Goal: Task Accomplishment & Management: Use online tool/utility

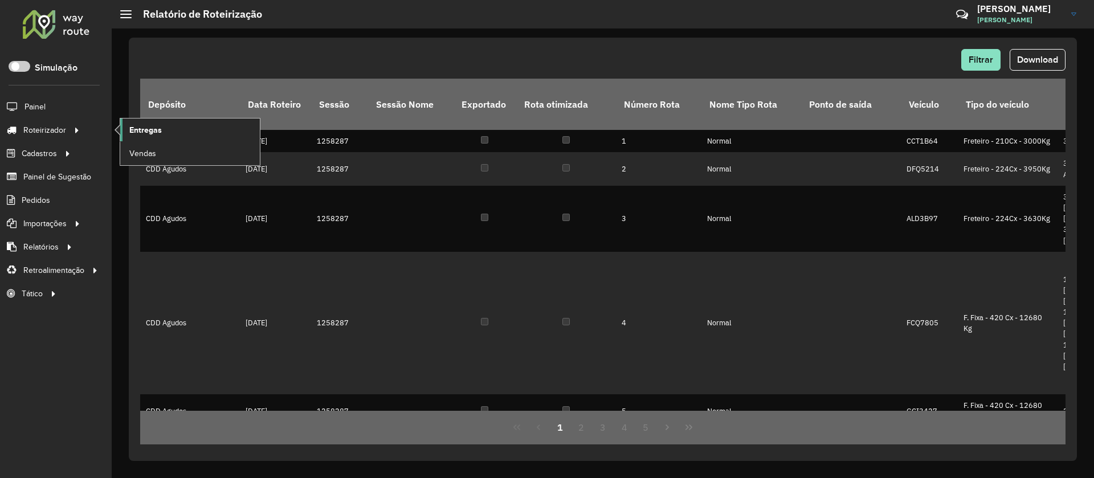
click at [148, 134] on span "Entregas" at bounding box center [145, 130] width 32 height 12
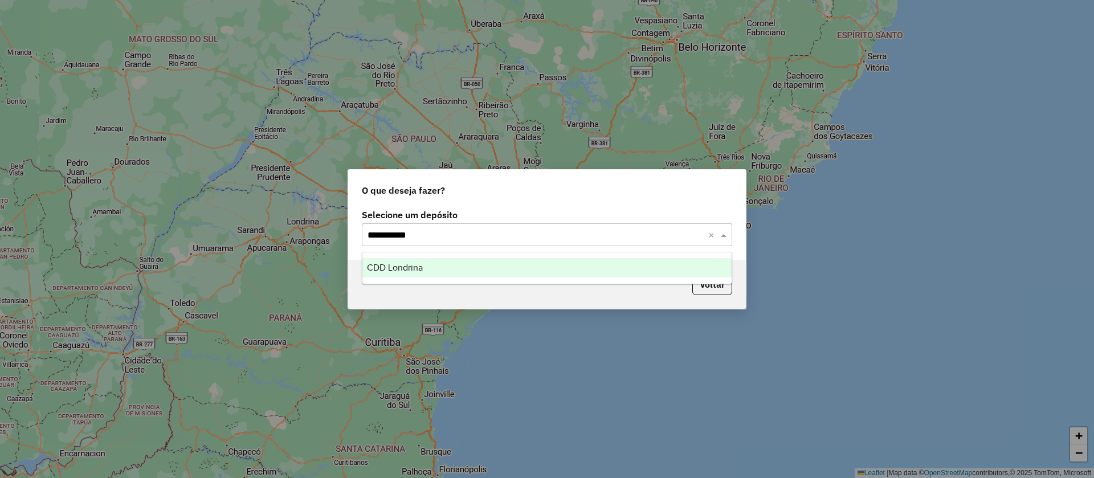
type input "**********"
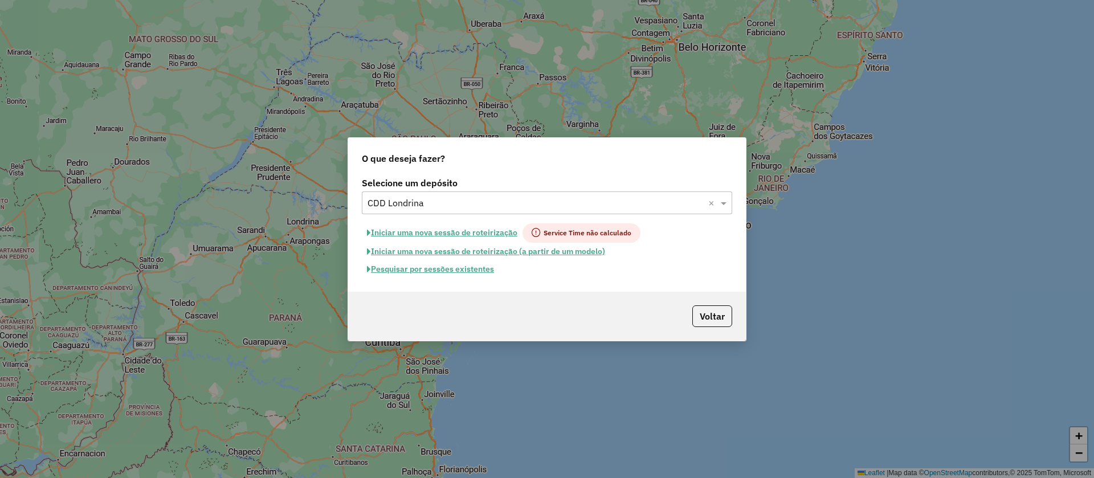
click at [460, 273] on button "Pesquisar por sessões existentes" at bounding box center [430, 269] width 137 height 18
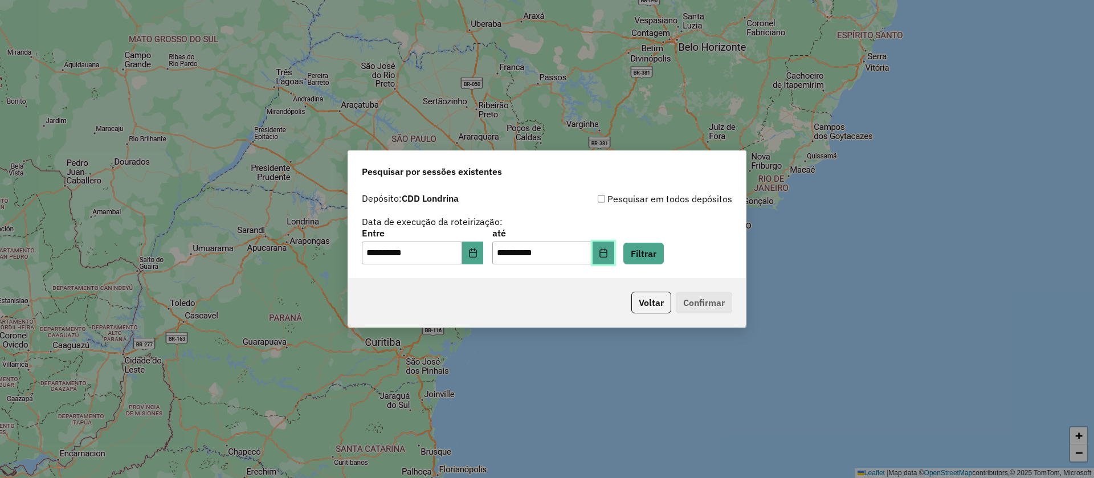
click at [608, 256] on icon "Choose Date" at bounding box center [603, 252] width 9 height 9
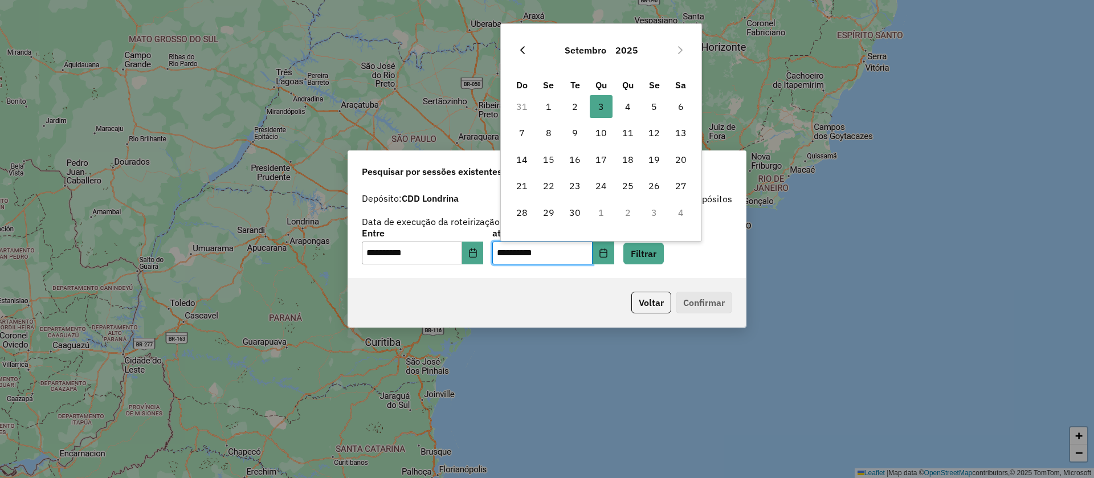
click at [520, 53] on icon "Previous Month" at bounding box center [522, 50] width 9 height 9
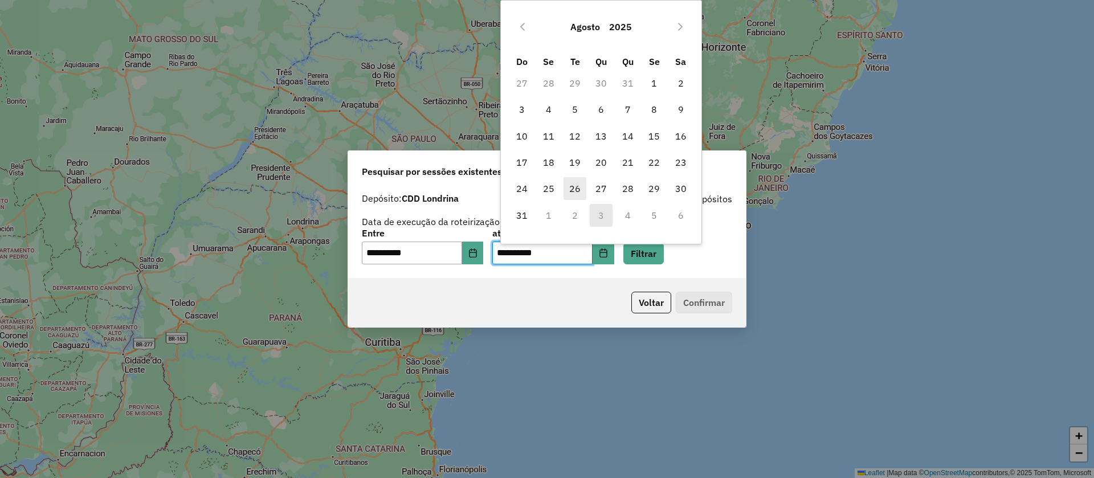
click at [575, 193] on span "26" at bounding box center [575, 188] width 23 height 23
type input "**********"
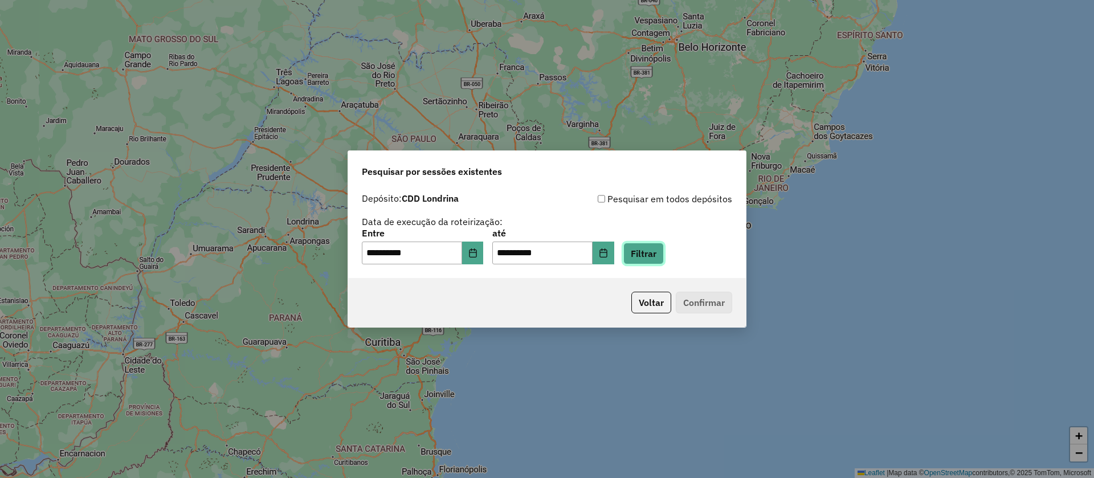
click at [662, 263] on button "Filtrar" at bounding box center [643, 254] width 40 height 22
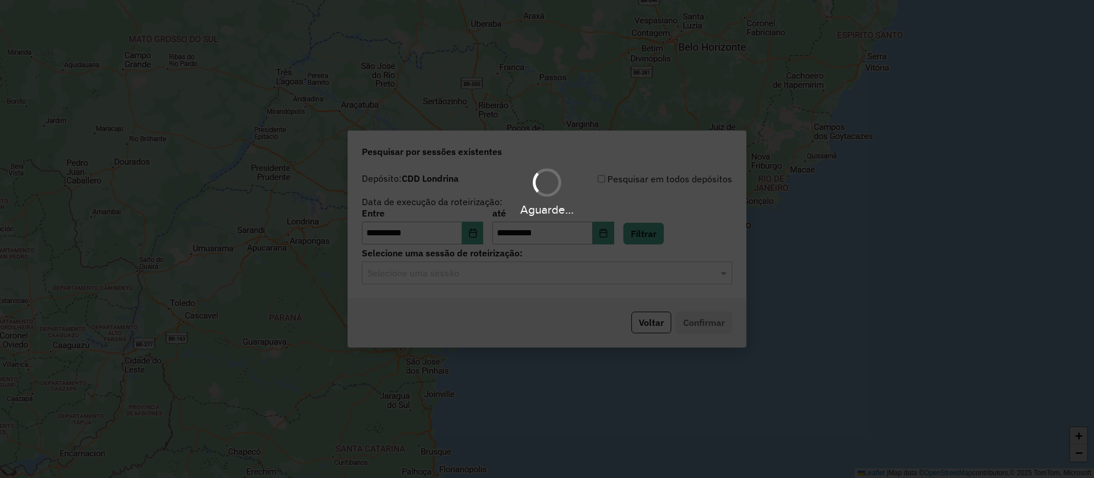
click at [581, 271] on div "Aguarde..." at bounding box center [547, 239] width 1094 height 478
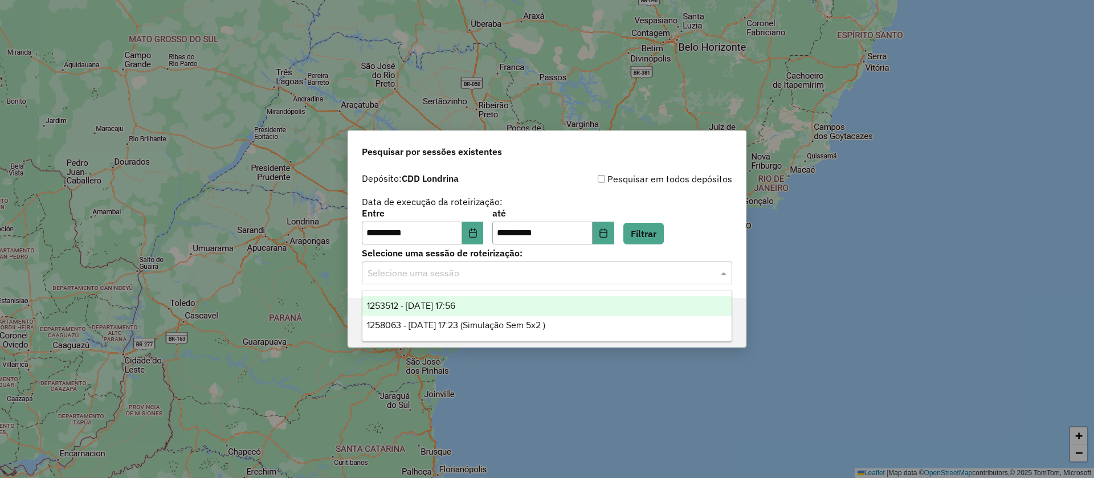
click at [575, 277] on input "text" at bounding box center [536, 274] width 336 height 14
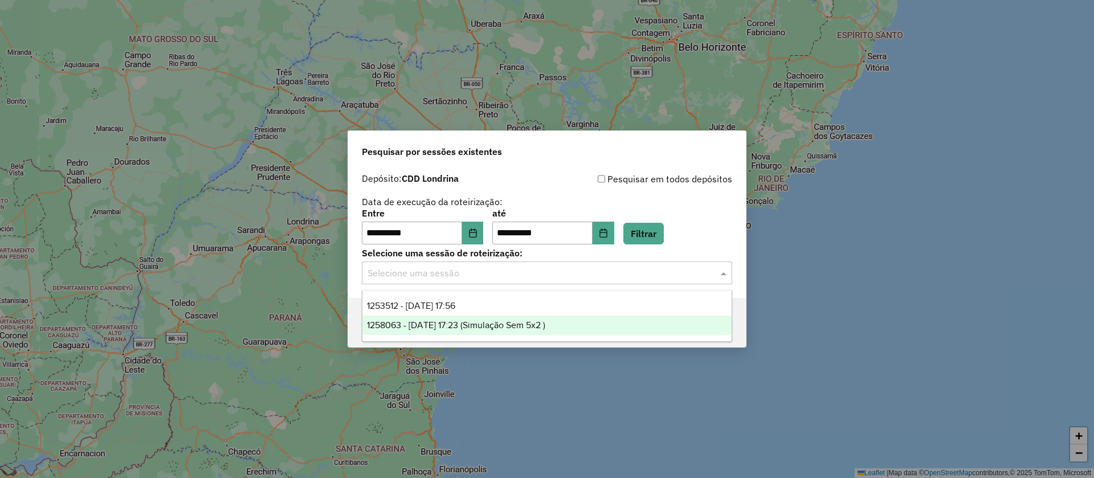
click at [522, 323] on span "1258063 - 26/08/2025 17:23 (Simulação Sem 5x2 )" at bounding box center [456, 325] width 178 height 10
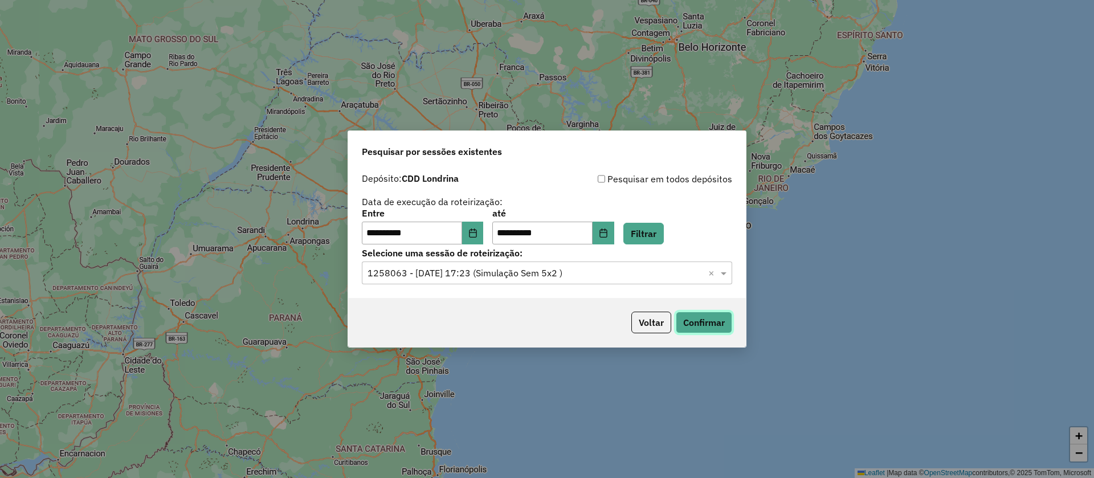
click at [701, 328] on button "Confirmar" at bounding box center [704, 323] width 56 height 22
click at [614, 227] on button "Choose Date" at bounding box center [604, 233] width 22 height 23
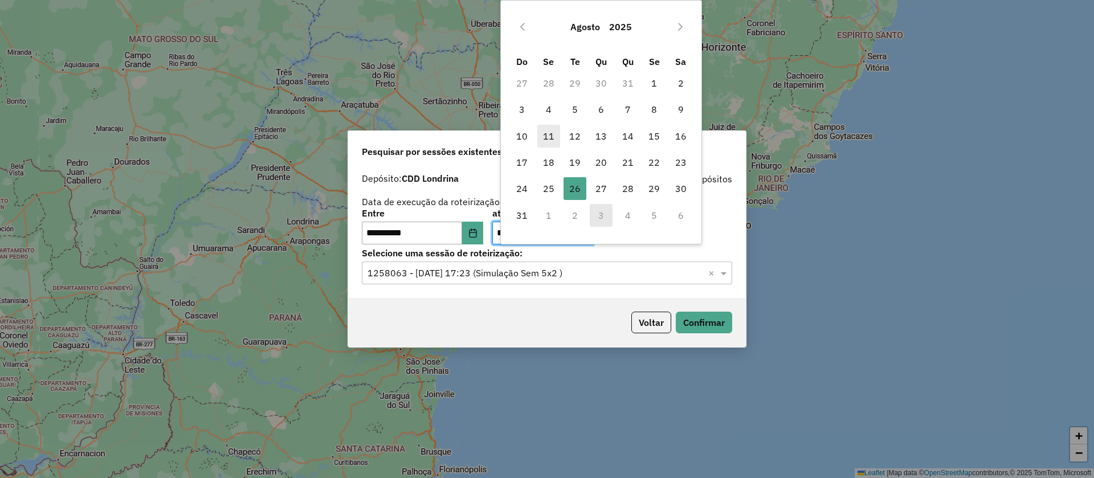
click at [549, 136] on span "11" at bounding box center [548, 136] width 23 height 23
type input "**********"
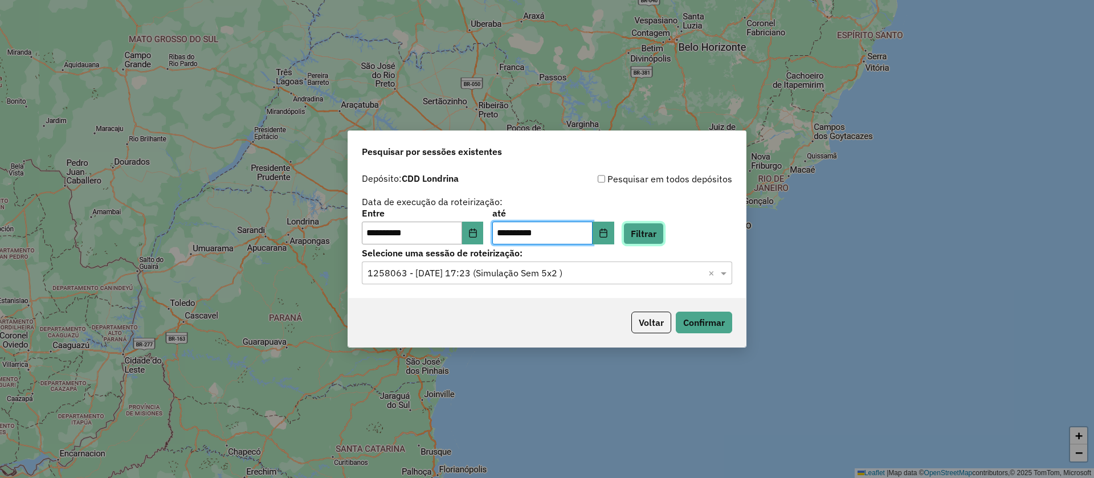
click at [664, 241] on button "Filtrar" at bounding box center [643, 234] width 40 height 22
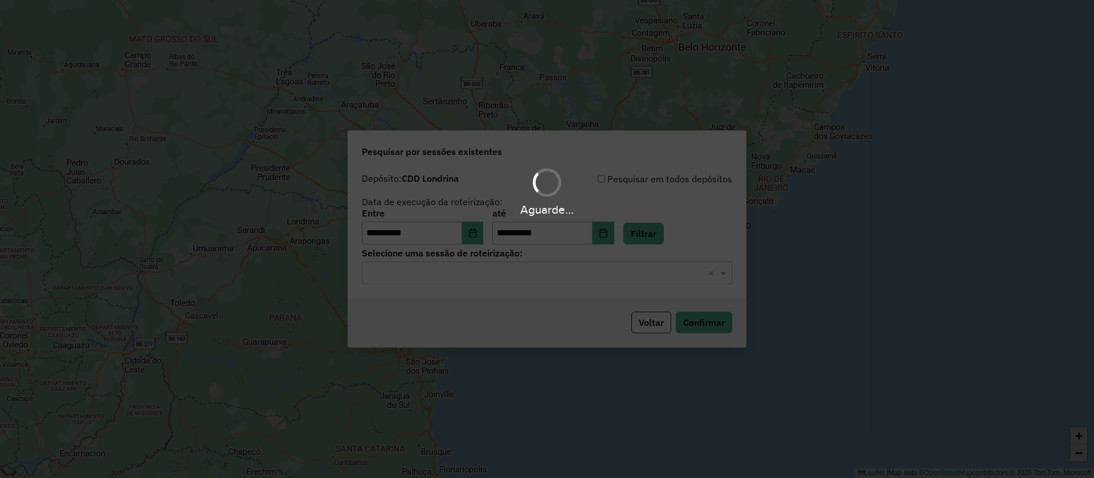
click at [542, 284] on div "Aguarde..." at bounding box center [547, 239] width 1094 height 478
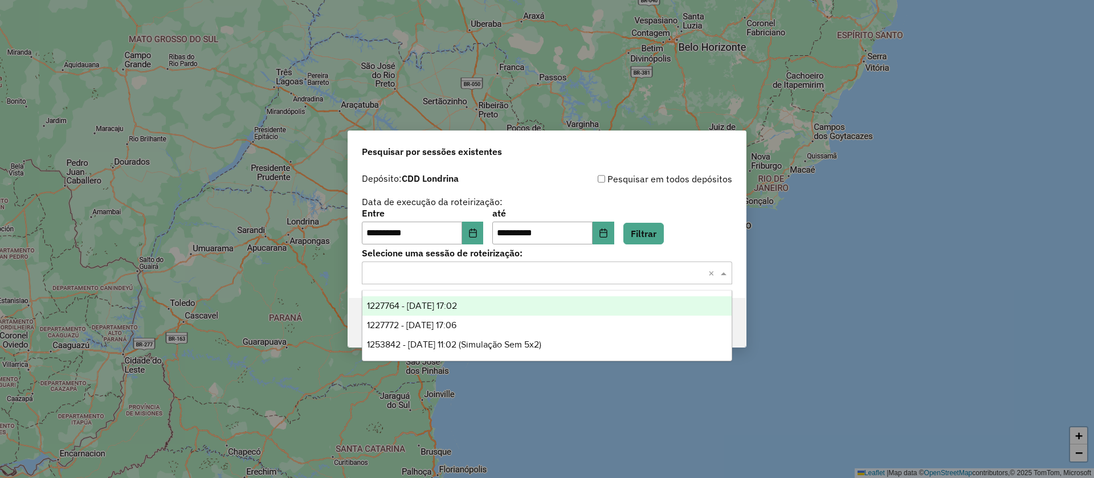
click at [576, 273] on input "text" at bounding box center [536, 274] width 336 height 14
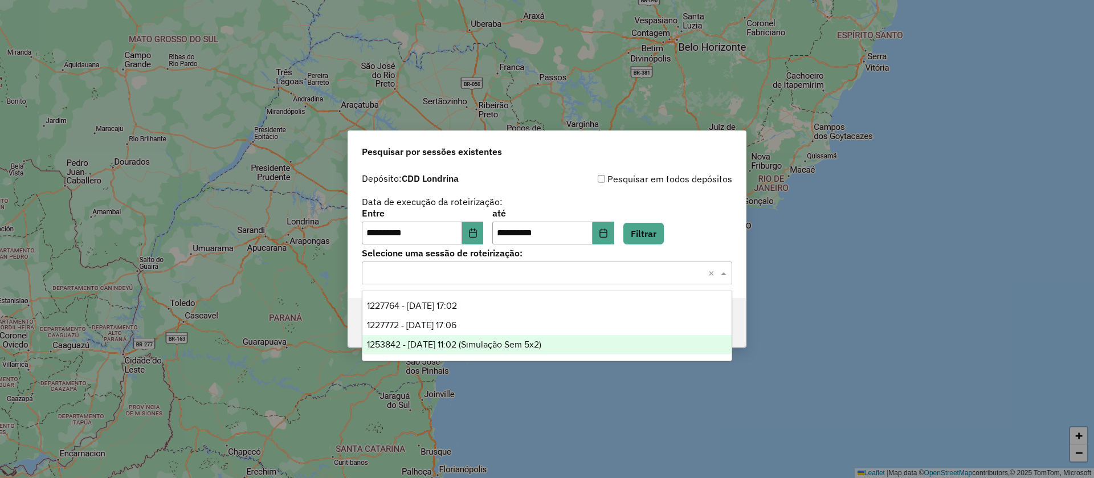
click at [512, 341] on span "1253842 - 11/08/2025 11:02 (Simulação Sem 5x2)" at bounding box center [454, 345] width 174 height 10
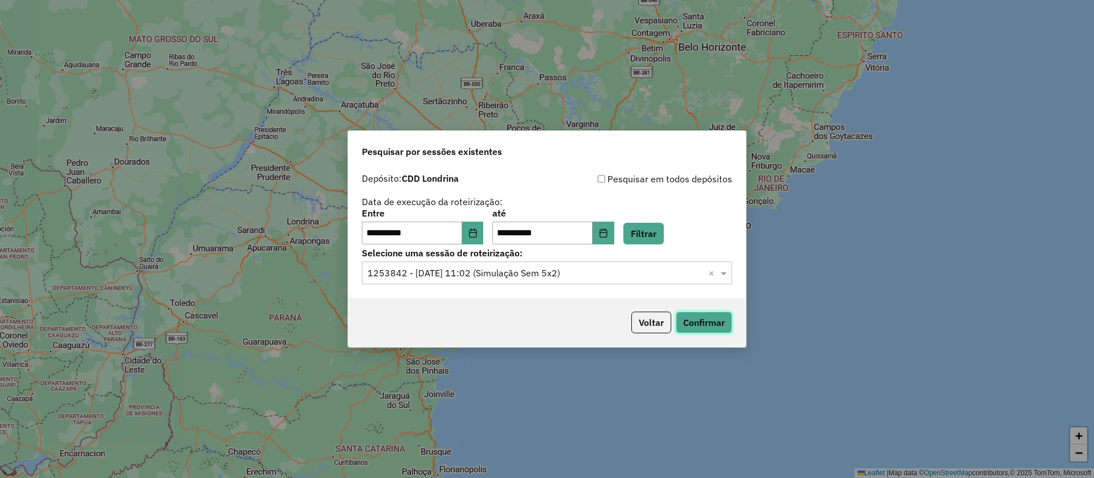
click at [700, 322] on button "Confirmar" at bounding box center [704, 323] width 56 height 22
click at [476, 230] on icon "Choose Date" at bounding box center [472, 232] width 7 height 9
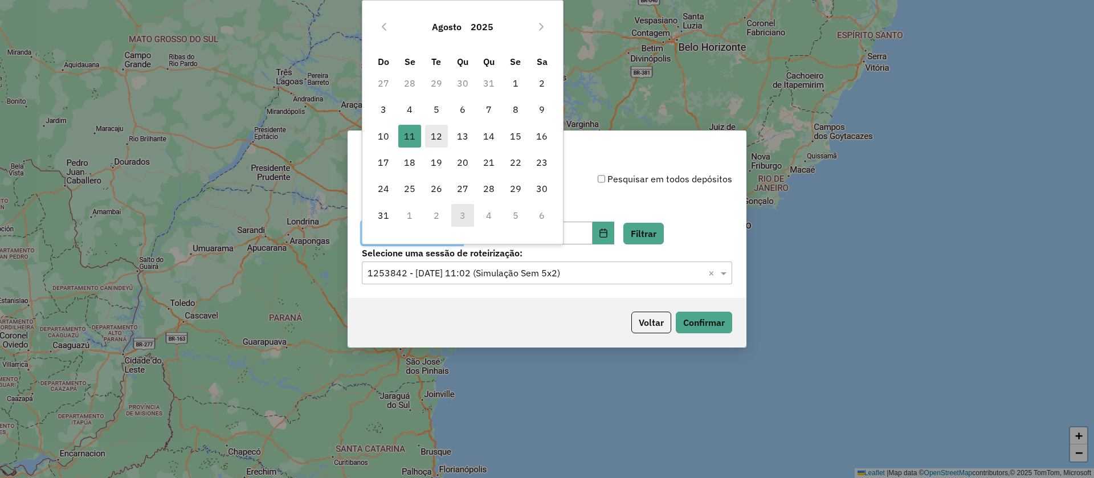
click at [443, 133] on span "12" at bounding box center [436, 136] width 23 height 23
type input "**********"
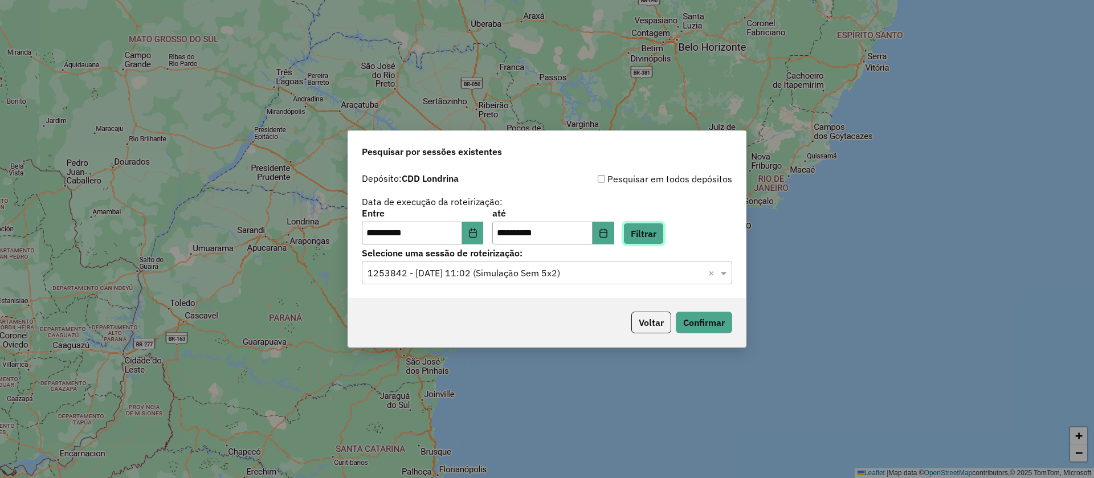
click at [656, 226] on button "Filtrar" at bounding box center [643, 234] width 40 height 22
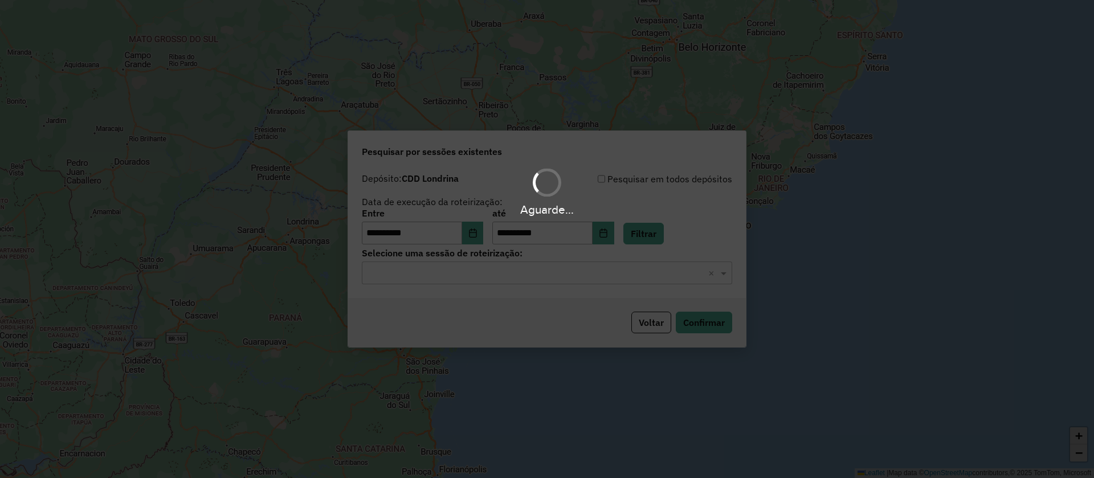
click at [552, 276] on div "Aguarde..." at bounding box center [547, 239] width 1094 height 478
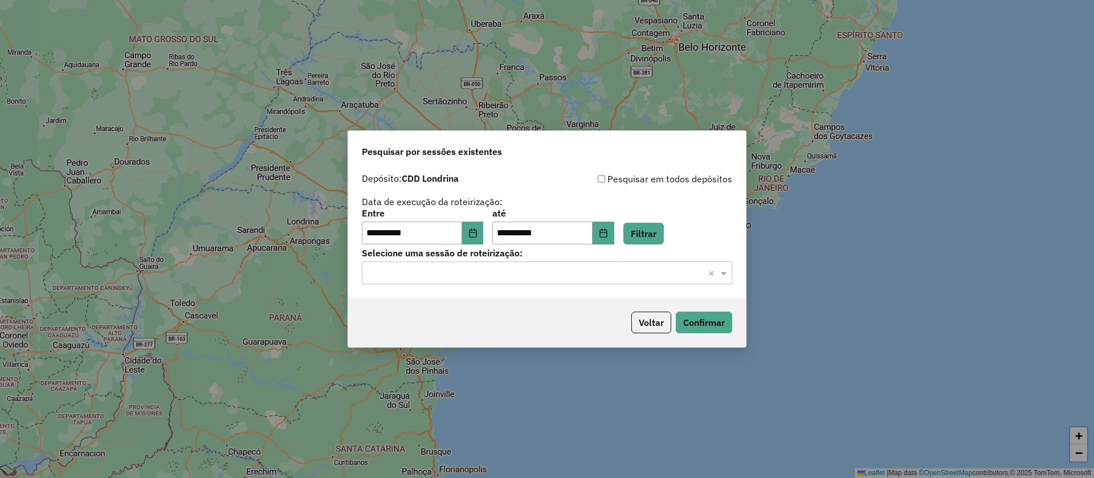
click at [569, 272] on input "text" at bounding box center [536, 274] width 336 height 14
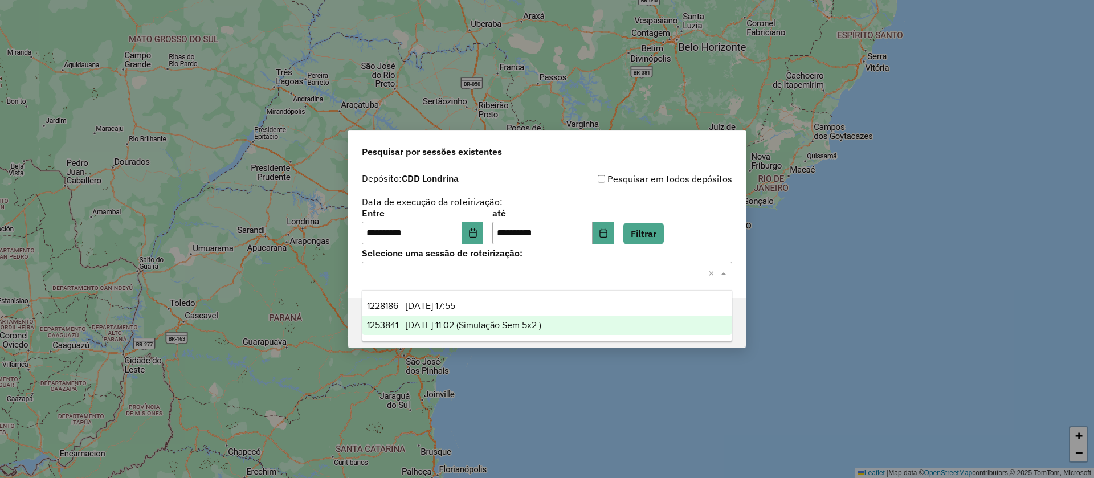
click at [511, 320] on span "1253841 - 12/08/2025 11:02 (Simulação Sem 5x2 )" at bounding box center [454, 325] width 174 height 10
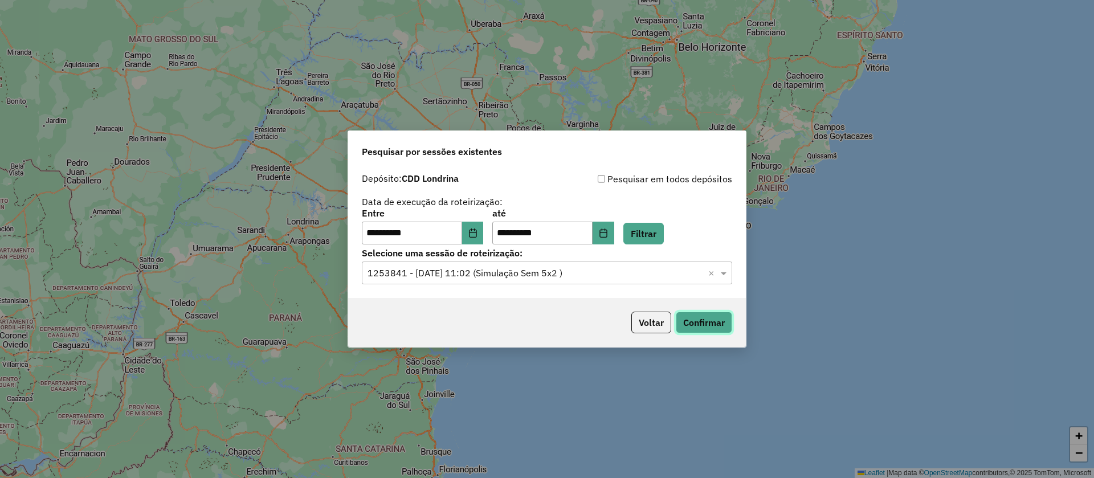
click at [709, 326] on button "Confirmar" at bounding box center [704, 323] width 56 height 22
click at [477, 234] on icon "Choose Date" at bounding box center [472, 232] width 9 height 9
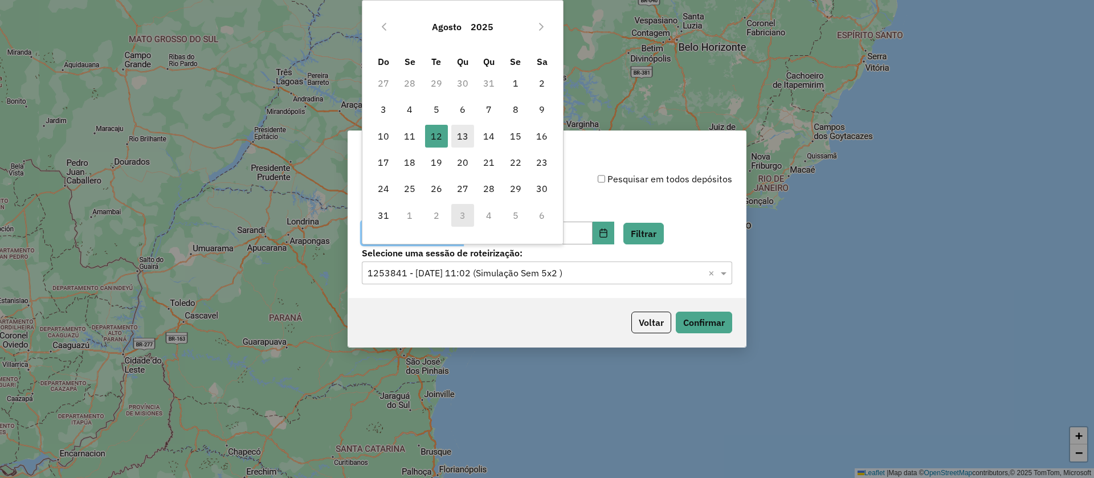
click at [461, 138] on span "13" at bounding box center [462, 136] width 23 height 23
type input "**********"
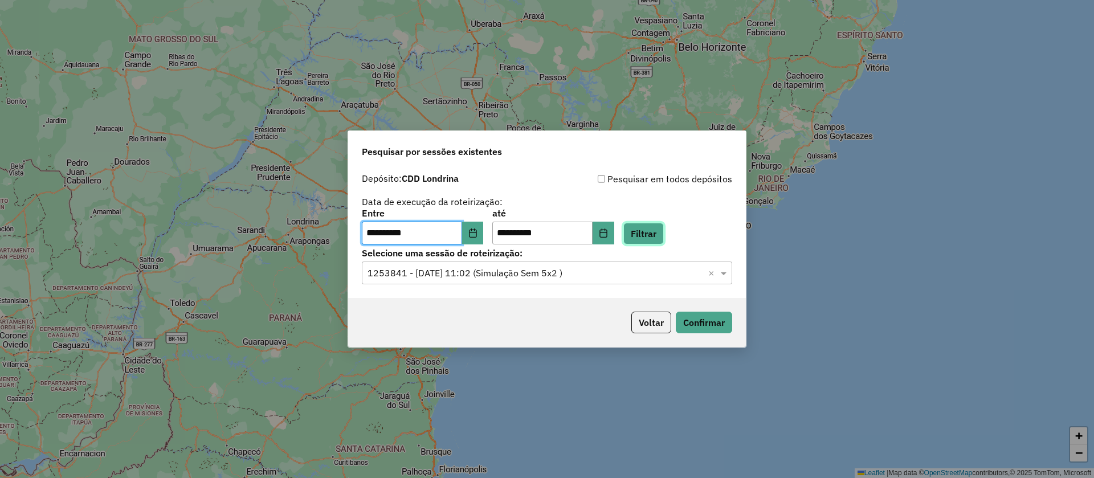
click at [660, 232] on button "Filtrar" at bounding box center [643, 234] width 40 height 22
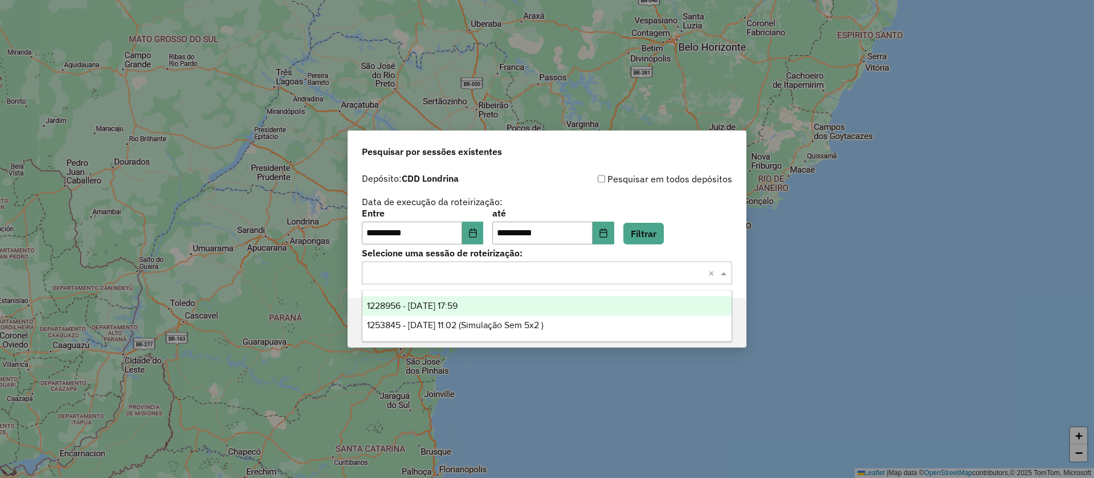
click at [570, 268] on input "text" at bounding box center [536, 274] width 336 height 14
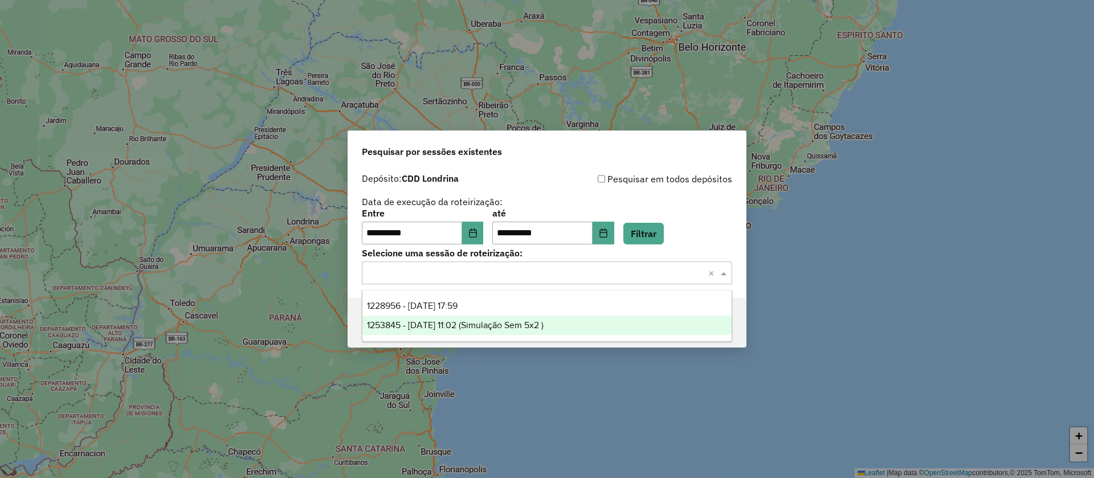
click at [471, 321] on span "1253845 - 13/08/2025 11:02 (Simulação Sem 5x2 )" at bounding box center [455, 325] width 177 height 10
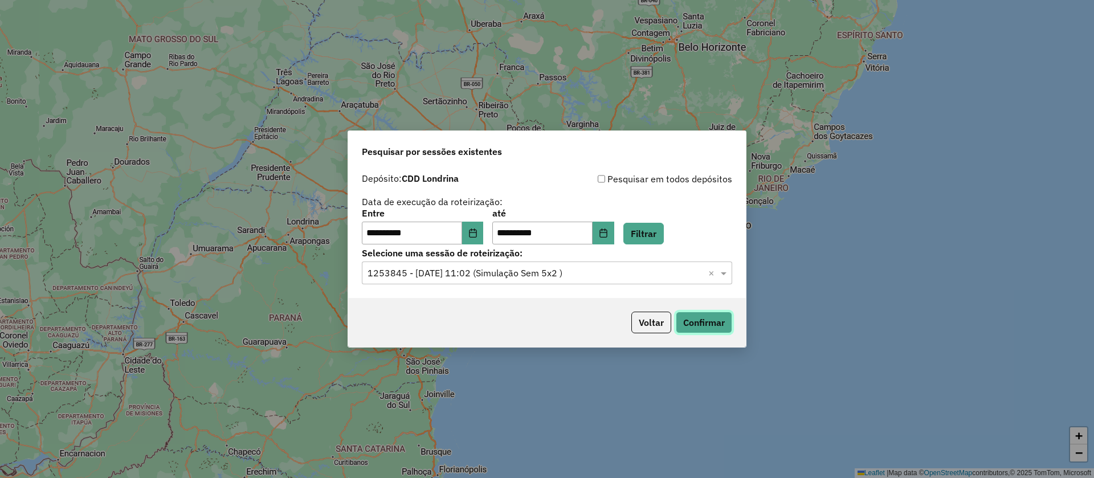
click at [721, 326] on button "Confirmar" at bounding box center [704, 323] width 56 height 22
click at [495, 268] on input "text" at bounding box center [536, 274] width 336 height 14
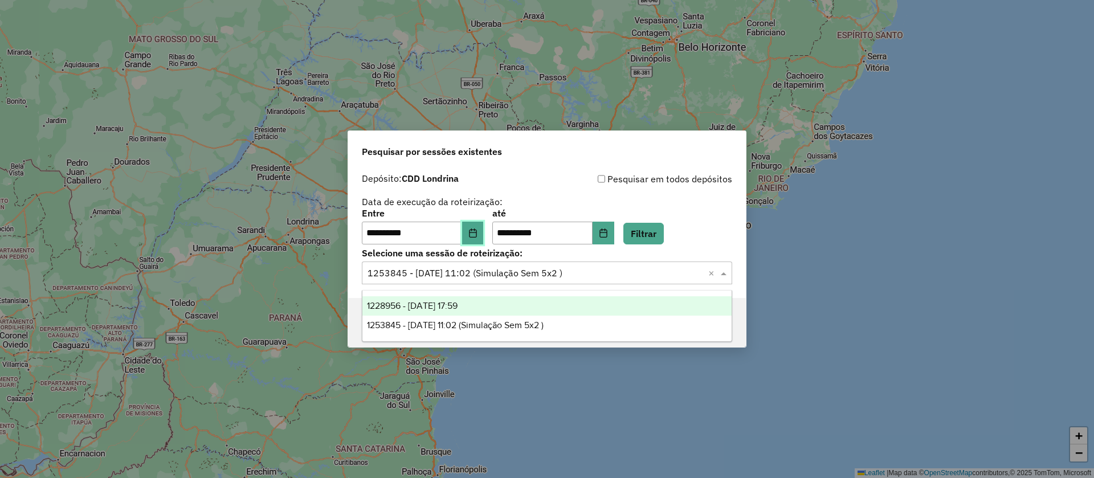
click at [477, 231] on icon "Choose Date" at bounding box center [472, 232] width 9 height 9
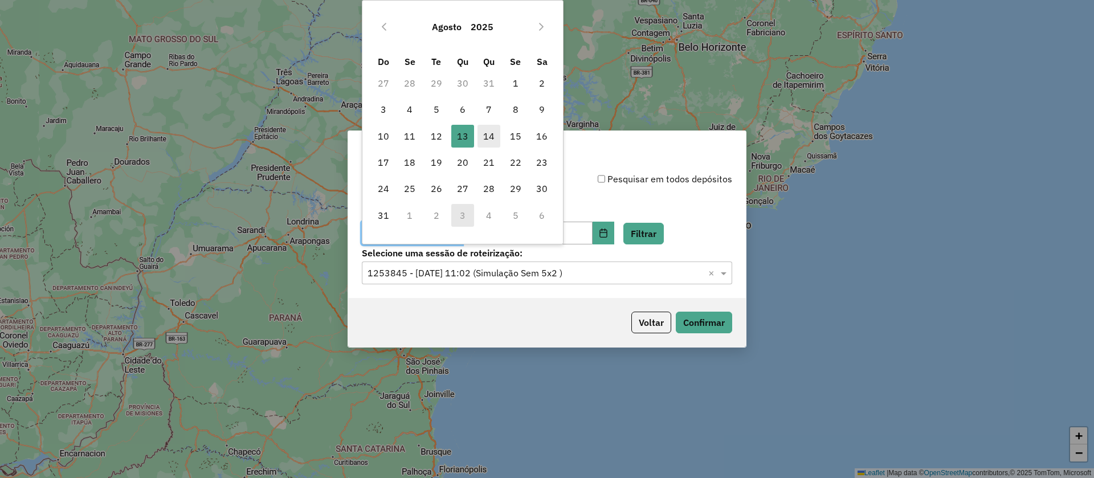
click at [492, 134] on span "14" at bounding box center [488, 136] width 23 height 23
type input "**********"
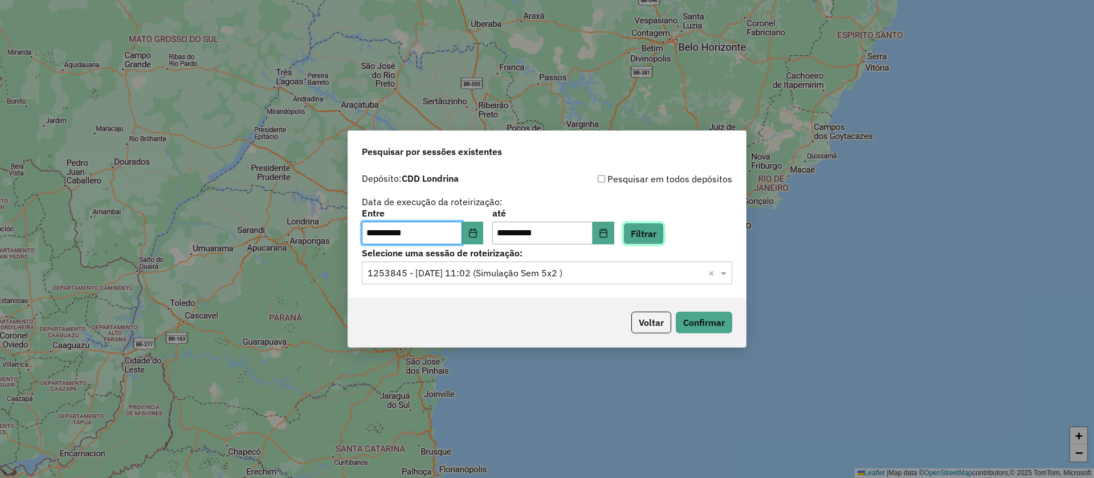
drag, startPoint x: 659, startPoint y: 227, endPoint x: 654, endPoint y: 255, distance: 29.1
click at [656, 231] on button "Filtrar" at bounding box center [643, 234] width 40 height 22
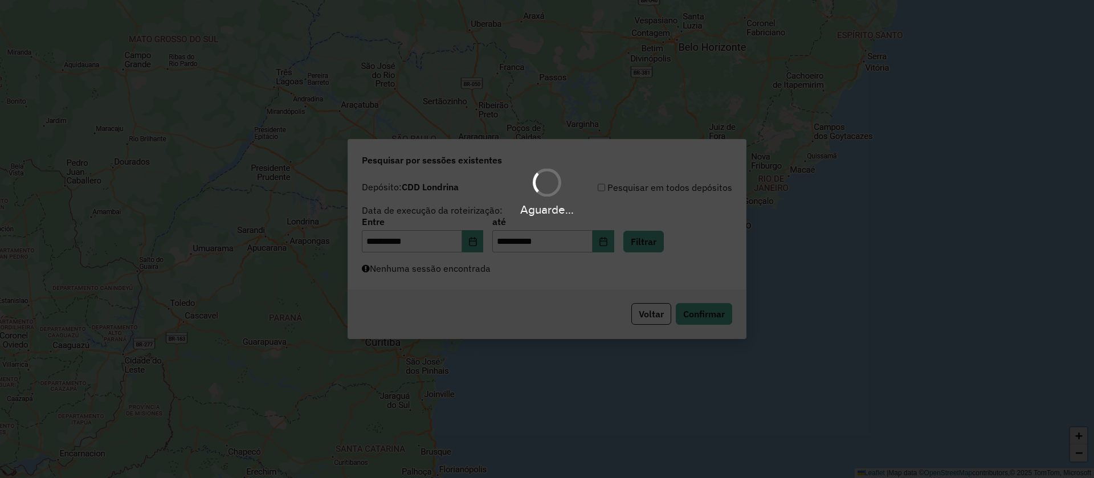
click at [516, 280] on div "Aguarde..." at bounding box center [547, 239] width 1094 height 478
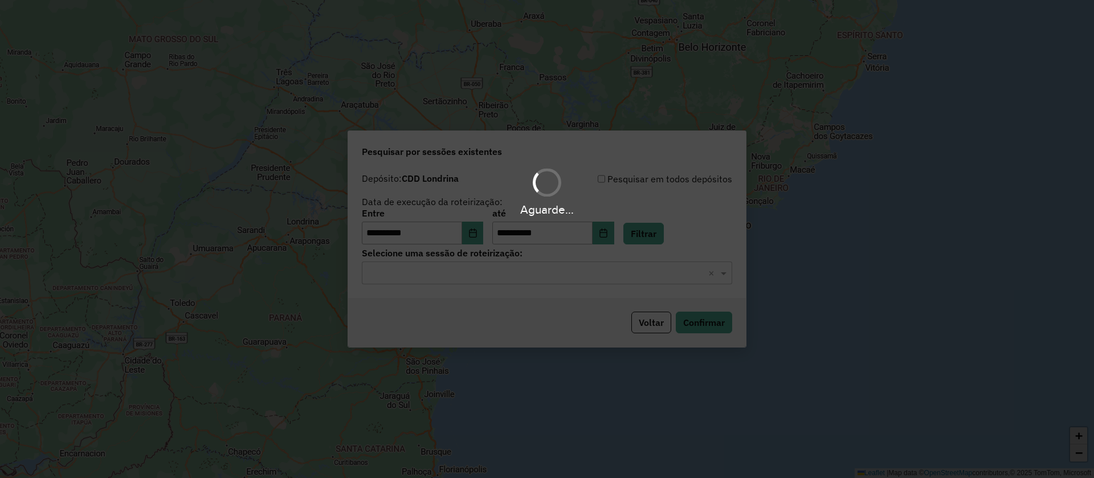
click at [540, 276] on input "text" at bounding box center [536, 274] width 336 height 14
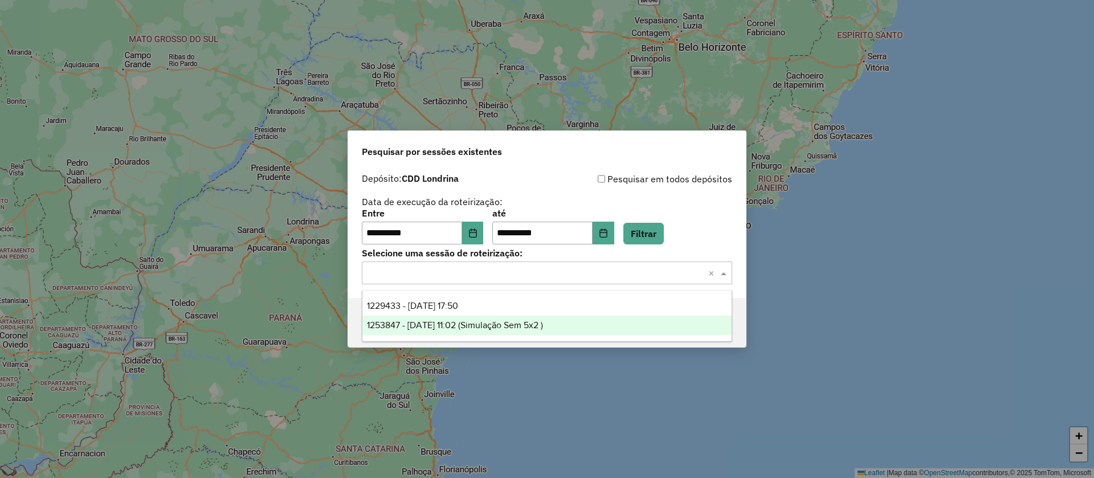
click at [471, 317] on div "1253847 - 14/08/2025 11:02 (Simulação Sem 5x2 )" at bounding box center [546, 325] width 369 height 19
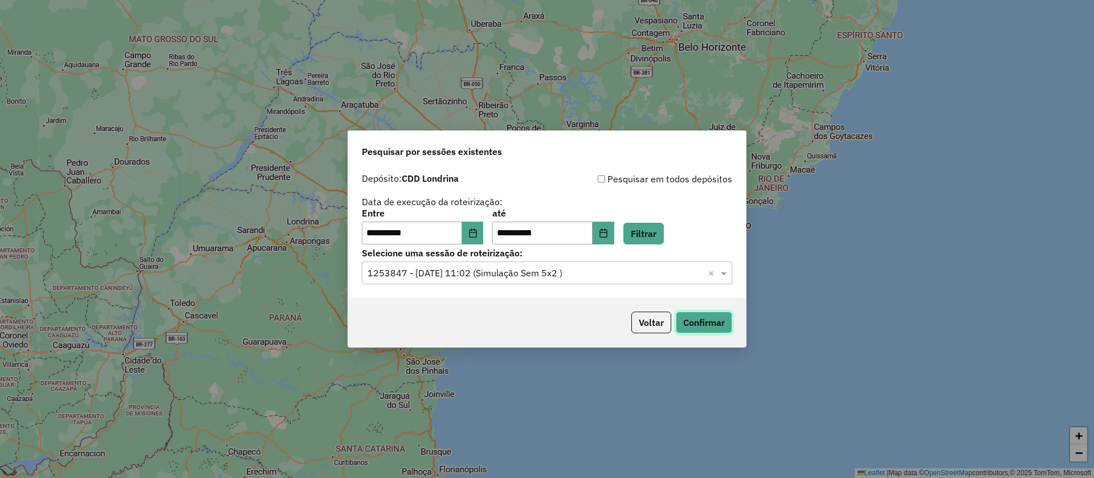
click at [708, 319] on button "Confirmar" at bounding box center [704, 323] width 56 height 22
click at [483, 239] on button "Choose Date" at bounding box center [473, 233] width 22 height 23
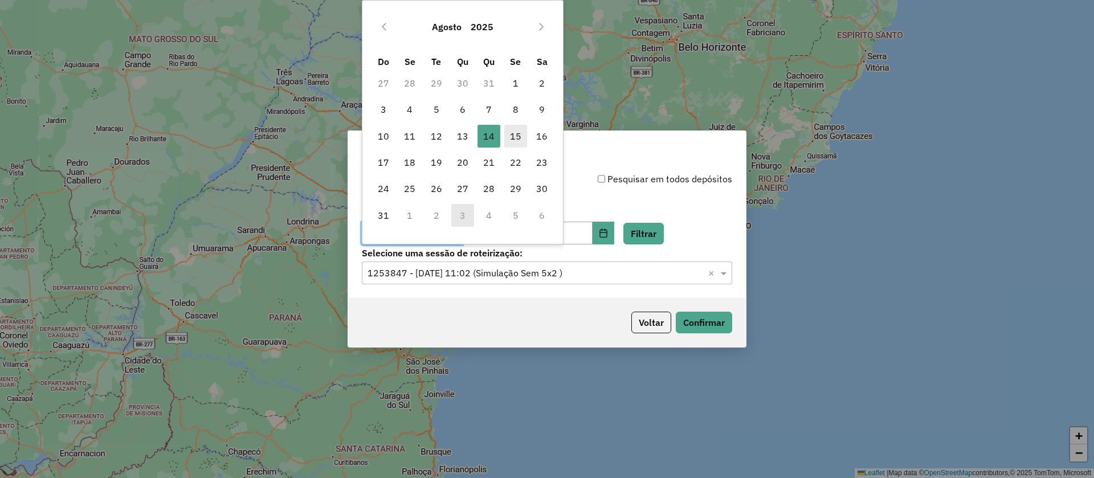
click at [517, 132] on span "15" at bounding box center [515, 136] width 23 height 23
type input "**********"
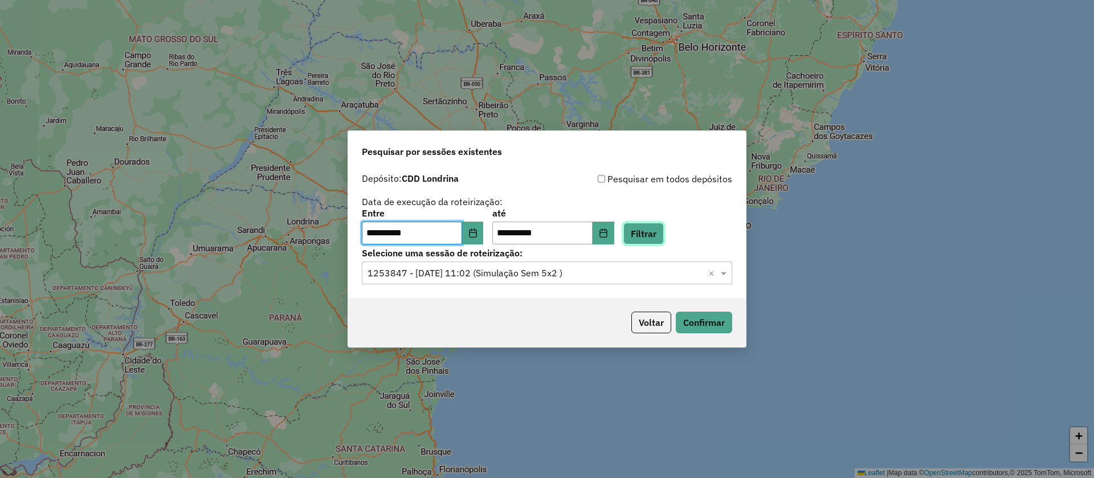
click at [664, 244] on button "Filtrar" at bounding box center [643, 234] width 40 height 22
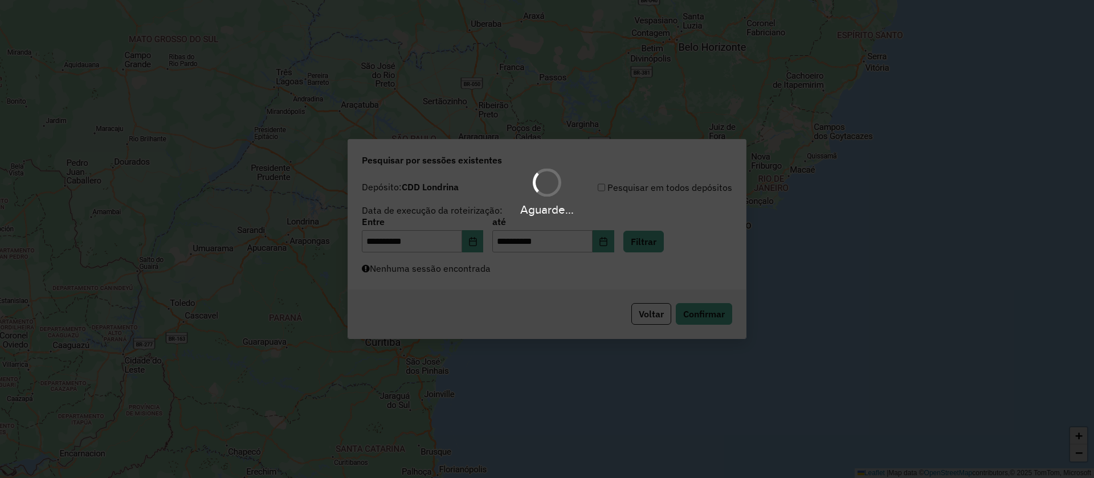
click at [583, 270] on div "Aguarde..." at bounding box center [547, 239] width 1094 height 478
click at [571, 279] on div "Aguarde..." at bounding box center [547, 239] width 1094 height 478
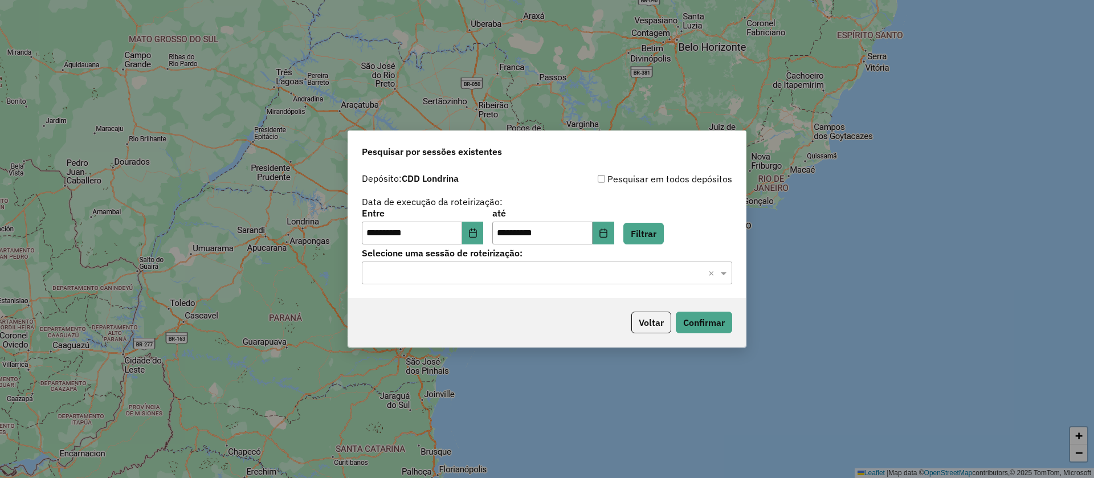
click at [600, 273] on input "text" at bounding box center [536, 274] width 336 height 14
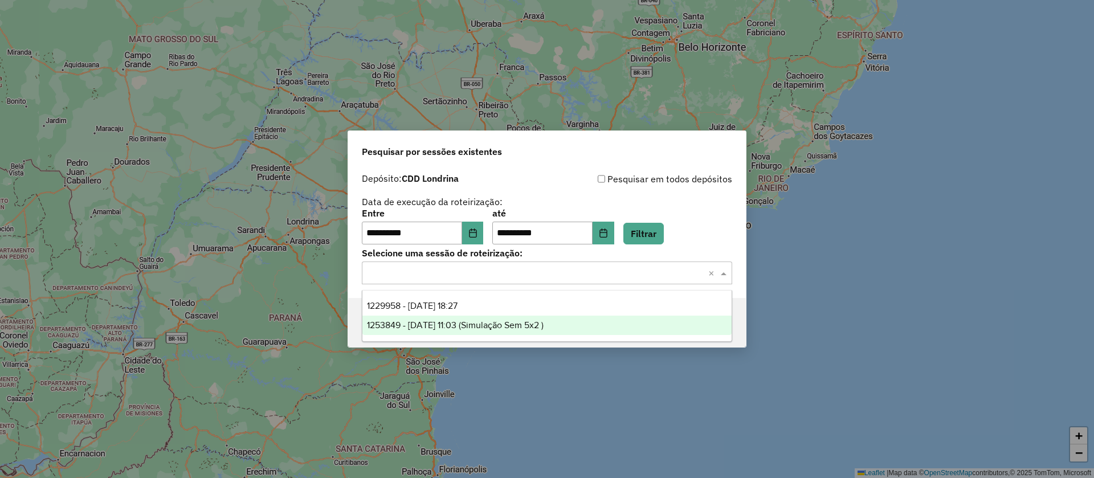
click at [491, 321] on span "1253849 - 15/08/2025 11:03 (Simulação Sem 5x2 )" at bounding box center [455, 325] width 177 height 10
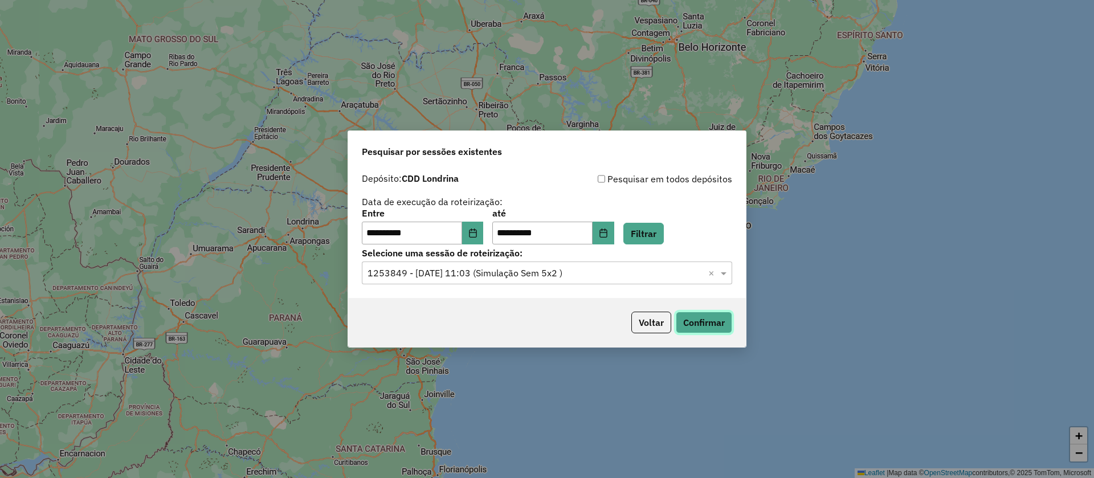
click at [712, 325] on button "Confirmar" at bounding box center [704, 323] width 56 height 22
click at [484, 235] on button "Choose Date" at bounding box center [473, 233] width 22 height 23
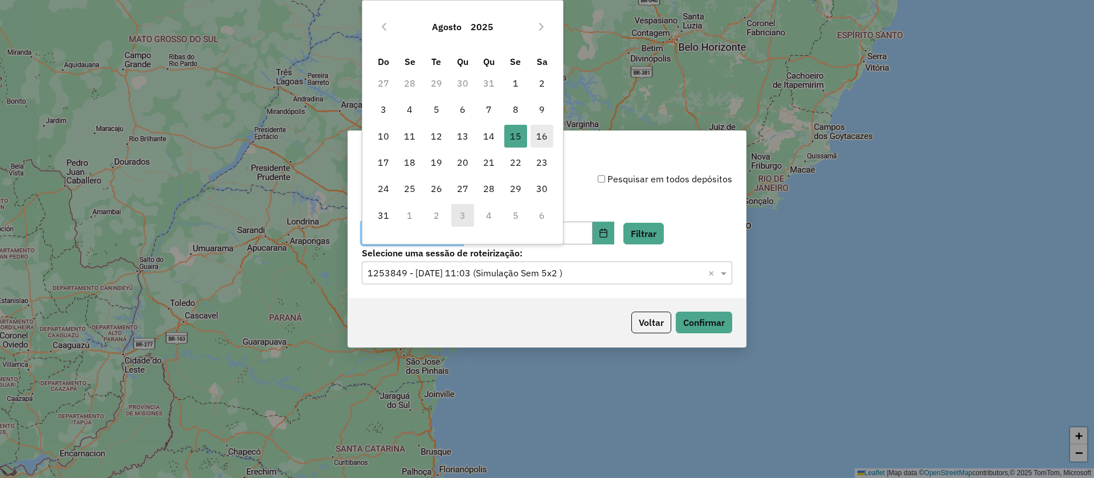
click at [537, 133] on span "16" at bounding box center [541, 136] width 23 height 23
type input "**********"
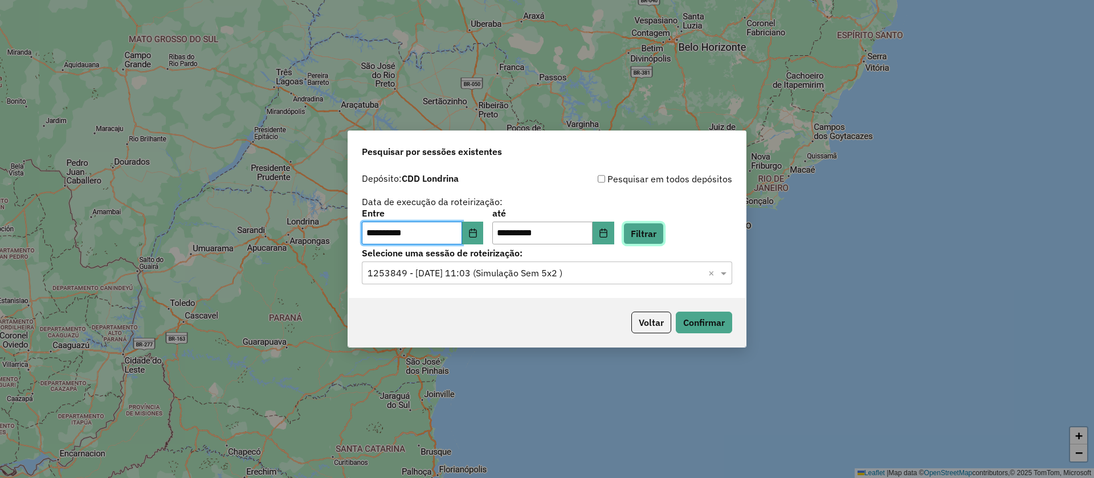
click at [660, 237] on button "Filtrar" at bounding box center [643, 234] width 40 height 22
click at [501, 271] on input "text" at bounding box center [536, 274] width 336 height 14
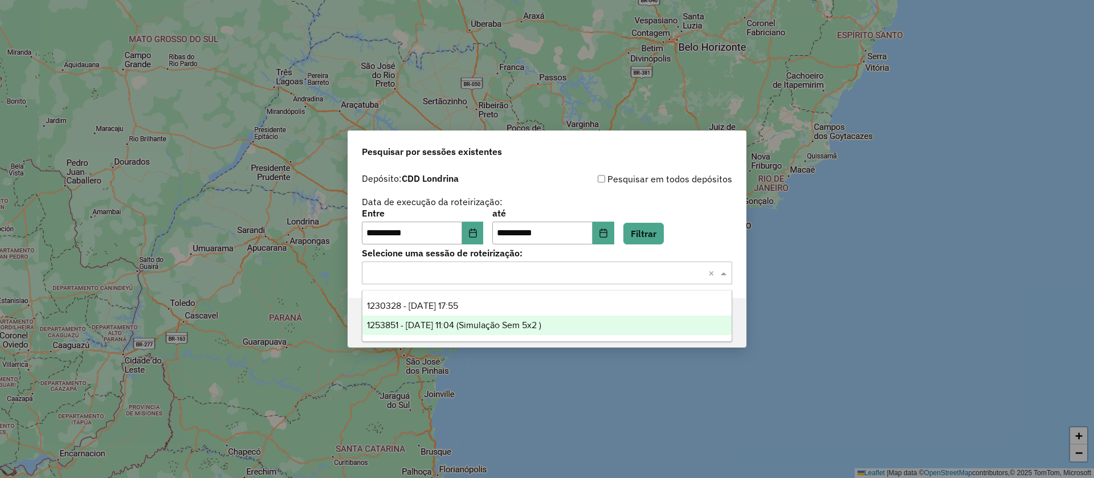
click at [483, 320] on span "1253851 - 16/08/2025 11:04 (Simulação Sem 5x2 )" at bounding box center [454, 325] width 174 height 10
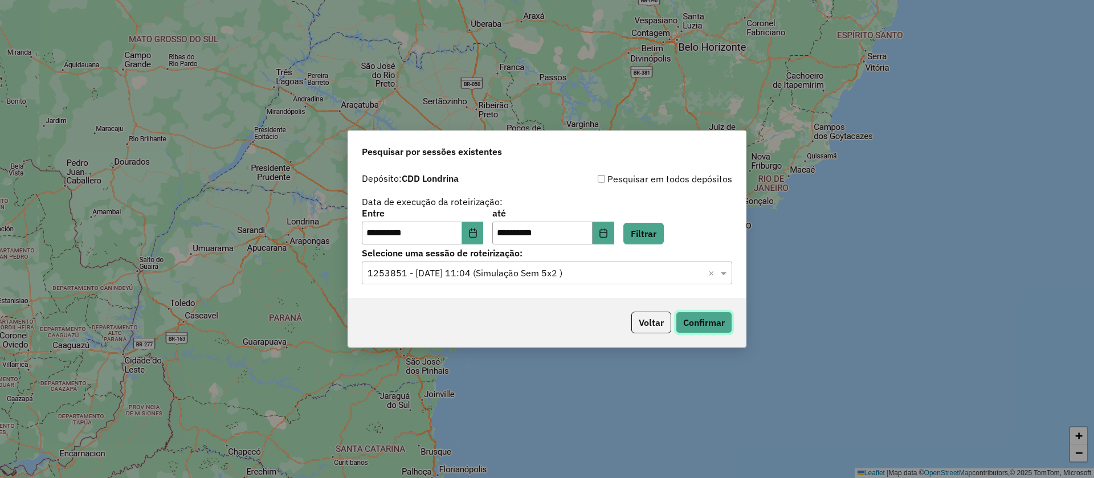
click at [707, 323] on button "Confirmar" at bounding box center [704, 323] width 56 height 22
click at [480, 241] on button "Choose Date" at bounding box center [473, 233] width 22 height 23
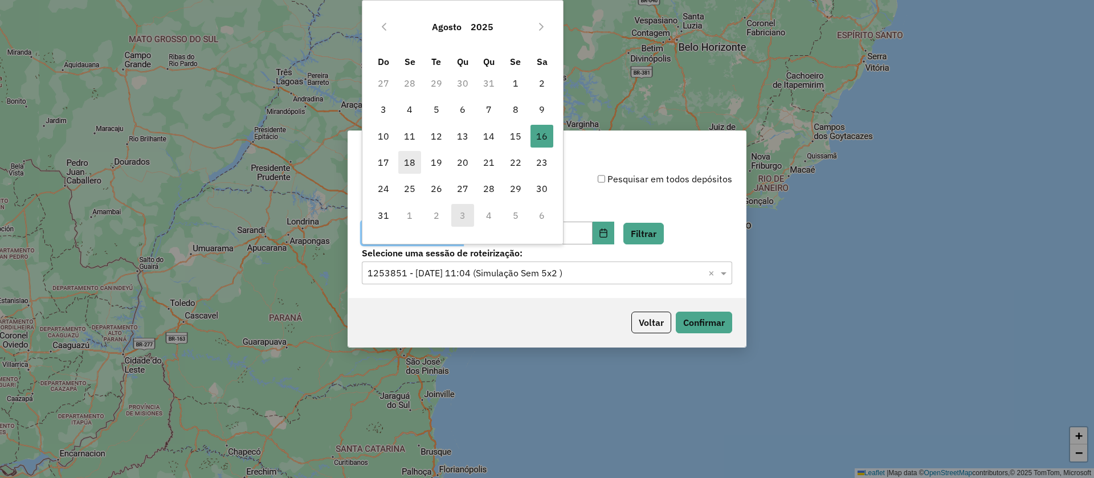
click at [409, 161] on span "18" at bounding box center [409, 162] width 23 height 23
type input "**********"
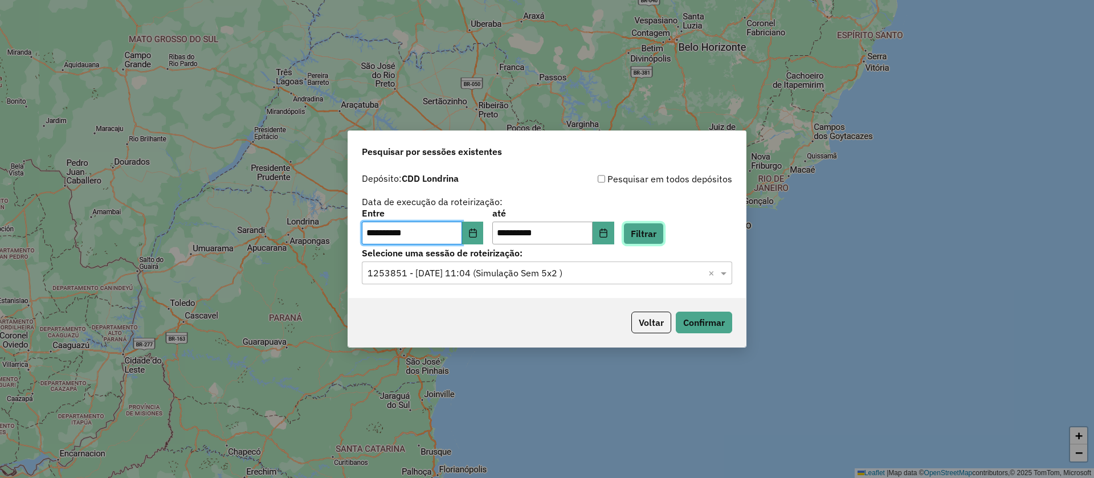
click at [656, 223] on button "Filtrar" at bounding box center [643, 234] width 40 height 22
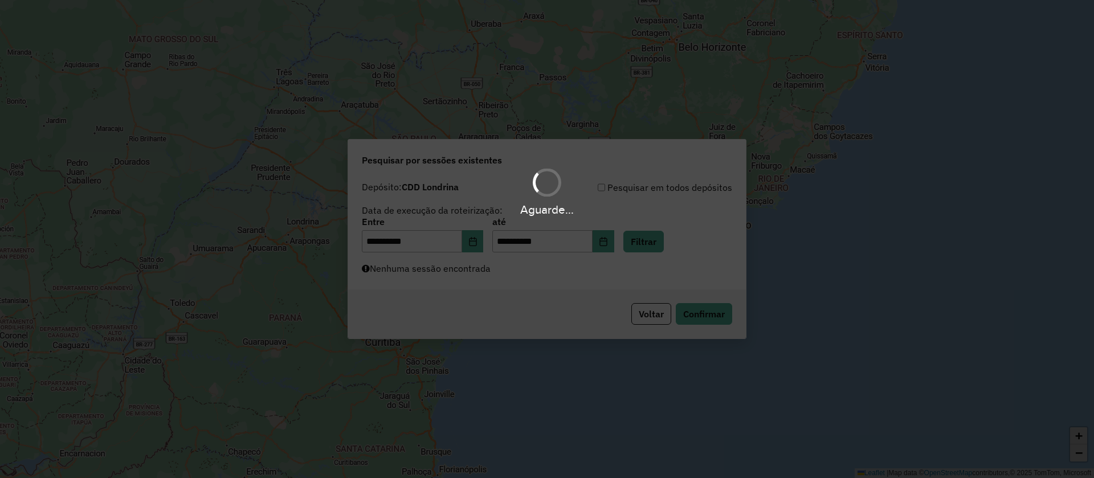
click at [589, 268] on div "Aguarde..." at bounding box center [547, 239] width 1094 height 478
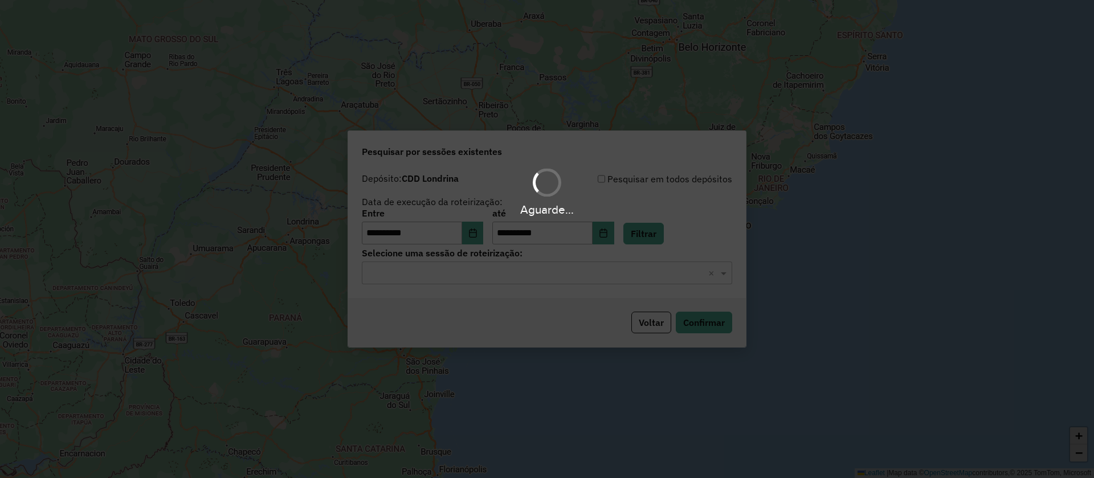
click at [620, 270] on div "Aguarde..." at bounding box center [547, 239] width 1094 height 478
click at [619, 277] on div "Aguarde..." at bounding box center [547, 239] width 1094 height 478
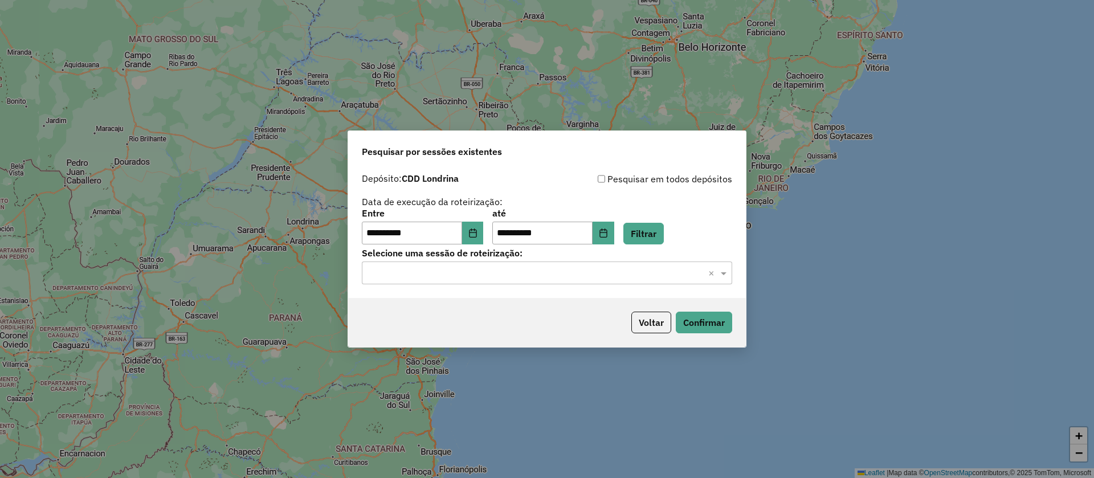
click at [639, 273] on input "text" at bounding box center [536, 274] width 336 height 14
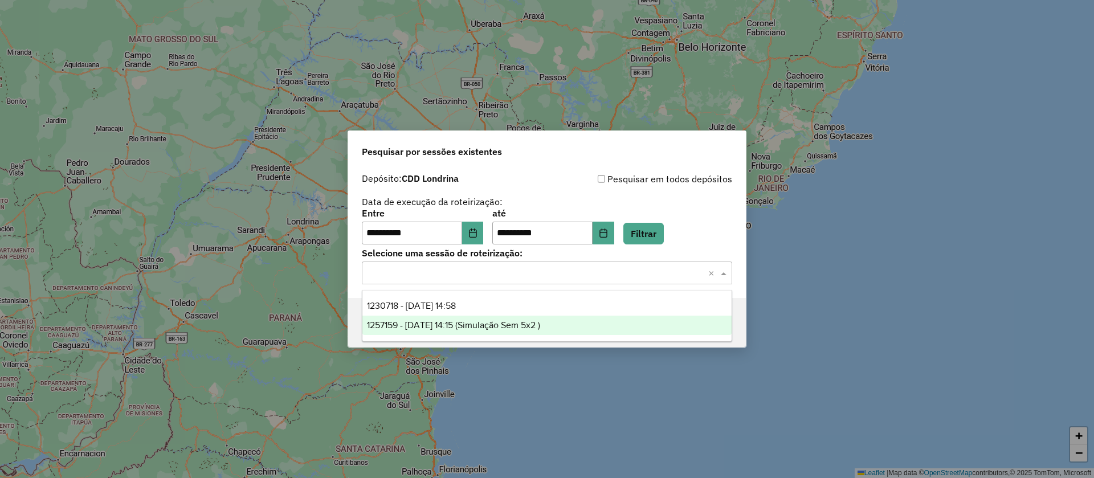
click at [496, 319] on div "1257159 - 18/08/2025 14:15 (Simulação Sem 5x2 )" at bounding box center [546, 325] width 369 height 19
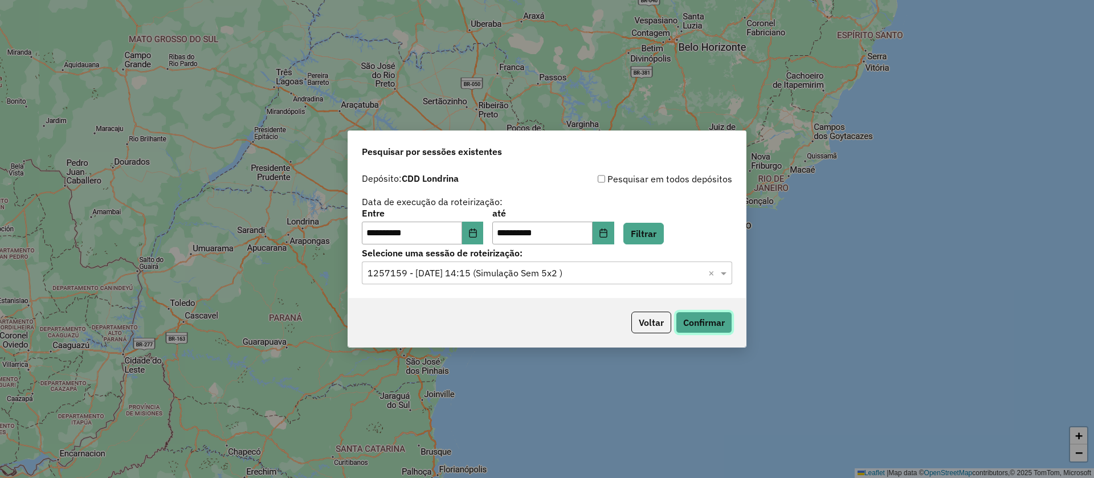
click at [700, 316] on button "Confirmar" at bounding box center [704, 323] width 56 height 22
click at [476, 232] on icon "Choose Date" at bounding box center [472, 232] width 7 height 9
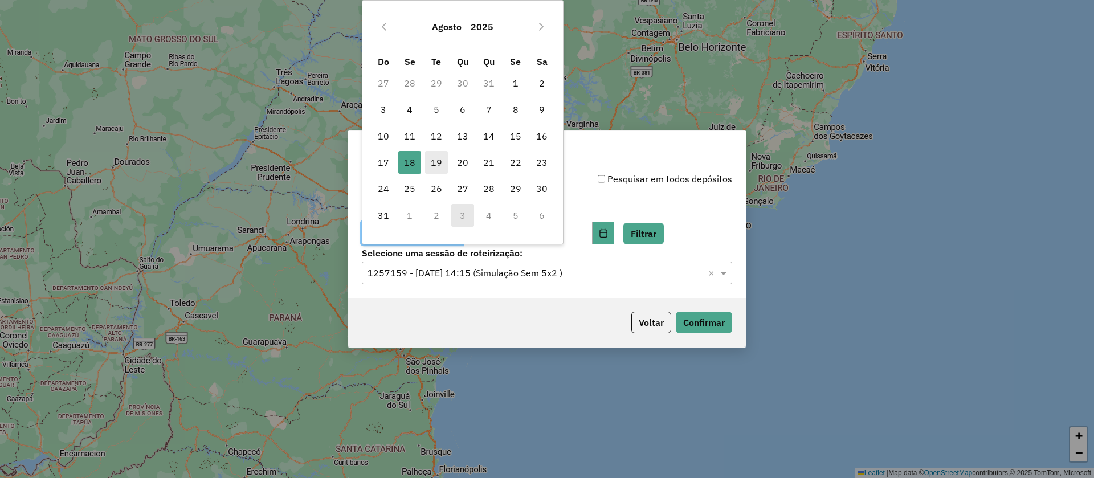
click at [435, 162] on span "19" at bounding box center [436, 162] width 23 height 23
type input "**********"
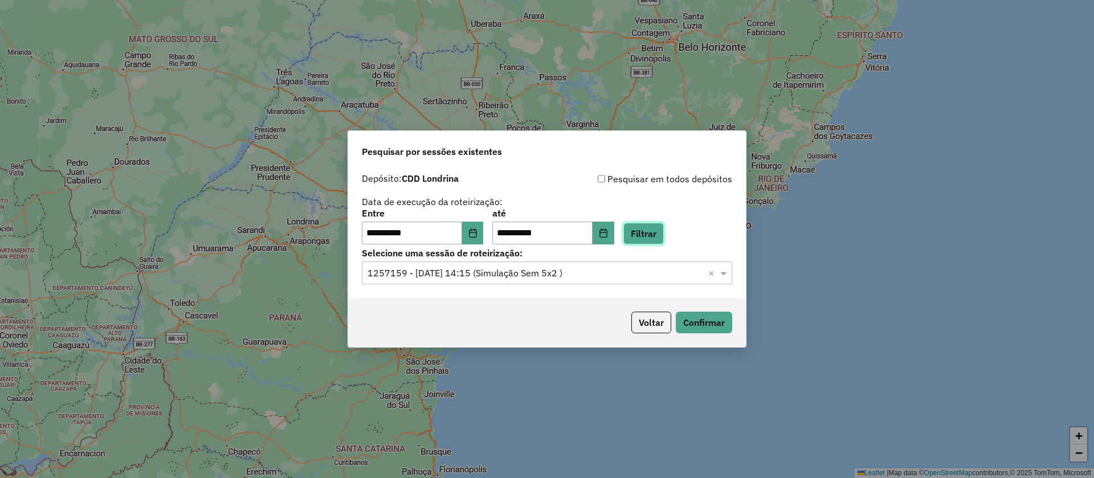
click at [656, 233] on button "Filtrar" at bounding box center [643, 234] width 40 height 22
click at [546, 267] on input "text" at bounding box center [536, 274] width 336 height 14
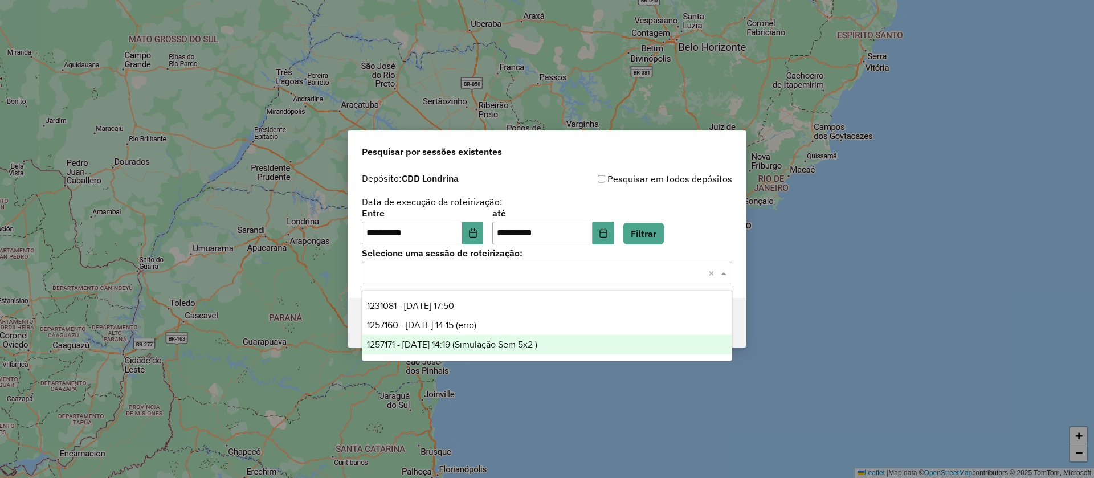
click at [470, 344] on span "1257171 - 19/08/2025 14:19 (Simulação Sem 5x2 )" at bounding box center [452, 345] width 170 height 10
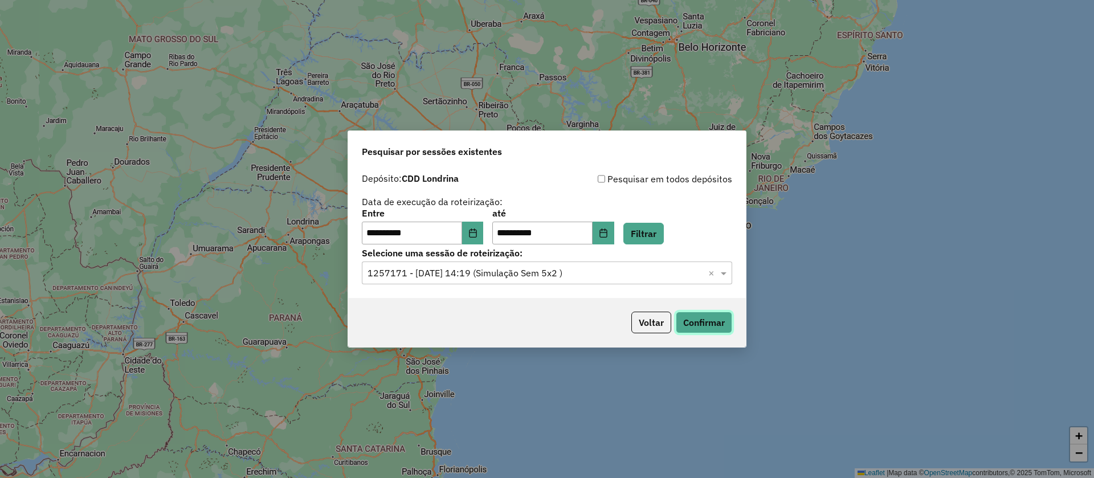
click at [696, 320] on button "Confirmar" at bounding box center [704, 323] width 56 height 22
click at [484, 236] on button "Choose Date" at bounding box center [473, 233] width 22 height 23
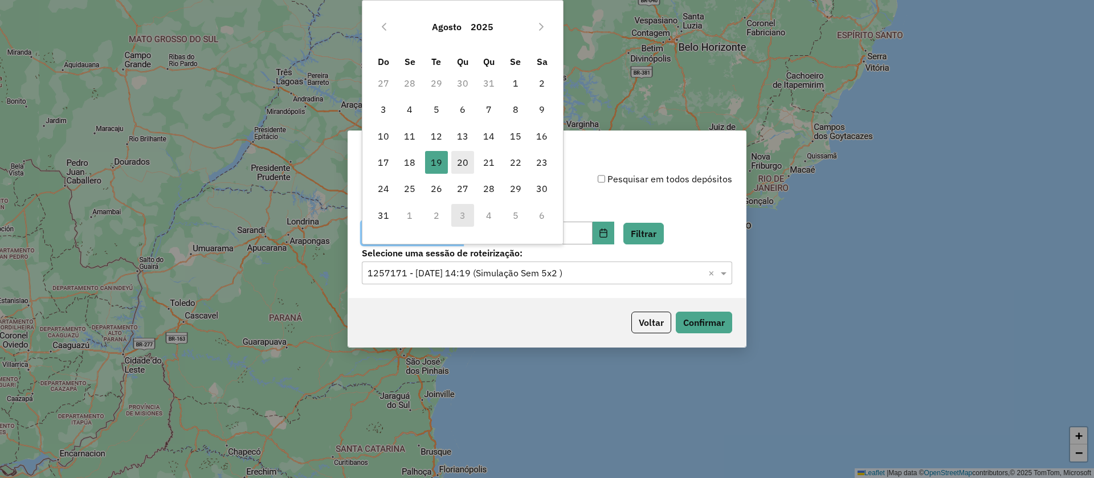
click at [470, 163] on span "20" at bounding box center [462, 162] width 23 height 23
type input "**********"
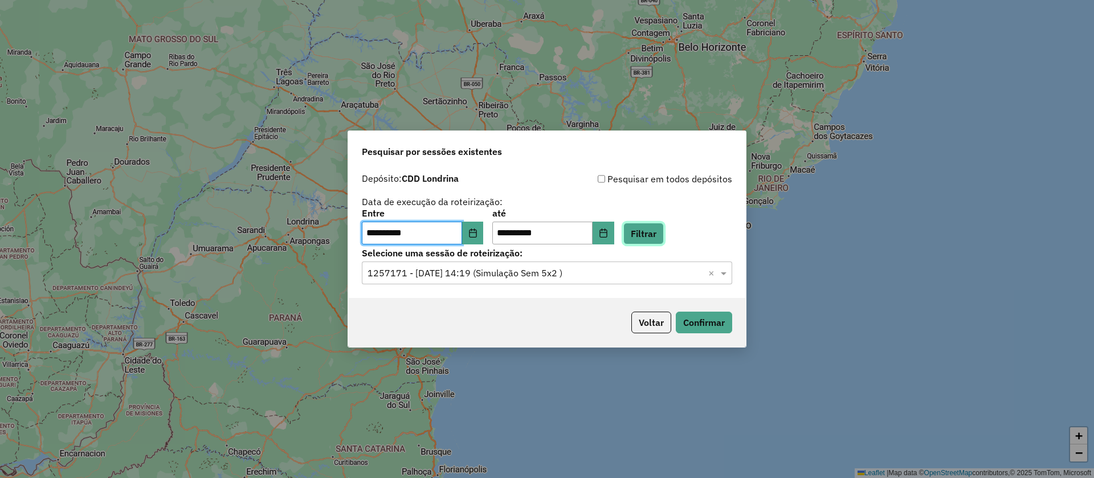
click at [660, 235] on button "Filtrar" at bounding box center [643, 234] width 40 height 22
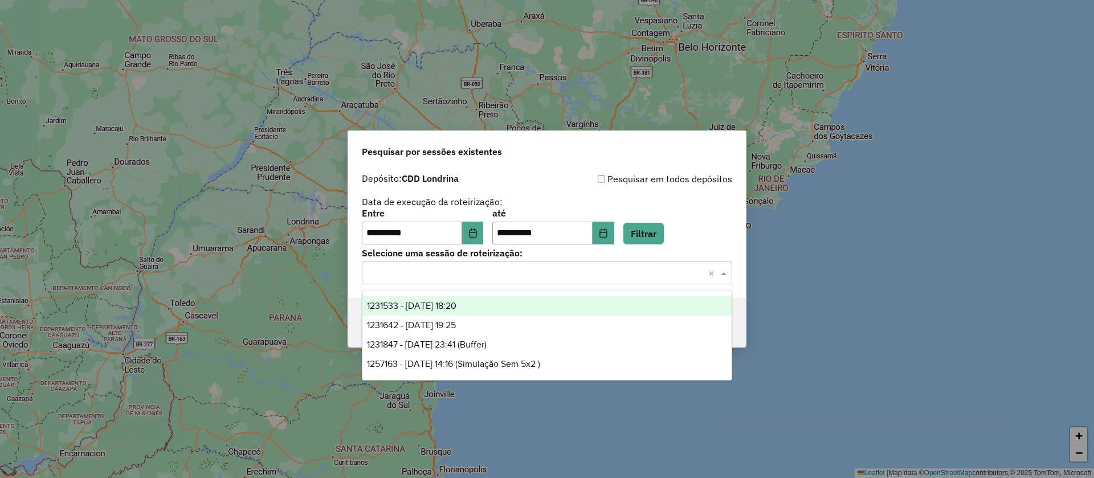
click at [621, 269] on input "text" at bounding box center [536, 274] width 336 height 14
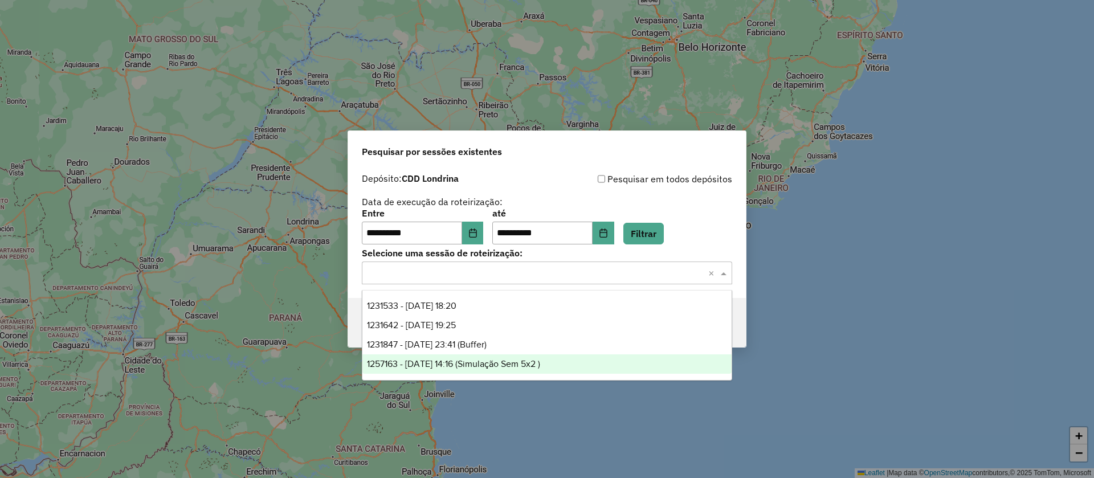
click at [458, 364] on span "1257163 - 20/08/2025 14:16 (Simulação Sem 5x2 )" at bounding box center [453, 364] width 173 height 10
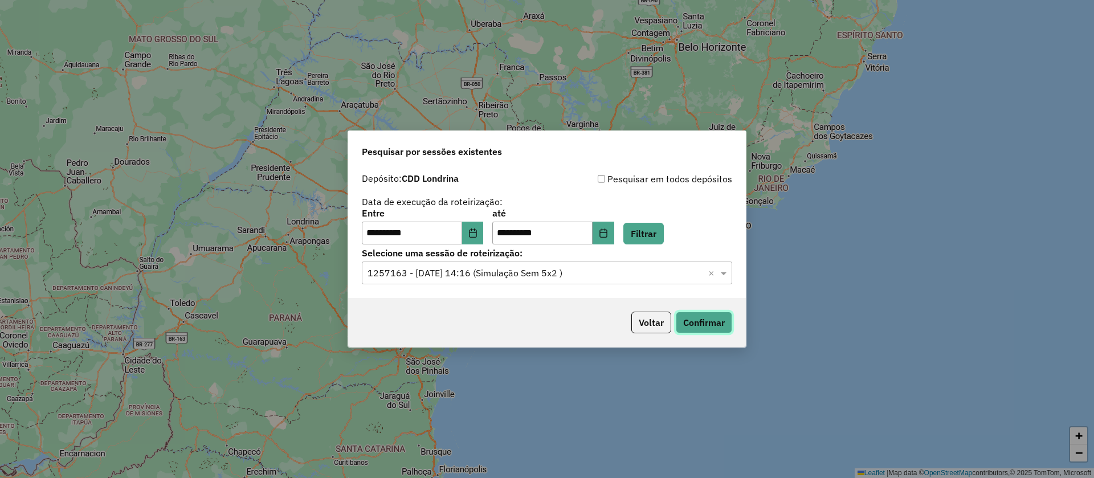
click at [703, 325] on button "Confirmar" at bounding box center [704, 323] width 56 height 22
click at [479, 227] on button "Choose Date" at bounding box center [473, 233] width 22 height 23
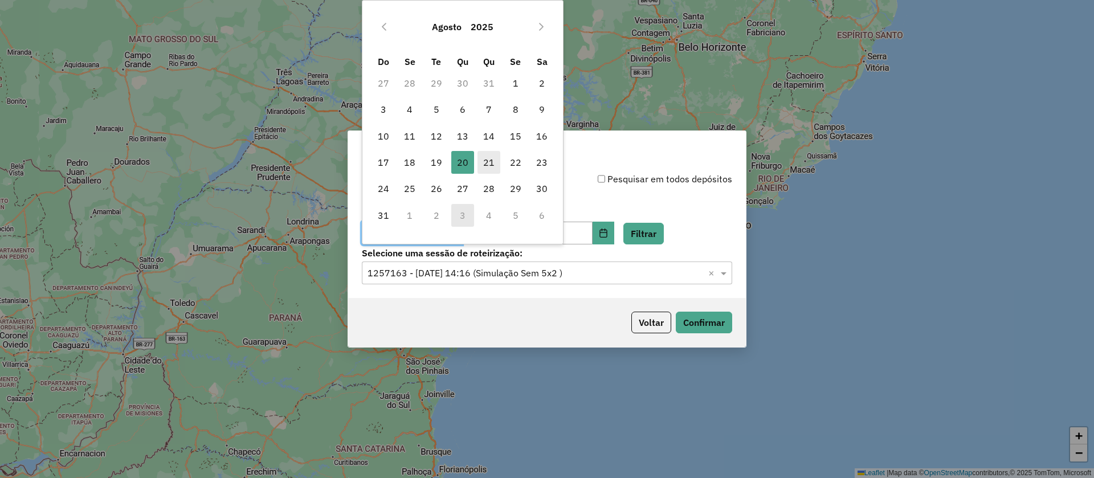
click at [489, 158] on span "21" at bounding box center [488, 162] width 23 height 23
type input "**********"
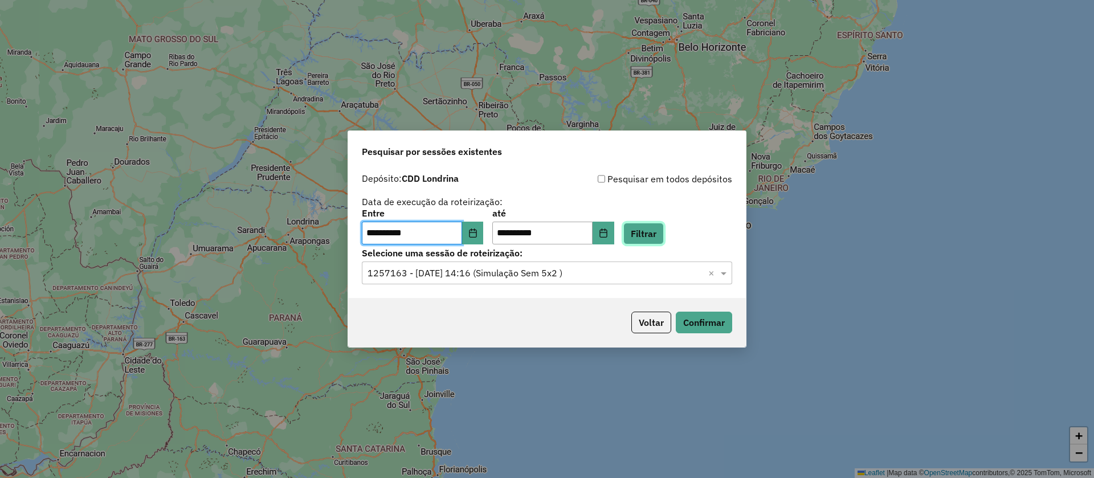
click at [660, 236] on button "Filtrar" at bounding box center [643, 234] width 40 height 22
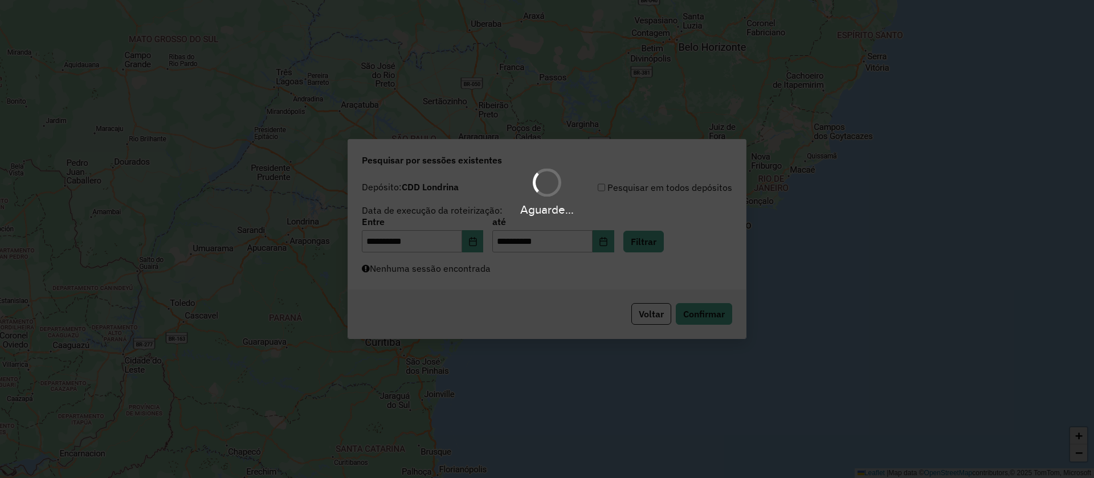
click at [544, 271] on div "Aguarde..." at bounding box center [547, 239] width 1094 height 478
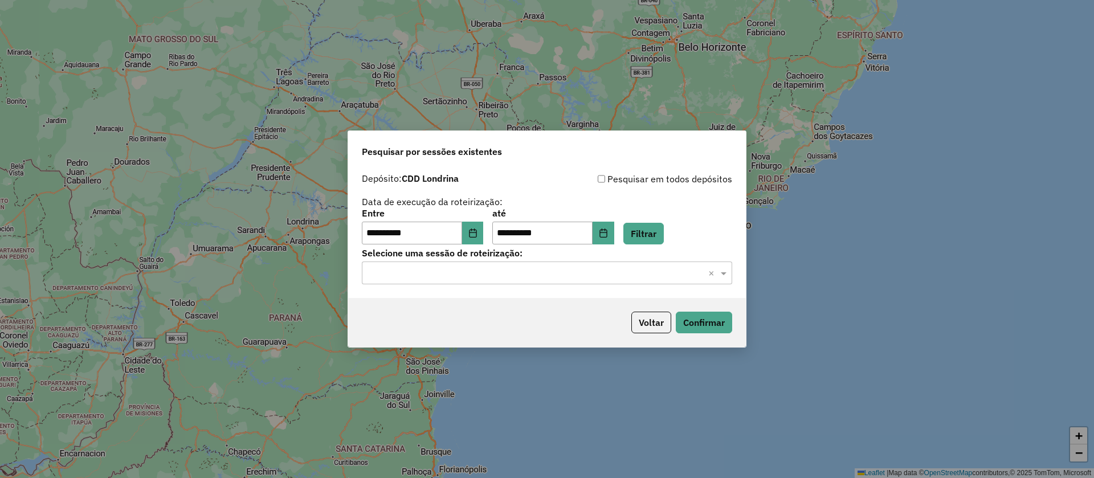
click at [562, 270] on input "text" at bounding box center [536, 274] width 336 height 14
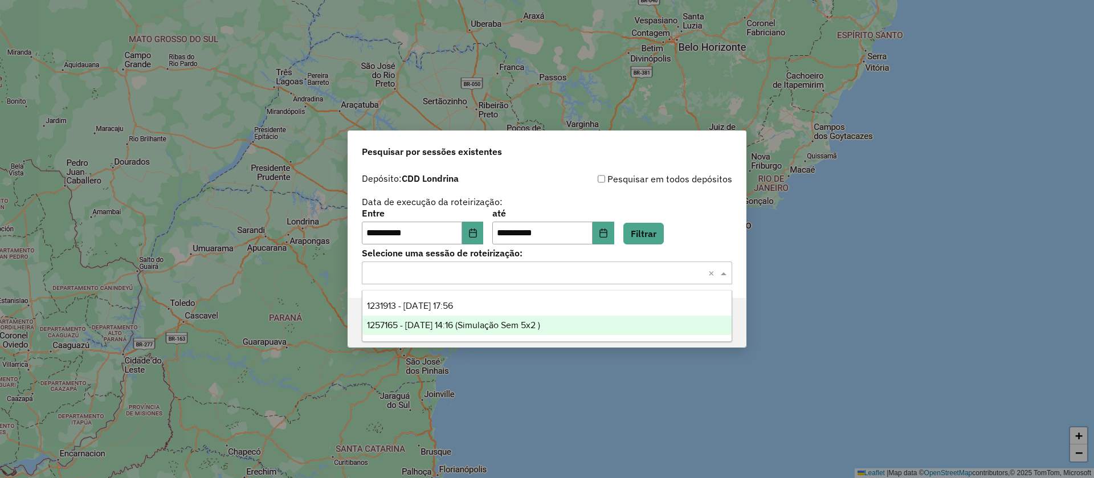
click at [490, 319] on div "1257165 - 21/08/2025 14:16 (Simulação Sem 5x2 )" at bounding box center [546, 325] width 369 height 19
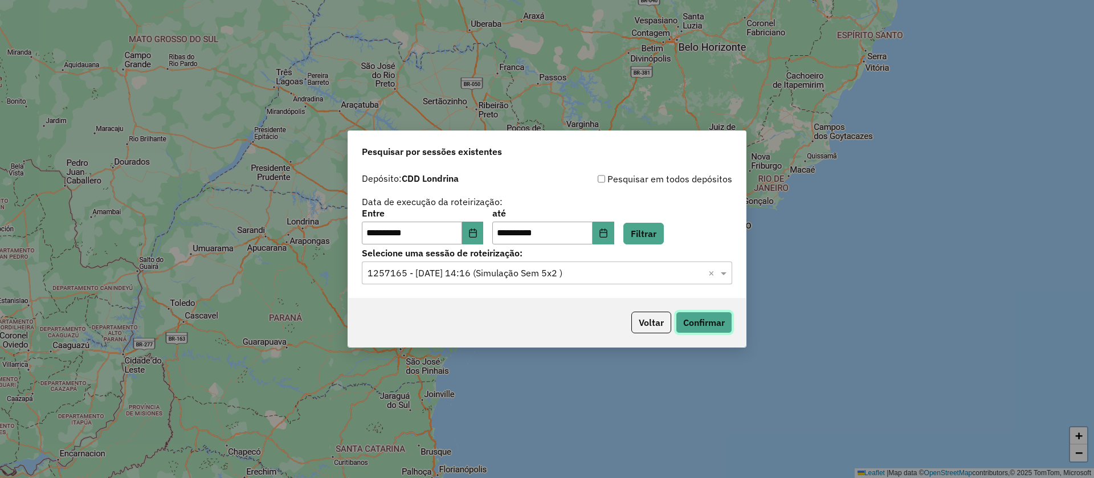
click at [714, 324] on button "Confirmar" at bounding box center [704, 323] width 56 height 22
click at [484, 228] on button "Choose Date" at bounding box center [473, 233] width 22 height 23
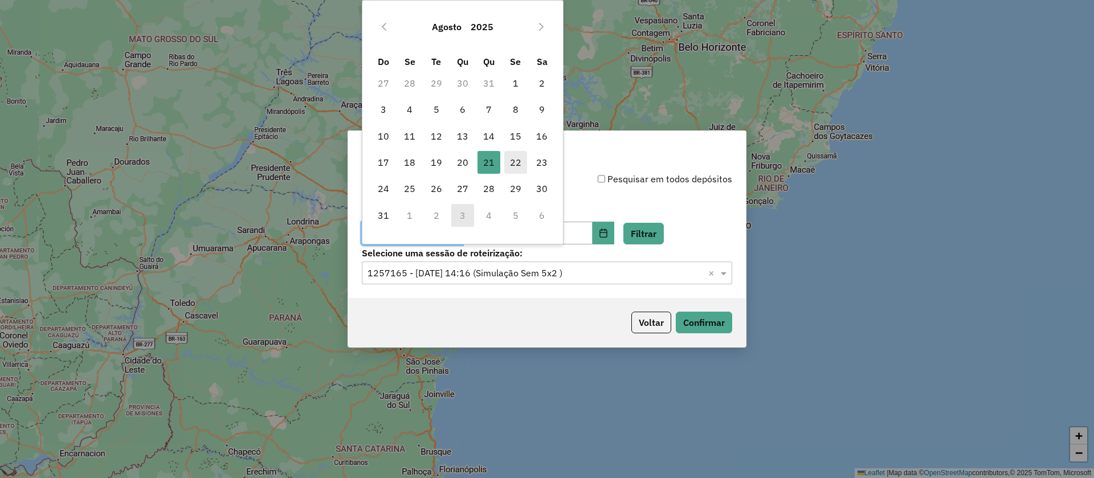
click at [509, 157] on span "22" at bounding box center [515, 162] width 23 height 23
type input "**********"
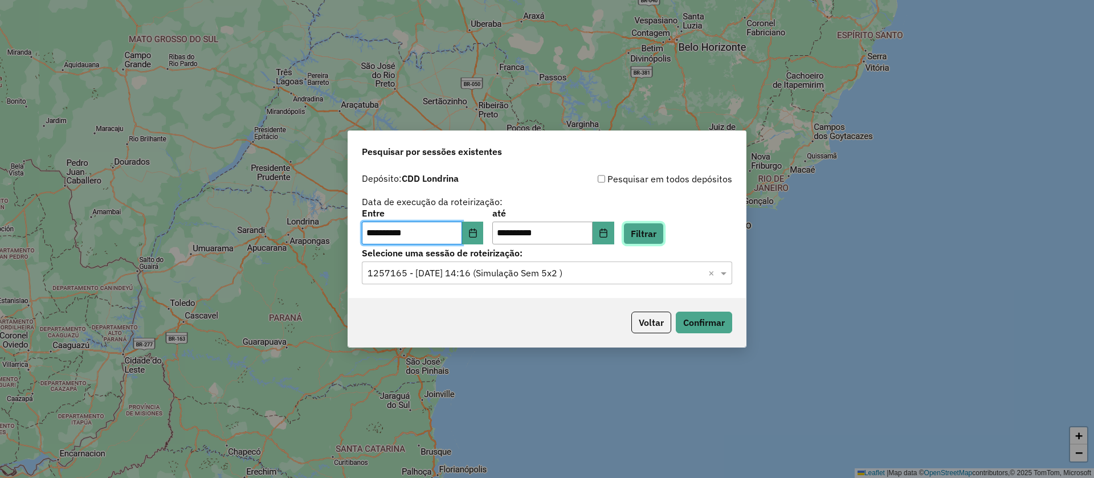
click at [664, 226] on button "Filtrar" at bounding box center [643, 234] width 40 height 22
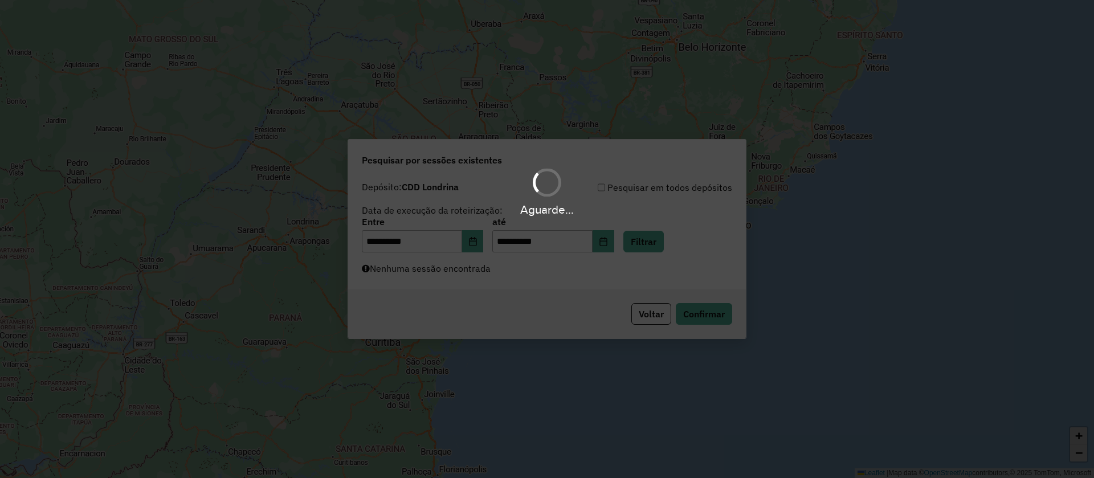
click at [531, 280] on div "Aguarde..." at bounding box center [547, 239] width 1094 height 478
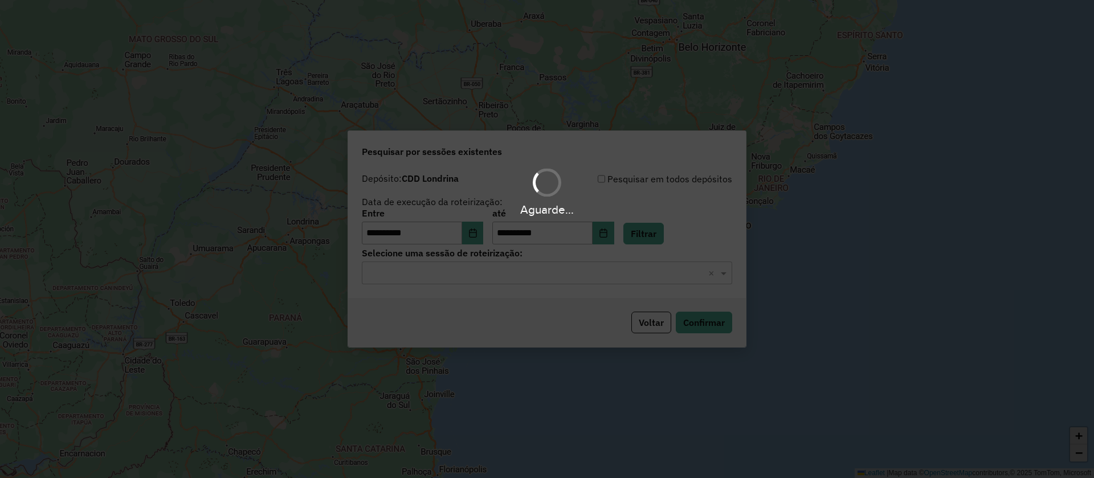
click at [575, 267] on hb-app "**********" at bounding box center [547, 239] width 1094 height 478
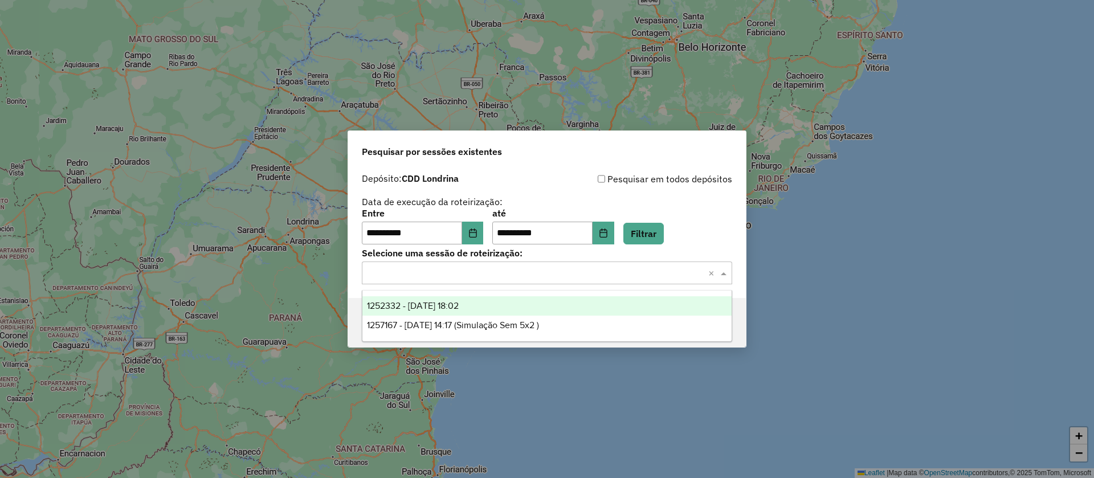
drag, startPoint x: 575, startPoint y: 267, endPoint x: 496, endPoint y: 304, distance: 87.9
click at [573, 272] on input "text" at bounding box center [536, 274] width 336 height 14
drag, startPoint x: 471, startPoint y: 320, endPoint x: 696, endPoint y: 328, distance: 225.2
click at [471, 321] on span "1257167 - 22/08/2025 14:17 (Simulação Sem 5x2 )" at bounding box center [453, 325] width 172 height 10
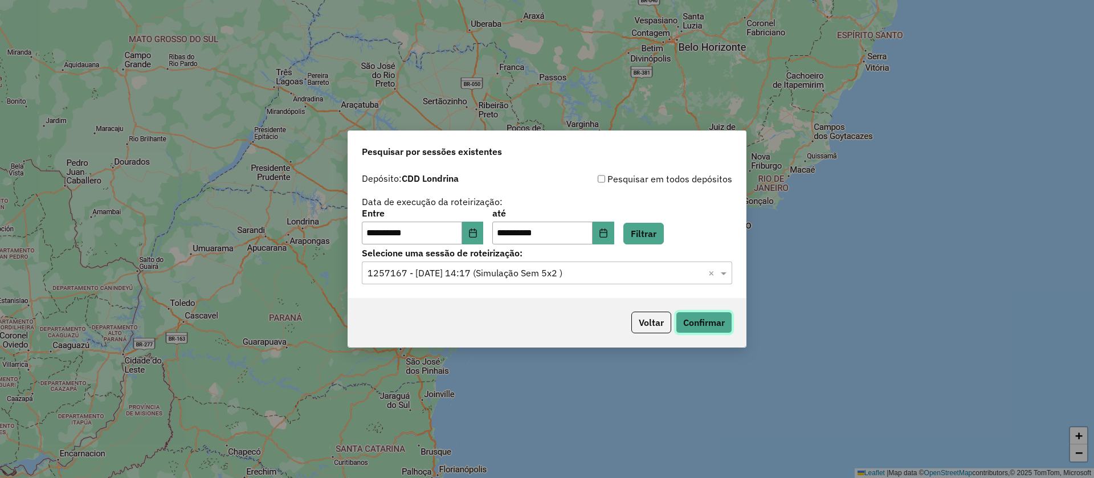
click at [698, 327] on button "Confirmar" at bounding box center [704, 323] width 56 height 22
click at [474, 222] on button "Choose Date" at bounding box center [473, 233] width 22 height 23
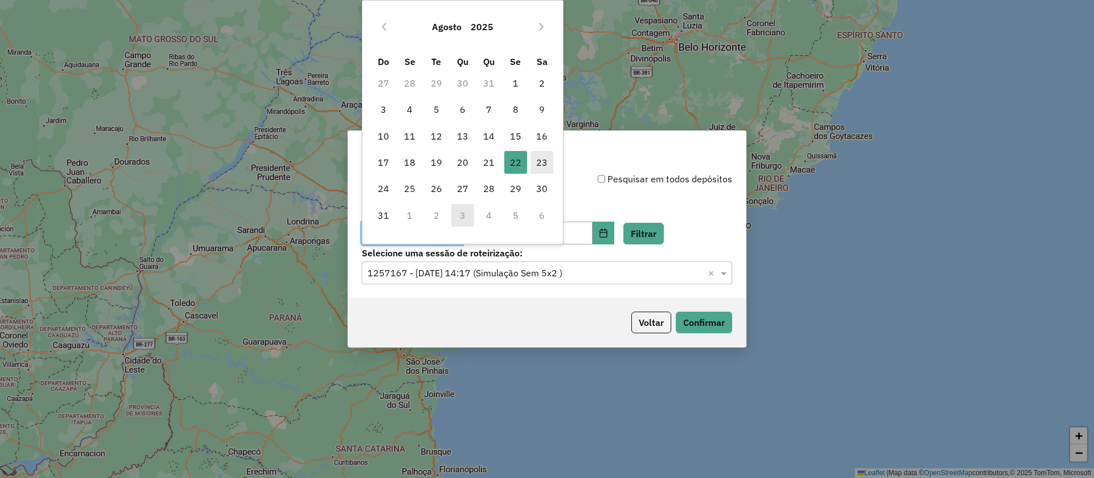
click at [540, 160] on span "23" at bounding box center [541, 162] width 23 height 23
type input "**********"
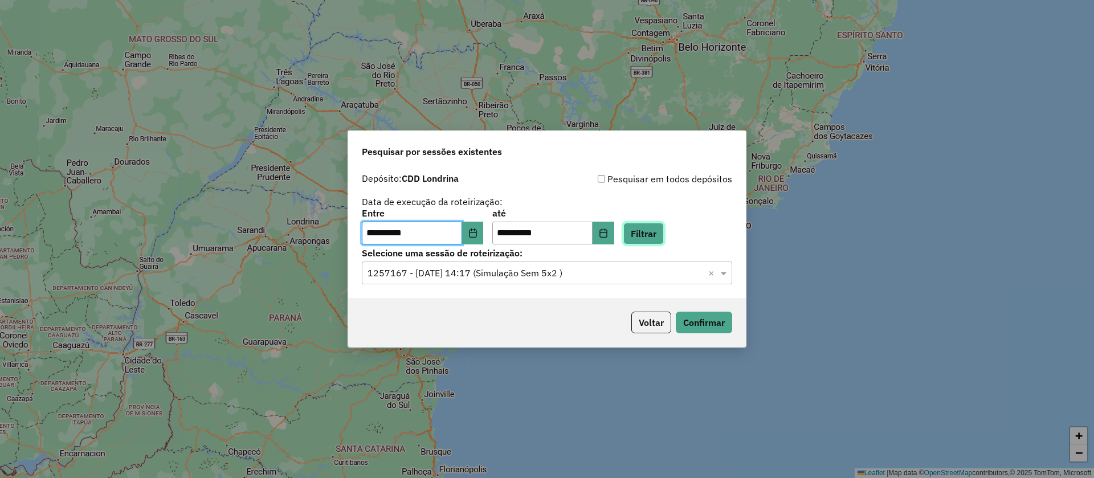
click at [664, 240] on button "Filtrar" at bounding box center [643, 234] width 40 height 22
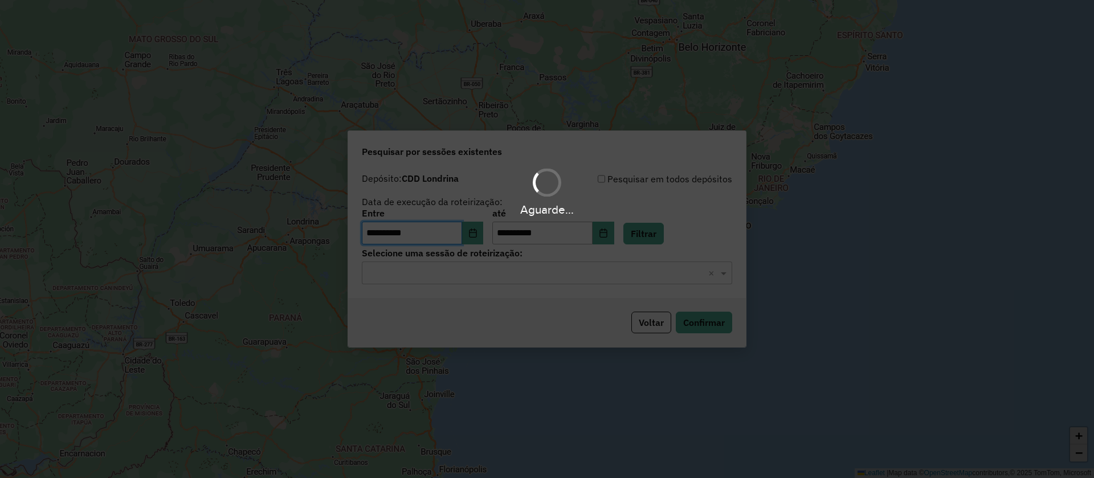
click at [480, 273] on div "Aguarde..." at bounding box center [547, 239] width 1094 height 478
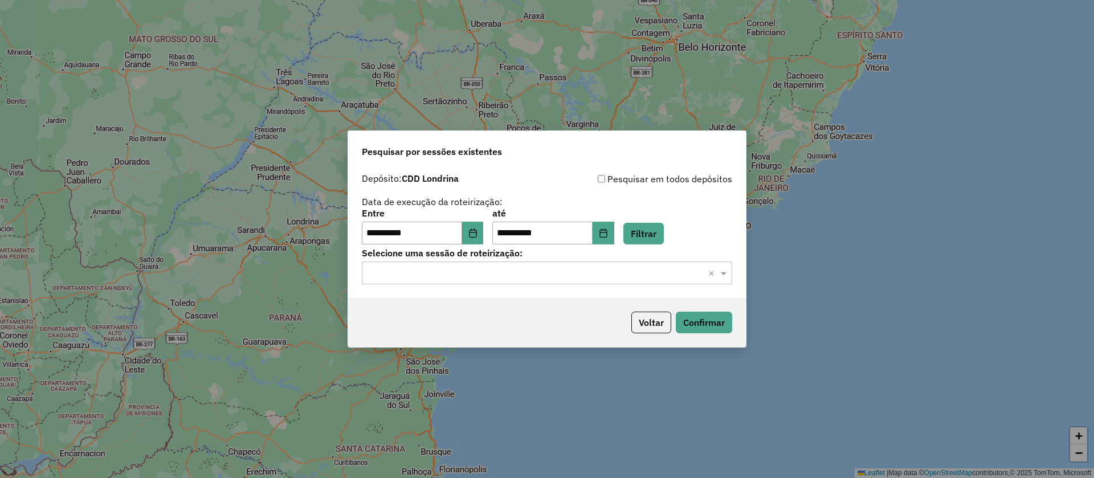
click at [524, 271] on input "text" at bounding box center [536, 274] width 336 height 14
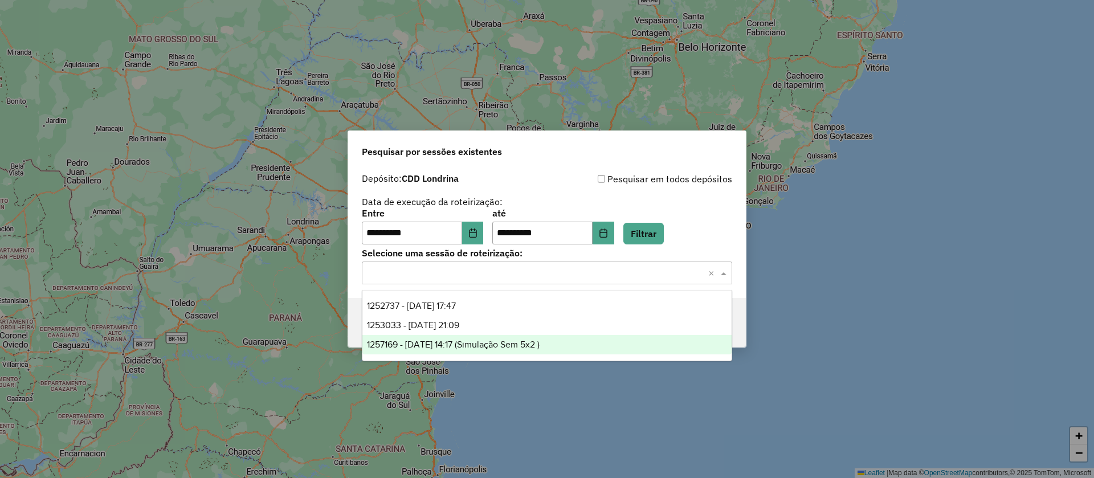
click at [473, 345] on span "1257169 - 23/08/2025 14:17 (Simulação Sem 5x2 )" at bounding box center [453, 345] width 173 height 10
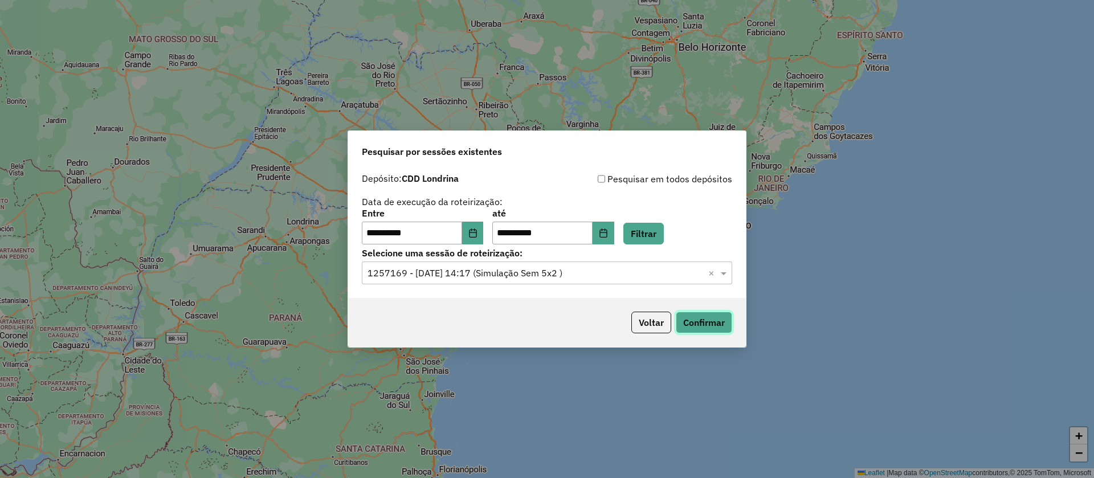
click at [694, 327] on button "Confirmar" at bounding box center [704, 323] width 56 height 22
click at [477, 235] on icon "Choose Date" at bounding box center [472, 232] width 9 height 9
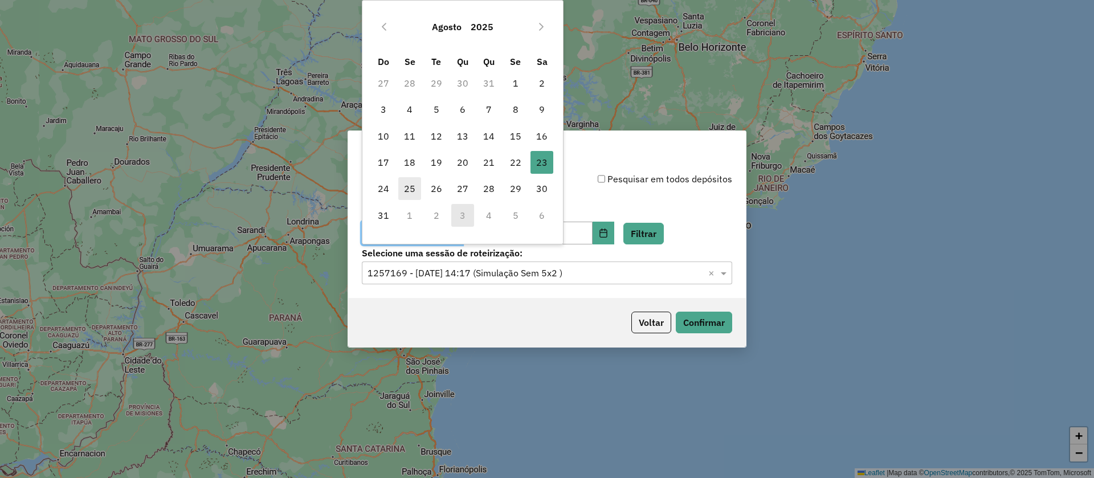
click at [401, 182] on span "25" at bounding box center [409, 188] width 23 height 23
type input "**********"
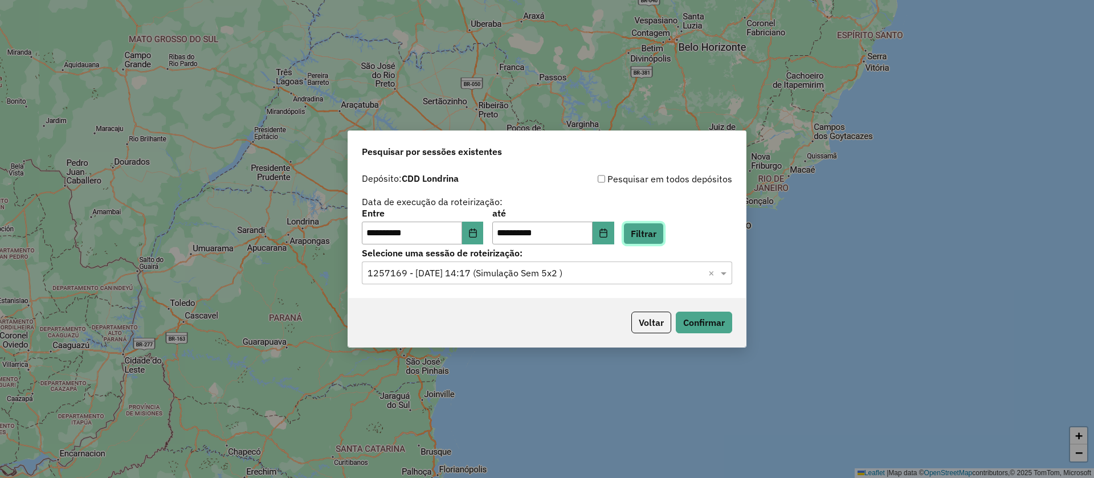
click at [658, 229] on button "Filtrar" at bounding box center [643, 234] width 40 height 22
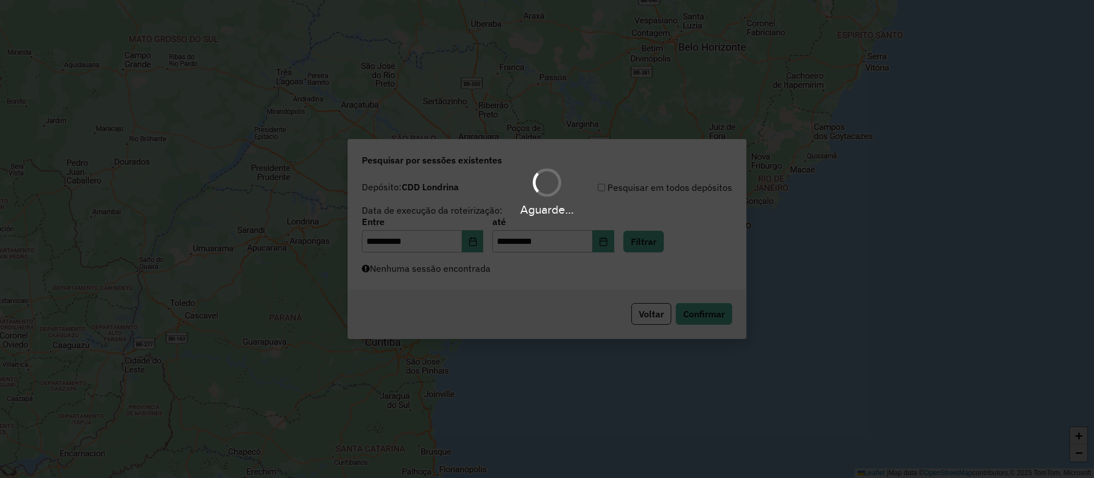
click at [532, 273] on div "Aguarde..." at bounding box center [547, 239] width 1094 height 478
click at [544, 279] on div "Aguarde..." at bounding box center [547, 239] width 1094 height 478
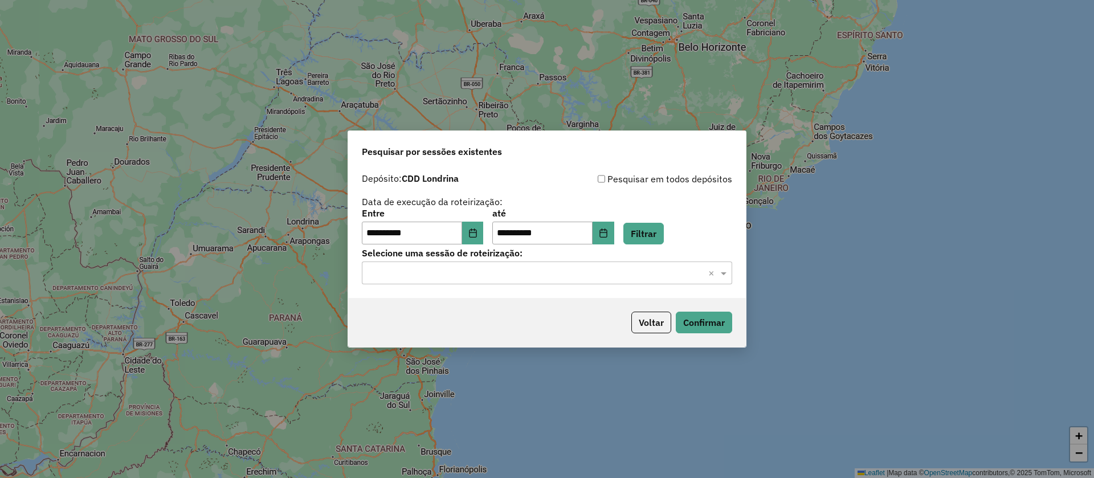
click at [561, 277] on input "text" at bounding box center [536, 274] width 336 height 14
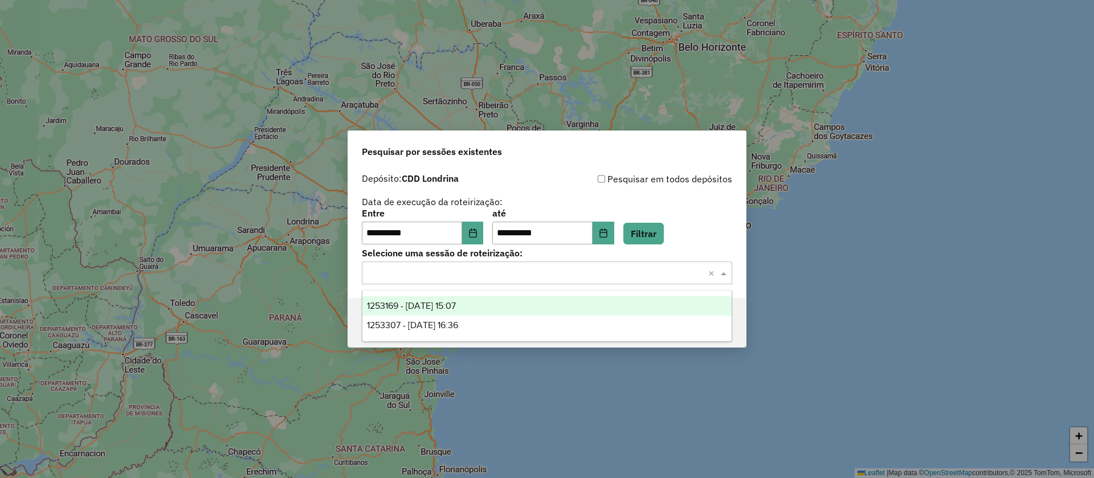
click at [485, 310] on div "1253169 - 25/08/2025 15:07" at bounding box center [546, 305] width 369 height 19
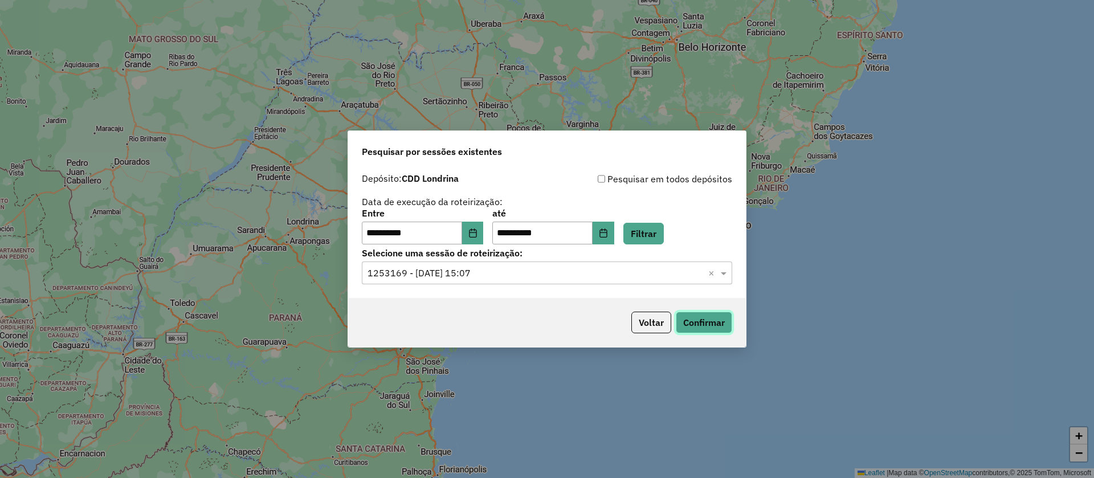
click at [692, 325] on button "Confirmar" at bounding box center [704, 323] width 56 height 22
click at [499, 275] on input "text" at bounding box center [536, 274] width 336 height 14
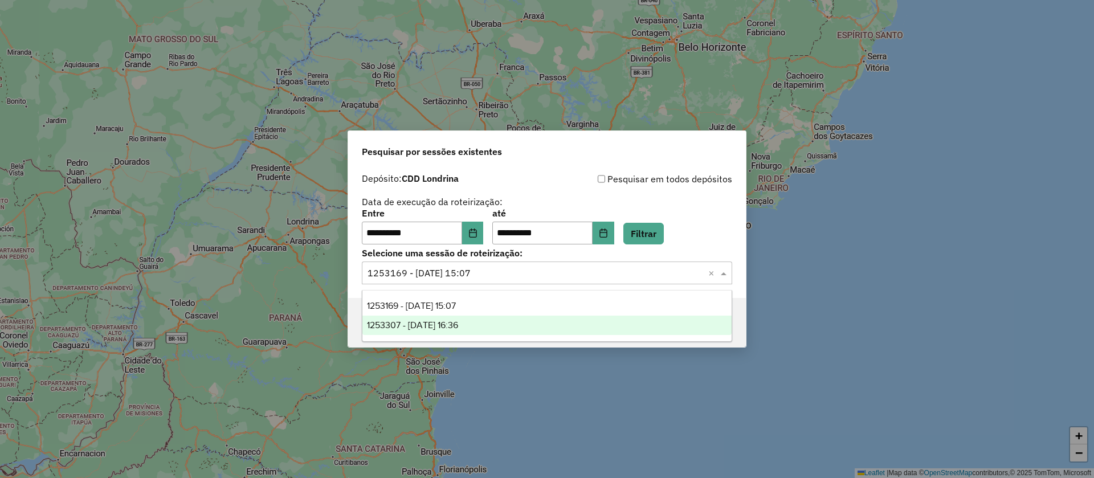
click at [485, 321] on div "1253307 - 25/08/2025 16:36" at bounding box center [546, 325] width 369 height 19
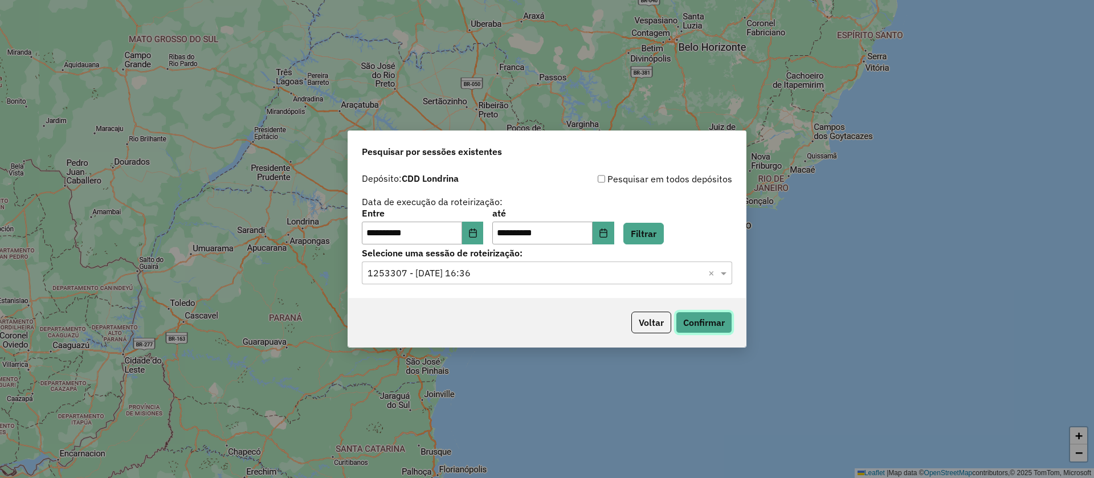
click at [685, 320] on button "Confirmar" at bounding box center [704, 323] width 56 height 22
click at [659, 324] on button "Voltar" at bounding box center [651, 323] width 40 height 22
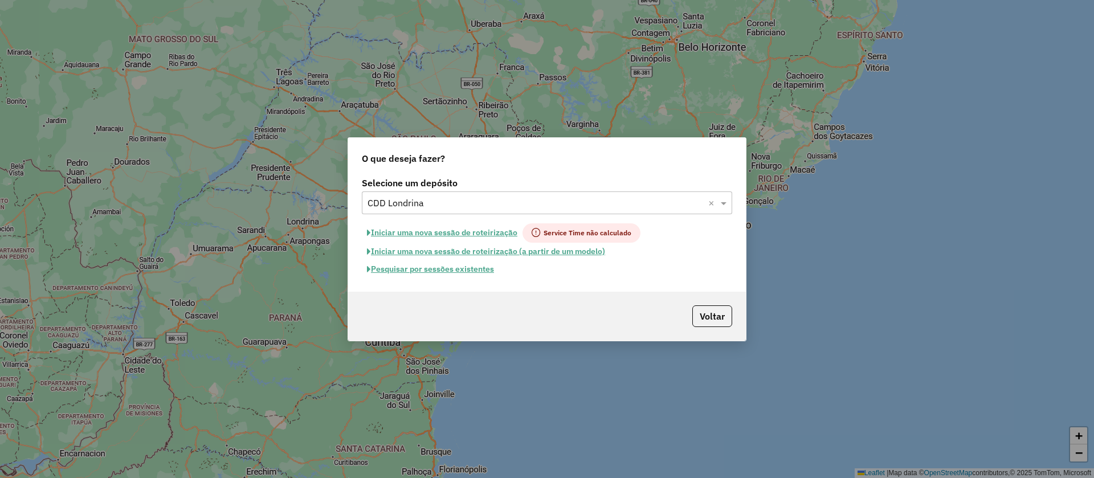
click at [499, 249] on button "Iniciar uma nova sessão de roteirização (a partir de um modelo)" at bounding box center [486, 252] width 248 height 18
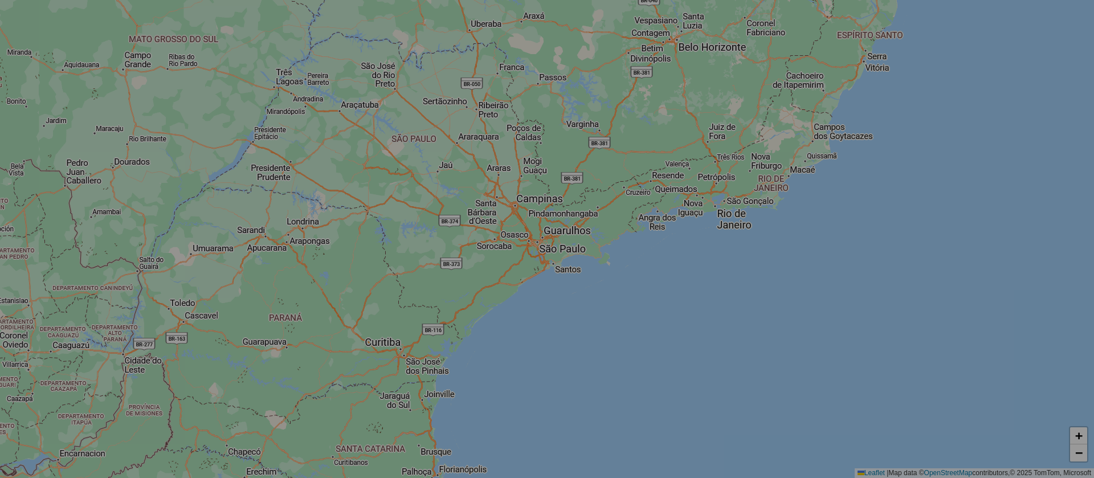
select select "*"
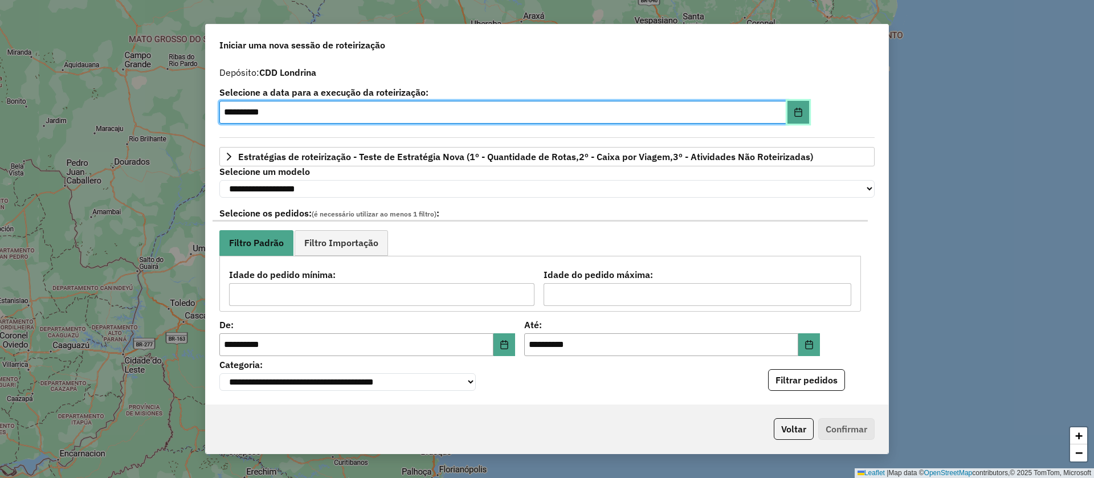
click at [794, 112] on icon "Choose Date" at bounding box center [798, 112] width 9 height 9
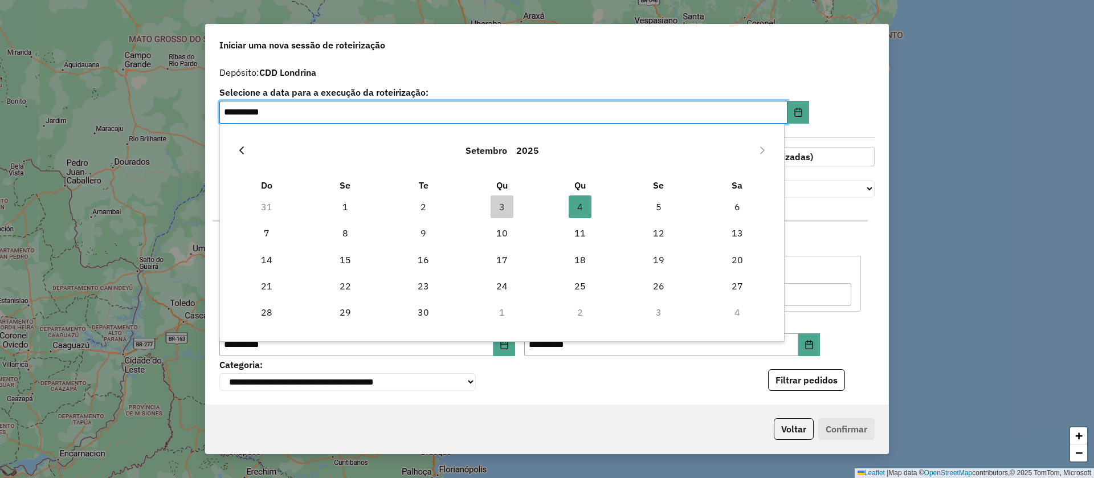
click at [241, 150] on icon "Previous Month" at bounding box center [241, 150] width 9 height 9
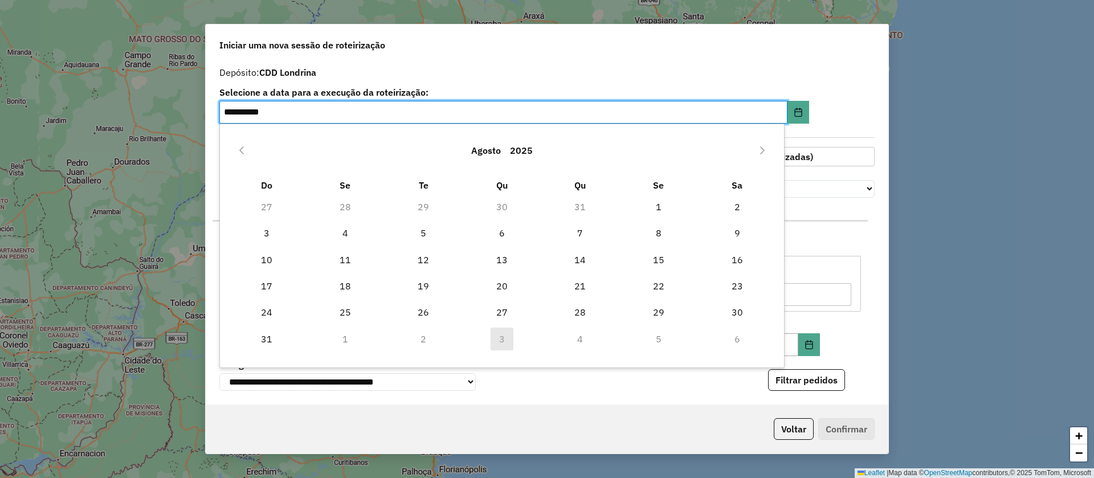
click at [344, 312] on span "25" at bounding box center [345, 312] width 23 height 23
type input "**********"
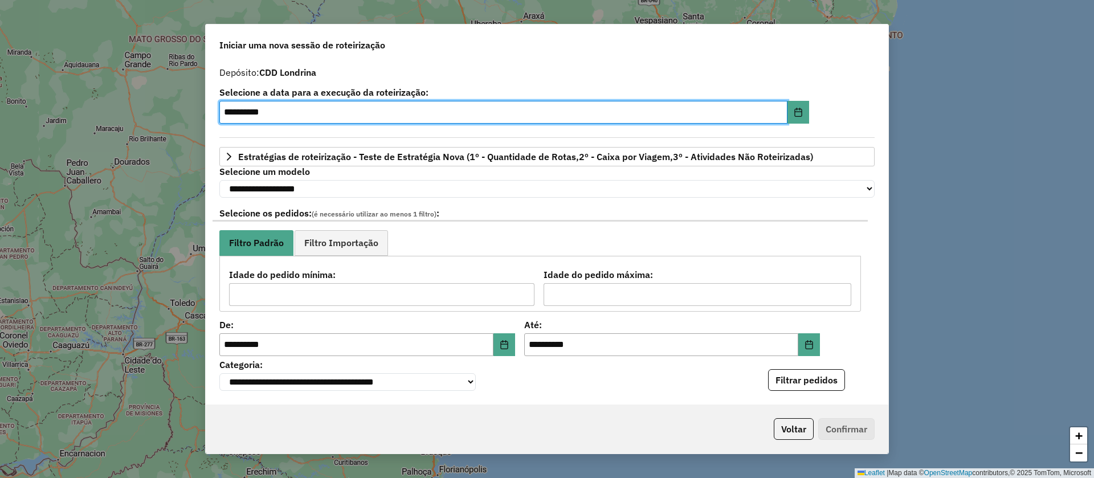
click at [843, 99] on div "**********" at bounding box center [546, 108] width 655 height 40
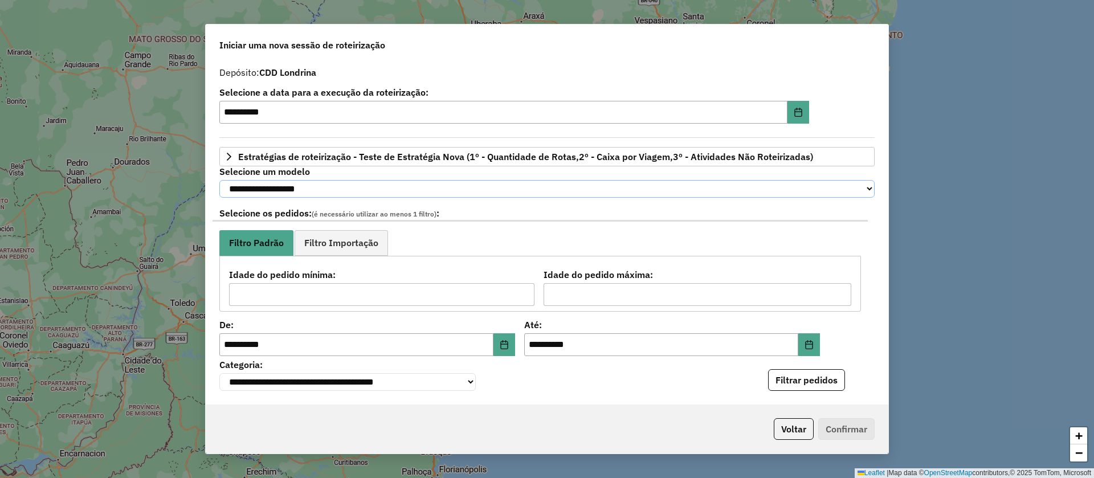
click at [373, 185] on select "**********" at bounding box center [546, 189] width 655 height 18
select select "********"
click at [219, 180] on select "**********" at bounding box center [546, 189] width 655 height 18
click at [806, 347] on icon "Choose Date" at bounding box center [809, 344] width 7 height 9
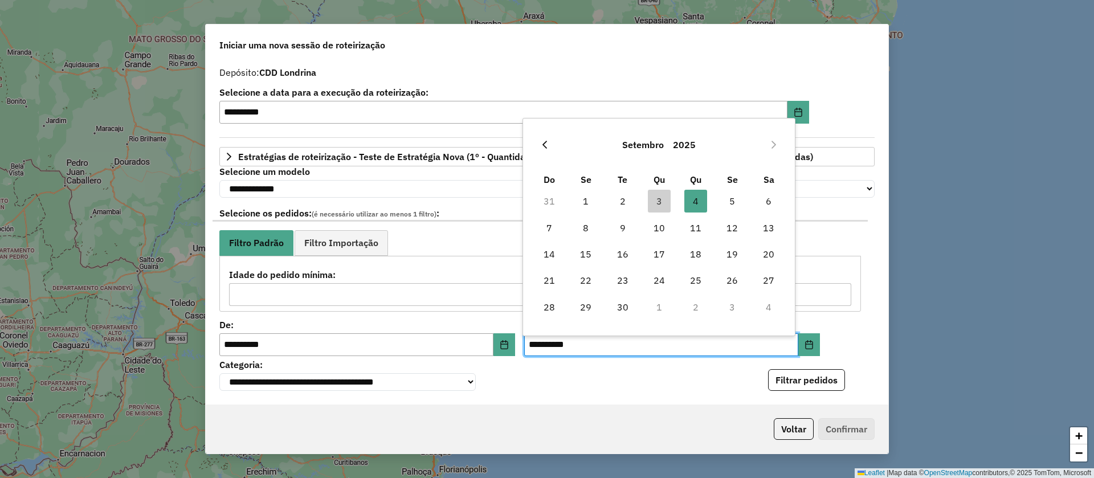
click at [547, 146] on icon "Previous Month" at bounding box center [544, 144] width 9 height 9
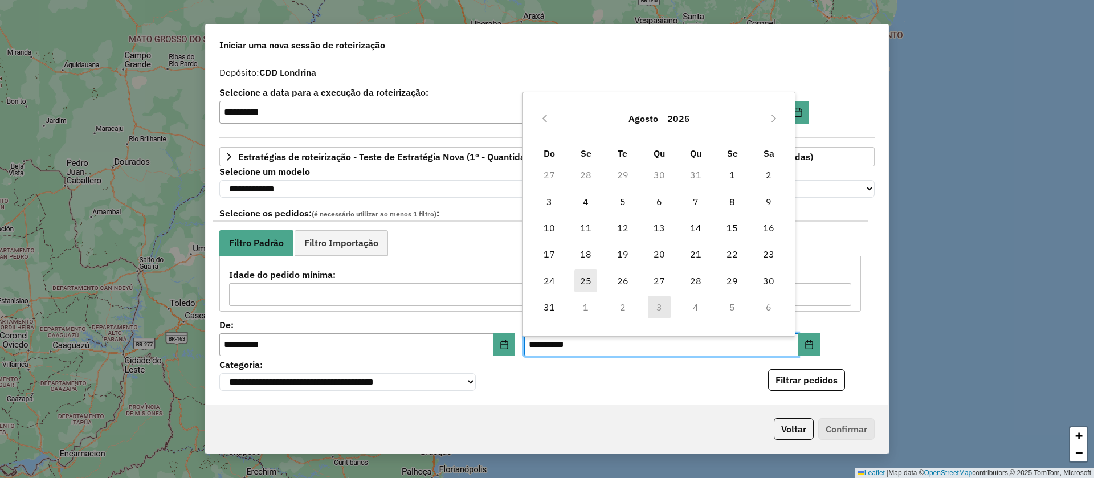
click at [588, 280] on span "25" at bounding box center [585, 281] width 23 height 23
type input "**********"
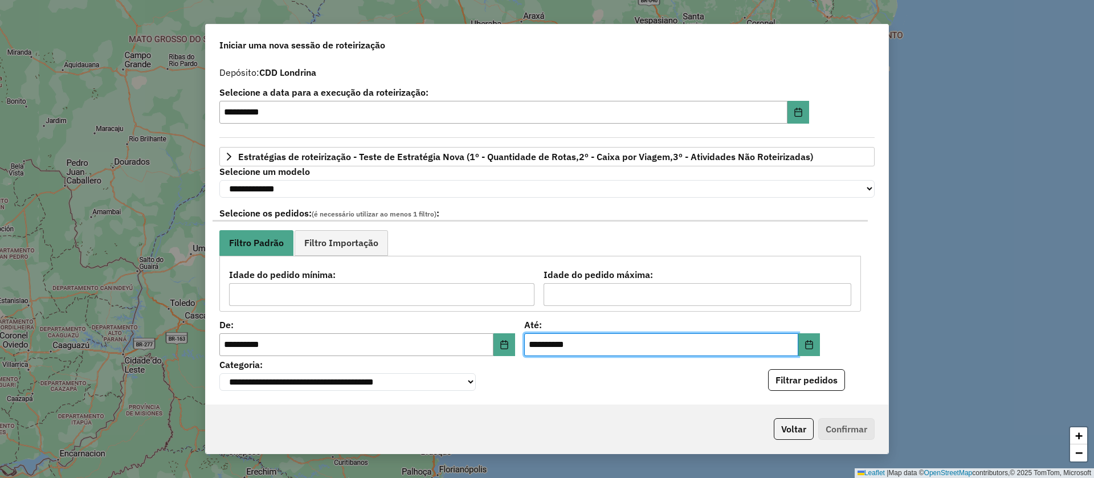
click at [839, 328] on div "**********" at bounding box center [547, 233] width 683 height 344
click at [823, 381] on button "Filtrar pedidos" at bounding box center [806, 380] width 77 height 22
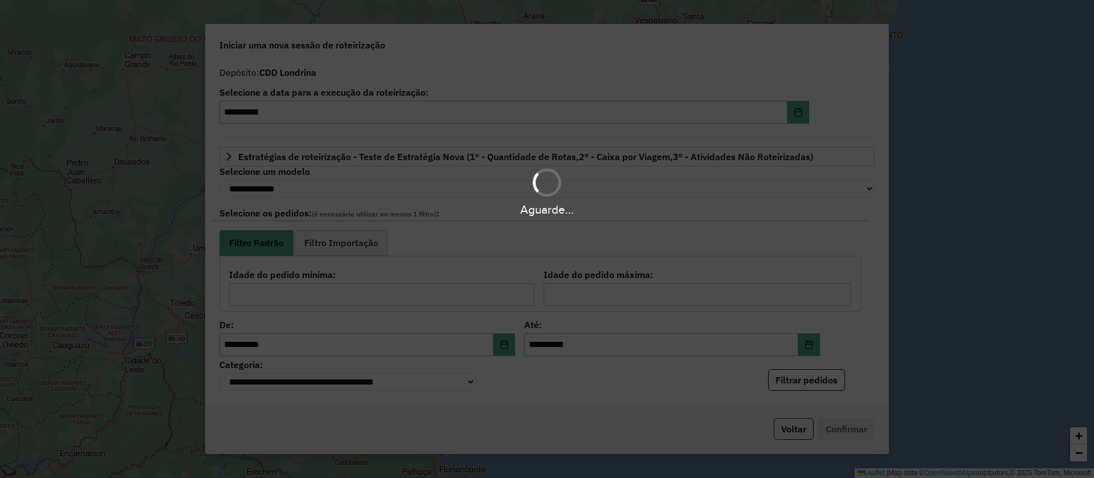
click at [850, 343] on div "Aguarde..." at bounding box center [547, 239] width 1094 height 478
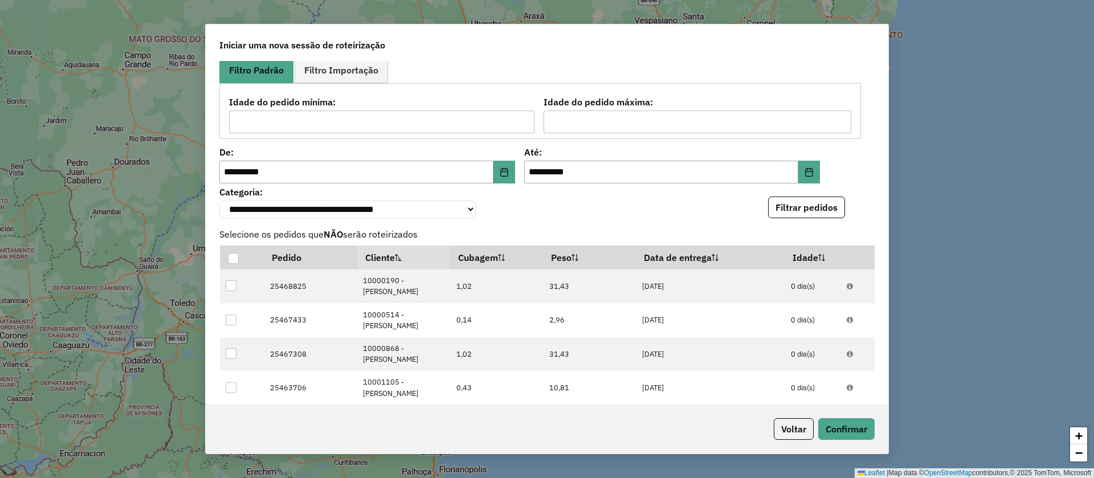
scroll to position [433, 0]
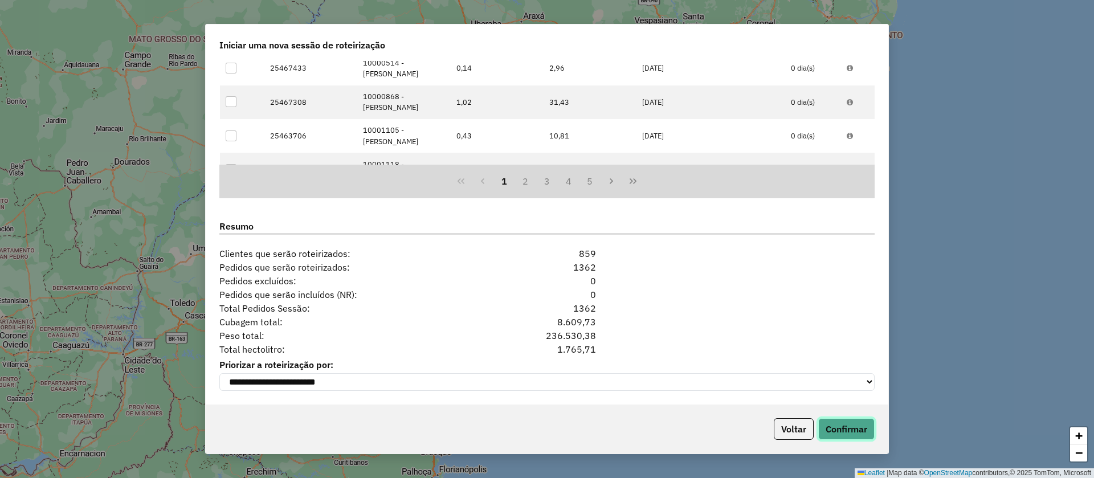
click at [845, 424] on button "Confirmar" at bounding box center [846, 429] width 56 height 22
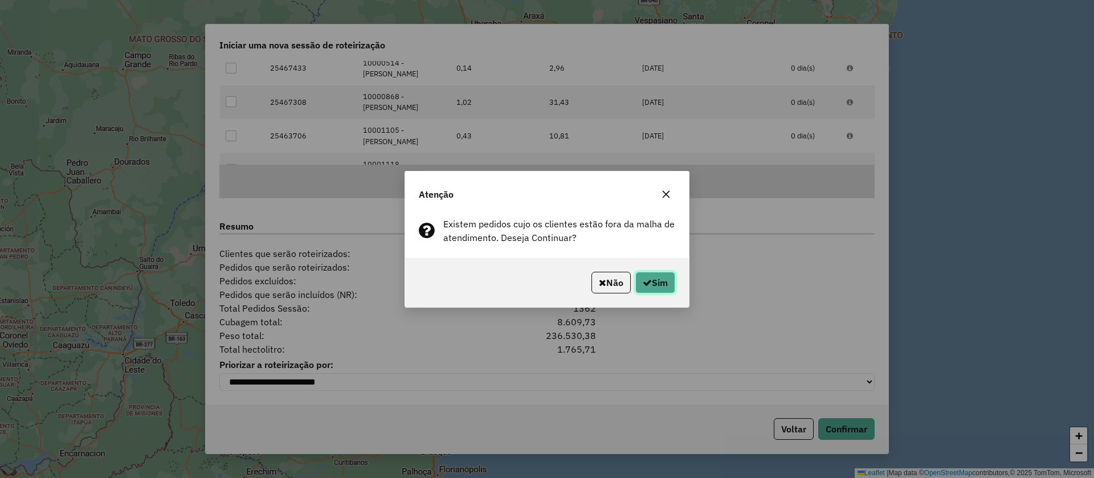
click at [668, 280] on button "Sim" at bounding box center [655, 283] width 40 height 22
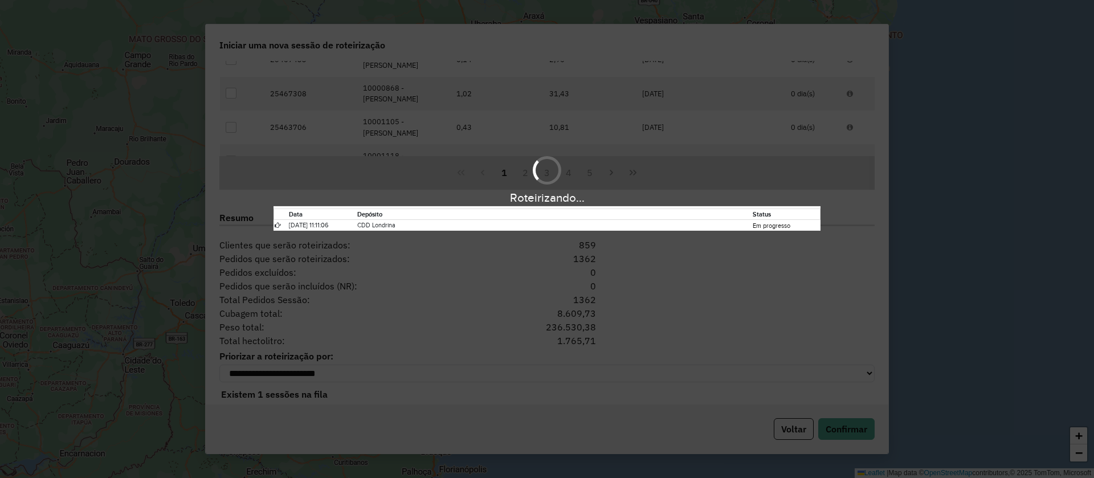
click at [622, 129] on div "Roteirizando... Data Depósito Status 03/09/2025 11:11:06 CDD Londrina Em progre…" at bounding box center [547, 239] width 1094 height 478
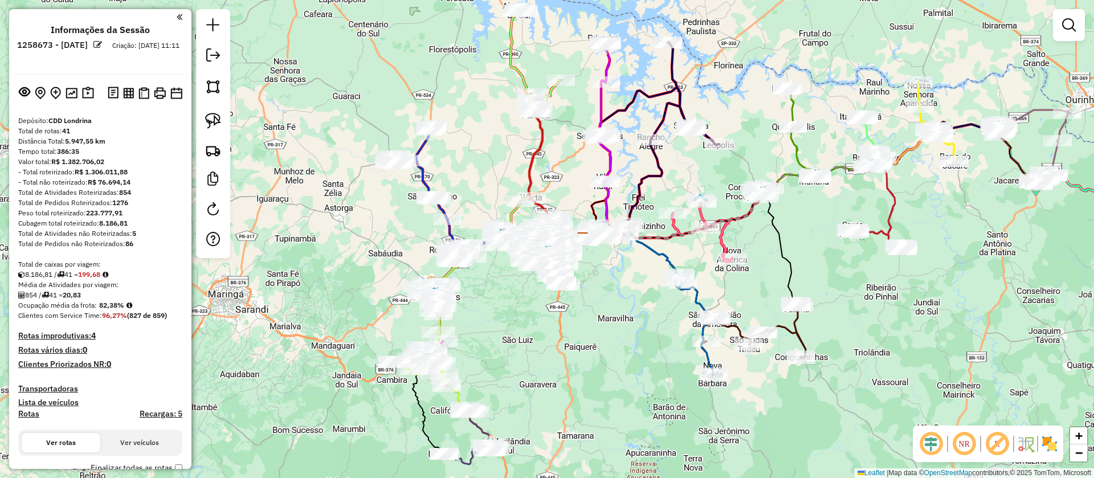
drag, startPoint x: 580, startPoint y: 305, endPoint x: 597, endPoint y: 304, distance: 16.6
click at [597, 304] on div "Janela de atendimento Grade de atendimento Capacidade Transportadoras Veículos …" at bounding box center [547, 239] width 1094 height 478
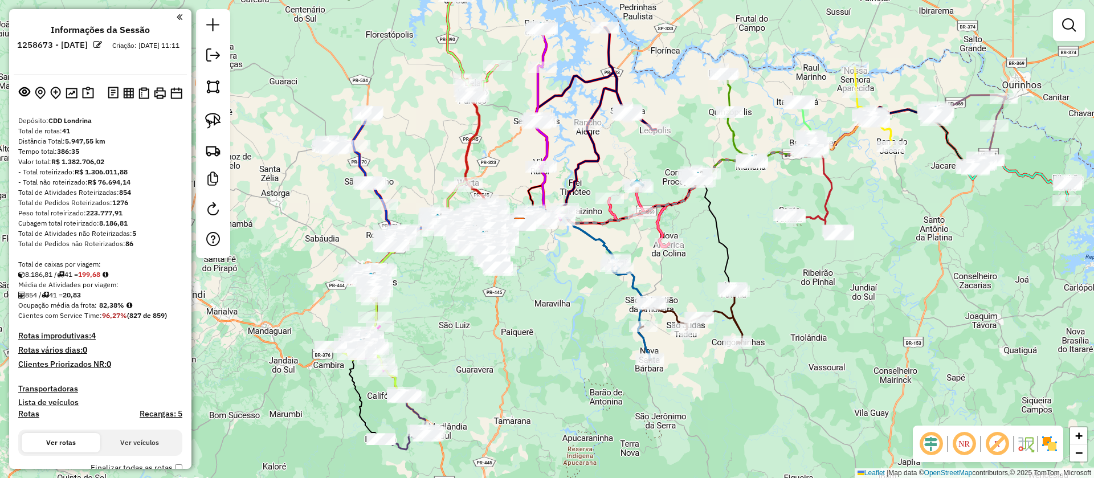
click at [546, 294] on div "Janela de atendimento Grade de atendimento Capacidade Transportadoras Veículos …" at bounding box center [547, 239] width 1094 height 478
click at [102, 44] on em at bounding box center [97, 44] width 9 height 9
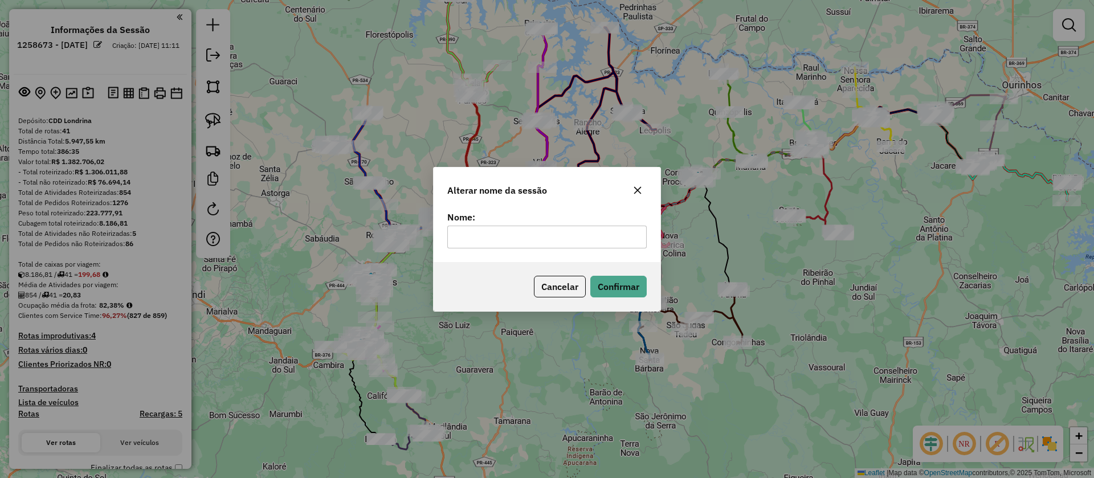
click at [532, 236] on input "text" at bounding box center [546, 237] width 199 height 23
type input "**********"
click at [611, 291] on button "Confirmar" at bounding box center [618, 287] width 56 height 22
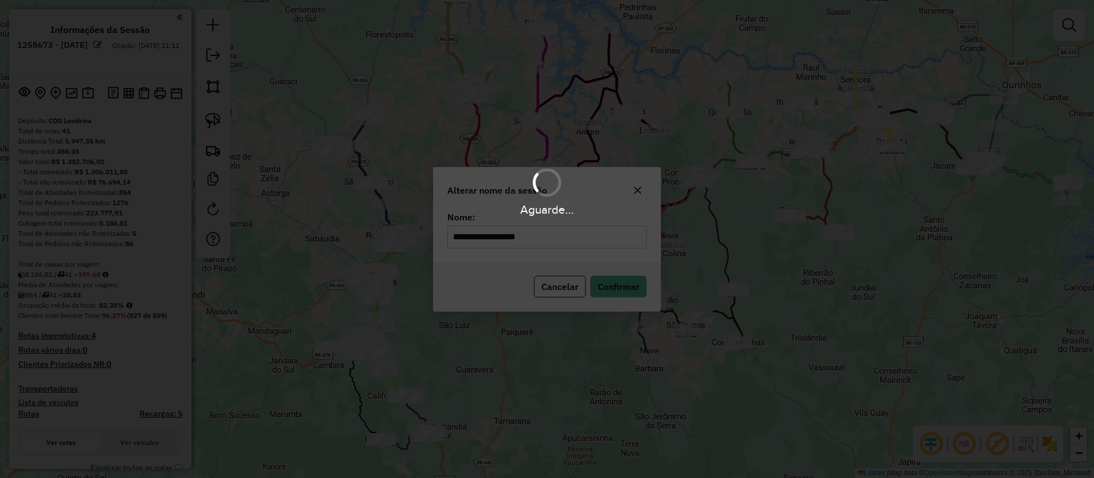
click at [576, 346] on div "Aguarde..." at bounding box center [547, 239] width 1094 height 478
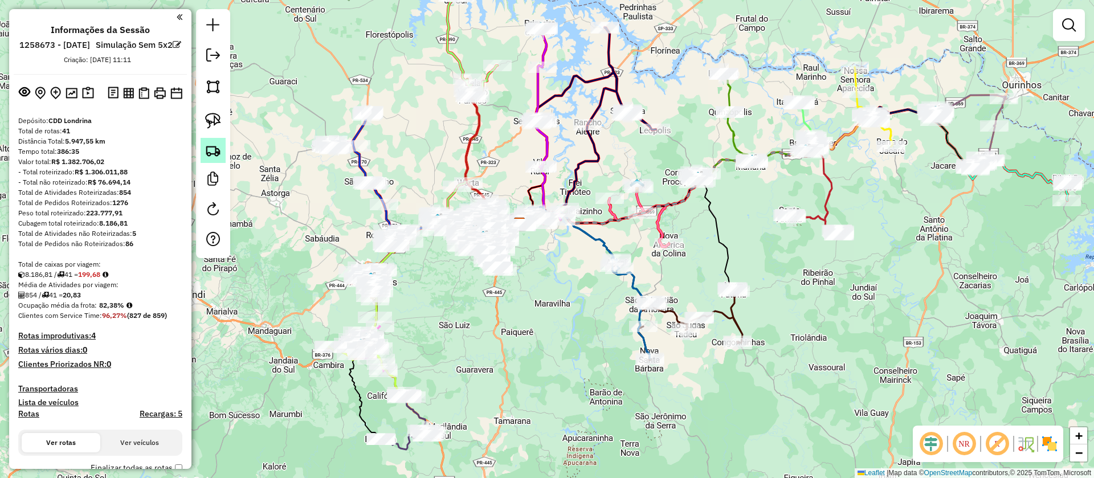
click at [220, 154] on img at bounding box center [213, 150] width 16 height 16
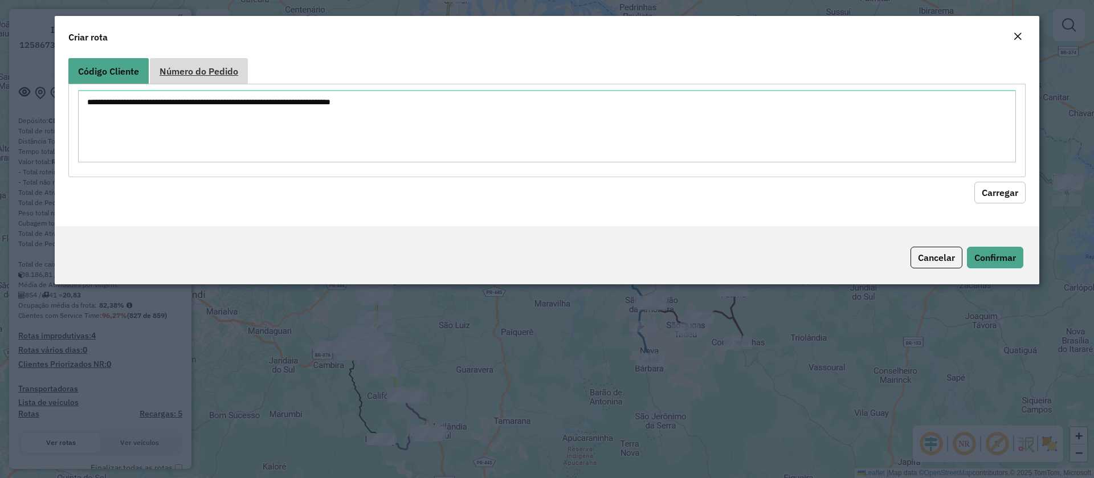
click at [210, 75] on span "Número do Pedido" at bounding box center [199, 71] width 79 height 9
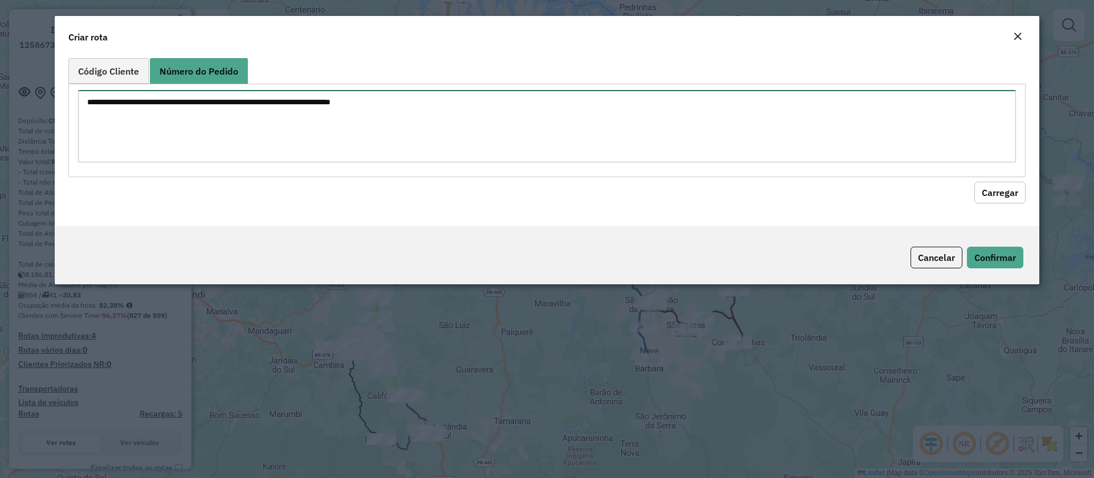
click at [241, 115] on textarea at bounding box center [547, 126] width 938 height 72
paste textarea "**********"
type textarea "**********"
click at [983, 192] on button "Carregar" at bounding box center [999, 193] width 51 height 22
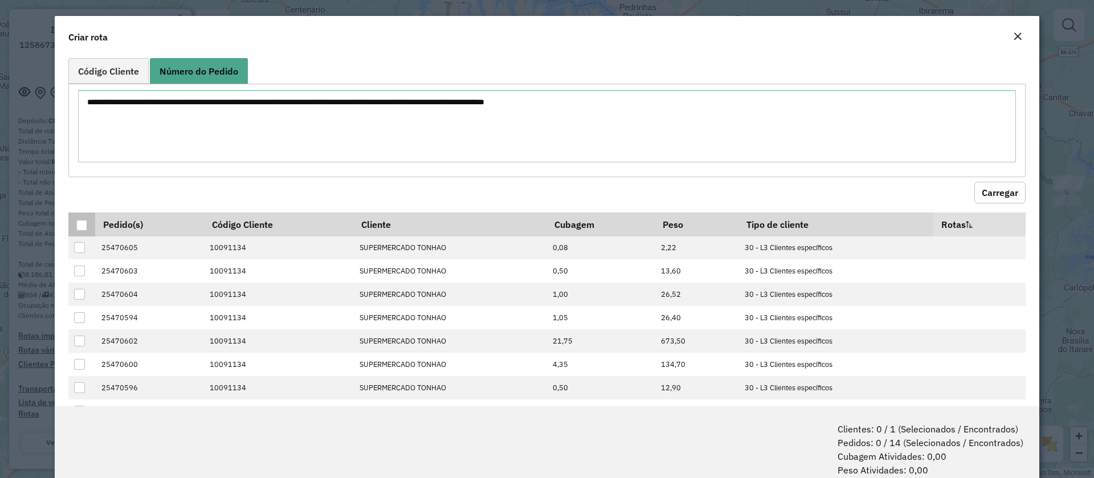
click at [83, 224] on div at bounding box center [81, 225] width 11 height 11
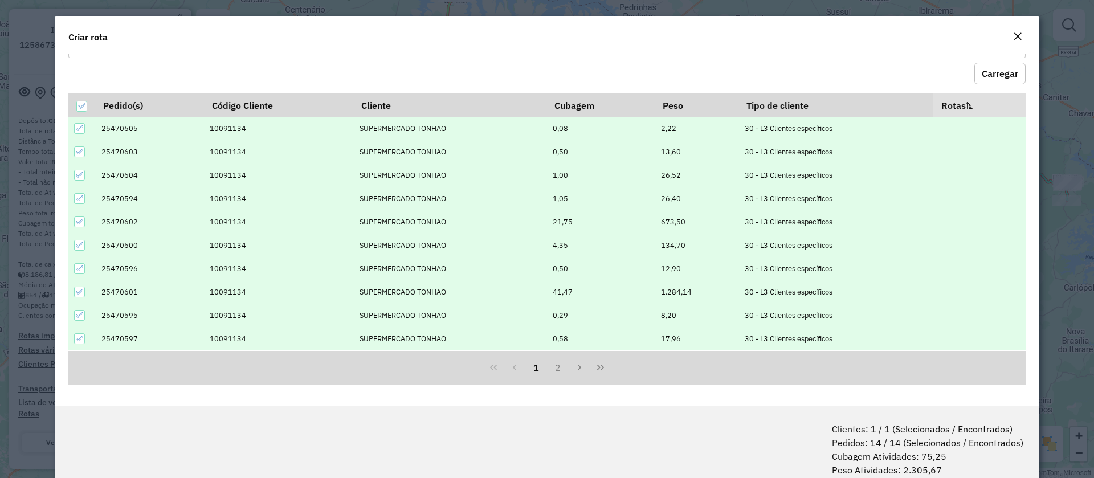
scroll to position [57, 0]
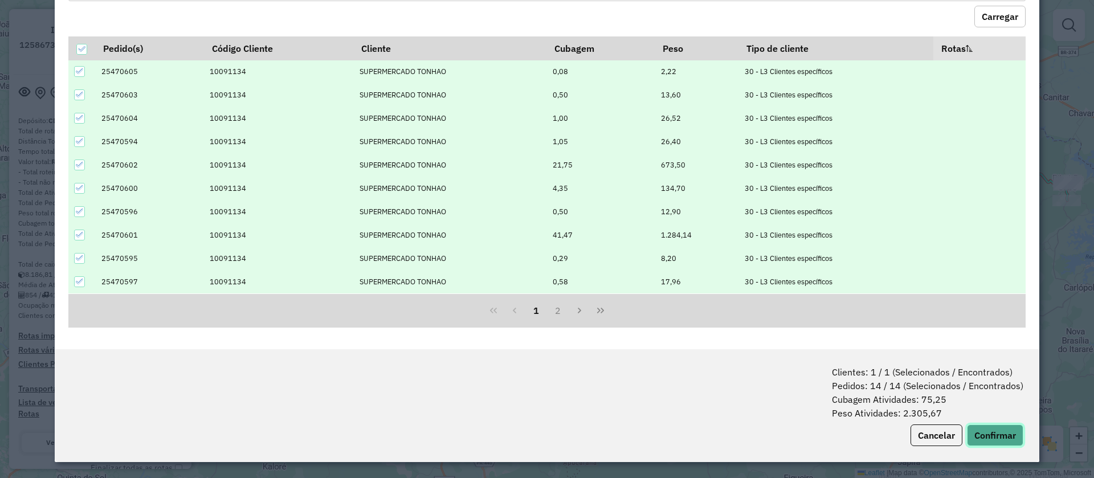
click at [979, 430] on button "Confirmar" at bounding box center [995, 435] width 56 height 22
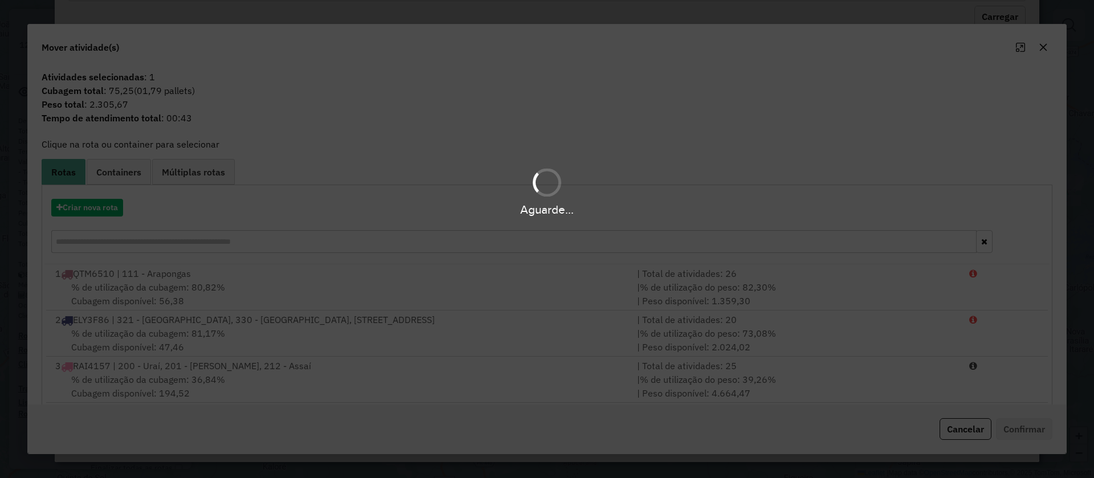
click at [76, 207] on div "Aguarde..." at bounding box center [547, 210] width 1094 height 18
click at [85, 211] on div "Aguarde..." at bounding box center [547, 210] width 1094 height 18
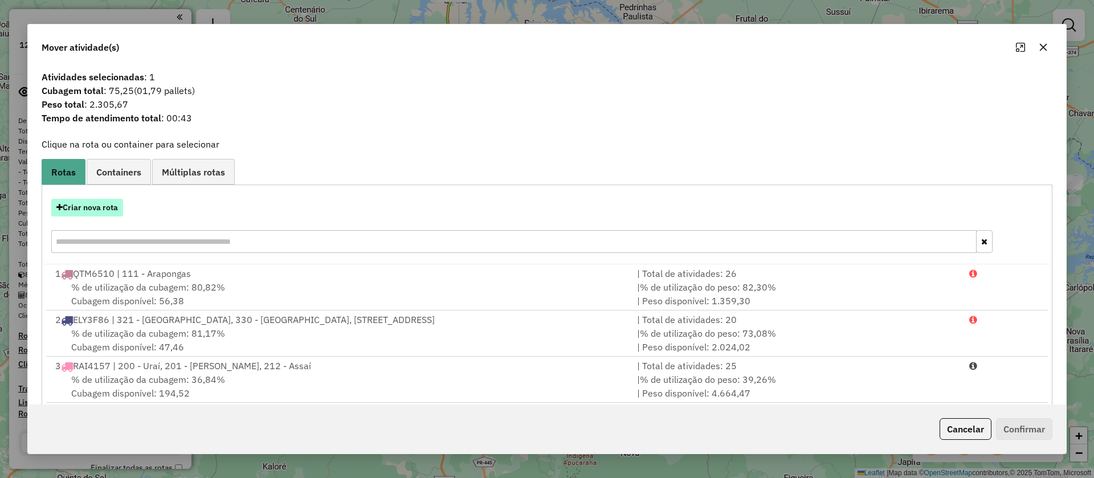
click at [104, 207] on button "Criar nova rota" at bounding box center [87, 208] width 72 height 18
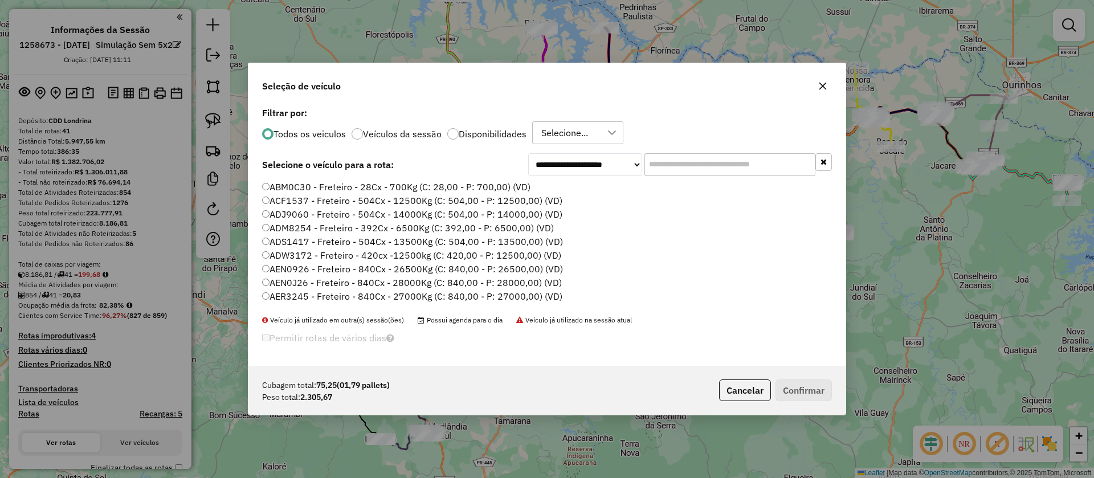
click at [680, 170] on input "text" at bounding box center [729, 164] width 171 height 23
click at [678, 160] on input "text" at bounding box center [729, 164] width 171 height 23
paste input "*******"
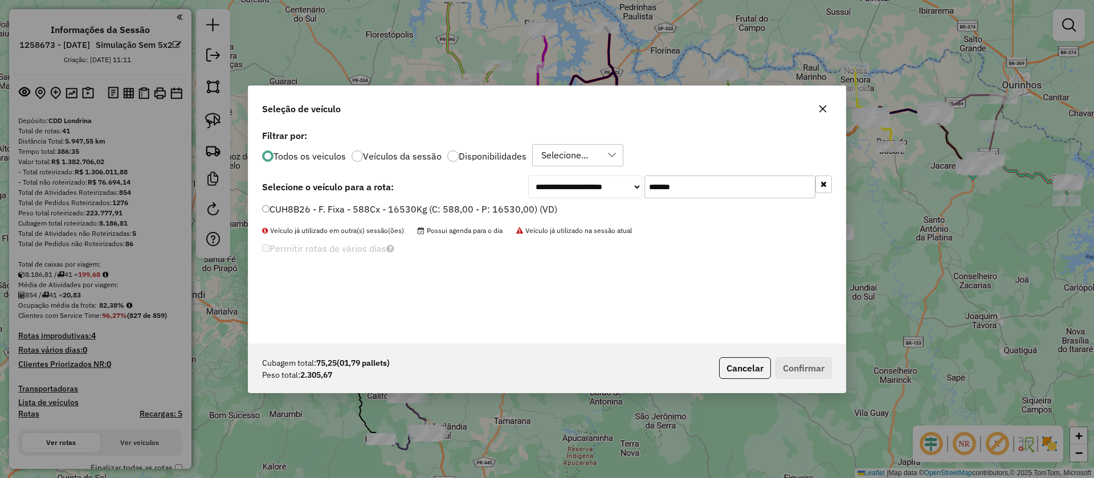
type input "*******"
click at [499, 205] on label "CUH8B26 - F. Fixa - 588Cx - 16530Kg (C: 588,00 - P: 16530,00) (VD)" at bounding box center [409, 209] width 295 height 14
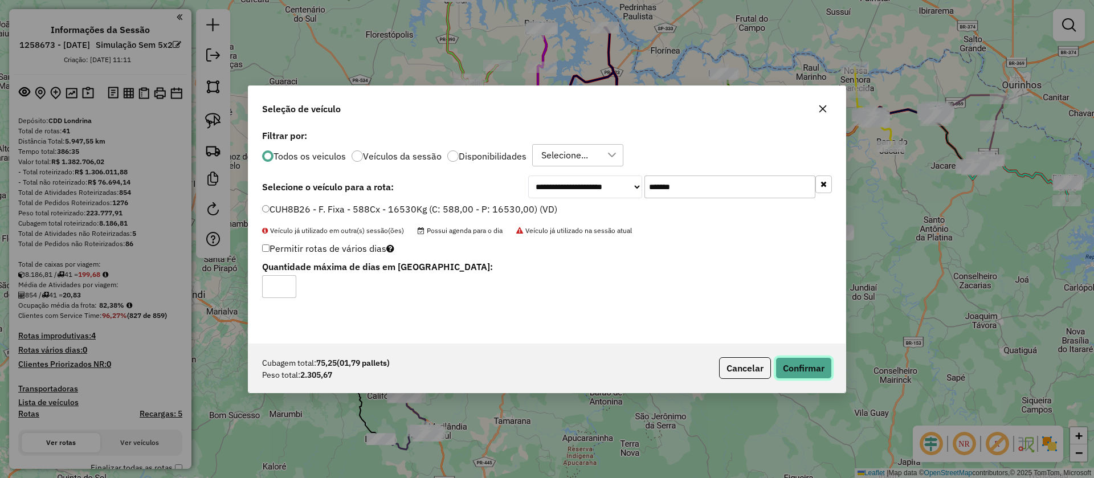
click at [800, 366] on button "Confirmar" at bounding box center [803, 368] width 56 height 22
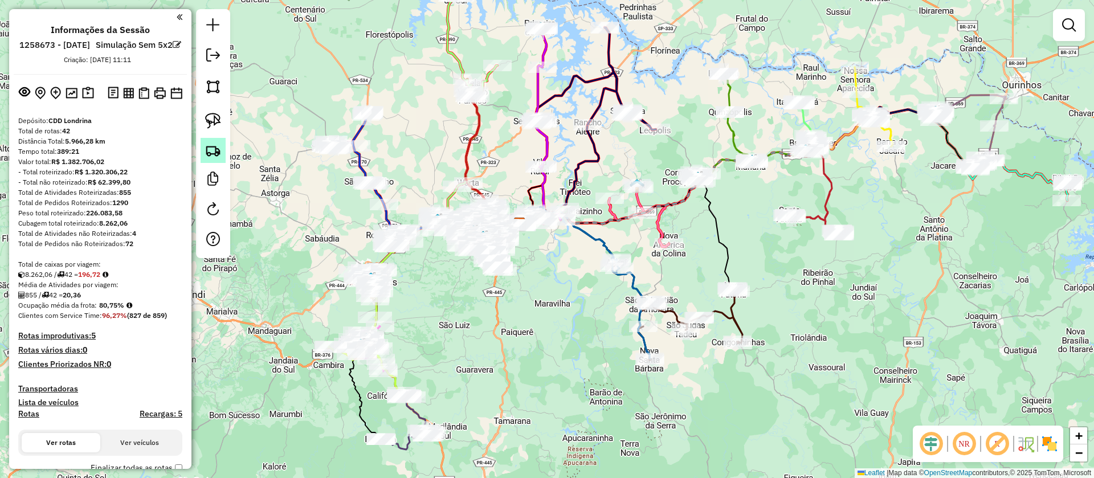
click at [211, 154] on img at bounding box center [213, 150] width 16 height 16
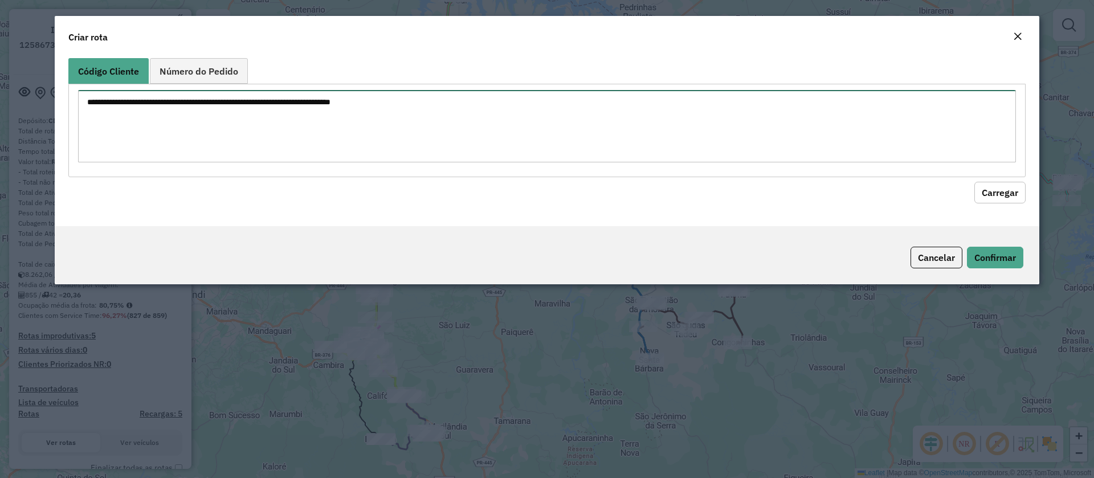
click at [289, 123] on textarea at bounding box center [547, 126] width 938 height 72
paste textarea "**********"
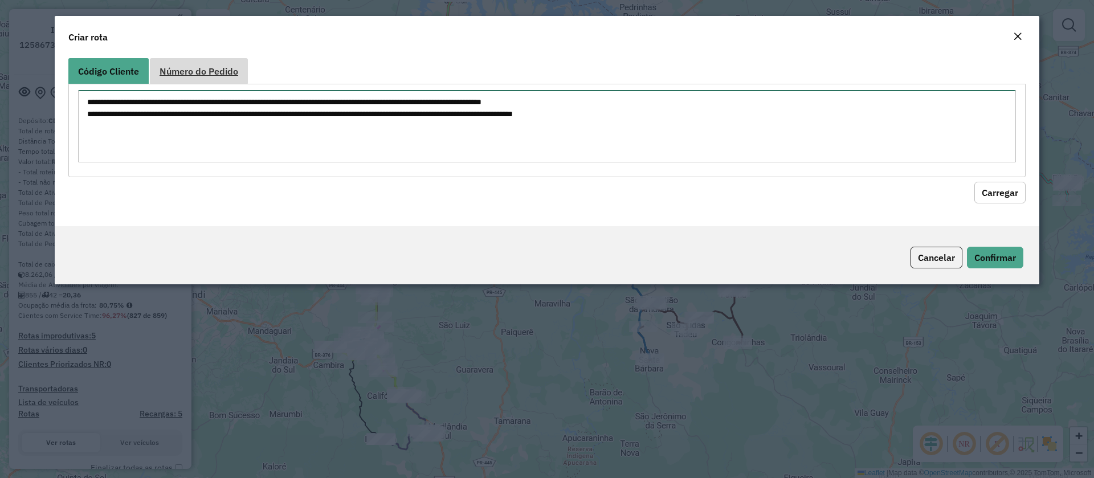
type textarea "**********"
click at [196, 69] on span "Número do Pedido" at bounding box center [199, 71] width 79 height 9
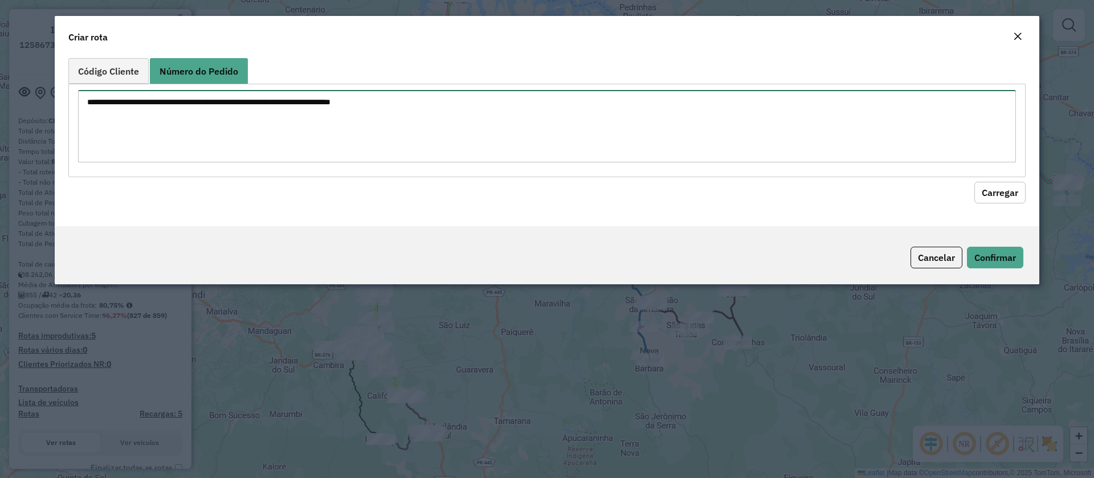
click at [221, 115] on textarea at bounding box center [547, 126] width 938 height 72
paste textarea "**********"
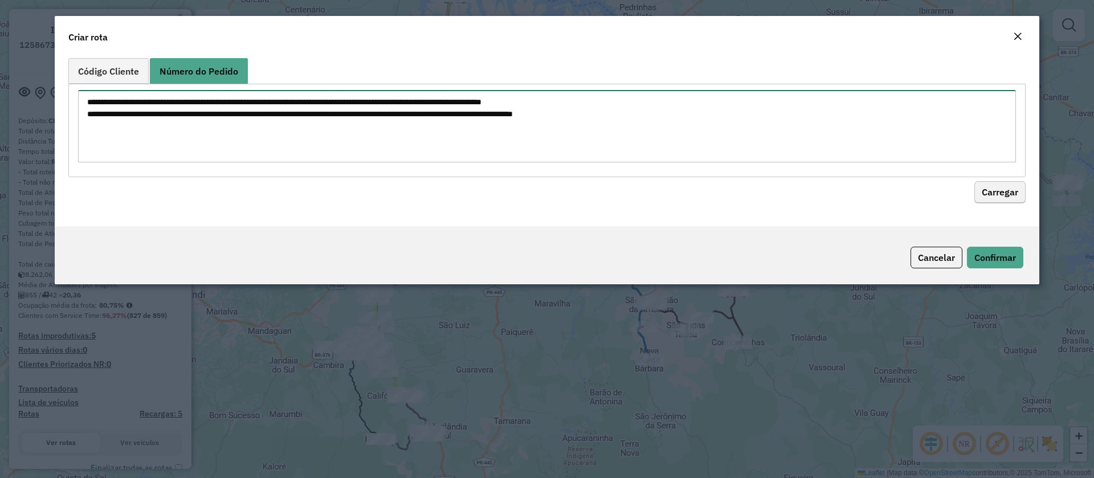
type textarea "**********"
click at [994, 193] on button "Carregar" at bounding box center [999, 193] width 51 height 22
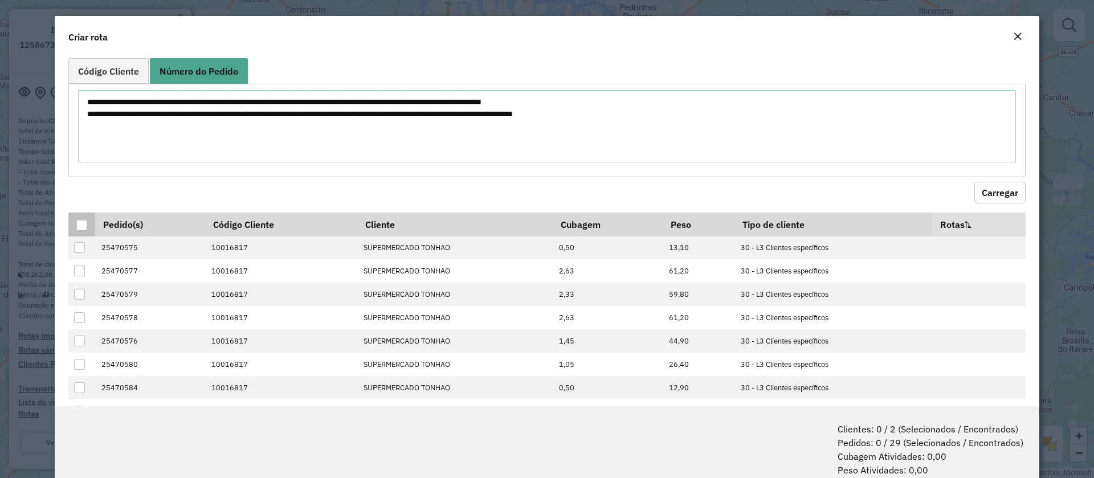
click at [79, 226] on div at bounding box center [81, 225] width 11 height 11
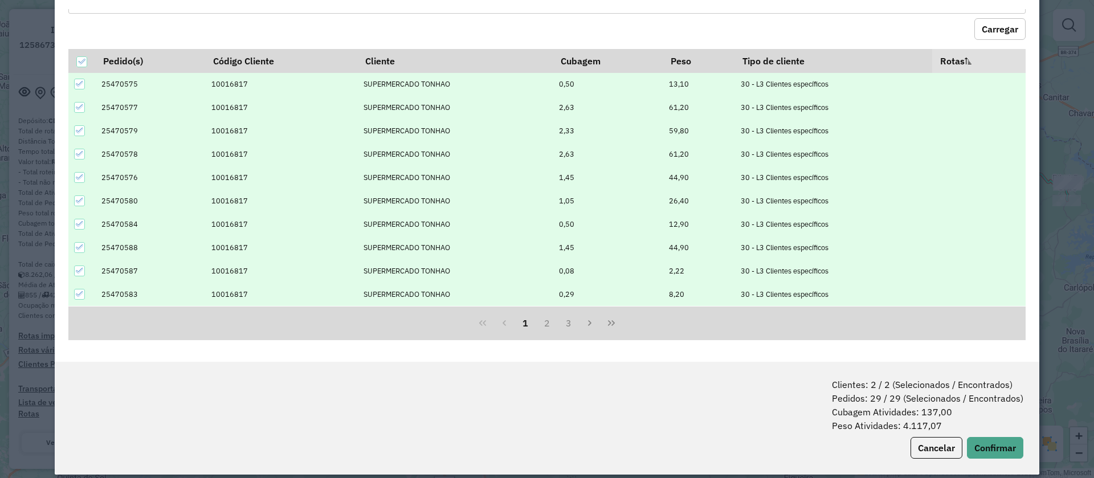
scroll to position [57, 0]
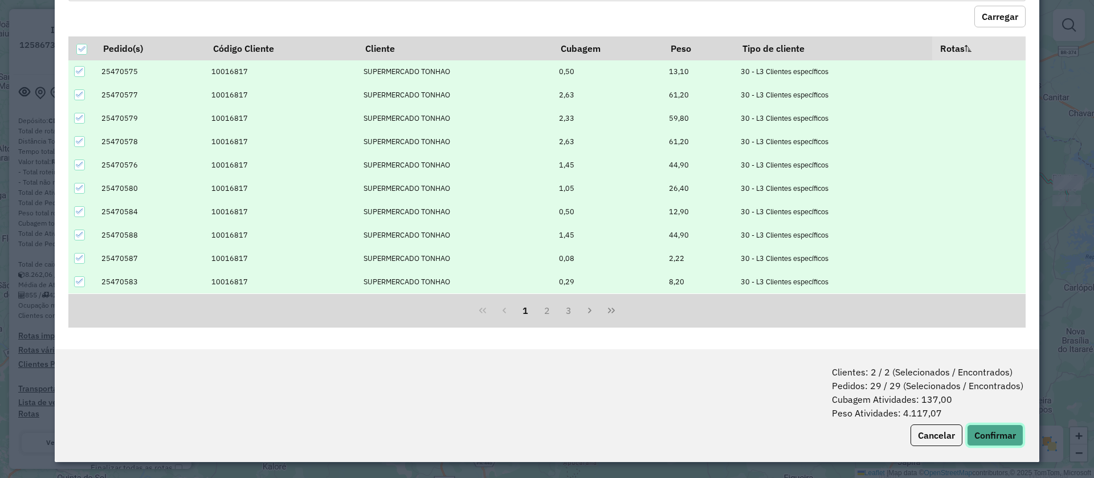
click at [981, 434] on button "Confirmar" at bounding box center [995, 435] width 56 height 22
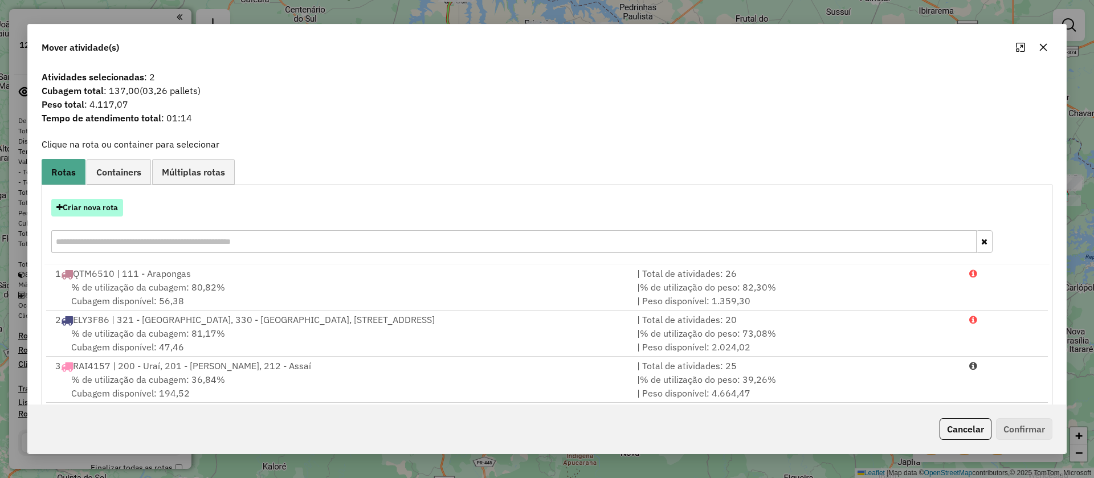
click at [102, 206] on button "Criar nova rota" at bounding box center [87, 208] width 72 height 18
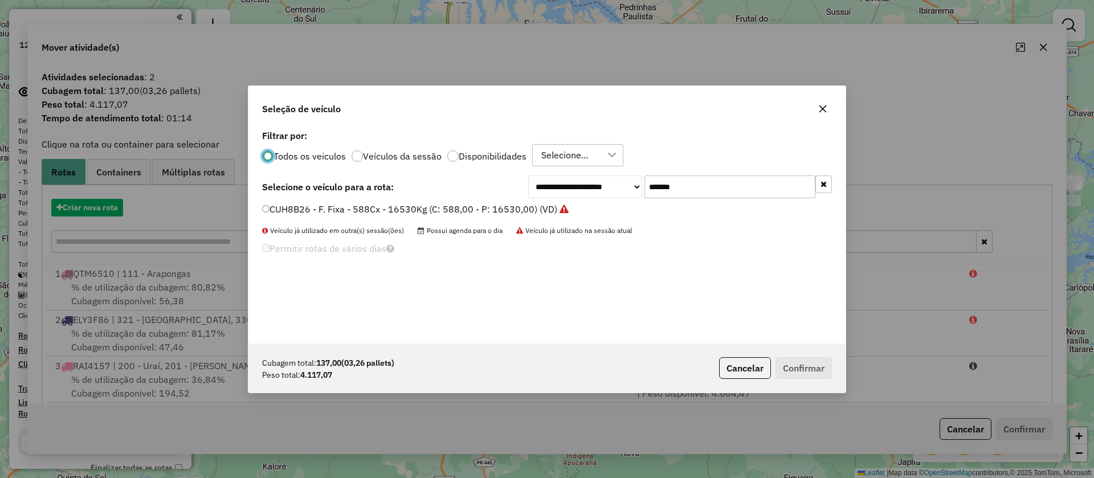
scroll to position [6, 3]
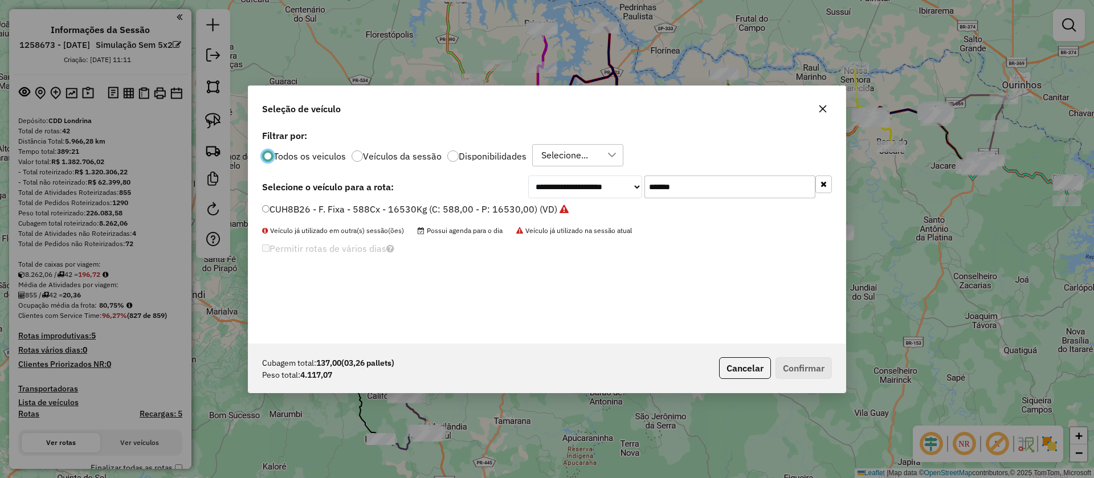
click at [665, 190] on input "*******" at bounding box center [729, 186] width 171 height 23
paste input "text"
type input "*******"
click at [313, 214] on label "MEO1B58 - Freteiro - 504Cx - 15000Kg (C: 504,00 - P: 15000,00) (VD)" at bounding box center [419, 209] width 314 height 14
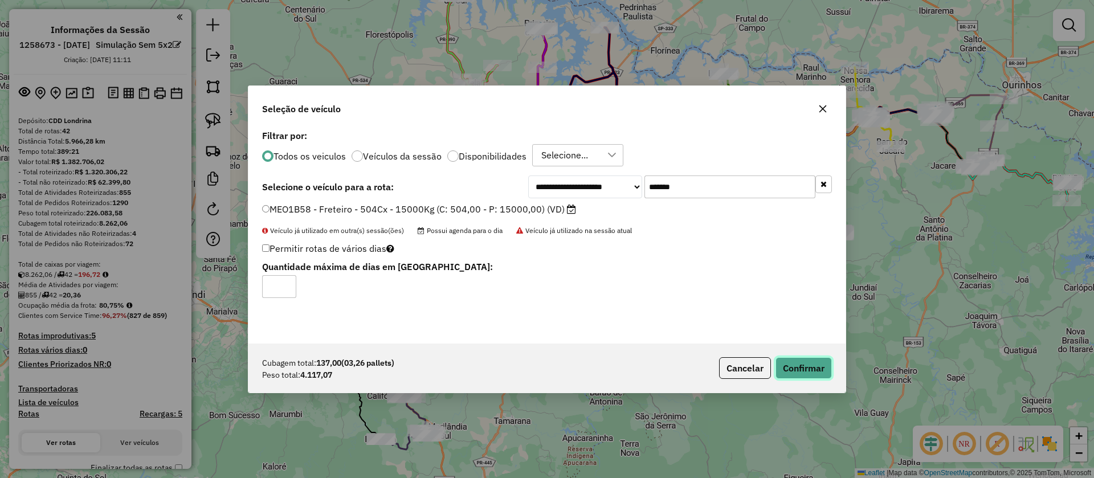
click at [790, 366] on button "Confirmar" at bounding box center [803, 368] width 56 height 22
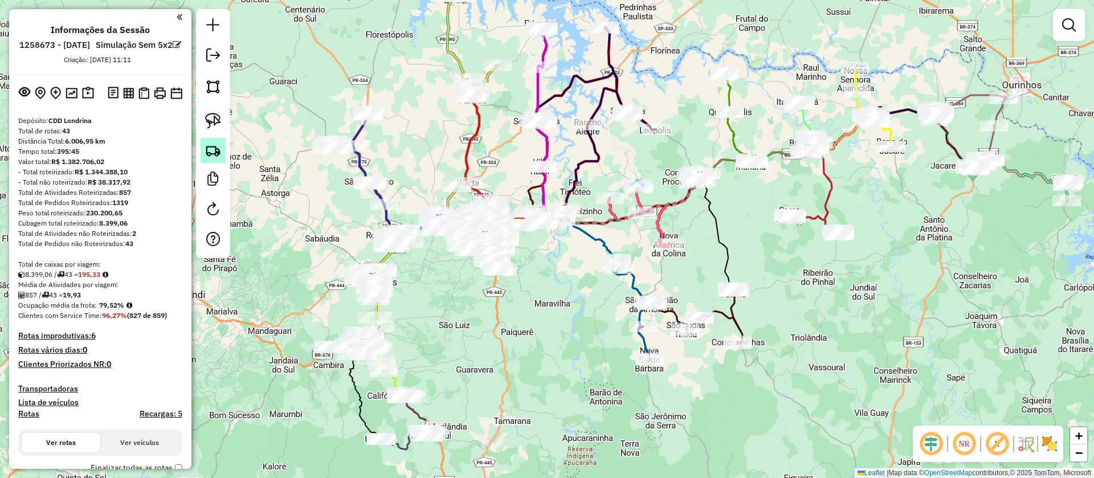
click at [220, 154] on img at bounding box center [213, 150] width 16 height 16
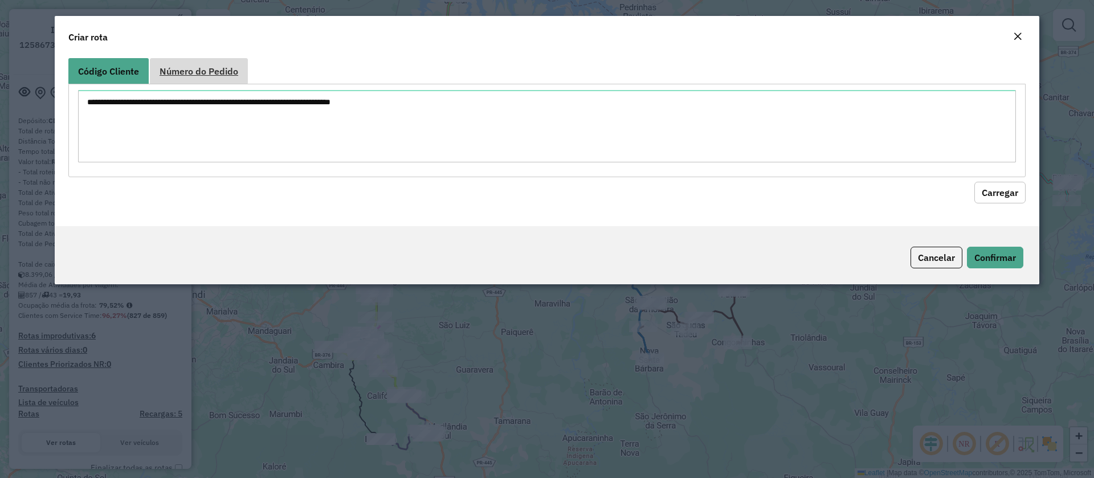
click at [219, 71] on span "Número do Pedido" at bounding box center [199, 71] width 79 height 9
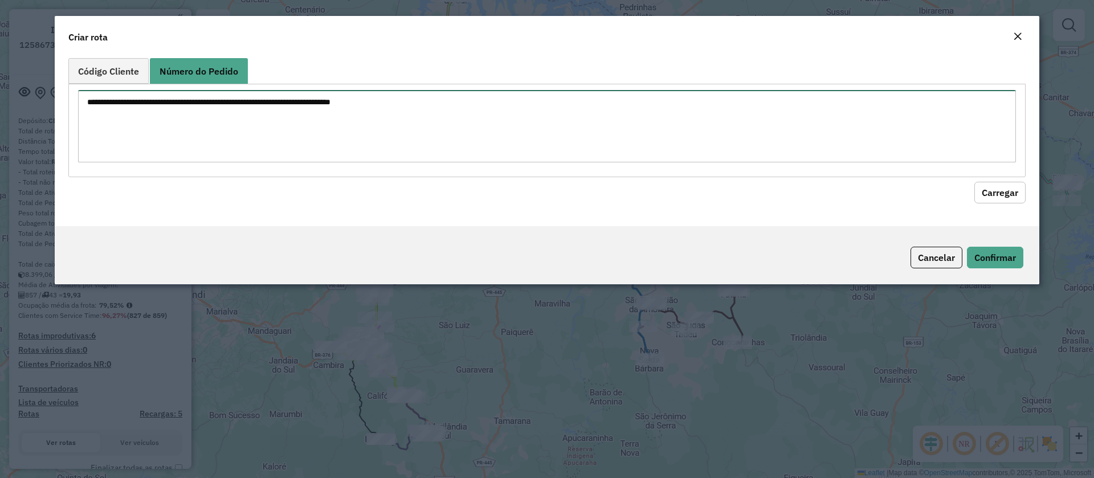
click at [219, 101] on textarea at bounding box center [547, 126] width 938 height 72
paste textarea "**********"
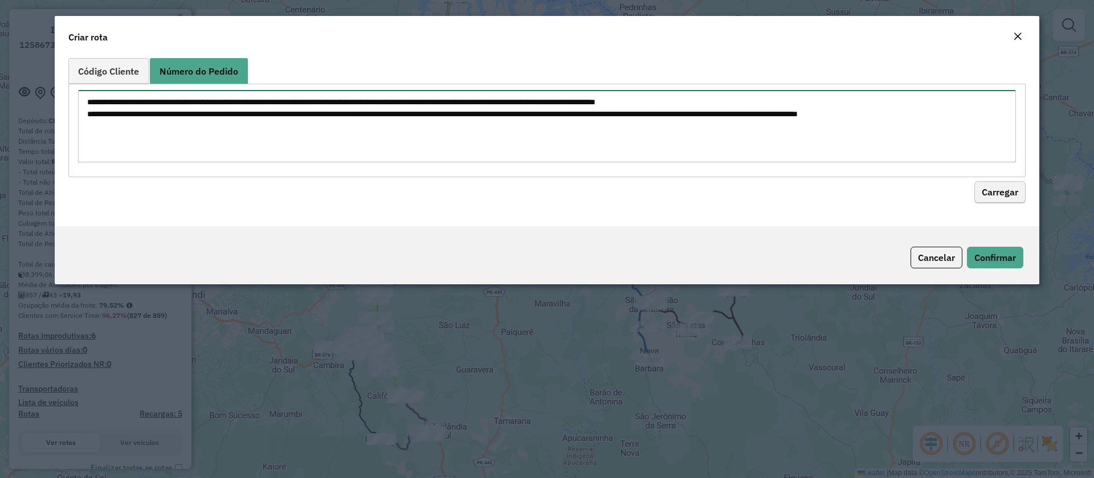
type textarea "**********"
click at [1008, 197] on button "Carregar" at bounding box center [999, 193] width 51 height 22
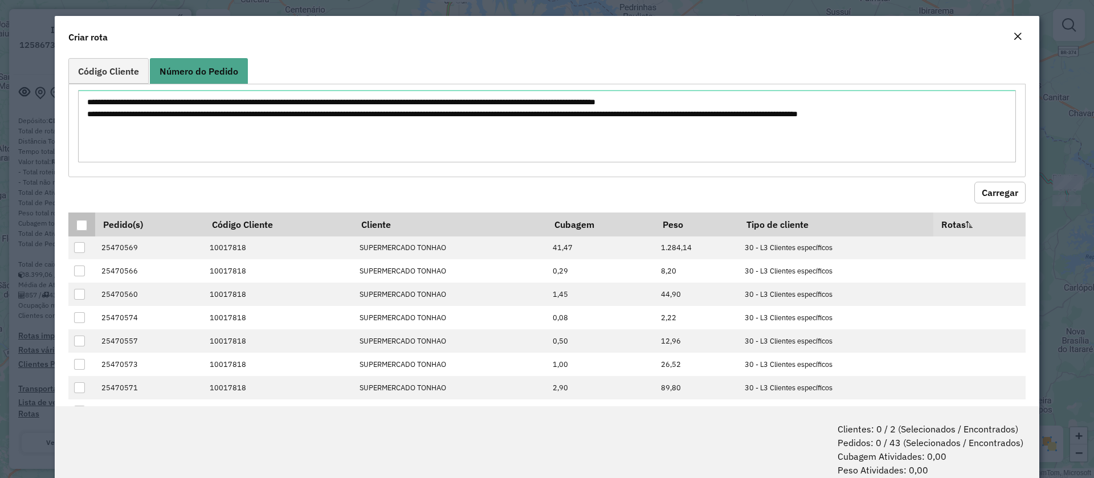
click at [80, 227] on div at bounding box center [81, 225] width 11 height 11
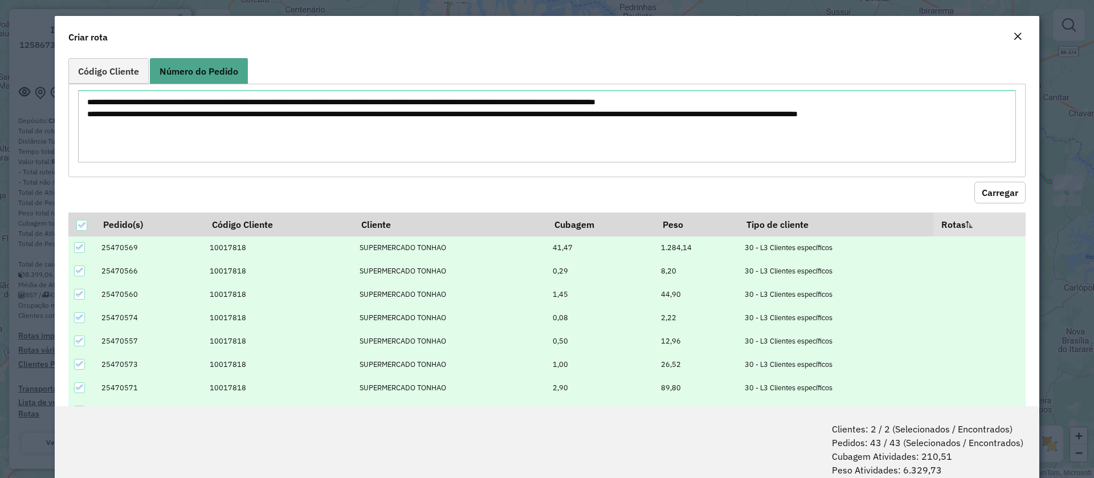
click at [231, 194] on hb-field-button "Carregar" at bounding box center [546, 190] width 957 height 26
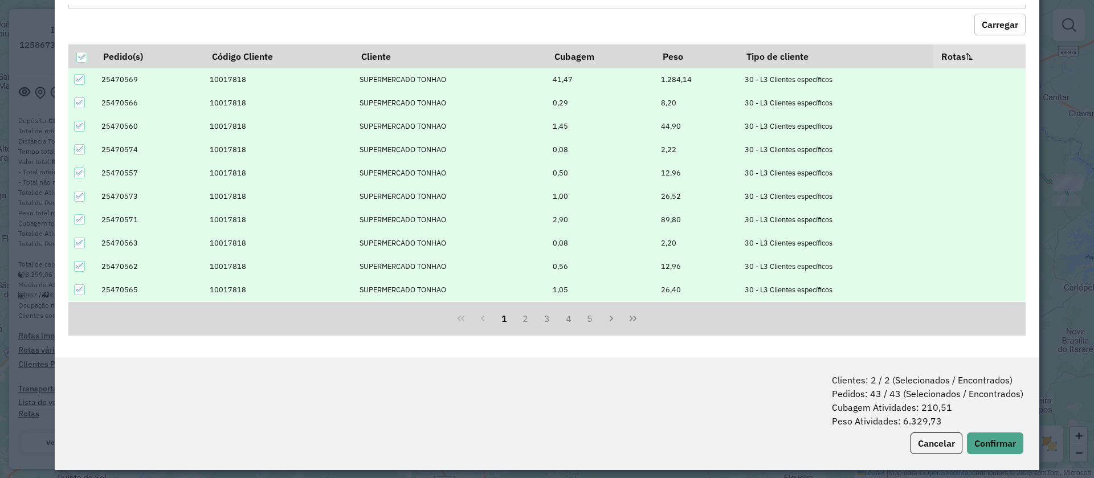
scroll to position [57, 0]
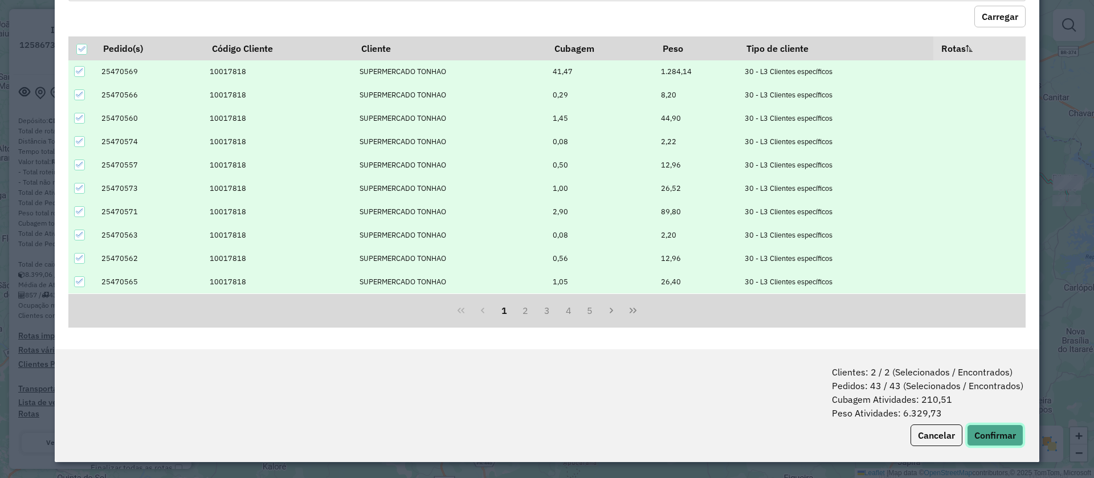
click at [979, 428] on button "Confirmar" at bounding box center [995, 435] width 56 height 22
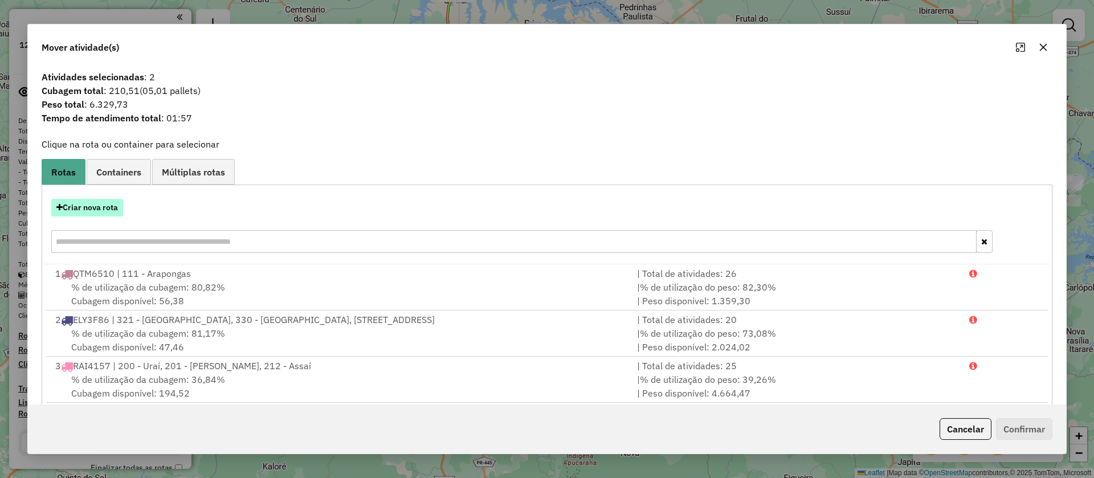
click at [78, 210] on button "Criar nova rota" at bounding box center [87, 208] width 72 height 18
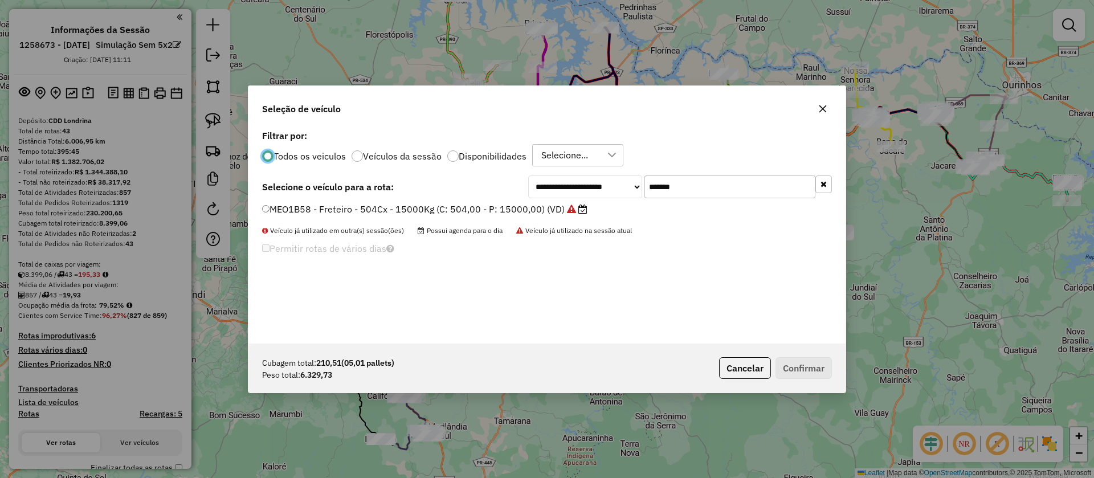
scroll to position [6, 3]
click at [743, 188] on input "*******" at bounding box center [729, 186] width 171 height 23
paste input "text"
type input "*******"
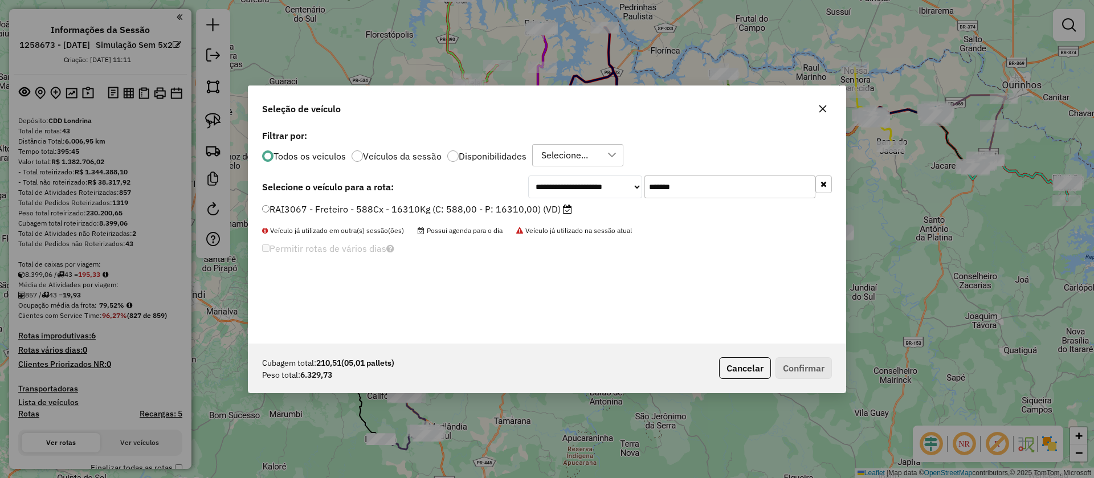
click at [446, 207] on label "RAI3067 - Freteiro - 588Cx - 16310Kg (C: 588,00 - P: 16310,00) (VD)" at bounding box center [417, 209] width 310 height 14
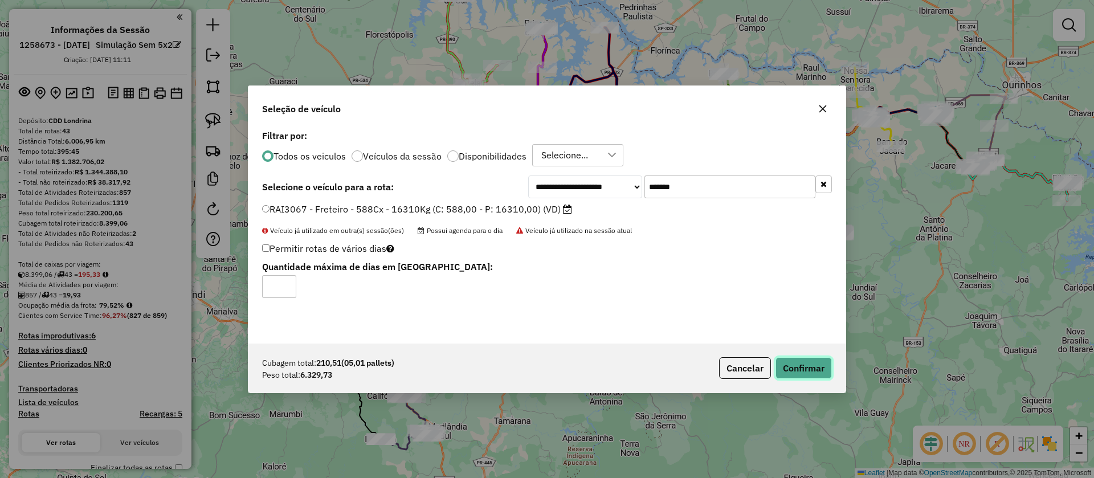
click at [807, 366] on button "Confirmar" at bounding box center [803, 368] width 56 height 22
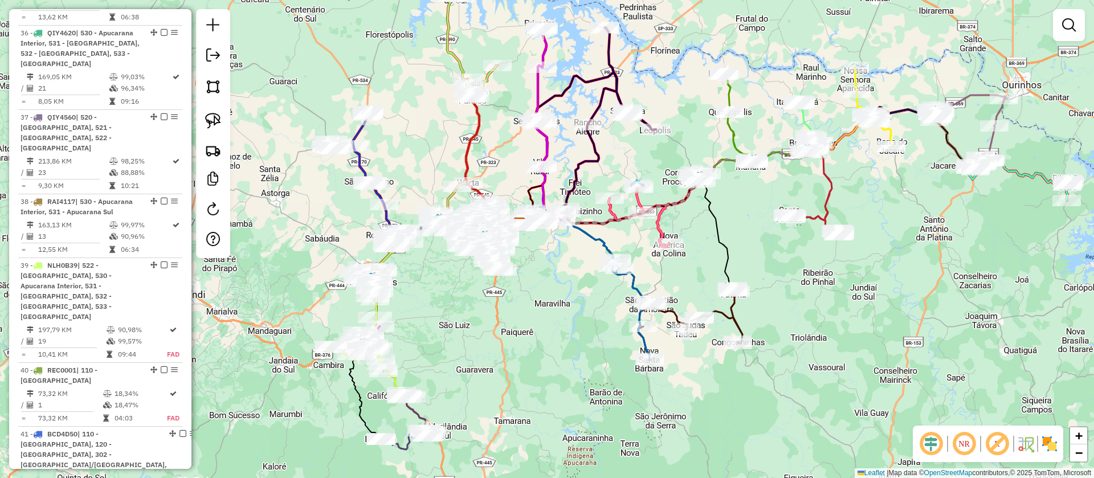
scroll to position [3165, 0]
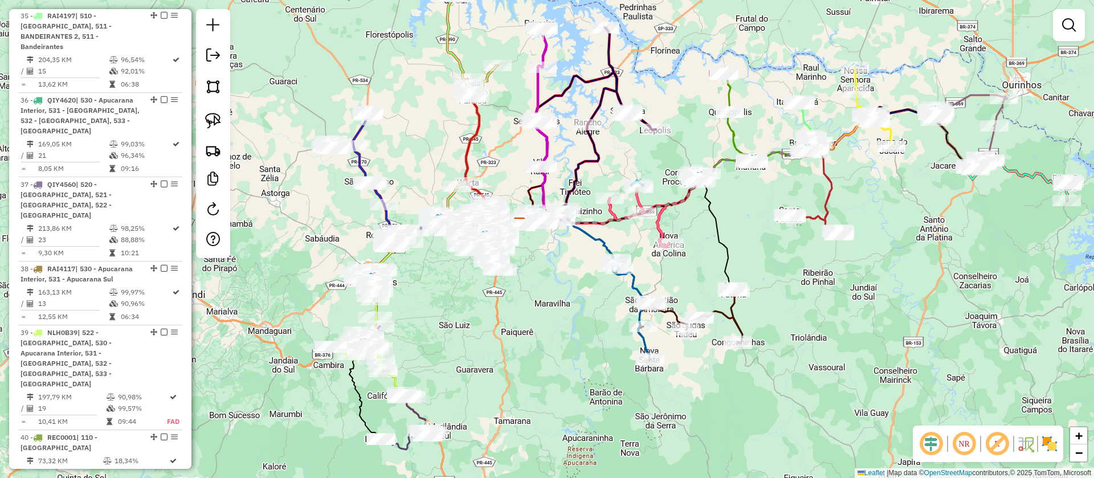
select select "**********"
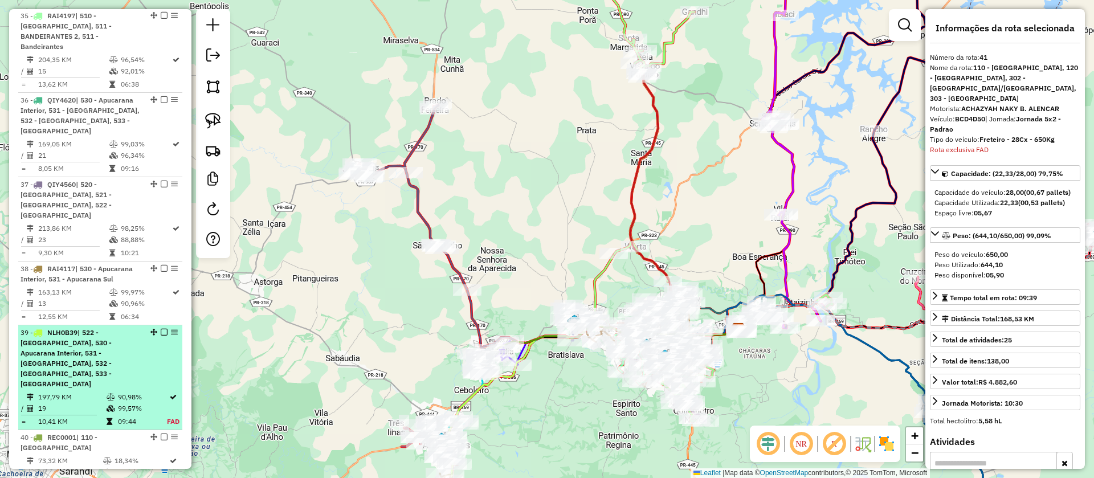
scroll to position [2961, 0]
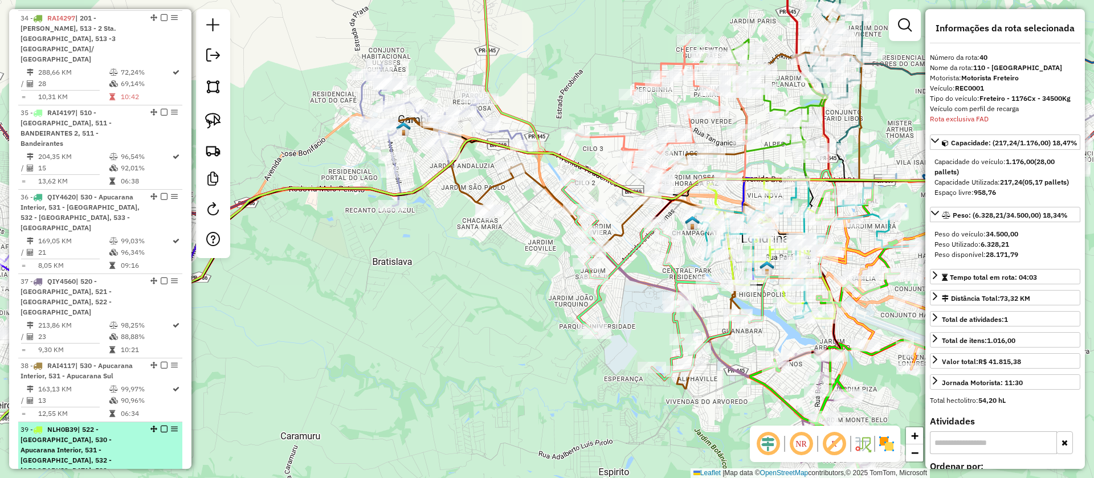
click at [153, 424] on div "39 - NLH0B39 | 522 - Califórnia, 530 - Apucarana Interior, 531 - Apucarana Sul,…" at bounding box center [101, 455] width 160 height 62
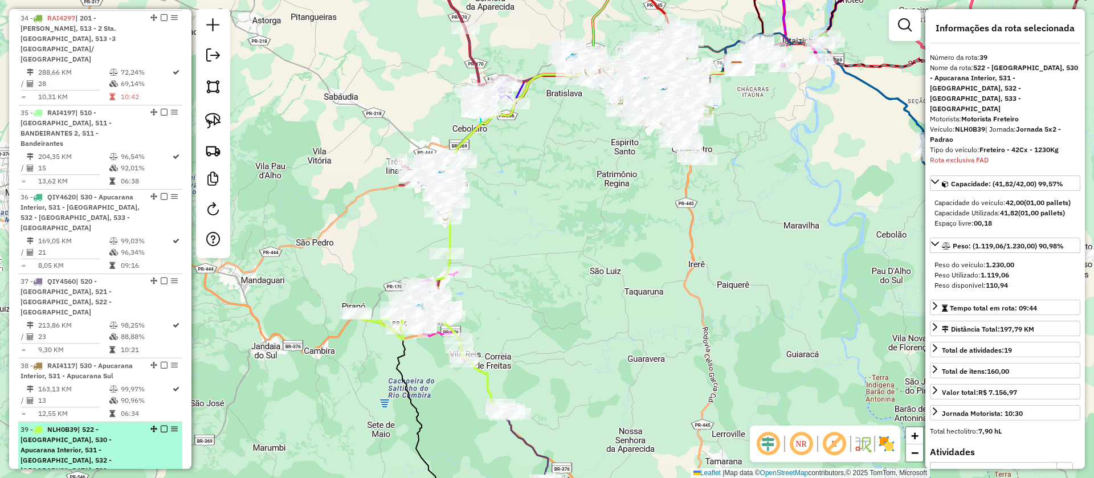
click at [163, 426] on em at bounding box center [164, 429] width 7 height 7
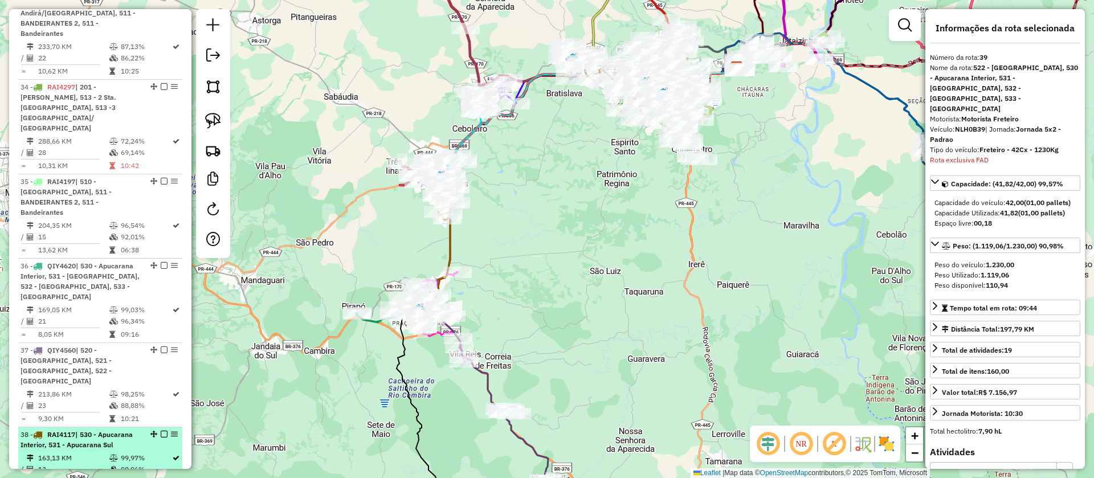
click at [144, 427] on li "38 - RAI4117 | 530 - Apucarana Interior, 531 - Apucarana Sul 163,13 KM 99,97% /…" at bounding box center [100, 459] width 164 height 64
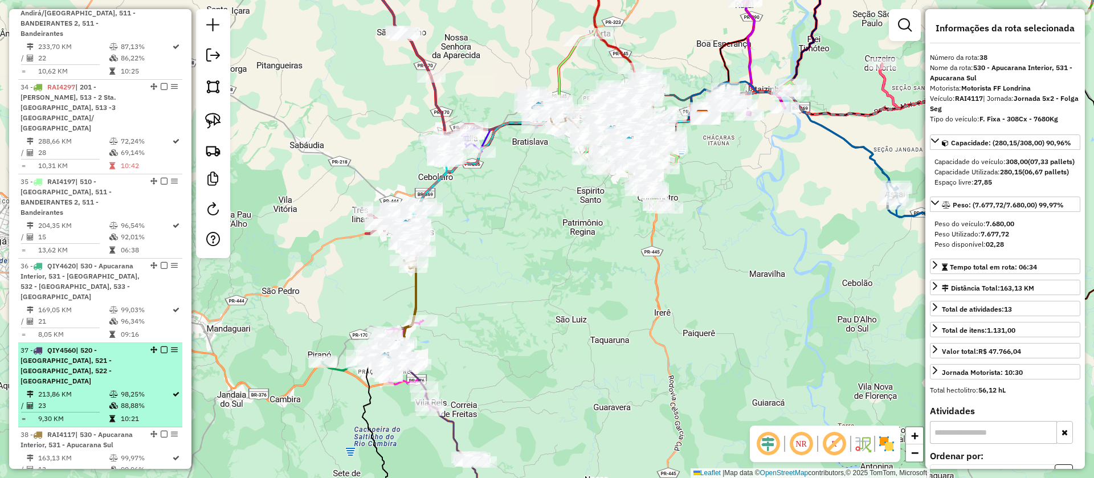
click at [141, 389] on td "98,25%" at bounding box center [145, 394] width 51 height 11
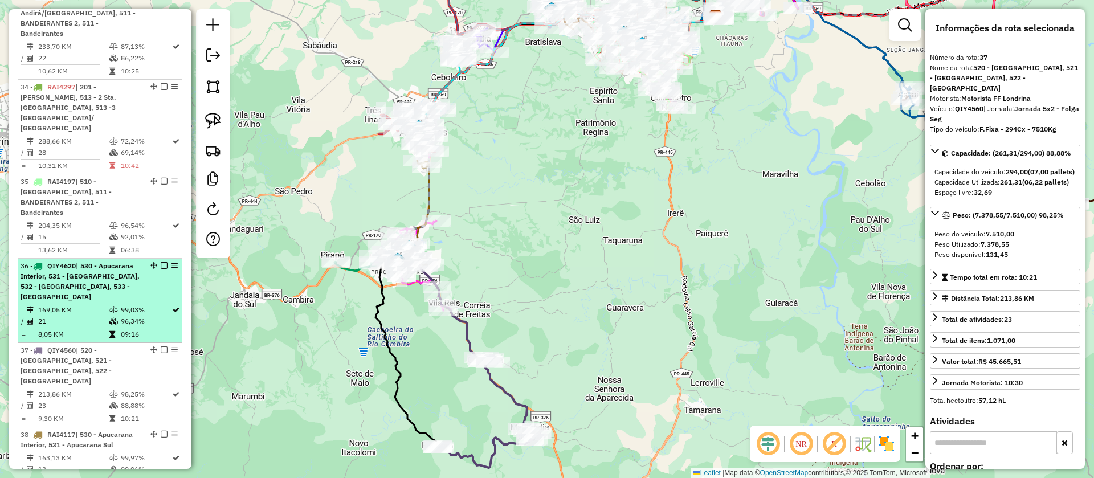
click at [126, 304] on td "99,03%" at bounding box center [145, 309] width 51 height 11
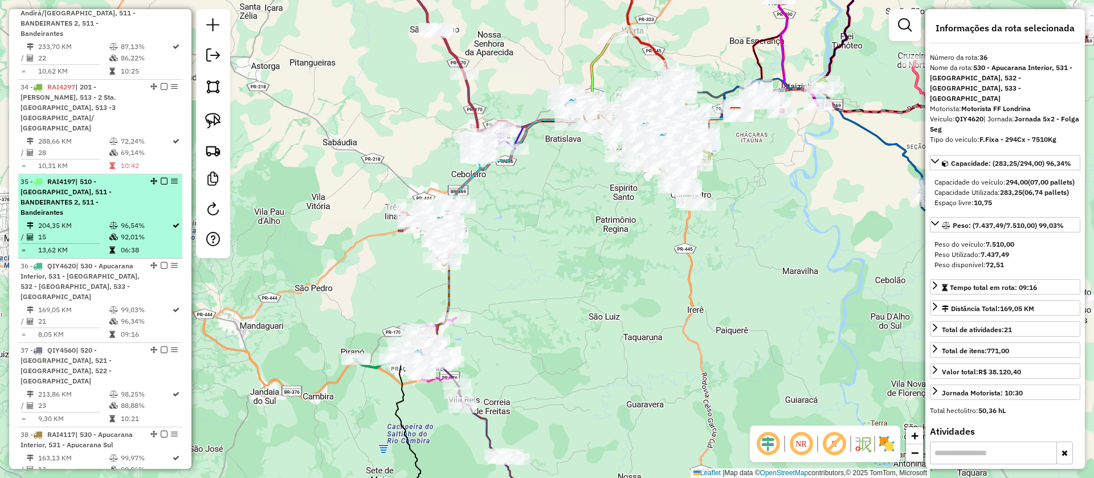
click at [120, 231] on td "92,01%" at bounding box center [145, 236] width 51 height 11
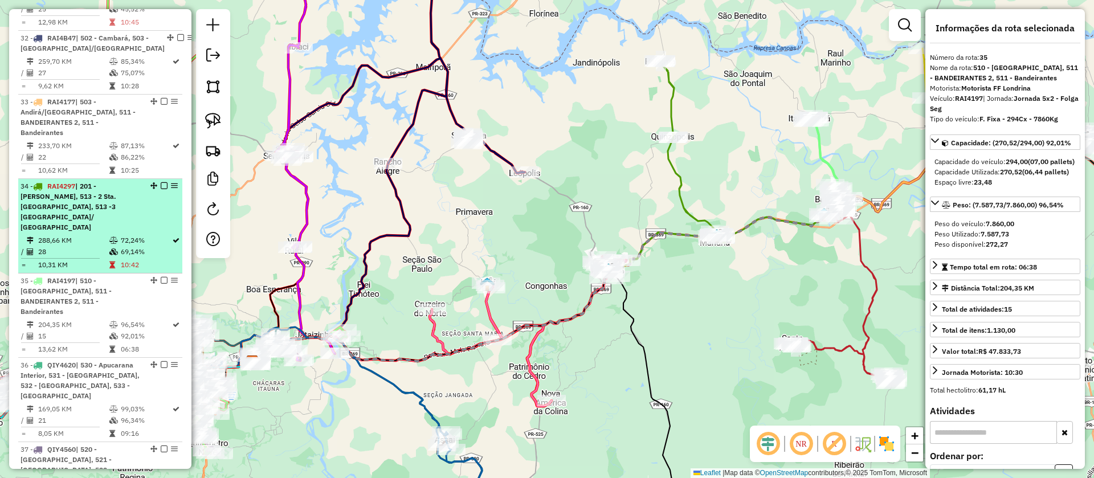
scroll to position [2753, 0]
click at [123, 248] on td "69,14%" at bounding box center [145, 253] width 51 height 11
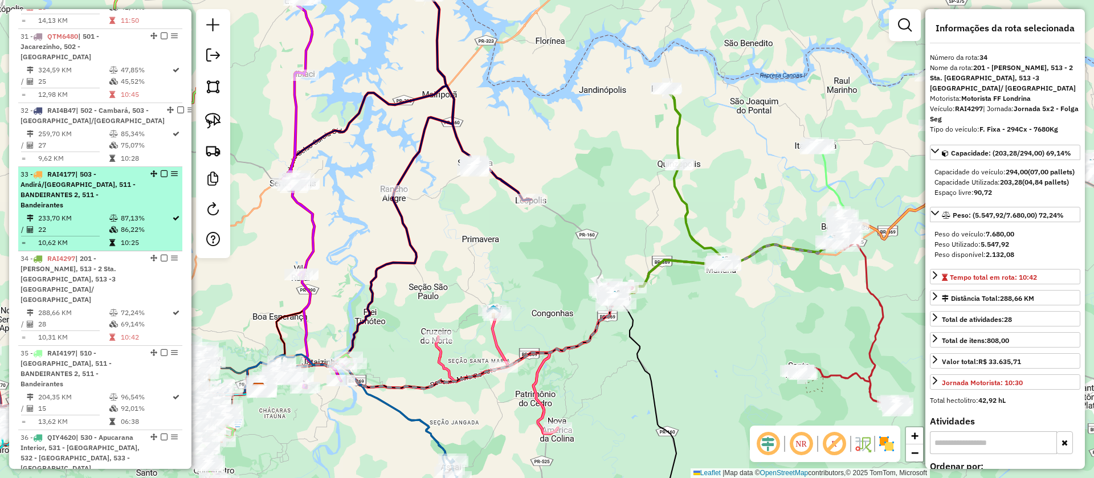
scroll to position [2667, 0]
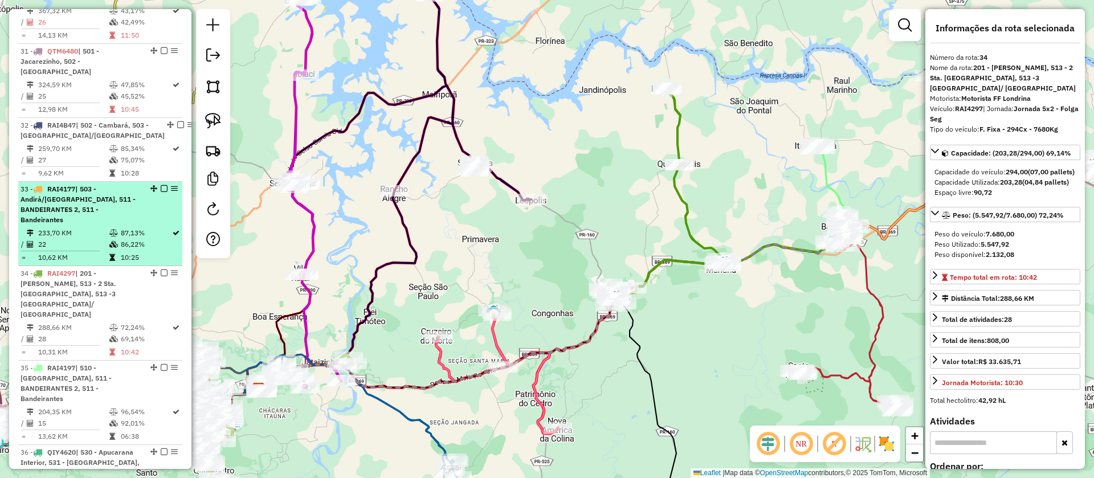
click at [126, 227] on td "87,13%" at bounding box center [145, 232] width 51 height 11
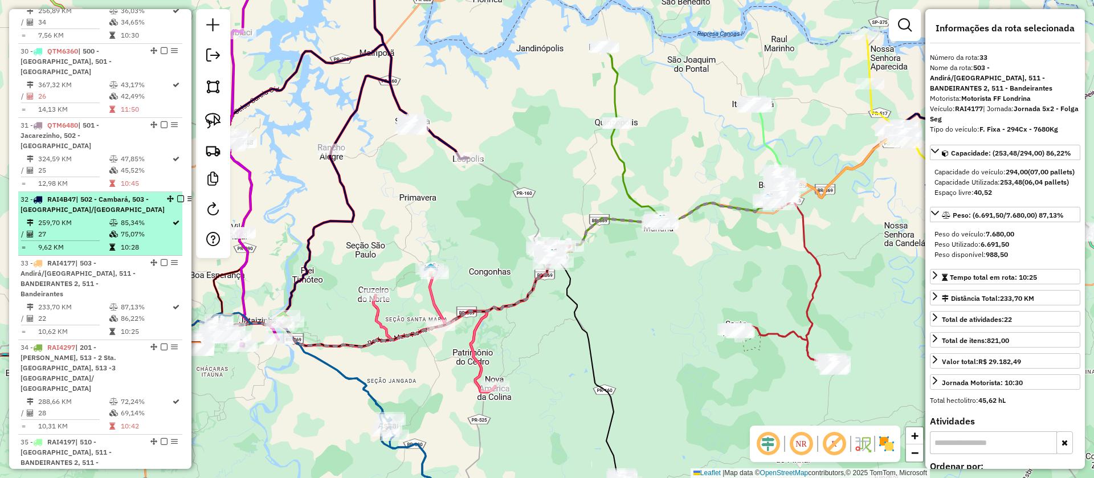
scroll to position [2592, 0]
click at [126, 218] on td "85,34%" at bounding box center [145, 223] width 51 height 11
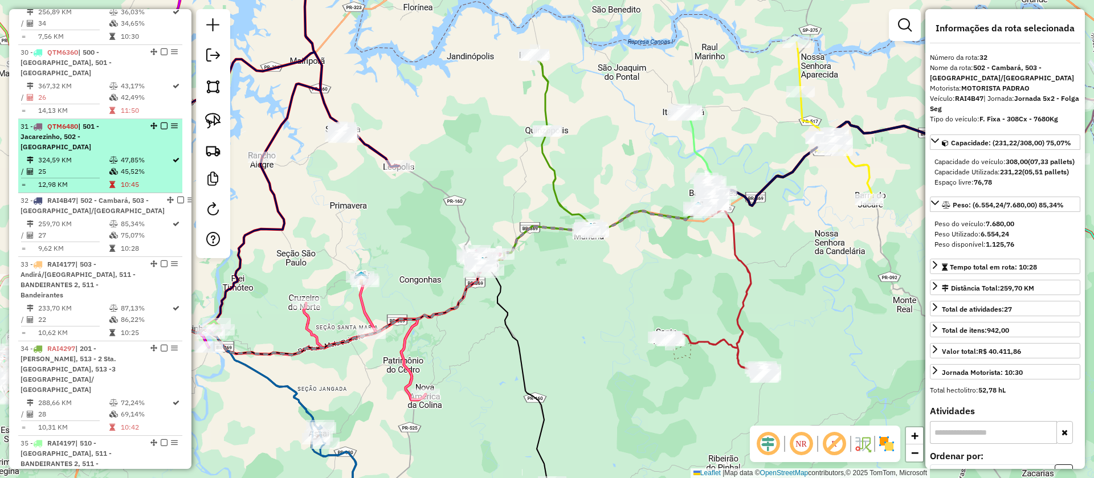
click at [135, 166] on td "45,52%" at bounding box center [145, 171] width 51 height 11
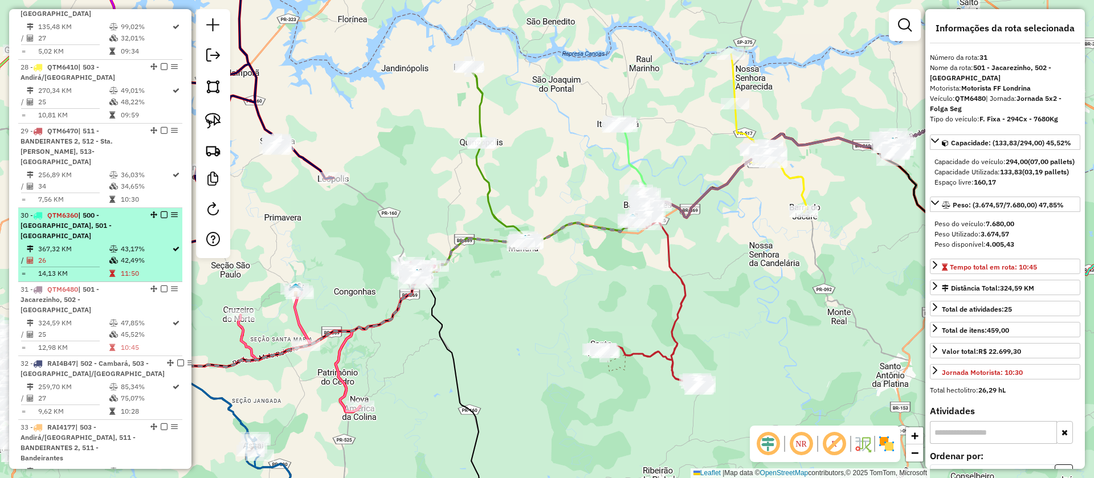
scroll to position [2428, 0]
click at [140, 256] on td "42,49%" at bounding box center [145, 261] width 51 height 11
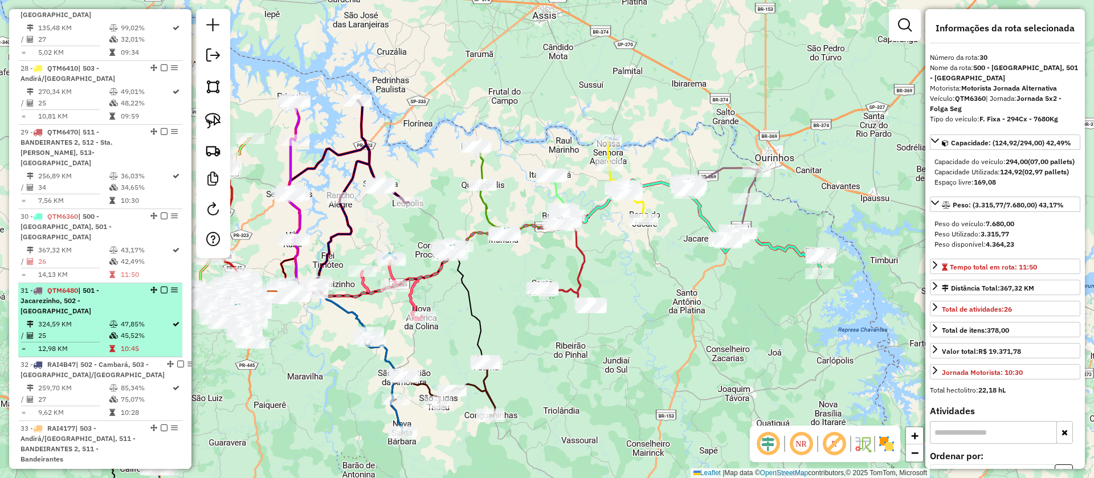
click at [138, 319] on td "47,85%" at bounding box center [145, 324] width 51 height 11
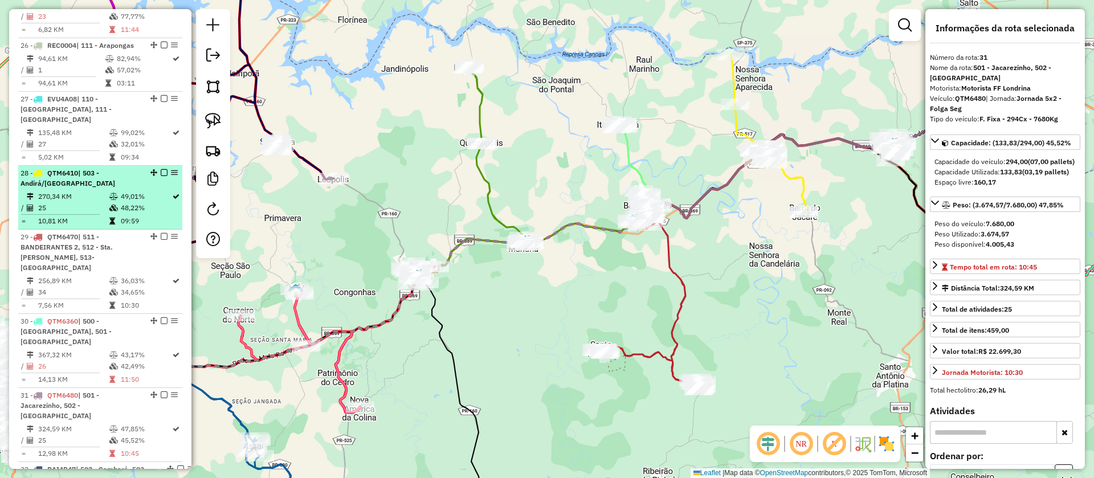
scroll to position [2322, 0]
click at [134, 203] on td "48,22%" at bounding box center [145, 208] width 51 height 11
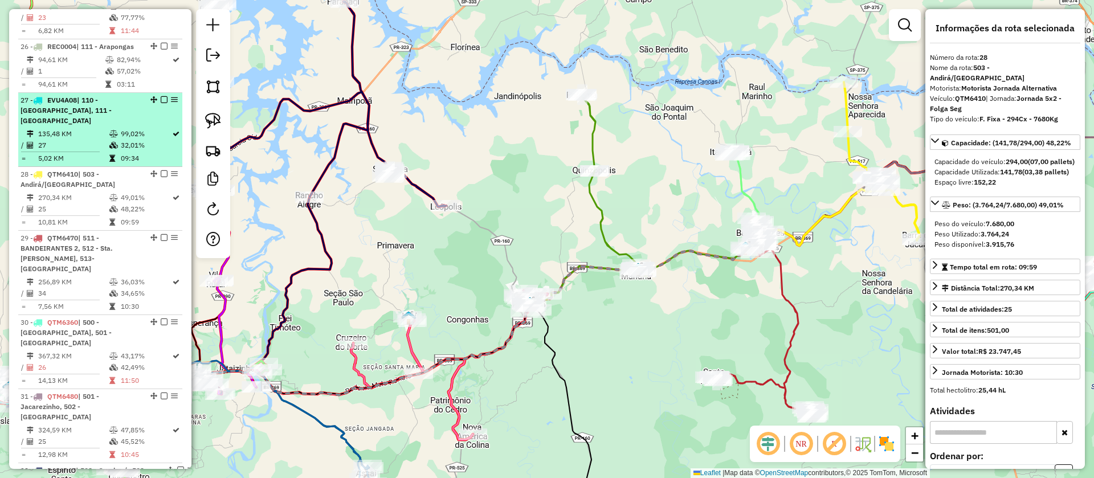
click at [134, 140] on td "32,01%" at bounding box center [145, 145] width 51 height 11
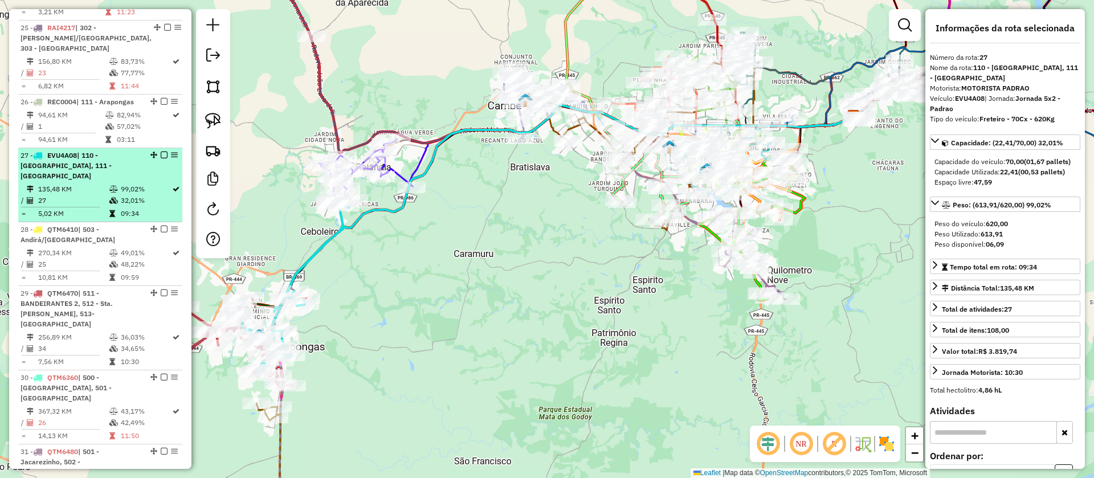
scroll to position [2265, 0]
click at [161, 153] on em at bounding box center [164, 156] width 7 height 7
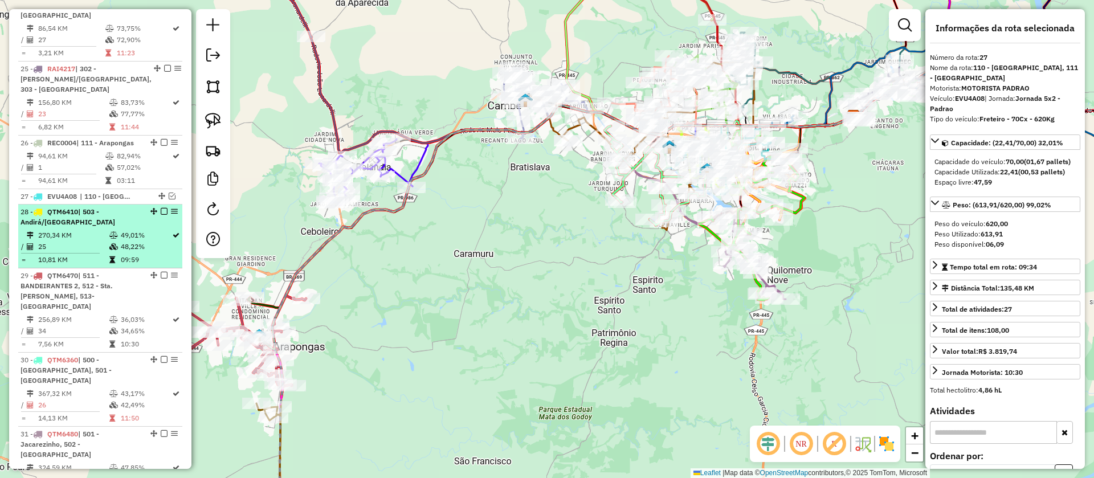
scroll to position [2216, 0]
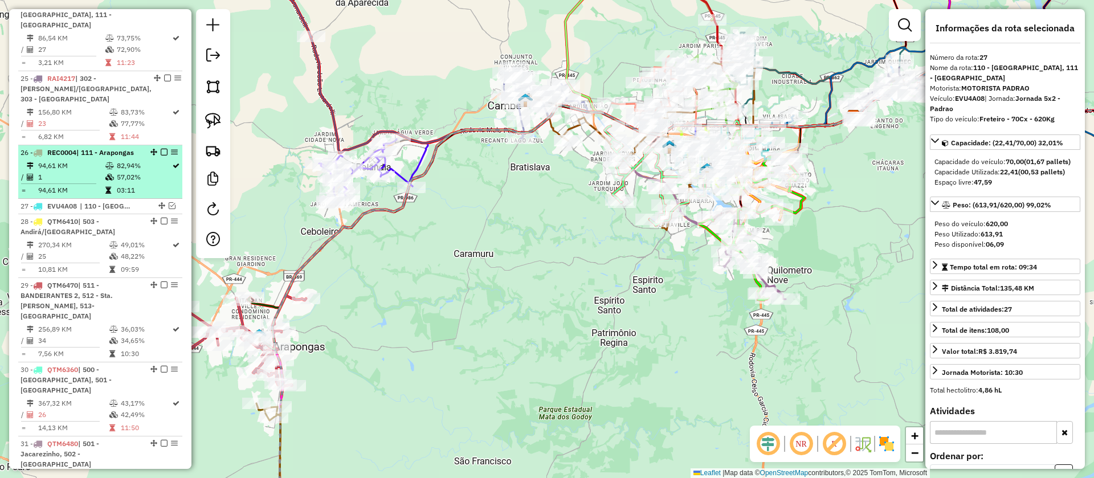
click at [126, 172] on td "57,02%" at bounding box center [143, 177] width 55 height 11
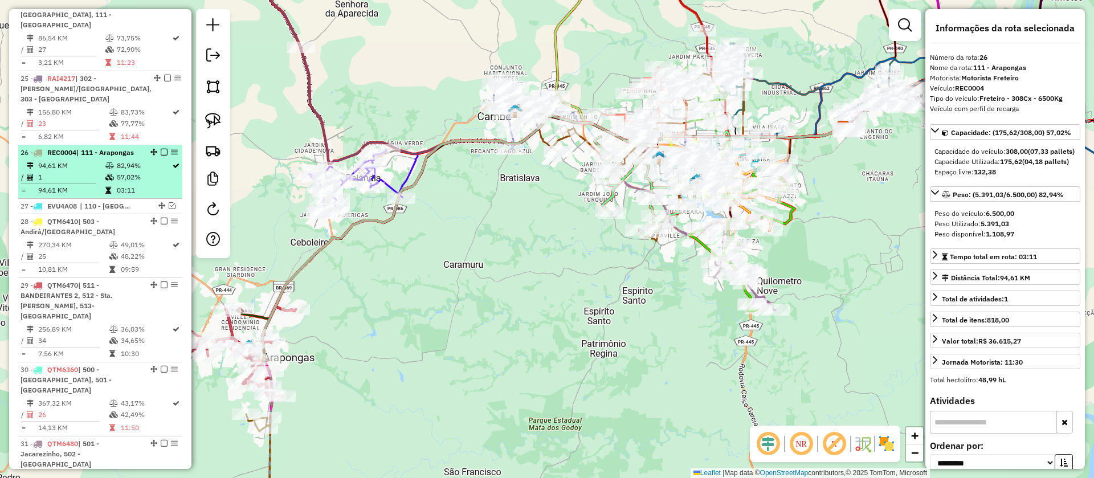
click at [163, 149] on em at bounding box center [164, 152] width 7 height 7
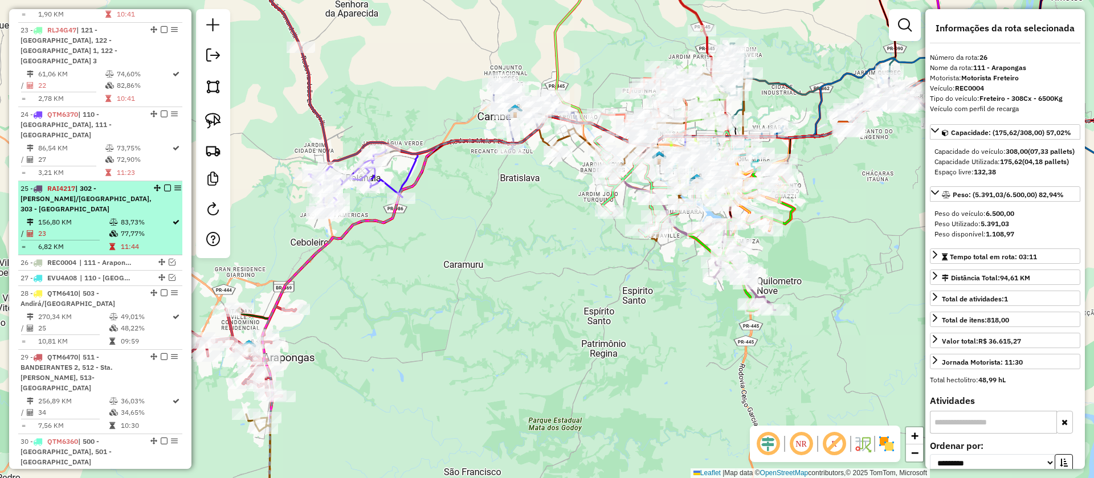
scroll to position [2103, 0]
click at [128, 184] on li "25 - RAI4217 | 302 - Prado Ferreira/Jaguapitã, 303 - Jaguapitã 156,80 KM 83,73%…" at bounding box center [100, 221] width 164 height 74
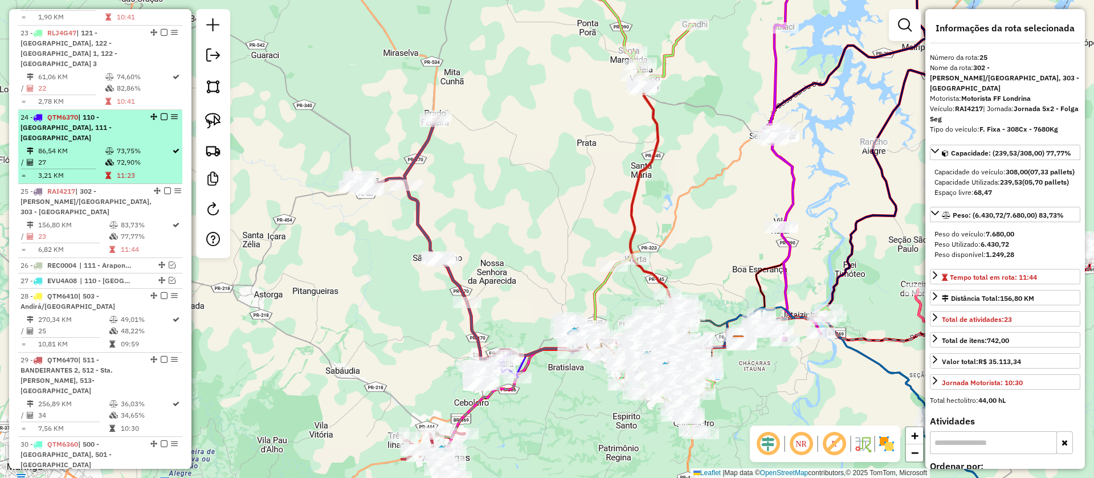
click at [132, 157] on td "72,90%" at bounding box center [143, 162] width 55 height 11
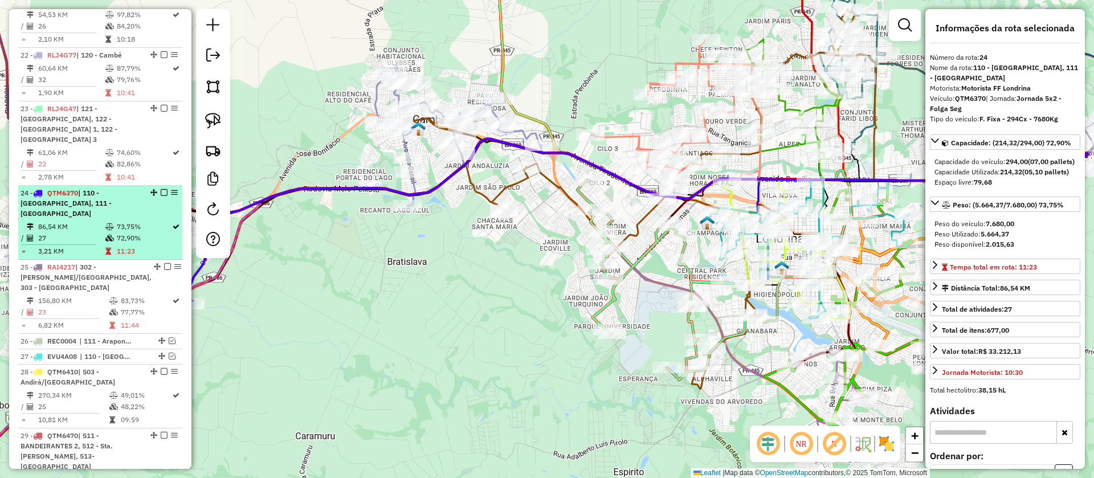
click at [133, 104] on div "23 - RLJ4G47 | 121 - Londrina Oeste 2, 122 - Londrina Oeste 1, 122 - Londrina O…" at bounding box center [81, 124] width 121 height 41
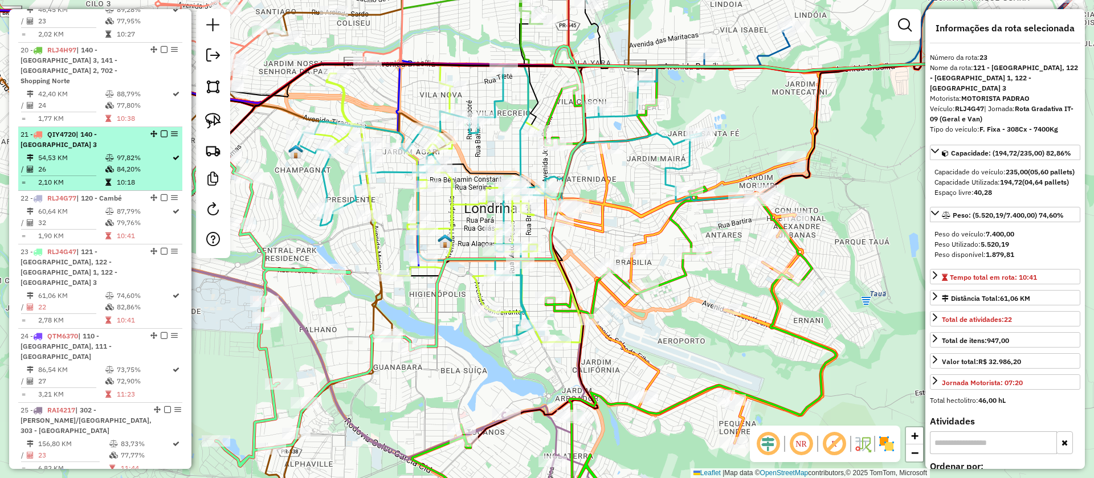
scroll to position [1884, 0]
click at [133, 153] on td "97,82%" at bounding box center [143, 158] width 55 height 11
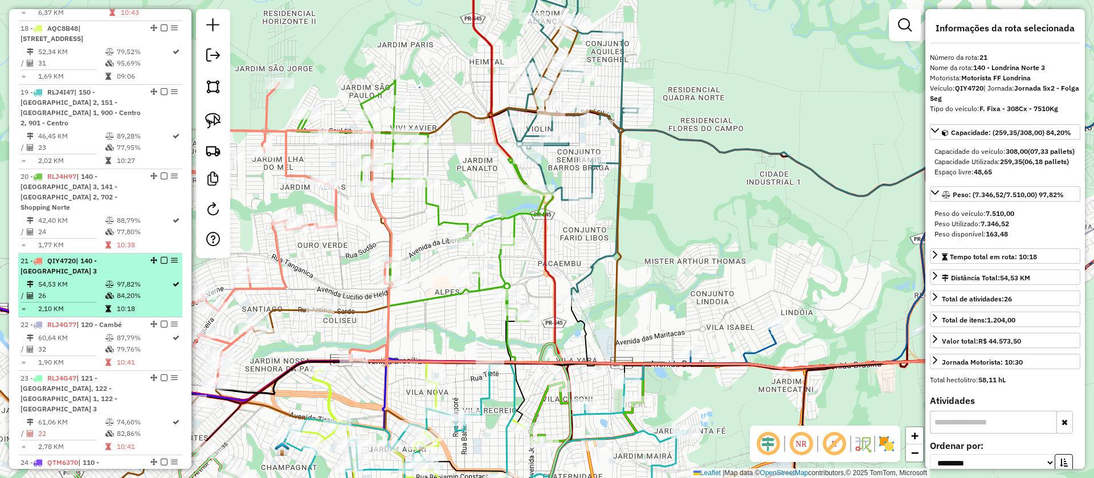
scroll to position [1757, 0]
click at [133, 142] on td "77,95%" at bounding box center [143, 147] width 55 height 11
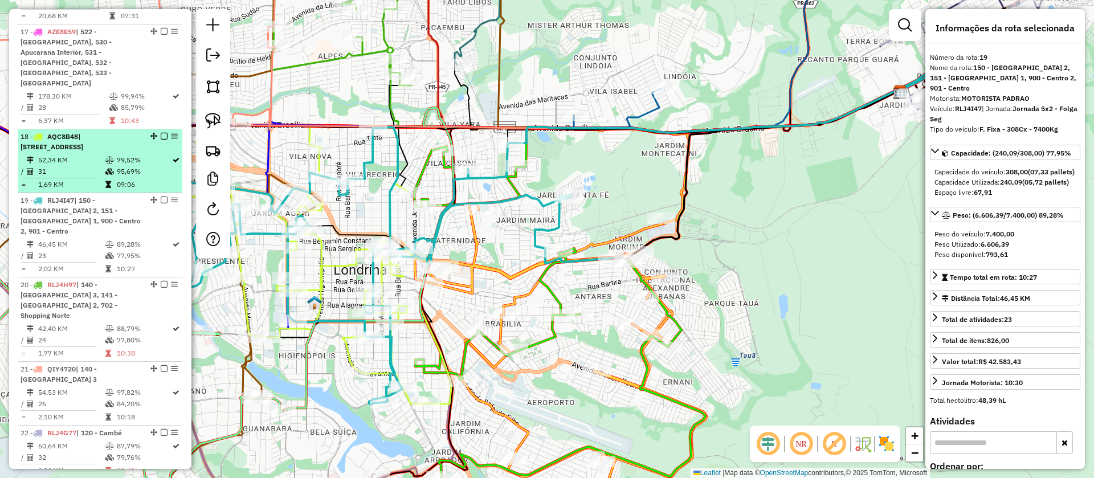
scroll to position [1648, 0]
click at [144, 133] on div "18 - AQC8B48 | 900 - Centro 2, 901 - Centro" at bounding box center [101, 143] width 160 height 21
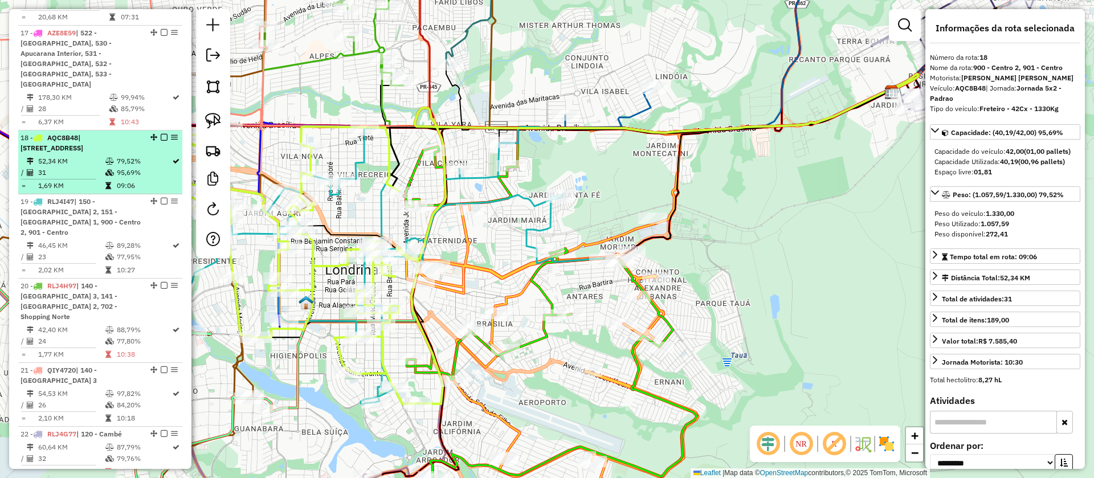
click at [161, 134] on em at bounding box center [164, 137] width 7 height 7
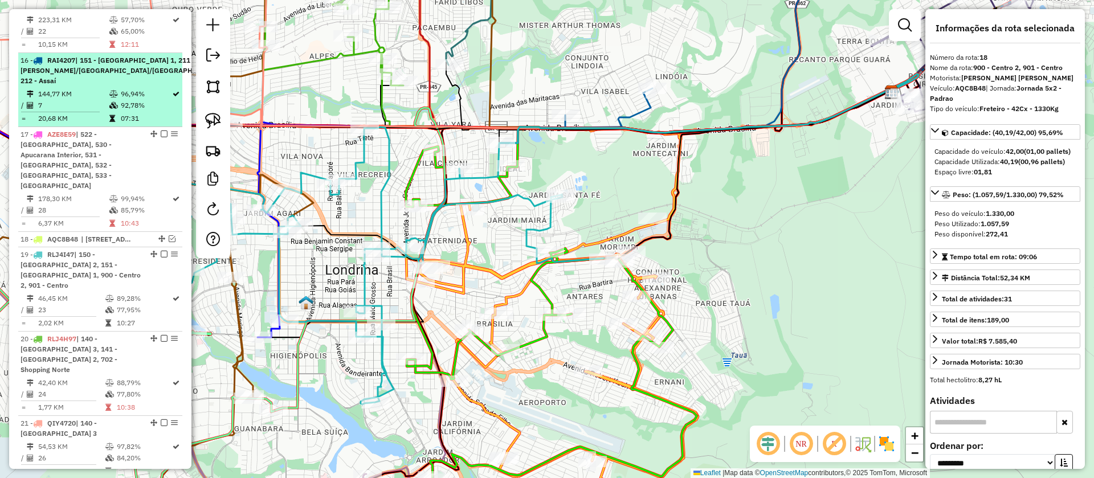
scroll to position [1545, 0]
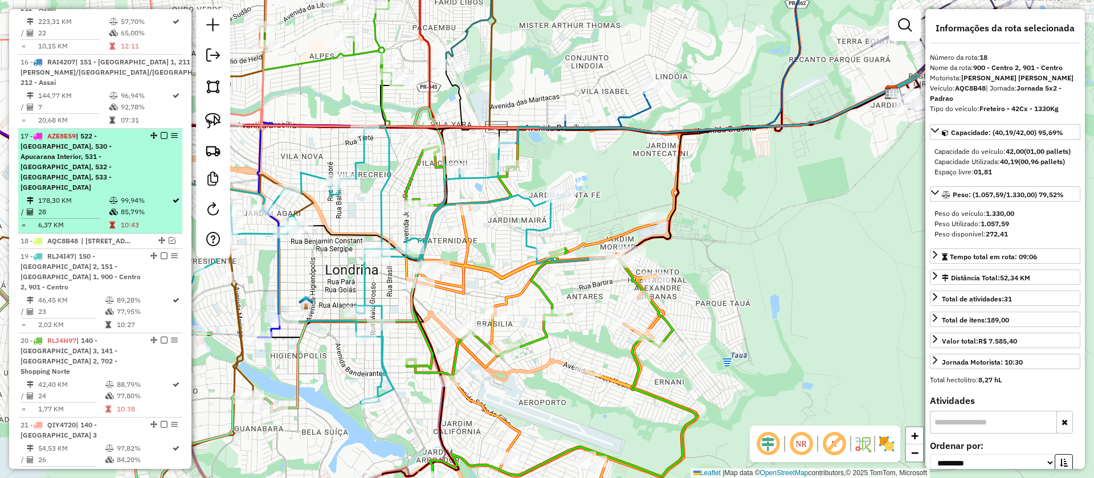
click at [112, 132] on span "| 522 - [GEOGRAPHIC_DATA], 530 - Apucarana Interior, 531 - [GEOGRAPHIC_DATA], 5…" at bounding box center [66, 162] width 91 height 60
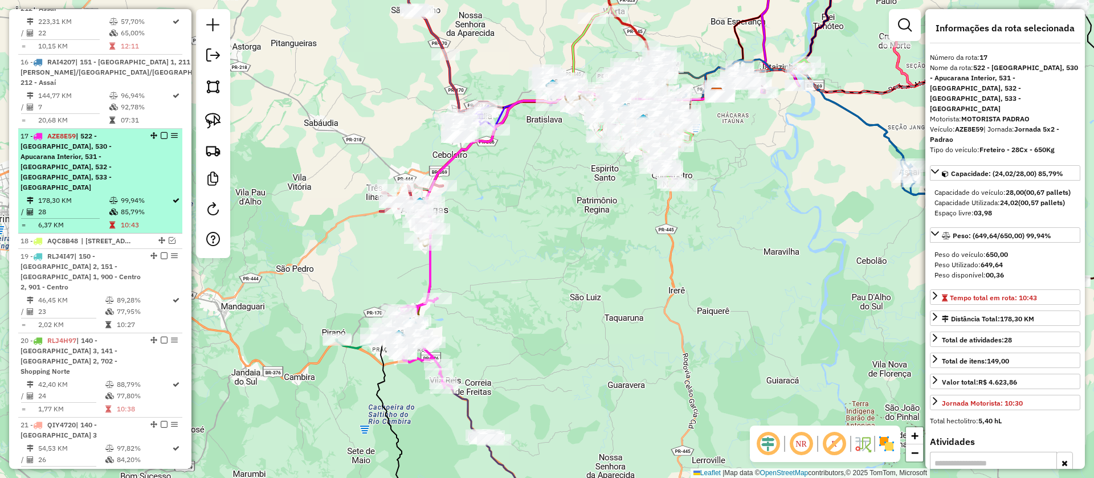
click at [162, 132] on em at bounding box center [164, 135] width 7 height 7
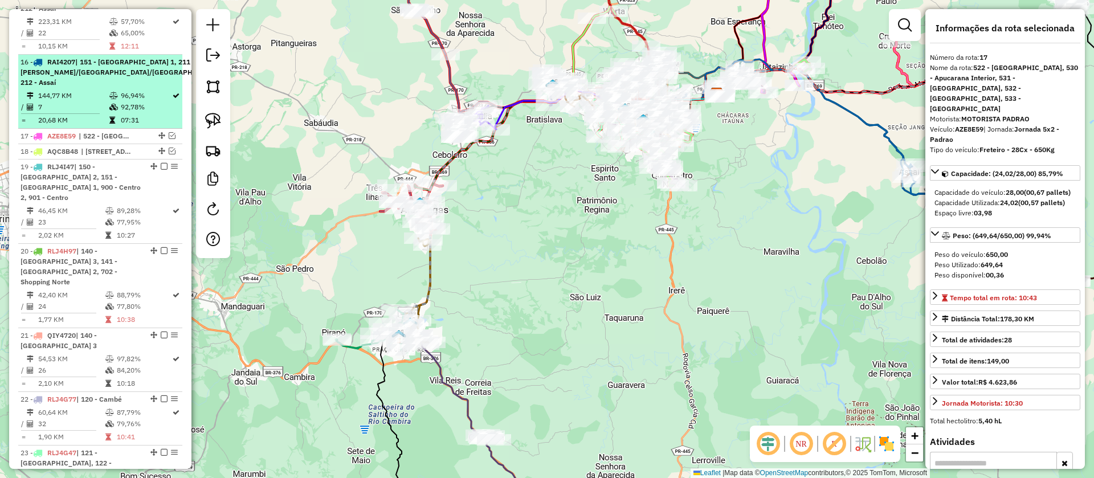
click at [131, 101] on td "92,78%" at bounding box center [145, 106] width 51 height 11
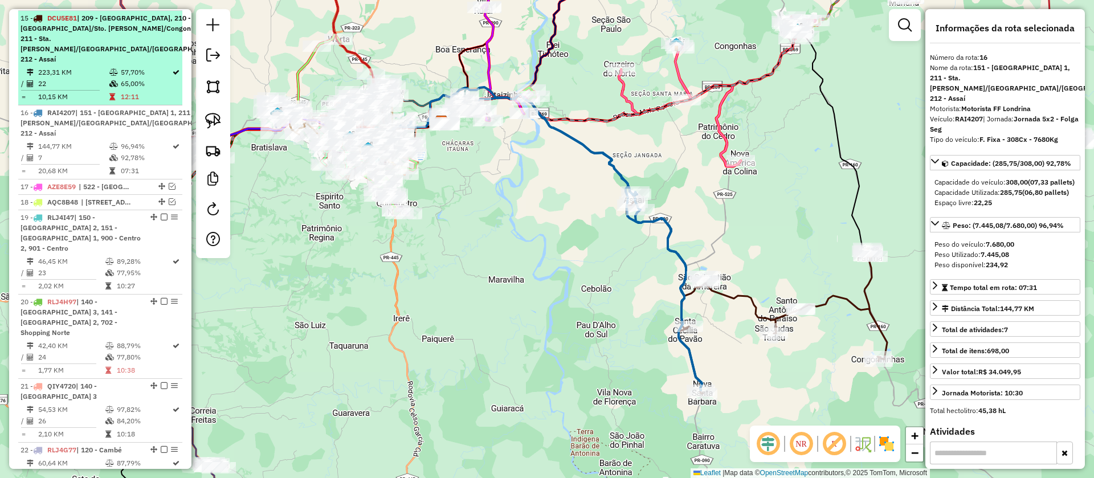
scroll to position [1486, 0]
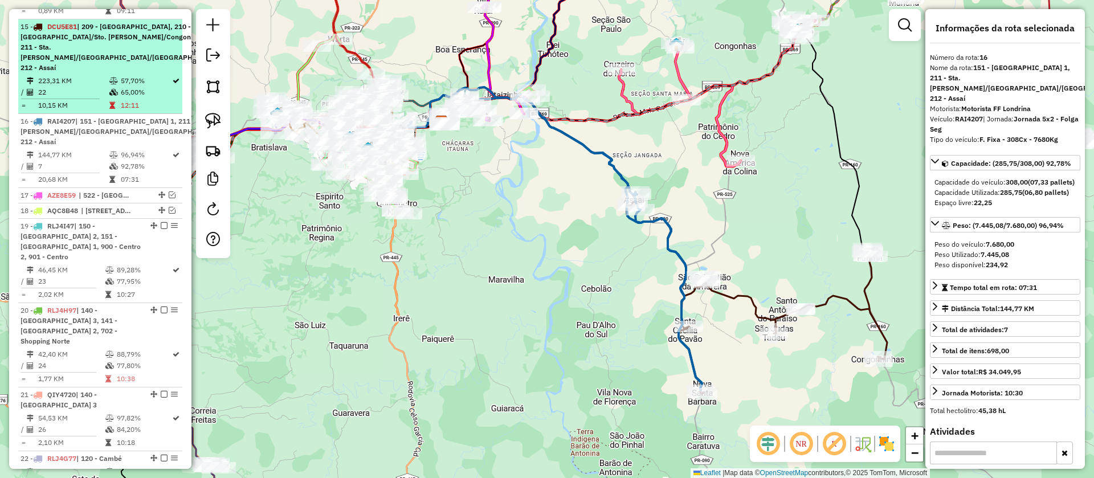
click at [129, 87] on td "65,00%" at bounding box center [145, 92] width 51 height 11
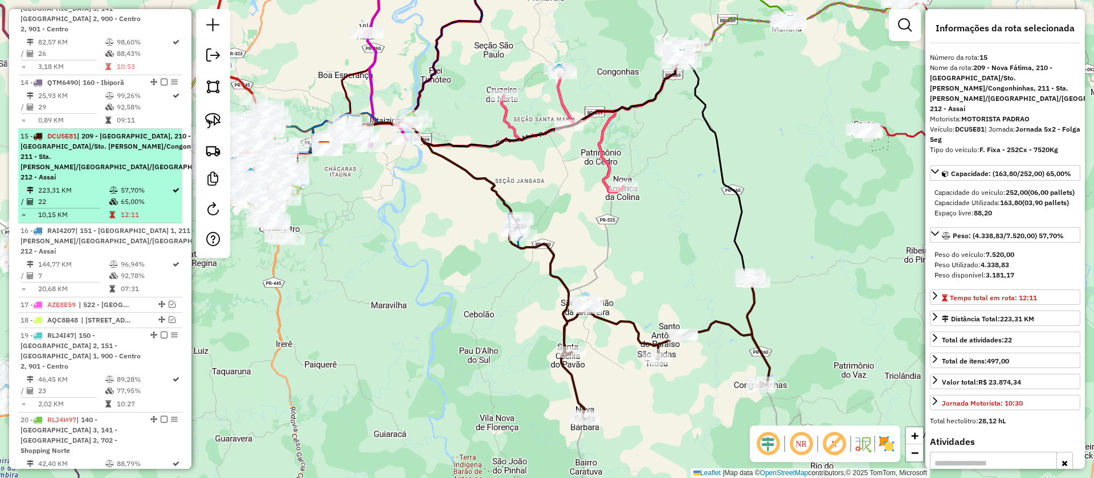
scroll to position [1373, 0]
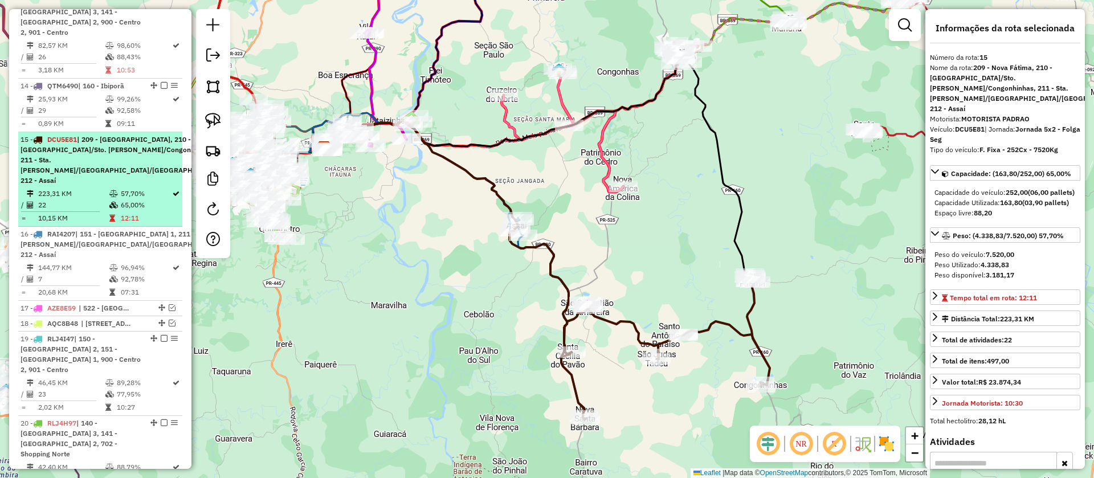
click at [129, 79] on li "14 - QTM6490 | 160 - Ibiporã 25,93 KM 99,26% / 29 92,58% = 0,89 KM 09:11" at bounding box center [100, 106] width 164 height 54
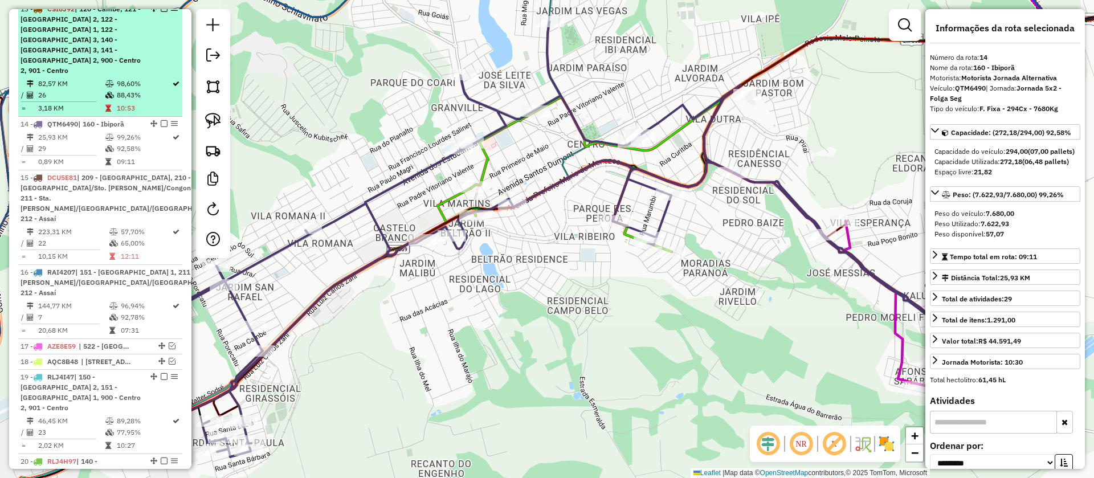
scroll to position [1330, 0]
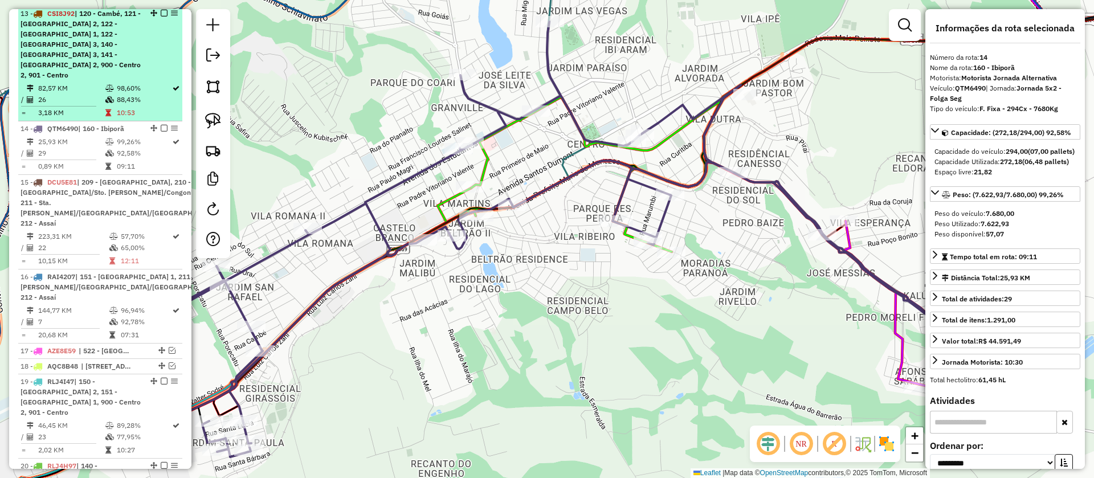
click at [129, 83] on td "98,60%" at bounding box center [143, 88] width 55 height 11
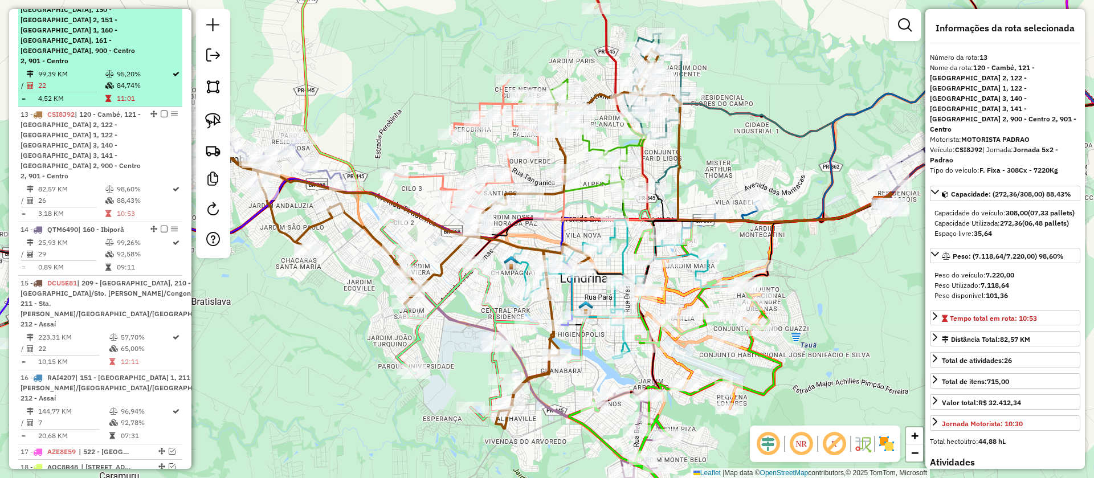
scroll to position [1219, 0]
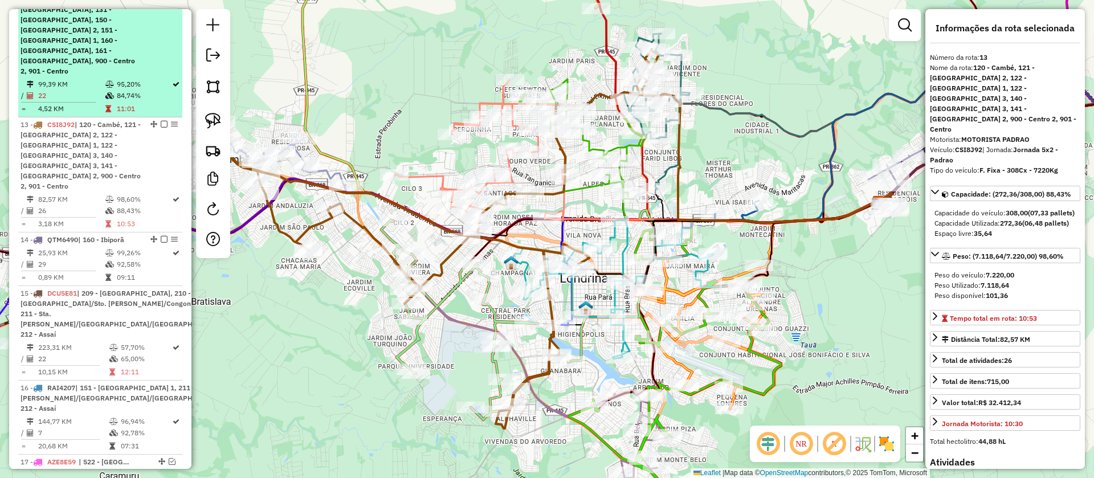
click at [129, 90] on td "84,74%" at bounding box center [143, 95] width 55 height 11
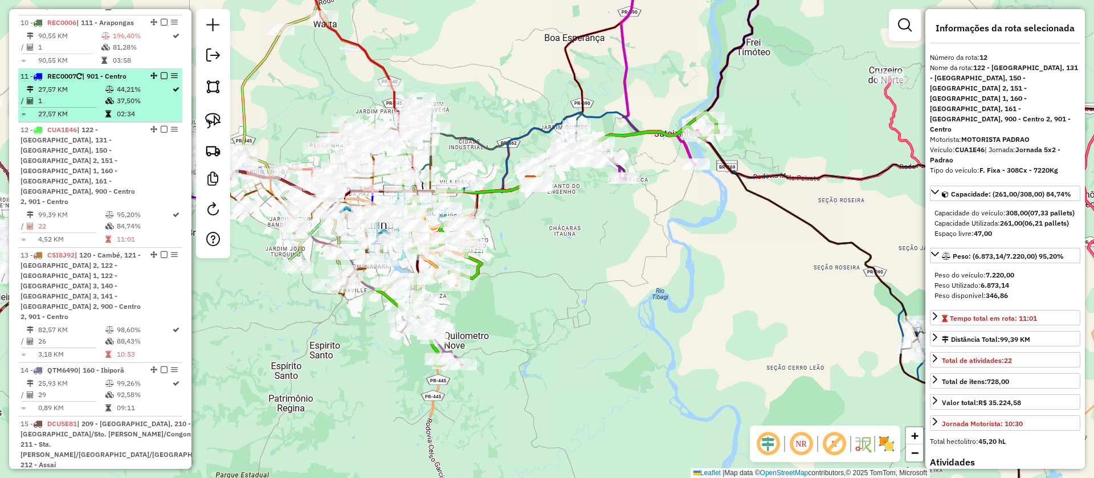
scroll to position [1088, 0]
click at [129, 96] on td "44,21%" at bounding box center [143, 90] width 55 height 11
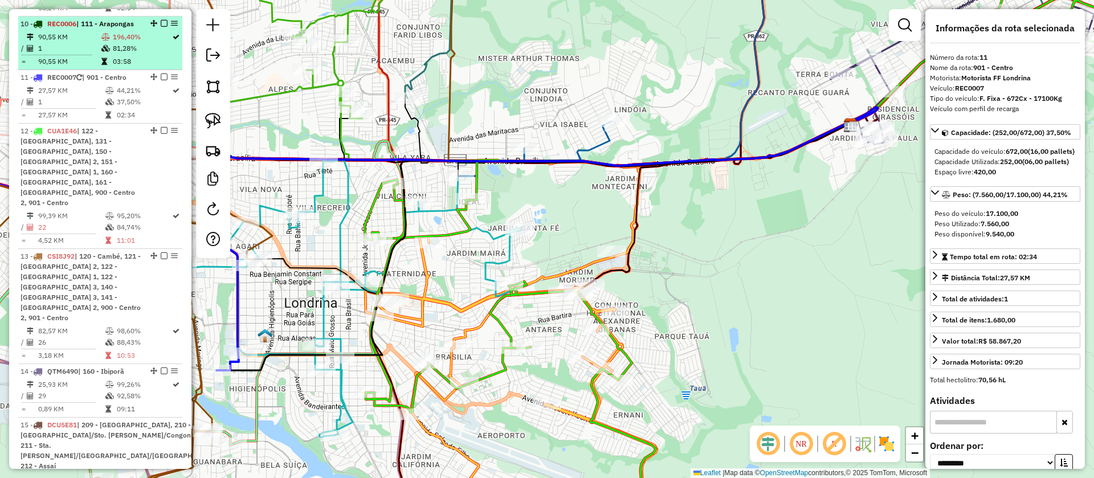
click at [126, 52] on td "81,28%" at bounding box center [141, 48] width 59 height 11
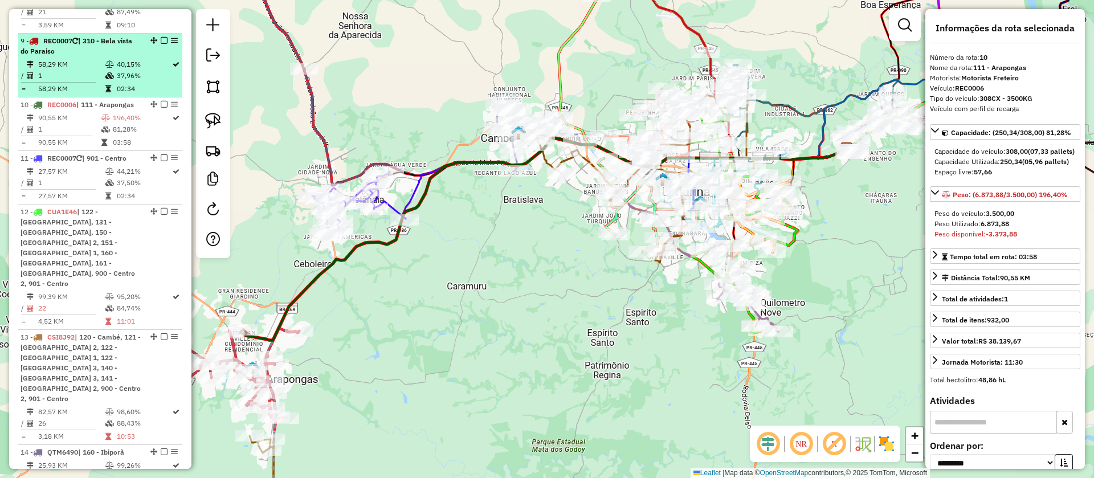
scroll to position [1006, 0]
click at [117, 75] on td "37,96%" at bounding box center [143, 76] width 55 height 11
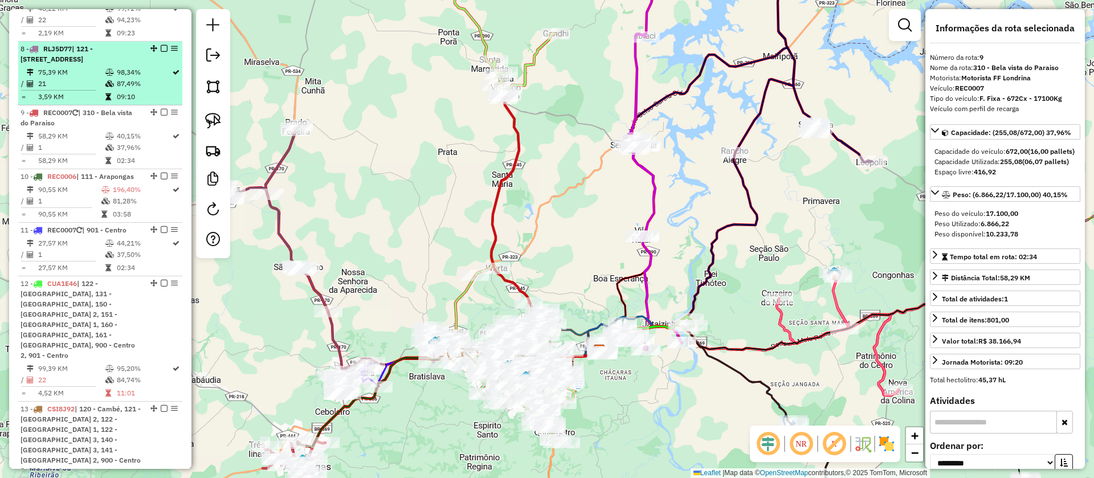
scroll to position [934, 0]
click at [119, 77] on td "98,34%" at bounding box center [143, 73] width 55 height 11
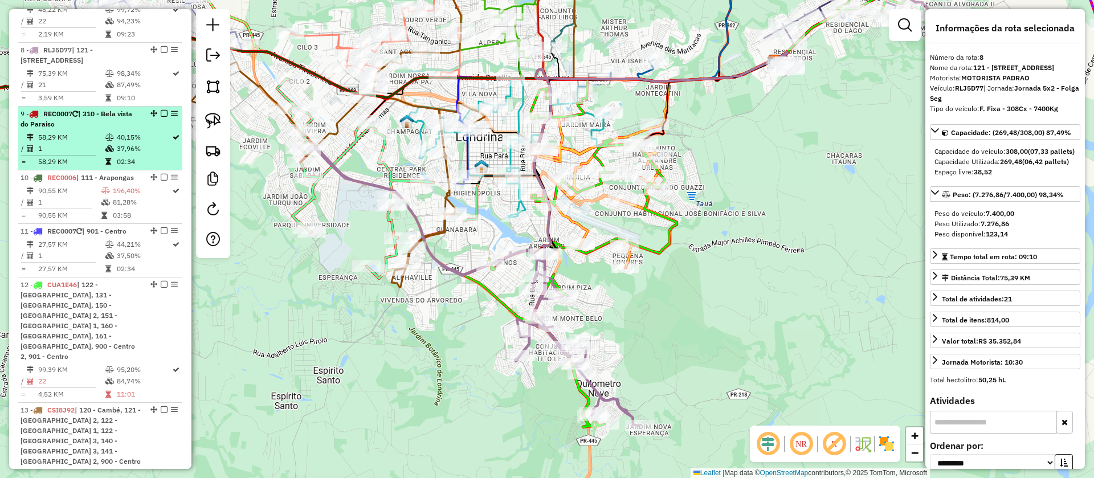
click at [113, 125] on div "9 - REC0007 | 310 - Bela vista do Paraiso" at bounding box center [81, 119] width 121 height 21
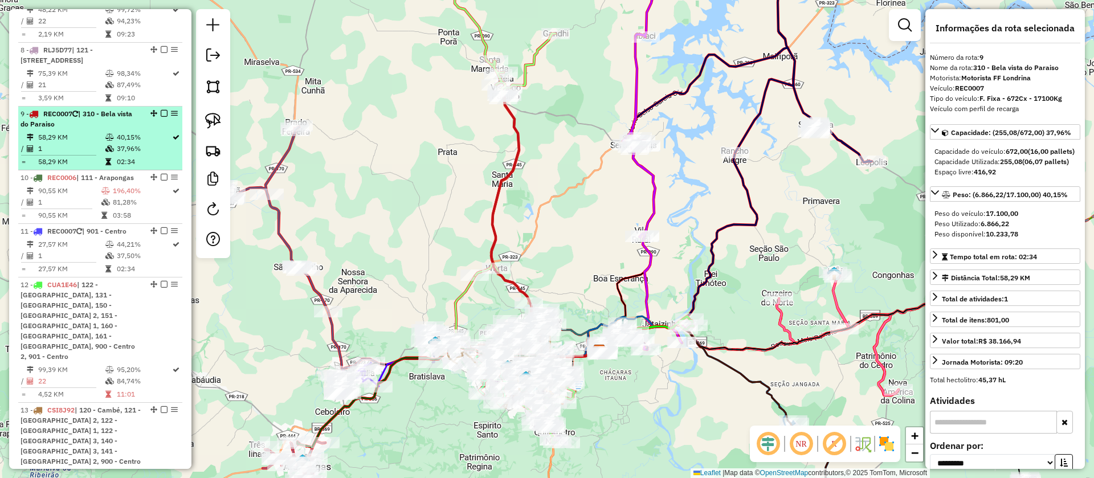
click at [161, 116] on em at bounding box center [164, 113] width 7 height 7
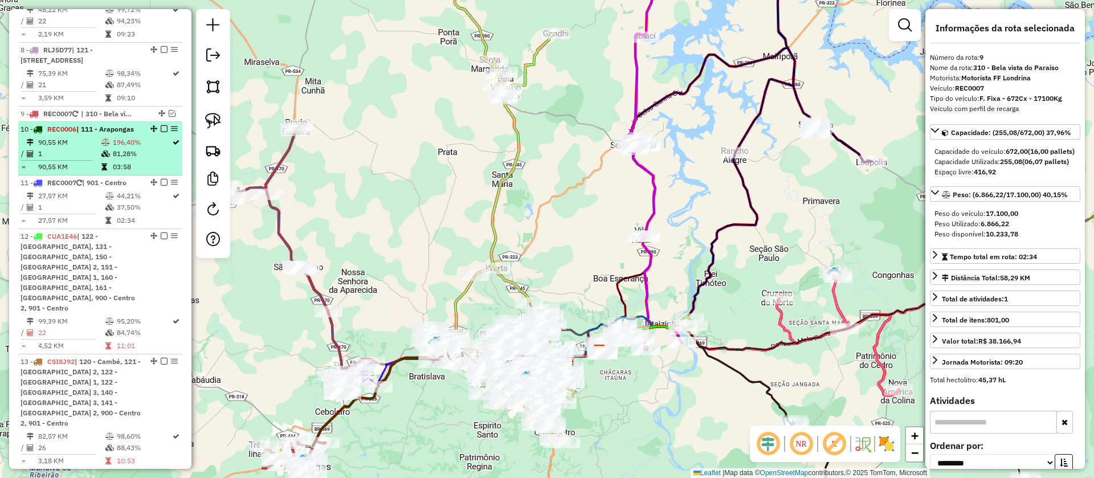
click at [144, 142] on td "196,40%" at bounding box center [141, 142] width 59 height 11
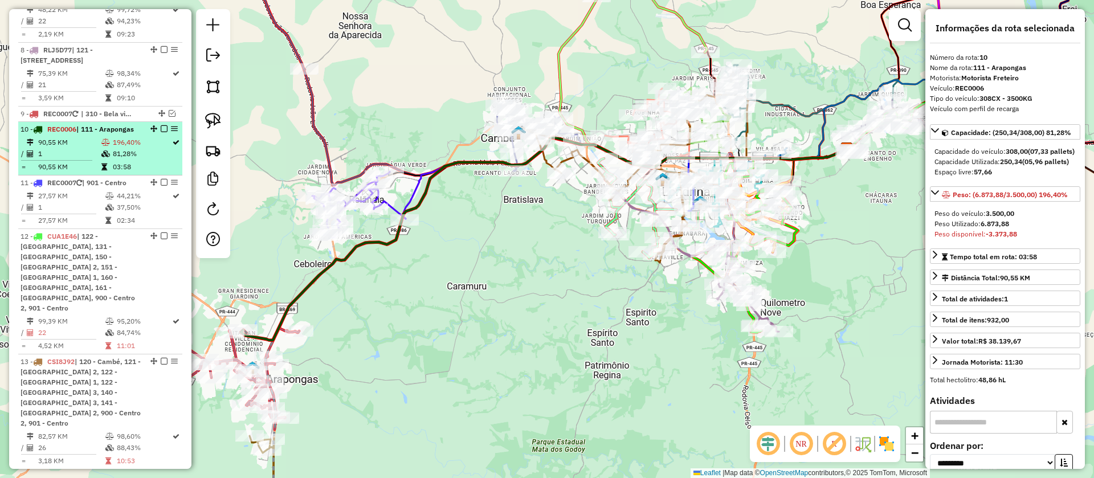
click at [161, 132] on em at bounding box center [164, 128] width 7 height 7
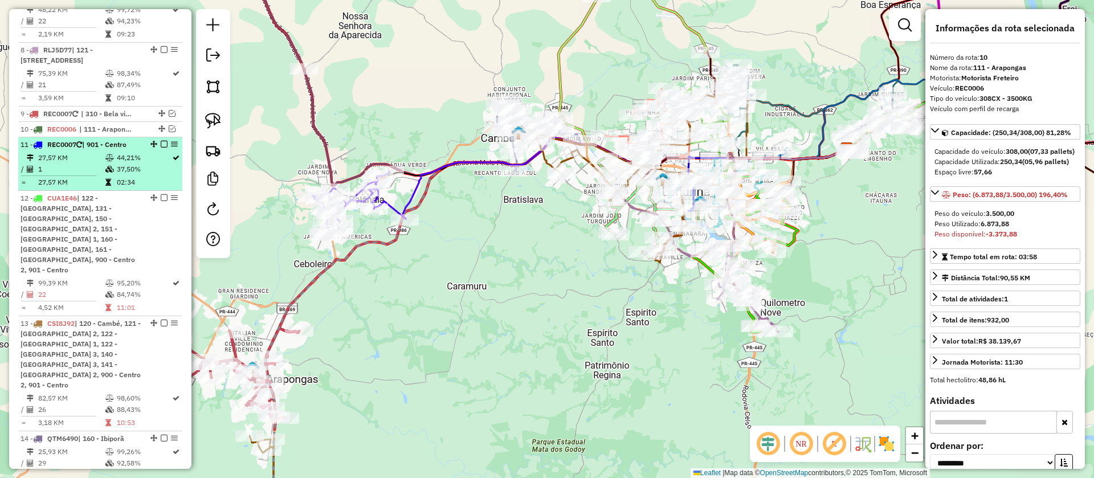
click at [152, 168] on td "37,50%" at bounding box center [143, 169] width 55 height 11
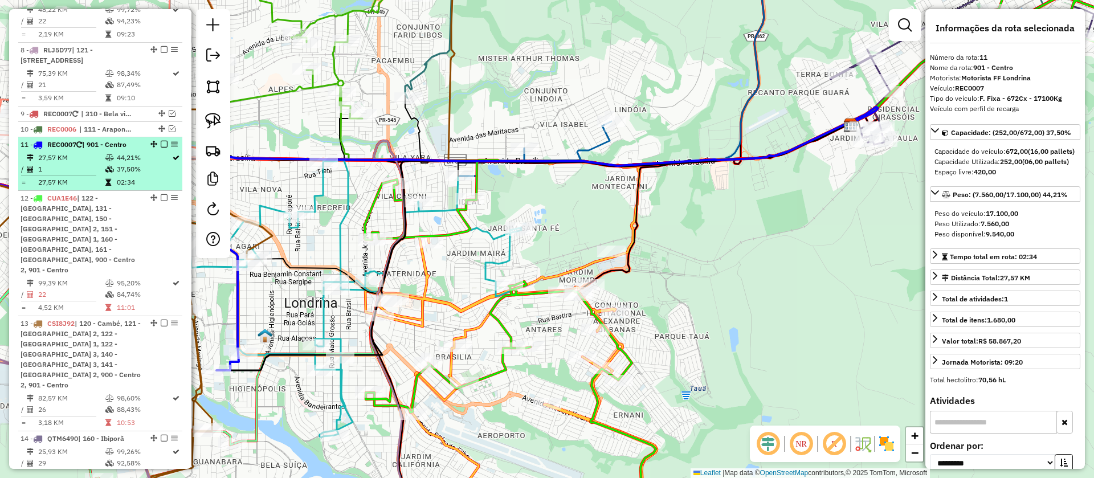
click at [161, 148] on em at bounding box center [164, 144] width 7 height 7
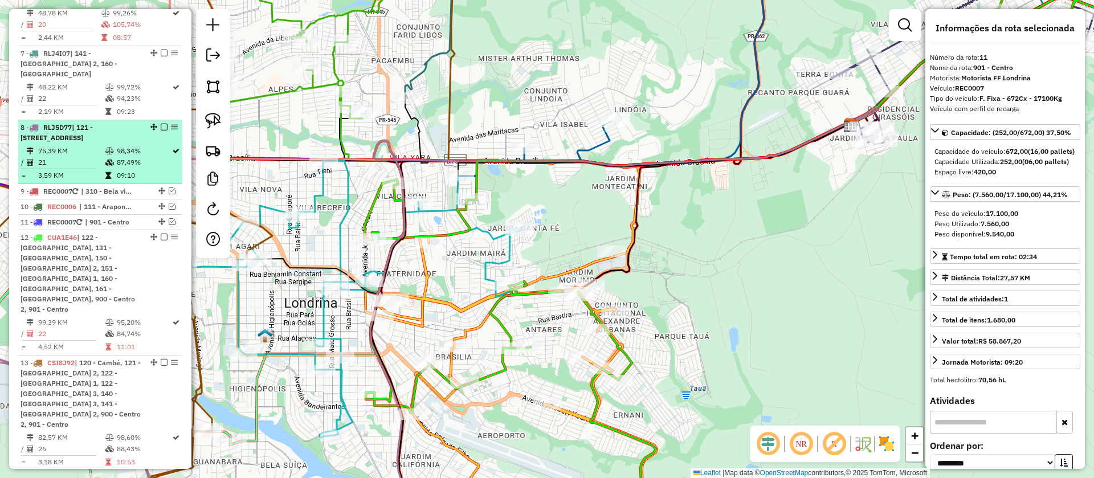
scroll to position [855, 0]
click at [124, 145] on div "8 - RLJ5D77 | 121 - Londrina Oeste 2, 122 - Londrina Oeste 3, 131 - Londrina Sul" at bounding box center [81, 134] width 121 height 21
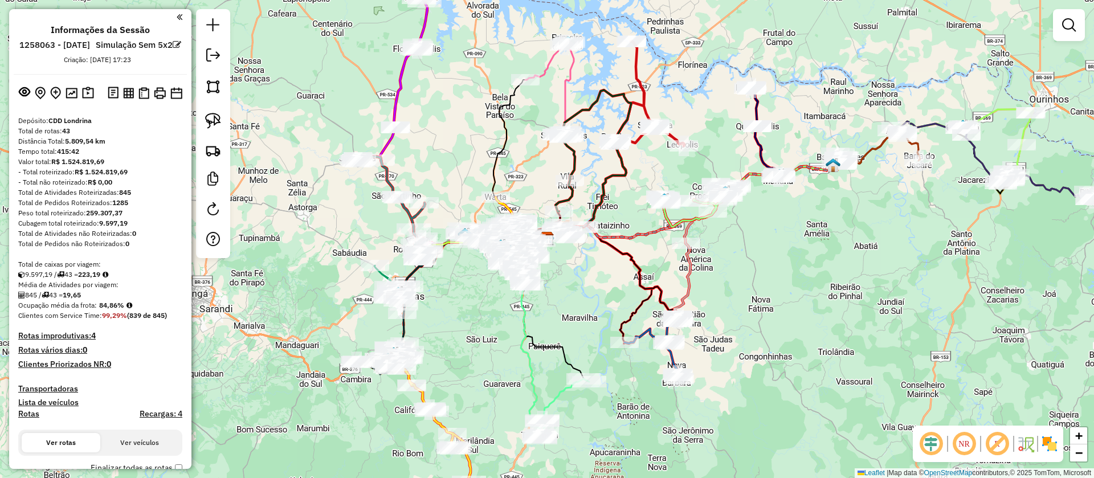
click at [993, 442] on em at bounding box center [996, 443] width 27 height 27
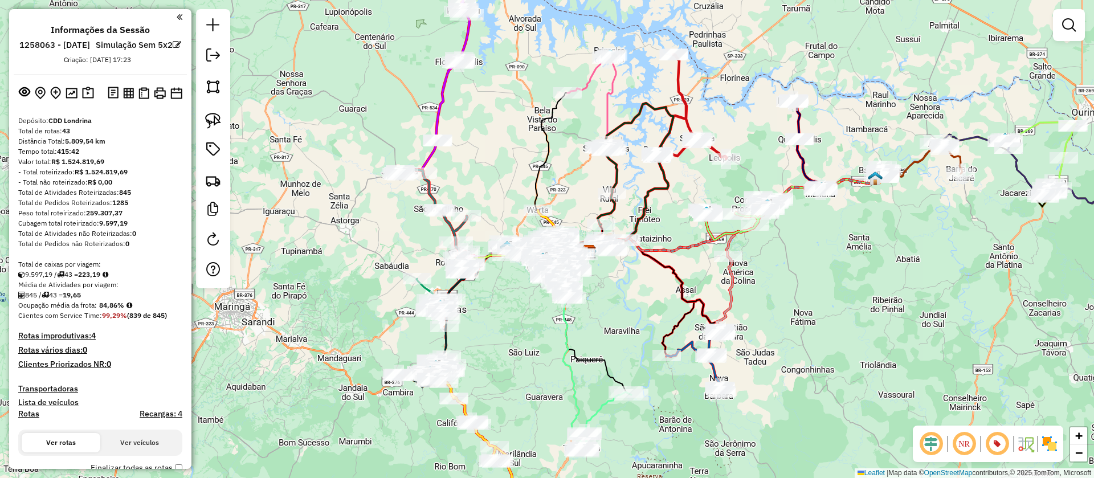
drag, startPoint x: 736, startPoint y: 324, endPoint x: 778, endPoint y: 339, distance: 45.4
click at [788, 339] on div "Janela de atendimento Grade de atendimento Capacidade Transportadoras Veículos …" at bounding box center [547, 239] width 1094 height 478
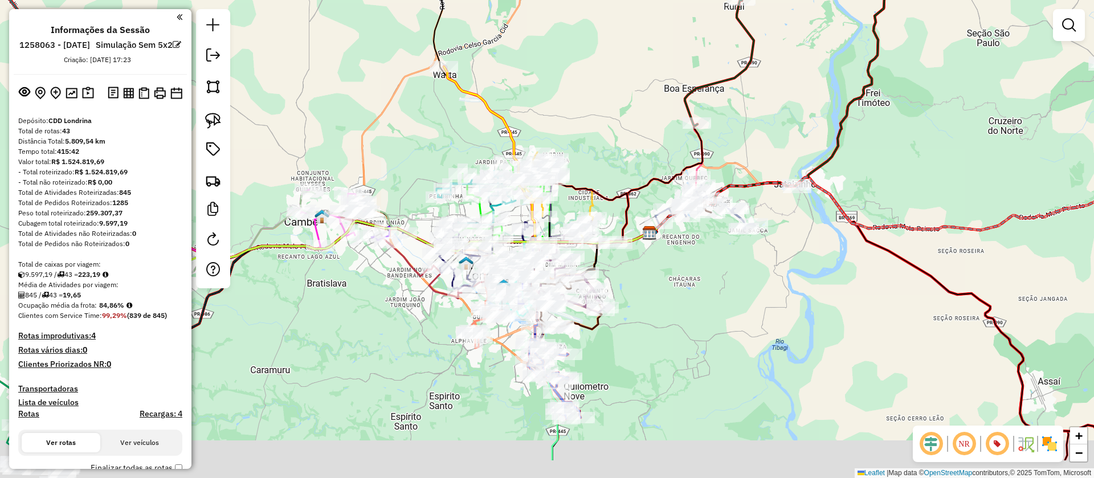
drag, startPoint x: 464, startPoint y: 181, endPoint x: 372, endPoint y: 112, distance: 115.2
click at [366, 105] on div "Janela de atendimento Grade de atendimento Capacidade Transportadoras Veículos …" at bounding box center [547, 239] width 1094 height 478
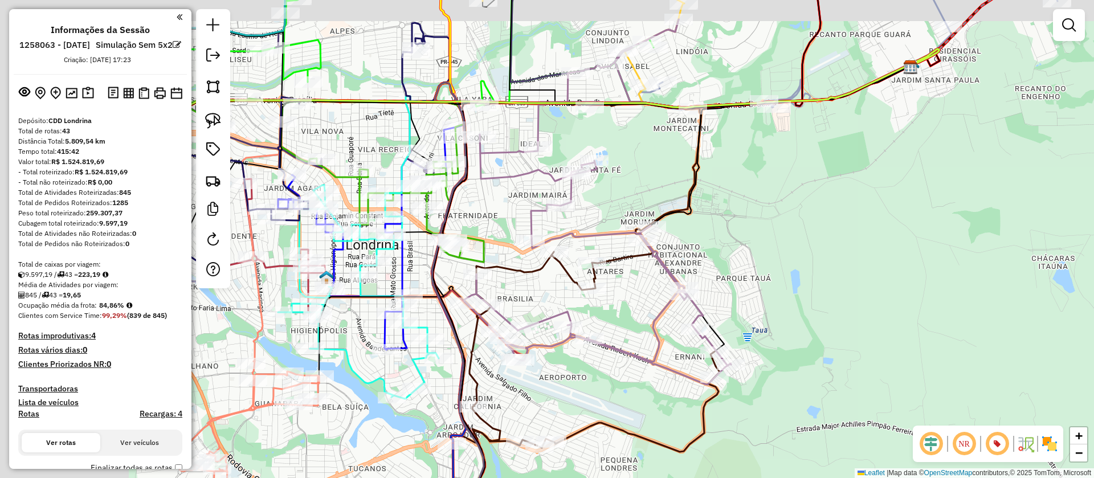
drag, startPoint x: 621, startPoint y: 209, endPoint x: 824, endPoint y: 246, distance: 206.7
click at [824, 246] on div "Janela de atendimento Grade de atendimento Capacidade Transportadoras Veículos …" at bounding box center [547, 239] width 1094 height 478
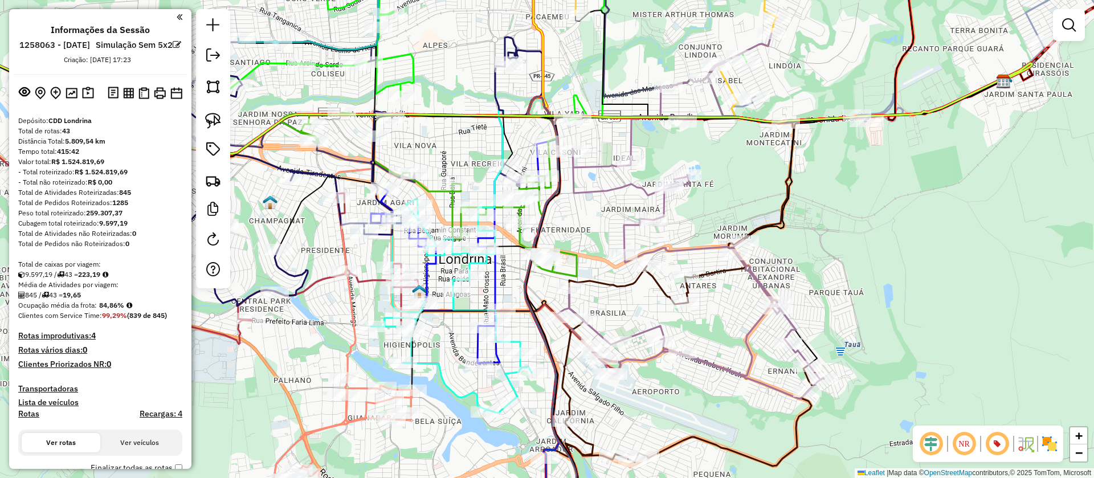
click at [662, 289] on icon at bounding box center [874, 239] width 660 height 574
select select "**********"
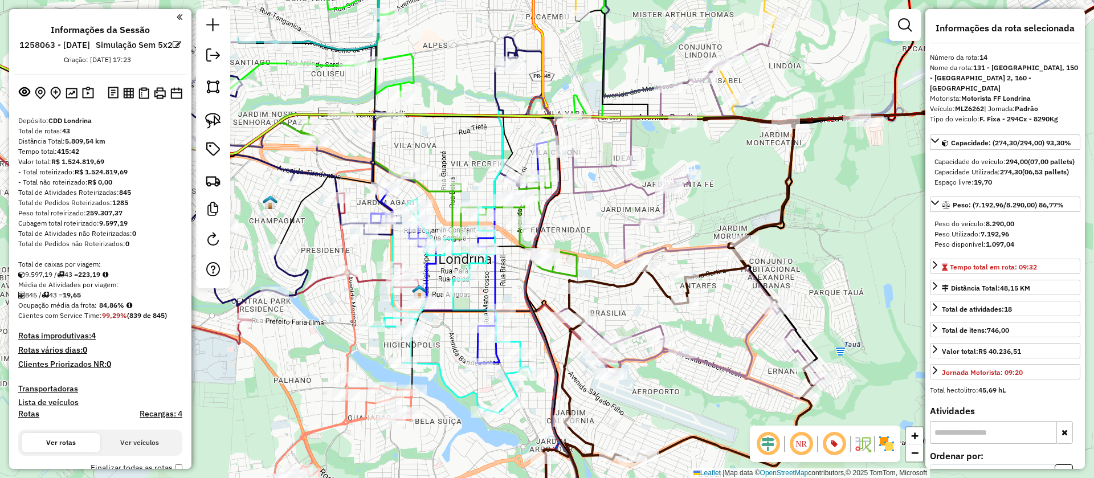
scroll to position [1396, 0]
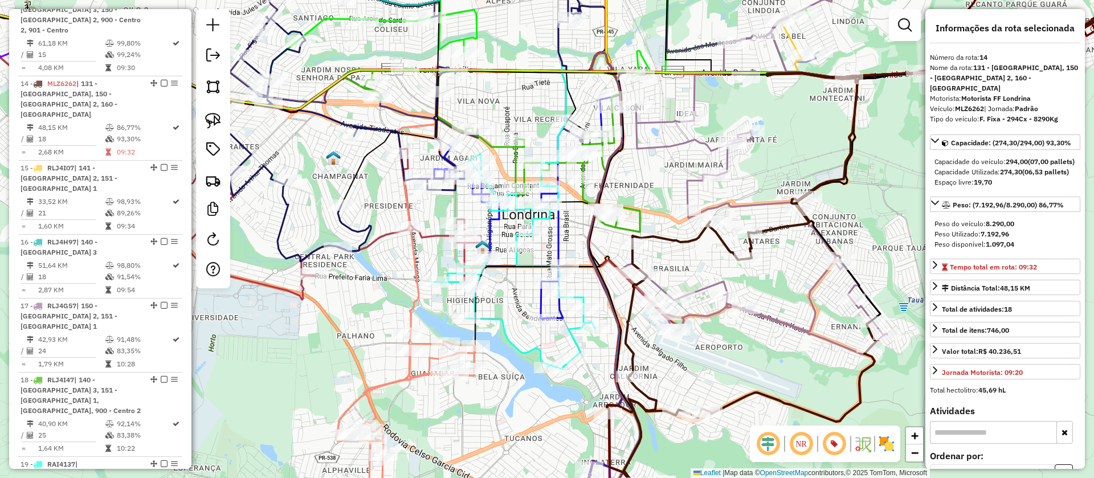
drag, startPoint x: 642, startPoint y: 303, endPoint x: 704, endPoint y: 260, distance: 75.1
click at [704, 260] on div "Janela de atendimento Grade de atendimento Capacidade Transportadoras Veículos …" at bounding box center [547, 239] width 1094 height 478
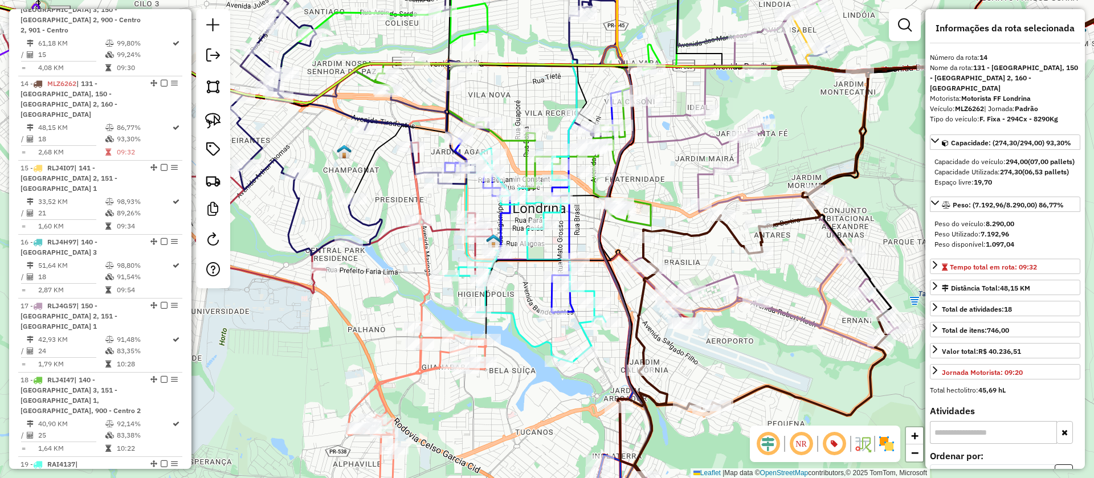
click at [442, 229] on icon at bounding box center [293, 151] width 804 height 336
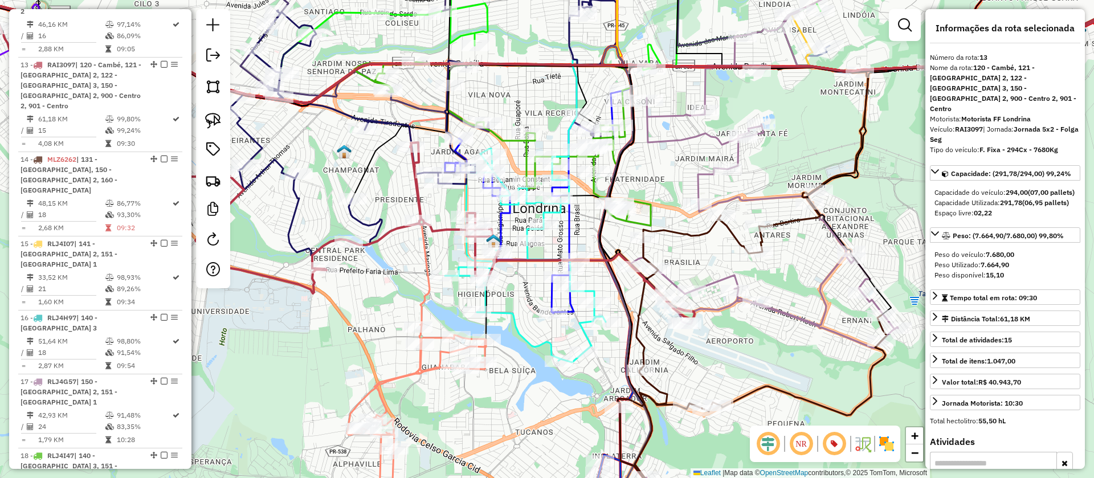
scroll to position [1312, 0]
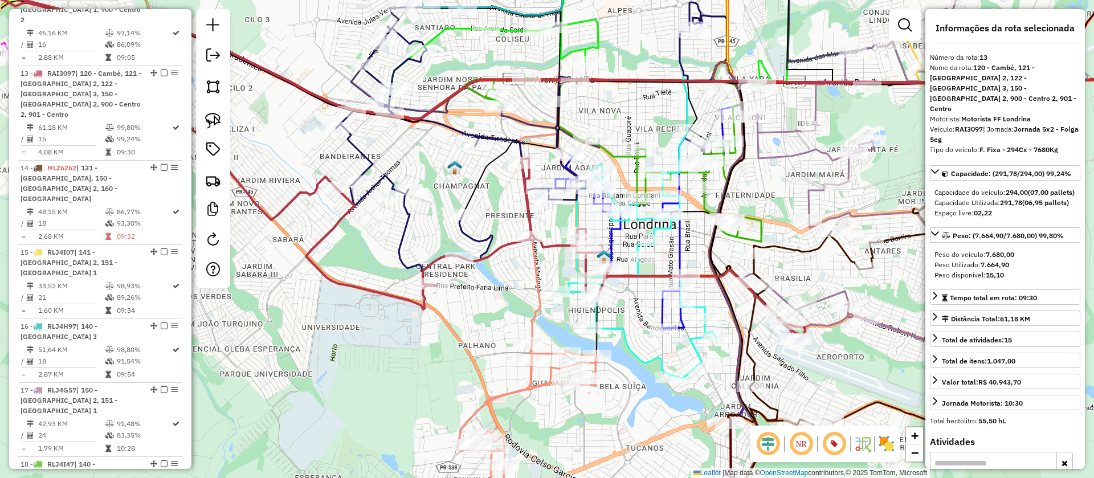
drag, startPoint x: 439, startPoint y: 266, endPoint x: 476, endPoint y: 333, distance: 77.0
click at [514, 379] on div "Janela de atendimento Grade de atendimento Capacidade Transportadoras Veículos …" at bounding box center [547, 239] width 1094 height 478
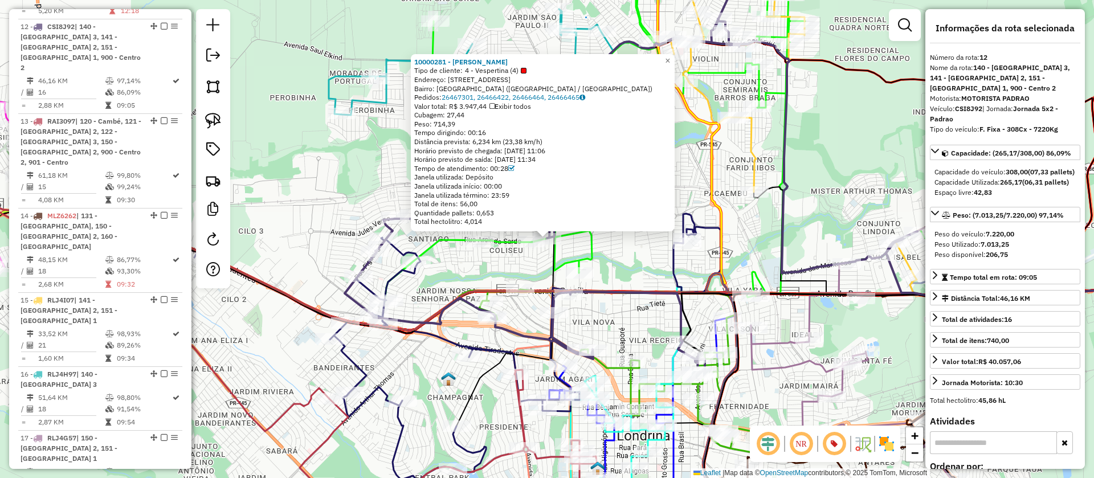
scroll to position [1238, 0]
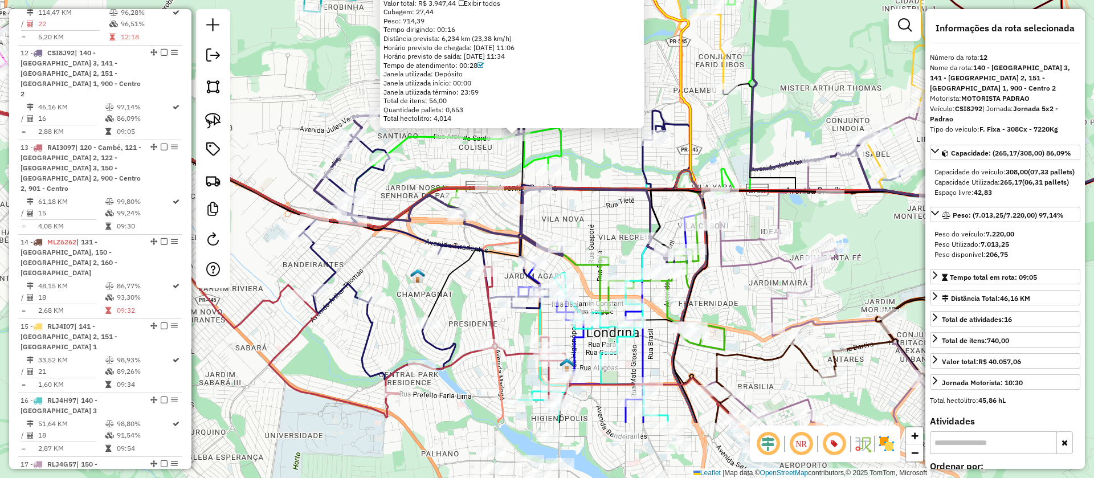
drag, startPoint x: 617, startPoint y: 330, endPoint x: 578, endPoint y: 174, distance: 161.5
click at [578, 174] on div "10000281 - GERALDO CESAR BORNIA Tipo de cliente: 4 - Vespertina (4) Endereço: R…" at bounding box center [547, 239] width 1094 height 478
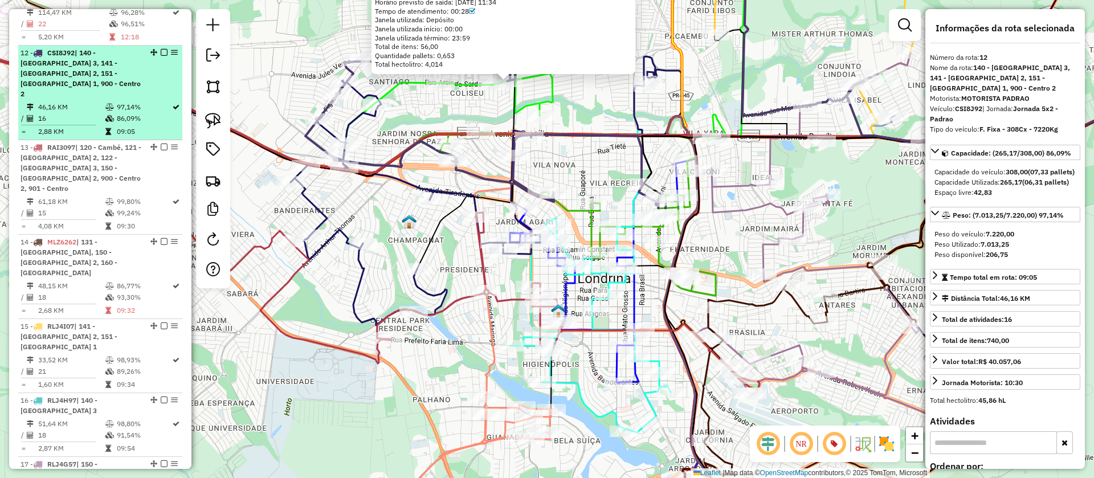
click at [161, 49] on em at bounding box center [164, 52] width 7 height 7
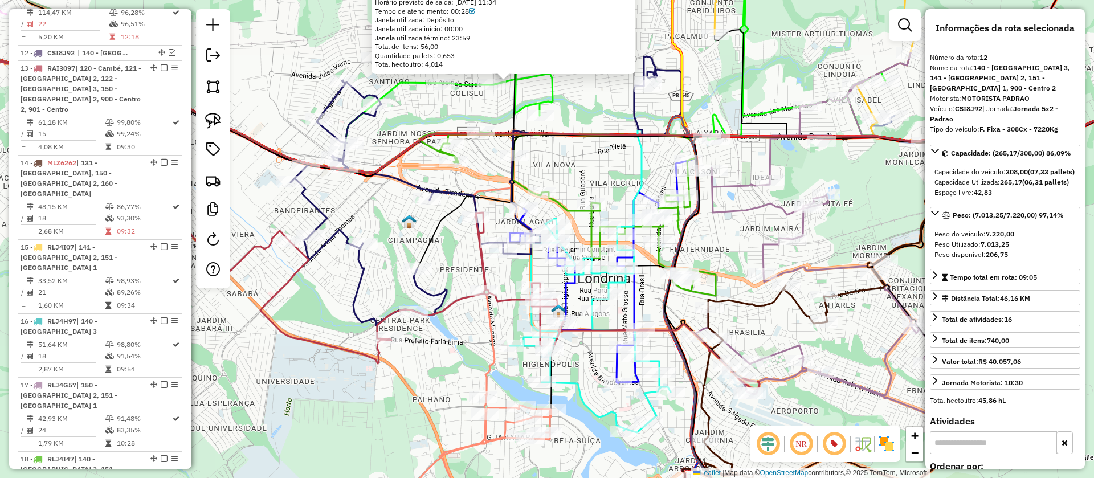
click at [483, 270] on icon at bounding box center [331, 214] width 857 height 350
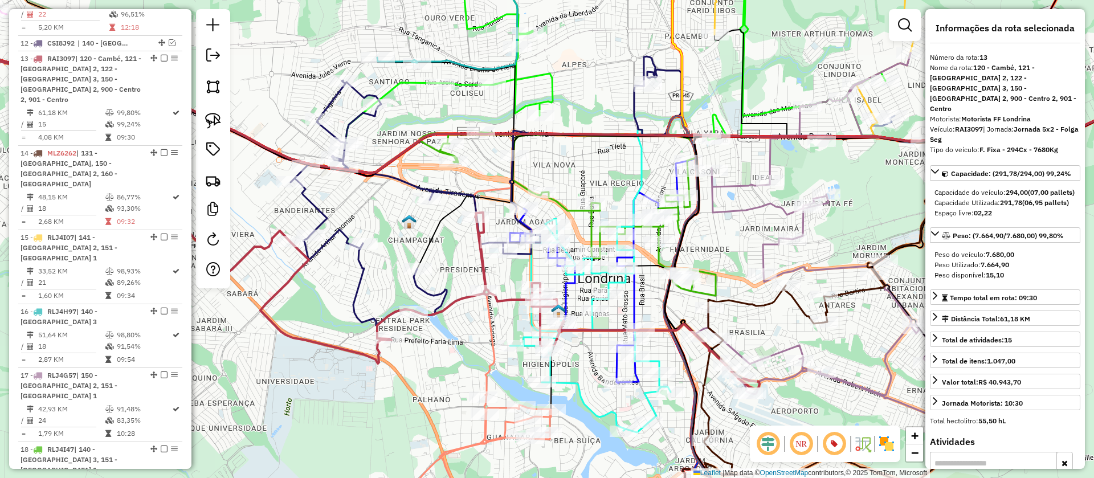
scroll to position [1253, 0]
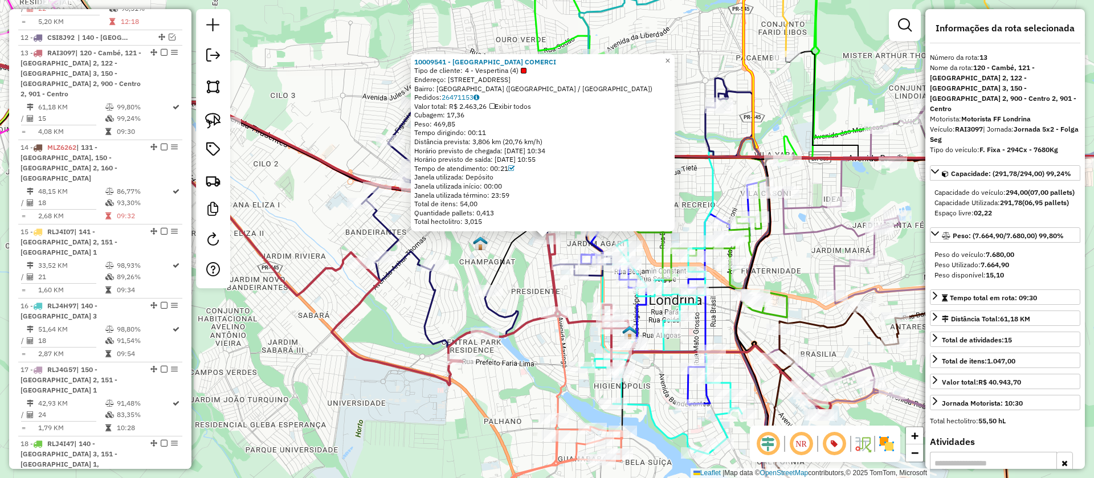
click at [521, 271] on div "10009541 - MONTE LIBANO COMERCI Tipo de cliente: 4 - Vespertina (4) Endereço: A…" at bounding box center [547, 239] width 1094 height 478
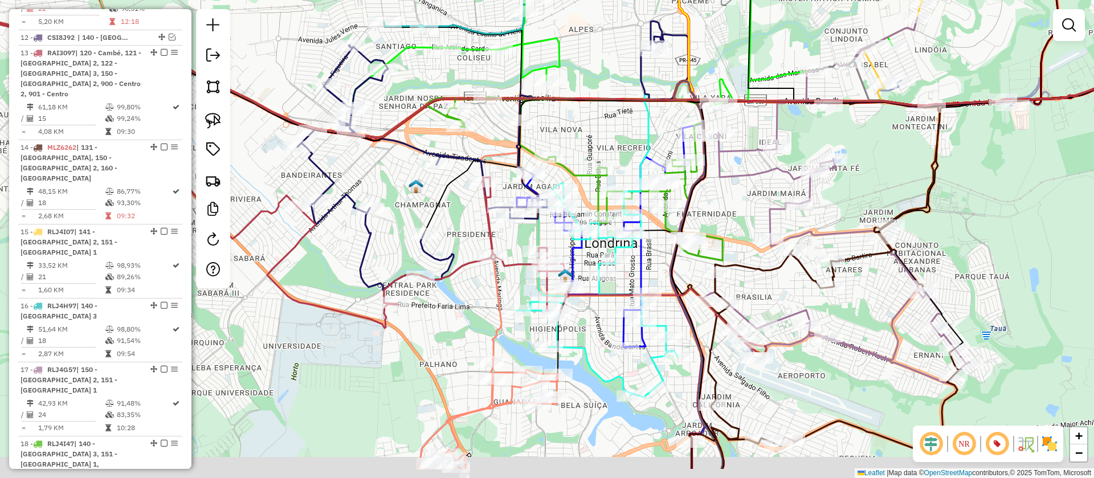
drag, startPoint x: 533, startPoint y: 287, endPoint x: 433, endPoint y: 170, distance: 153.9
click at [433, 171] on div "Janela de atendimento Grade de atendimento Capacidade Transportadoras Veículos …" at bounding box center [547, 239] width 1094 height 478
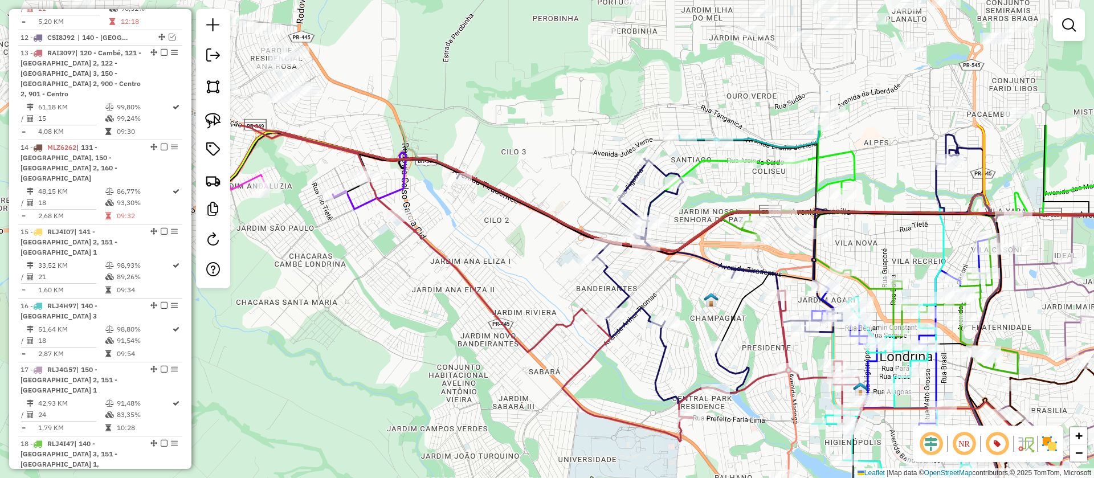
drag, startPoint x: 355, startPoint y: 179, endPoint x: 686, endPoint y: 351, distance: 373.1
click at [686, 351] on div "Janela de atendimento Grade de atendimento Capacidade Transportadoras Veículos …" at bounding box center [547, 239] width 1094 height 478
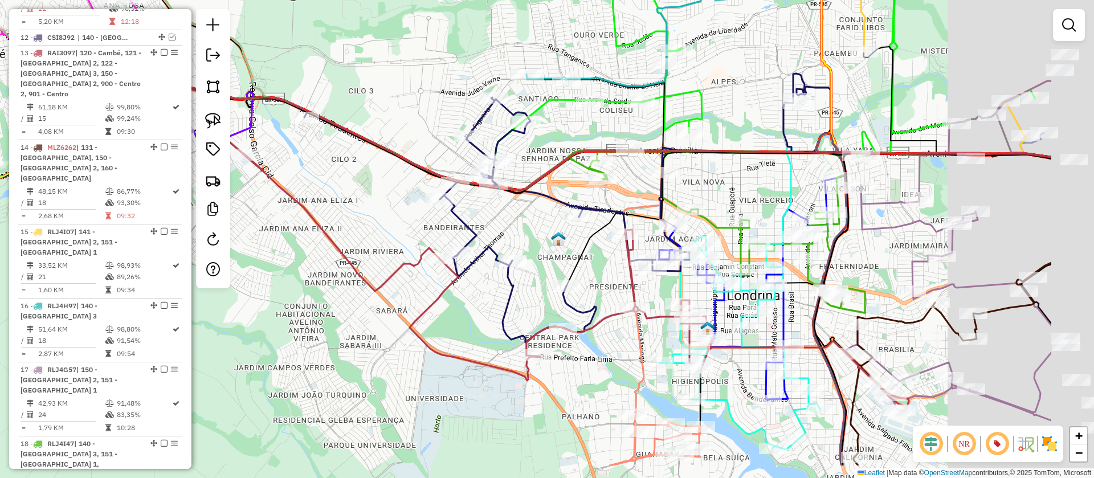
drag, startPoint x: 565, startPoint y: 320, endPoint x: 451, endPoint y: 250, distance: 133.5
click at [451, 250] on div "Janela de atendimento Grade de atendimento Capacidade Transportadoras Veículos …" at bounding box center [547, 239] width 1094 height 478
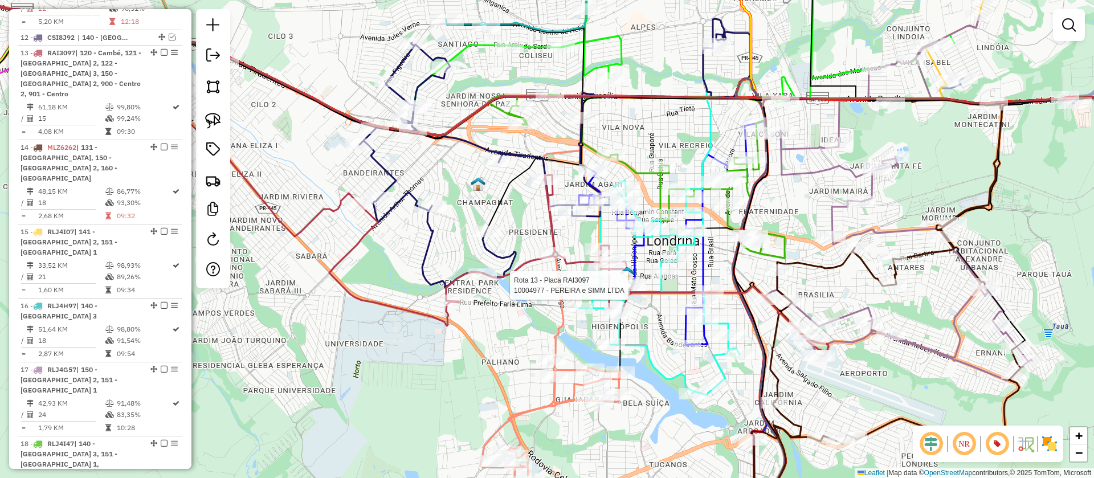
select select "**********"
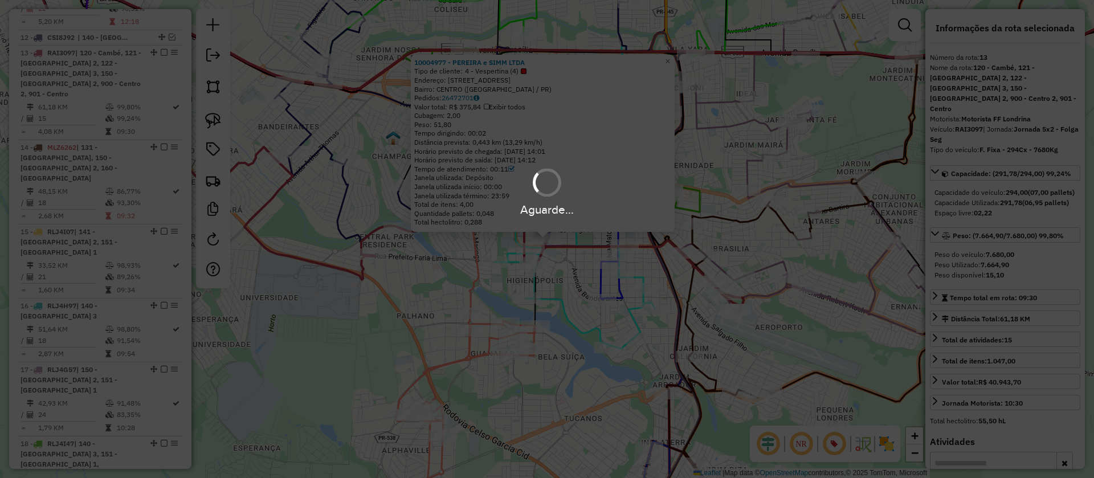
click at [147, 42] on div "Aguarde..." at bounding box center [547, 239] width 1094 height 478
click at [572, 289] on div "Aguarde..." at bounding box center [547, 239] width 1094 height 478
click at [566, 281] on div "Aguarde..." at bounding box center [547, 239] width 1094 height 478
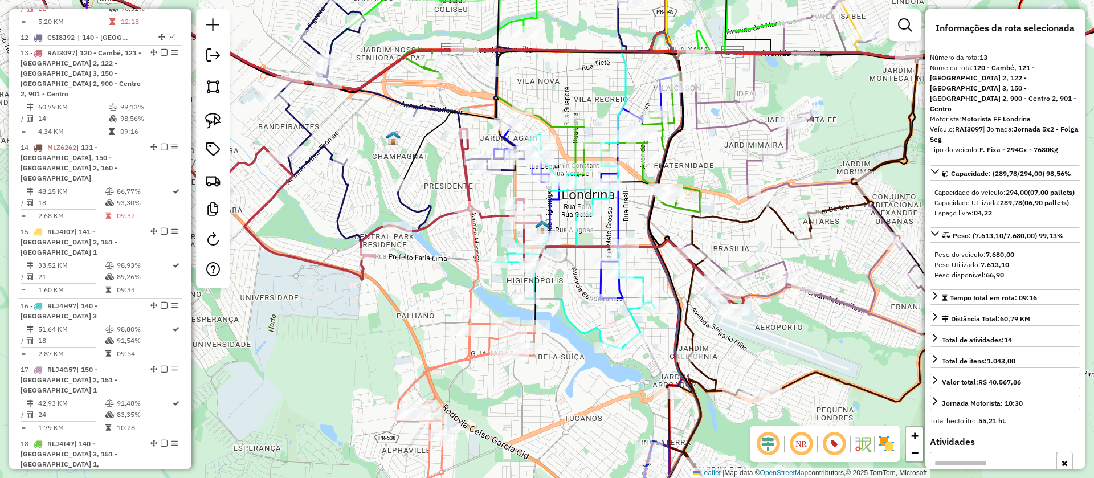
scroll to position [0, 0]
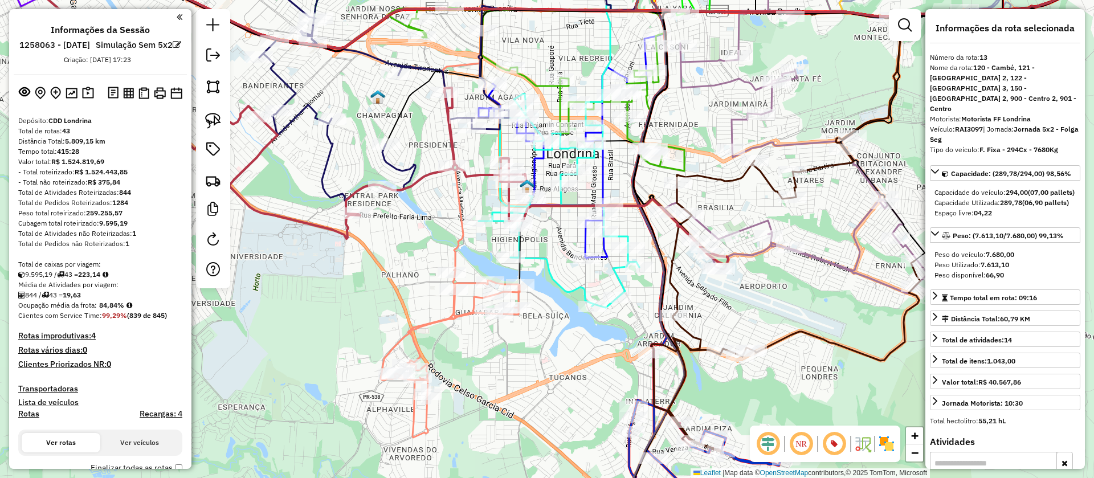
drag, startPoint x: 586, startPoint y: 356, endPoint x: 566, endPoint y: 286, distance: 73.0
click at [566, 286] on div "Janela de atendimento Grade de atendimento Capacidade Transportadoras Veículos …" at bounding box center [547, 239] width 1094 height 478
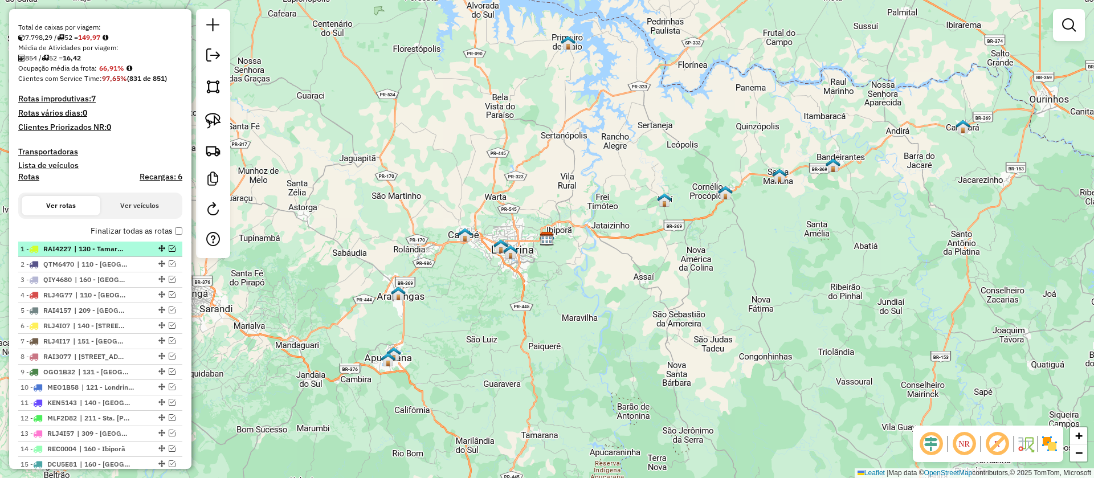
scroll to position [239, 0]
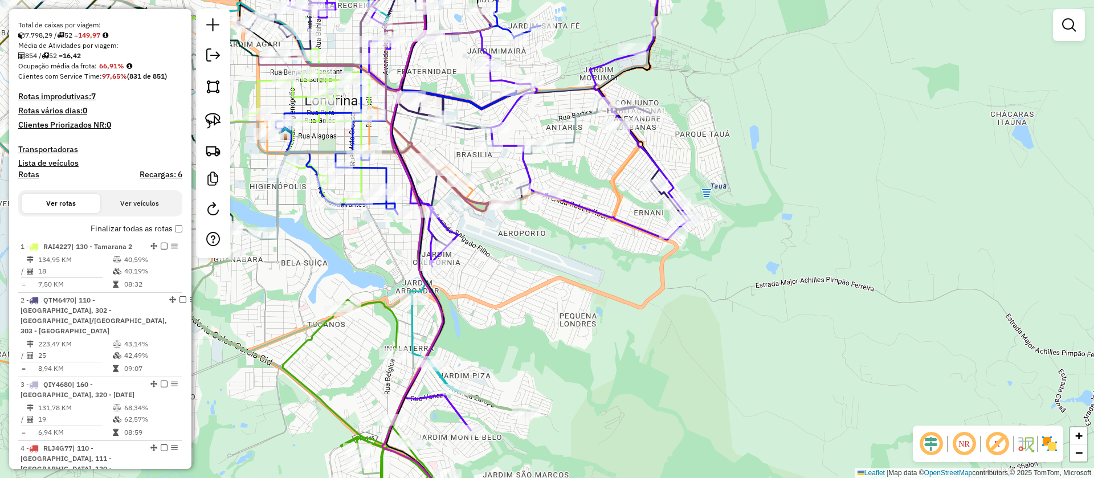
click at [1006, 446] on em at bounding box center [996, 443] width 27 height 27
click at [578, 134] on icon at bounding box center [403, 167] width 410 height 143
select select "**********"
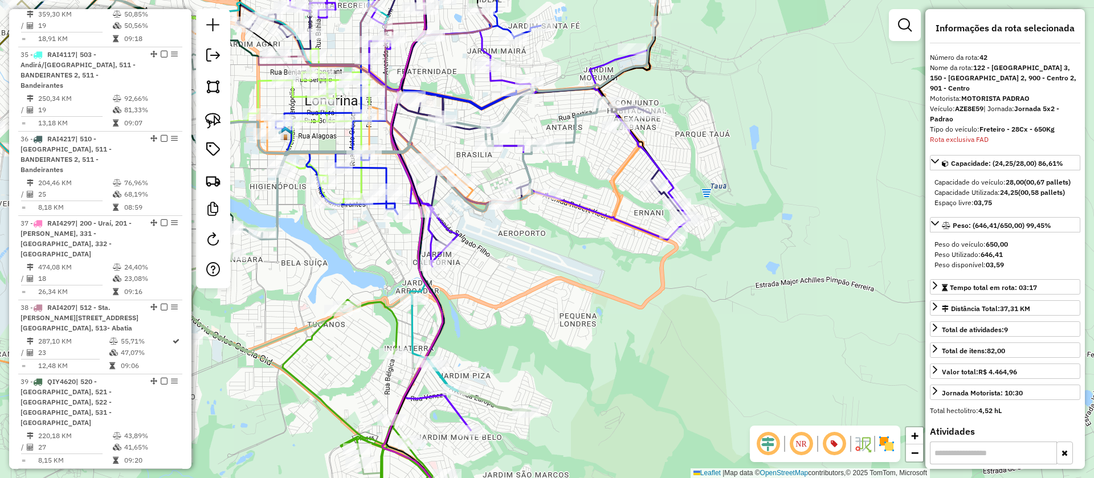
scroll to position [3333, 0]
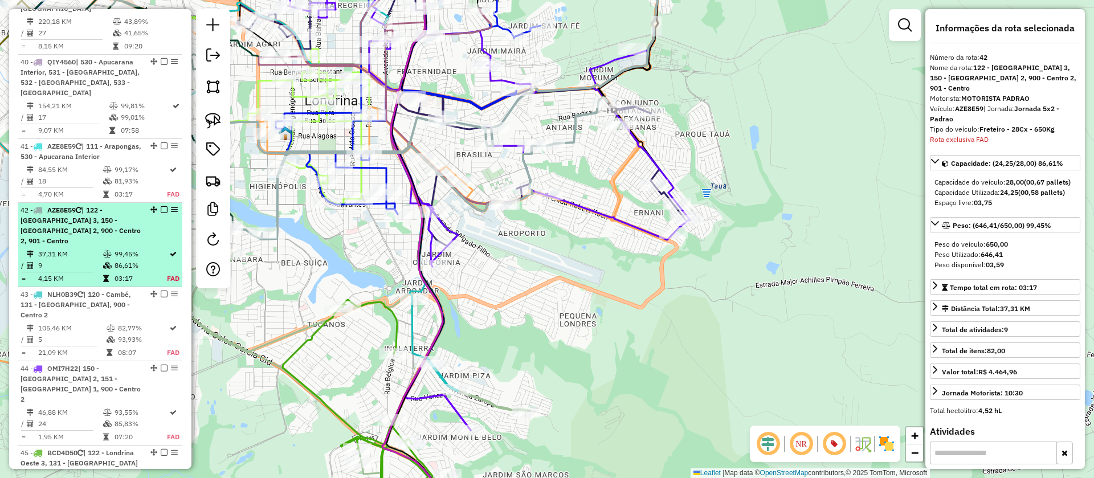
click at [161, 206] on em at bounding box center [164, 209] width 7 height 7
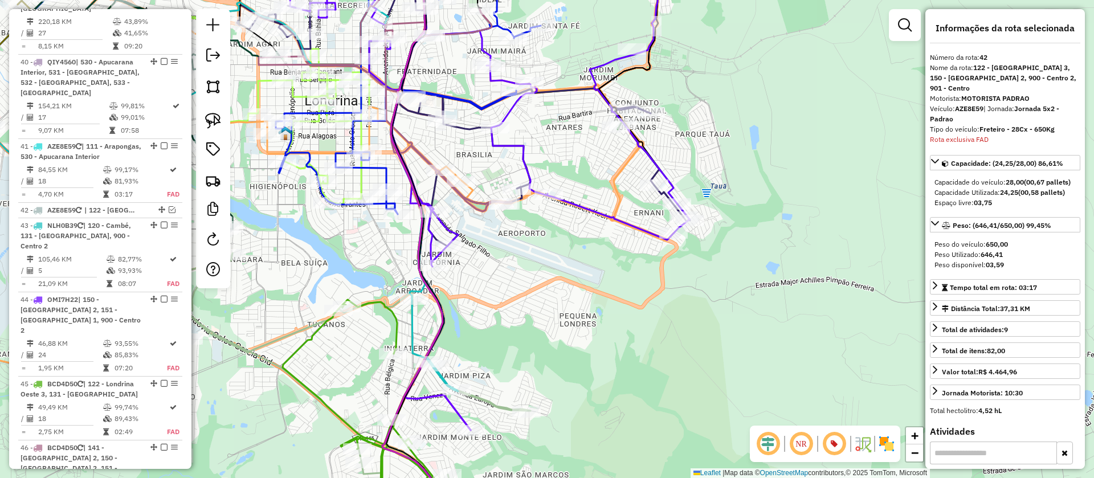
click at [473, 193] on icon at bounding box center [282, 161] width 783 height 419
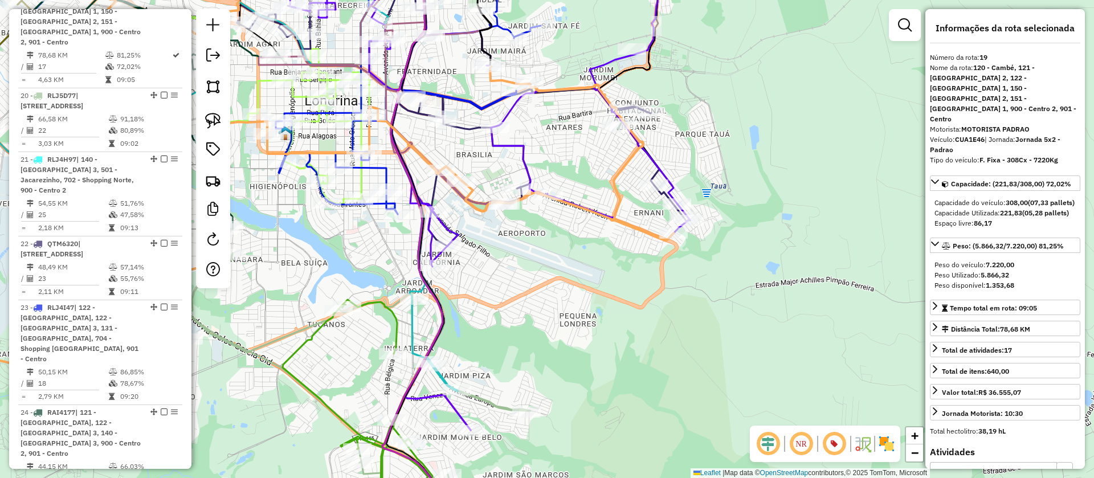
scroll to position [1684, 0]
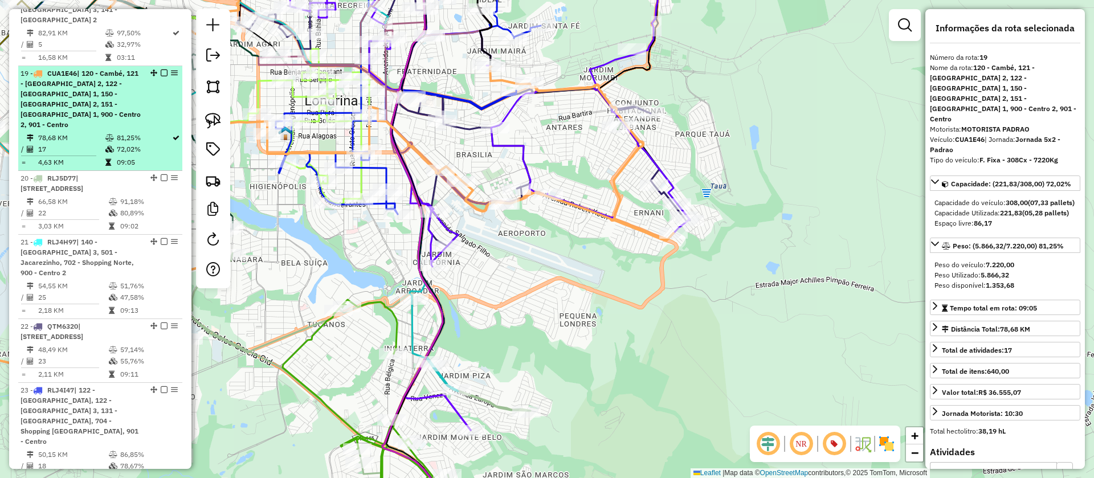
click at [161, 70] on em at bounding box center [164, 73] width 7 height 7
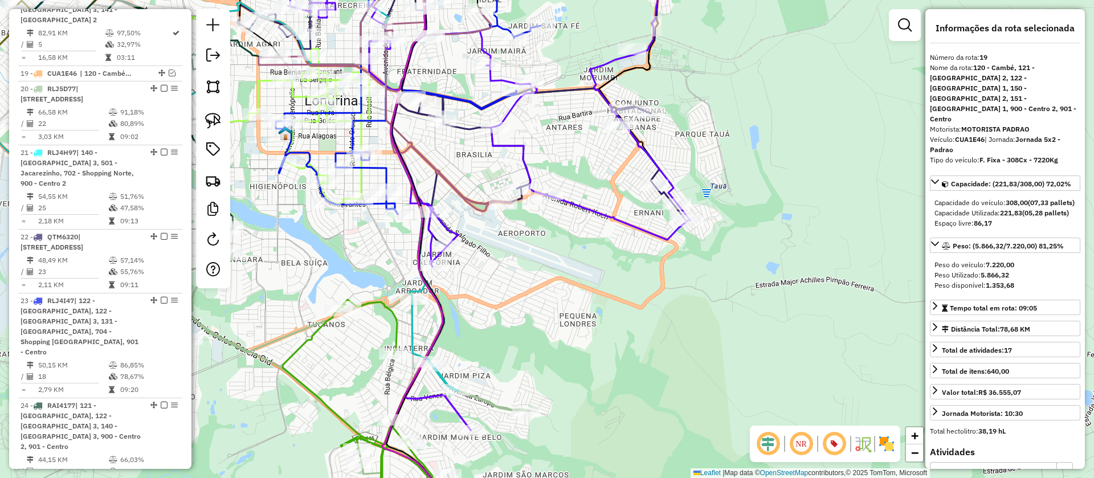
click at [475, 203] on icon at bounding box center [385, 81] width 253 height 259
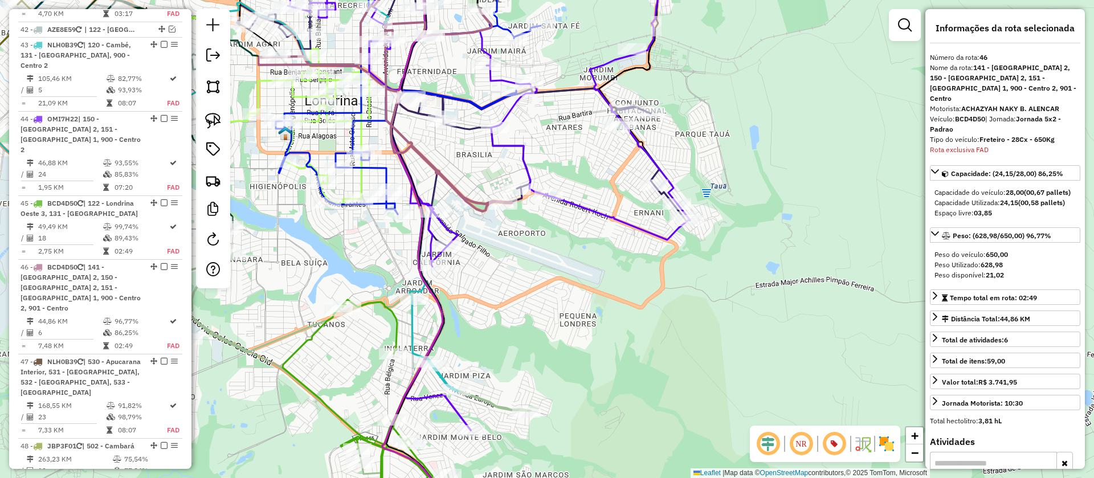
scroll to position [3475, 0]
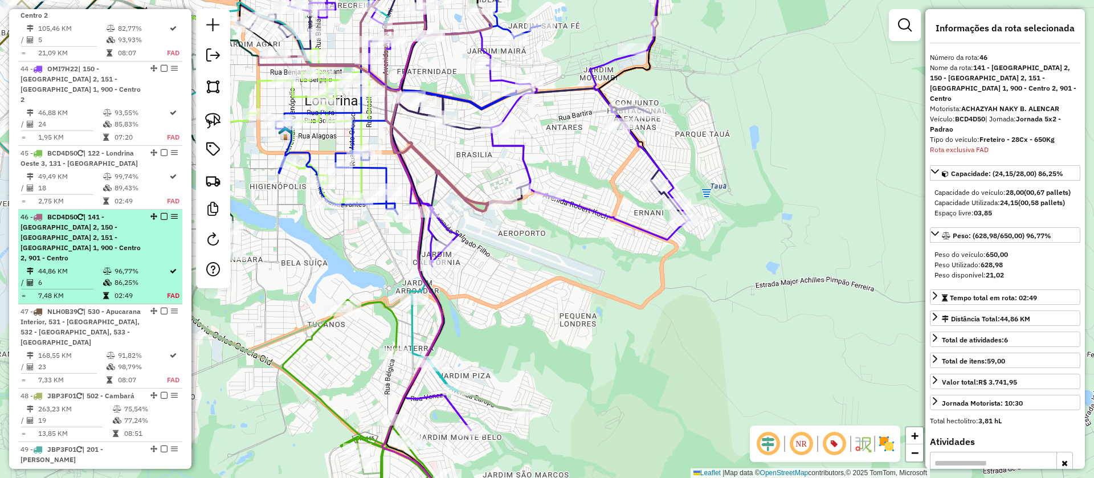
click at [161, 213] on em at bounding box center [164, 216] width 7 height 7
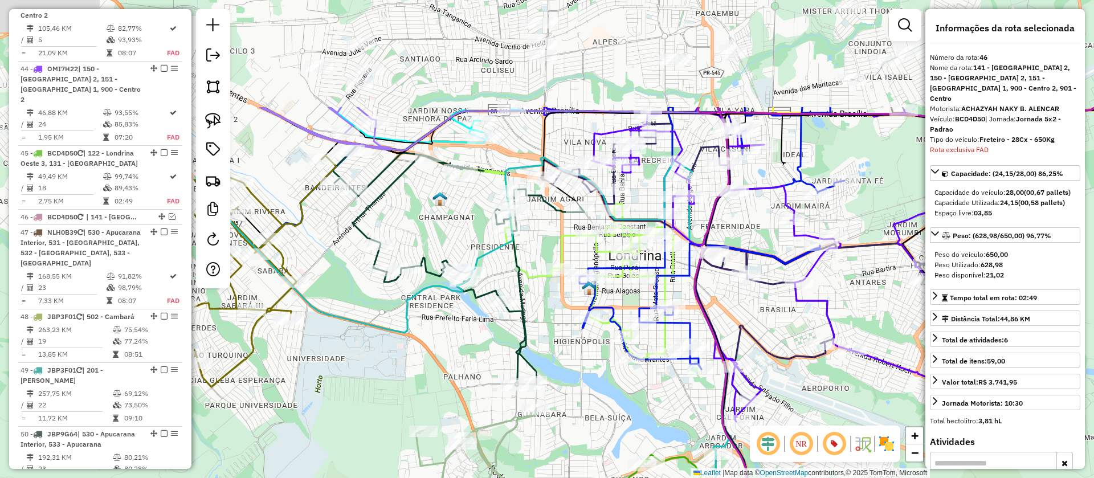
drag, startPoint x: 435, startPoint y: 154, endPoint x: 738, endPoint y: 309, distance: 341.0
click at [738, 309] on div "Janela de atendimento Grade de atendimento Capacidade Transportadoras Veículos …" at bounding box center [547, 239] width 1094 height 478
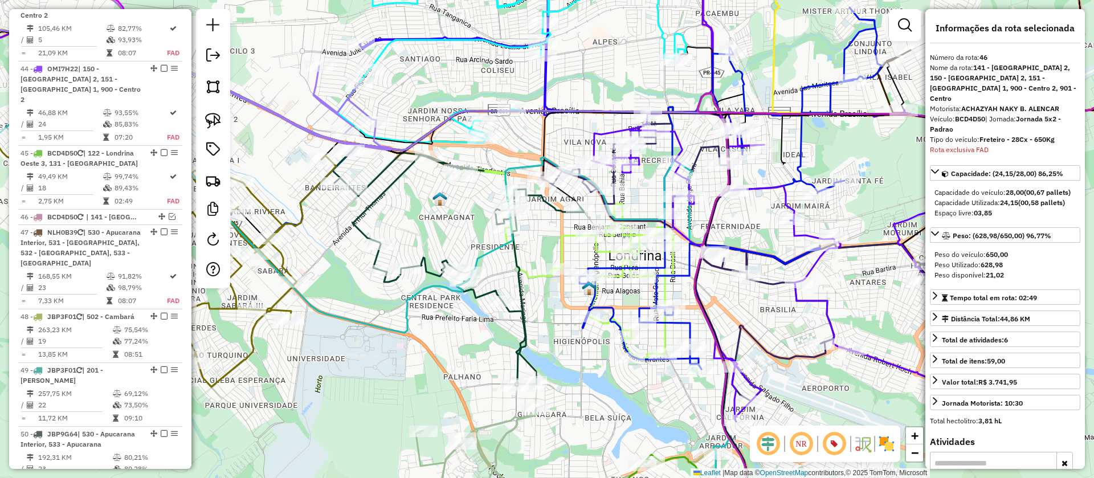
click at [497, 249] on icon at bounding box center [374, 311] width 748 height 430
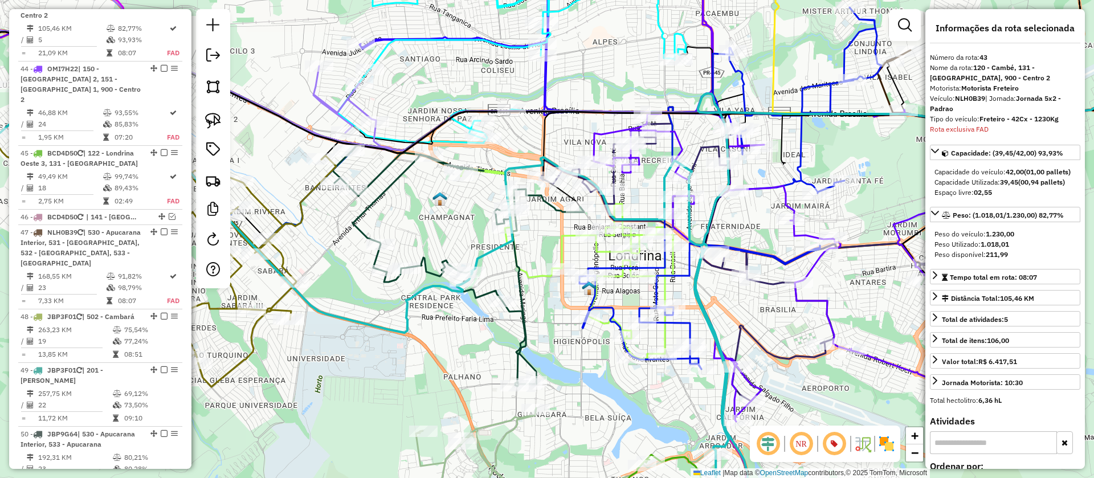
scroll to position [3273, 0]
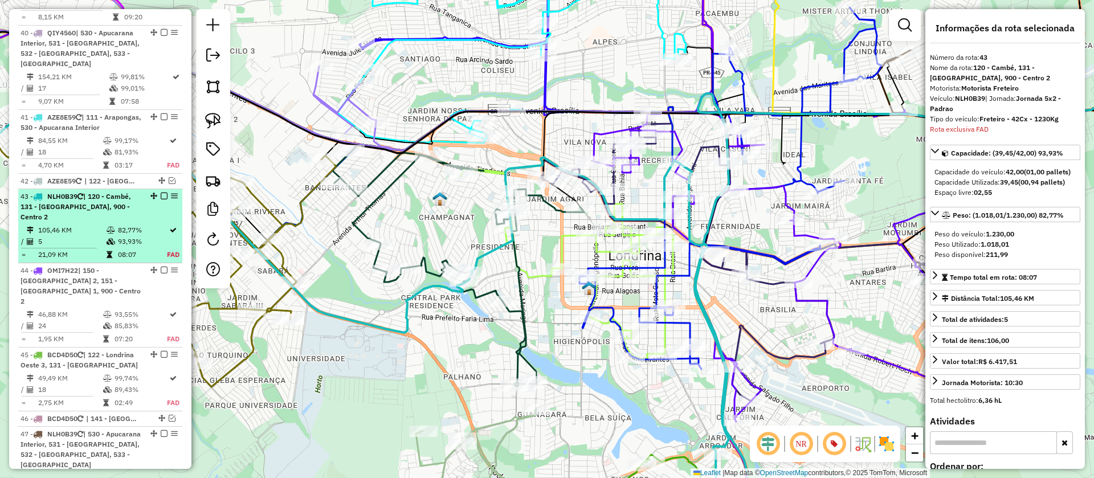
click at [161, 193] on em at bounding box center [164, 196] width 7 height 7
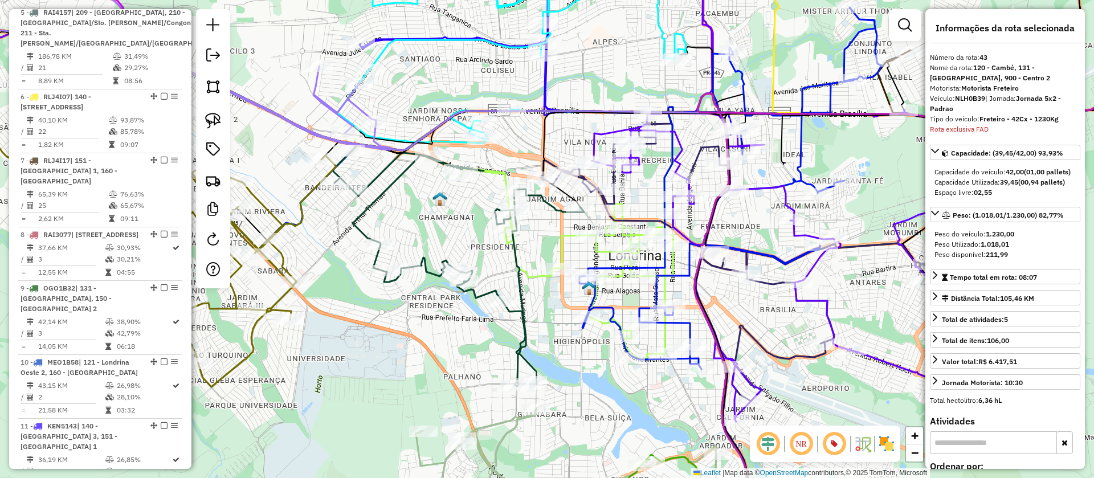
scroll to position [0, 0]
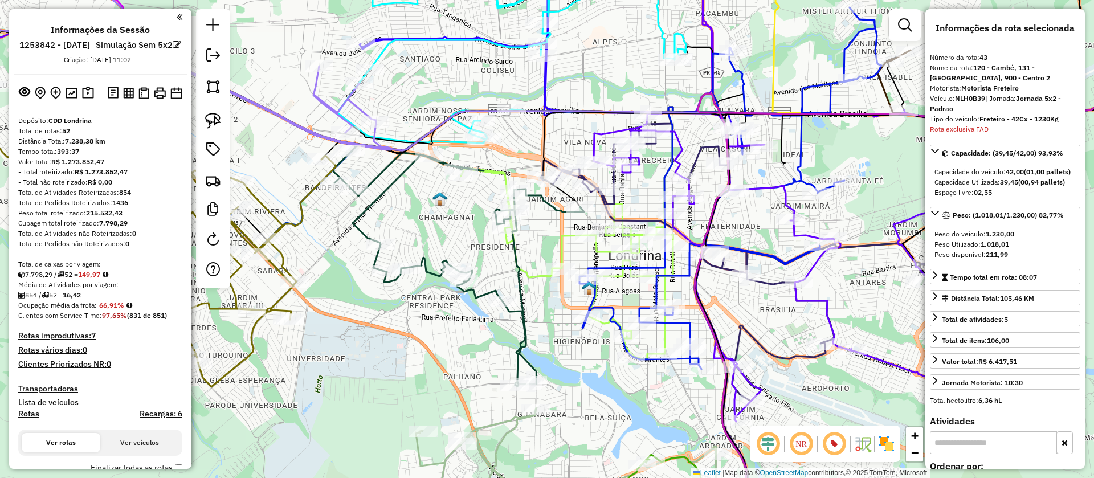
click at [32, 419] on h4 "Rotas" at bounding box center [28, 414] width 21 height 10
select select "*"
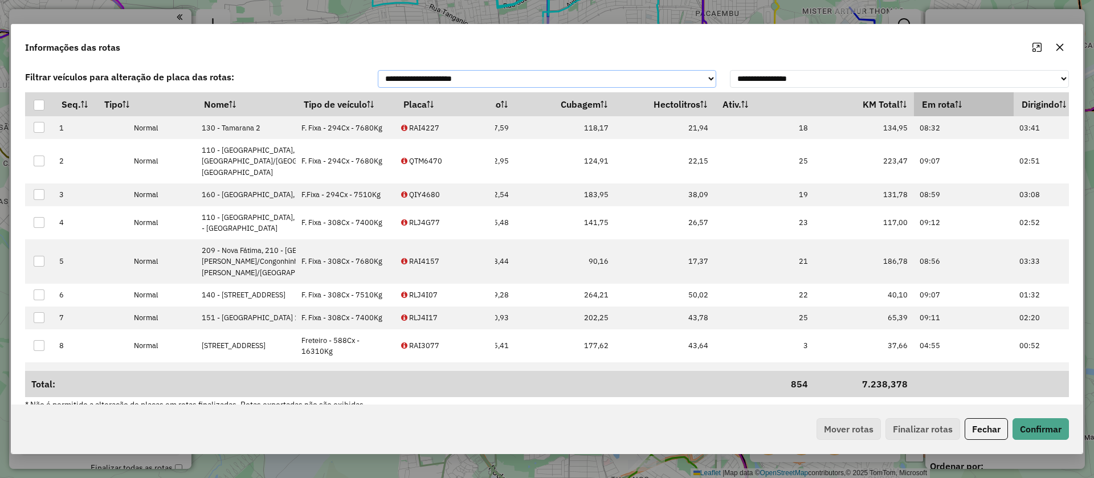
scroll to position [0, 297]
click at [913, 112] on th "Em rota" at bounding box center [963, 104] width 100 height 24
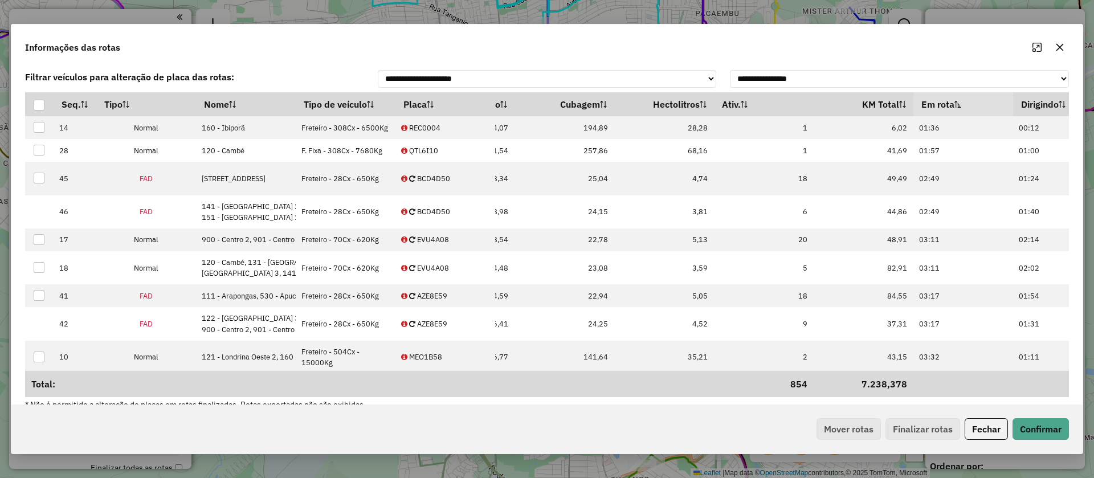
click at [913, 112] on th "Em rota" at bounding box center [963, 104] width 100 height 24
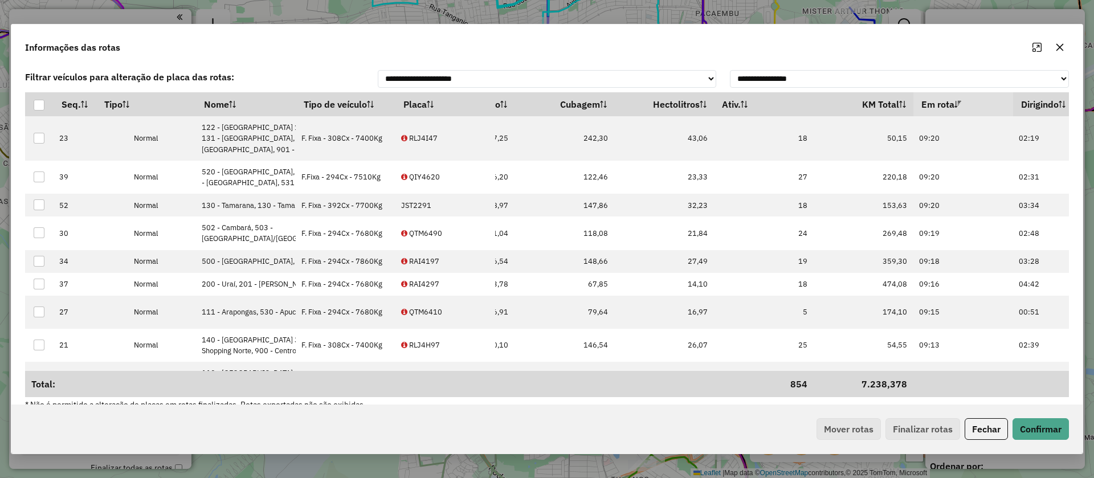
click at [1059, 47] on icon "button" at bounding box center [1059, 47] width 9 height 9
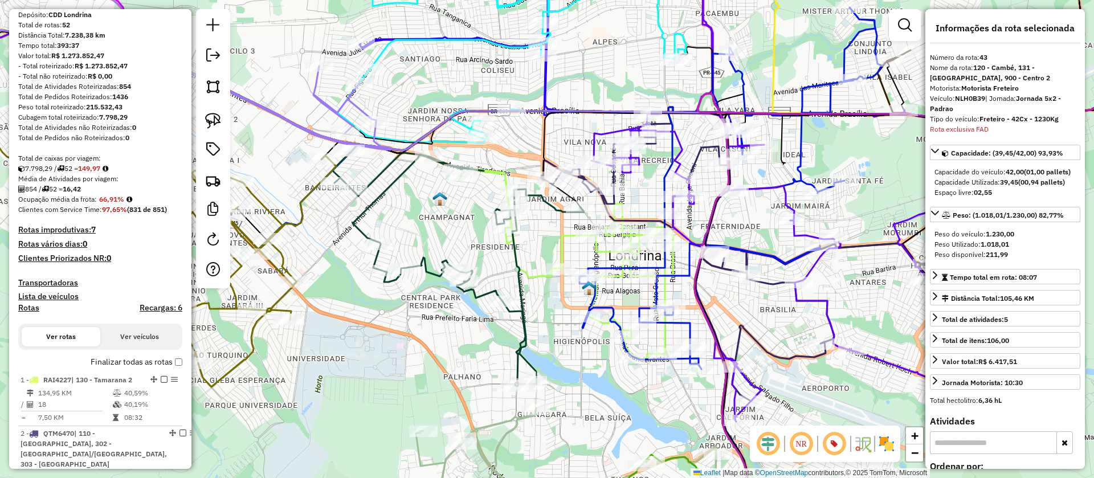
scroll to position [165, 0]
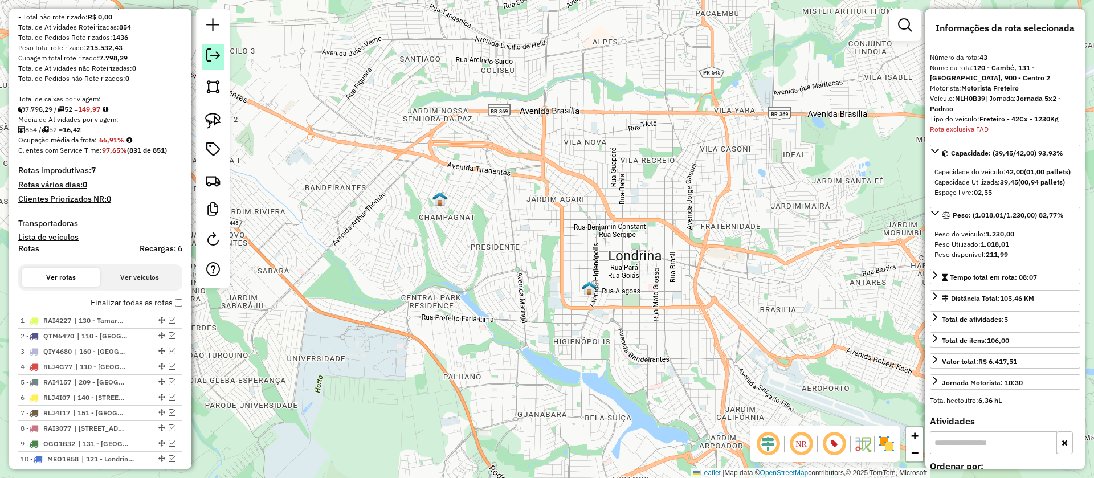
click at [212, 56] on em at bounding box center [213, 55] width 14 height 14
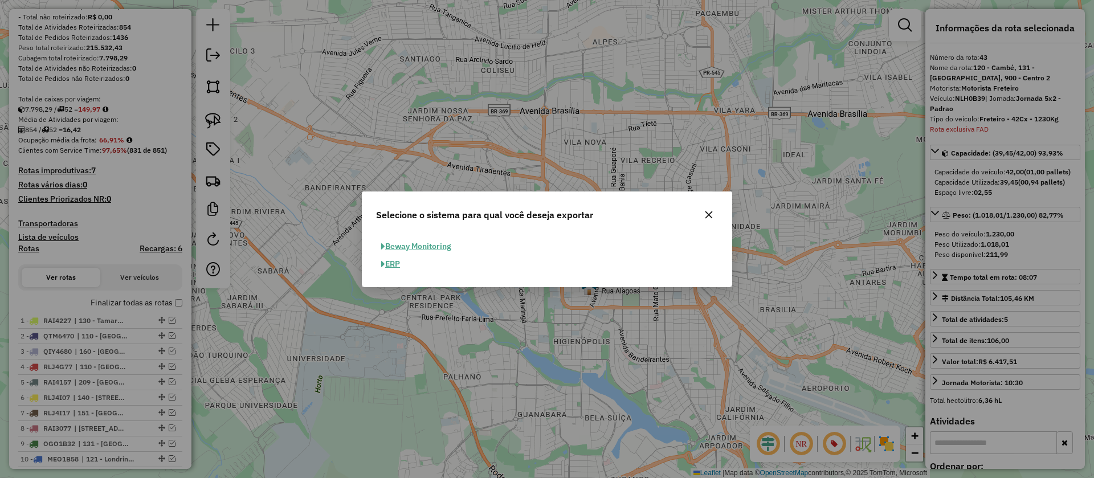
click at [397, 269] on button "ERP" at bounding box center [390, 264] width 29 height 18
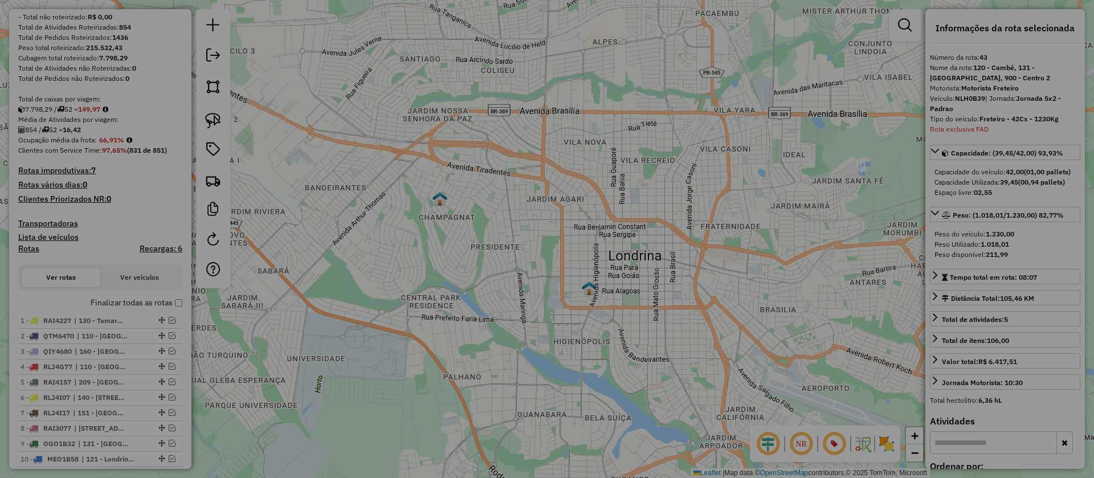
select select "*********"
select select "**"
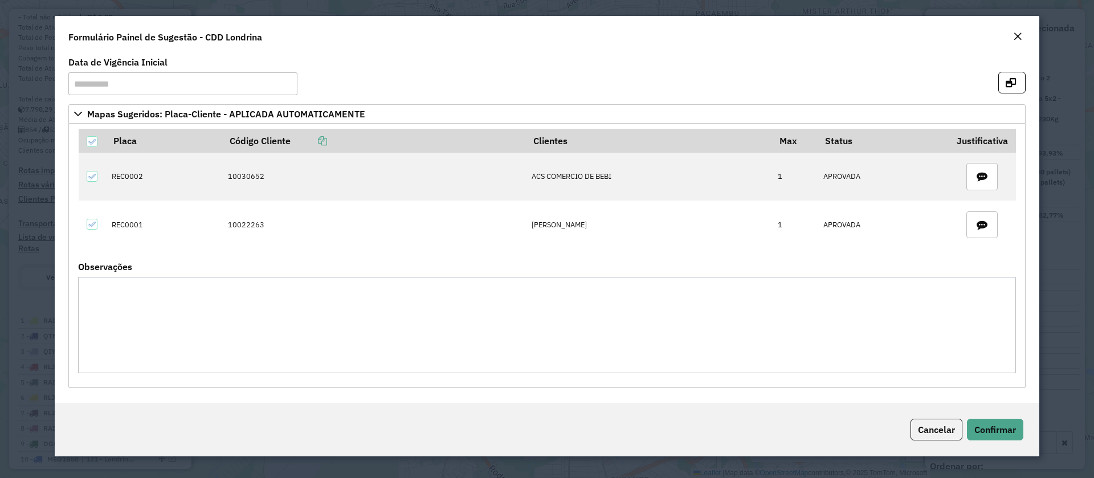
click at [1017, 32] on em "Close" at bounding box center [1017, 36] width 9 height 9
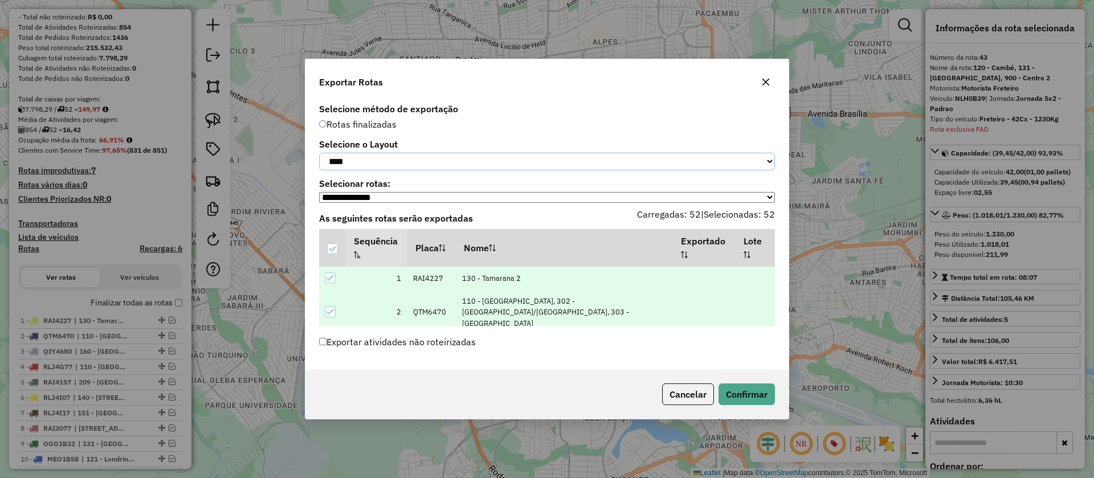
click at [437, 157] on select "**********" at bounding box center [547, 162] width 456 height 18
select select "*********"
click at [319, 153] on select "**********" at bounding box center [547, 162] width 456 height 18
click at [731, 390] on button "Confirmar" at bounding box center [746, 394] width 56 height 22
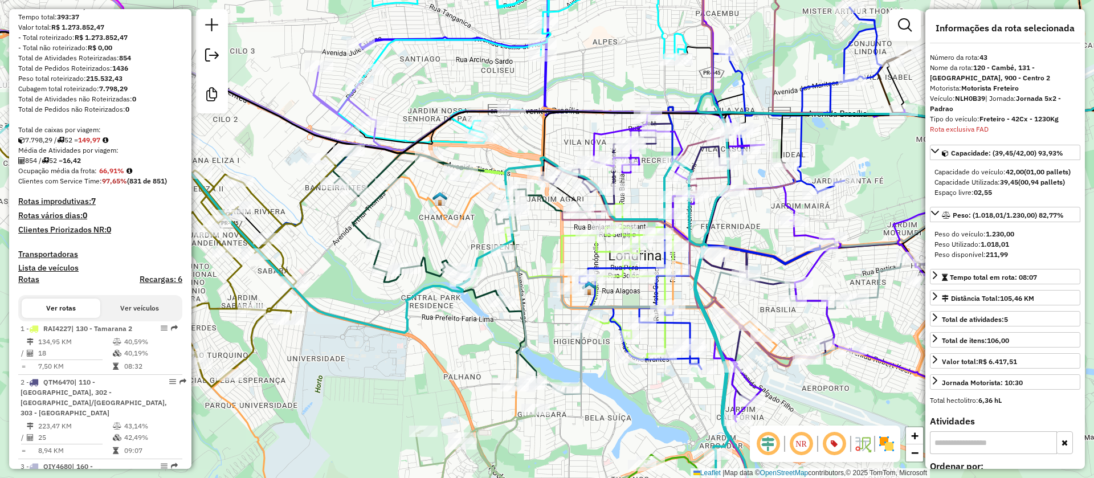
scroll to position [3419, 0]
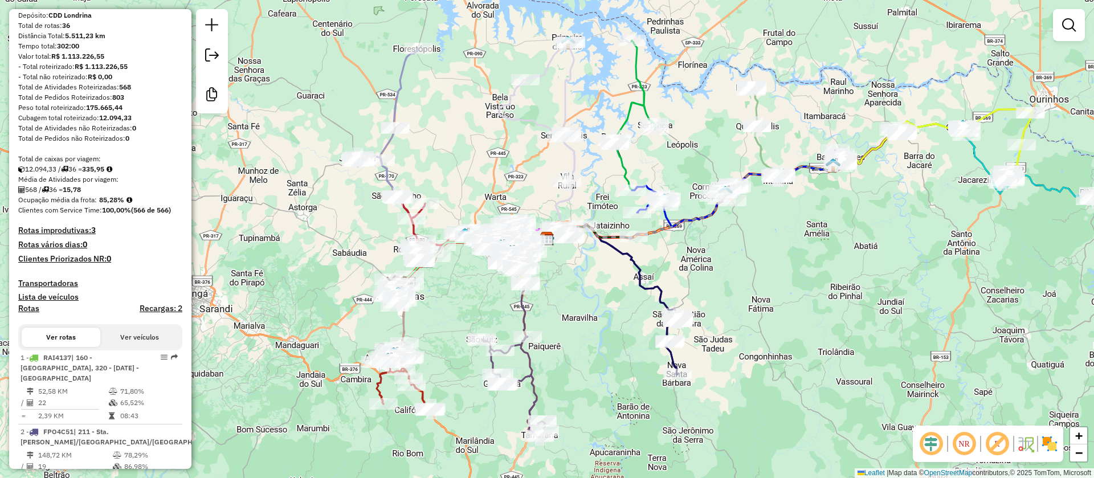
scroll to position [134, 0]
click at [26, 315] on h4 "Rotas" at bounding box center [28, 310] width 21 height 10
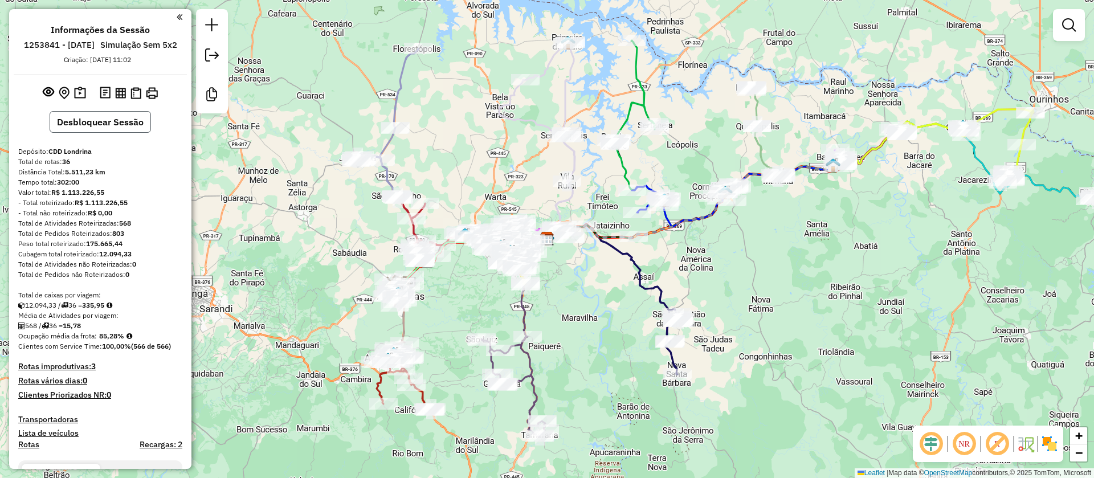
click at [110, 131] on button "Desbloquear Sessão" at bounding box center [100, 122] width 101 height 22
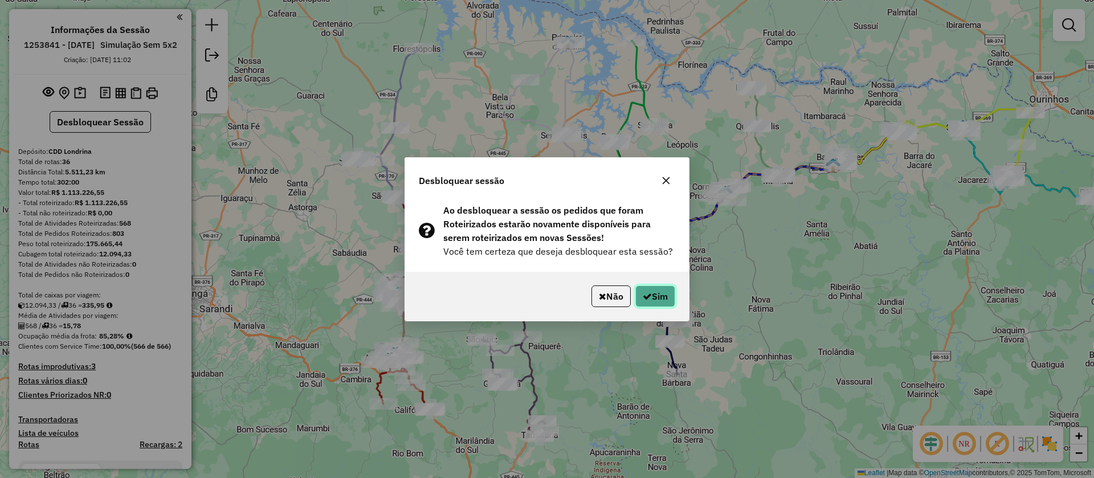
click at [641, 291] on button "Sim" at bounding box center [655, 296] width 40 height 22
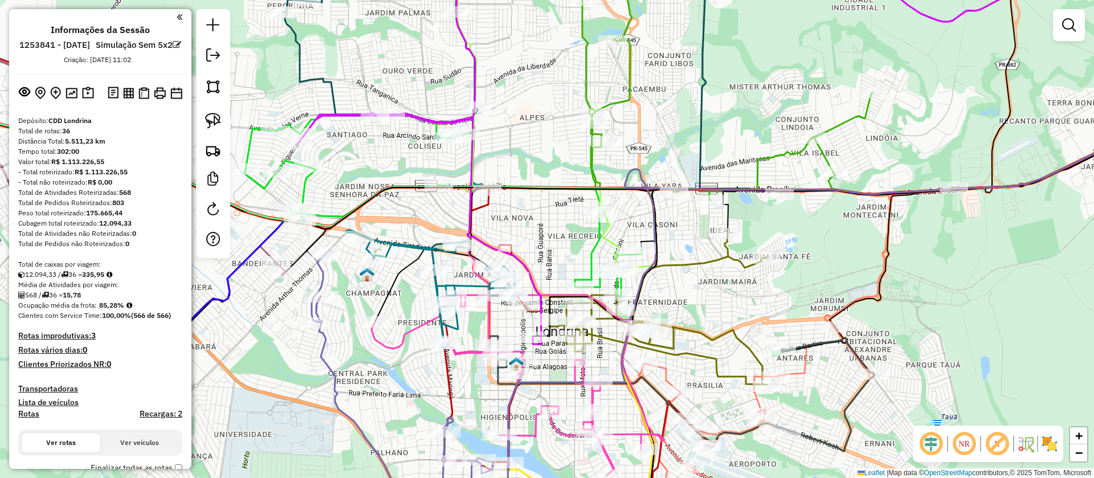
click at [1005, 447] on em at bounding box center [996, 443] width 27 height 27
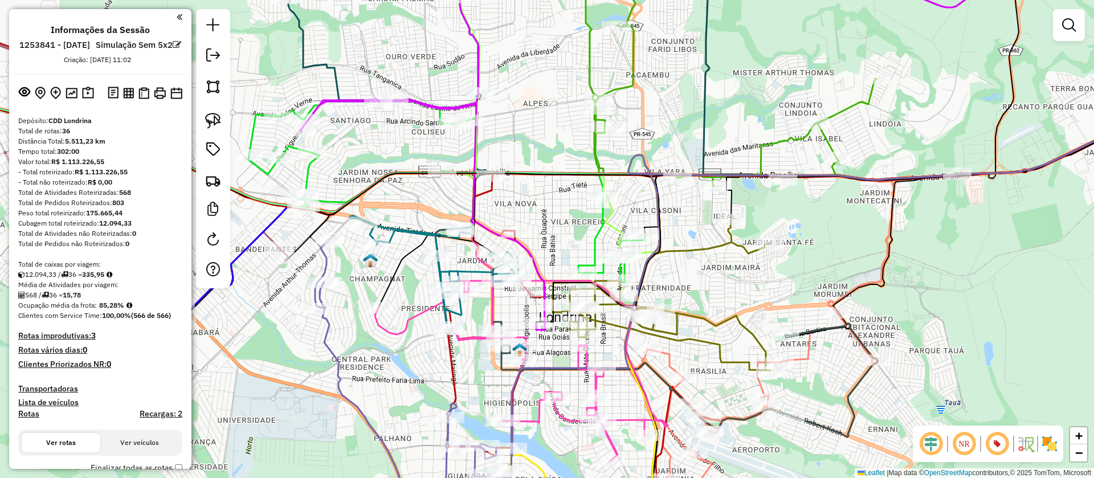
drag, startPoint x: 707, startPoint y: 307, endPoint x: 732, endPoint y: 259, distance: 53.5
click at [732, 259] on div "Janela de atendimento Grade de atendimento Capacidade Transportadoras Veículos …" at bounding box center [547, 239] width 1094 height 478
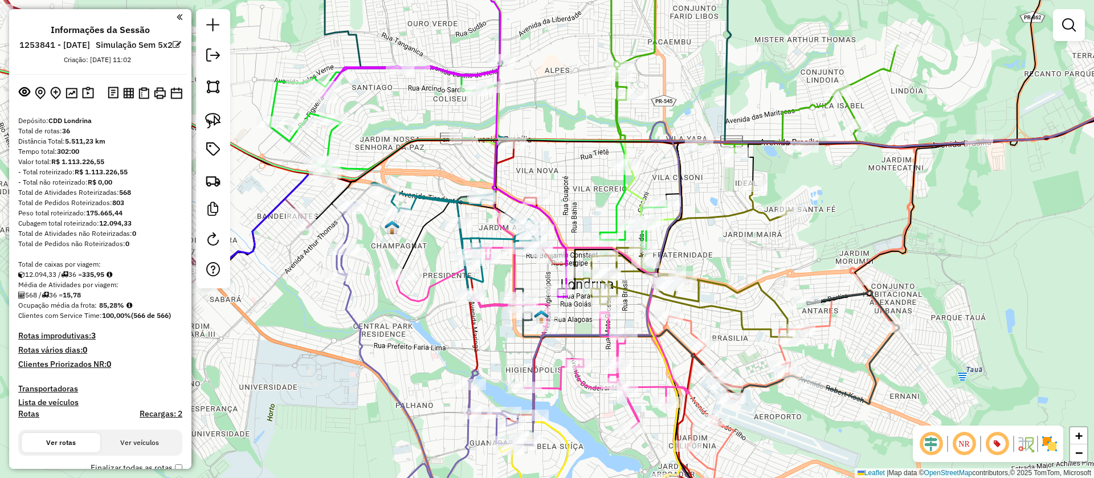
click at [506, 157] on icon at bounding box center [547, 283] width 1313 height 486
select select "**********"
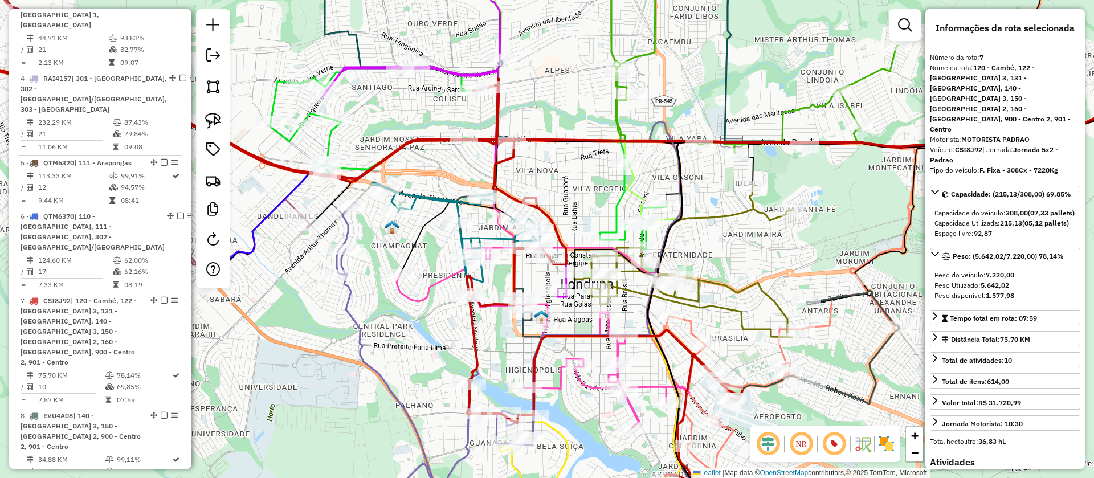
scroll to position [898, 0]
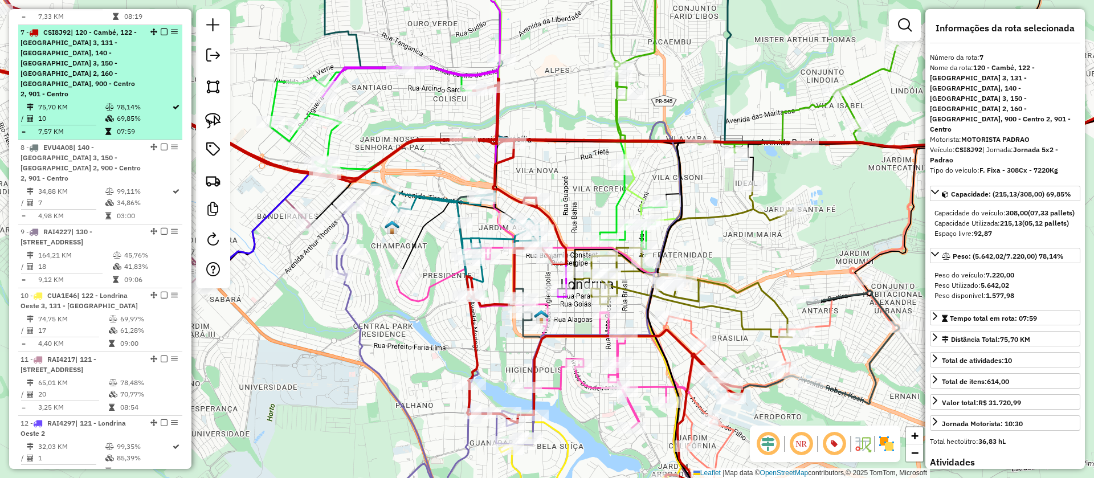
click at [161, 28] on em at bounding box center [164, 31] width 7 height 7
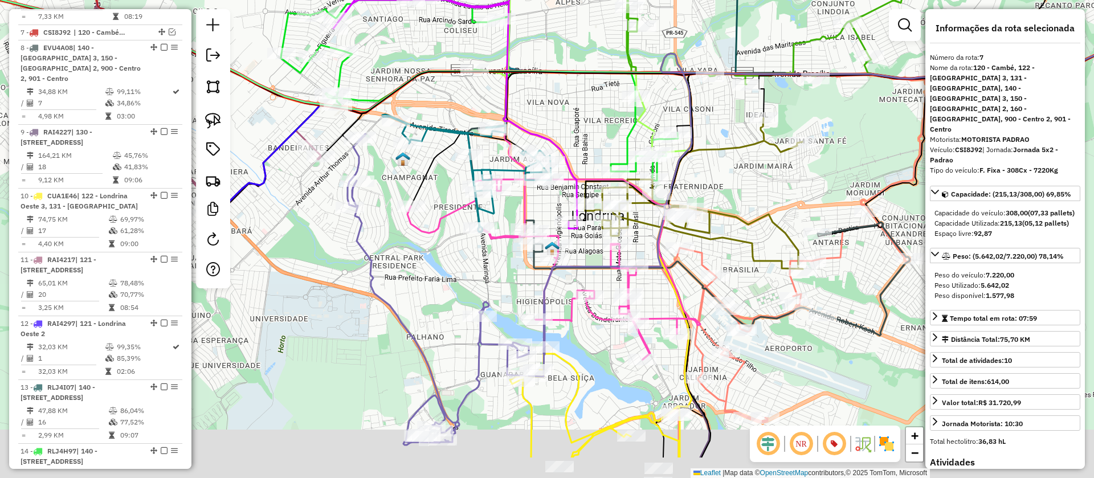
drag, startPoint x: 554, startPoint y: 188, endPoint x: 570, endPoint y: 79, distance: 110.6
click at [570, 79] on div "Janela de atendimento Grade de atendimento Capacidade Transportadoras Veículos …" at bounding box center [547, 239] width 1094 height 478
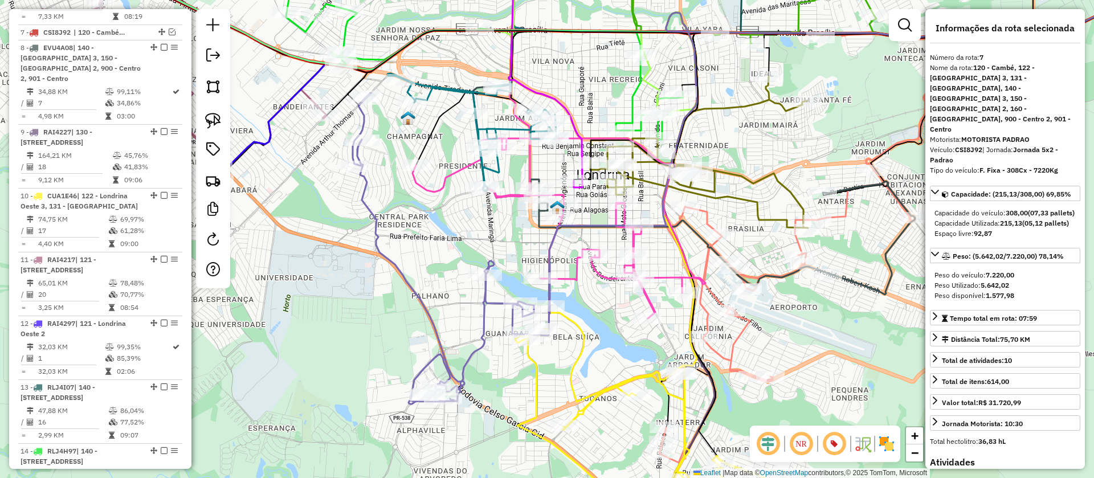
click at [867, 289] on icon at bounding box center [694, 134] width 442 height 319
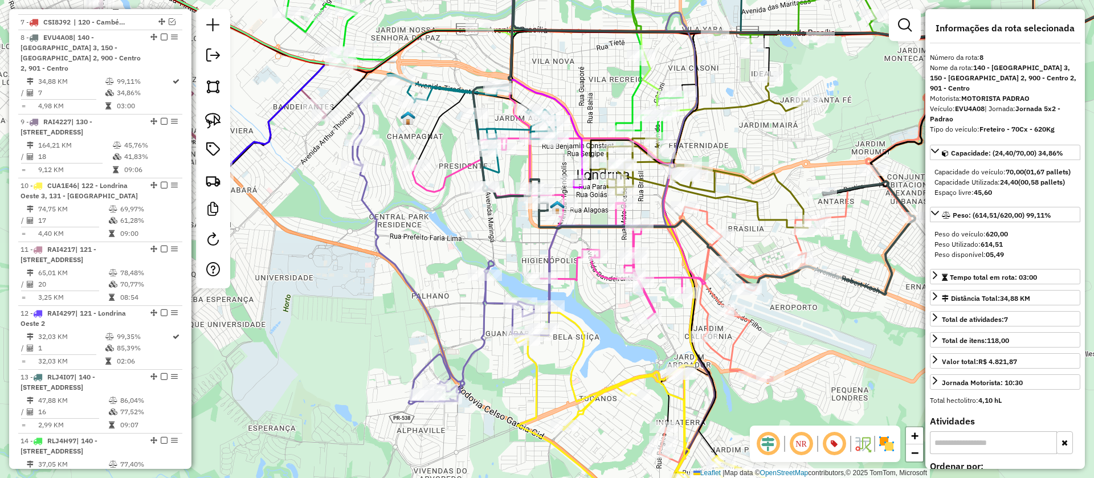
scroll to position [913, 0]
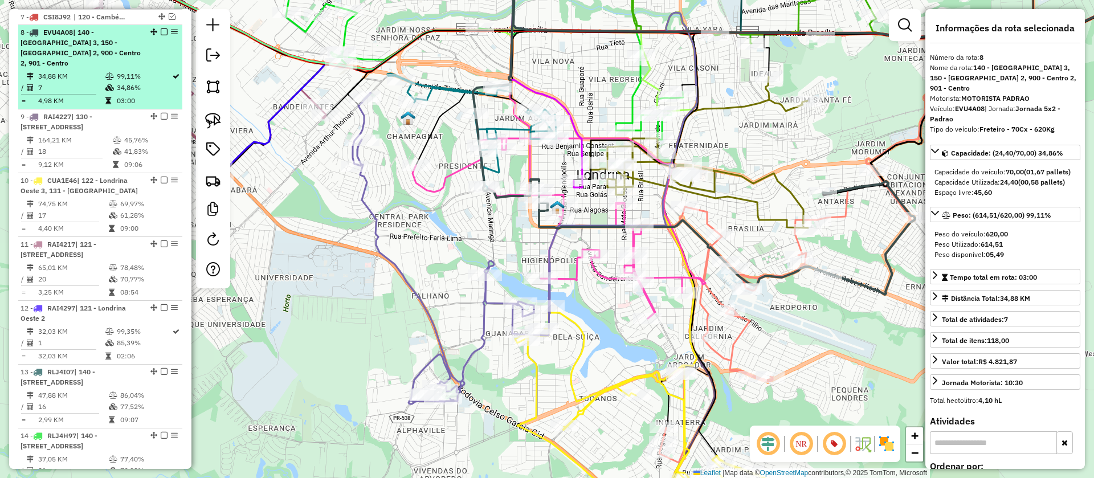
click at [161, 28] on em at bounding box center [164, 31] width 7 height 7
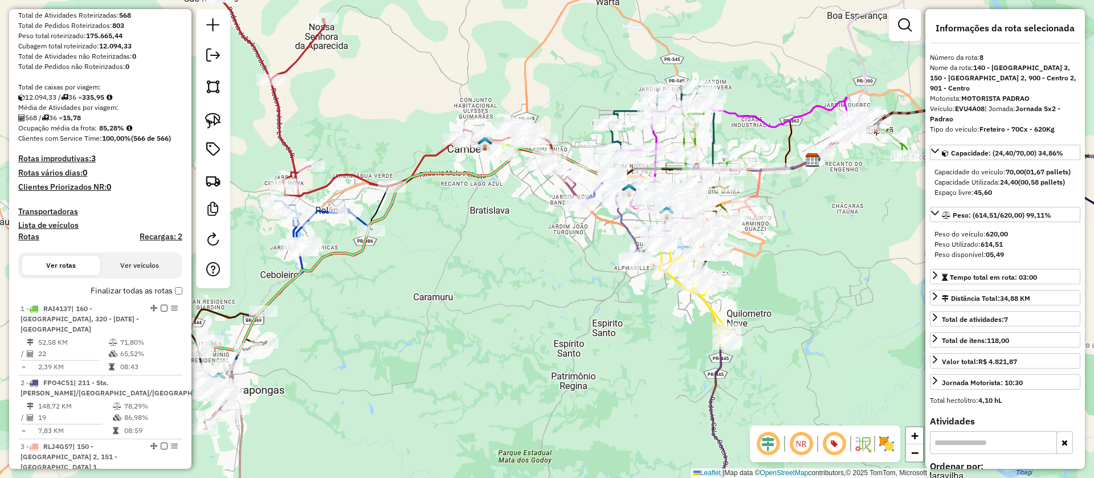
scroll to position [178, 0]
click at [24, 241] on h4 "Rotas" at bounding box center [28, 236] width 21 height 10
select select "*"
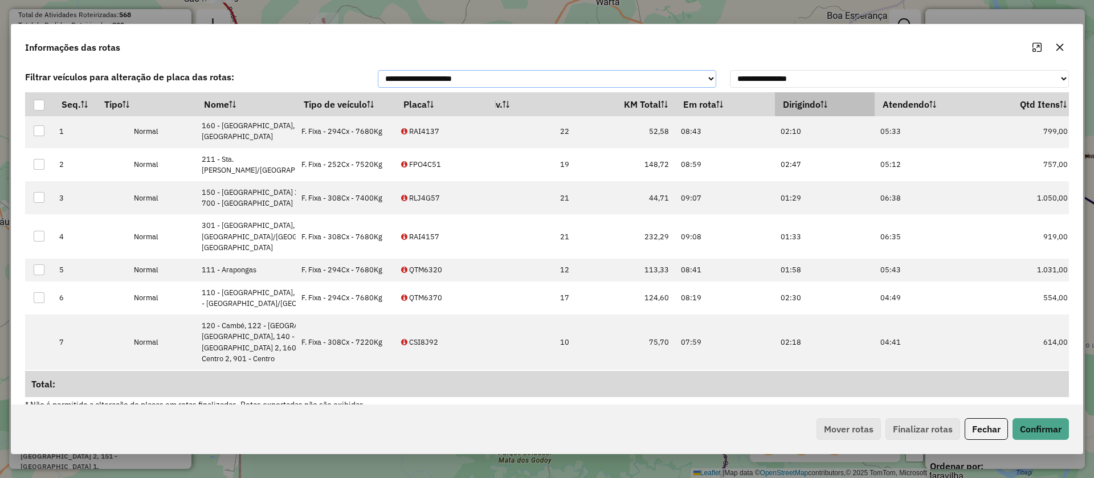
scroll to position [2, 533]
click at [876, 116] on th "Atendendo" at bounding box center [926, 104] width 100 height 24
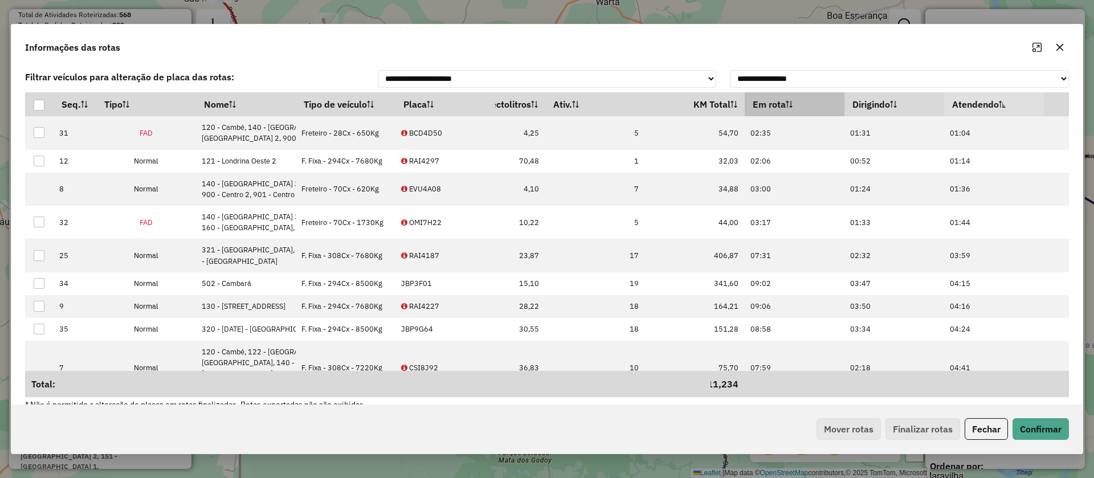
scroll to position [0, 463]
click at [746, 116] on th "Em rota" at bounding box center [796, 104] width 100 height 24
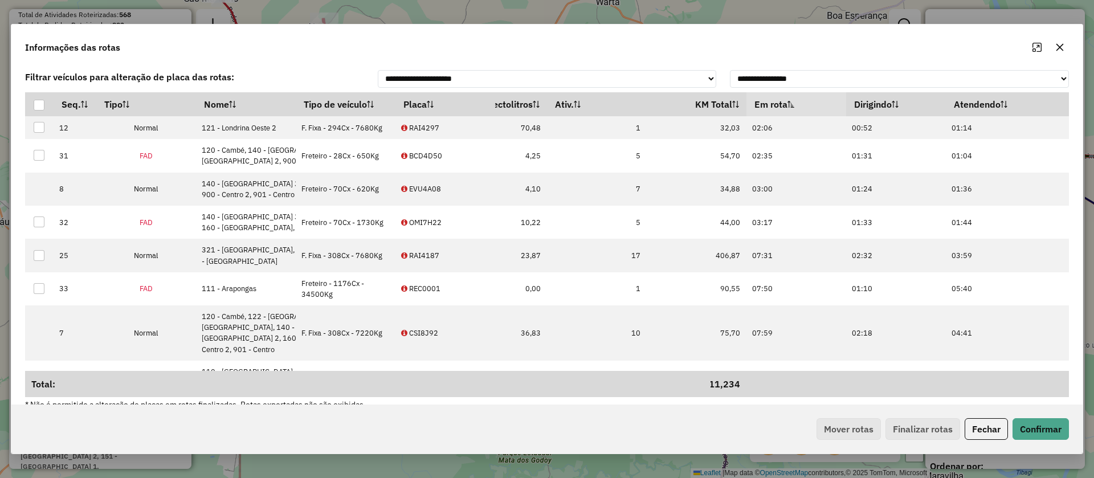
click at [746, 116] on th "Em rota" at bounding box center [796, 104] width 100 height 24
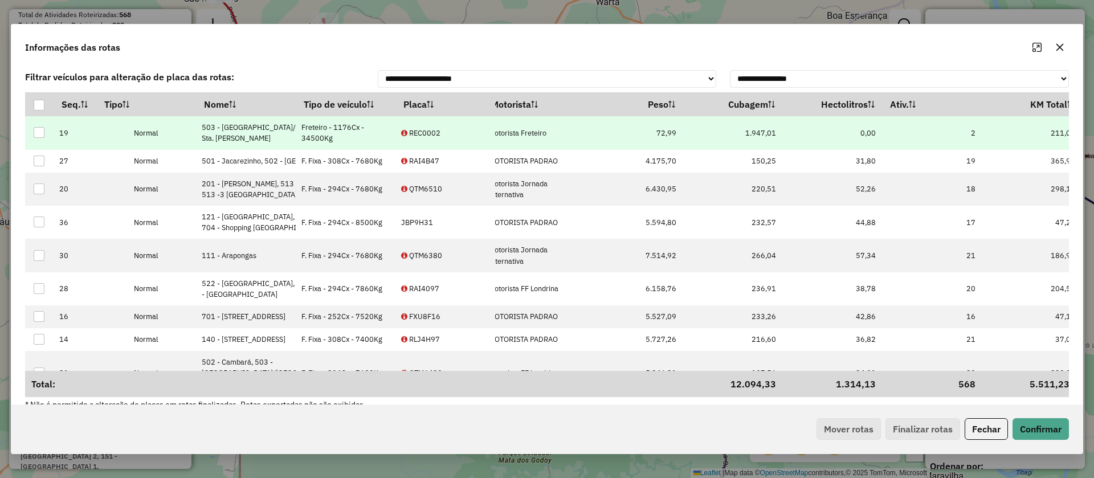
scroll to position [0, 0]
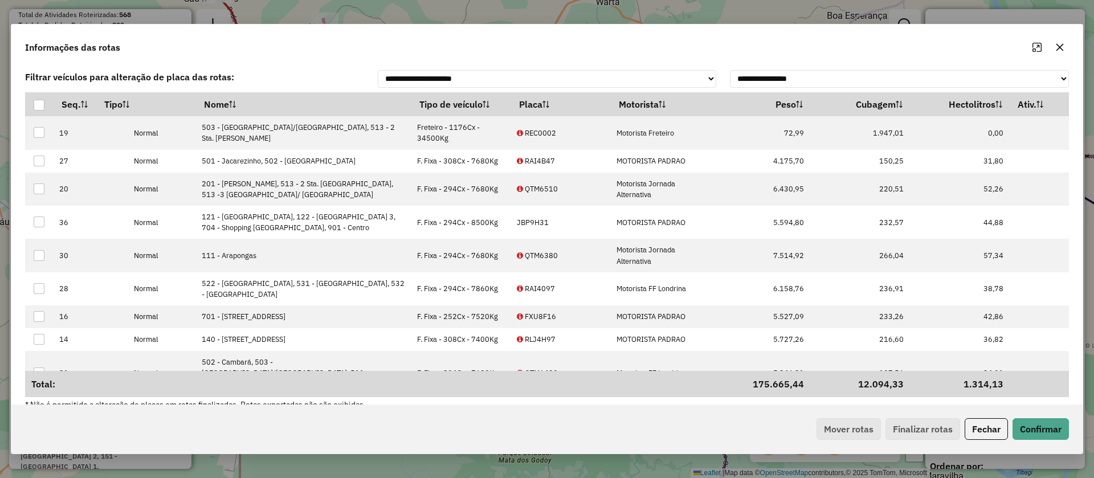
click at [1058, 47] on icon "button" at bounding box center [1059, 47] width 9 height 9
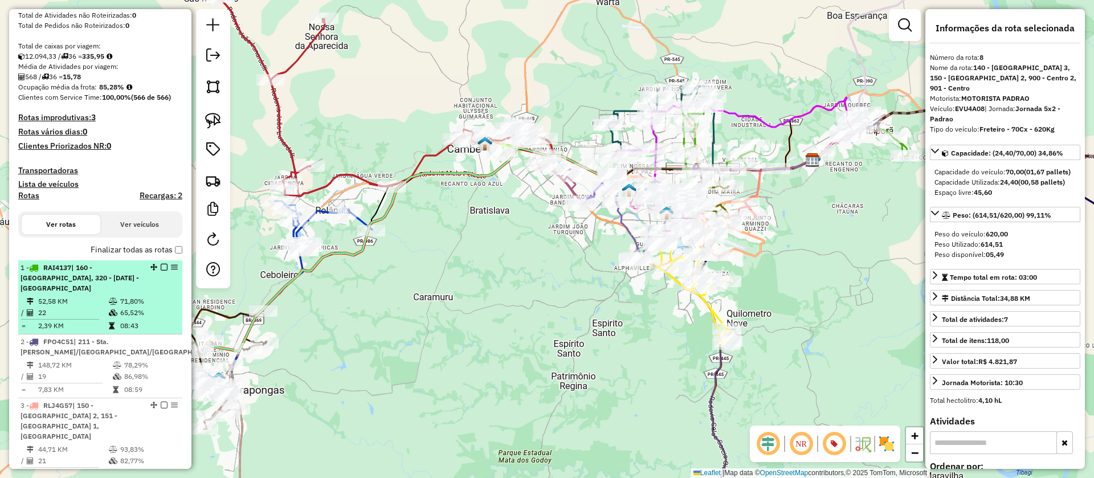
scroll to position [219, 0]
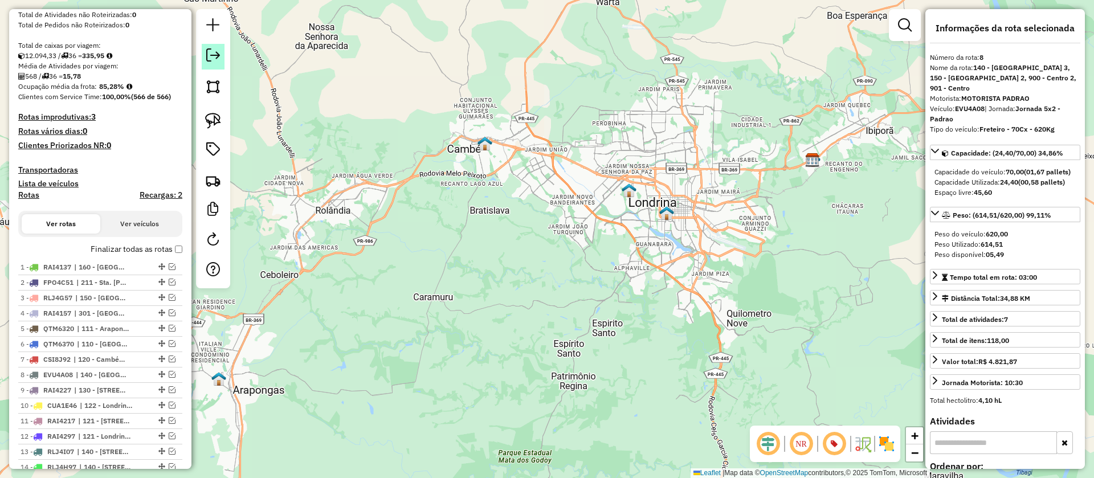
click at [215, 61] on em at bounding box center [213, 55] width 14 height 14
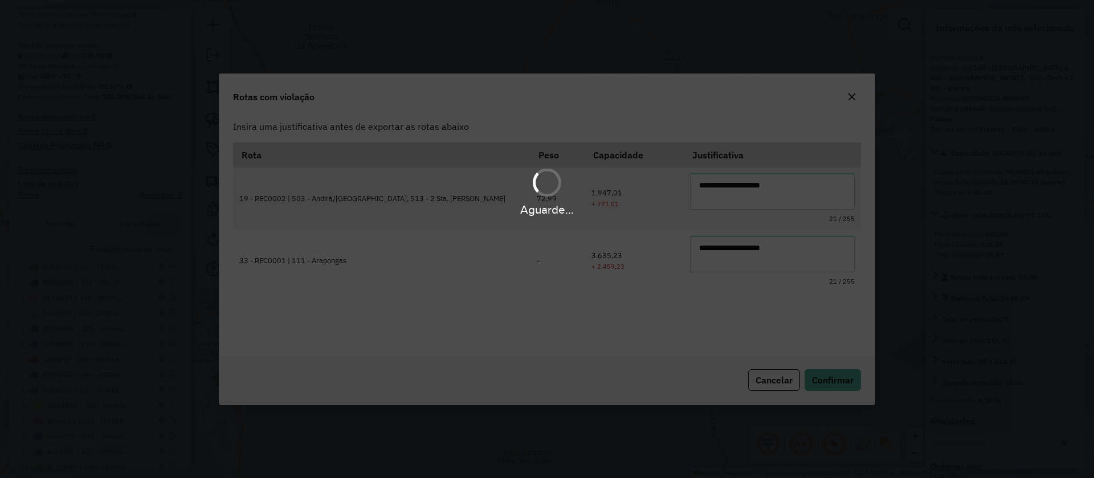
scroll to position [0, 0]
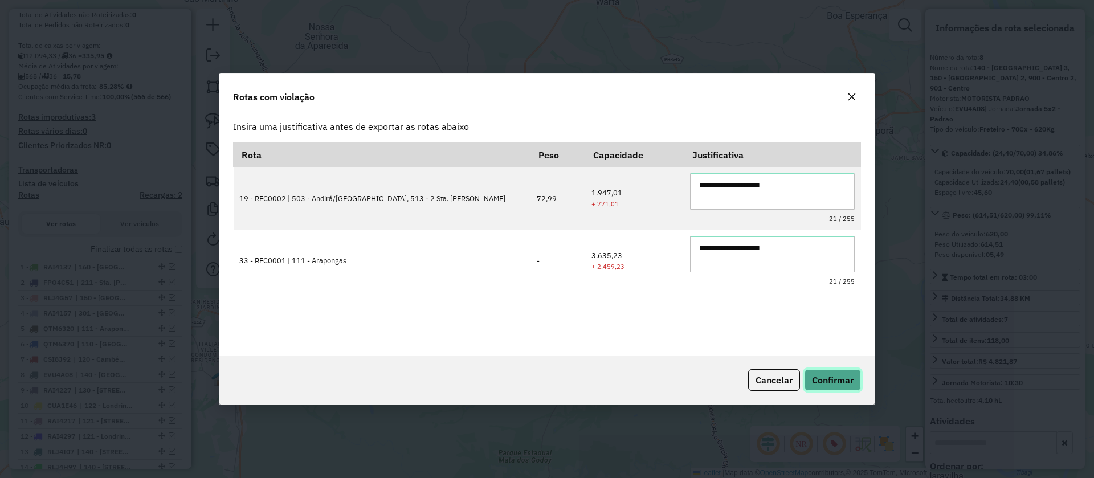
click at [835, 381] on span "Confirmar" at bounding box center [833, 379] width 42 height 11
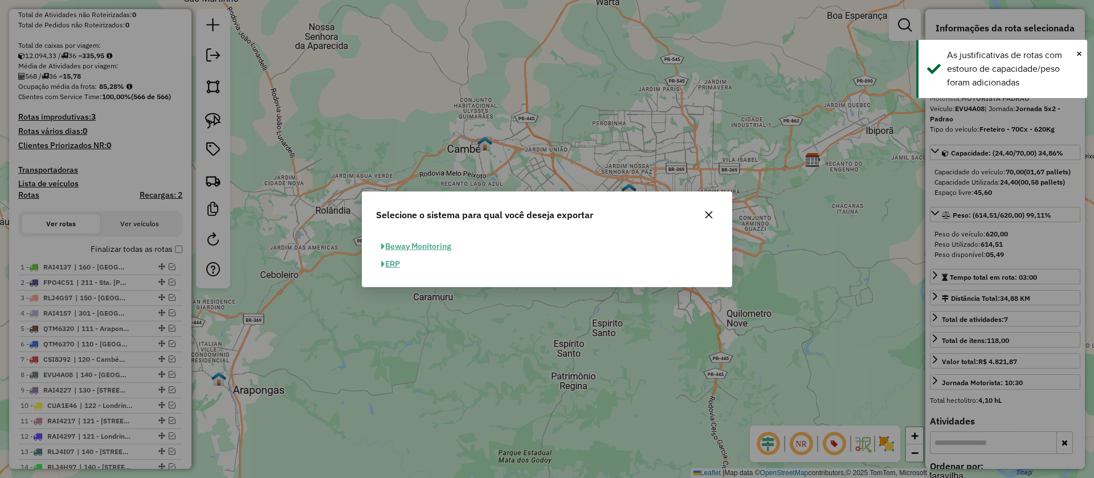
click at [397, 259] on button "ERP" at bounding box center [390, 264] width 29 height 18
select select "*********"
select select "**"
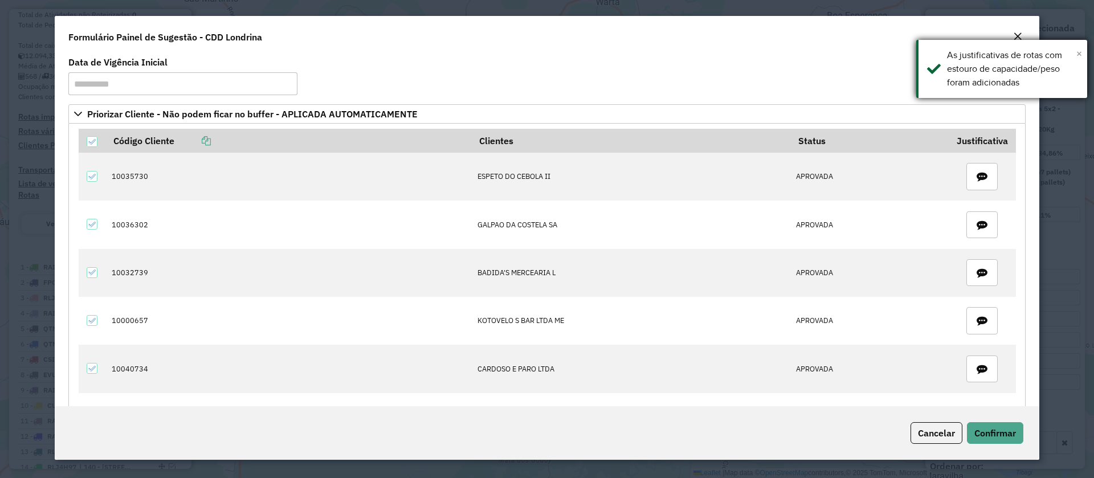
click at [1081, 51] on span "×" at bounding box center [1079, 53] width 6 height 13
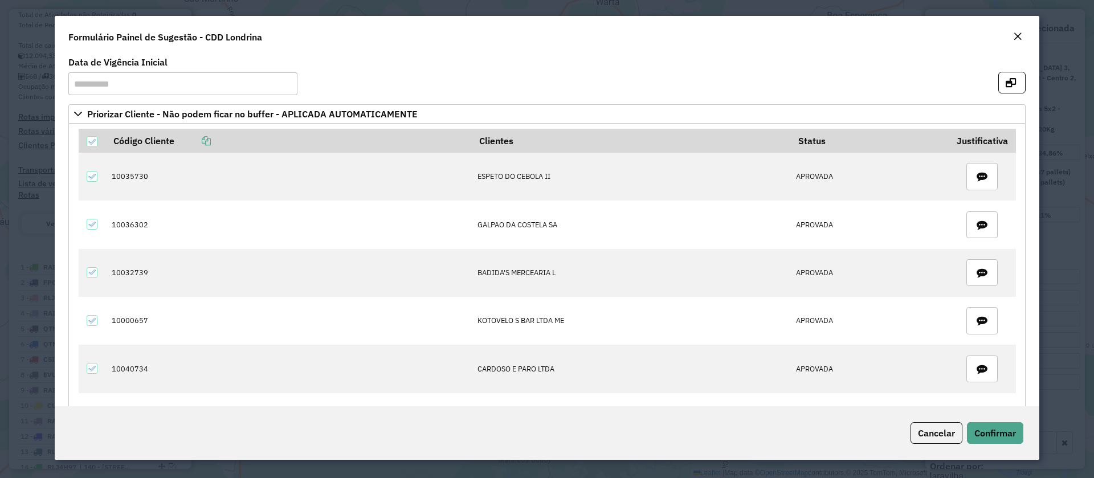
click at [1018, 35] on em "Close" at bounding box center [1017, 36] width 9 height 9
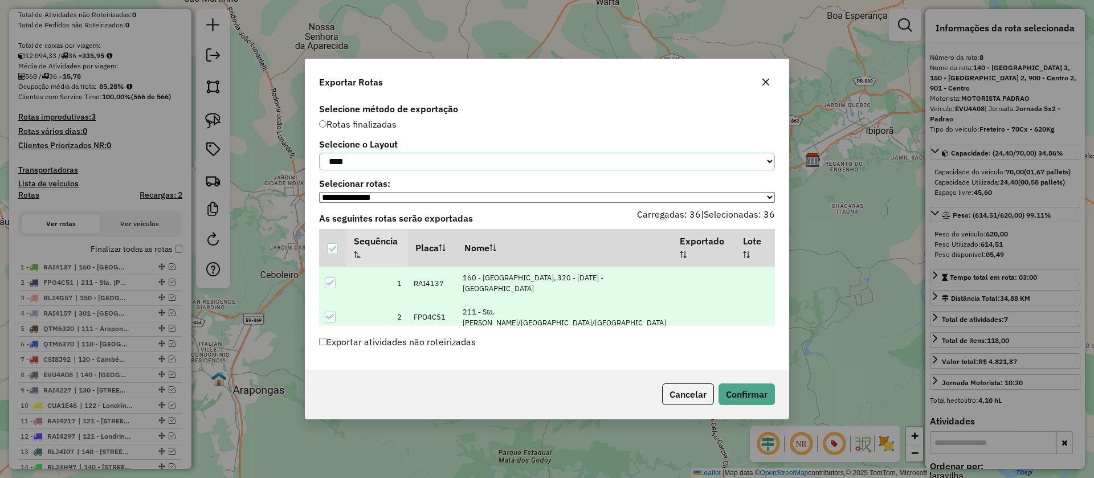
click at [447, 165] on select "**********" at bounding box center [547, 162] width 456 height 18
select select "*********"
click at [319, 153] on select "**********" at bounding box center [547, 162] width 456 height 18
click at [747, 399] on button "Confirmar" at bounding box center [746, 394] width 56 height 22
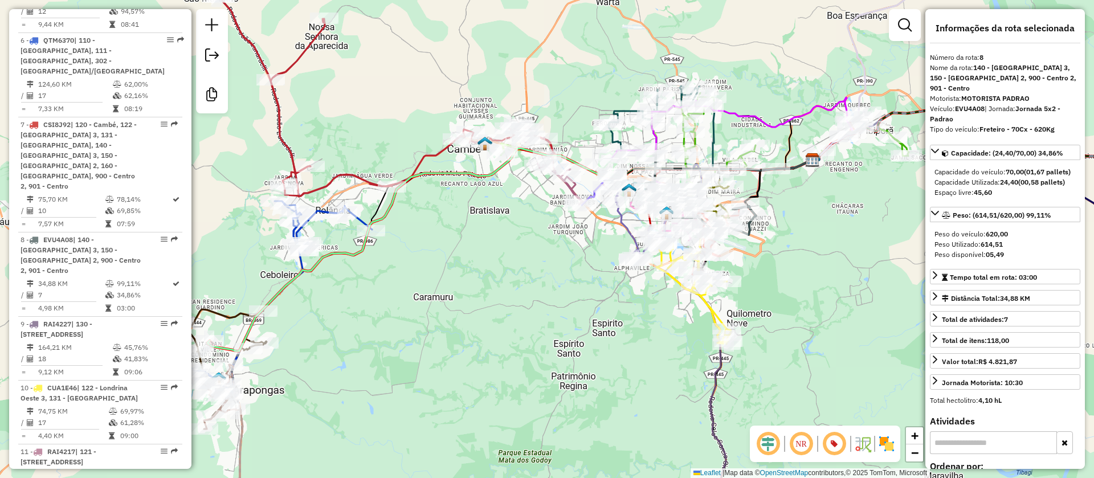
scroll to position [1001, 0]
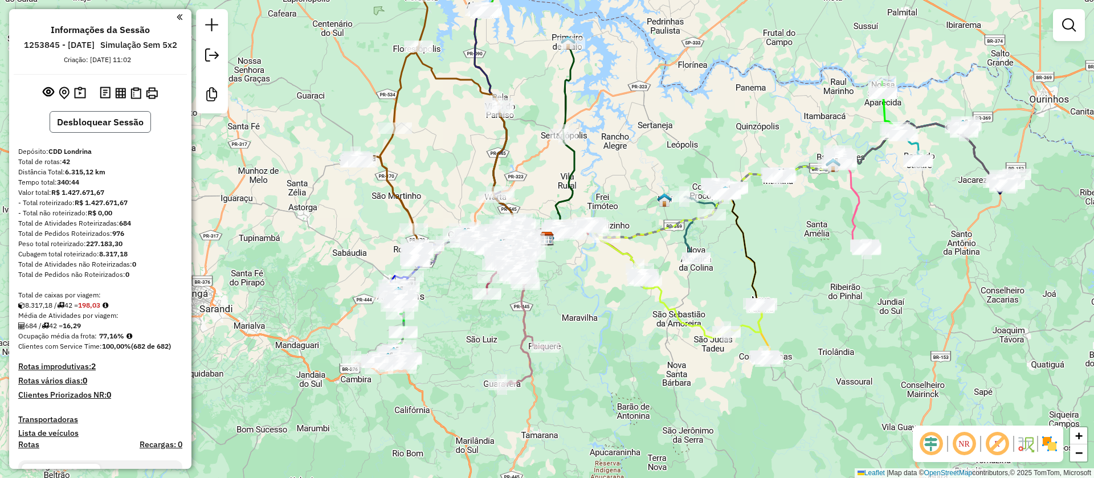
click at [98, 133] on button "Desbloquear Sessão" at bounding box center [100, 122] width 101 height 22
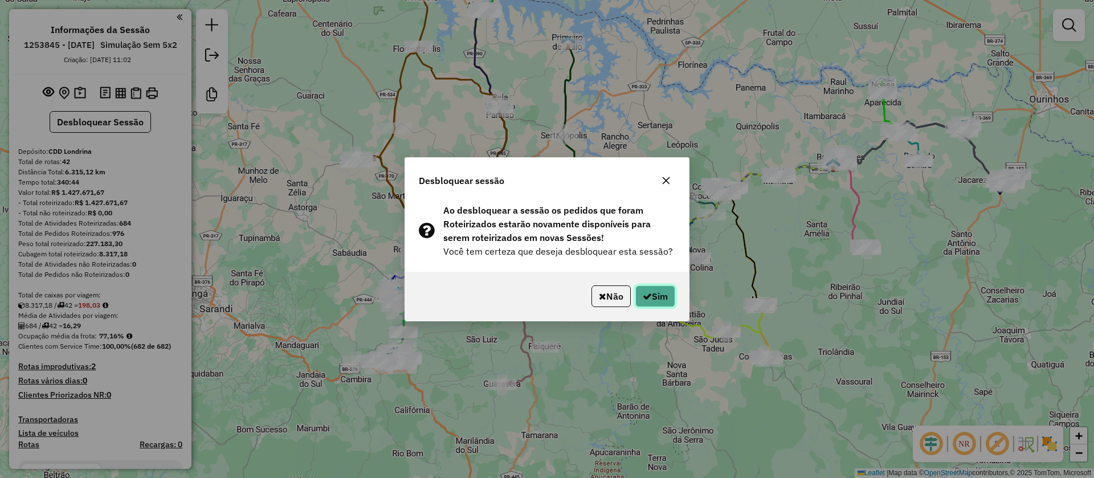
drag, startPoint x: 658, startPoint y: 297, endPoint x: 586, endPoint y: 324, distance: 77.0
click at [659, 298] on button "Sim" at bounding box center [655, 296] width 40 height 22
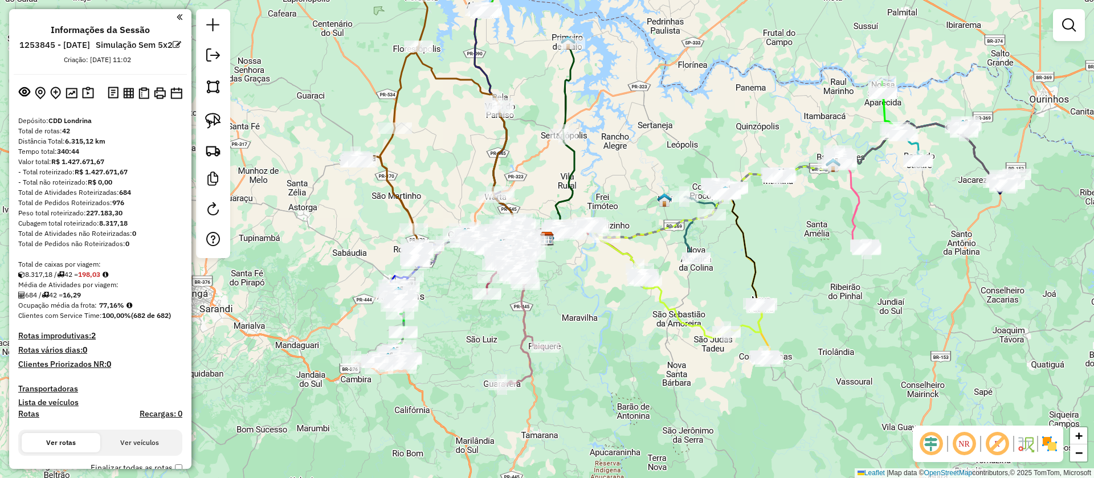
click at [27, 419] on h4 "Rotas" at bounding box center [28, 414] width 21 height 10
select select "*"
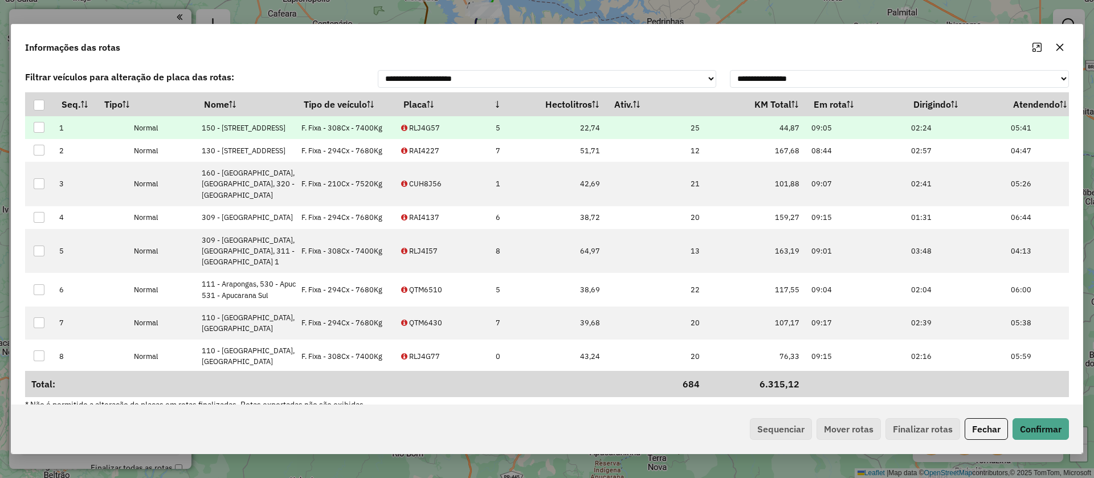
scroll to position [0, 350]
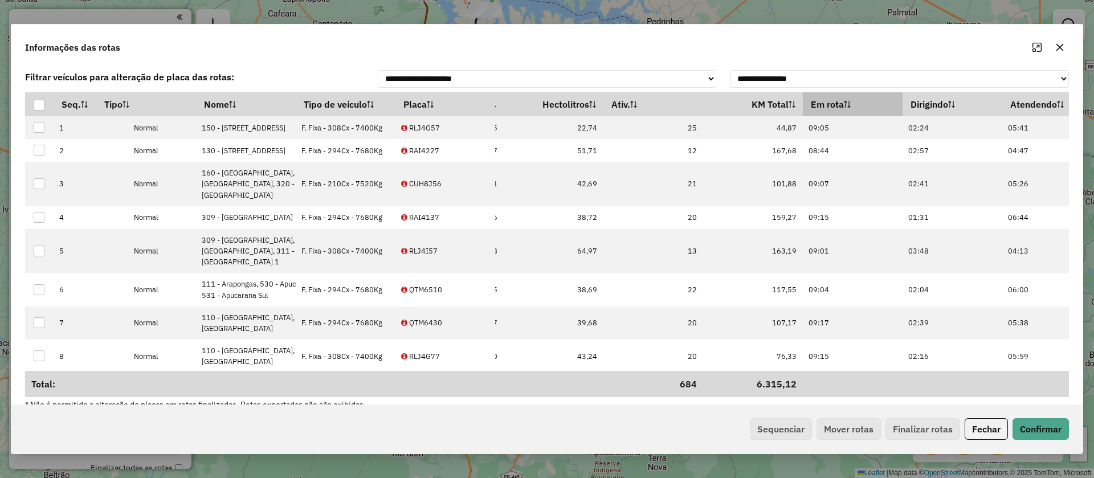
click at [803, 116] on th "Em rota" at bounding box center [853, 104] width 100 height 24
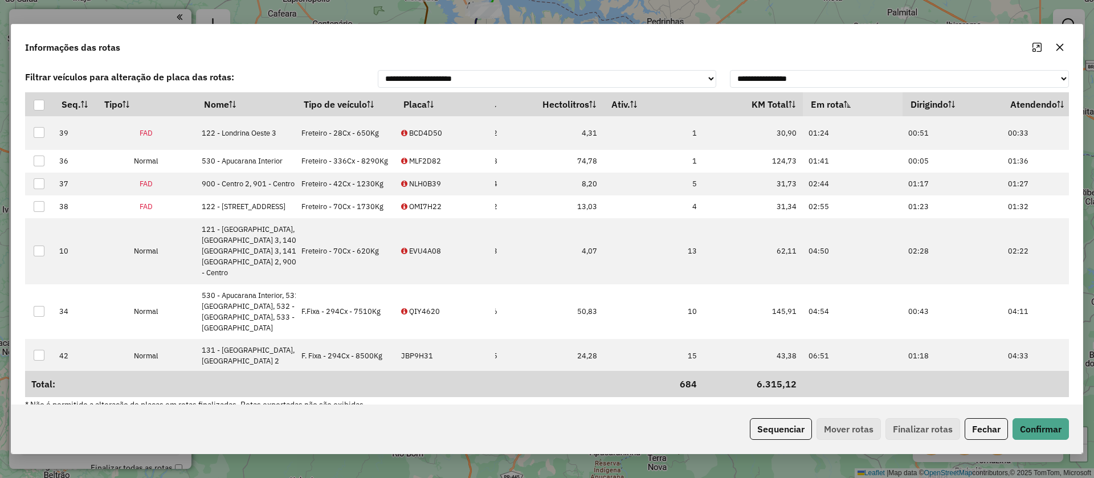
click at [803, 116] on th "Em rota" at bounding box center [853, 104] width 100 height 24
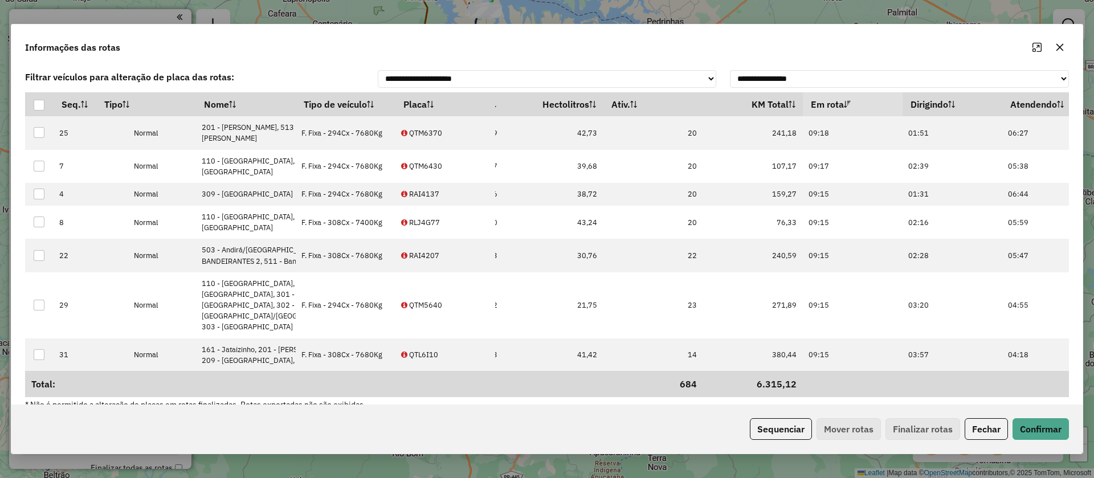
click at [1064, 47] on button "button" at bounding box center [1060, 47] width 18 height 18
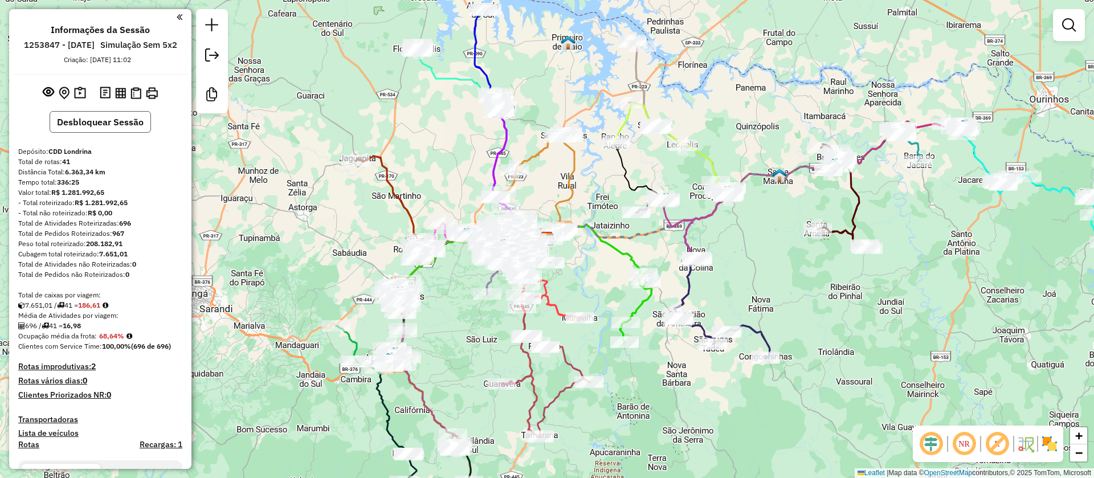
click at [111, 133] on button "Desbloquear Sessão" at bounding box center [100, 122] width 101 height 22
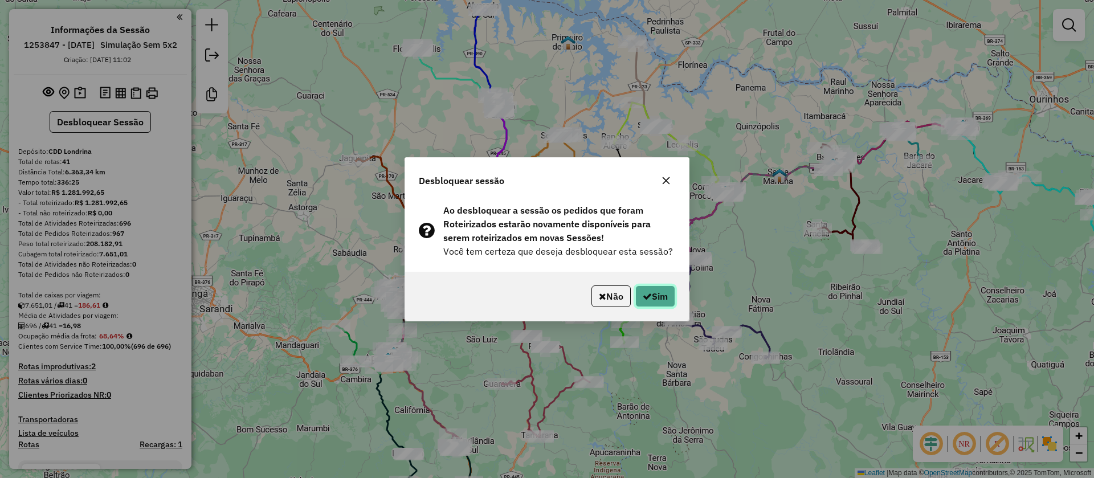
click at [663, 300] on button "Sim" at bounding box center [655, 296] width 40 height 22
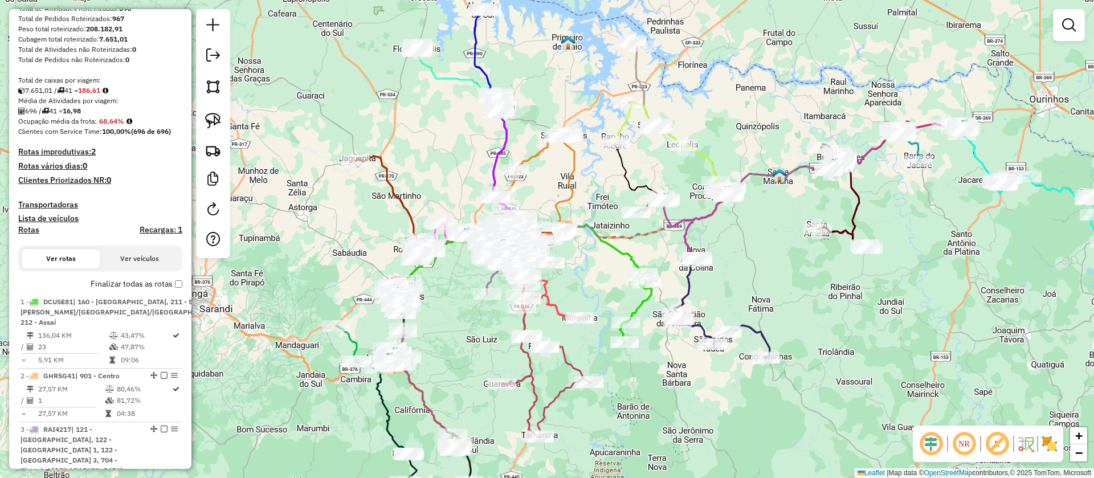
scroll to position [193, 0]
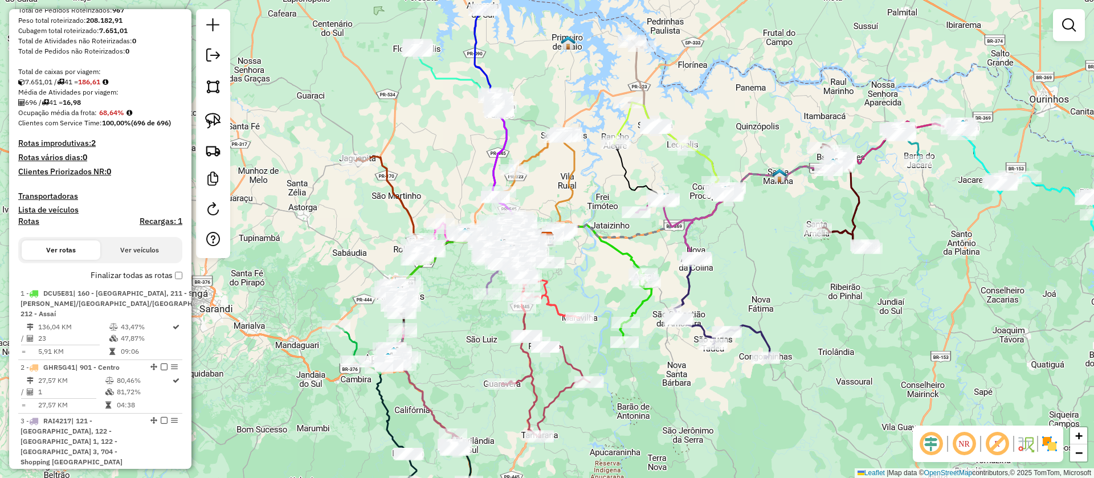
click at [20, 226] on h4 "Rotas" at bounding box center [28, 222] width 21 height 10
select select "*"
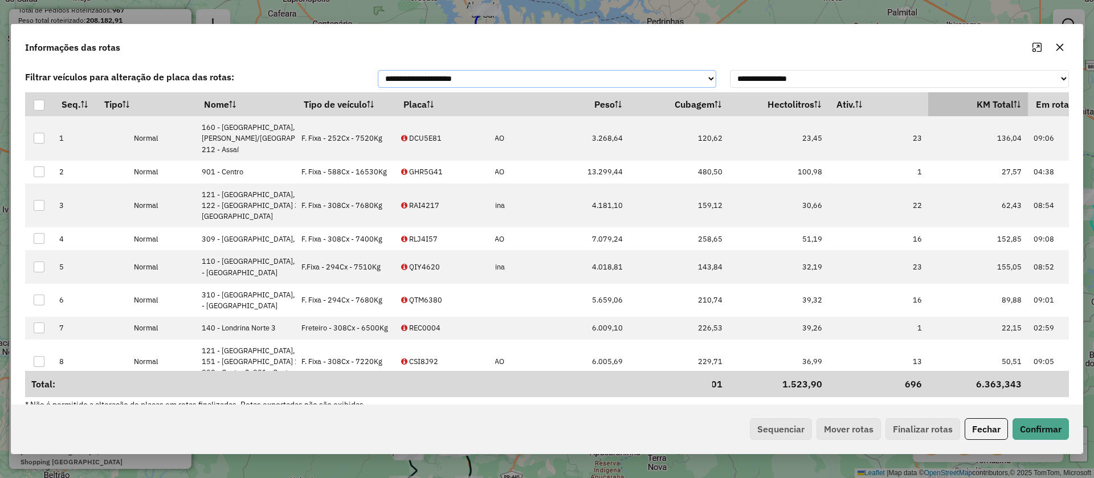
scroll to position [0, 183]
click at [1028, 116] on th "Em rota" at bounding box center [1078, 104] width 100 height 24
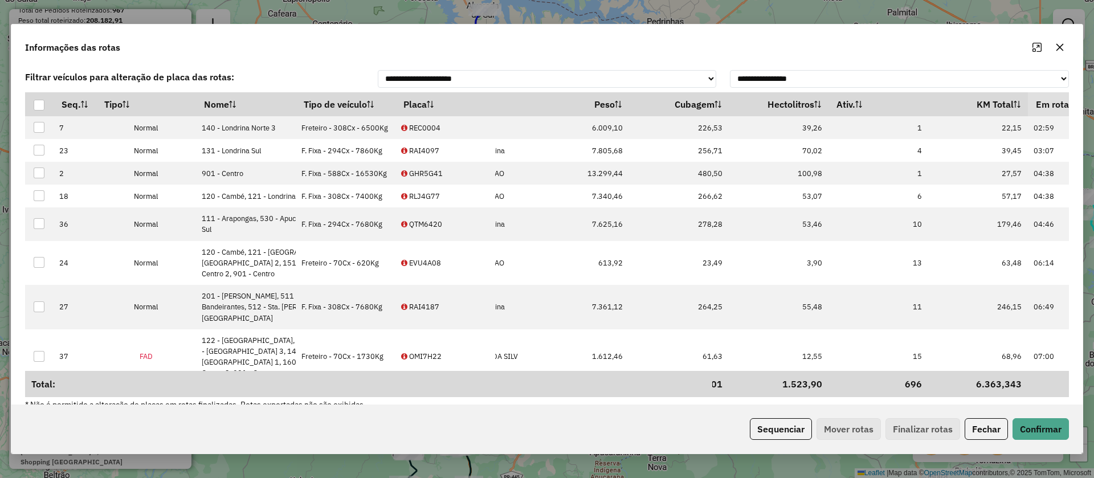
click at [1028, 116] on th "Em rota" at bounding box center [1078, 104] width 100 height 24
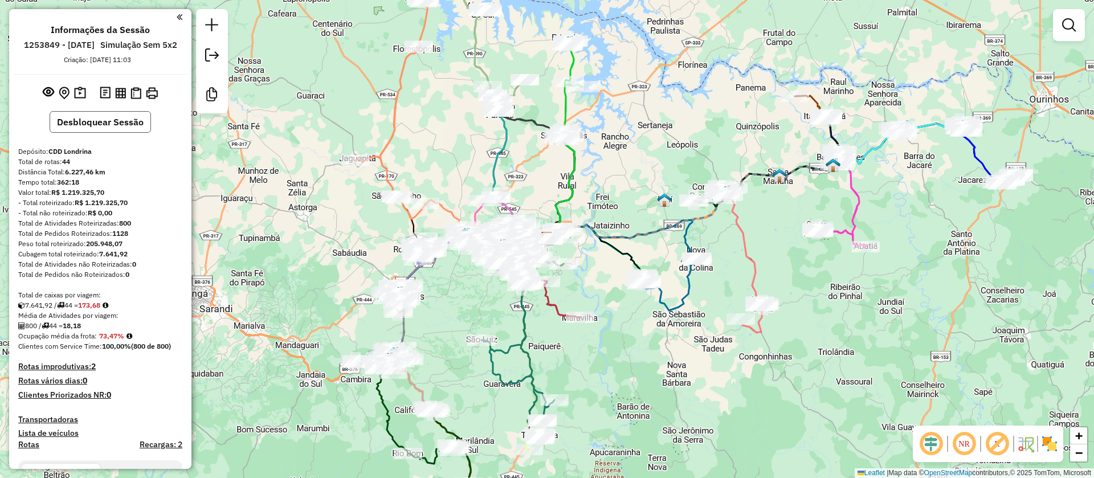
click at [106, 133] on button "Desbloquear Sessão" at bounding box center [100, 122] width 101 height 22
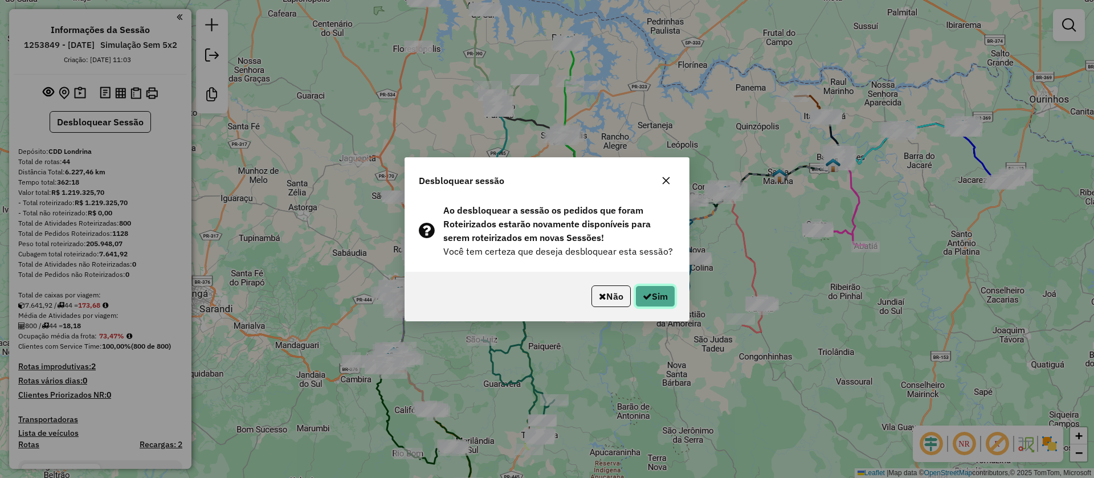
click at [656, 290] on button "Sim" at bounding box center [655, 296] width 40 height 22
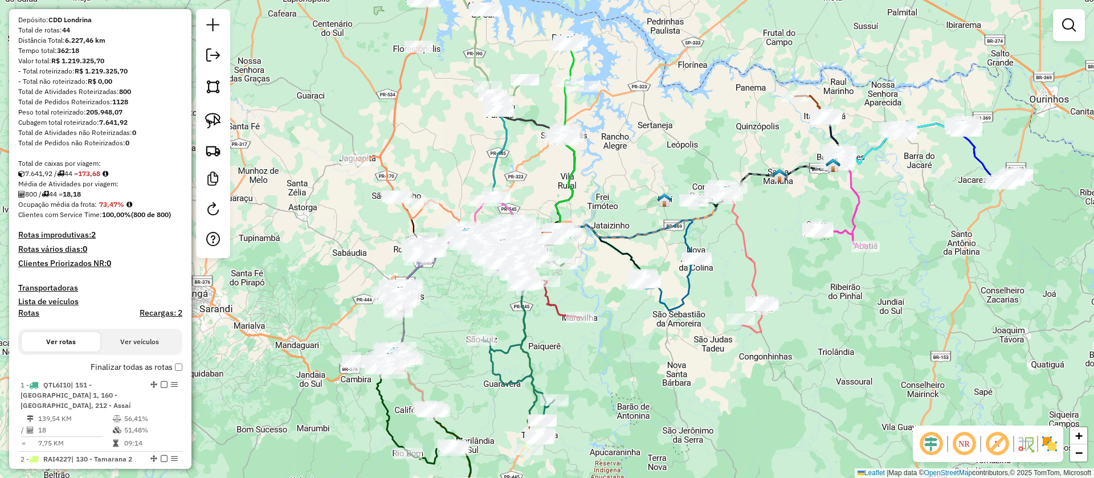
scroll to position [101, 0]
click at [34, 318] on h4 "Rotas" at bounding box center [28, 313] width 21 height 10
select select "*"
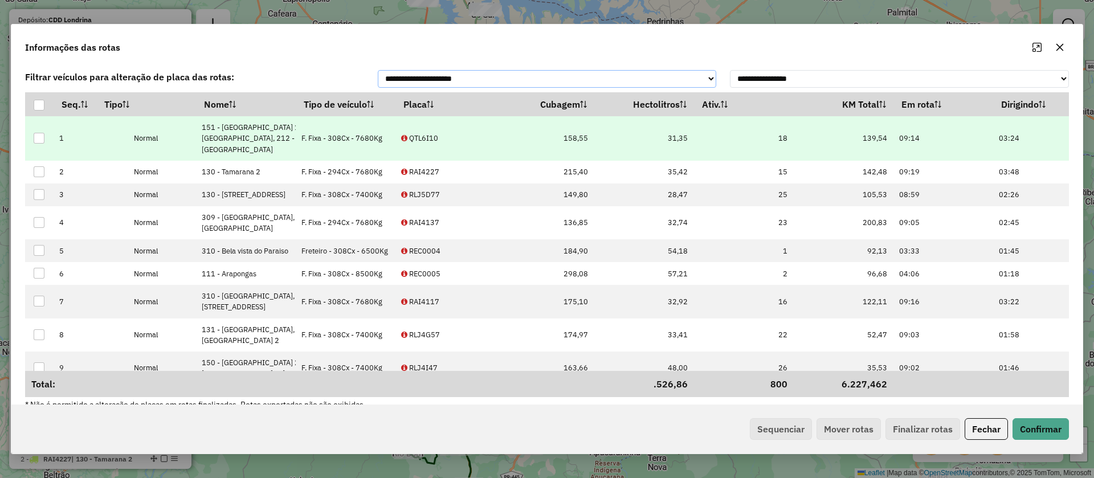
scroll to position [0, 260]
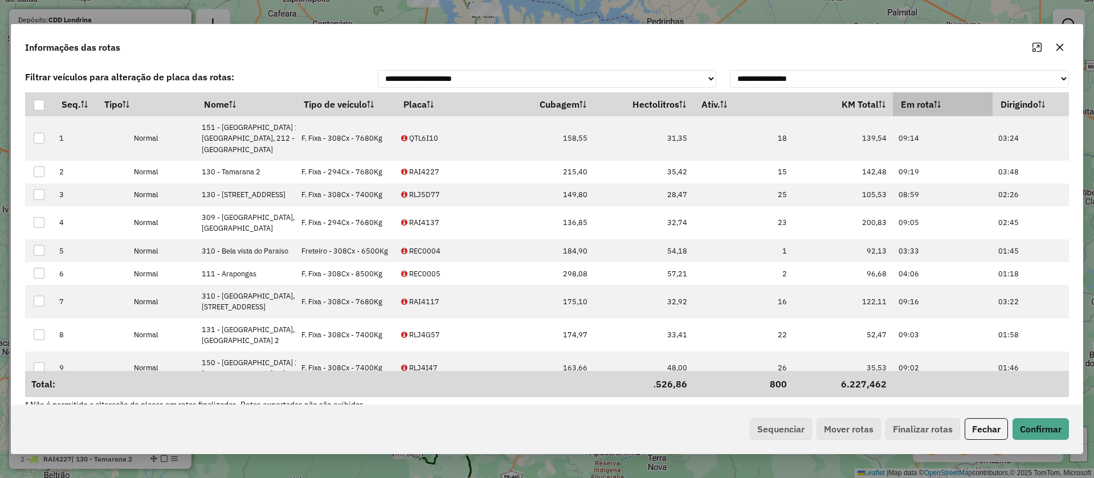
click at [893, 116] on th "Em rota" at bounding box center [943, 104] width 100 height 24
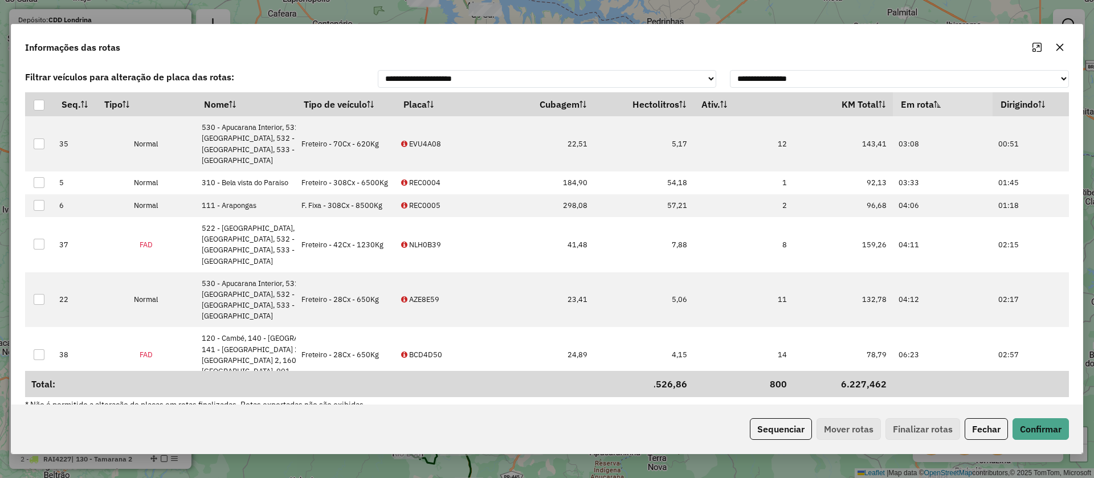
click at [893, 116] on th "Em rota" at bounding box center [943, 104] width 100 height 24
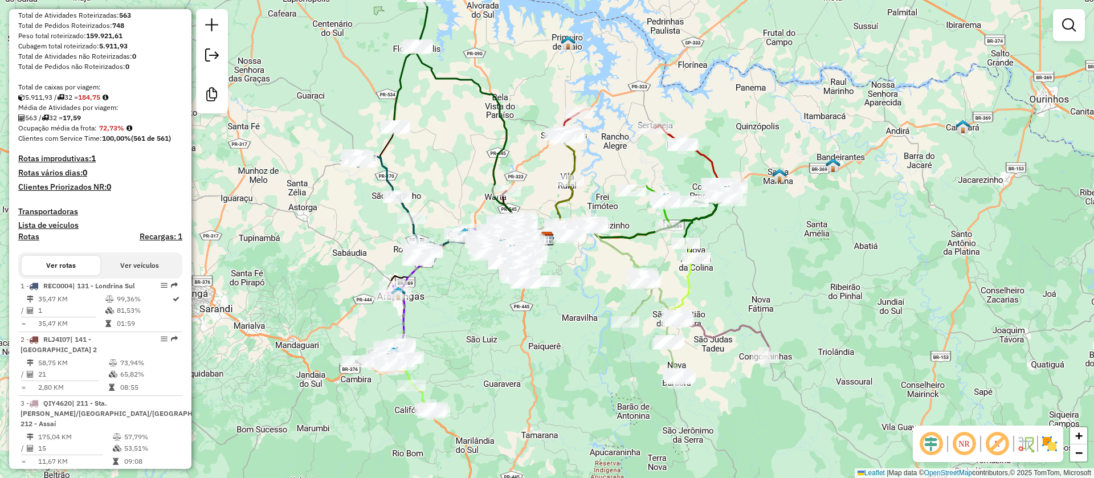
scroll to position [207, 0]
click at [30, 243] on h4 "Rotas" at bounding box center [28, 238] width 21 height 10
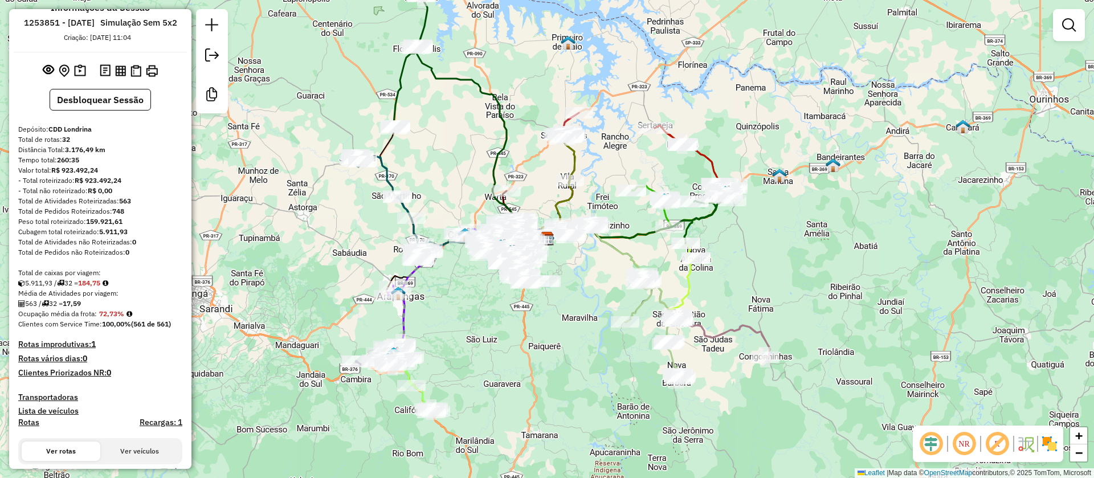
scroll to position [1, 0]
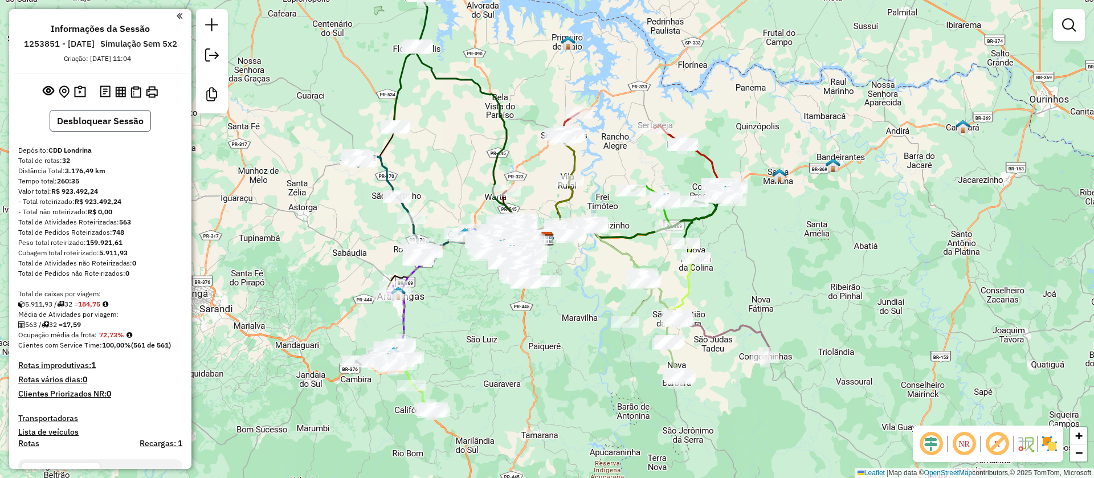
click at [104, 132] on button "Desbloquear Sessão" at bounding box center [100, 121] width 101 height 22
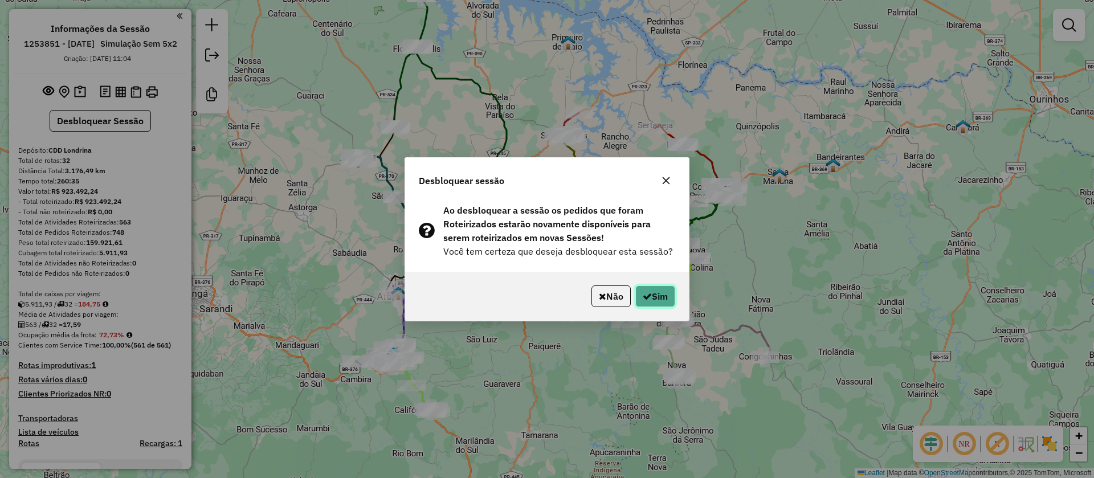
click at [650, 297] on button "Sim" at bounding box center [655, 296] width 40 height 22
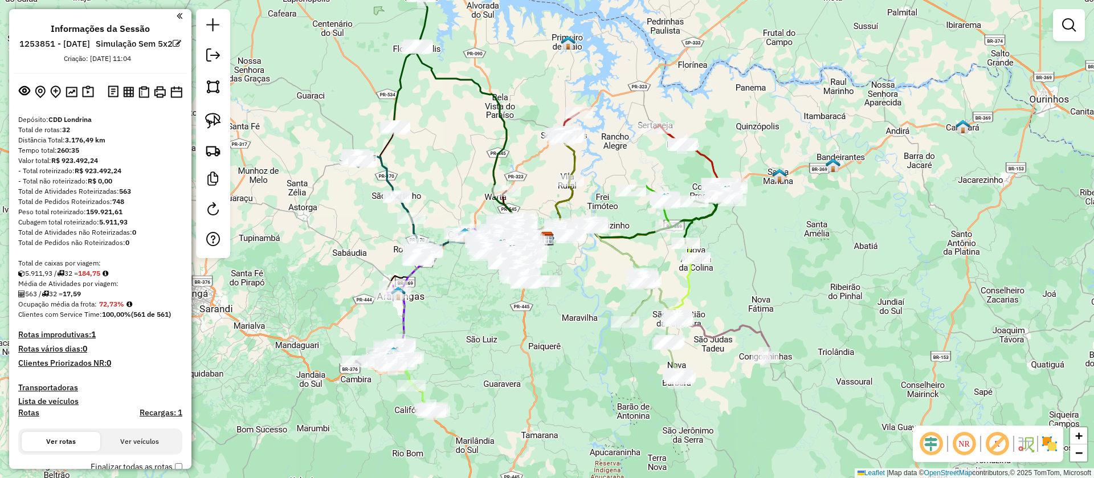
click at [30, 418] on h4 "Rotas" at bounding box center [28, 413] width 21 height 10
select select "*"
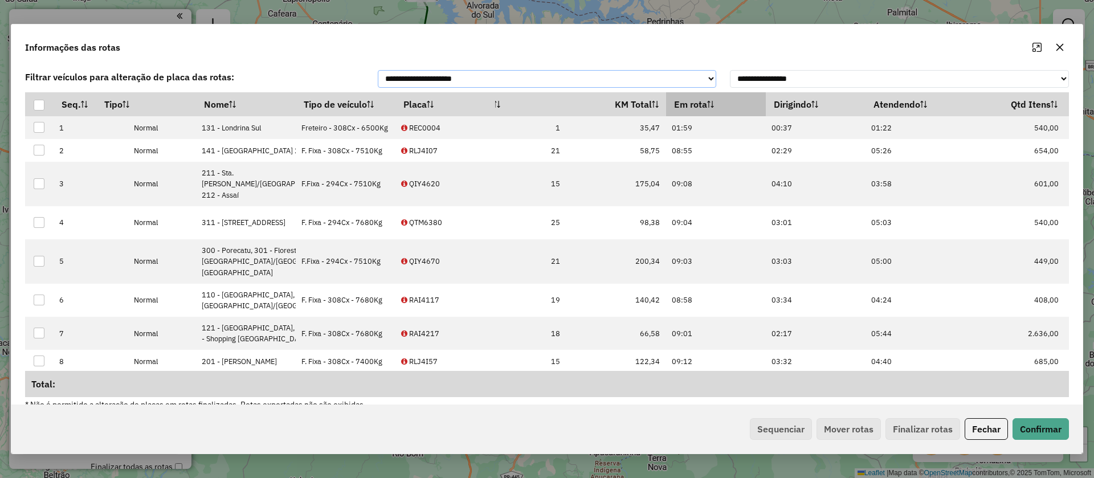
scroll to position [0, 534]
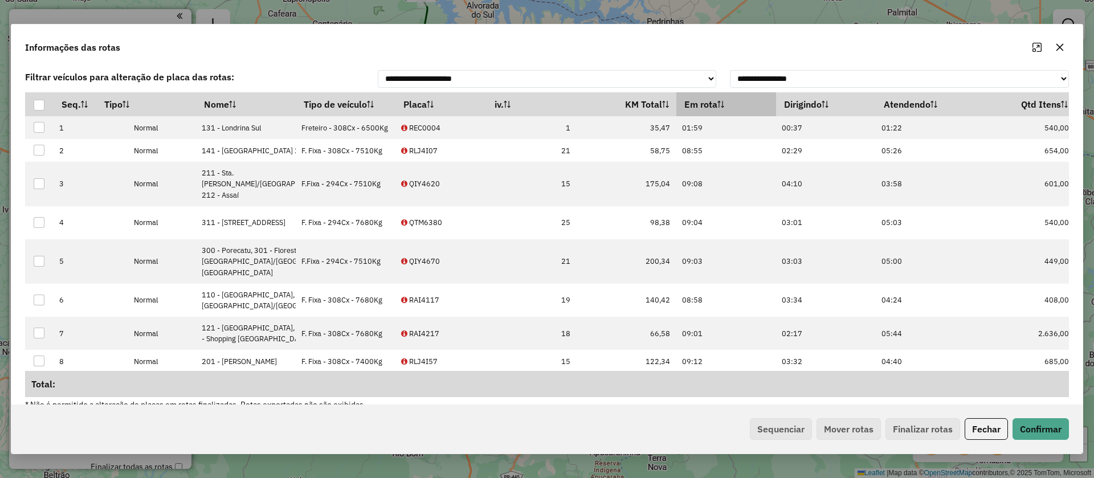
click at [717, 110] on sortalticon at bounding box center [720, 104] width 7 height 11
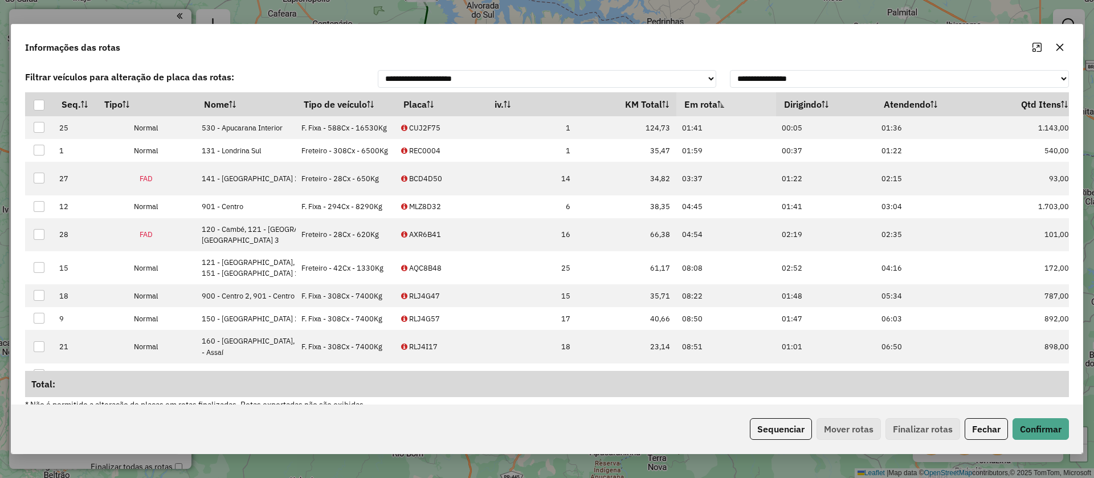
click at [717, 110] on sortamountupalticon at bounding box center [720, 104] width 7 height 11
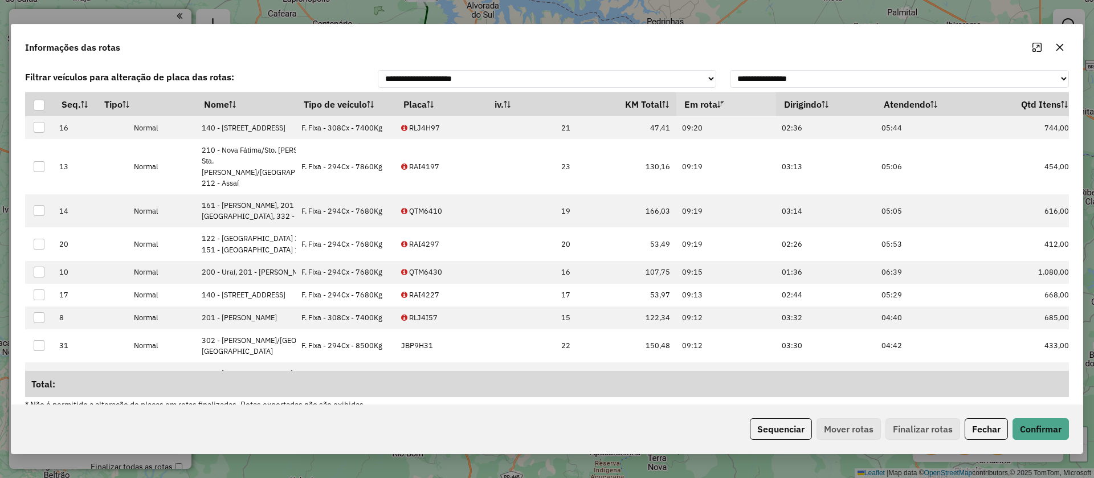
click at [1060, 48] on icon "button" at bounding box center [1059, 47] width 9 height 9
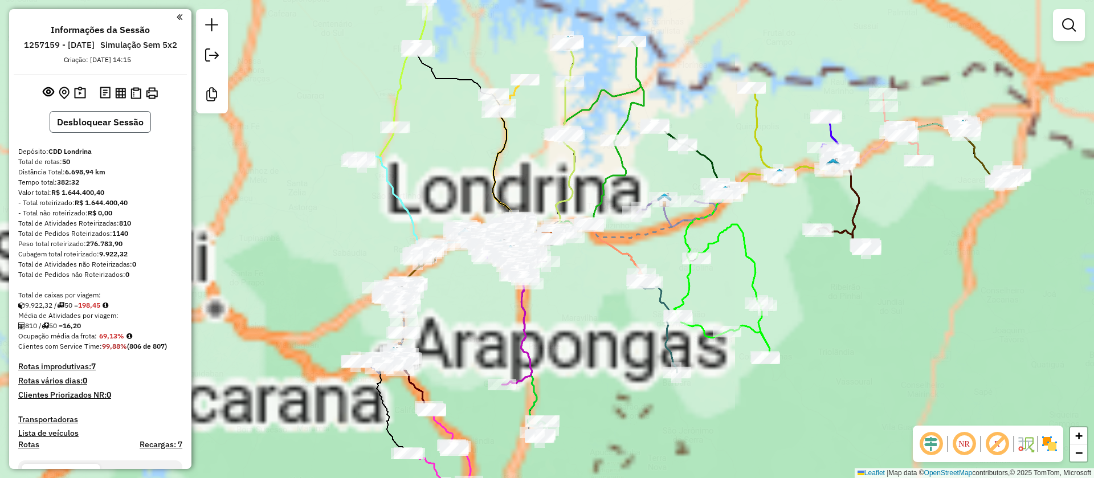
click at [114, 133] on button "Desbloquear Sessão" at bounding box center [100, 122] width 101 height 22
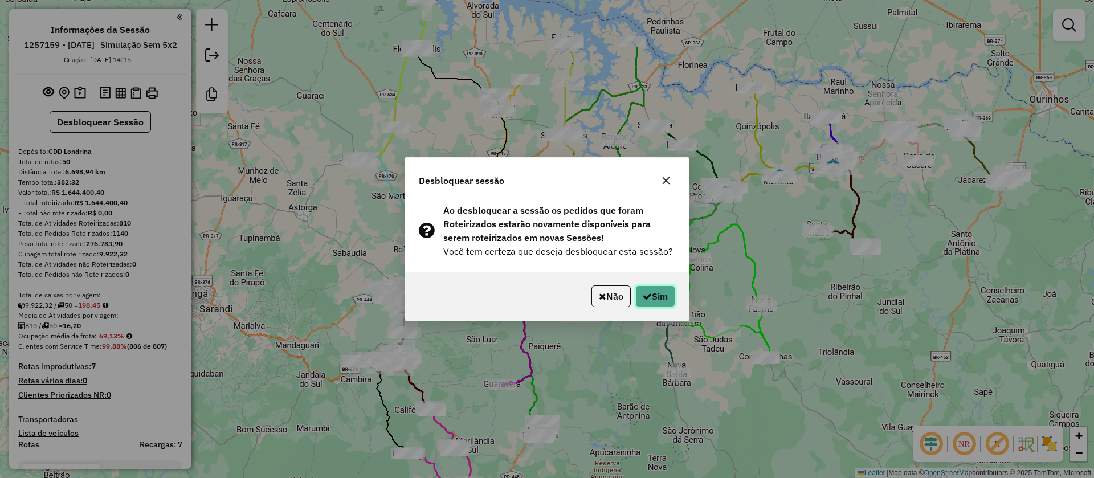
click at [659, 297] on button "Sim" at bounding box center [655, 296] width 40 height 22
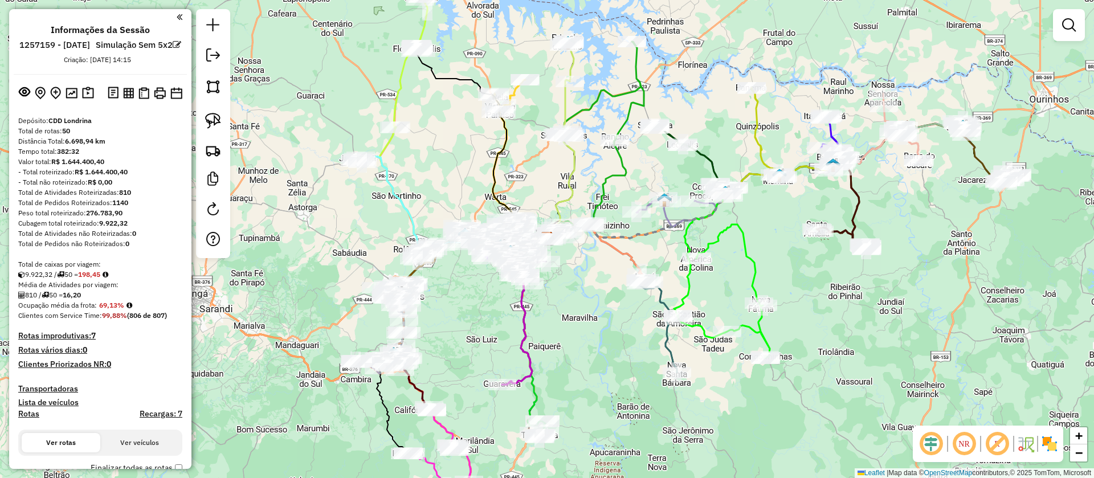
click at [33, 419] on h4 "Rotas" at bounding box center [28, 414] width 21 height 10
select select "*"
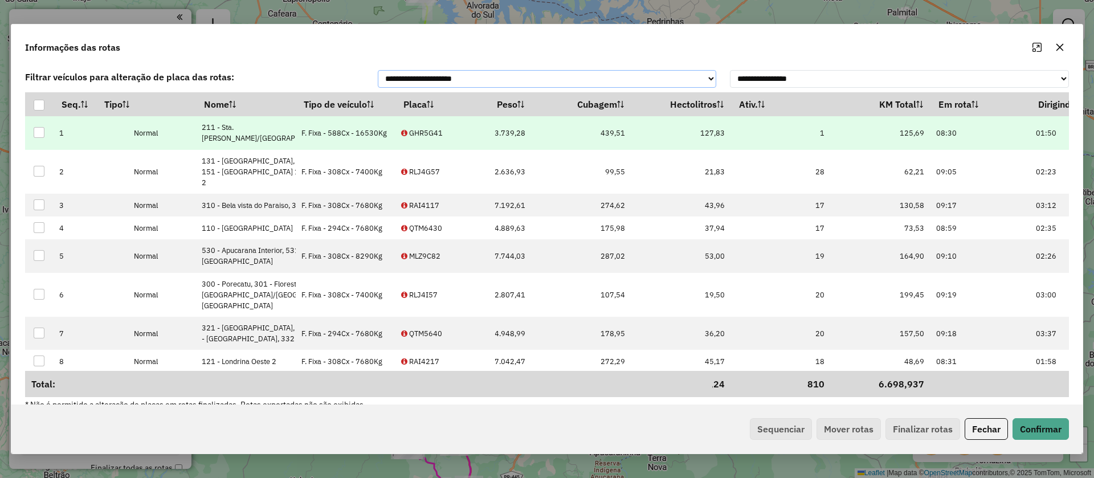
scroll to position [0, 282]
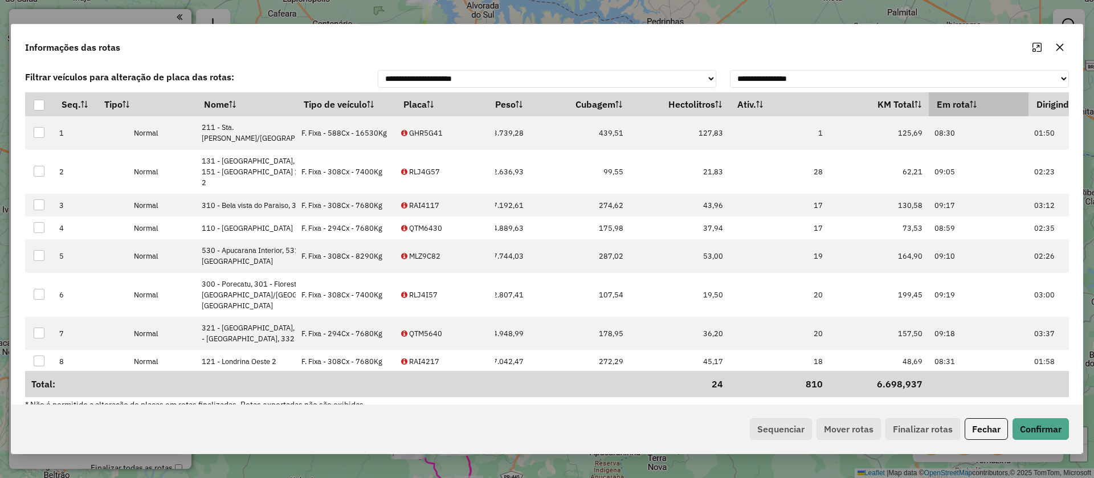
click at [929, 113] on th "Em rota" at bounding box center [979, 104] width 100 height 24
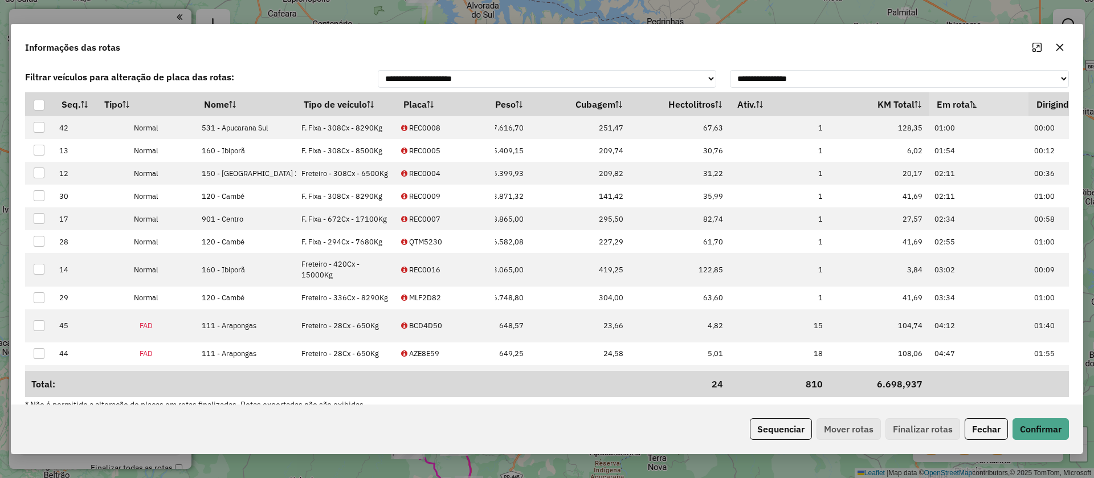
click at [929, 113] on th "Em rota" at bounding box center [979, 104] width 100 height 24
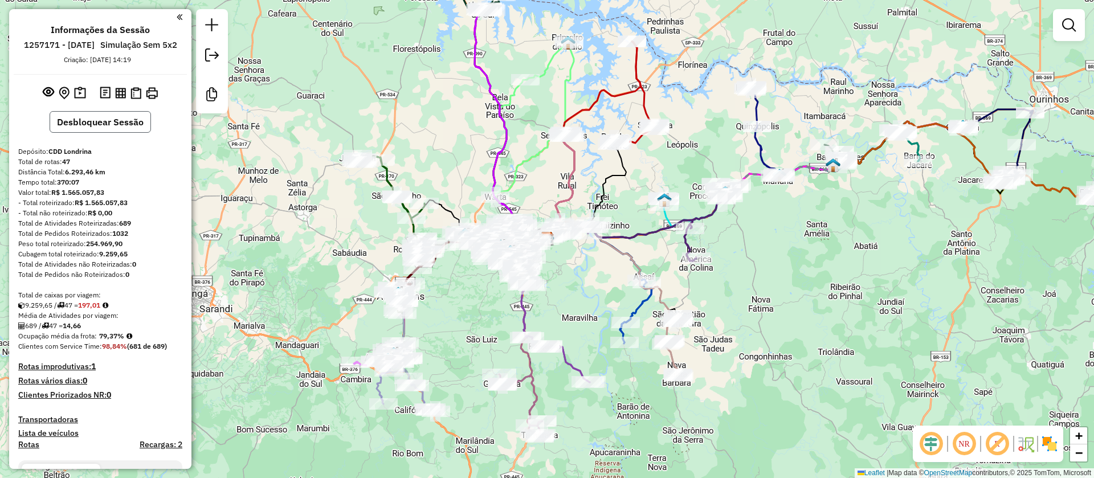
click at [106, 133] on button "Desbloquear Sessão" at bounding box center [100, 122] width 101 height 22
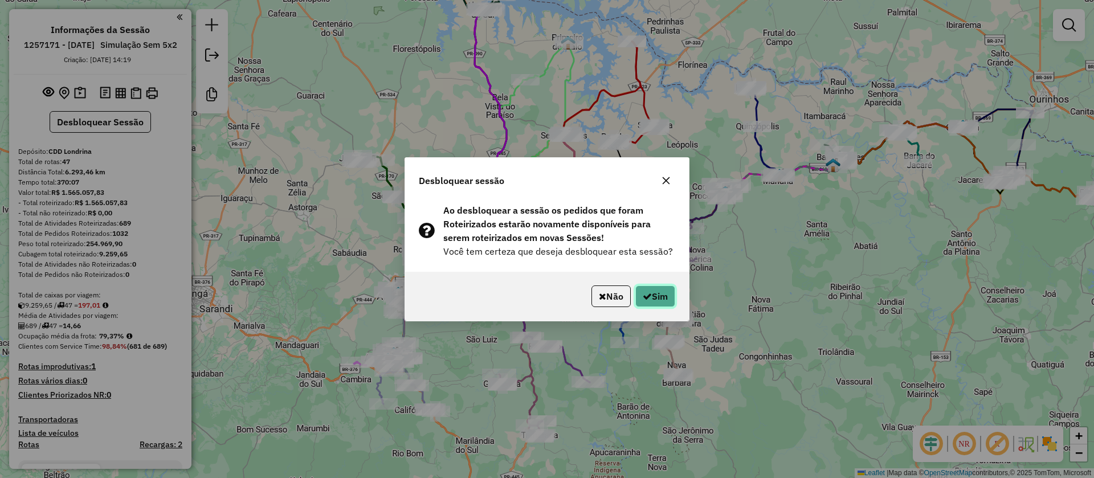
click at [650, 296] on button "Sim" at bounding box center [655, 296] width 40 height 22
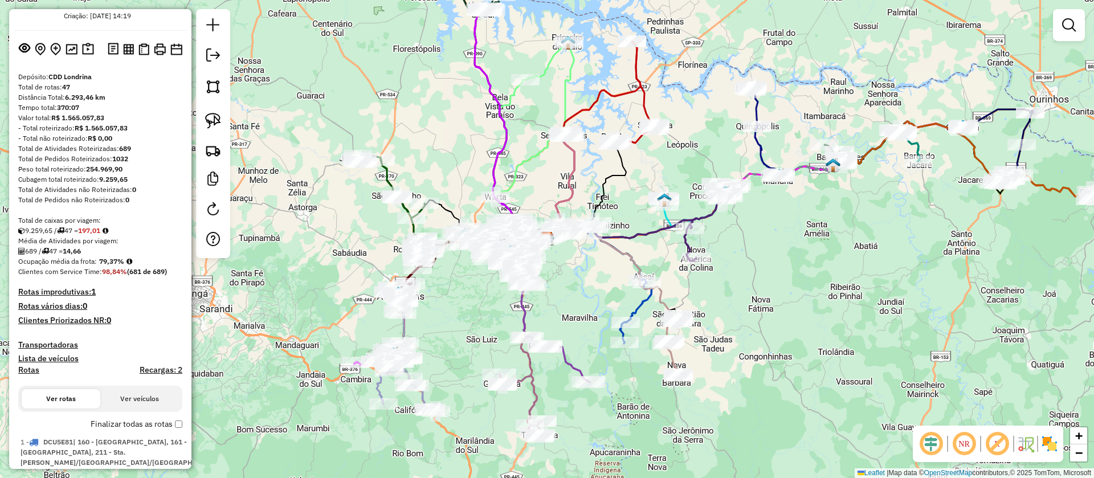
scroll to position [46, 0]
click at [29, 373] on h4 "Rotas" at bounding box center [28, 368] width 21 height 10
select select "*"
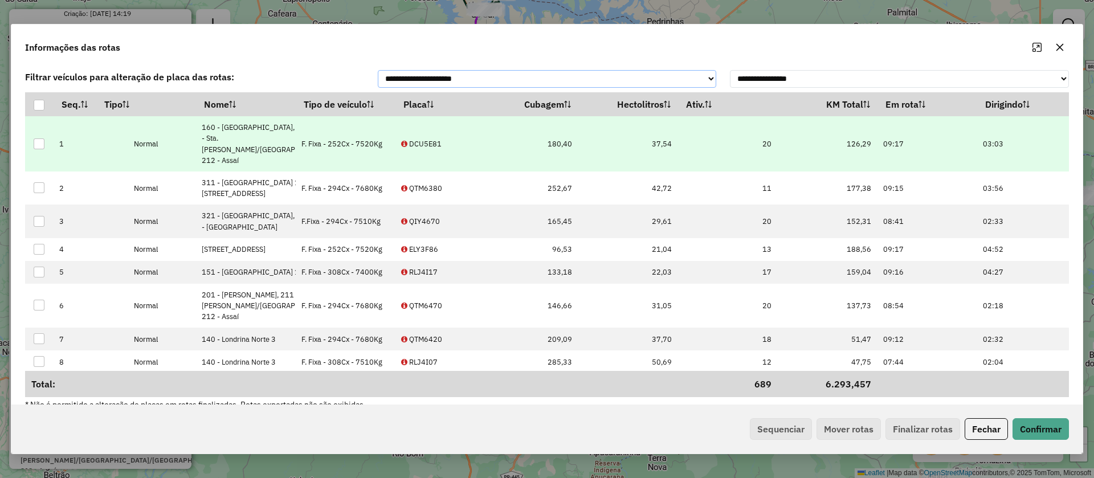
scroll to position [0, 371]
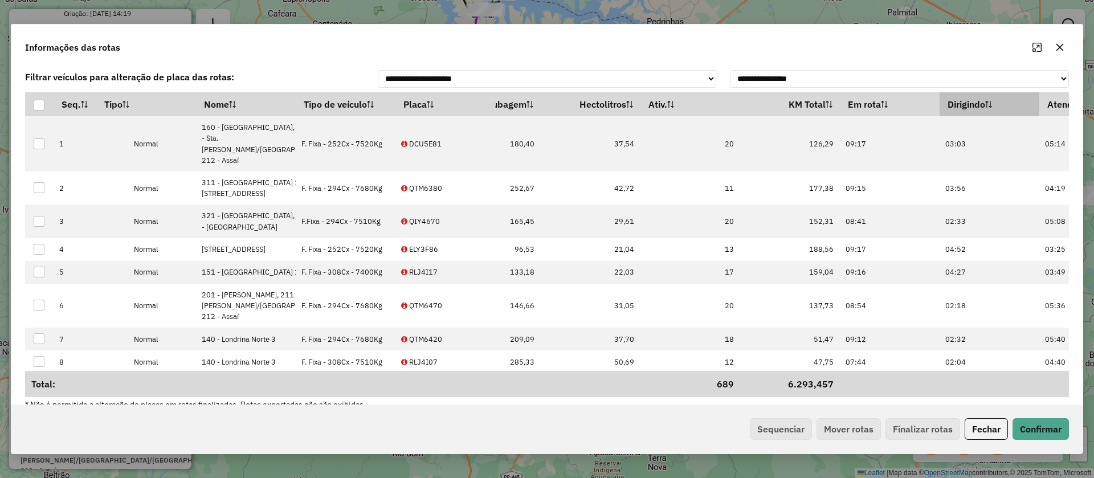
click at [940, 115] on th "Dirigindo" at bounding box center [990, 104] width 100 height 24
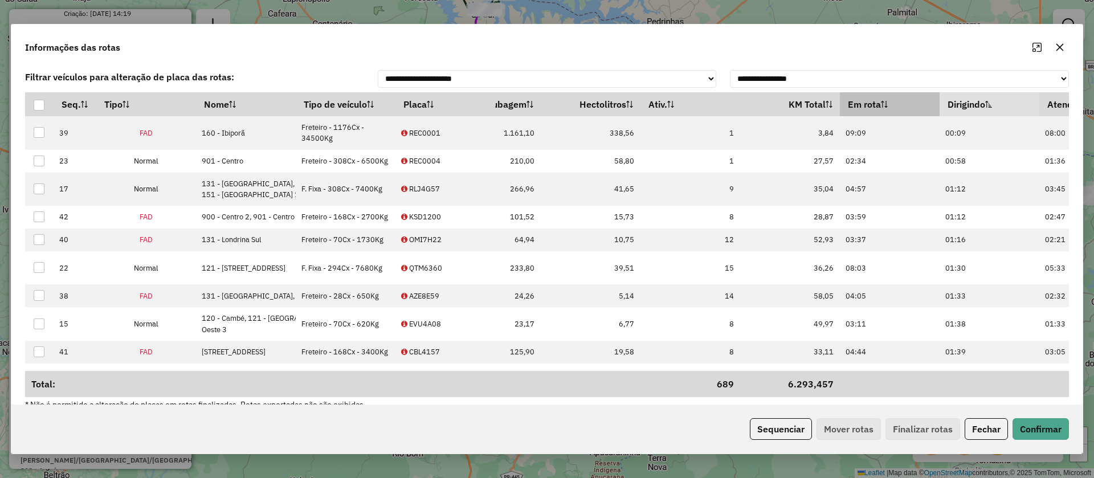
click at [881, 108] on icon at bounding box center [884, 104] width 7 height 7
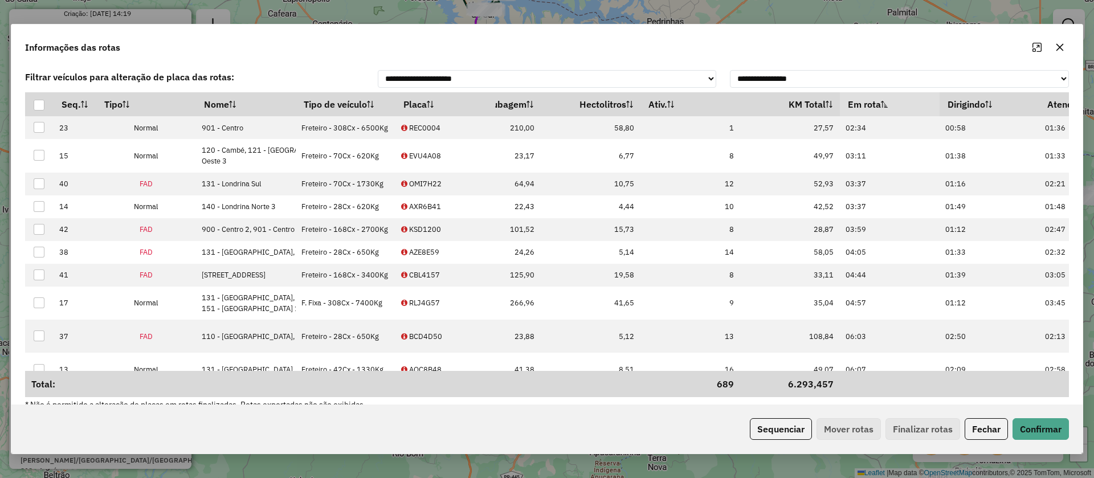
click at [881, 108] on icon at bounding box center [884, 104] width 7 height 7
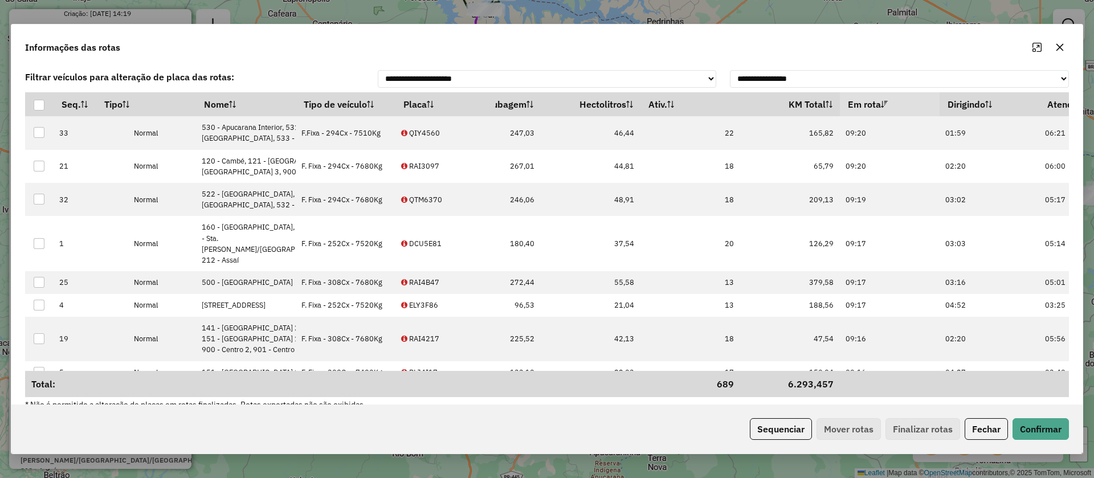
click at [1055, 52] on button "button" at bounding box center [1060, 47] width 18 height 18
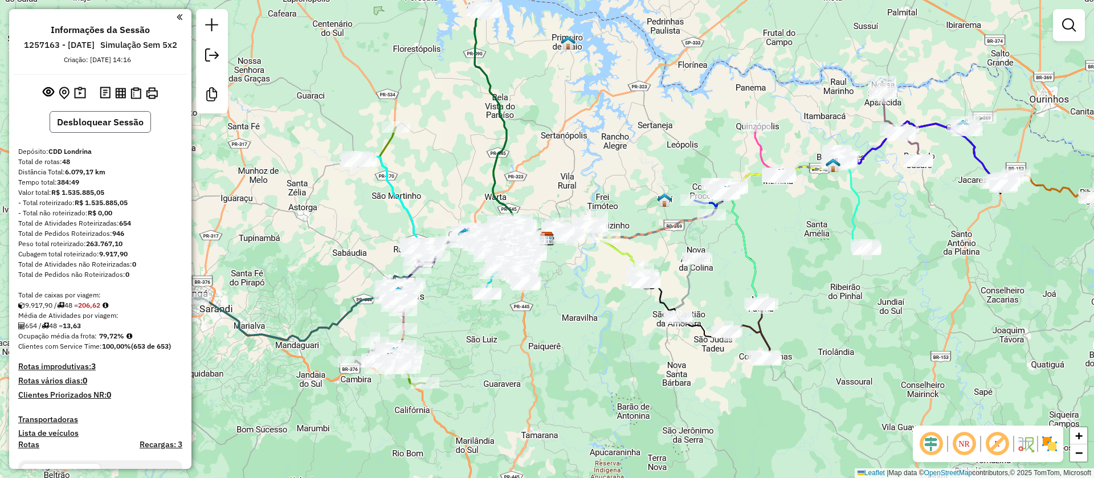
click at [117, 133] on button "Desbloquear Sessão" at bounding box center [100, 122] width 101 height 22
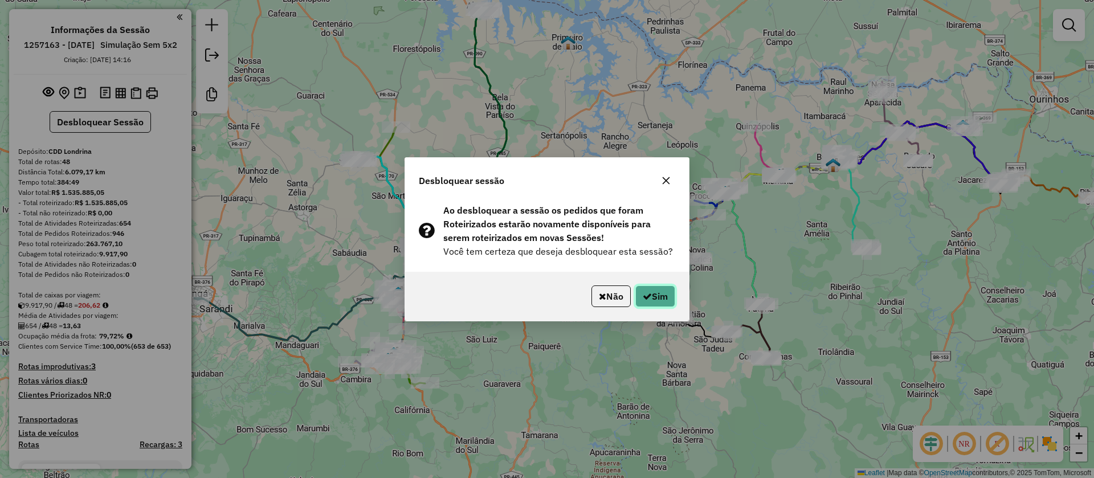
drag, startPoint x: 652, startPoint y: 293, endPoint x: 654, endPoint y: 288, distance: 5.8
click at [654, 291] on button "Sim" at bounding box center [655, 296] width 40 height 22
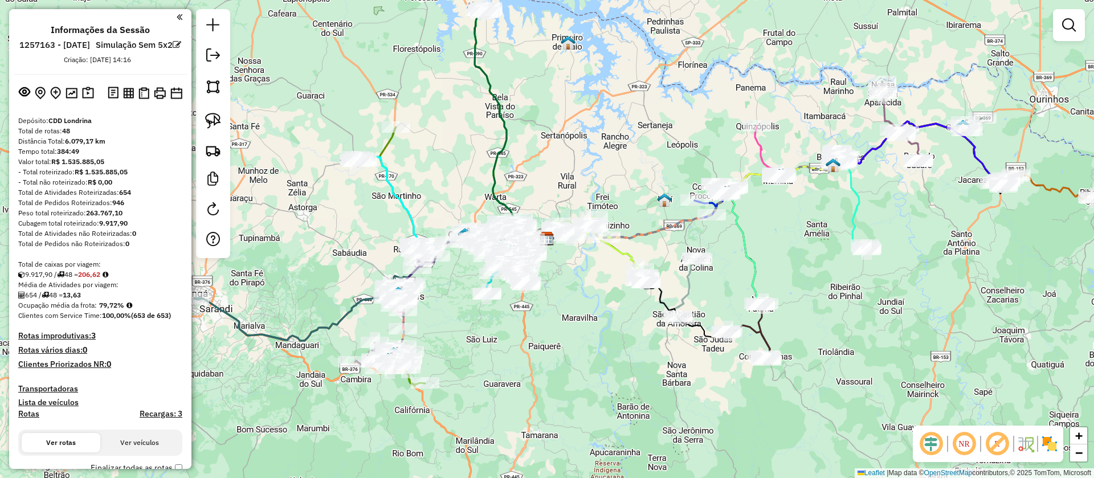
click at [29, 419] on h4 "Rotas" at bounding box center [28, 414] width 21 height 10
select select "*"
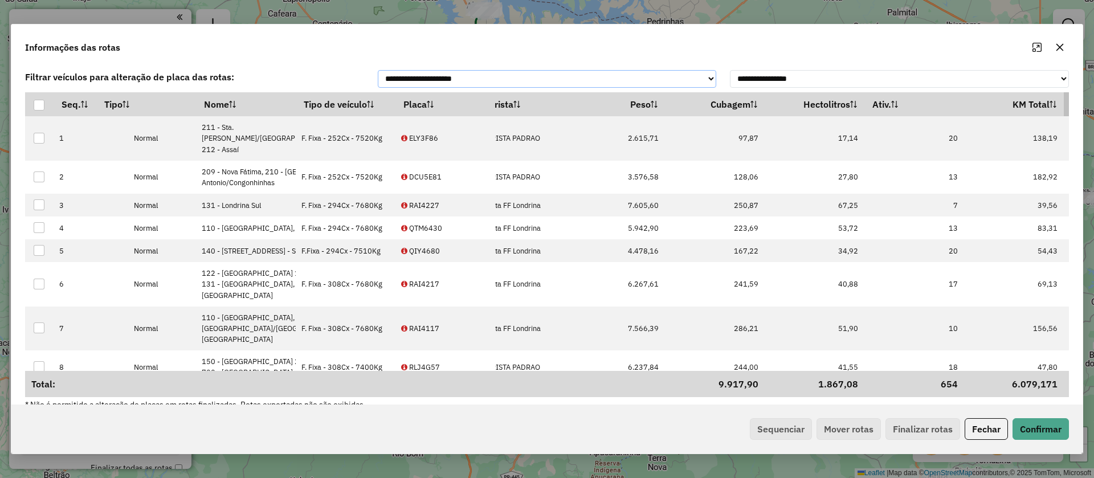
scroll to position [0, 270]
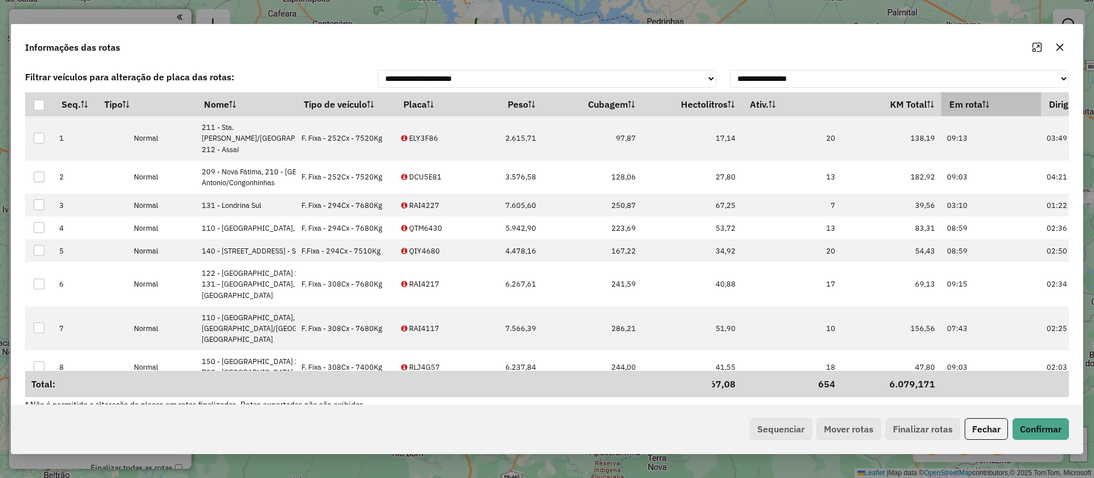
click at [941, 113] on th "Em rota" at bounding box center [991, 104] width 100 height 24
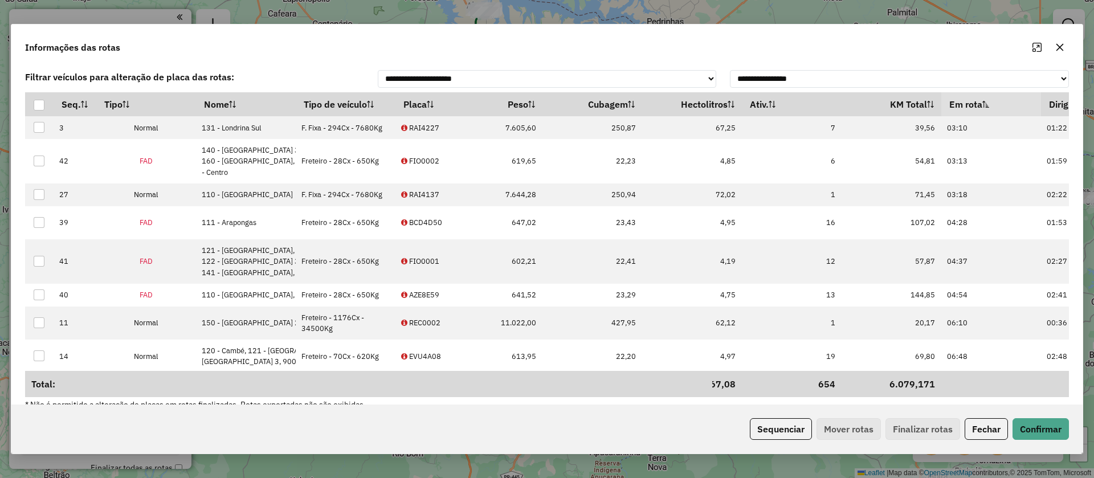
click at [941, 112] on th "Em rota" at bounding box center [991, 104] width 100 height 24
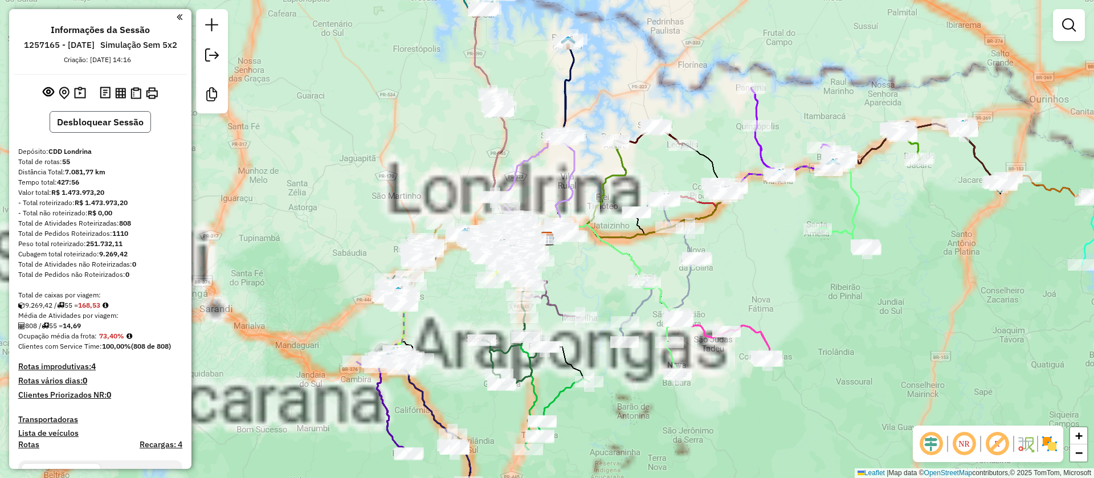
click at [119, 129] on button "Desbloquear Sessão" at bounding box center [100, 122] width 101 height 22
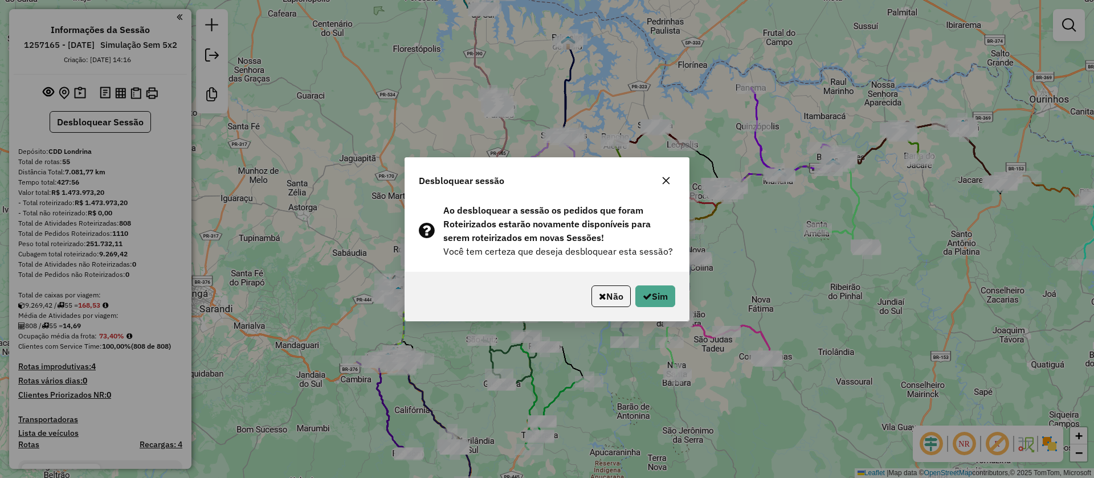
click at [655, 297] on button "Sim" at bounding box center [655, 296] width 40 height 22
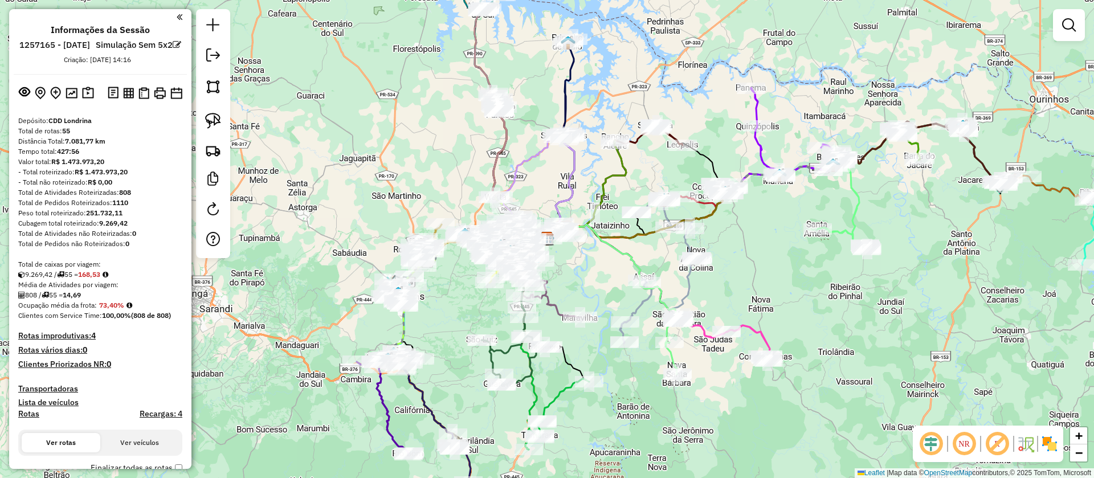
click at [29, 419] on h4 "Rotas" at bounding box center [28, 414] width 21 height 10
select select "*"
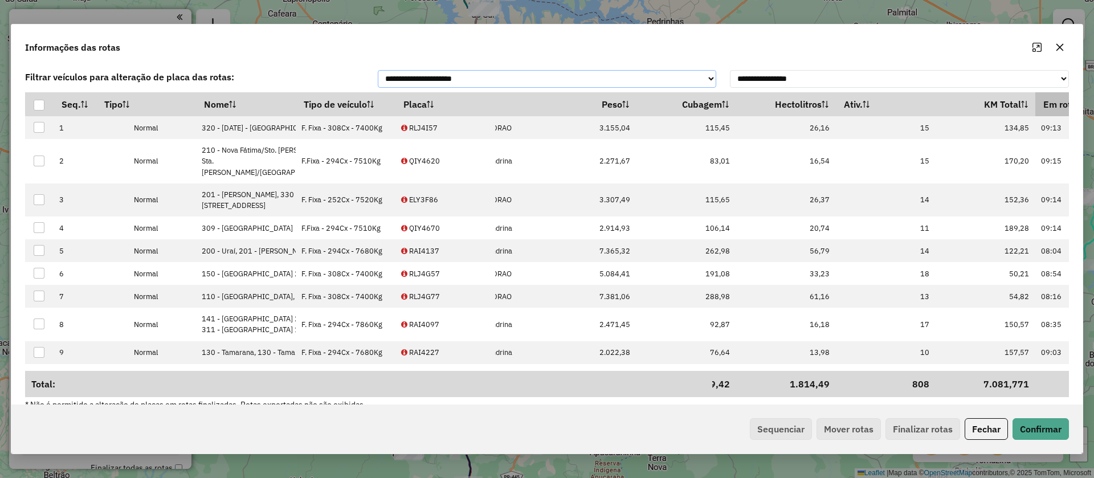
scroll to position [0, 177]
click at [1034, 116] on th "Em rota" at bounding box center [1084, 104] width 100 height 24
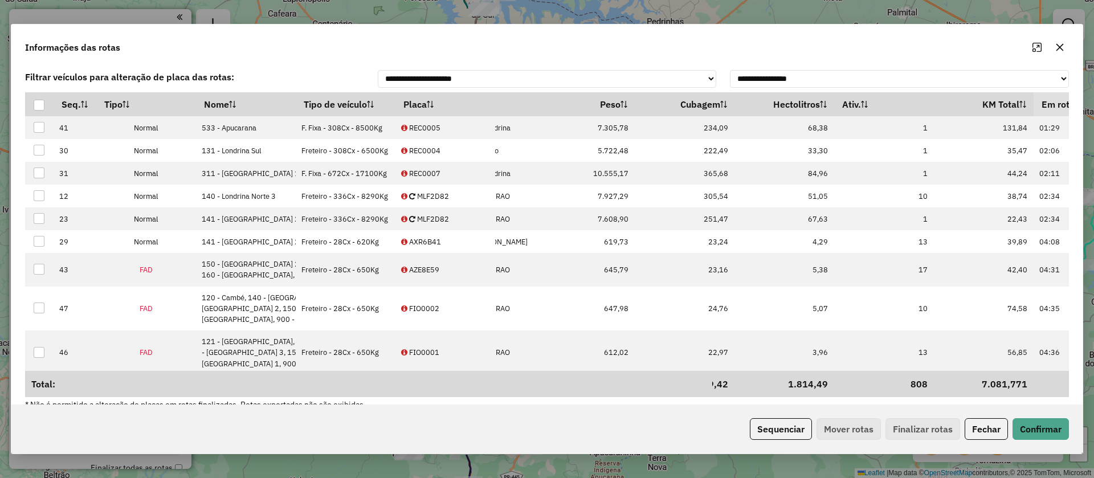
click at [1034, 116] on th "Em rota" at bounding box center [1084, 104] width 100 height 24
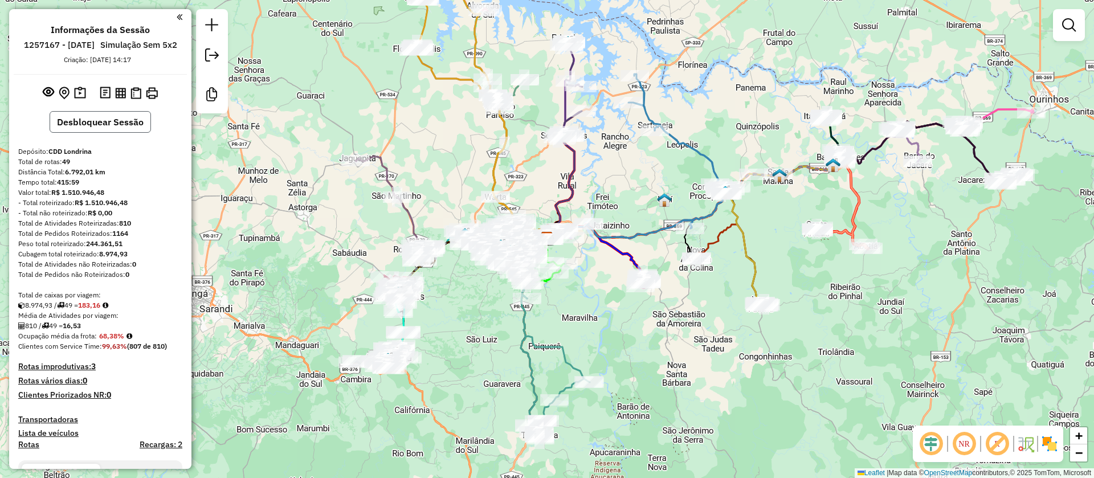
click at [109, 133] on button "Desbloquear Sessão" at bounding box center [100, 122] width 101 height 22
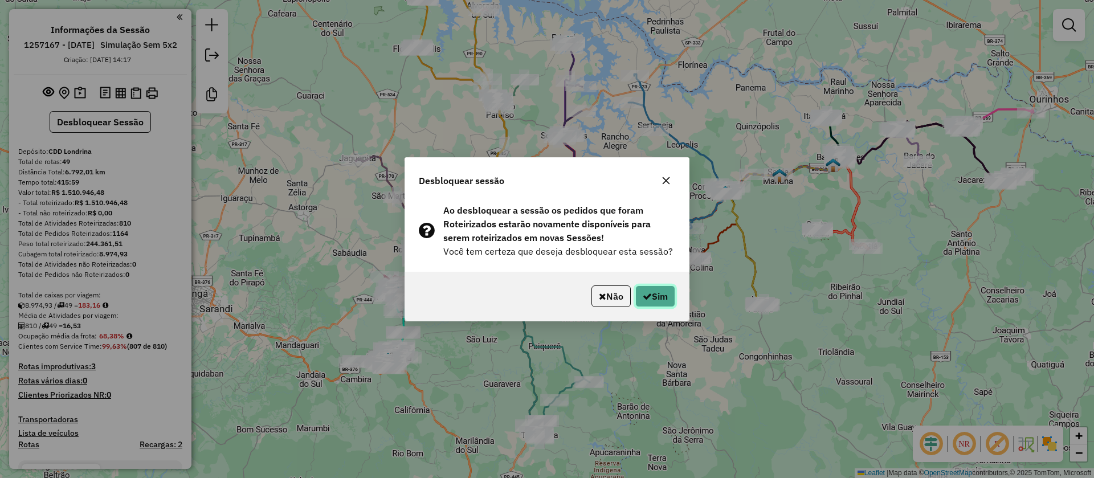
drag, startPoint x: 660, startPoint y: 293, endPoint x: 546, endPoint y: 142, distance: 189.2
click at [659, 293] on button "Sim" at bounding box center [655, 296] width 40 height 22
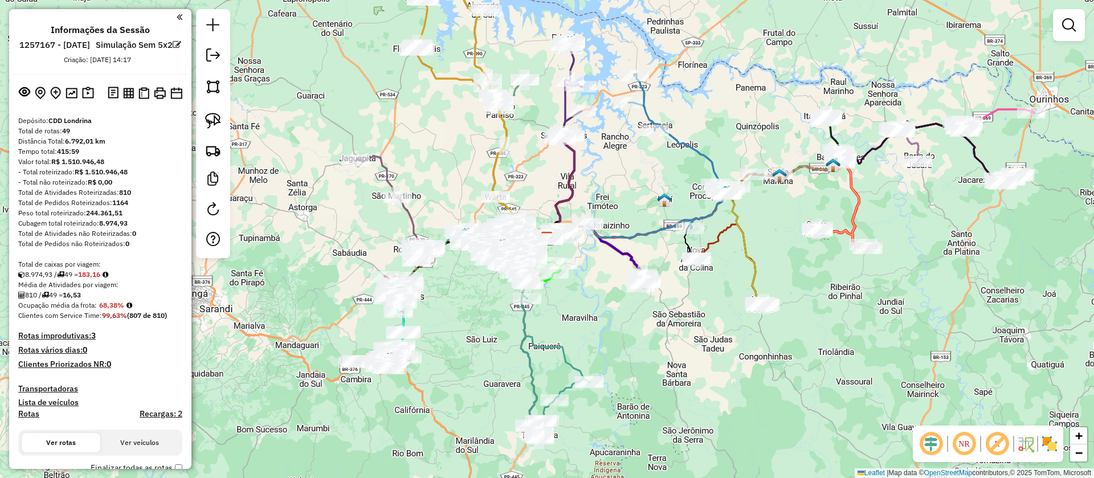
click at [29, 419] on h4 "Rotas" at bounding box center [28, 414] width 21 height 10
select select "*"
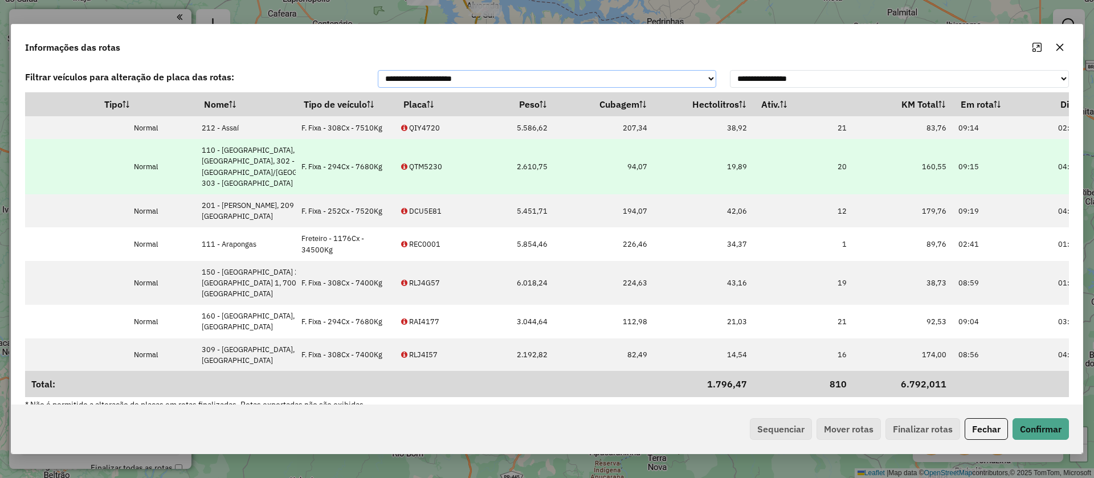
scroll to position [0, 215]
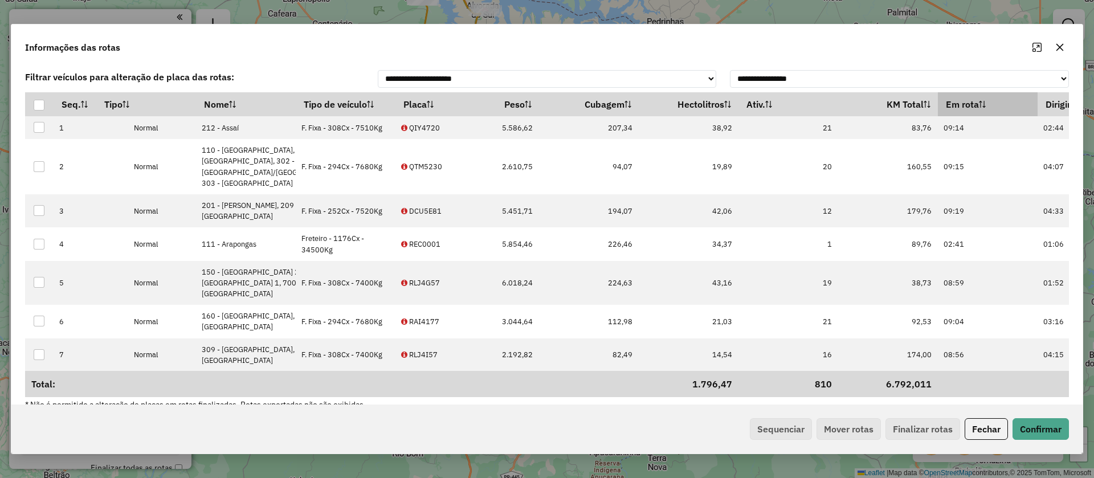
click at [979, 108] on icon at bounding box center [982, 104] width 7 height 7
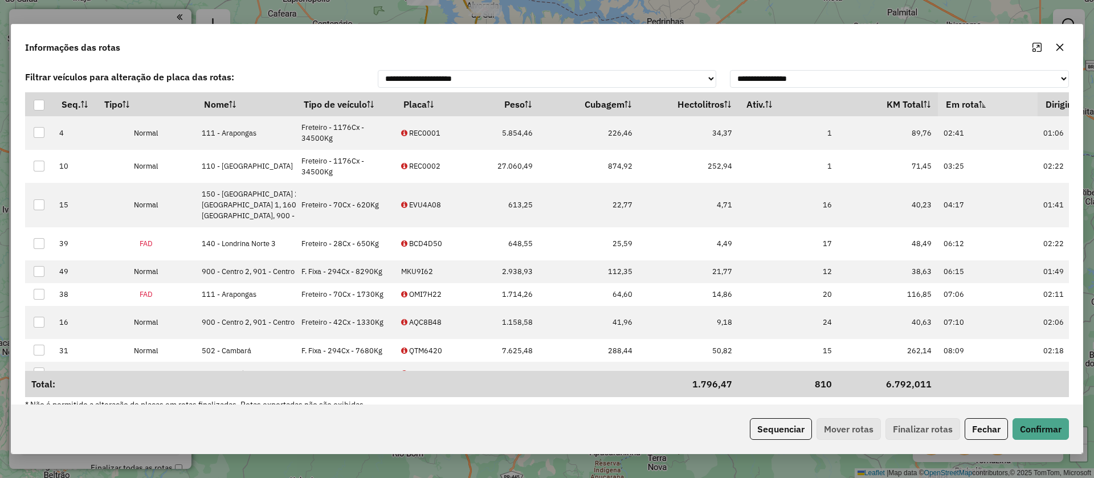
click at [979, 108] on icon at bounding box center [982, 104] width 7 height 7
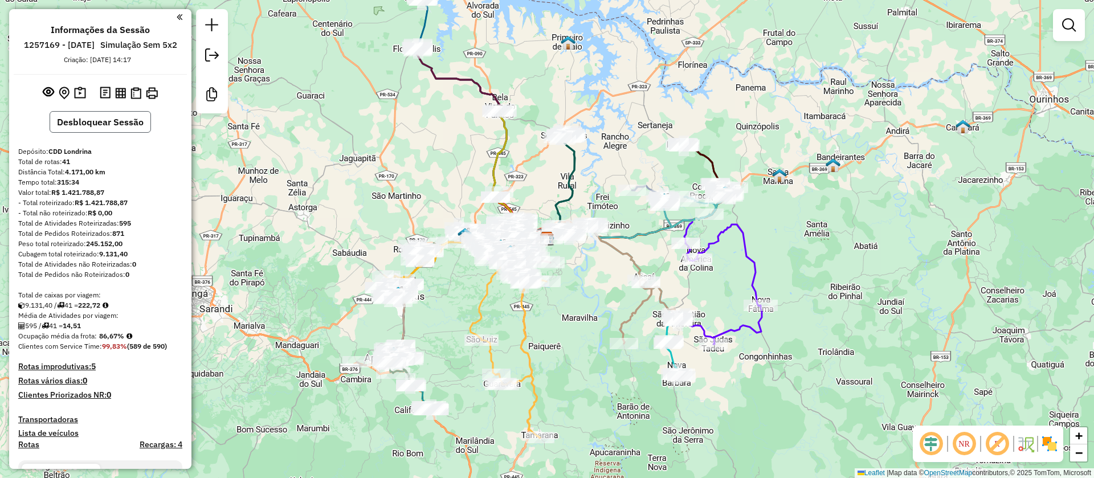
click at [118, 133] on button "Desbloquear Sessão" at bounding box center [100, 122] width 101 height 22
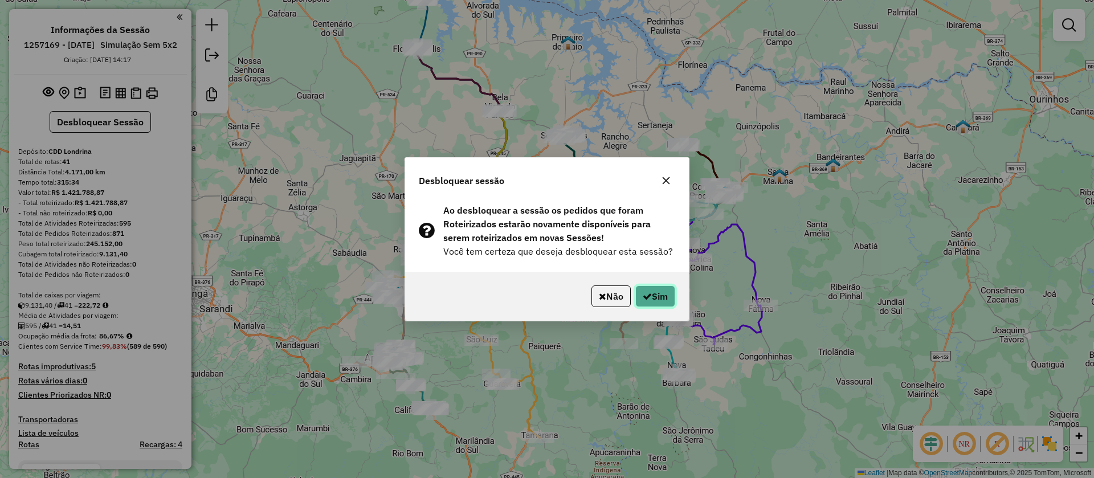
click at [660, 293] on button "Sim" at bounding box center [655, 296] width 40 height 22
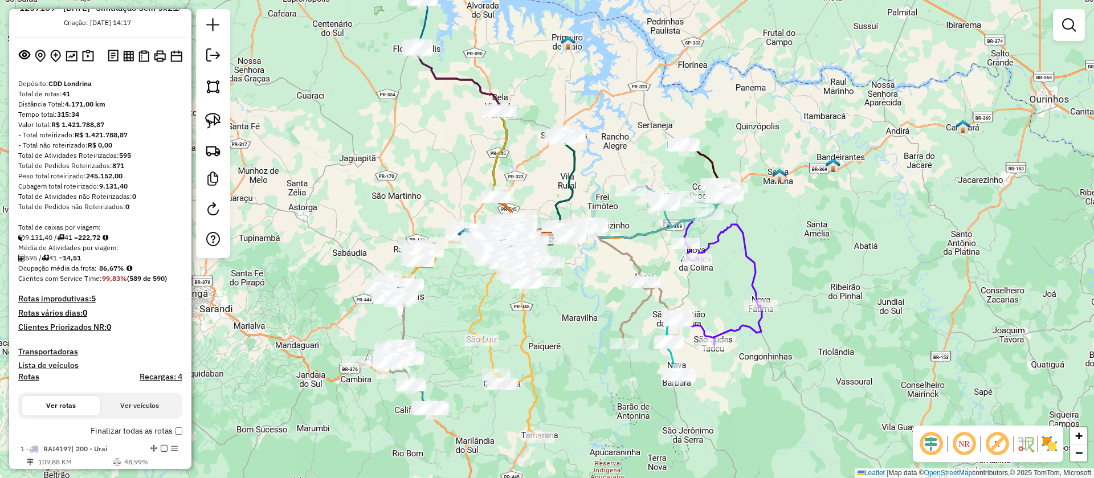
scroll to position [50, 0]
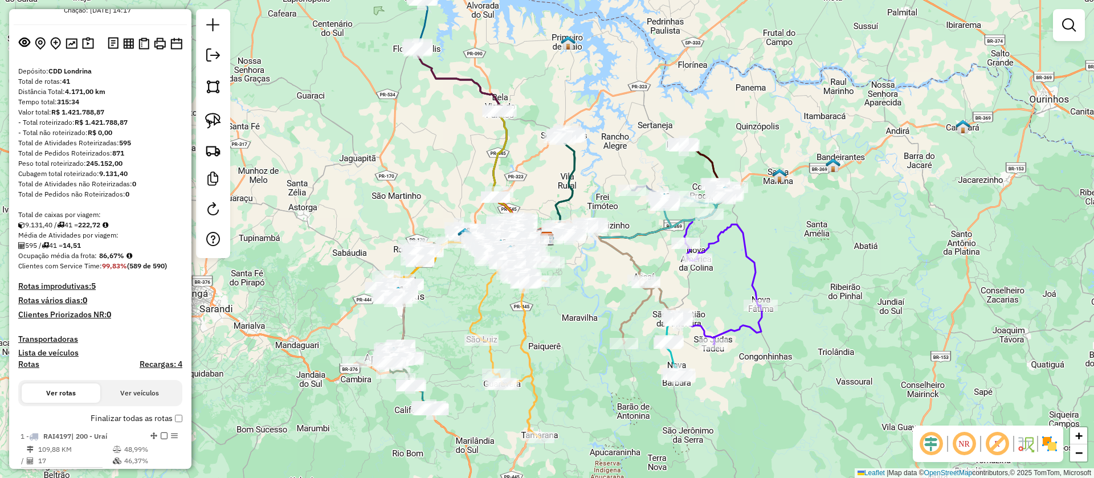
click at [26, 369] on h4 "Rotas" at bounding box center [28, 365] width 21 height 10
select select "*"
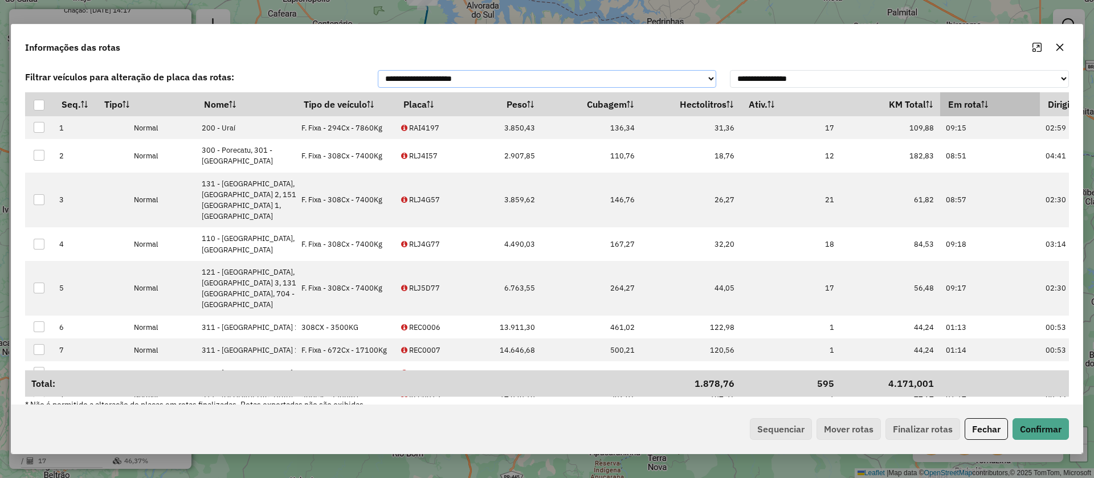
scroll to position [0, 198]
click at [939, 116] on th "Em rota" at bounding box center [989, 104] width 100 height 24
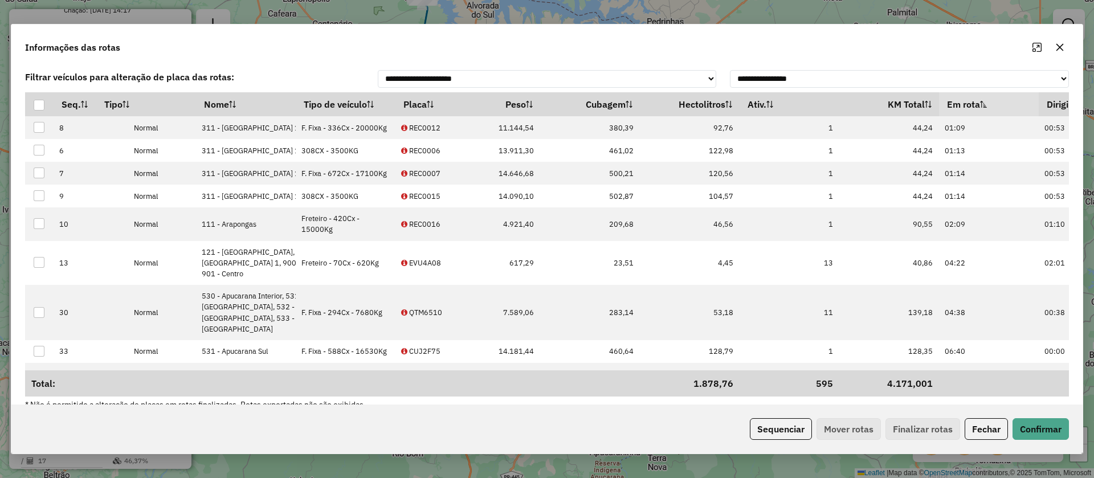
click at [939, 116] on th "Em rota" at bounding box center [989, 104] width 100 height 24
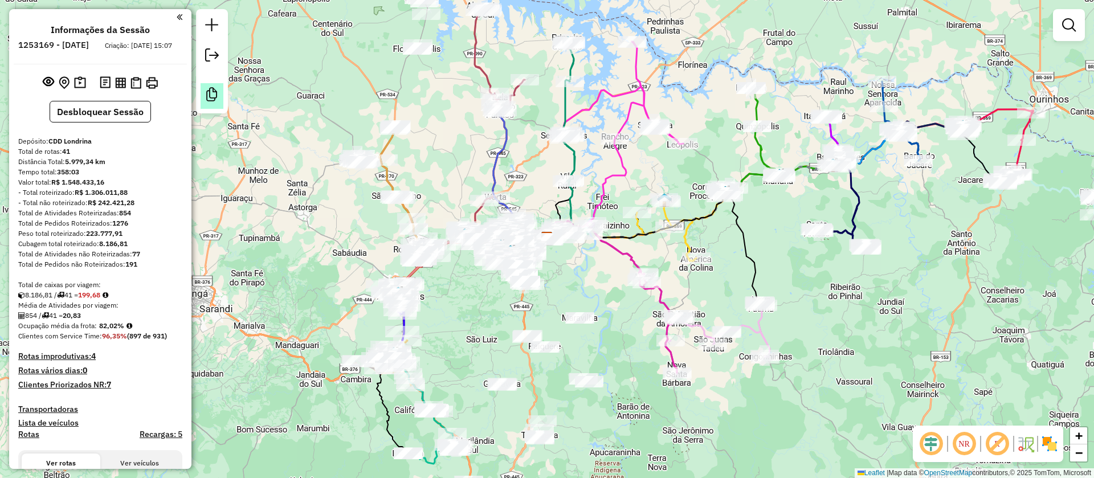
click at [217, 94] on em at bounding box center [212, 95] width 14 height 14
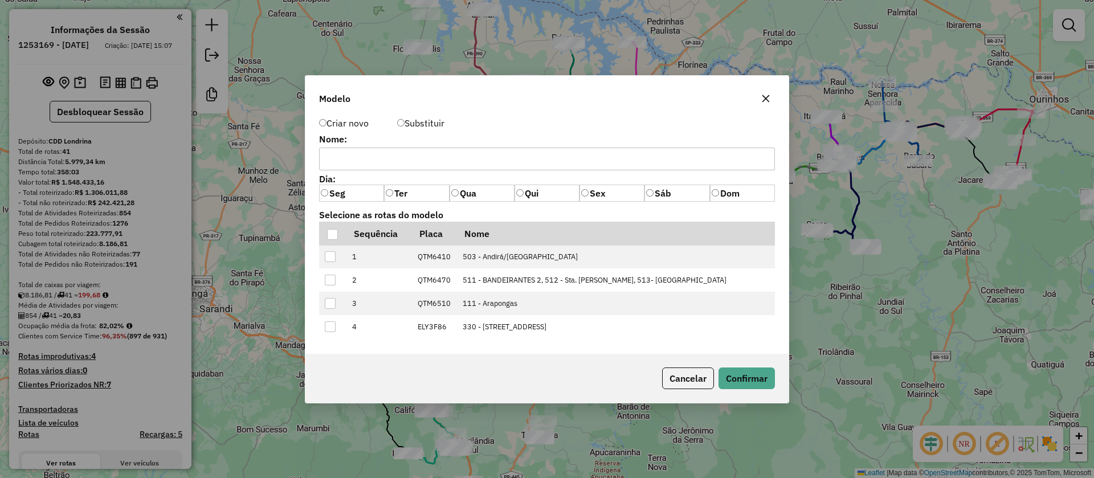
click at [377, 160] on input "text" at bounding box center [547, 159] width 456 height 23
type input "*****"
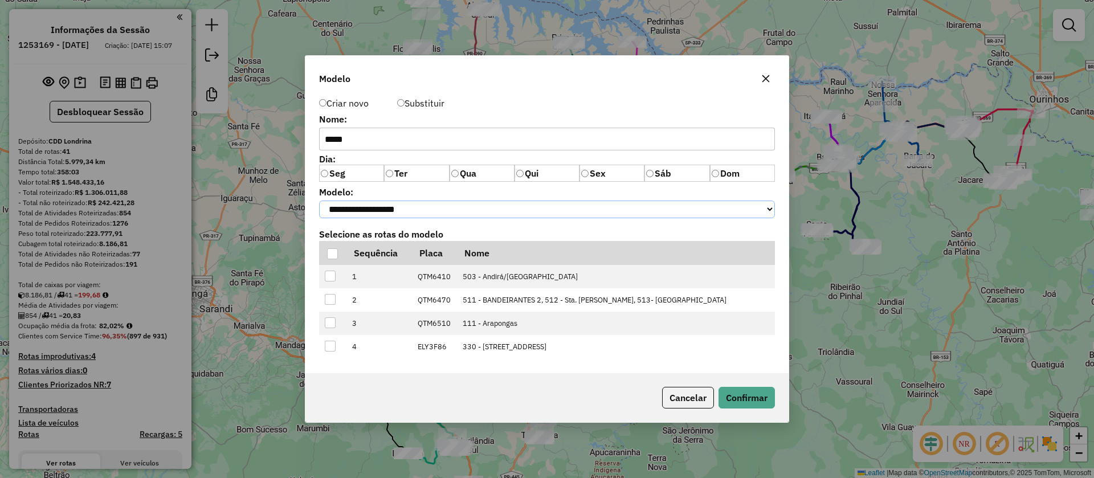
click at [380, 213] on select "**********" at bounding box center [547, 210] width 456 height 18
select select "*******"
click at [319, 201] on select "**********" at bounding box center [547, 210] width 456 height 18
click at [333, 256] on div at bounding box center [332, 253] width 11 height 11
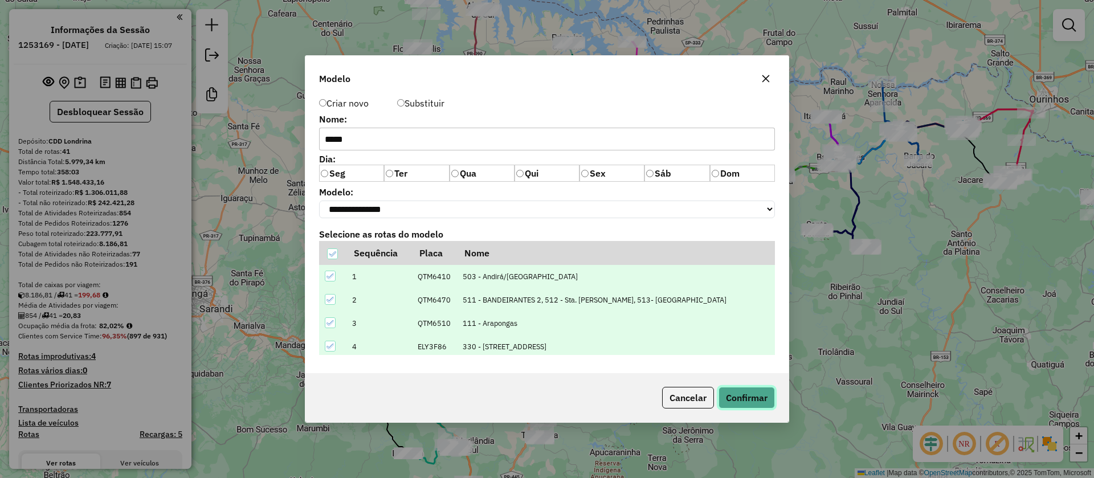
click at [729, 318] on button "Confirmar" at bounding box center [746, 398] width 56 height 22
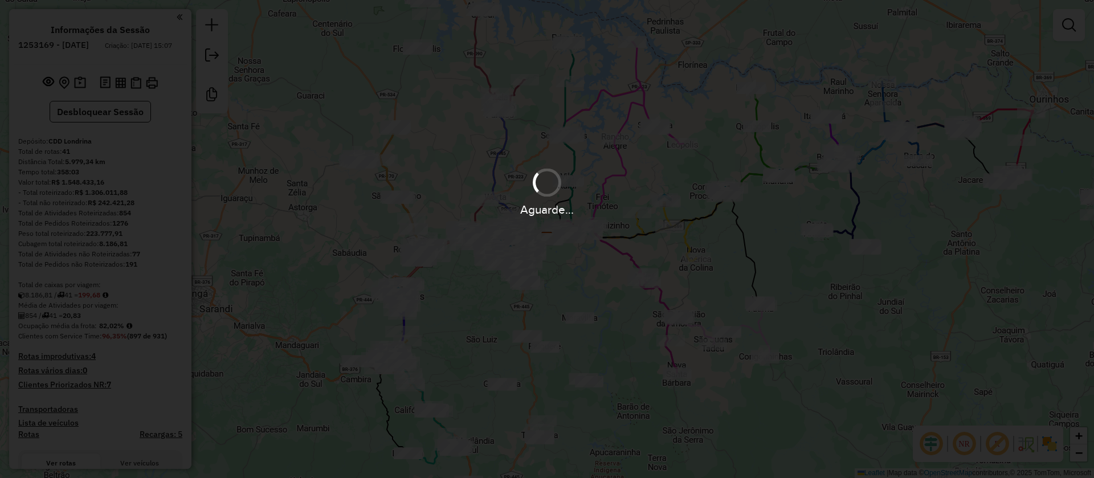
select select "**********"
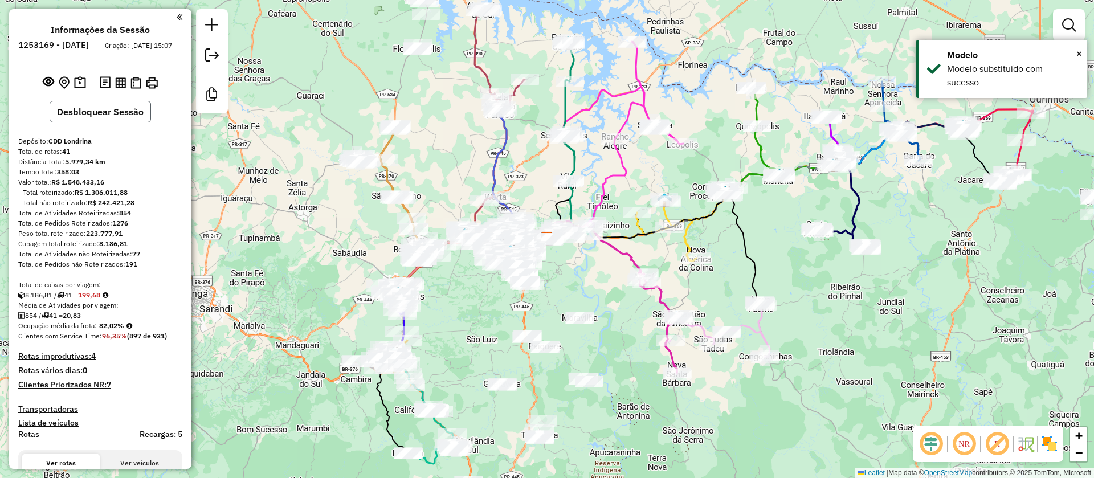
click at [122, 123] on button "Desbloquear Sessão" at bounding box center [100, 112] width 101 height 22
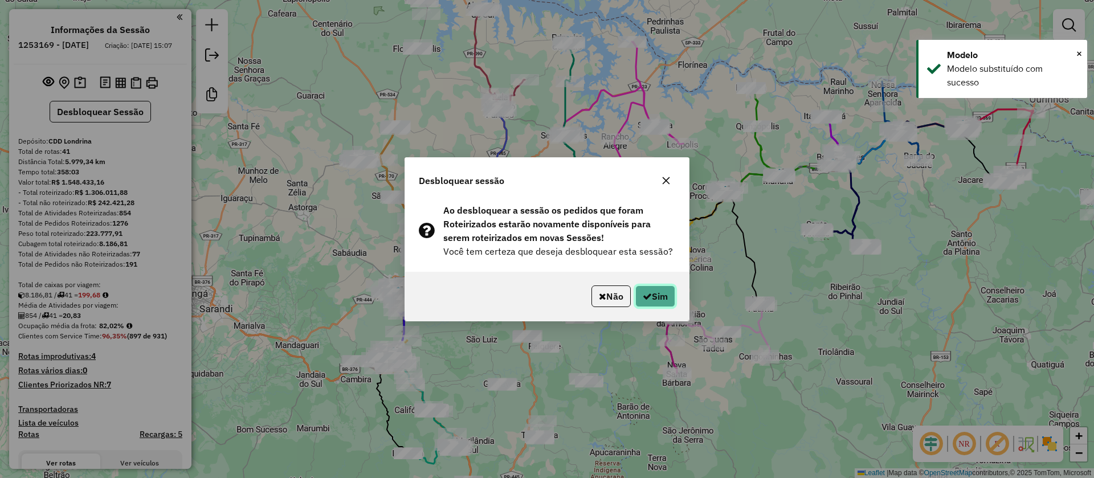
click at [648, 292] on icon "button" at bounding box center [647, 296] width 9 height 9
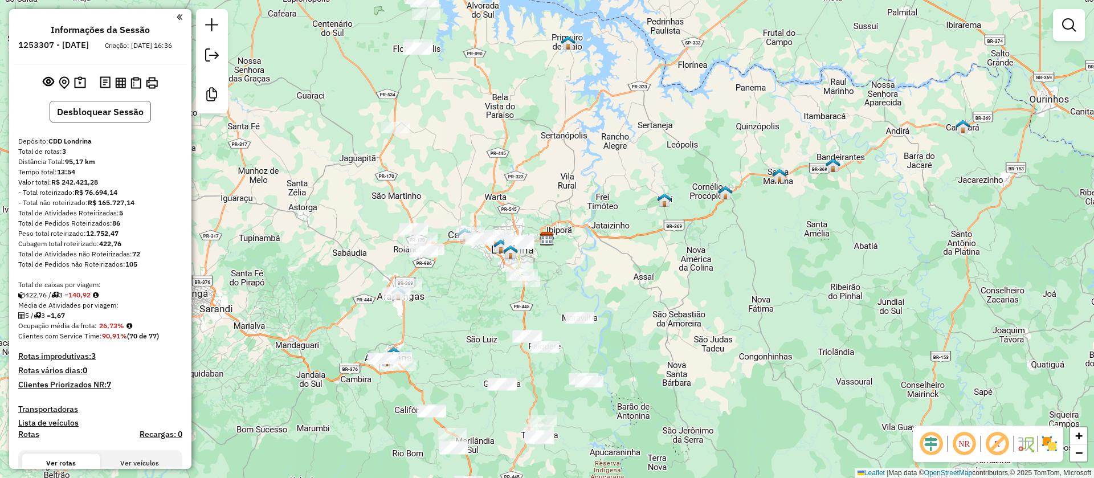
click at [122, 123] on button "Desbloquear Sessão" at bounding box center [100, 112] width 101 height 22
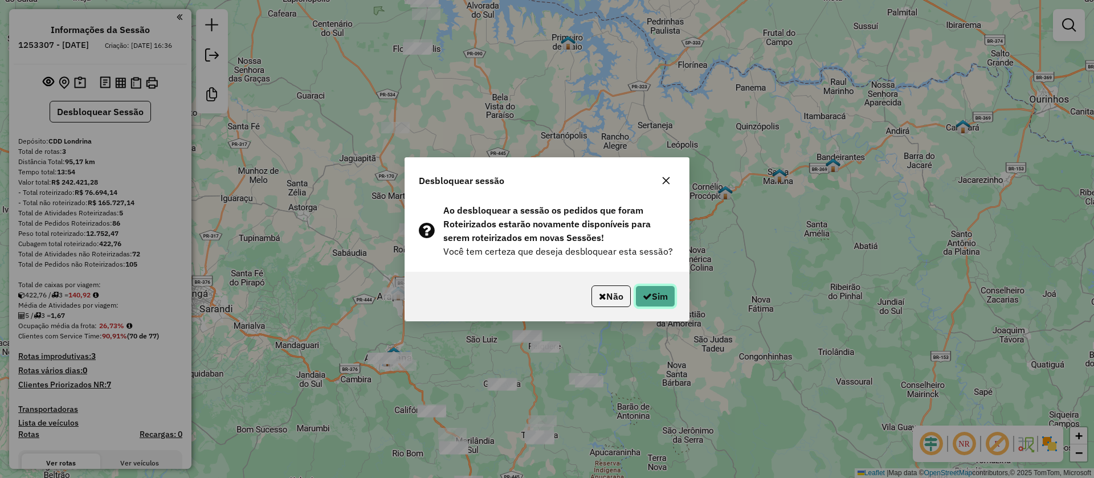
click at [654, 301] on button "Sim" at bounding box center [655, 296] width 40 height 22
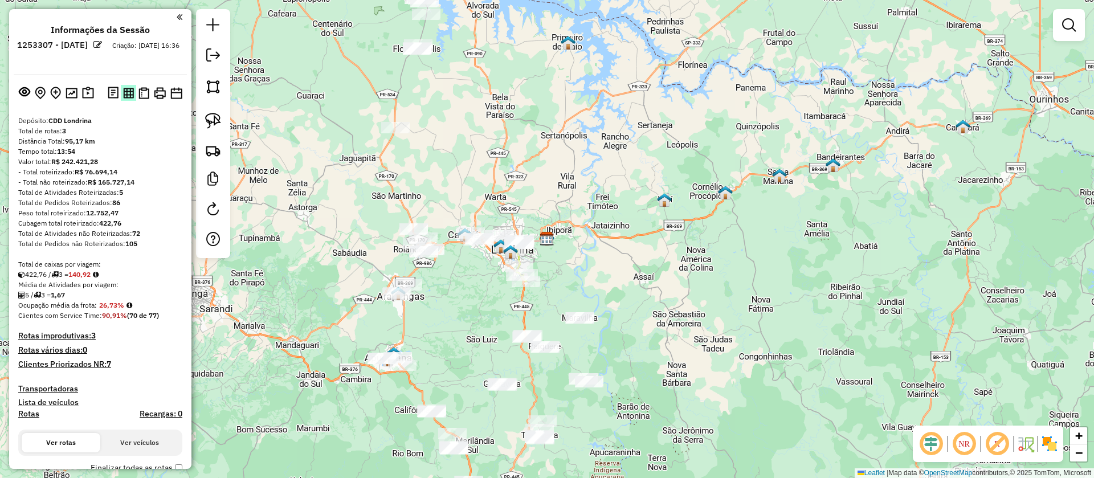
click at [131, 90] on img at bounding box center [128, 93] width 11 height 11
click at [143, 95] on img at bounding box center [143, 93] width 11 height 12
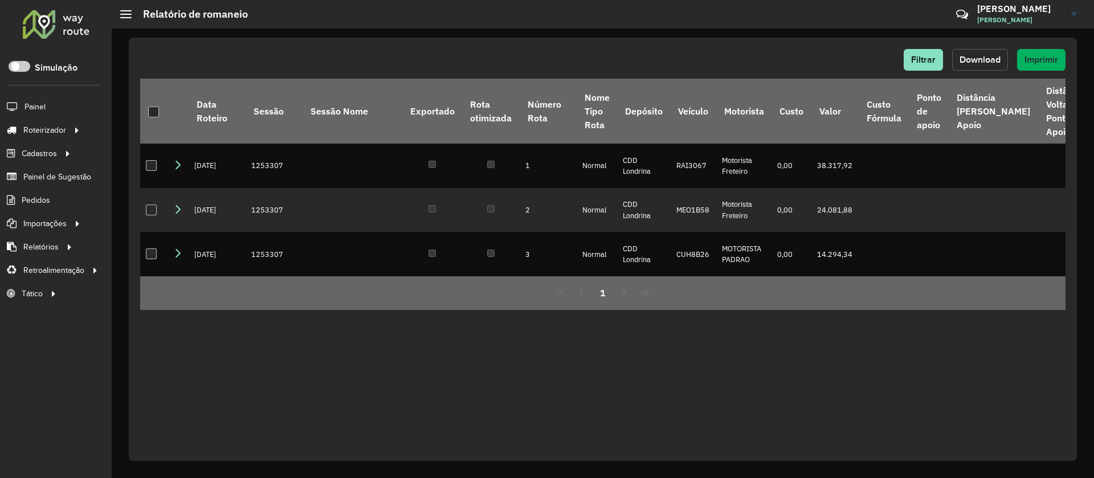
click at [990, 59] on span "Download" at bounding box center [980, 60] width 41 height 10
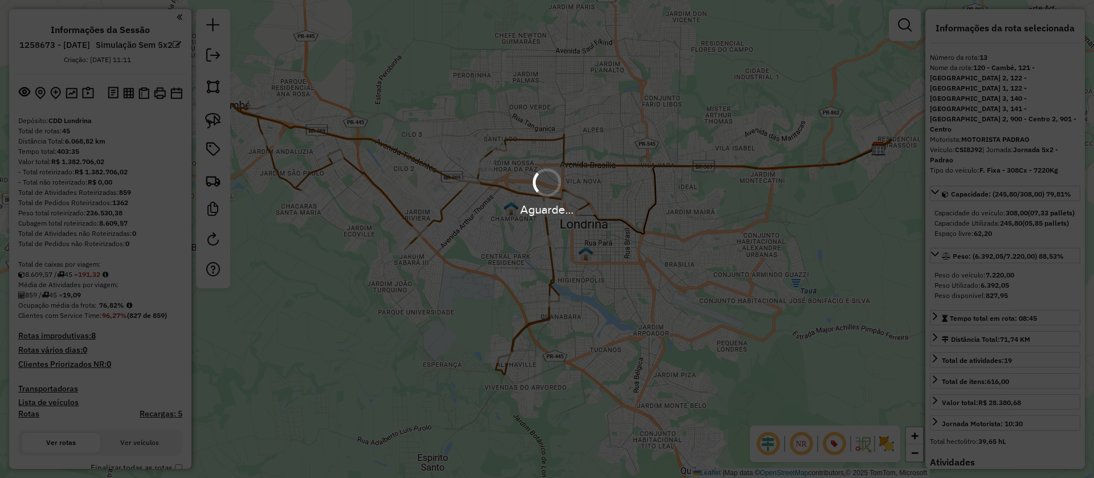
select select "**********"
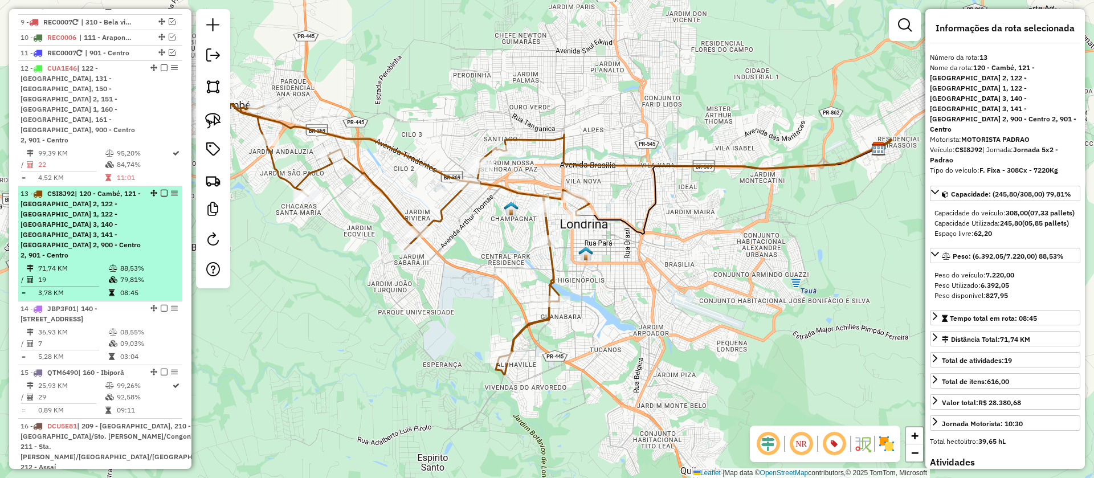
click at [141, 263] on td "88,53%" at bounding box center [149, 268] width 58 height 11
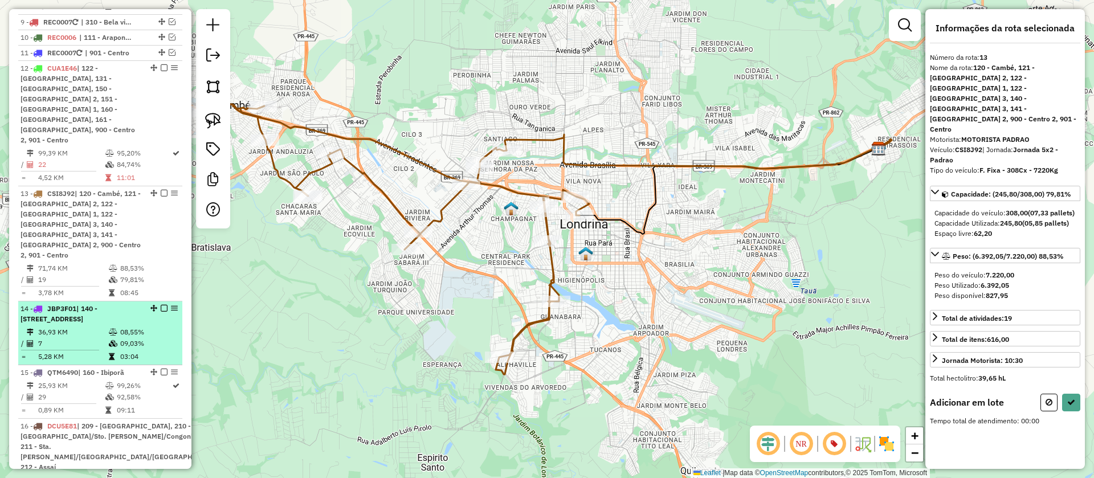
click at [116, 326] on td at bounding box center [113, 331] width 11 height 11
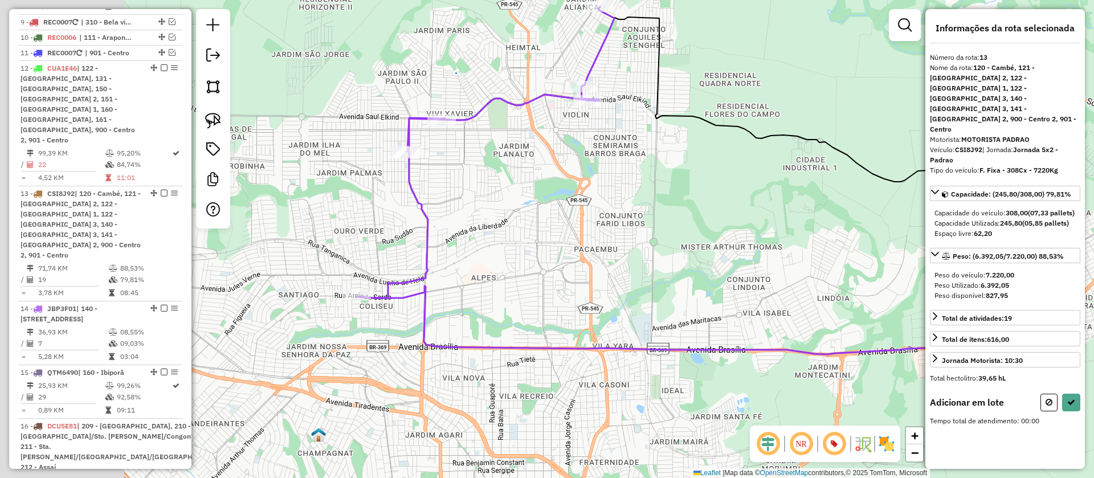
drag, startPoint x: 356, startPoint y: 307, endPoint x: 481, endPoint y: 261, distance: 133.4
click at [498, 250] on div "Janela de atendimento Grade de atendimento Capacidade Transportadoras Veículos …" at bounding box center [547, 239] width 1094 height 478
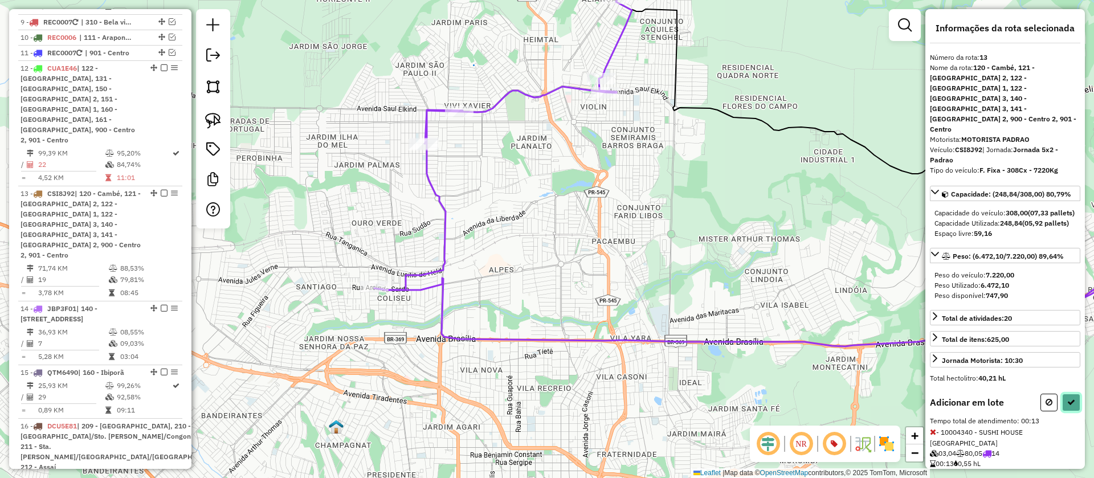
click at [1071, 401] on icon at bounding box center [1071, 402] width 8 height 8
select select "**********"
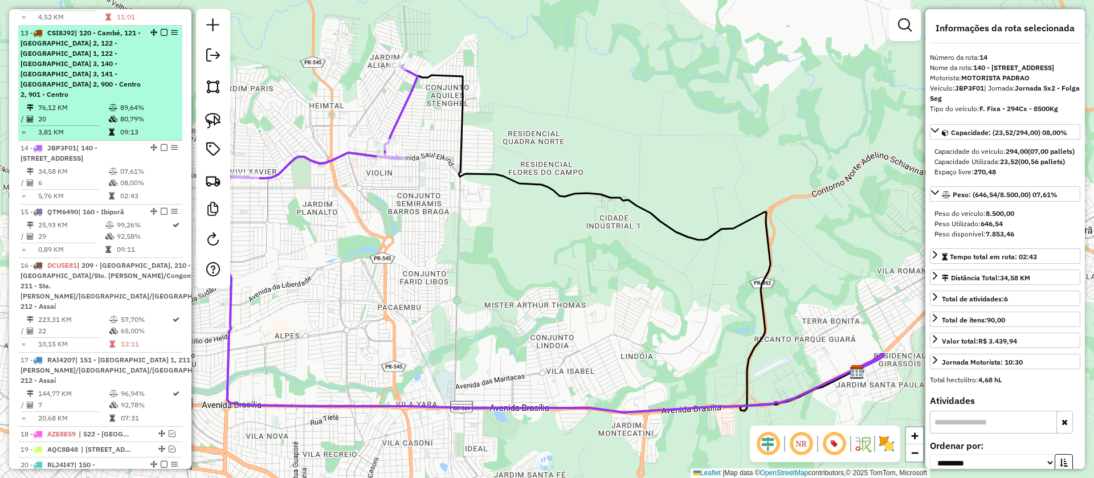
scroll to position [1140, 0]
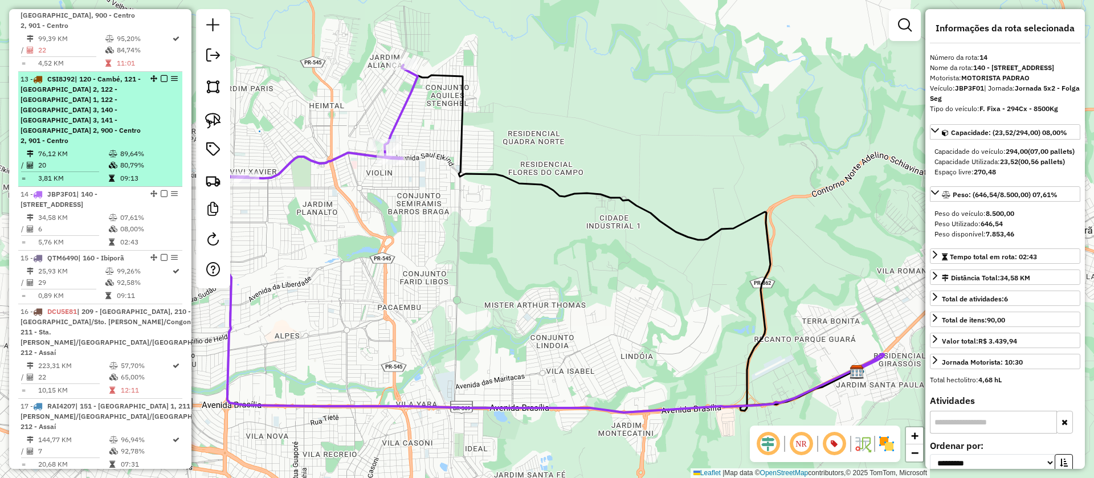
click at [120, 119] on div "13 - CSI8J92 | 120 - Cambé, 121 - [GEOGRAPHIC_DATA], 122 - [GEOGRAPHIC_DATA] 1,…" at bounding box center [81, 110] width 121 height 72
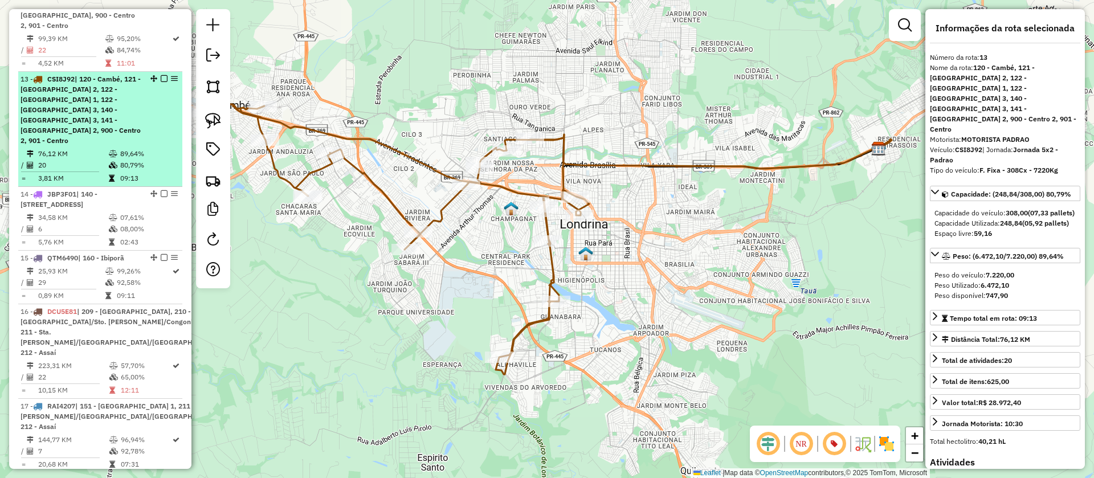
click at [161, 75] on em at bounding box center [164, 78] width 7 height 7
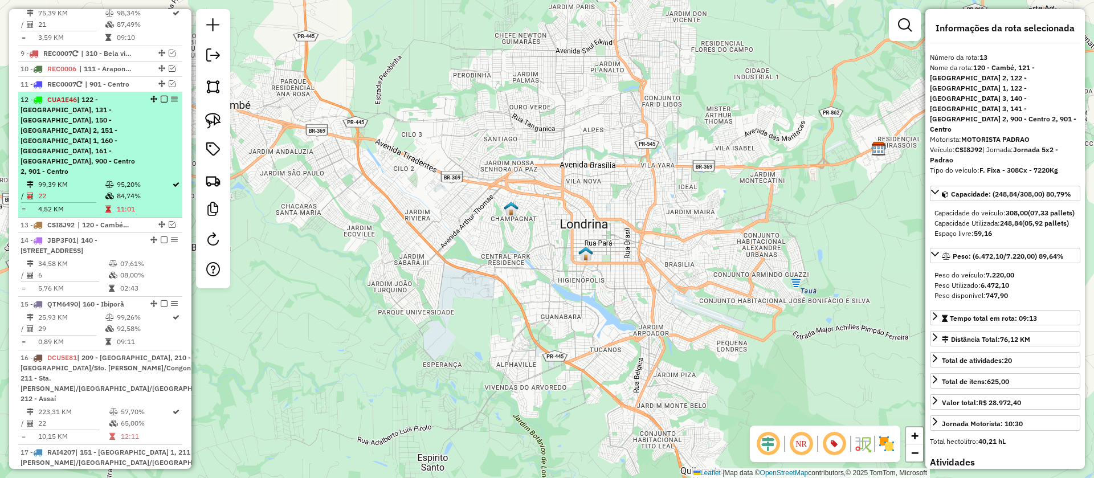
scroll to position [987, 0]
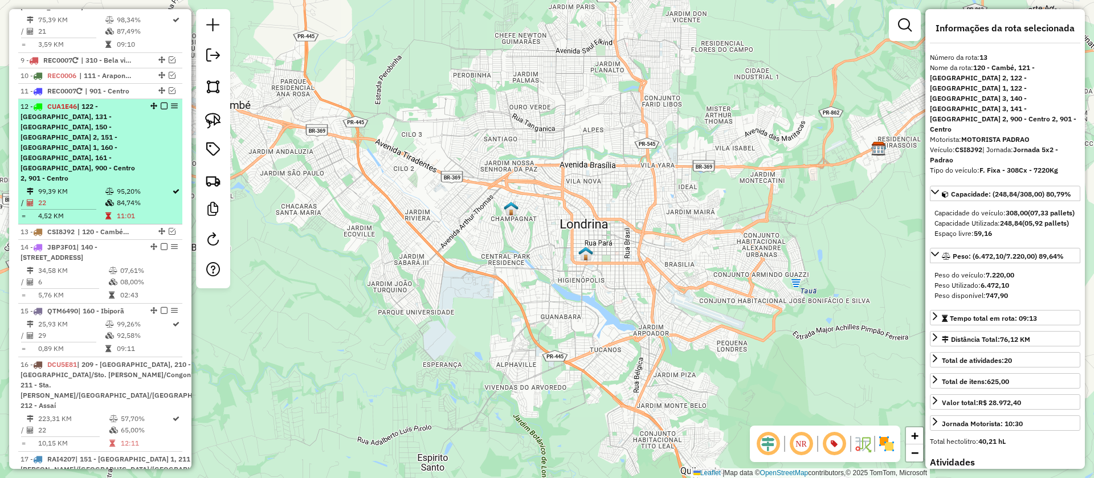
click at [130, 186] on td "95,20%" at bounding box center [143, 191] width 55 height 11
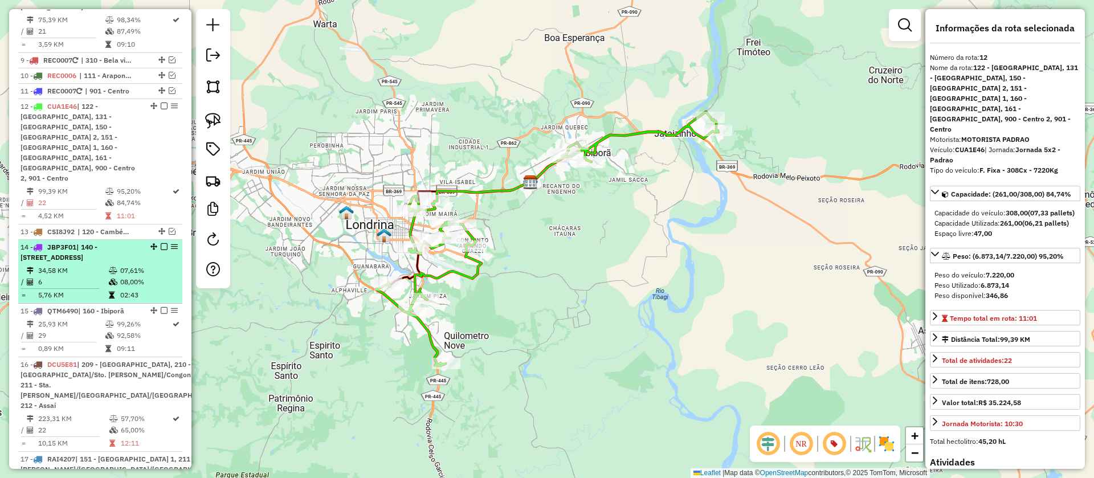
click at [134, 242] on div "14 - JBP3F01 | 140 - [STREET_ADDRESS]" at bounding box center [81, 252] width 121 height 21
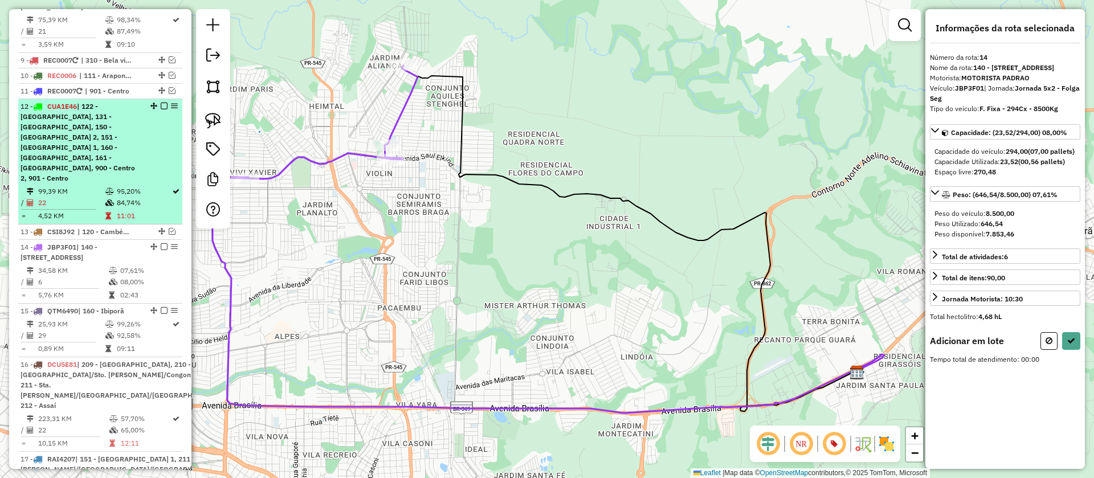
click at [128, 164] on div "12 - CUA1E46 | 122 - [GEOGRAPHIC_DATA] 3, 131 - [GEOGRAPHIC_DATA], 150 - [GEOGR…" at bounding box center [81, 142] width 121 height 82
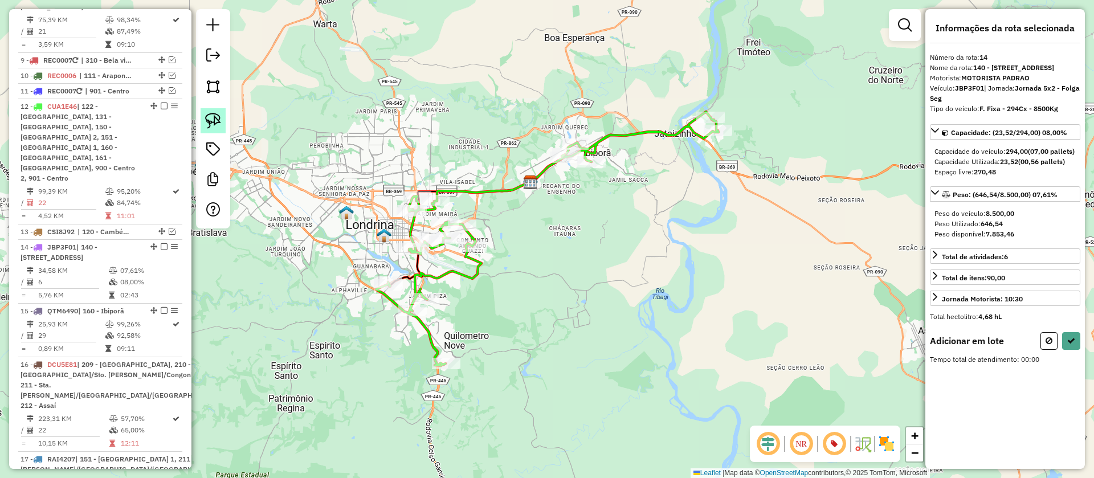
click at [217, 126] on img at bounding box center [213, 121] width 16 height 16
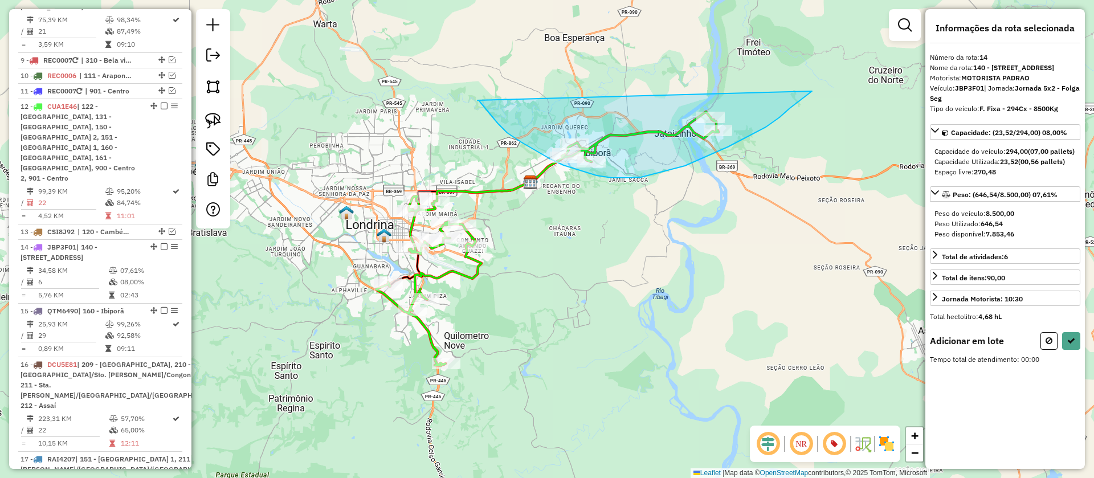
drag, startPoint x: 477, startPoint y: 100, endPoint x: 812, endPoint y: 91, distance: 335.2
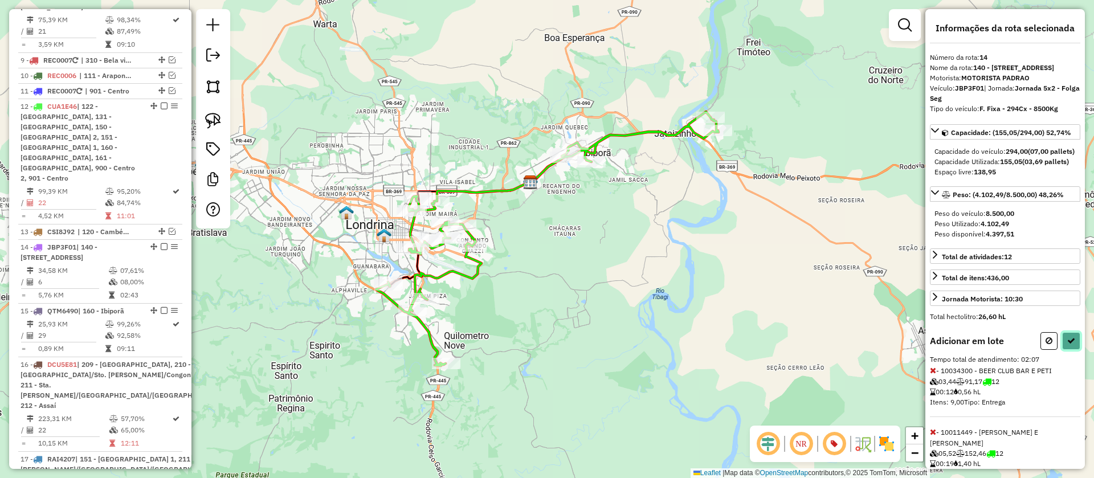
click at [1068, 345] on icon at bounding box center [1071, 341] width 8 height 8
select select "**********"
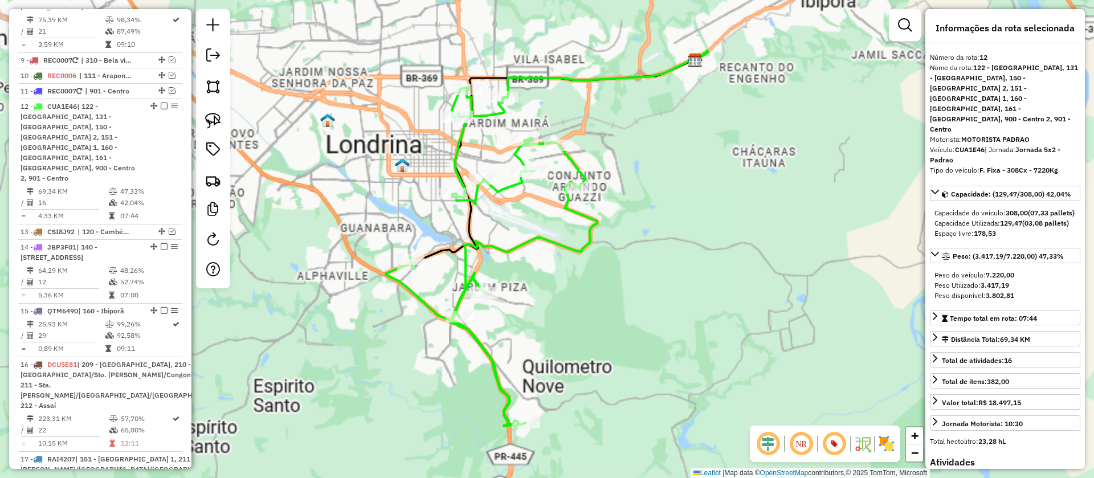
scroll to position [1082, 0]
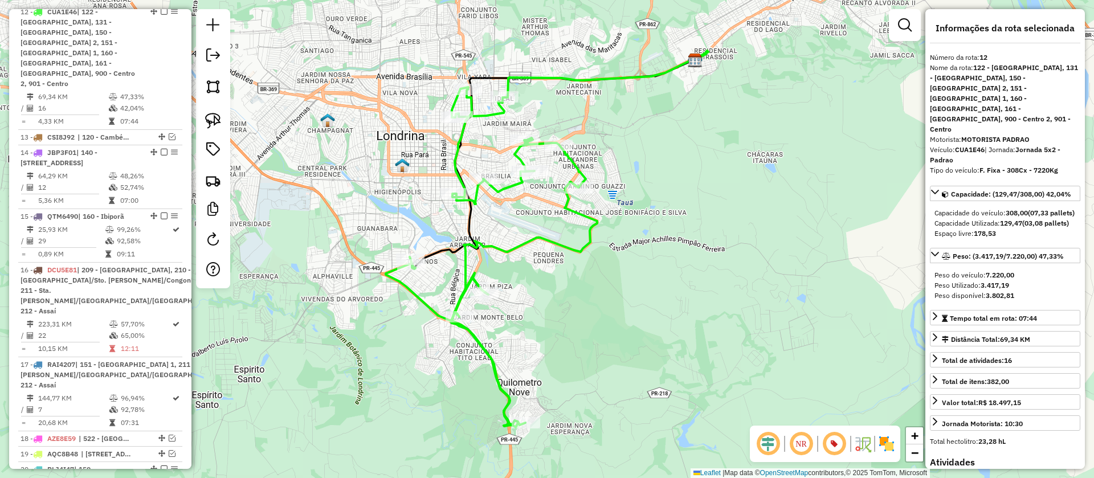
click at [501, 190] on icon at bounding box center [491, 257] width 211 height 340
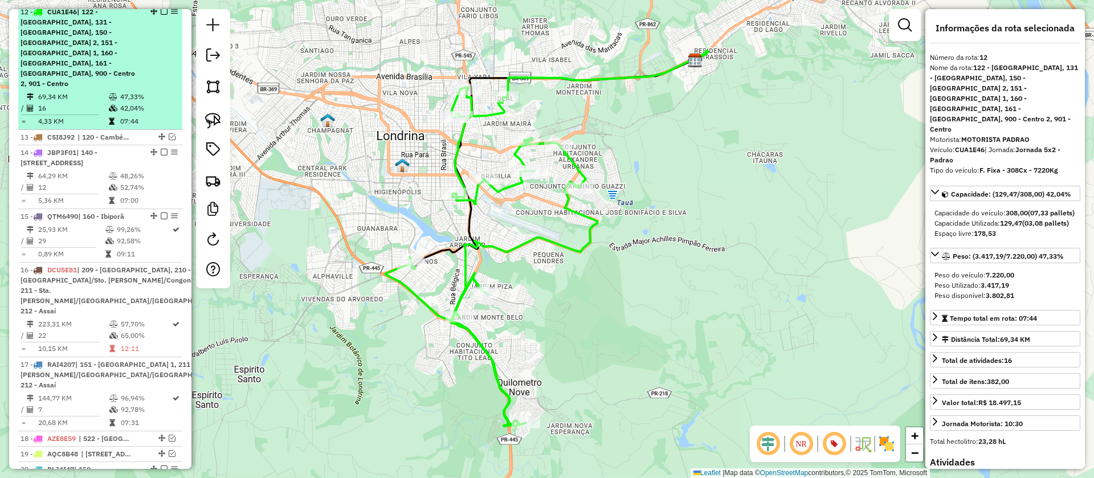
click at [161, 15] on em at bounding box center [164, 11] width 7 height 7
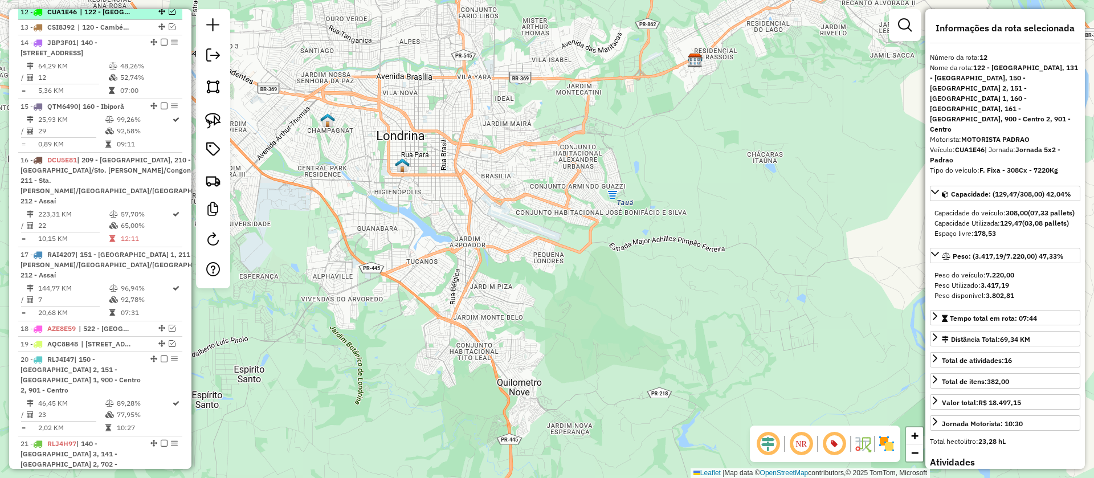
click at [169, 15] on em at bounding box center [172, 11] width 7 height 7
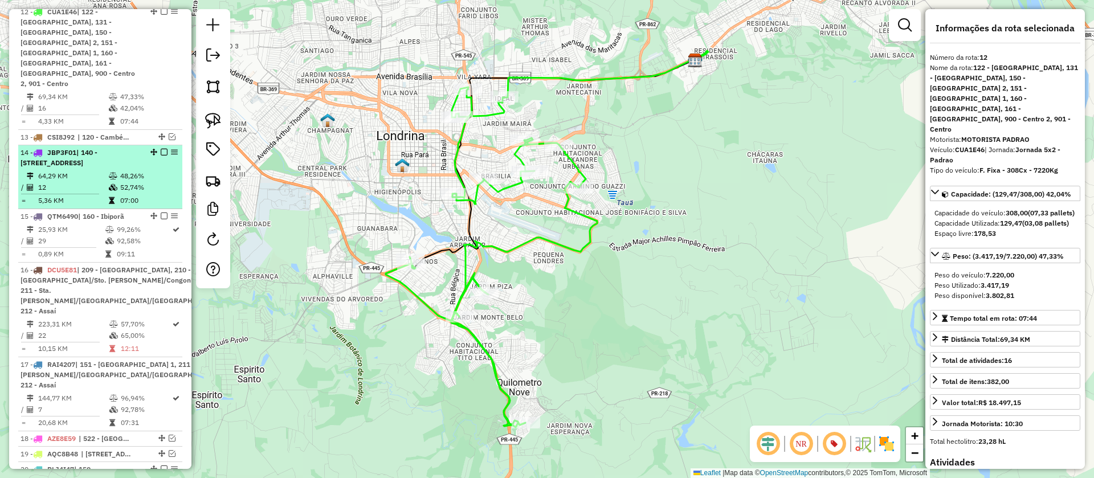
click at [156, 182] on td "52,74%" at bounding box center [149, 187] width 58 height 11
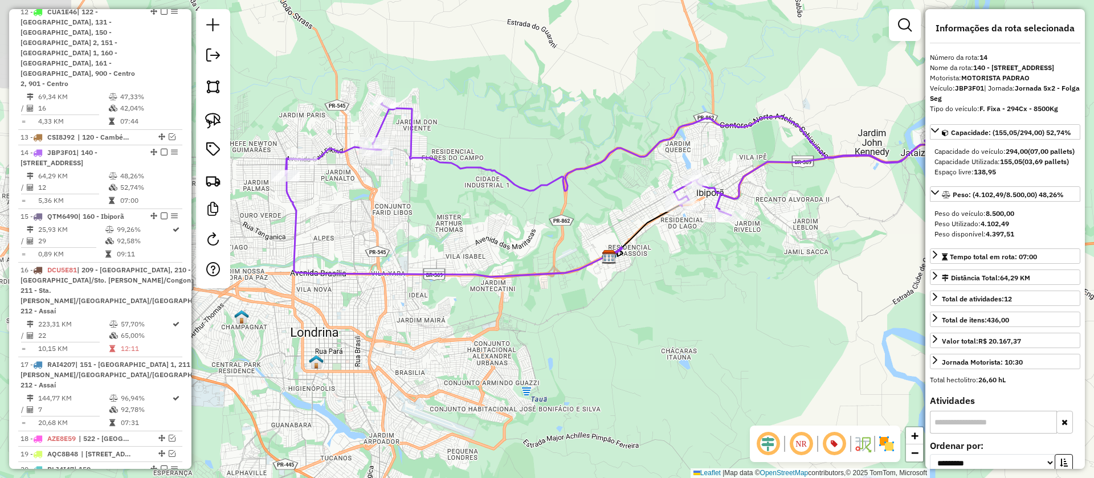
drag, startPoint x: 485, startPoint y: 262, endPoint x: 574, endPoint y: 213, distance: 101.5
click at [574, 213] on div "Janela de atendimento Grade de atendimento Capacidade Transportadoras Veículos …" at bounding box center [547, 239] width 1094 height 478
click at [582, 166] on icon at bounding box center [635, 159] width 699 height 112
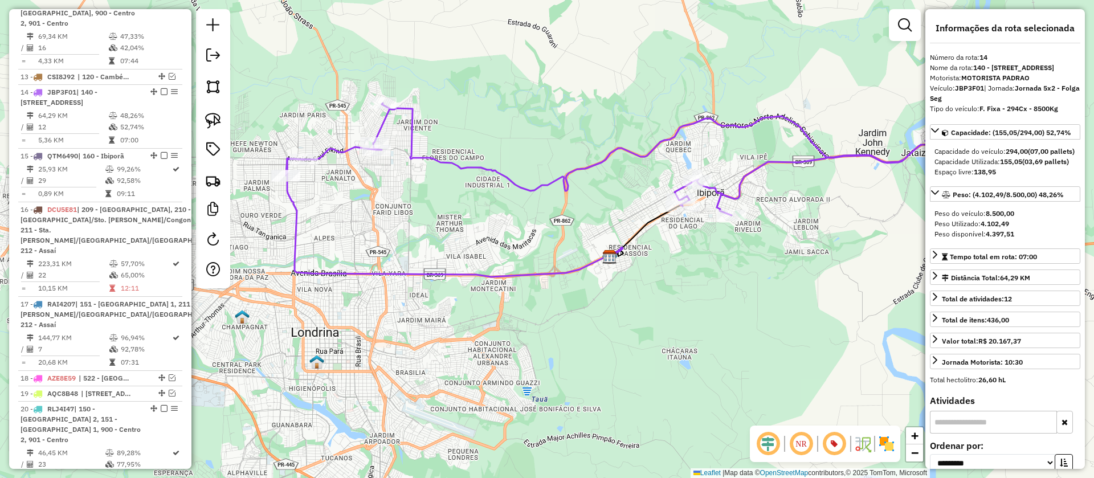
scroll to position [1202, 0]
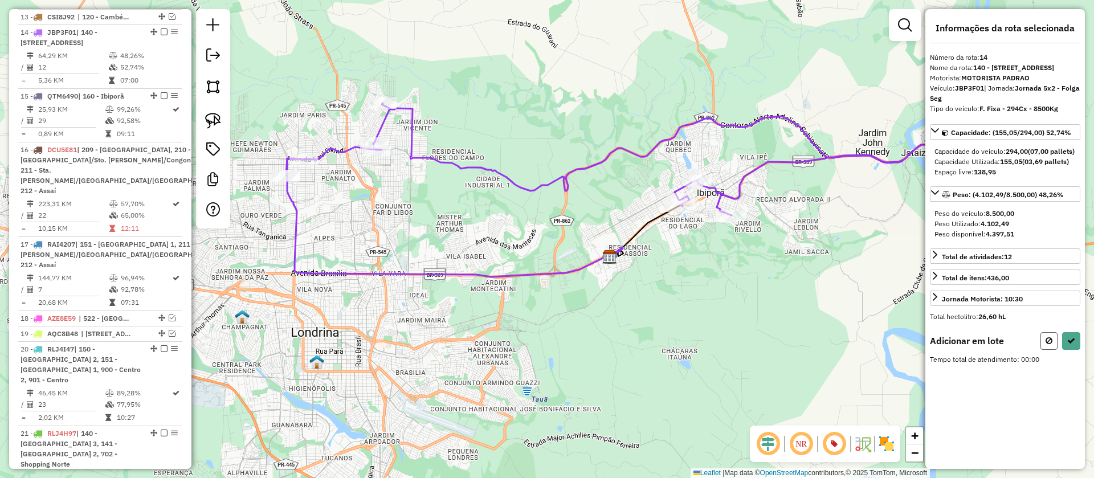
click at [1052, 345] on icon at bounding box center [1049, 341] width 7 height 8
select select "**********"
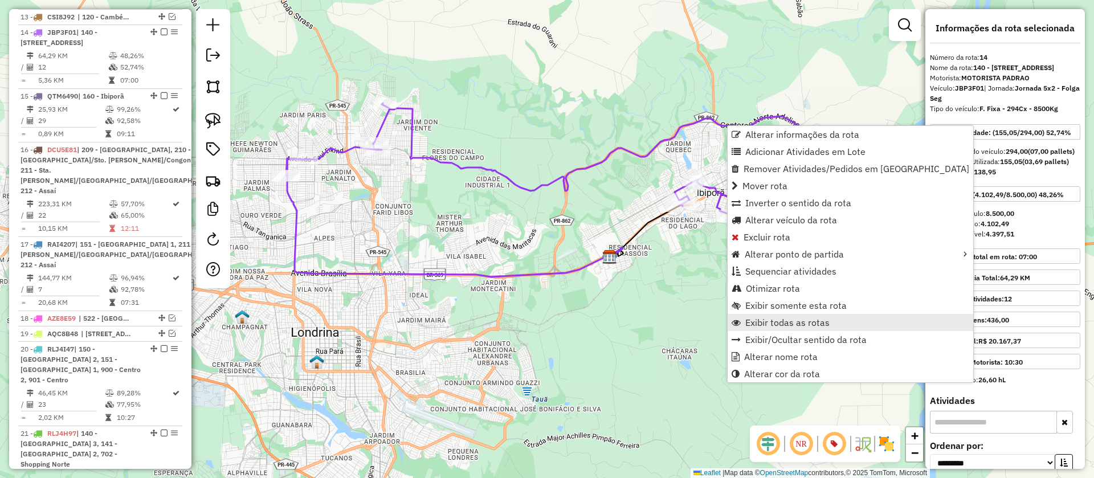
click at [769, 318] on span "Exibir todas as rotas" at bounding box center [787, 322] width 84 height 9
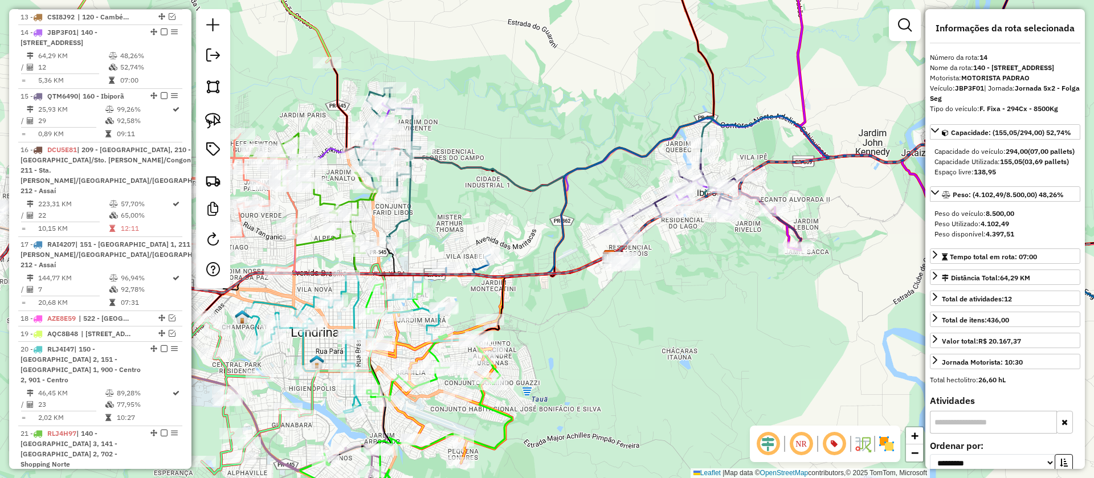
click at [705, 129] on icon at bounding box center [534, 166] width 358 height 156
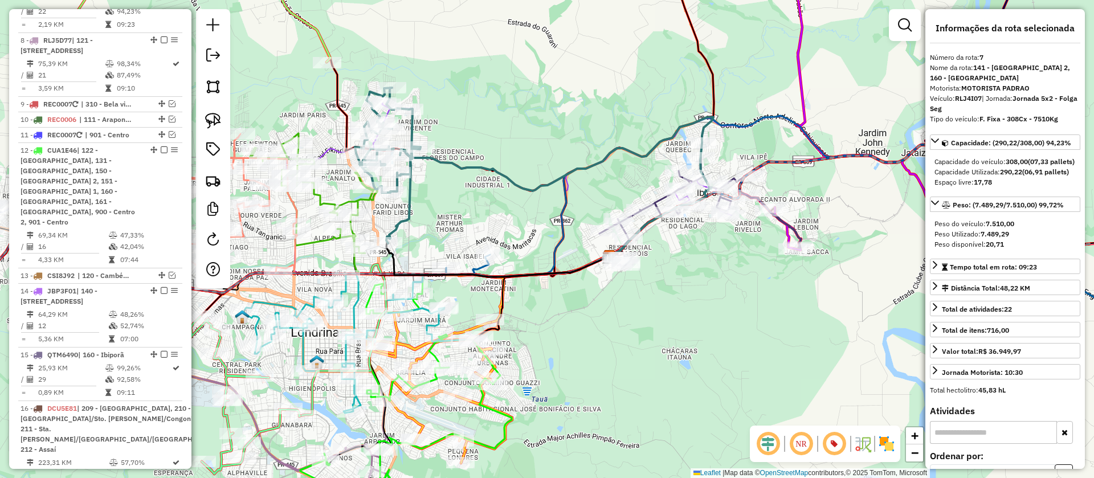
scroll to position [898, 0]
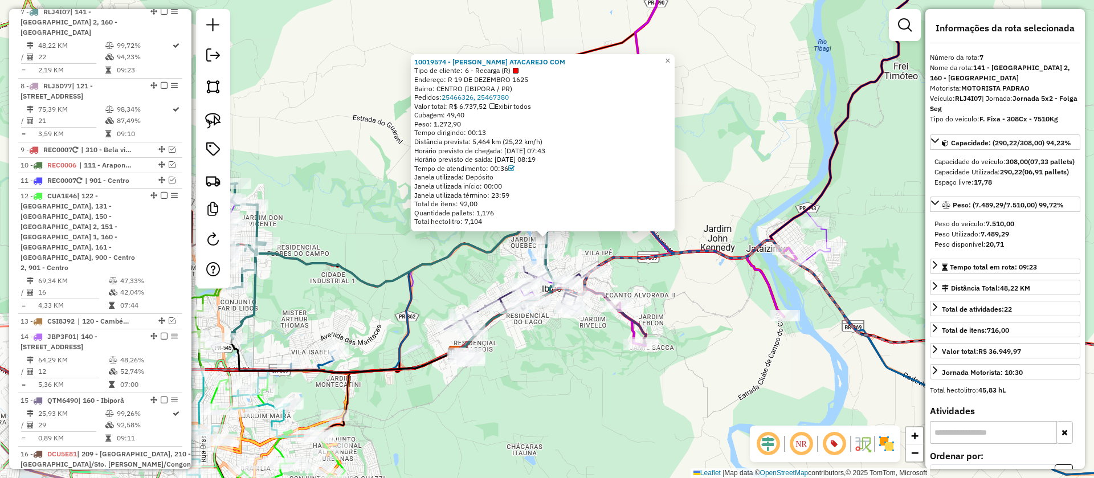
click at [765, 171] on div "10019574 - CHAVES ATACAREJO COM Tipo de cliente: 6 - Recarga (R) Endereço: R [D…" at bounding box center [547, 239] width 1094 height 478
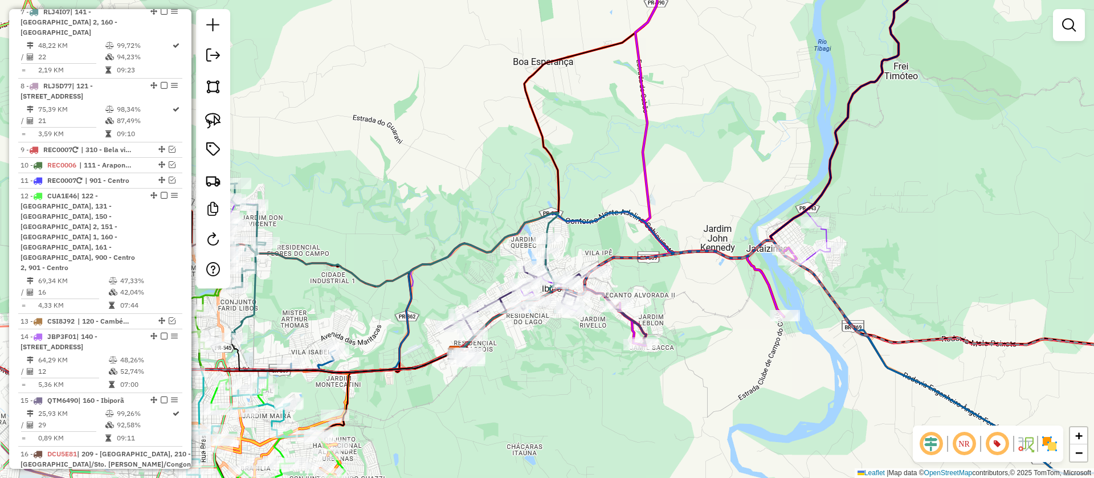
click at [828, 234] on icon at bounding box center [480, 255] width 699 height 112
select select "**********"
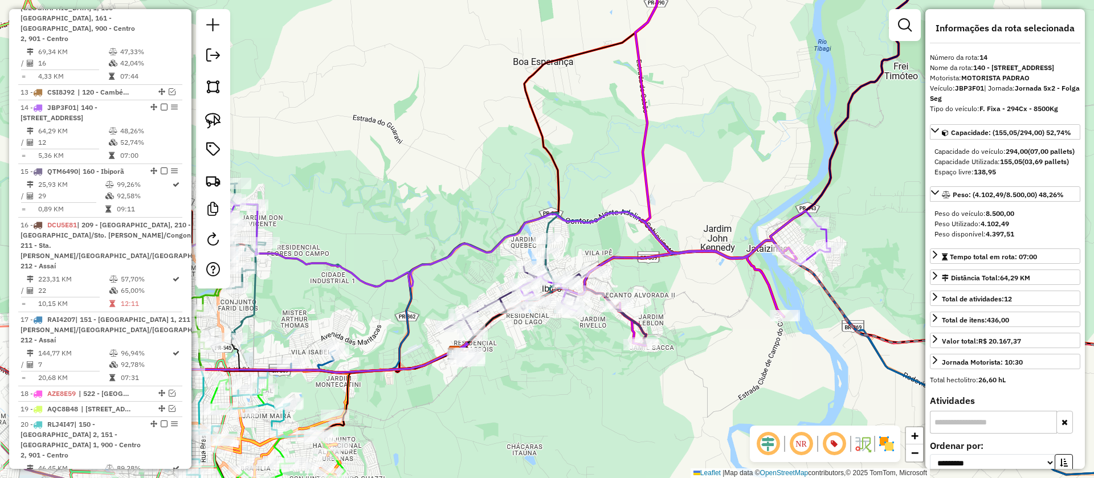
scroll to position [1202, 0]
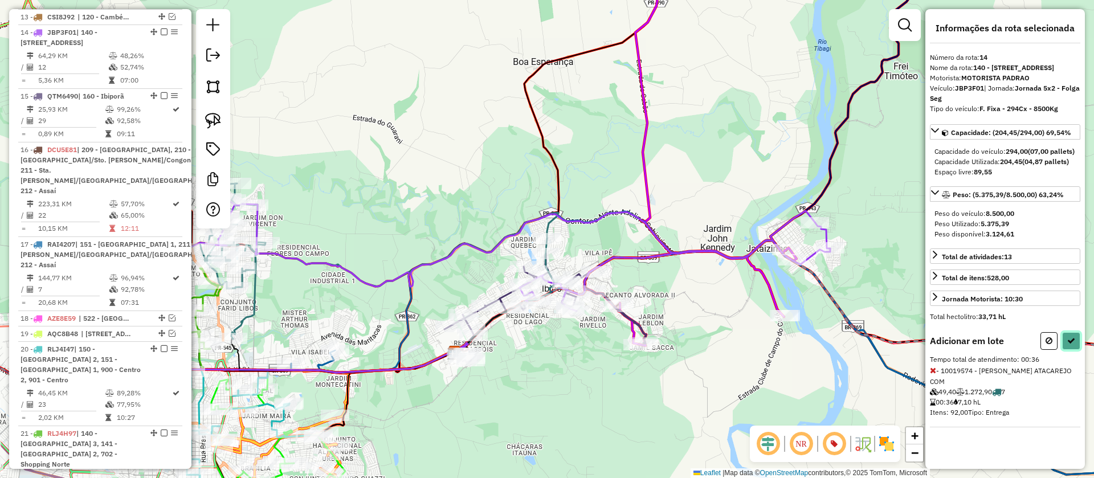
click at [1069, 345] on icon at bounding box center [1071, 341] width 8 height 8
select select "**********"
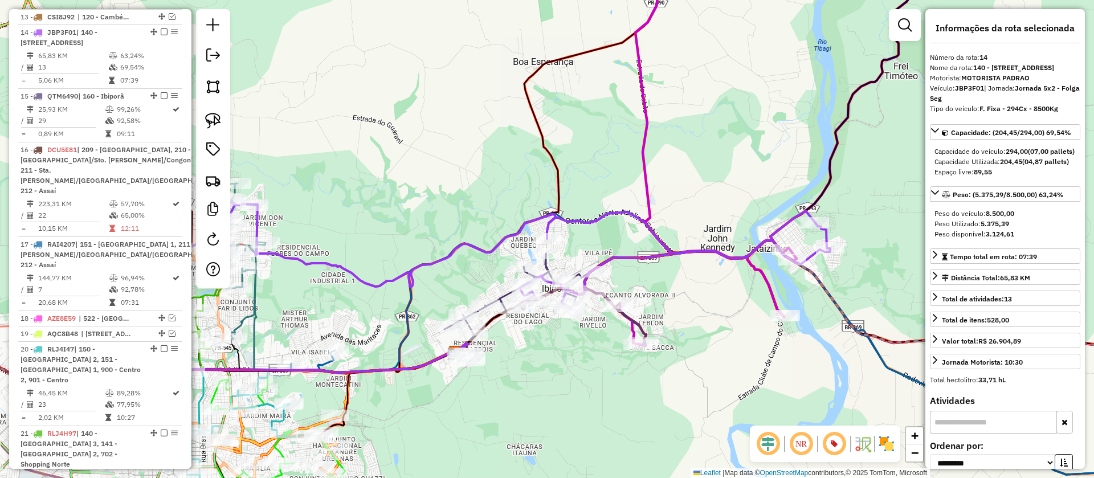
click at [827, 236] on icon at bounding box center [480, 255] width 699 height 112
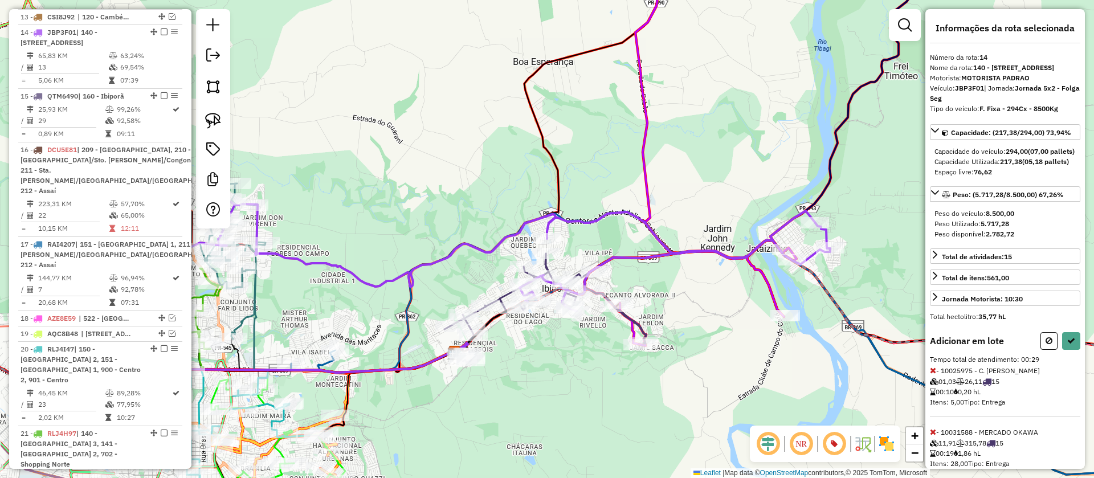
scroll to position [54, 0]
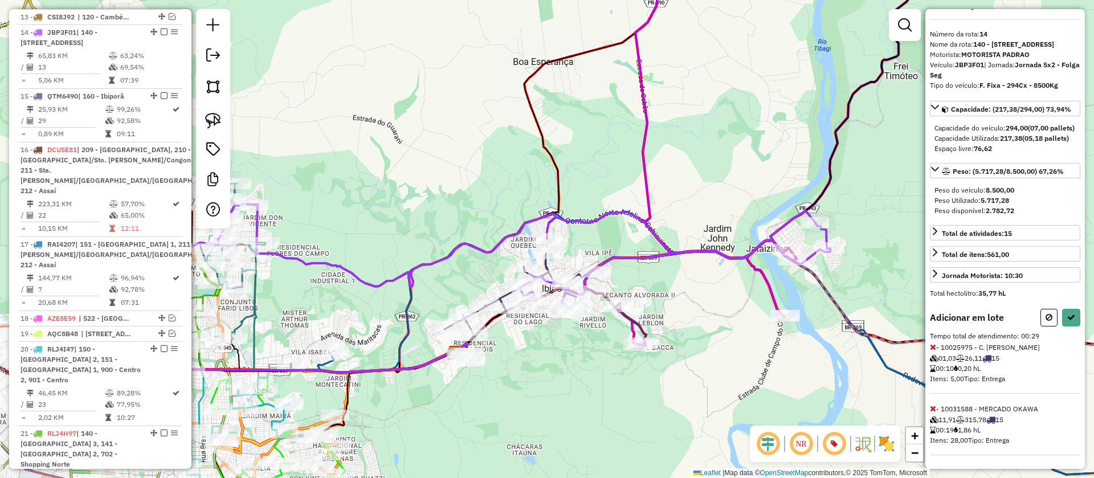
click at [932, 346] on icon at bounding box center [933, 347] width 6 height 8
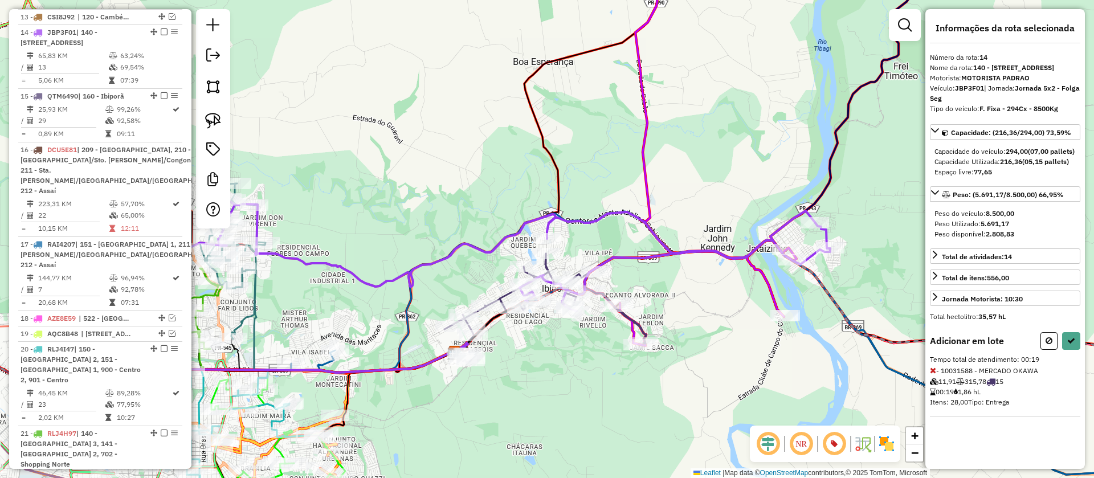
click at [931, 374] on icon at bounding box center [933, 370] width 6 height 8
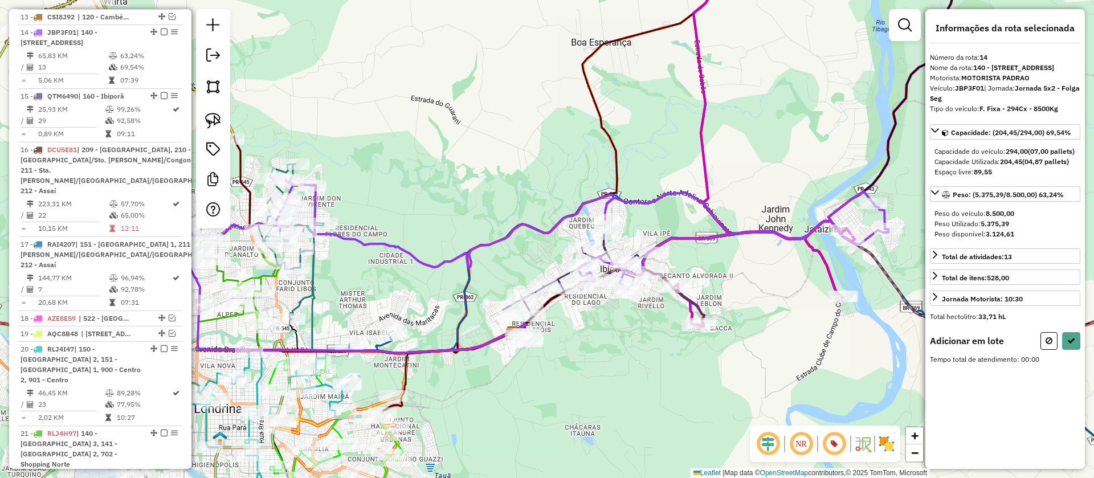
drag, startPoint x: 688, startPoint y: 300, endPoint x: 738, endPoint y: 282, distance: 52.6
click at [738, 282] on div "Janela de atendimento Grade de atendimento Capacidade Transportadoras Veículos …" at bounding box center [547, 239] width 1094 height 478
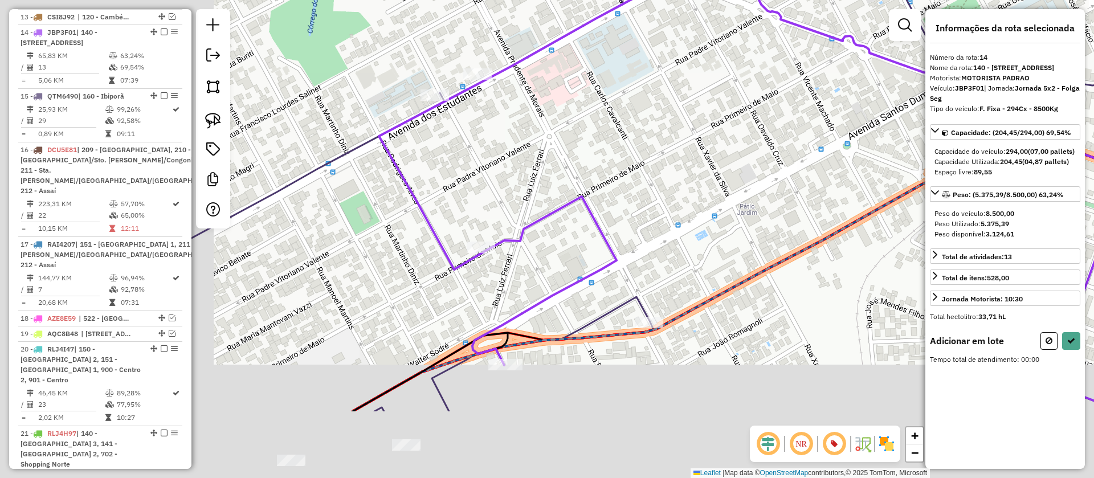
drag, startPoint x: 553, startPoint y: 281, endPoint x: 892, endPoint y: 146, distance: 365.5
click at [892, 146] on div "Janela de atendimento Grade de atendimento Capacidade Transportadoras Veículos …" at bounding box center [547, 239] width 1094 height 478
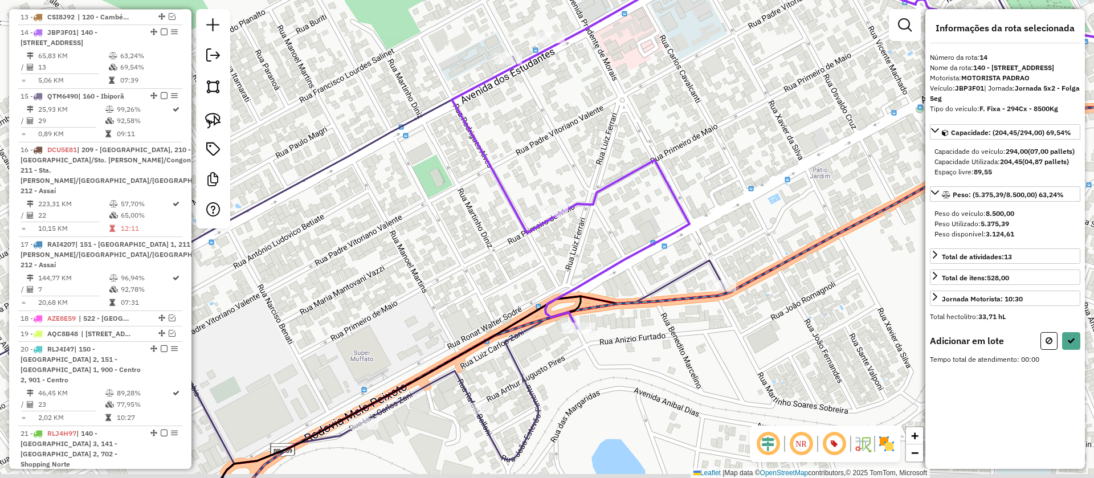
drag, startPoint x: 725, startPoint y: 217, endPoint x: 841, endPoint y: 101, distance: 163.6
click at [838, 105] on div "Janela de atendimento Grade de atendimento Capacidade Transportadoras Veículos …" at bounding box center [547, 239] width 1094 height 478
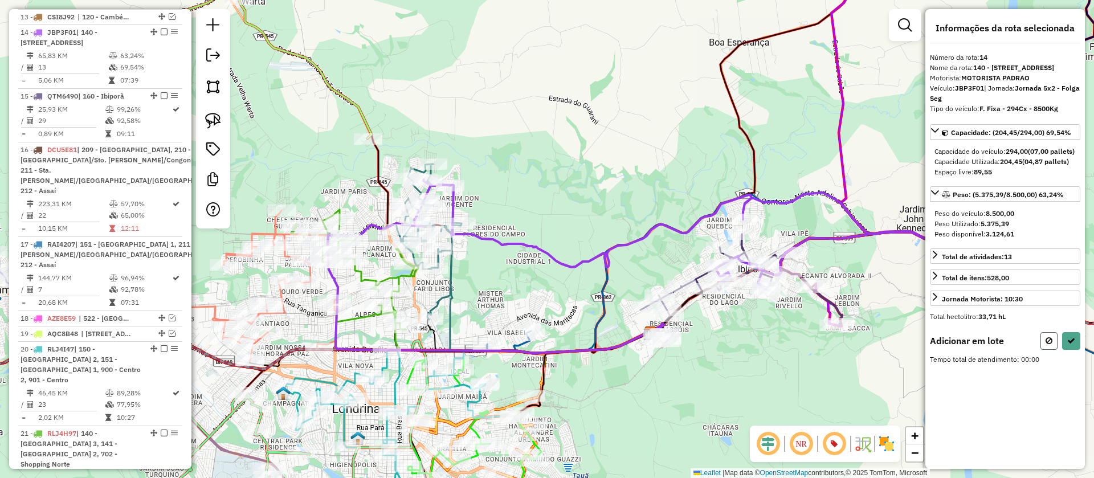
click at [1044, 350] on button at bounding box center [1048, 341] width 17 height 18
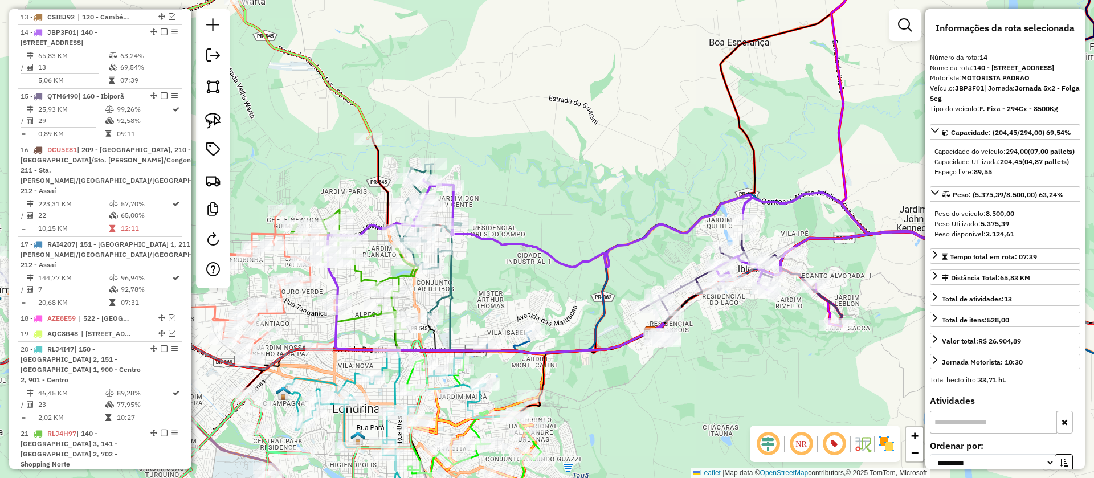
click at [773, 251] on icon at bounding box center [741, 288] width 202 height 109
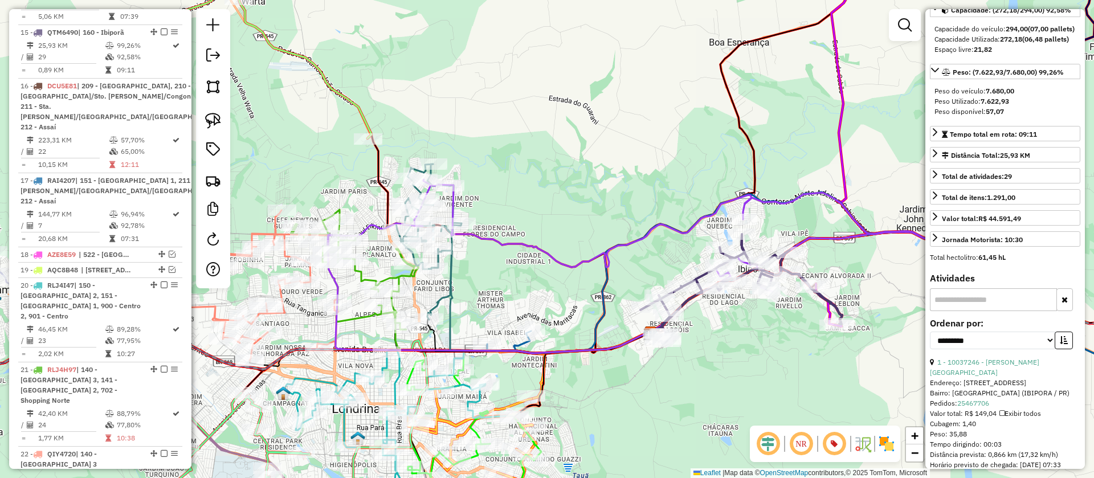
scroll to position [123, 0]
click at [1017, 349] on select "**********" at bounding box center [992, 340] width 125 height 18
select select "**********"
click at [930, 349] on select "**********" at bounding box center [992, 340] width 125 height 18
click at [1063, 344] on icon "button" at bounding box center [1064, 340] width 8 height 8
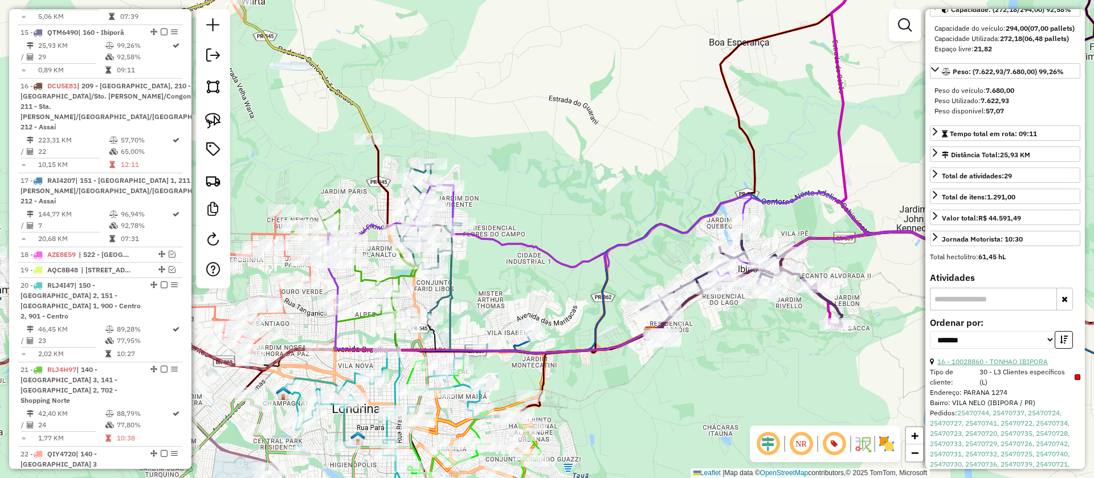
click at [1006, 366] on link "16 - 10028860 - TONHAO IBIPORA" at bounding box center [992, 361] width 111 height 9
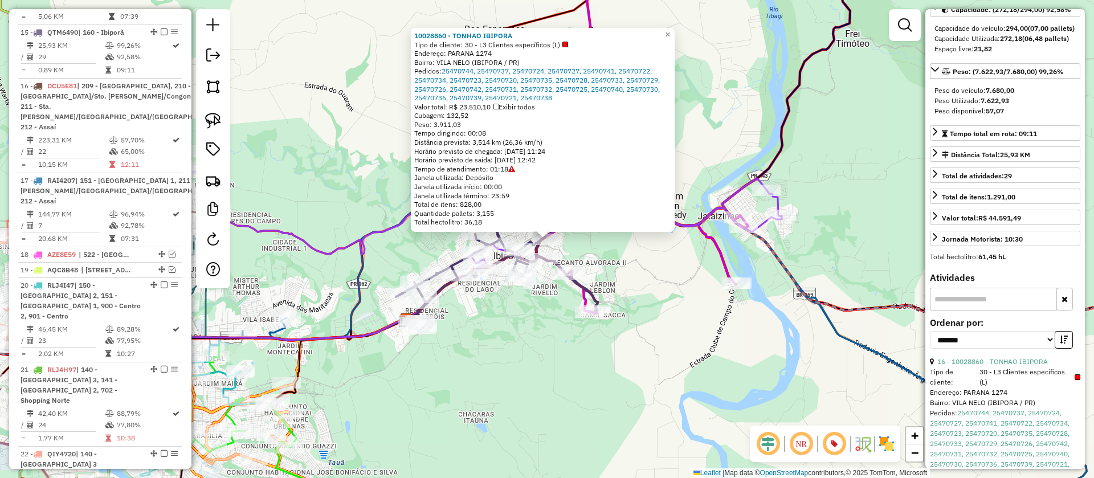
click at [620, 263] on div "10028860 - TONHAO IBIPORA Tipo de cliente: 30 - L3 Clientes específicos (L) End…" at bounding box center [547, 239] width 1094 height 478
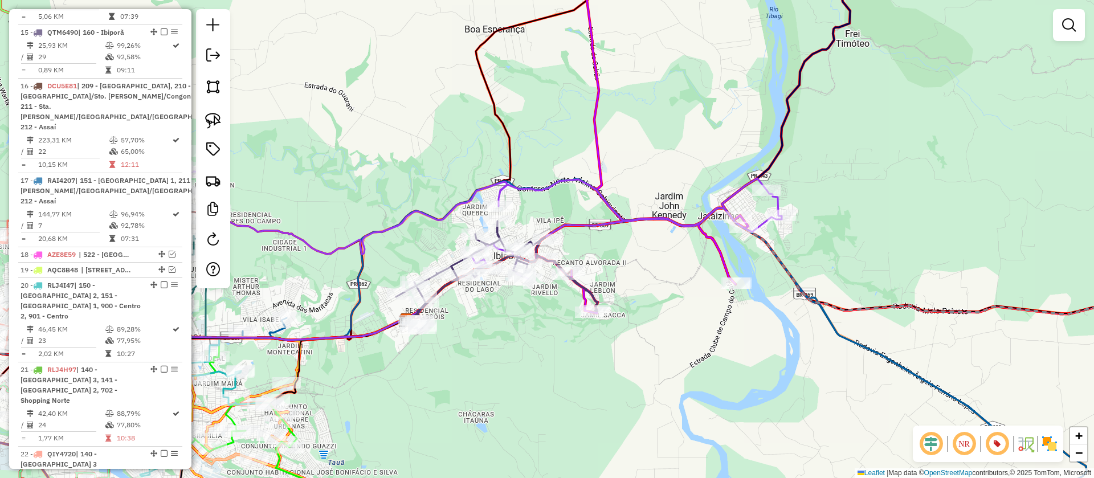
click at [781, 202] on icon at bounding box center [432, 222] width 699 height 112
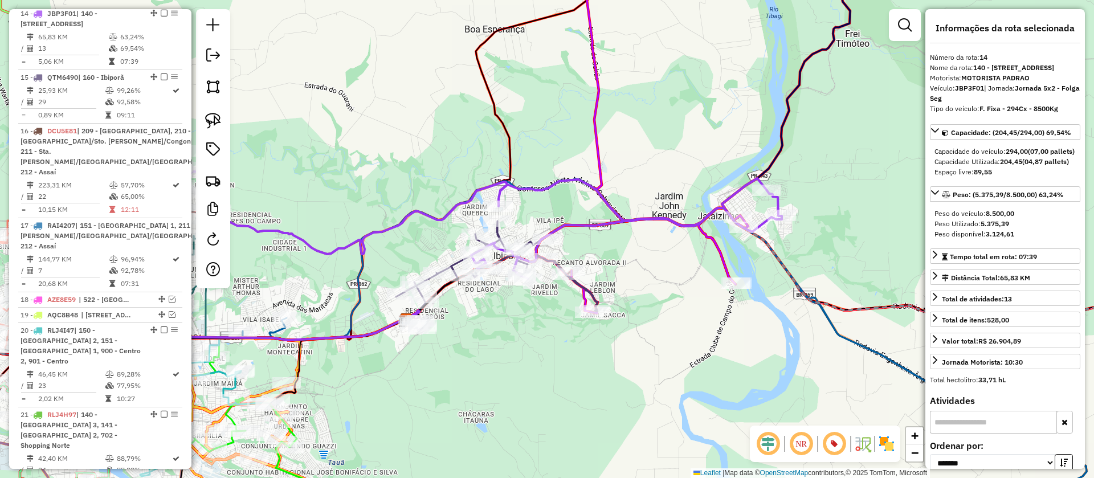
scroll to position [1202, 0]
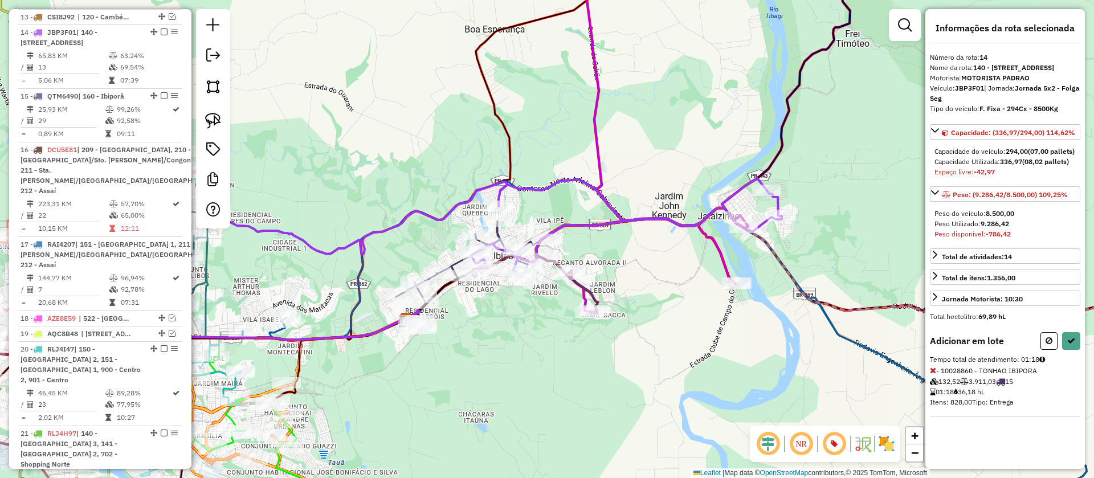
click at [1081, 368] on div "Informações da rota selecionada Número da rota: 14 Nome da rota: 140 - Londrina…" at bounding box center [1005, 239] width 160 height 460
click at [1077, 350] on button at bounding box center [1071, 341] width 18 height 18
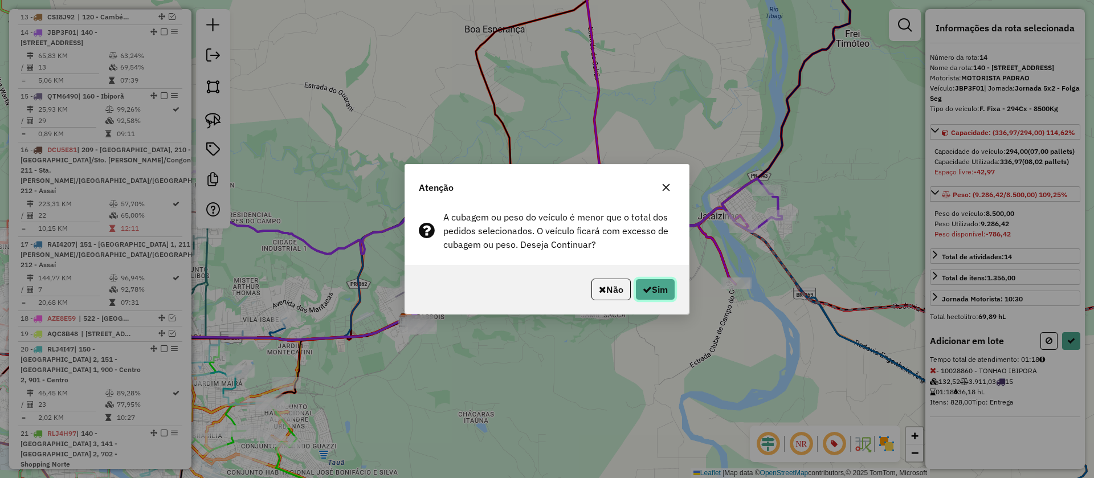
click at [668, 284] on button "Sim" at bounding box center [655, 290] width 40 height 22
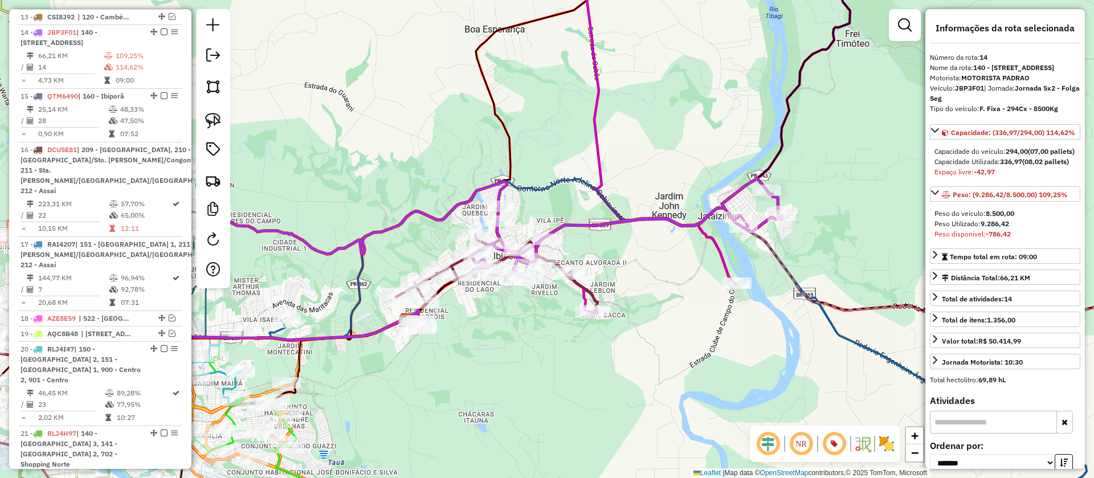
drag, startPoint x: 130, startPoint y: 93, endPoint x: 276, endPoint y: 299, distance: 252.6
click at [252, 262] on hb-router-mapa "Informações da Sessão 1258673 - [DATE] Simulação Sem 5x2 Criação: [DATE] 11:11 …" at bounding box center [547, 239] width 1094 height 478
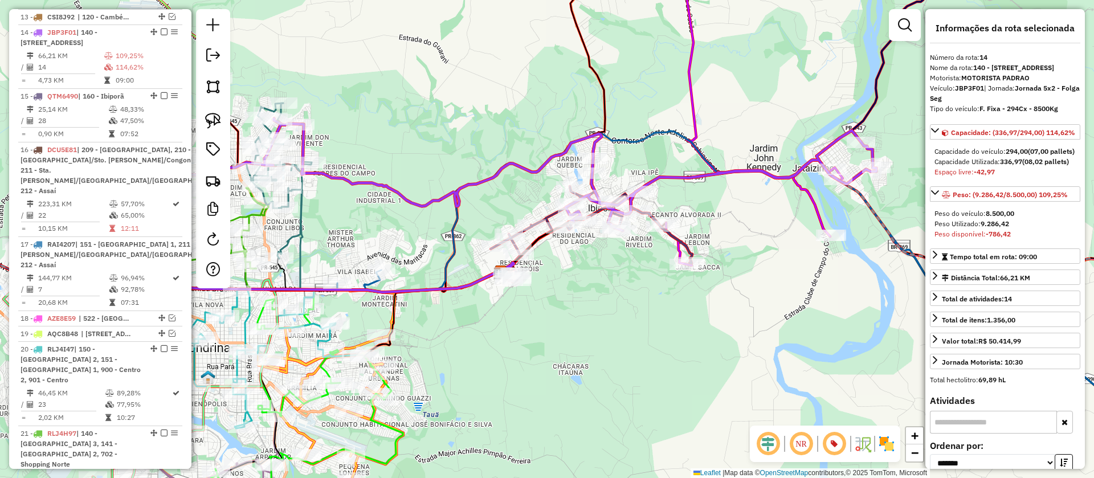
drag, startPoint x: 391, startPoint y: 367, endPoint x: 463, endPoint y: 321, distance: 85.0
click at [463, 321] on div "Janela de atendimento Grade de atendimento Capacidade Transportadoras Veículos …" at bounding box center [547, 239] width 1094 height 478
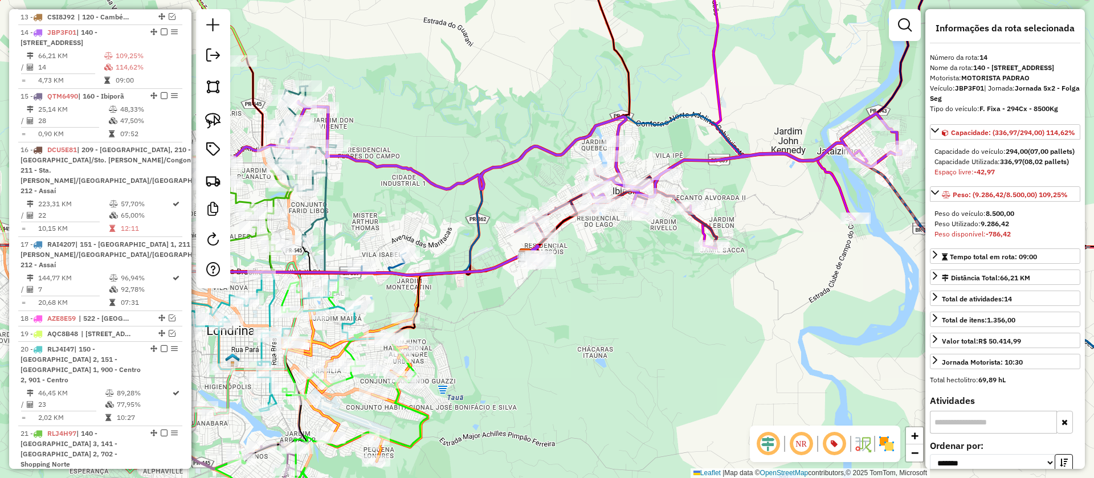
click at [354, 353] on icon at bounding box center [321, 404] width 211 height 244
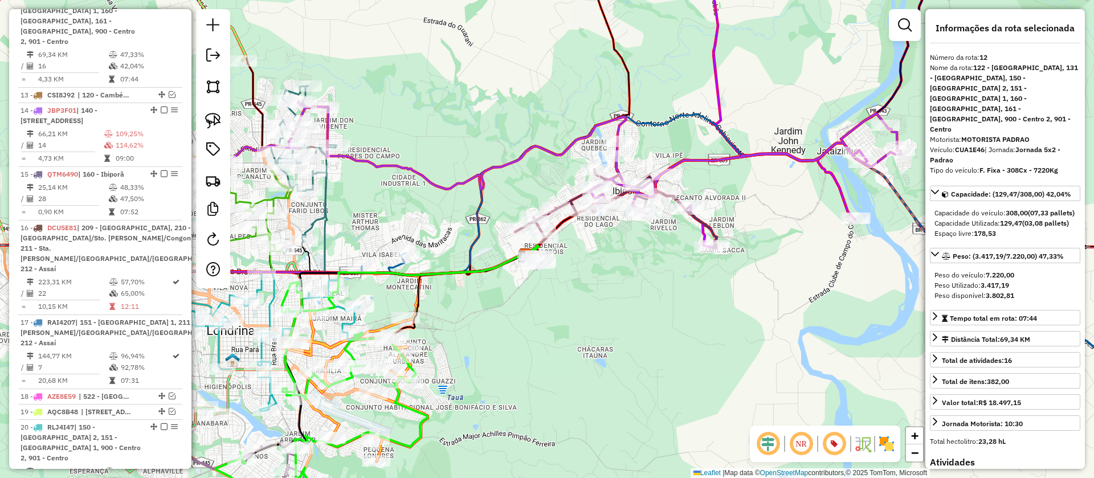
scroll to position [1082, 0]
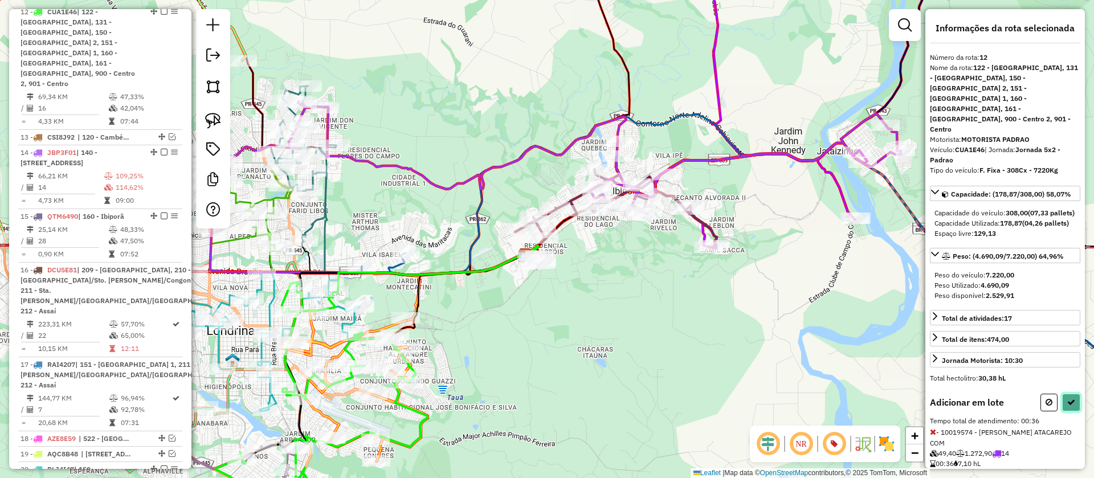
click at [1067, 398] on icon at bounding box center [1071, 402] width 8 height 8
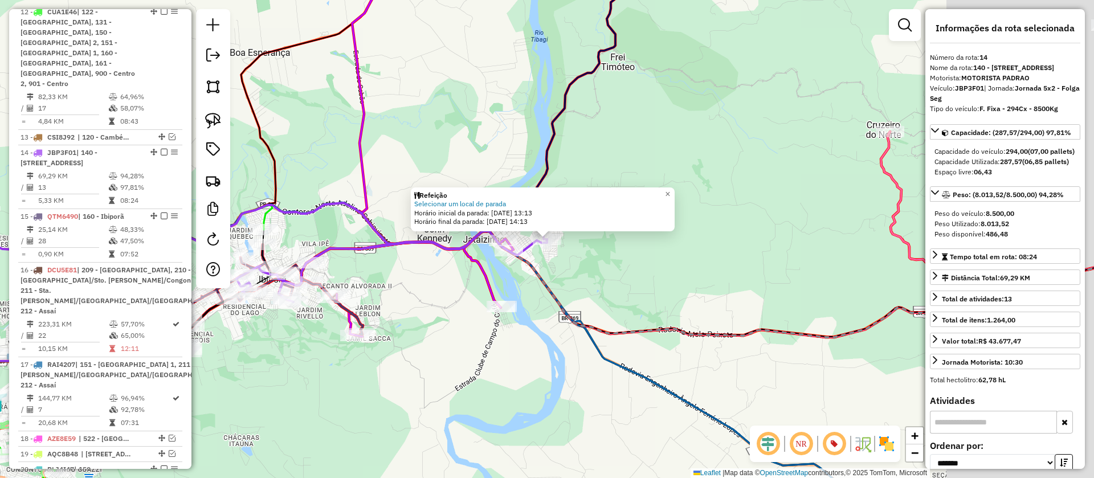
scroll to position [1202, 0]
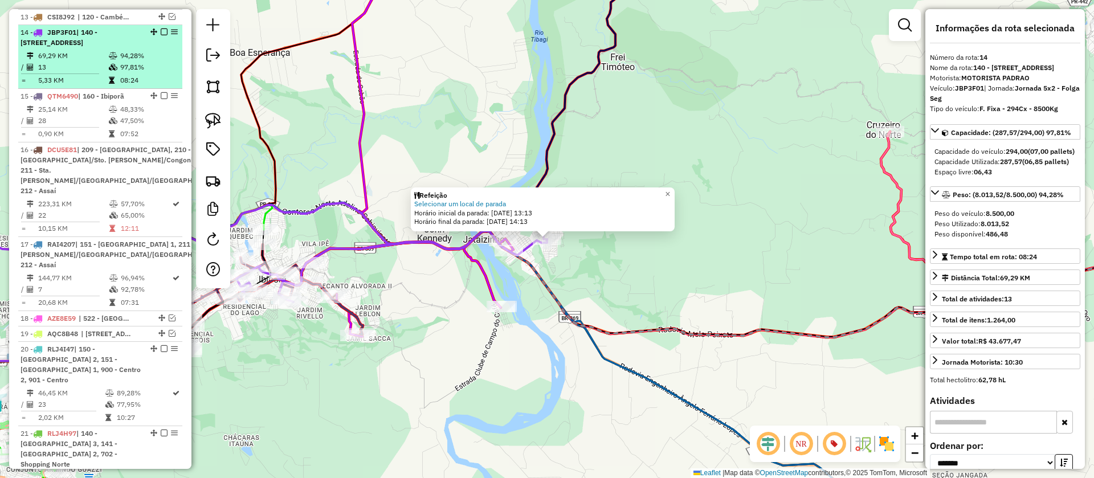
click at [161, 28] on em at bounding box center [164, 31] width 7 height 7
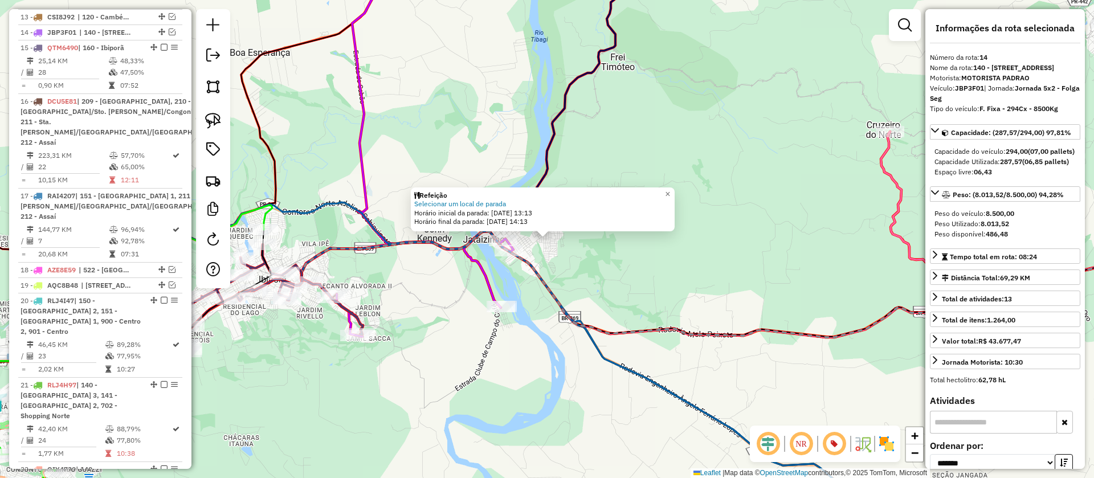
click at [262, 217] on icon at bounding box center [100, 365] width 344 height 321
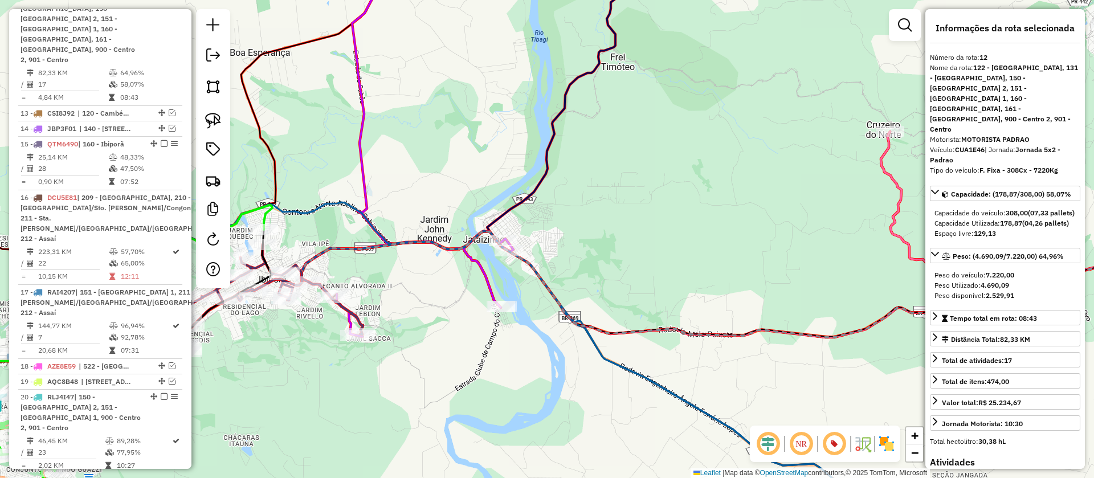
scroll to position [1082, 0]
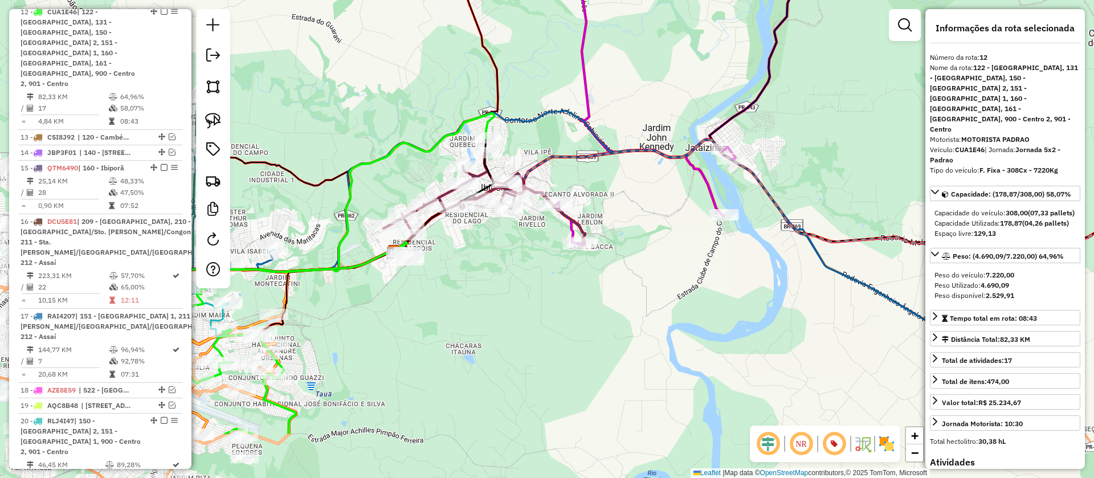
drag, startPoint x: 309, startPoint y: 233, endPoint x: 582, endPoint y: 121, distance: 294.6
click at [582, 121] on div "Janela de atendimento Grade de atendimento Capacidade Transportadoras Veículos …" at bounding box center [547, 239] width 1094 height 478
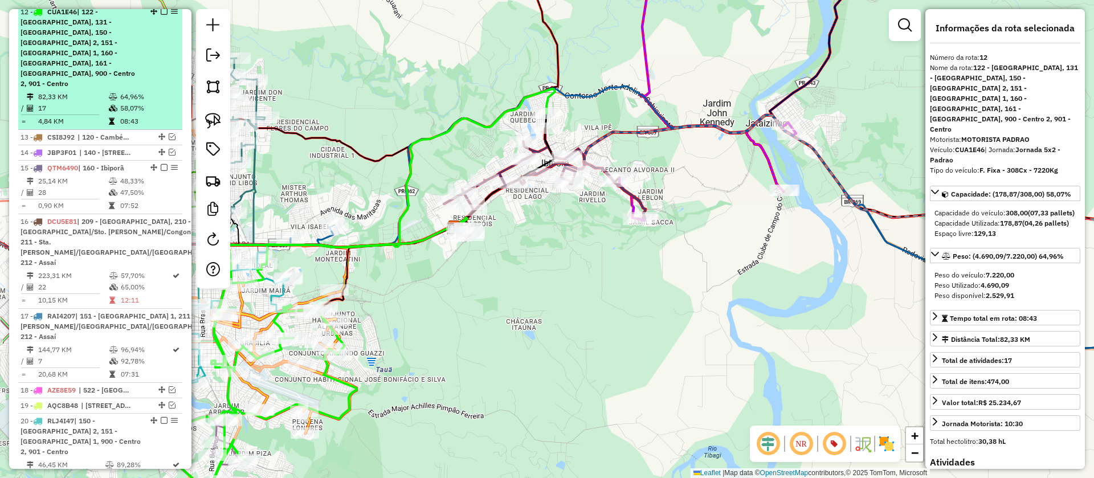
click at [161, 15] on em at bounding box center [164, 11] width 7 height 7
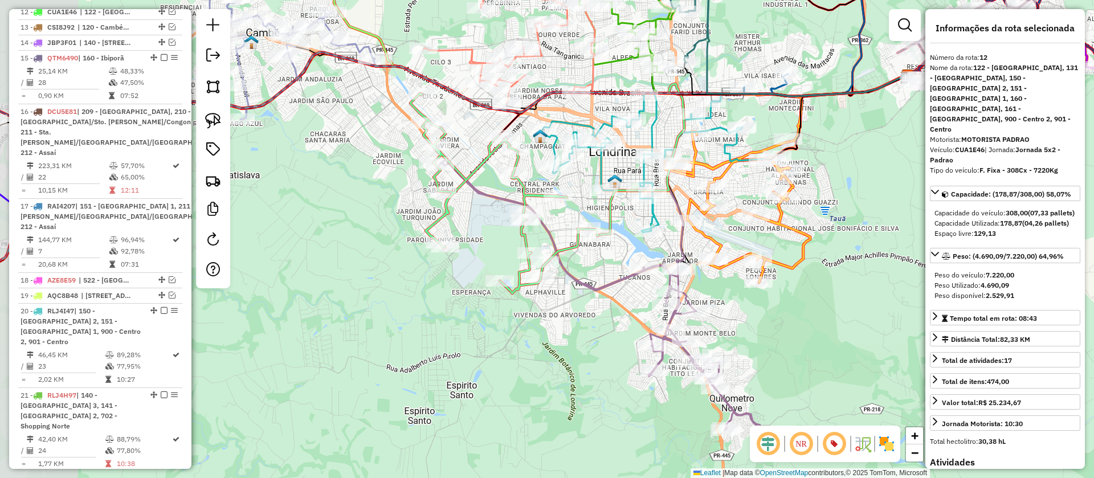
drag, startPoint x: 764, startPoint y: 289, endPoint x: 854, endPoint y: 216, distance: 115.9
click at [859, 215] on div "Janela de atendimento Grade de atendimento Capacidade Transportadoras Veículos …" at bounding box center [547, 239] width 1094 height 478
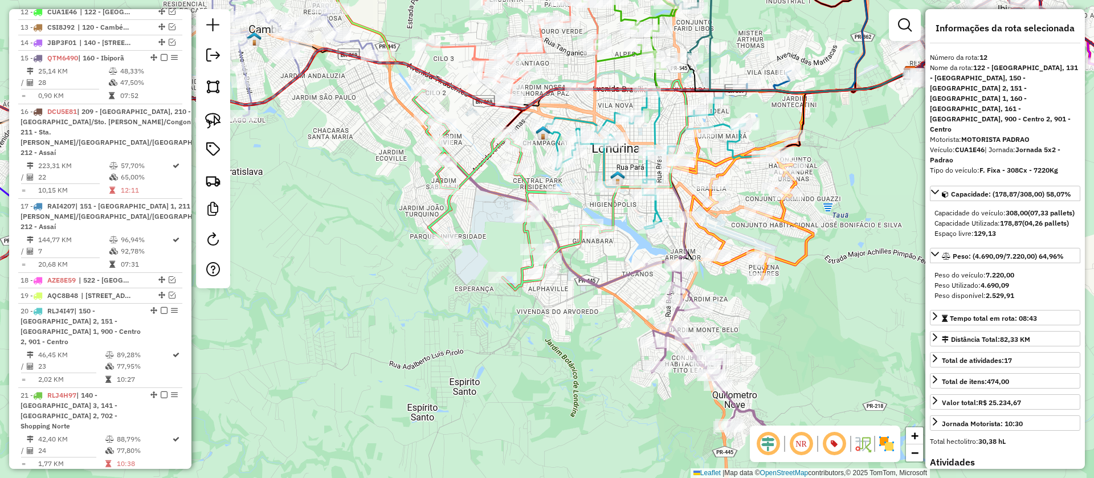
click at [732, 138] on icon at bounding box center [655, 159] width 222 height 139
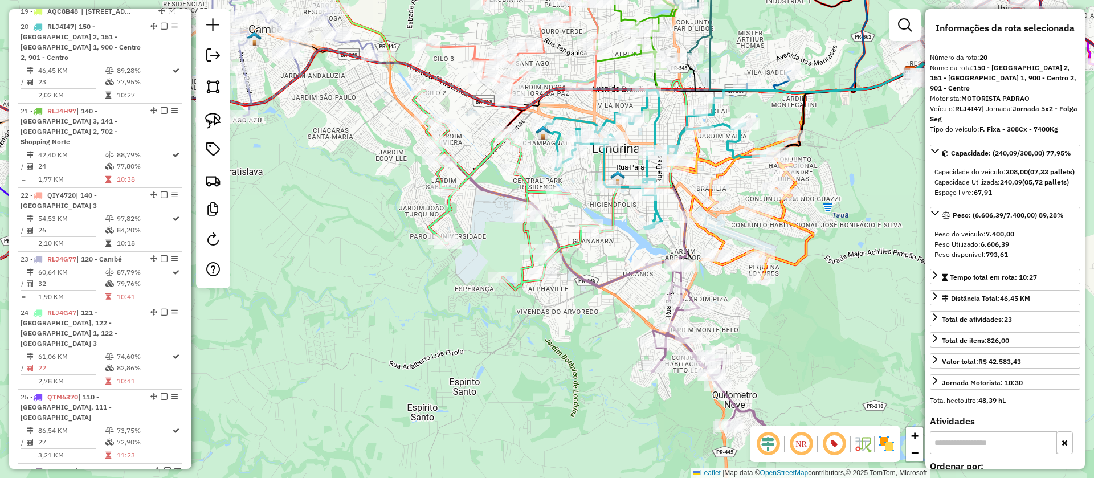
scroll to position [1381, 0]
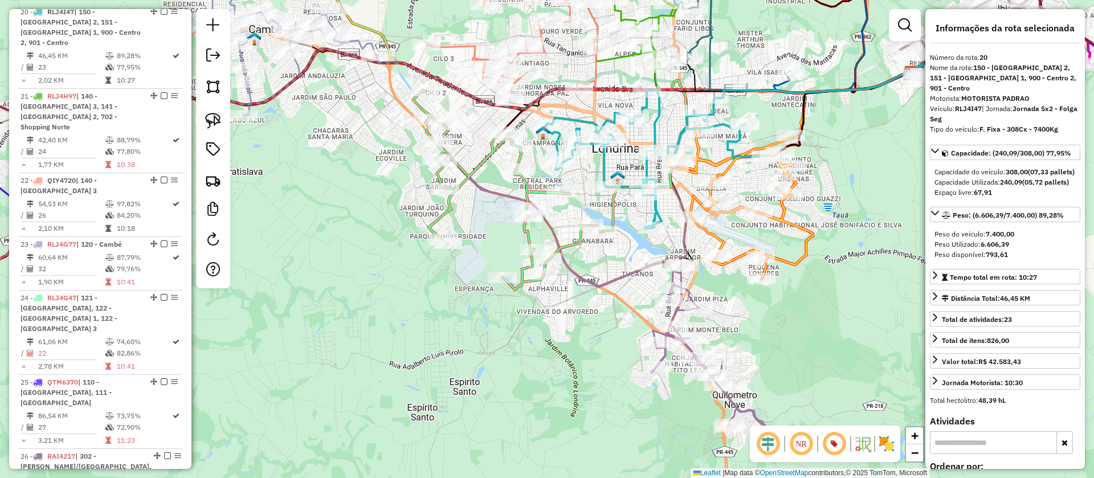
click at [723, 172] on icon at bounding box center [740, 203] width 145 height 151
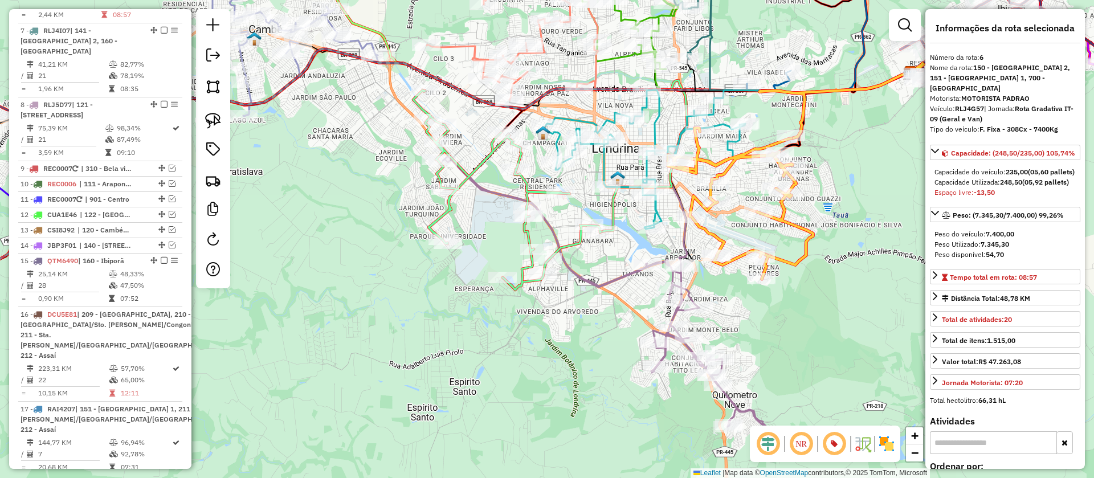
scroll to position [824, 0]
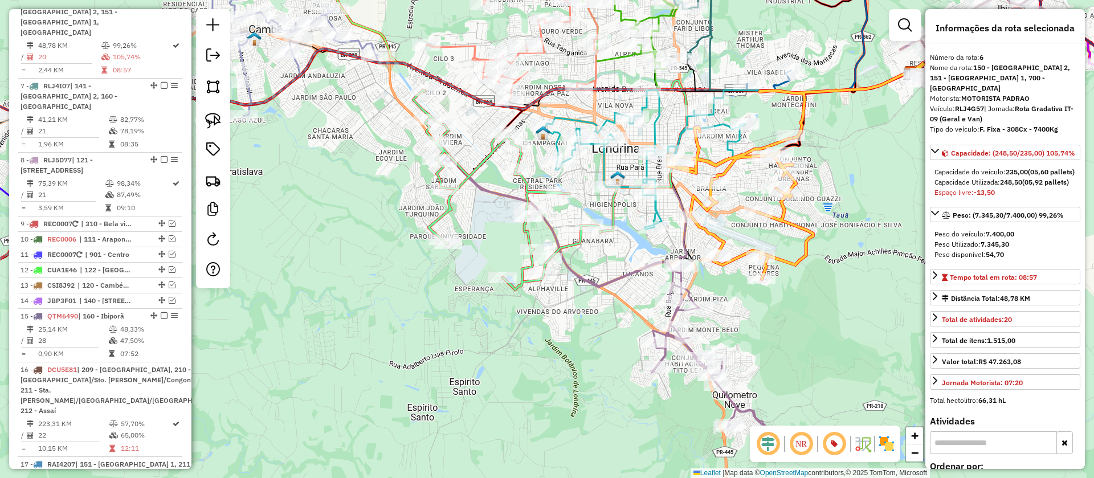
click at [690, 291] on icon at bounding box center [609, 296] width 333 height 281
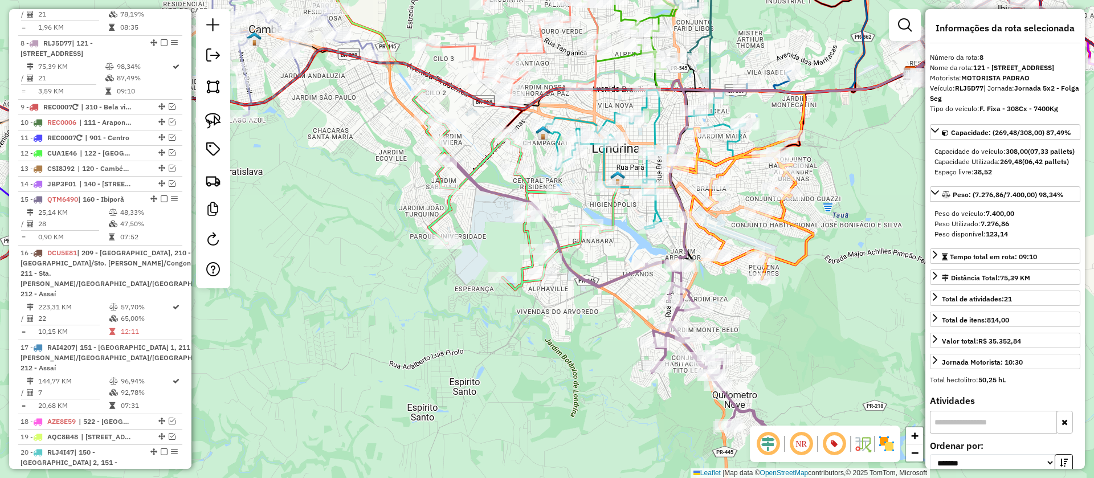
scroll to position [962, 0]
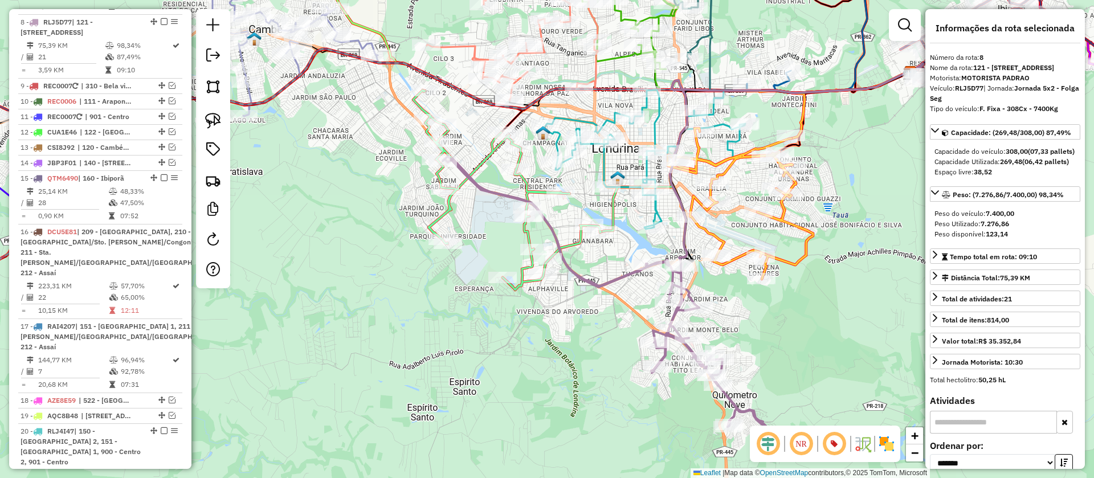
click at [450, 217] on icon at bounding box center [507, 190] width 188 height 200
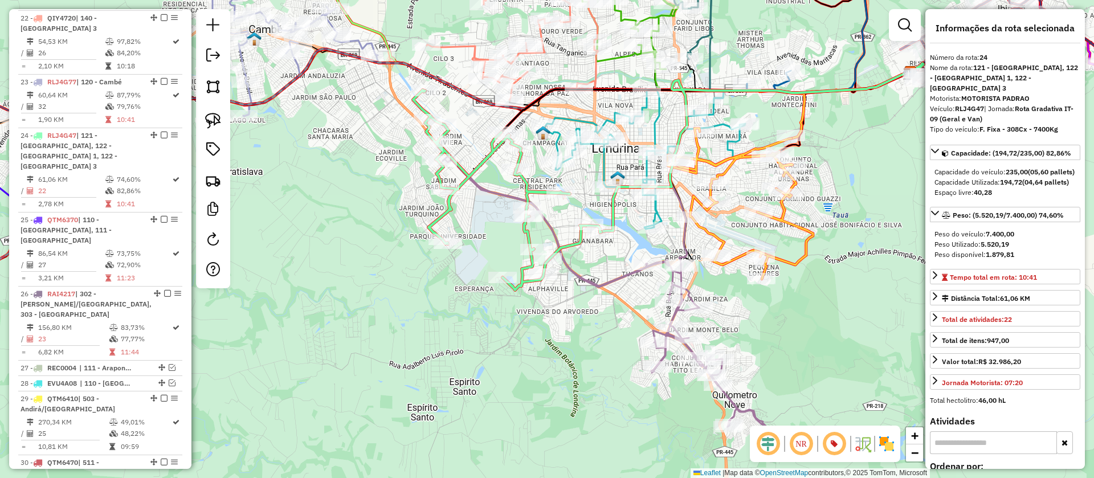
scroll to position [1647, 0]
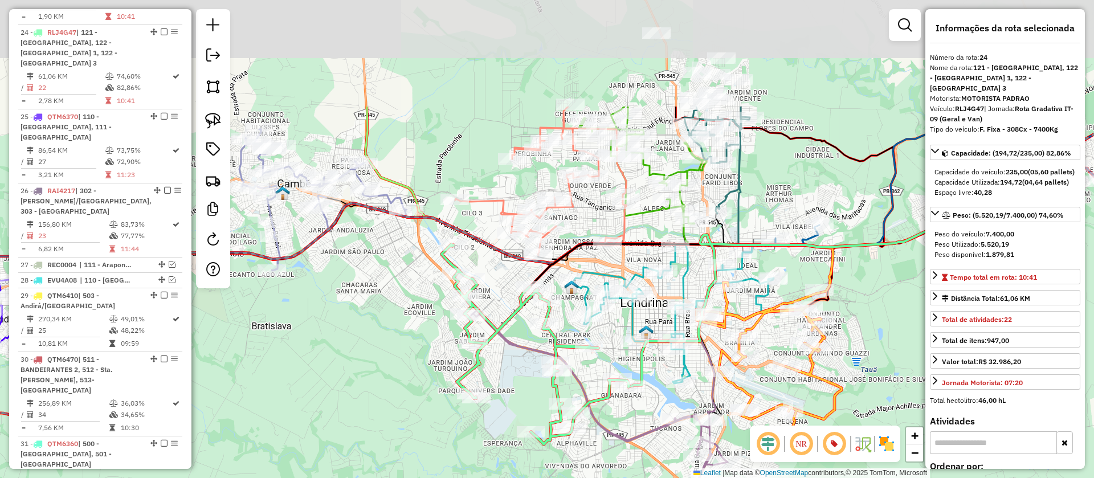
drag, startPoint x: 468, startPoint y: 213, endPoint x: 501, endPoint y: 366, distance: 156.1
click at [496, 371] on div "Janela de atendimento Grade de atendimento Capacidade Transportadoras Veículos …" at bounding box center [547, 239] width 1094 height 478
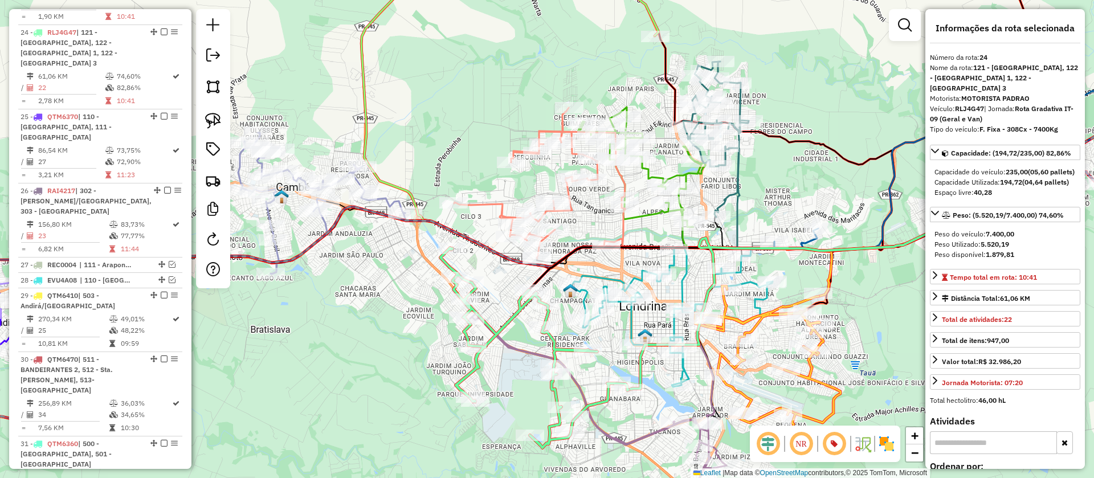
click at [571, 207] on icon at bounding box center [539, 183] width 171 height 151
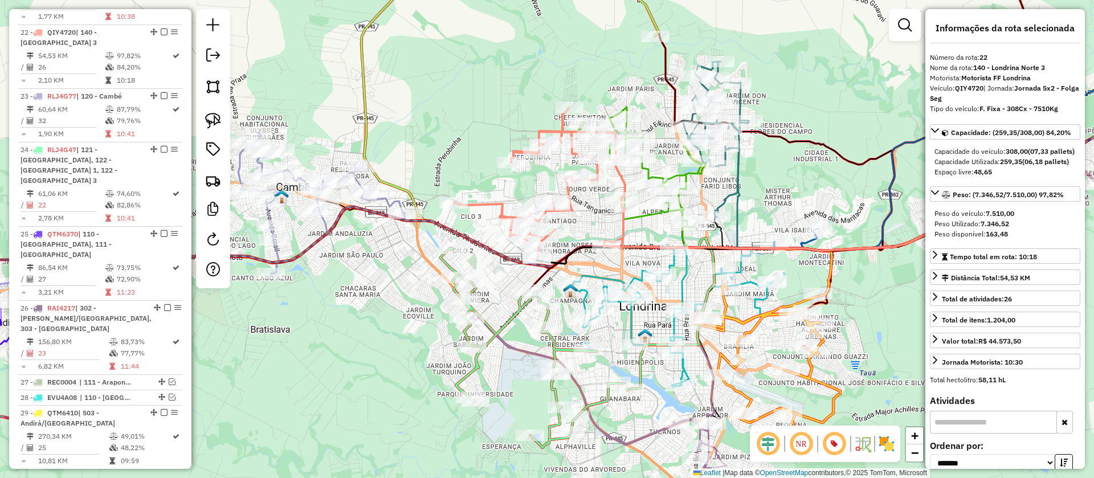
click at [654, 172] on icon at bounding box center [642, 167] width 128 height 120
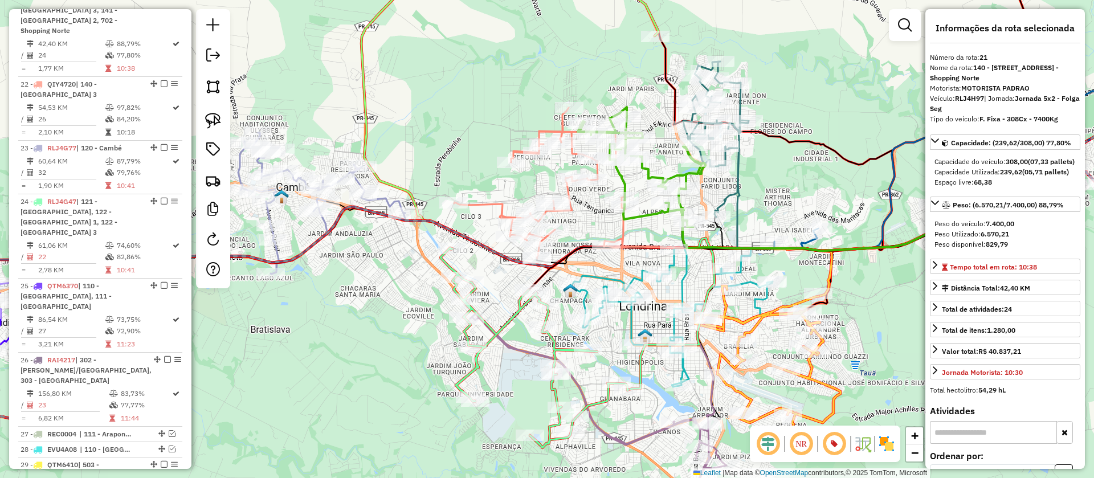
scroll to position [1455, 0]
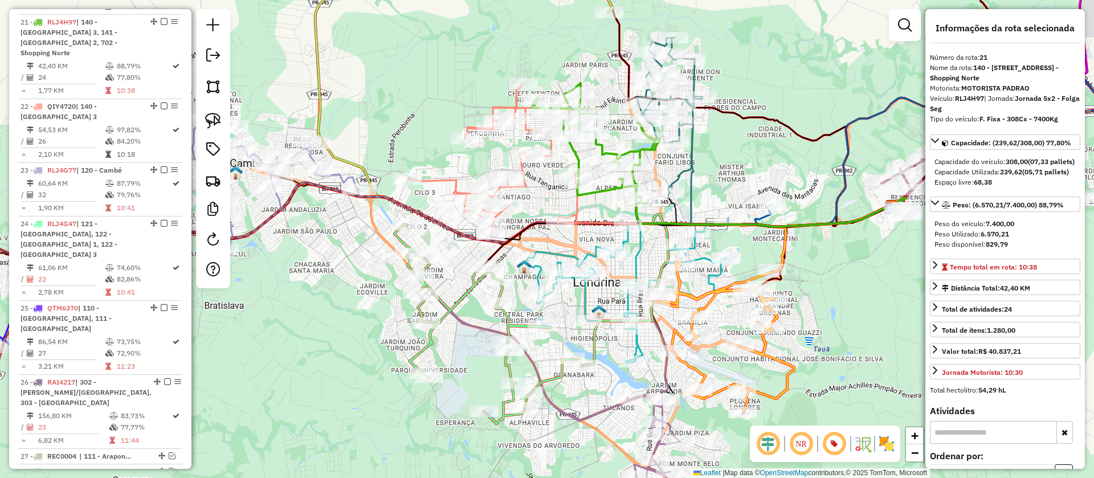
drag, startPoint x: 863, startPoint y: 332, endPoint x: 648, endPoint y: 246, distance: 230.9
click at [658, 249] on div "Janela de atendimento Grade de atendimento Capacidade Transportadoras Veículos …" at bounding box center [547, 239] width 1094 height 478
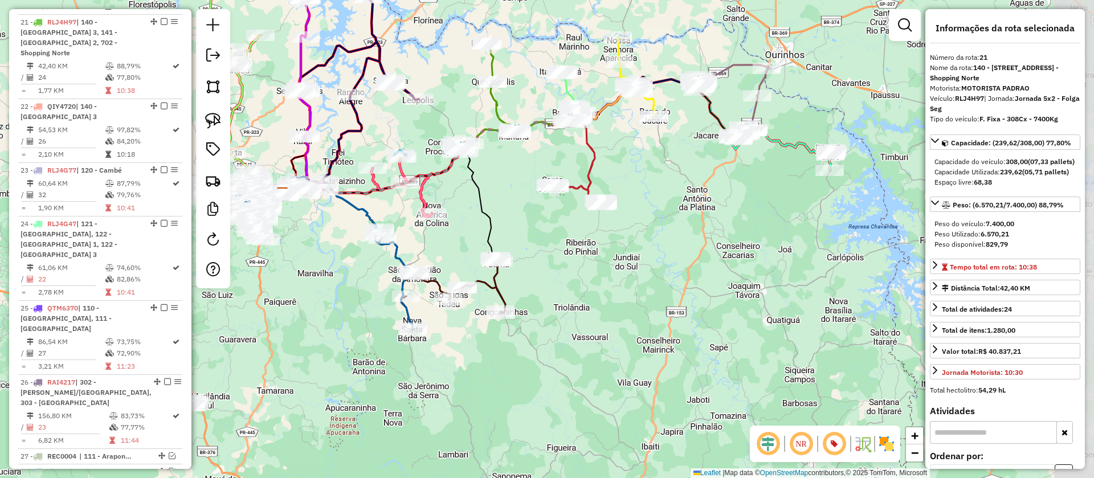
drag, startPoint x: 619, startPoint y: 327, endPoint x: 332, endPoint y: 321, distance: 287.2
click at [332, 321] on div "Janela de atendimento Grade de atendimento Capacidade Transportadoras Veículos …" at bounding box center [547, 239] width 1094 height 478
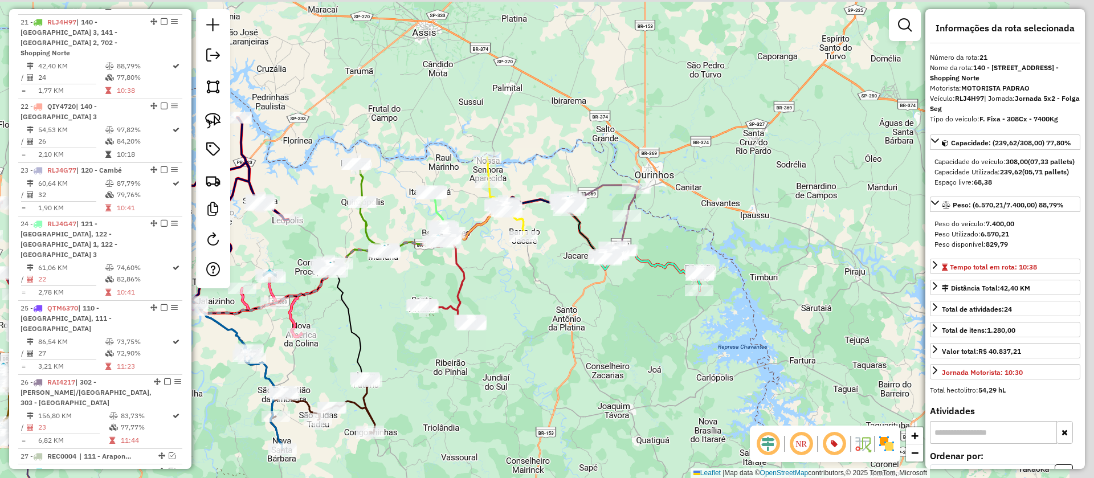
drag, startPoint x: 643, startPoint y: 332, endPoint x: 626, endPoint y: 354, distance: 27.7
click at [626, 354] on div "Janela de atendimento Grade de atendimento Capacidade Transportadoras Veículos …" at bounding box center [547, 239] width 1094 height 478
click at [669, 266] on icon at bounding box center [656, 268] width 92 height 43
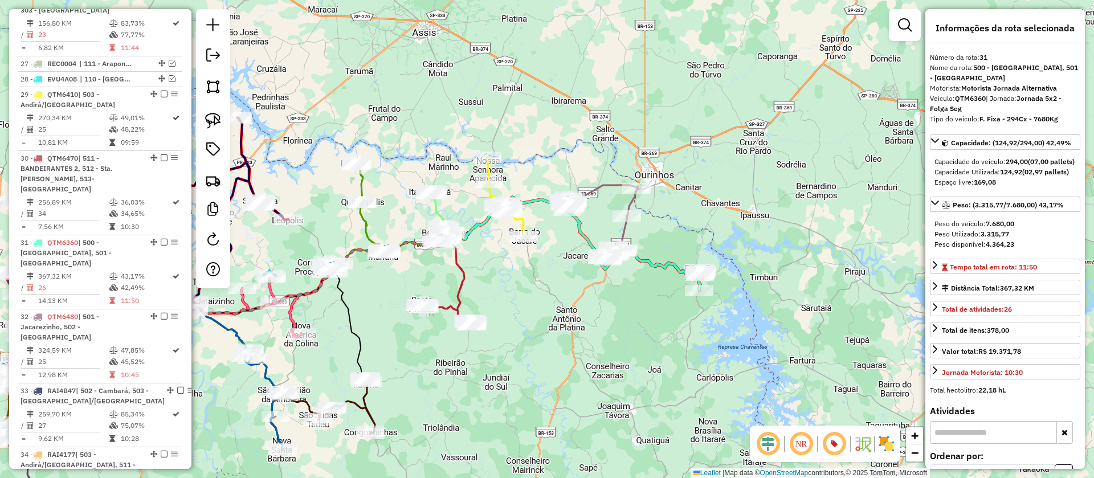
scroll to position [2017, 0]
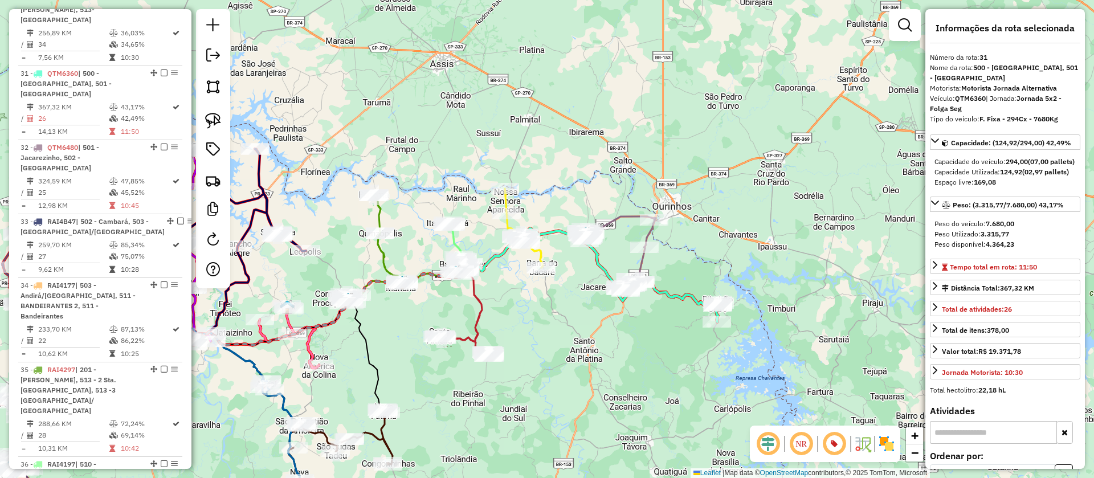
drag, startPoint x: 668, startPoint y: 304, endPoint x: 686, endPoint y: 336, distance: 36.0
click at [686, 336] on div "Janela de atendimento Grade de atendimento Capacidade Transportadoras Veículos …" at bounding box center [547, 239] width 1094 height 478
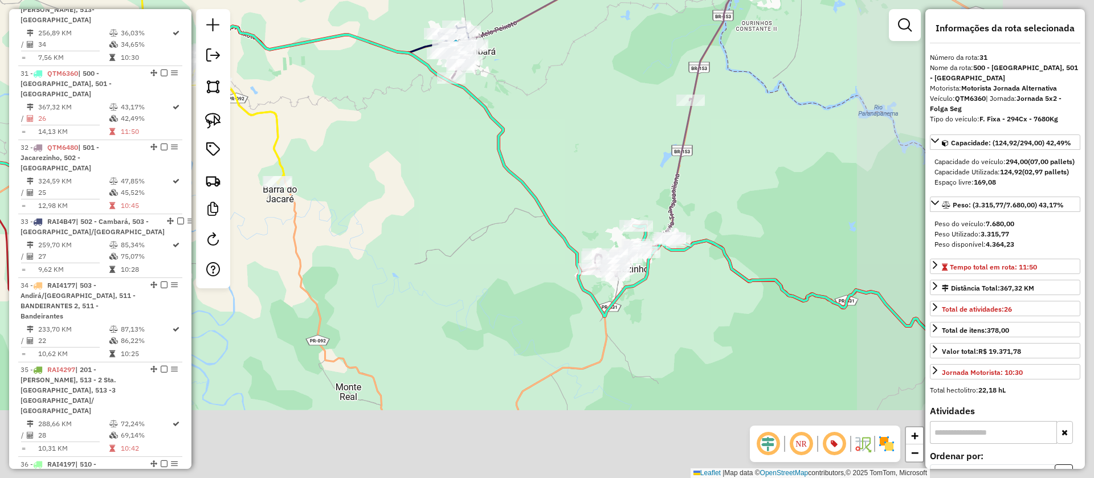
drag, startPoint x: 488, startPoint y: 262, endPoint x: 430, endPoint y: 192, distance: 90.6
click at [430, 192] on div "Janela de atendimento Grade de atendimento Capacidade Transportadoras Veículos …" at bounding box center [547, 239] width 1094 height 478
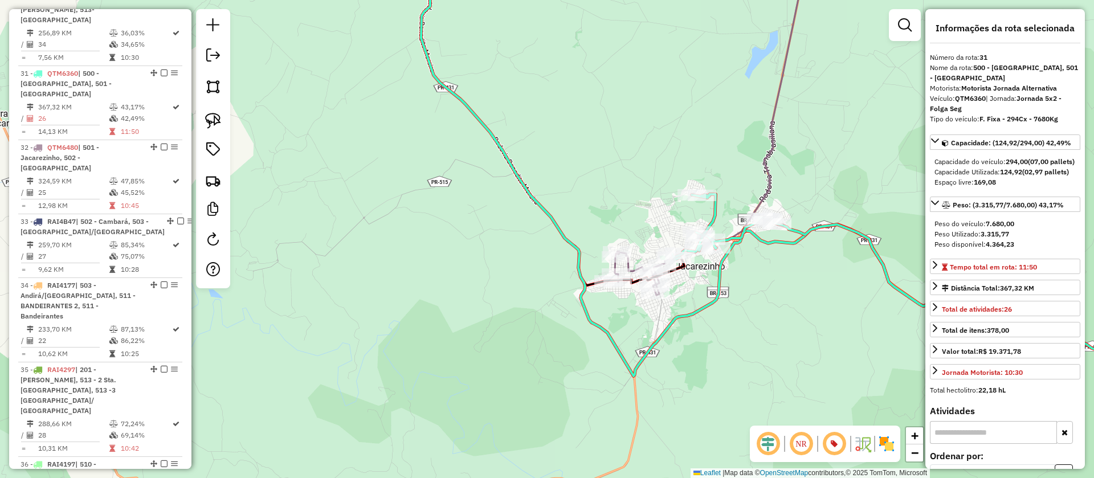
drag, startPoint x: 639, startPoint y: 216, endPoint x: 575, endPoint y: 184, distance: 71.3
click at [575, 184] on div "Janela de atendimento Grade de atendimento Capacidade Transportadoras Veículos …" at bounding box center [547, 239] width 1094 height 478
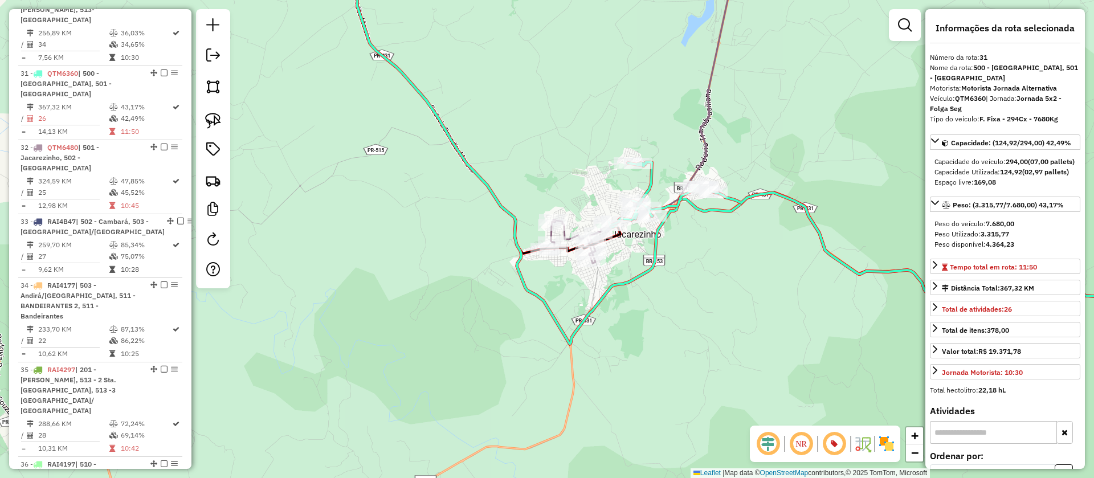
click at [710, 141] on icon at bounding box center [641, 107] width 193 height 311
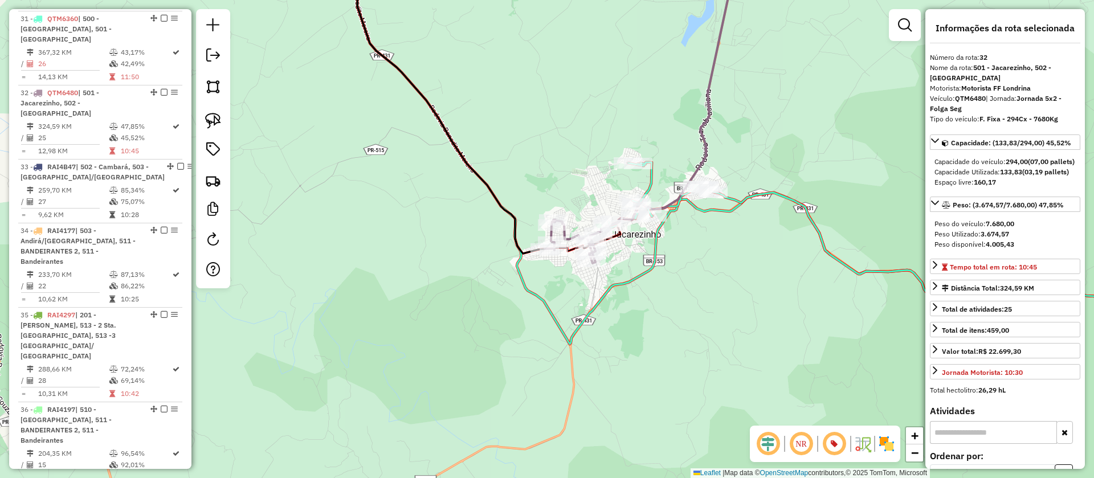
scroll to position [2081, 0]
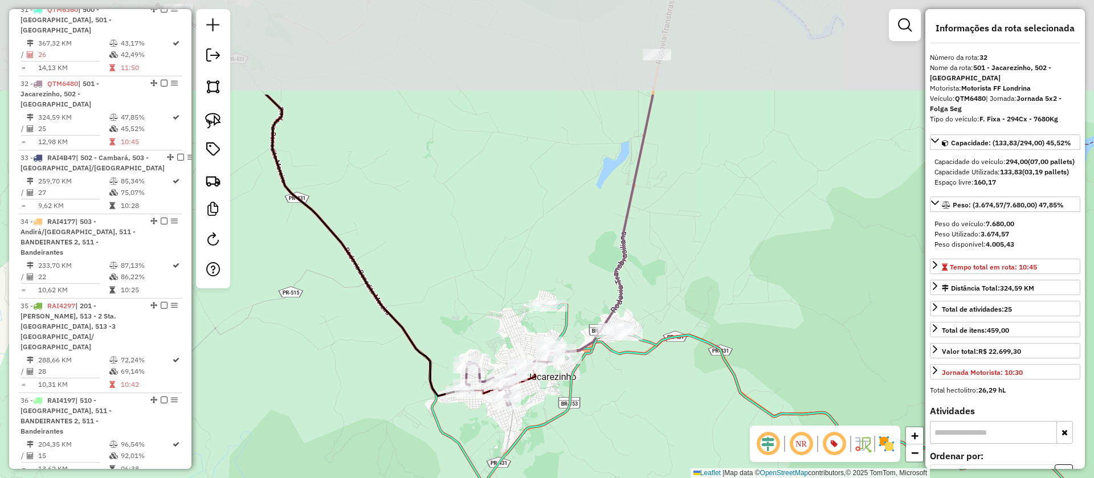
drag, startPoint x: 762, startPoint y: 122, endPoint x: 678, endPoint y: 264, distance: 165.5
click at [678, 264] on div "Janela de atendimento Grade de atendimento Capacidade Transportadoras Veículos …" at bounding box center [547, 239] width 1094 height 478
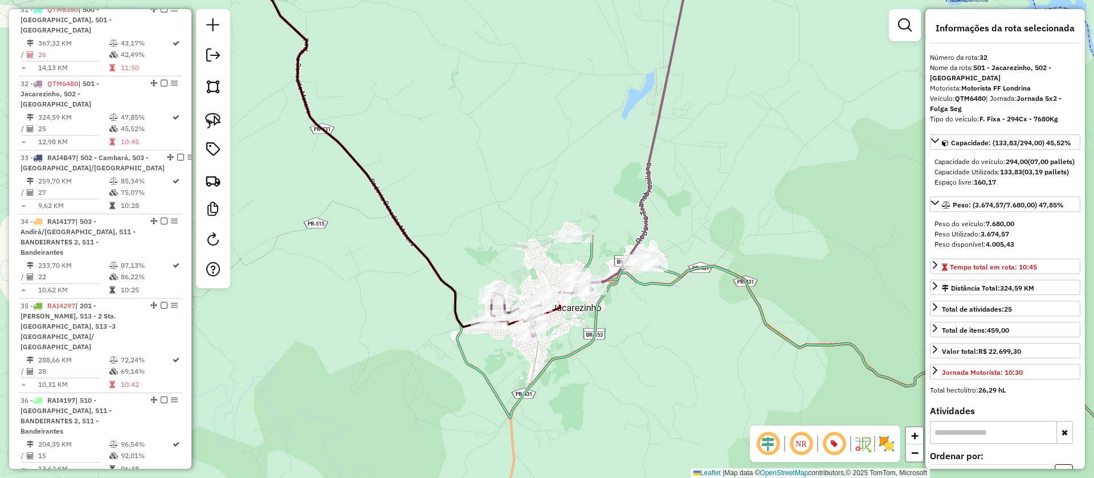
drag, startPoint x: 670, startPoint y: 288, endPoint x: 696, endPoint y: 221, distance: 72.0
click at [696, 221] on div "Janela de atendimento Grade de atendimento Capacidade Transportadoras Veículos …" at bounding box center [547, 239] width 1094 height 478
click at [210, 116] on img at bounding box center [213, 121] width 16 height 16
drag, startPoint x: 522, startPoint y: 361, endPoint x: 496, endPoint y: 360, distance: 25.7
click at [634, 345] on div "Janela de atendimento Grade de atendimento Capacidade Transportadoras Veículos …" at bounding box center [547, 239] width 1094 height 478
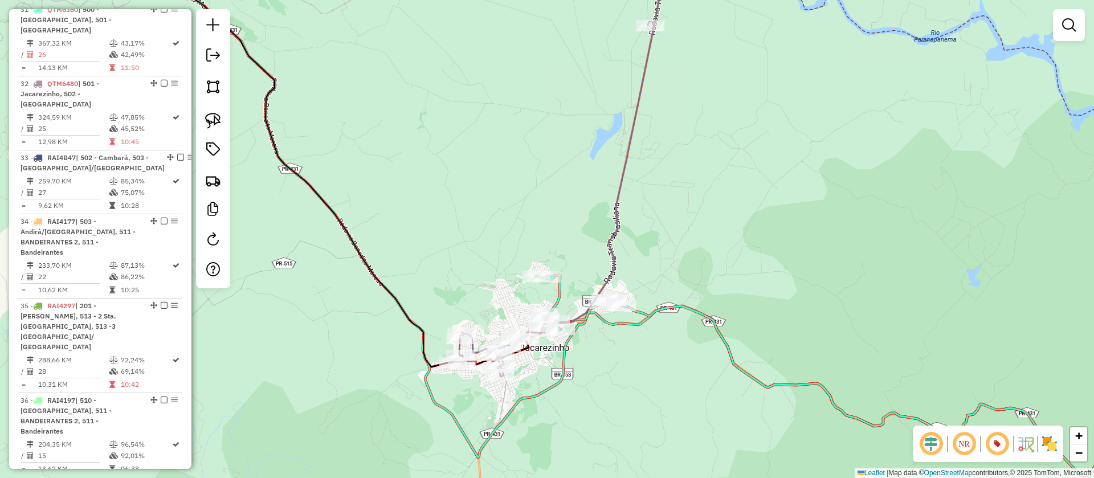
drag, startPoint x: 660, startPoint y: 334, endPoint x: 592, endPoint y: 432, distance: 119.0
click at [592, 432] on div "Janela de atendimento Grade de atendimento Capacidade Transportadoras Veículos …" at bounding box center [547, 239] width 1094 height 478
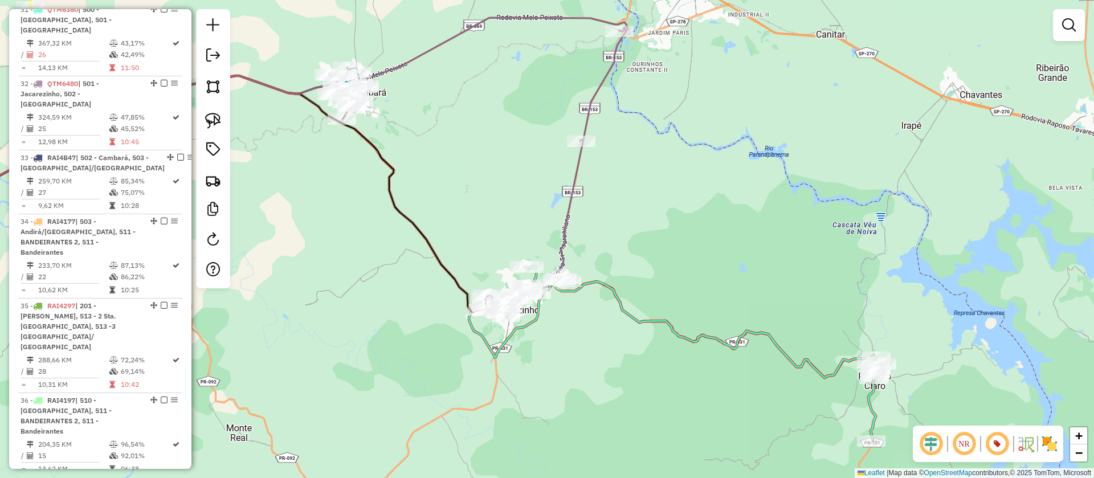
drag, startPoint x: 458, startPoint y: 224, endPoint x: 452, endPoint y: 149, distance: 74.8
click at [452, 149] on div "Janela de atendimento Grade de atendimento Capacidade Transportadoras Veículos …" at bounding box center [547, 239] width 1094 height 478
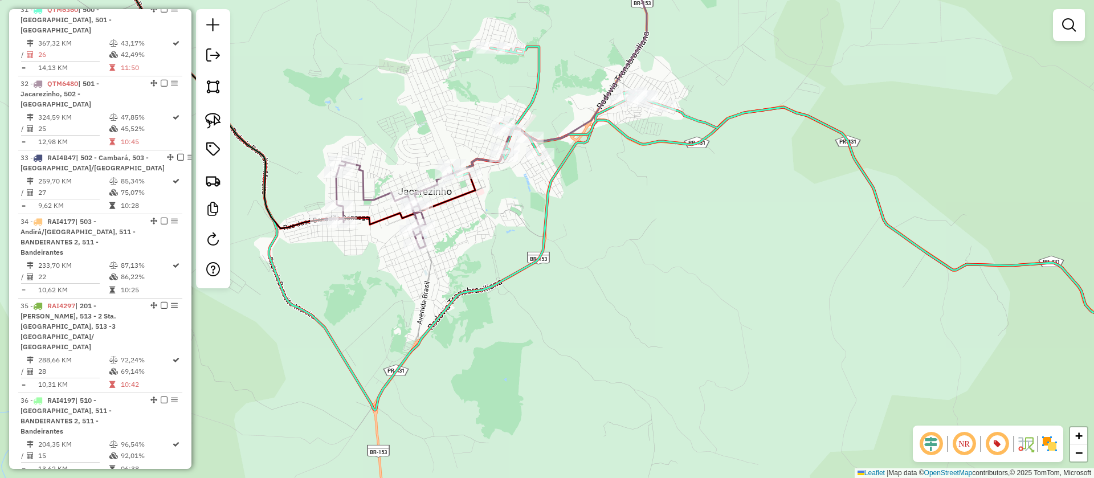
drag, startPoint x: 445, startPoint y: 261, endPoint x: 523, endPoint y: 248, distance: 79.1
click at [538, 251] on div "Janela de atendimento Grade de atendimento Capacidade Transportadoras Veículos …" at bounding box center [547, 239] width 1094 height 478
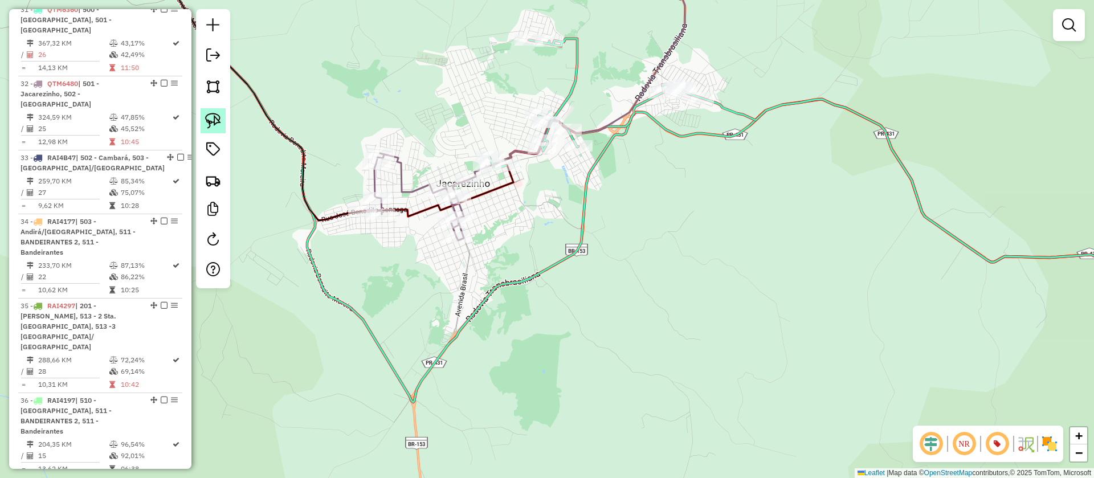
click at [204, 121] on link at bounding box center [213, 120] width 25 height 25
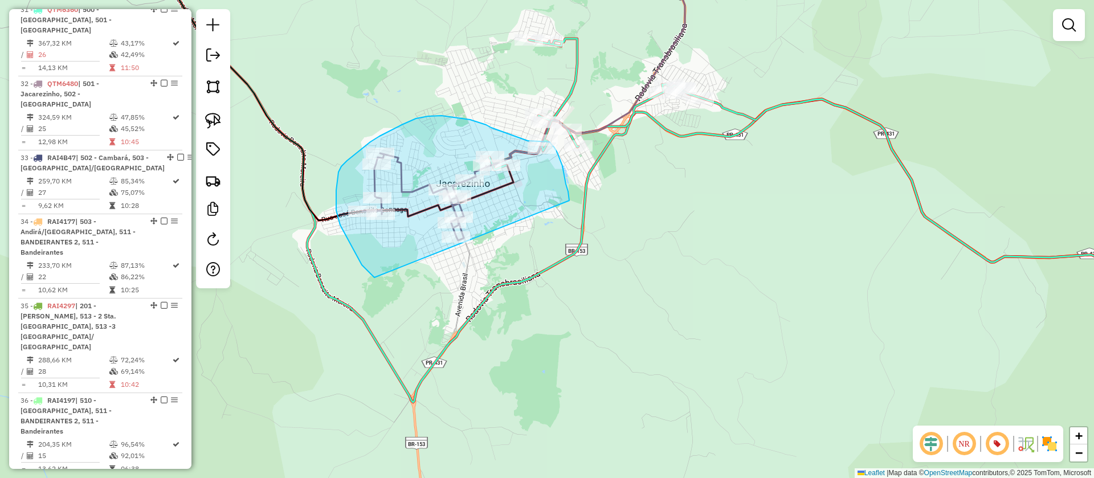
drag, startPoint x: 374, startPoint y: 277, endPoint x: 570, endPoint y: 202, distance: 209.6
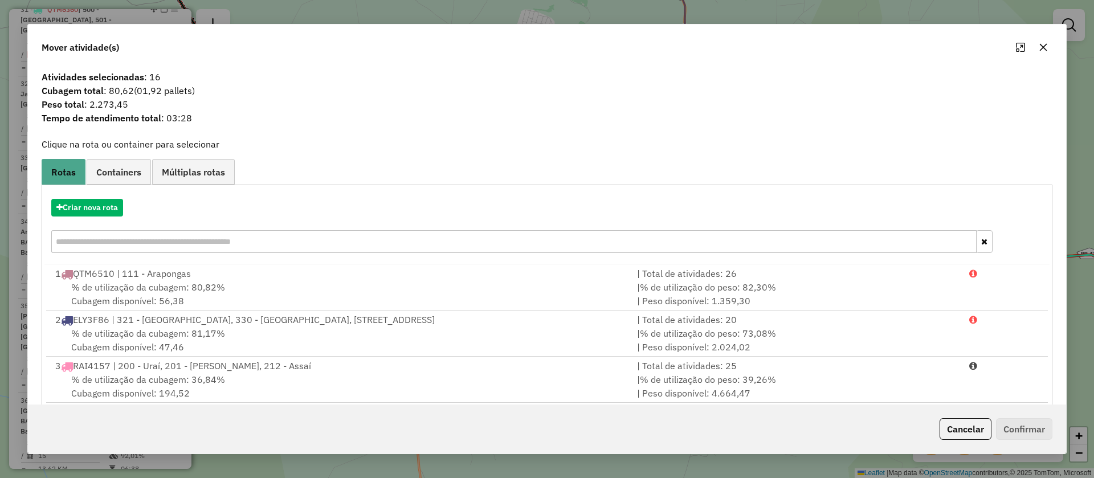
click at [89, 218] on div "Criar nova rota" at bounding box center [546, 227] width 1005 height 74
click at [116, 213] on button "Criar nova rota" at bounding box center [87, 208] width 72 height 18
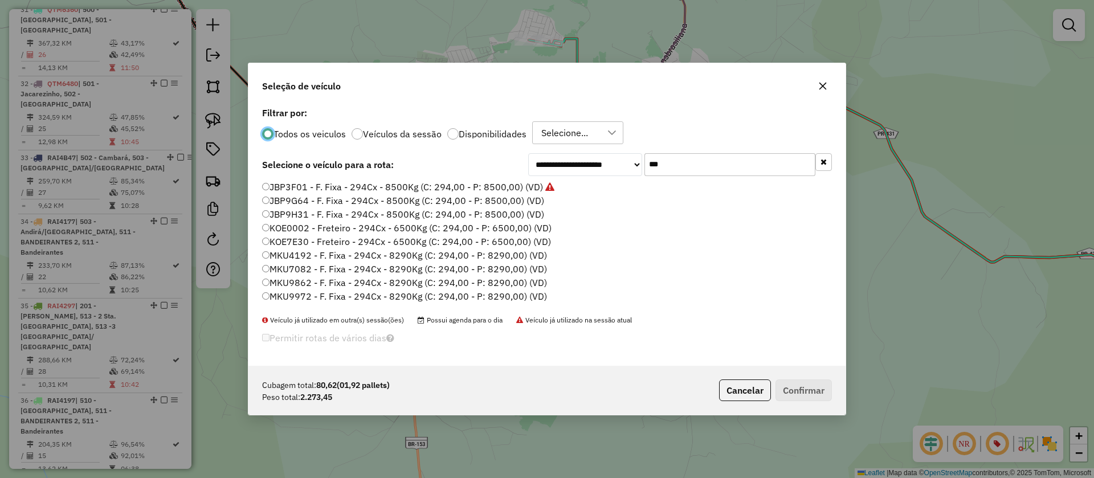
scroll to position [6, 3]
drag, startPoint x: 414, startPoint y: 197, endPoint x: 462, endPoint y: 227, distance: 56.6
click at [415, 197] on label "JBP9G64 - F. Fixa - 294Cx - 8500Kg (C: 294,00 - P: 8500,00) (VD)" at bounding box center [403, 201] width 282 height 14
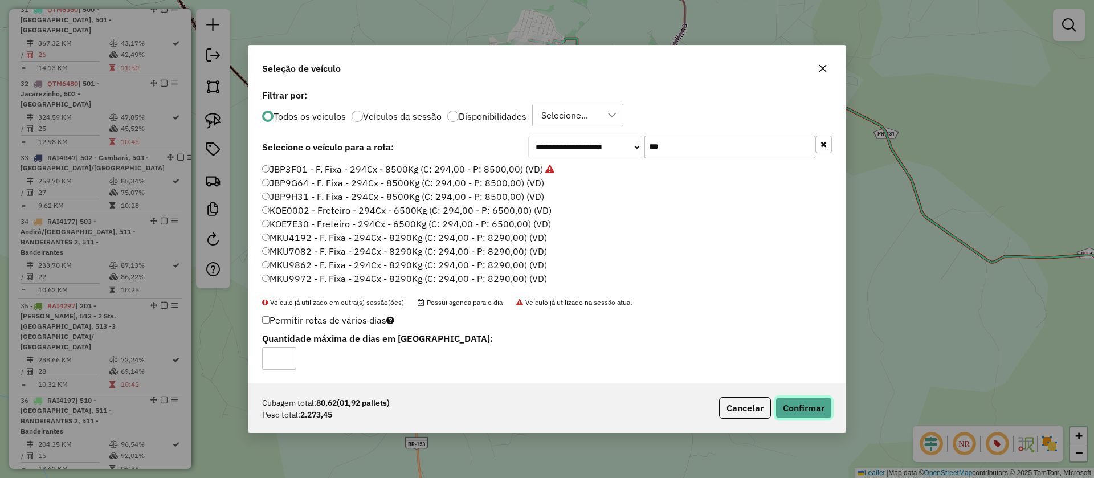
click at [795, 403] on button "Confirmar" at bounding box center [803, 408] width 56 height 22
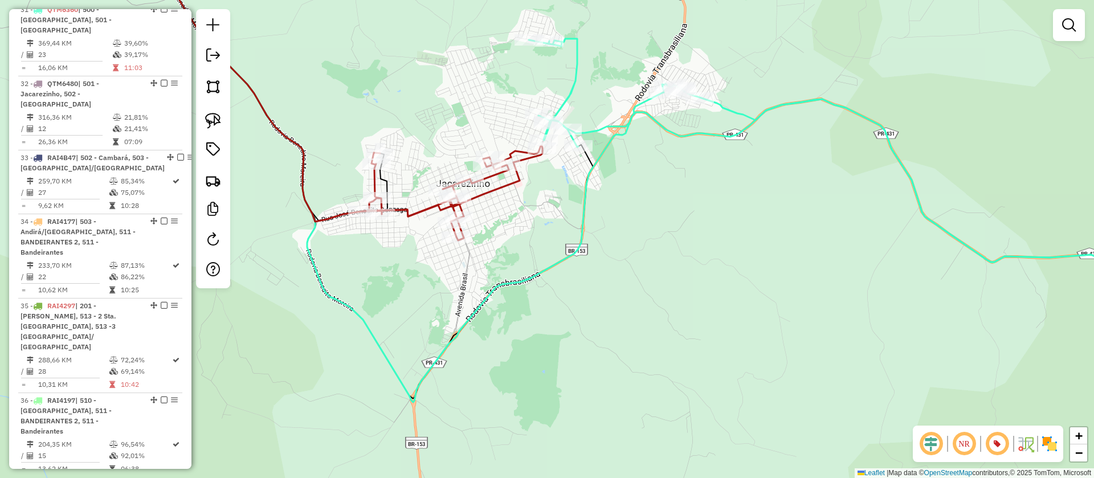
scroll to position [1953, 0]
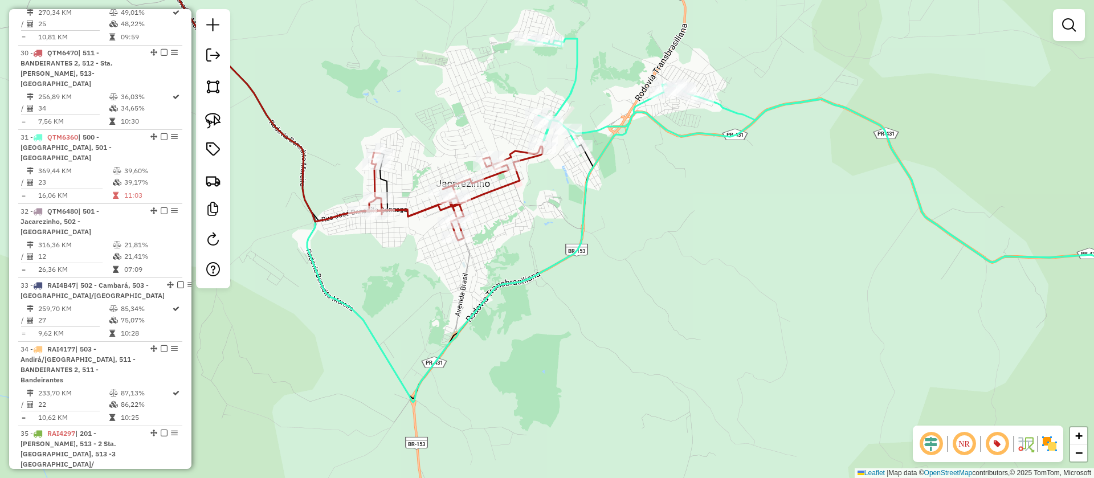
click at [497, 189] on icon at bounding box center [346, 87] width 391 height 270
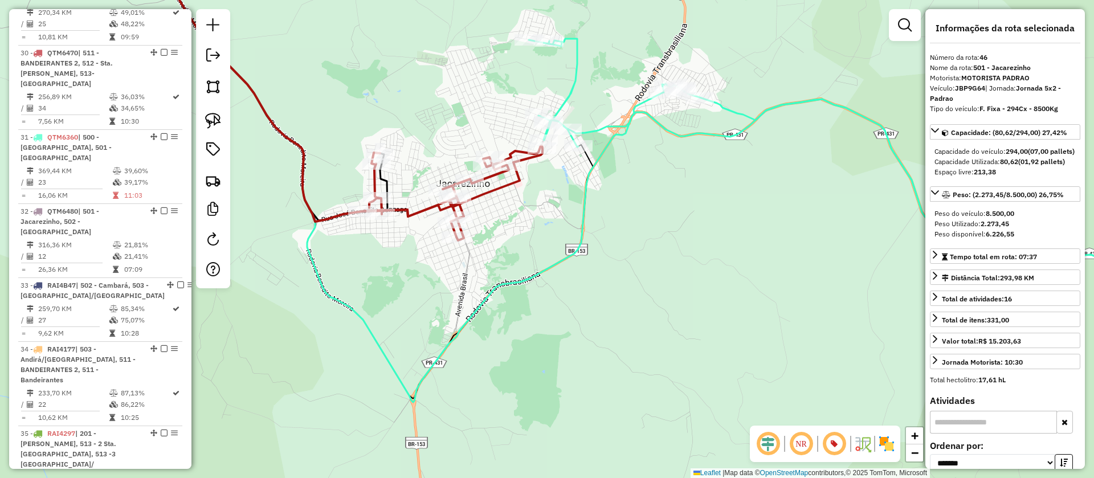
scroll to position [2425, 0]
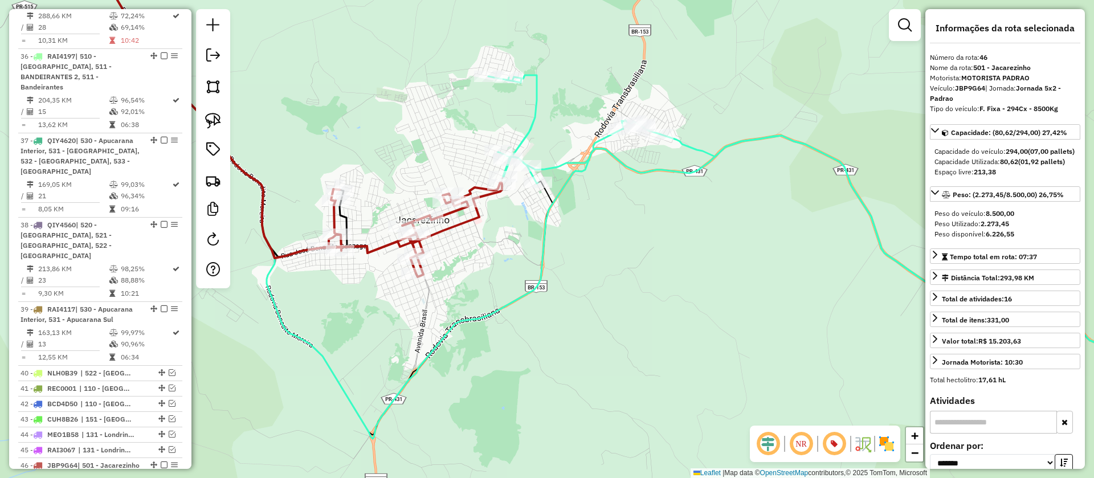
drag, startPoint x: 528, startPoint y: 220, endPoint x: 483, endPoint y: 264, distance: 63.7
click at [483, 264] on div "Janela de atendimento Grade de atendimento Capacidade Transportadoras Veículos …" at bounding box center [547, 239] width 1094 height 478
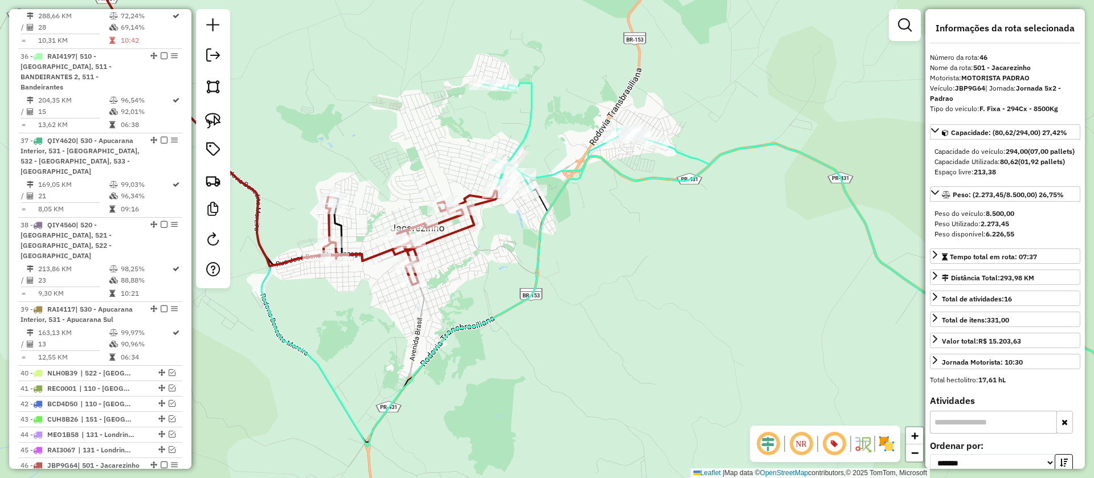
click at [557, 169] on icon at bounding box center [843, 233] width 720 height 300
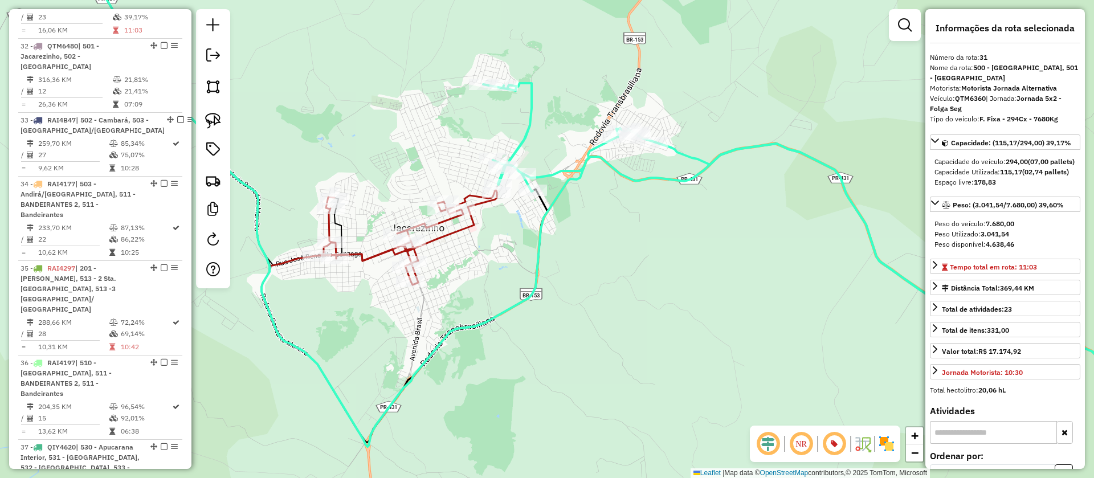
scroll to position [2017, 0]
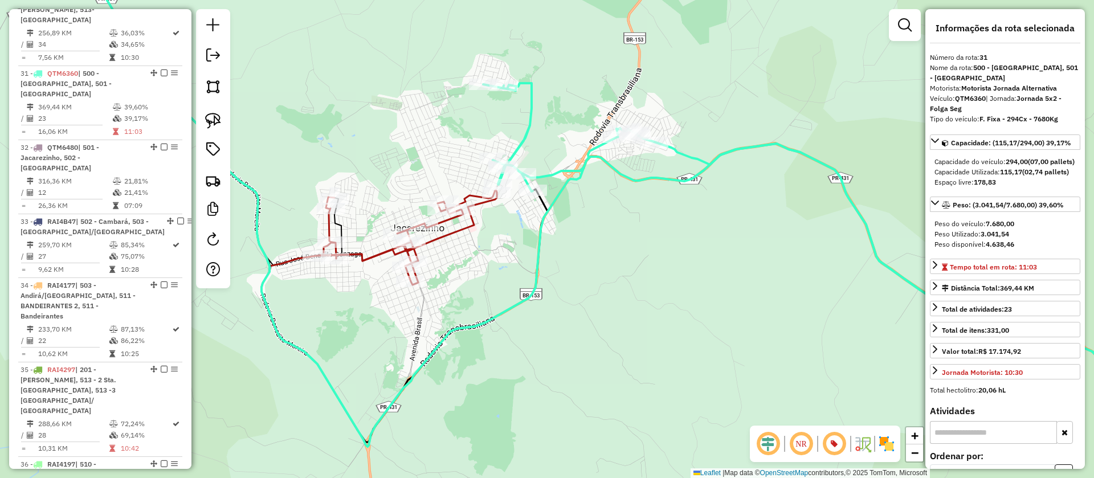
click at [441, 244] on icon at bounding box center [285, 109] width 423 height 314
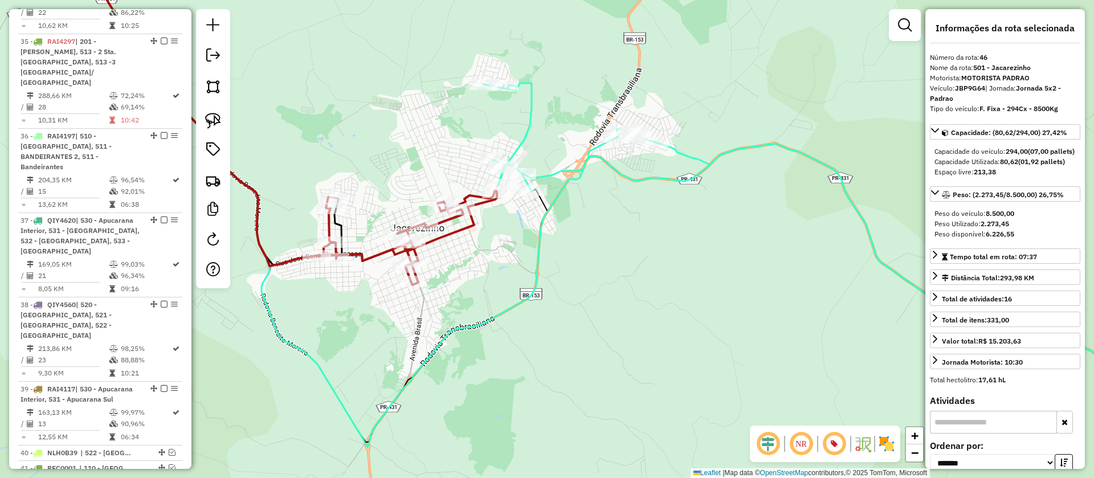
scroll to position [2425, 0]
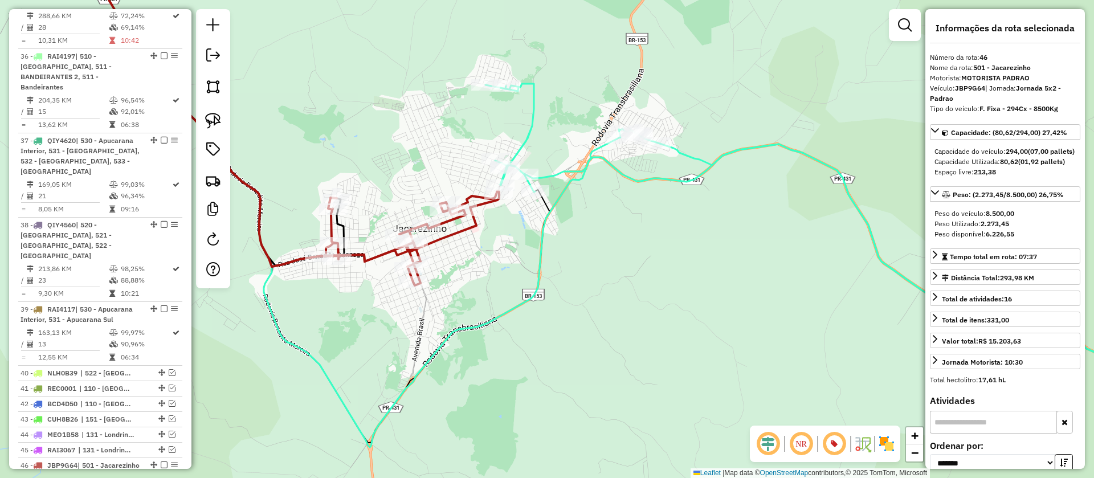
drag, startPoint x: 481, startPoint y: 277, endPoint x: 546, endPoint y: 300, distance: 68.5
click at [534, 300] on div "Janela de atendimento Grade de atendimento Capacidade Transportadoras Veículos …" at bounding box center [547, 239] width 1094 height 478
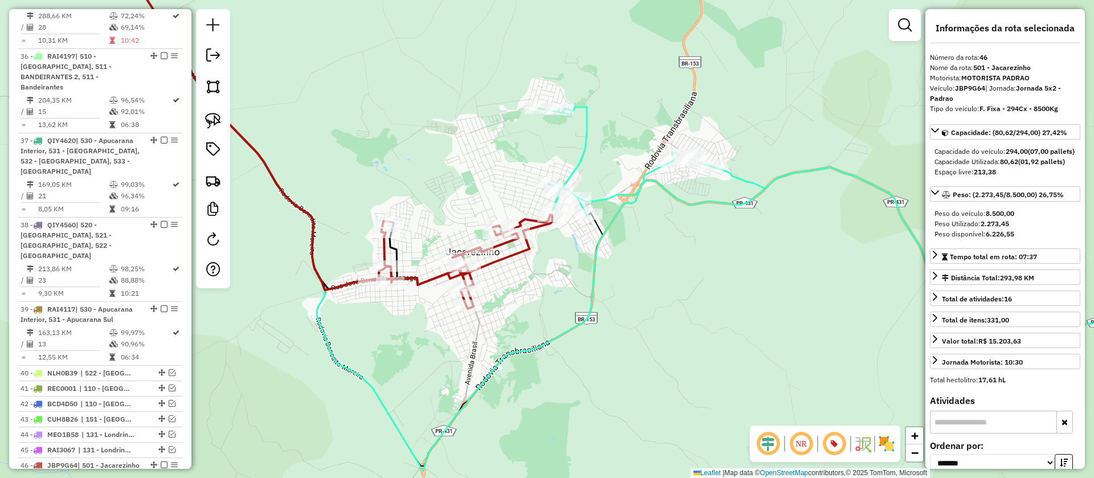
drag, startPoint x: 597, startPoint y: 253, endPoint x: 612, endPoint y: 266, distance: 19.8
click at [598, 253] on icon at bounding box center [656, 211] width 1096 height 519
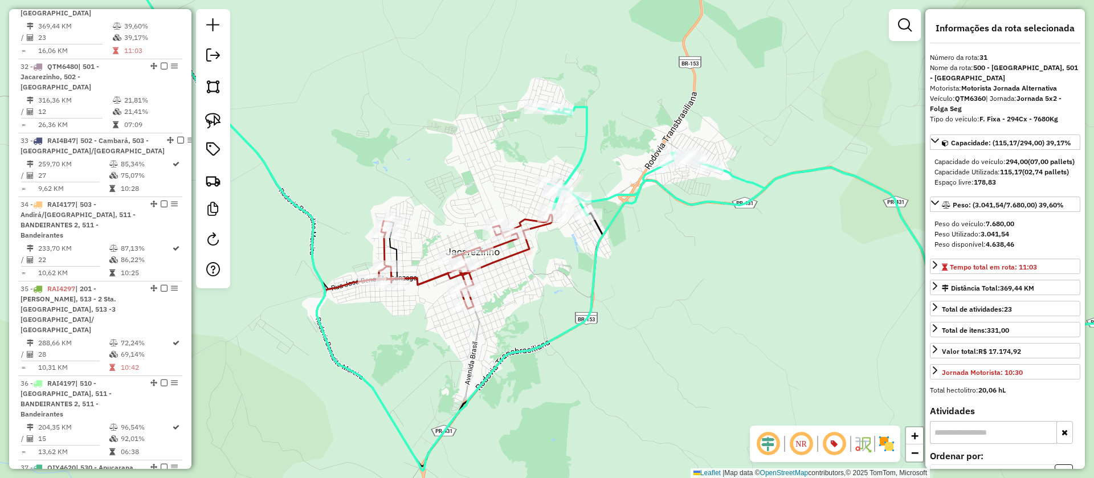
scroll to position [2017, 0]
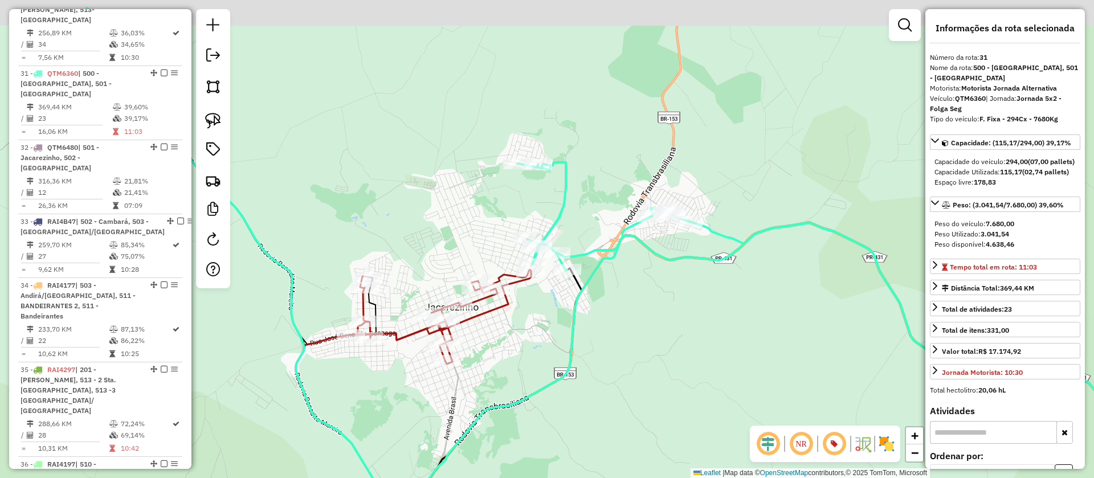
drag, startPoint x: 658, startPoint y: 270, endPoint x: 636, endPoint y: 333, distance: 67.2
click at [636, 333] on div "Janela de atendimento Grade de atendimento Capacidade Transportadoras Veículos …" at bounding box center [547, 239] width 1094 height 478
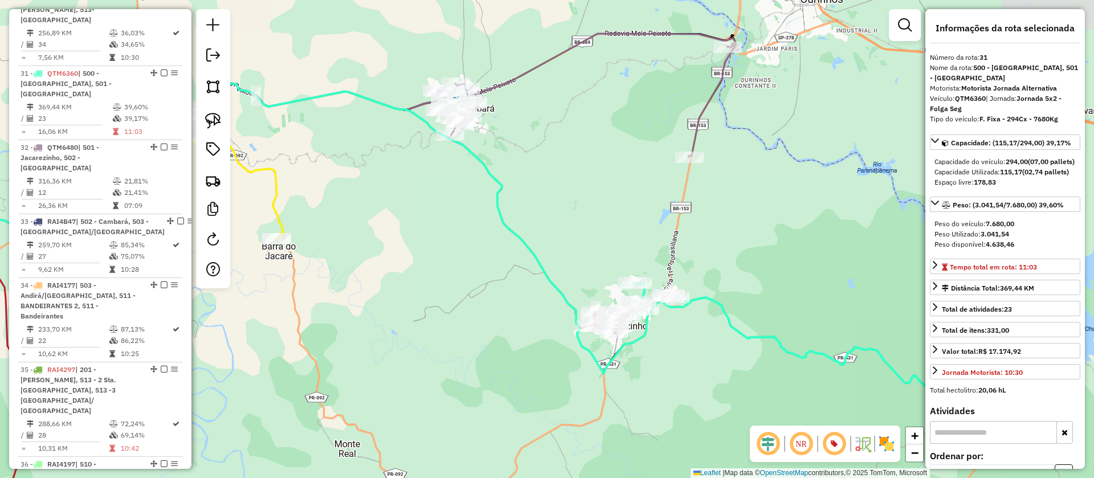
drag, startPoint x: 754, startPoint y: 374, endPoint x: 681, endPoint y: 372, distance: 72.4
click at [700, 386] on div "Janela de atendimento Grade de atendimento Capacidade Transportadoras Veículos …" at bounding box center [547, 239] width 1094 height 478
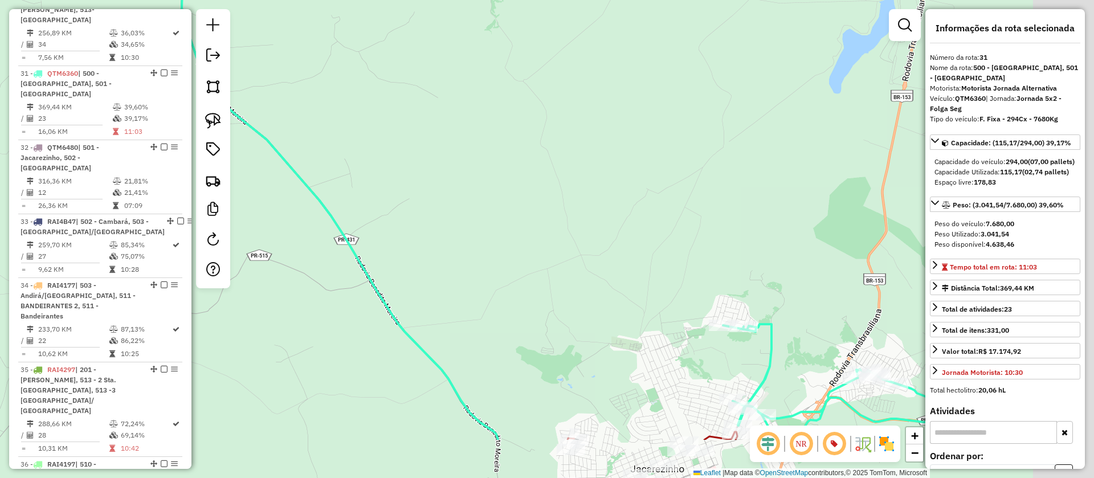
drag, startPoint x: 538, startPoint y: 275, endPoint x: 421, endPoint y: 171, distance: 157.4
click at [421, 171] on div "Janela de atendimento Grade de atendimento Capacidade Transportadoras Veículos …" at bounding box center [547, 239] width 1094 height 478
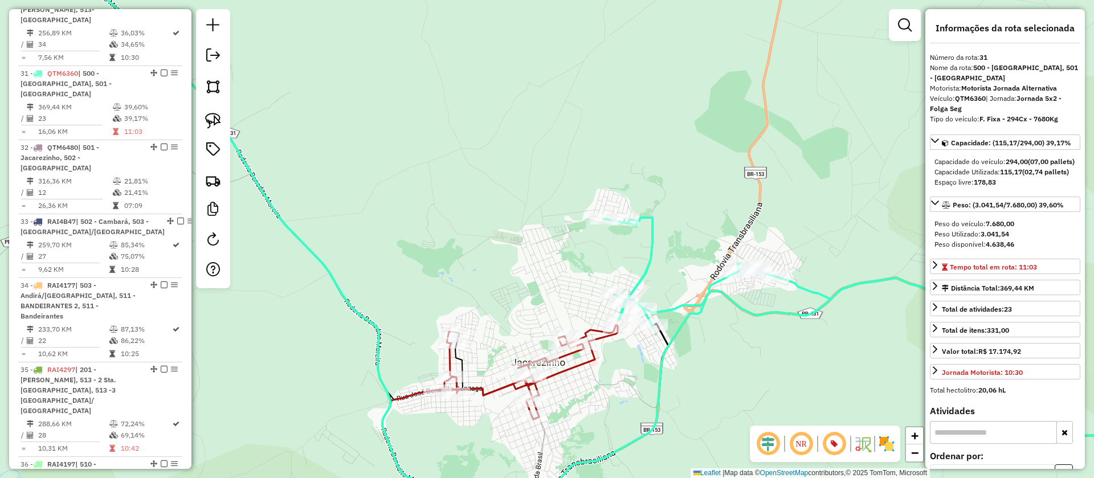
click at [483, 393] on icon at bounding box center [528, 372] width 180 height 95
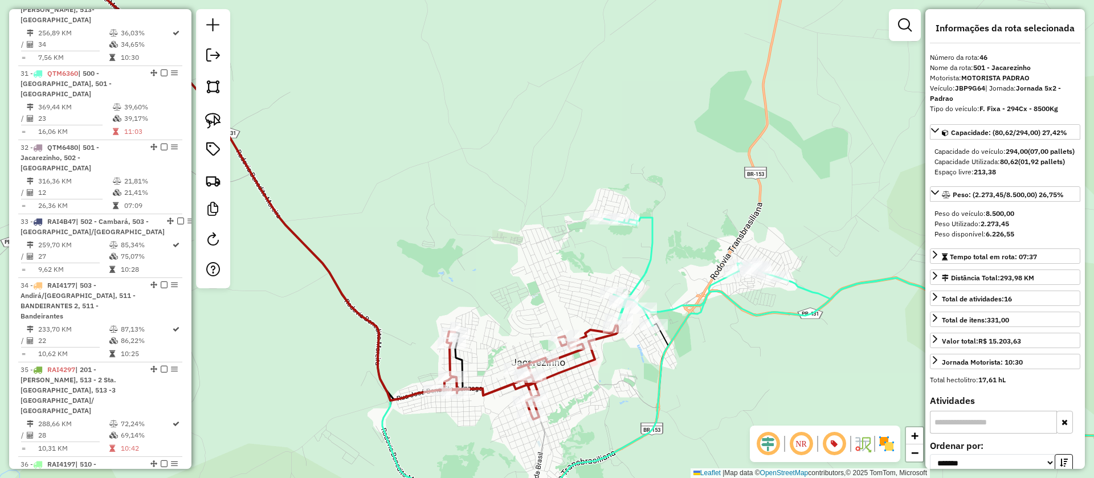
scroll to position [2425, 0]
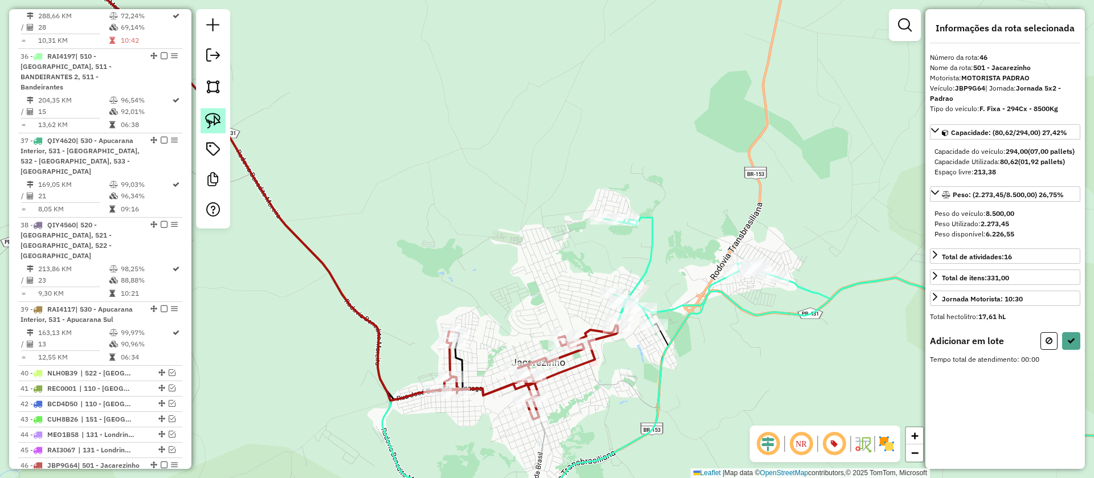
click at [216, 121] on img at bounding box center [213, 121] width 16 height 16
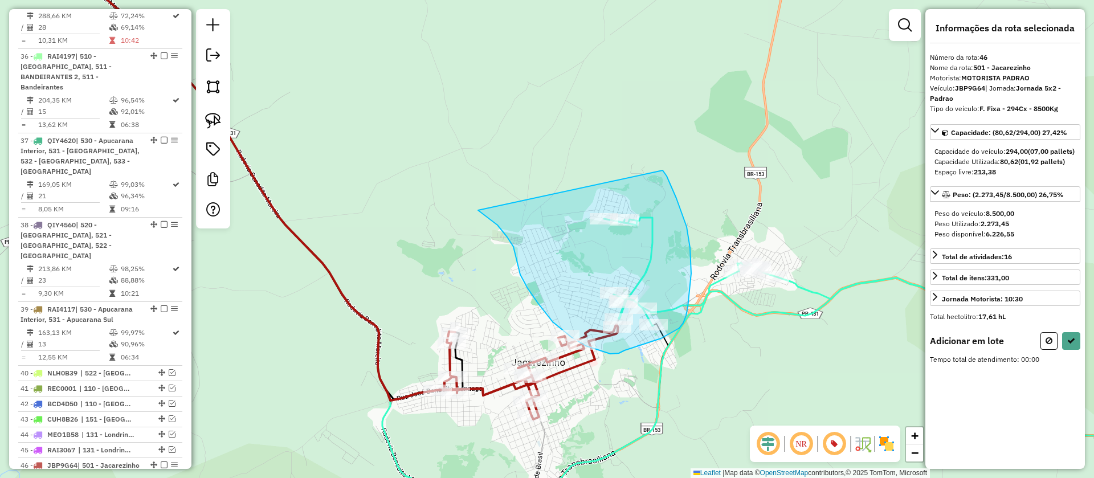
drag, startPoint x: 485, startPoint y: 215, endPoint x: 663, endPoint y: 170, distance: 183.4
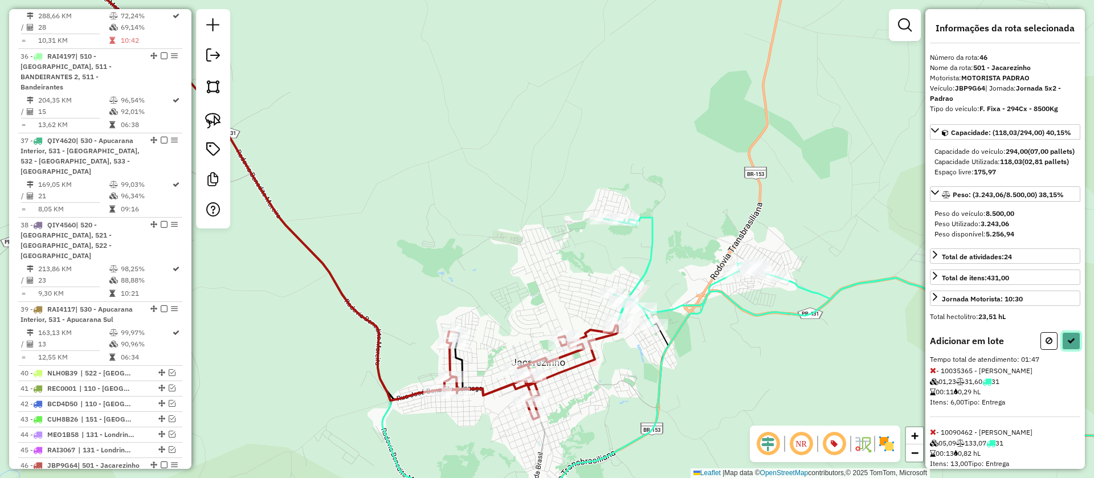
click at [1067, 345] on icon at bounding box center [1071, 341] width 8 height 8
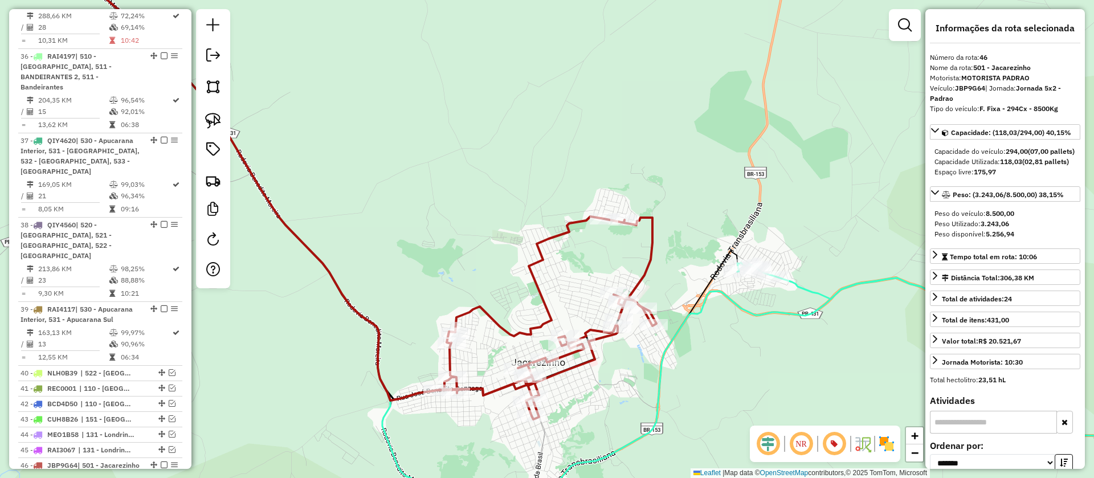
click at [791, 312] on icon at bounding box center [640, 239] width 1125 height 574
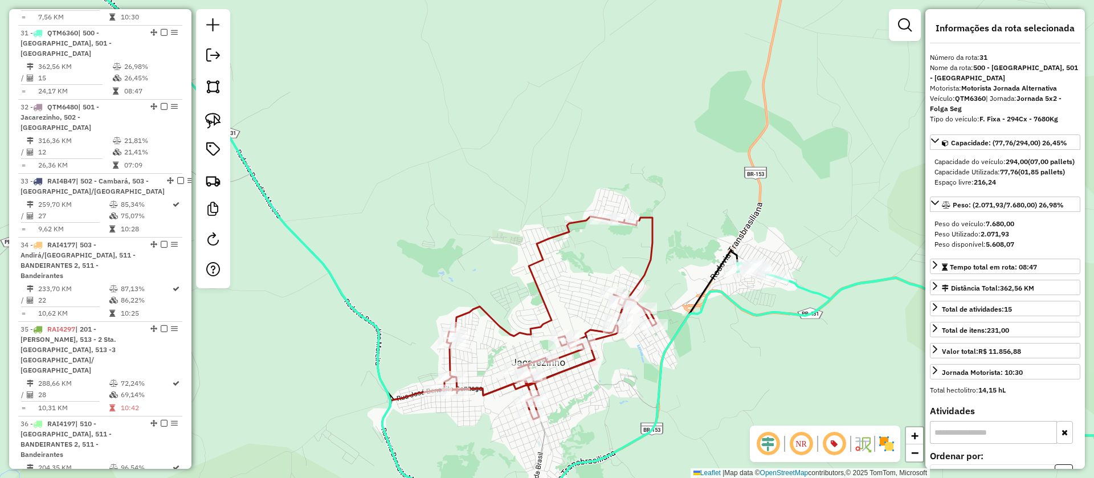
scroll to position [2017, 0]
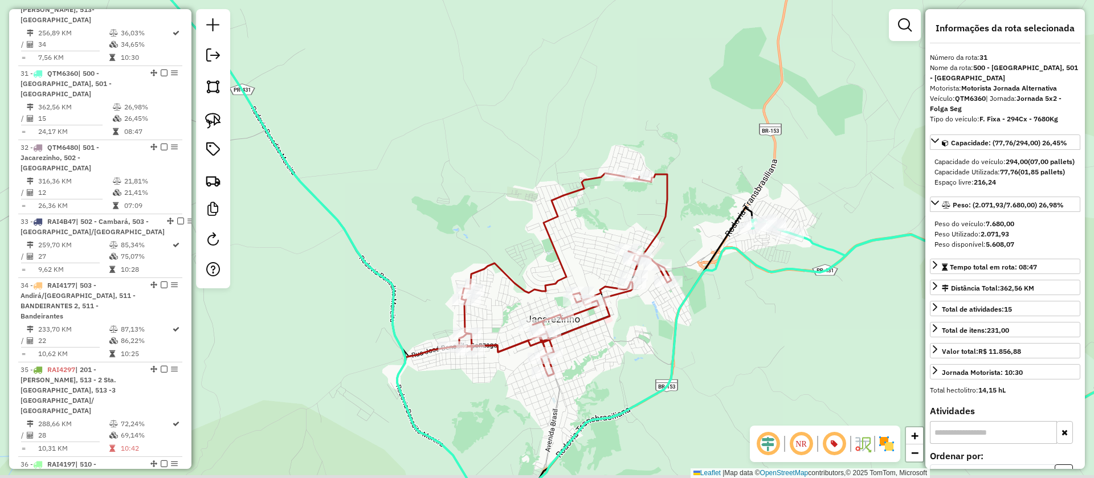
drag, startPoint x: 757, startPoint y: 343, endPoint x: 769, endPoint y: 308, distance: 37.1
click at [769, 308] on div "Janela de atendimento Grade de atendimento Capacidade Transportadoras Veículos …" at bounding box center [547, 239] width 1094 height 478
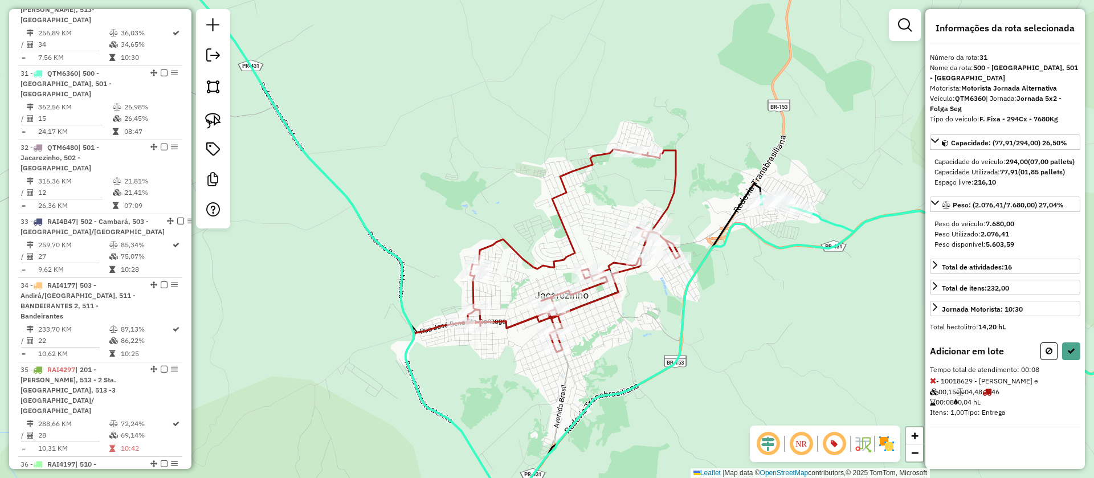
click at [1076, 350] on div "Informações da rota selecionada Número da rota: 31 Nome da rota: 500 - [GEOGRAP…" at bounding box center [1005, 239] width 160 height 460
click at [1073, 355] on icon at bounding box center [1071, 351] width 8 height 8
click at [1071, 355] on icon at bounding box center [1071, 351] width 8 height 8
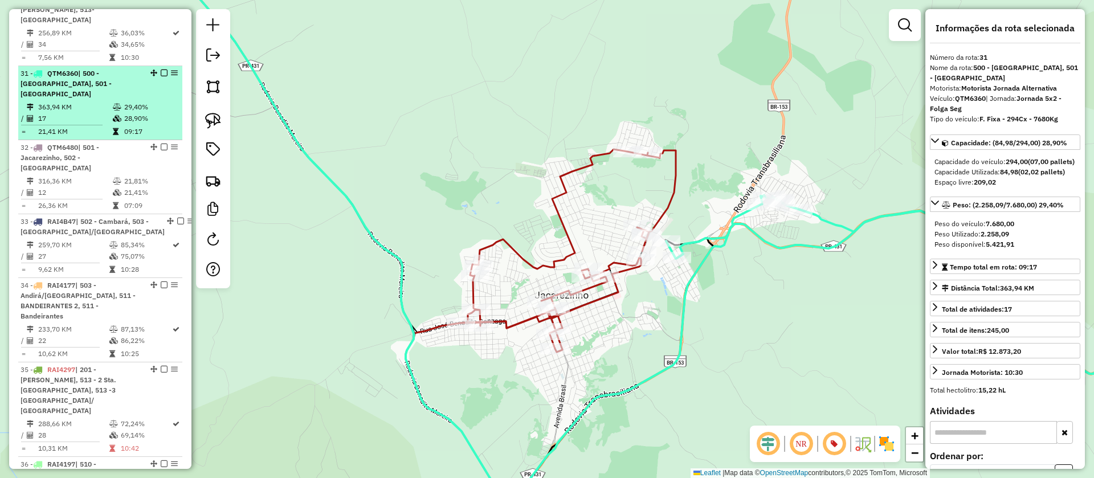
click at [161, 70] on em at bounding box center [164, 73] width 7 height 7
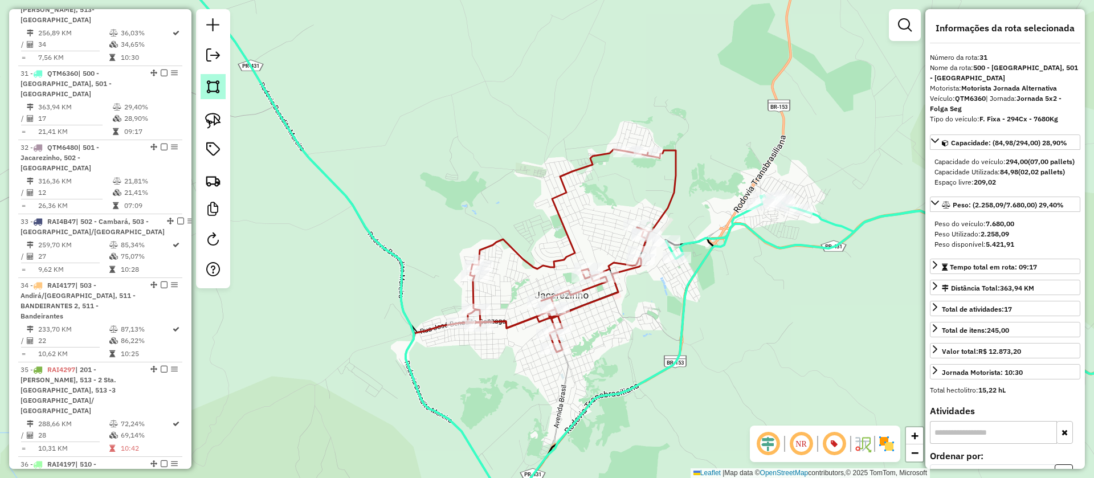
scroll to position [1969, 0]
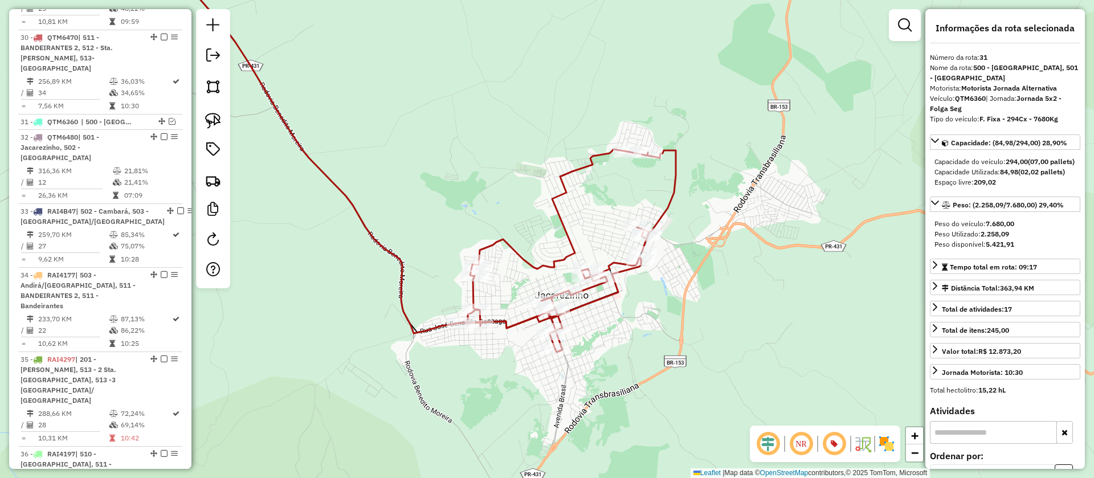
click at [662, 214] on icon at bounding box center [568, 250] width 215 height 203
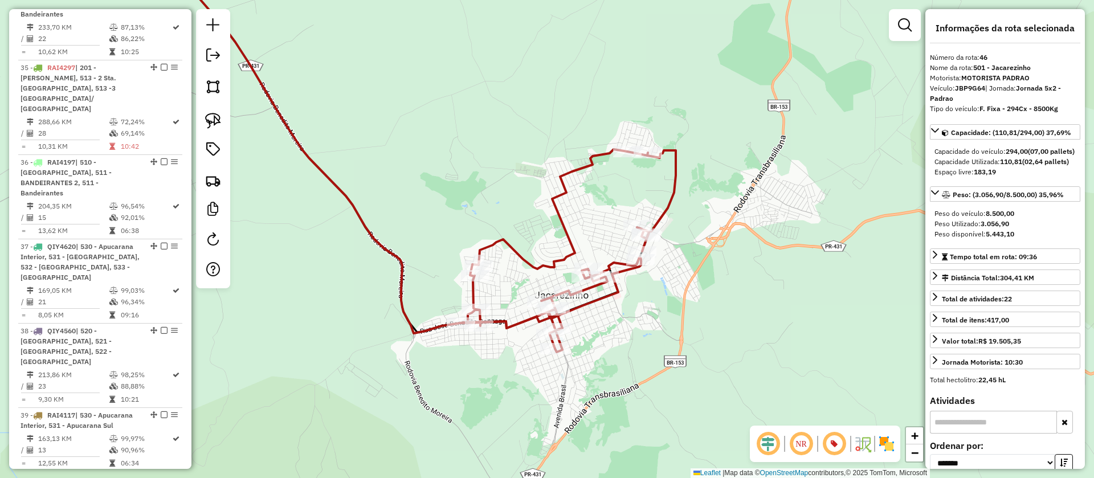
scroll to position [2377, 0]
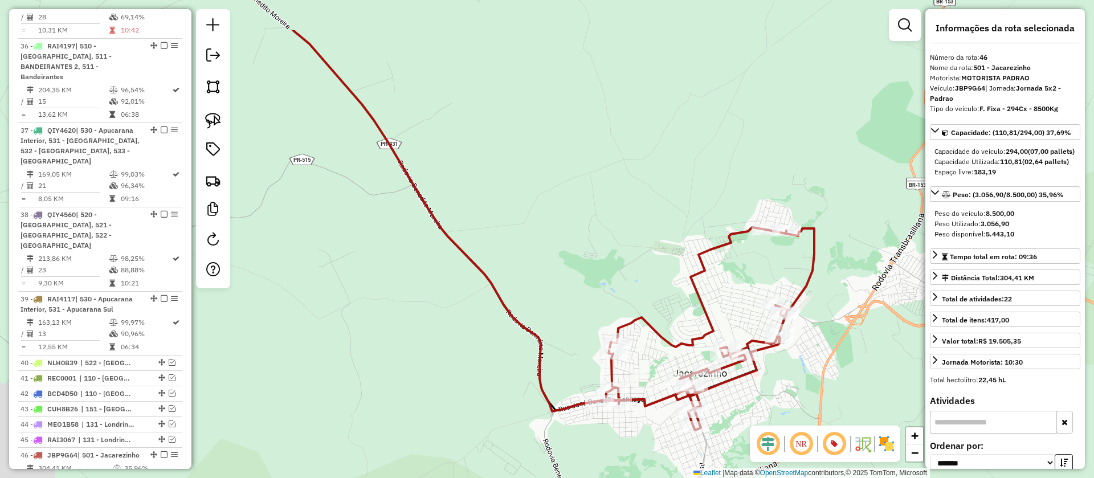
drag, startPoint x: 610, startPoint y: 219, endPoint x: 759, endPoint y: 302, distance: 170.6
click at [759, 302] on div "Janela de atendimento Grade de atendimento Capacidade Transportadoras Veículos …" at bounding box center [547, 239] width 1094 height 478
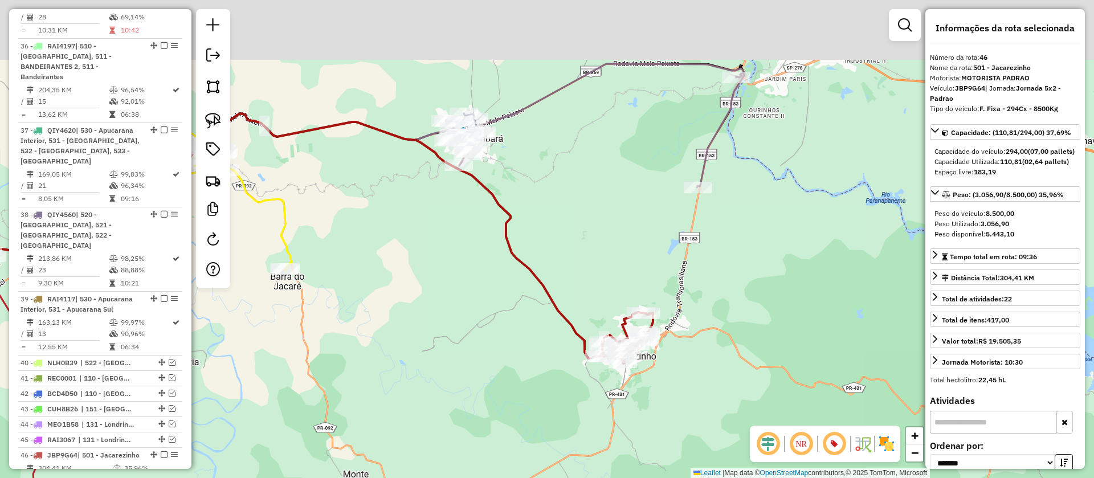
drag, startPoint x: 663, startPoint y: 189, endPoint x: 695, endPoint y: 236, distance: 57.0
click at [695, 240] on div "Janela de atendimento Grade de atendimento Capacidade Transportadoras Veículos …" at bounding box center [547, 239] width 1094 height 478
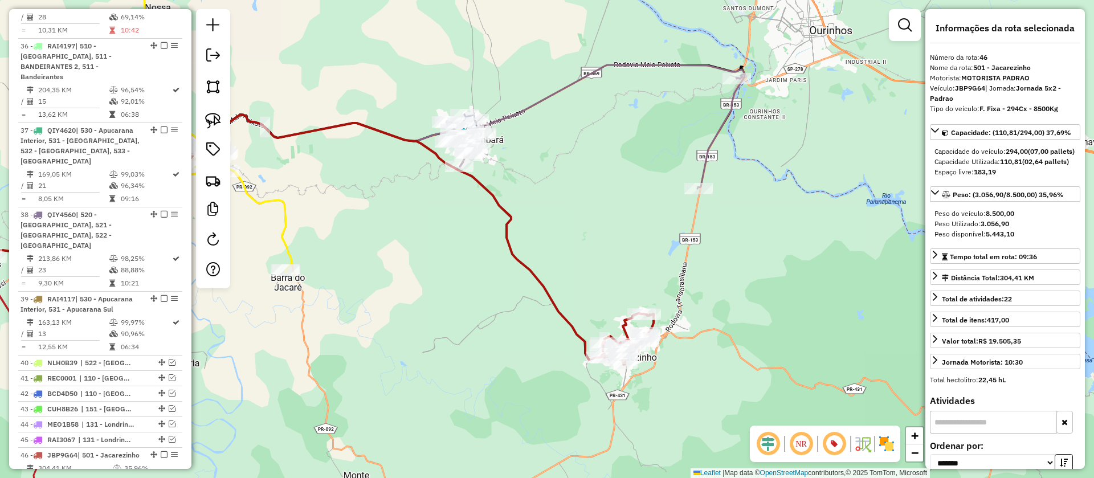
click at [704, 165] on icon at bounding box center [598, 127] width 292 height 124
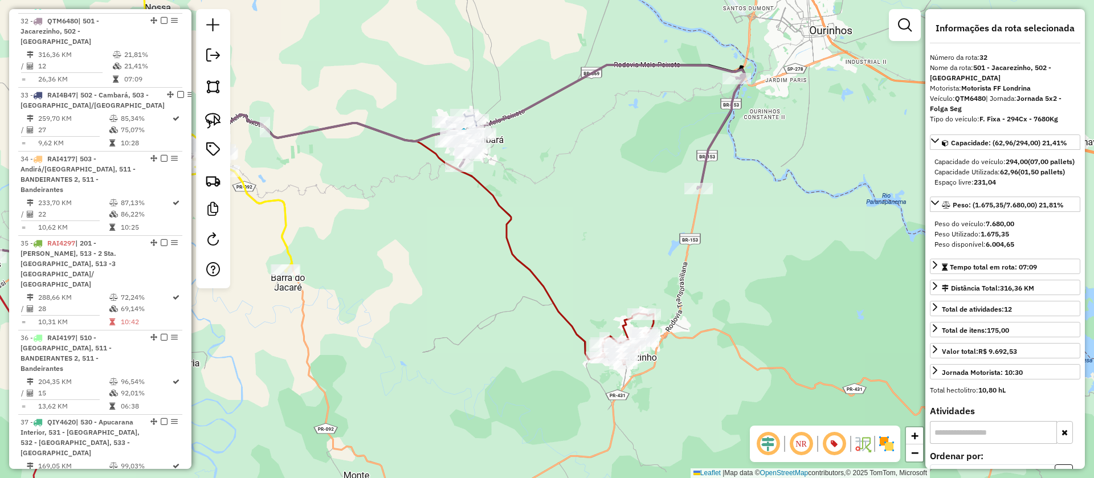
scroll to position [2032, 0]
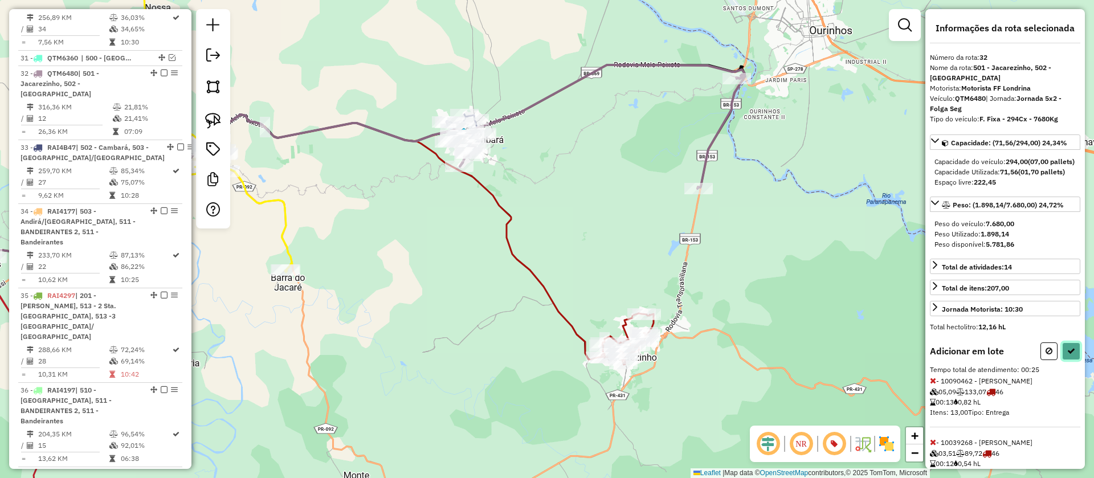
click at [1075, 360] on button at bounding box center [1071, 351] width 18 height 18
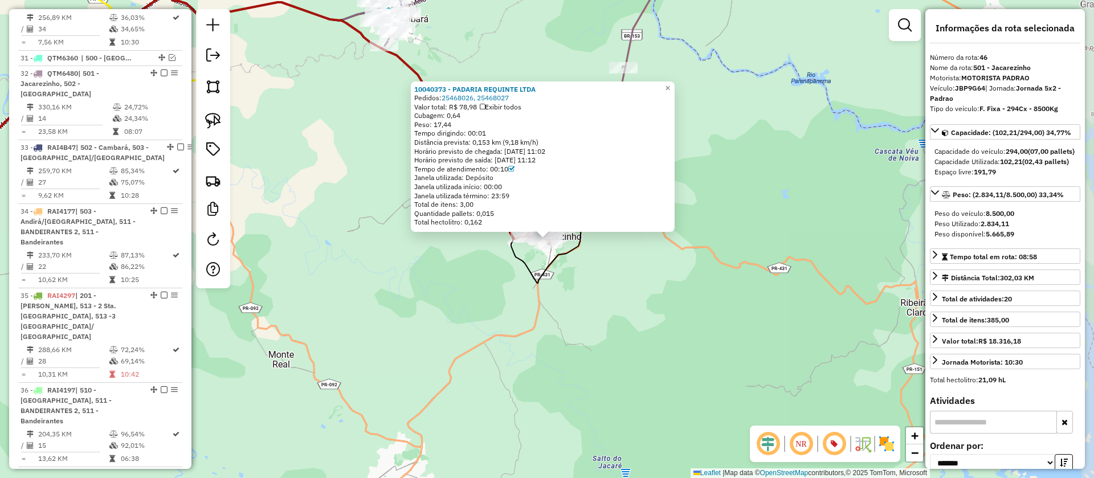
scroll to position [2377, 0]
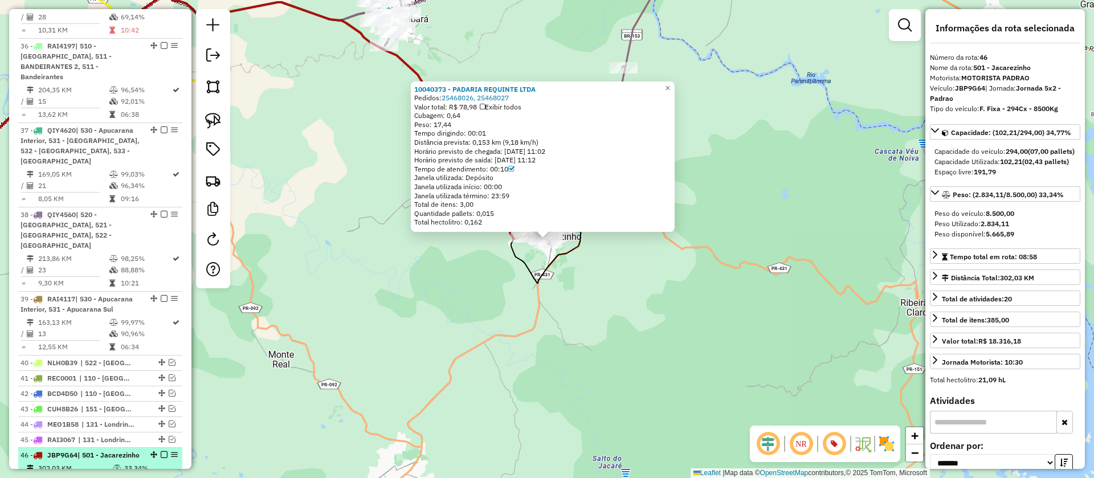
click at [161, 451] on em at bounding box center [164, 454] width 7 height 7
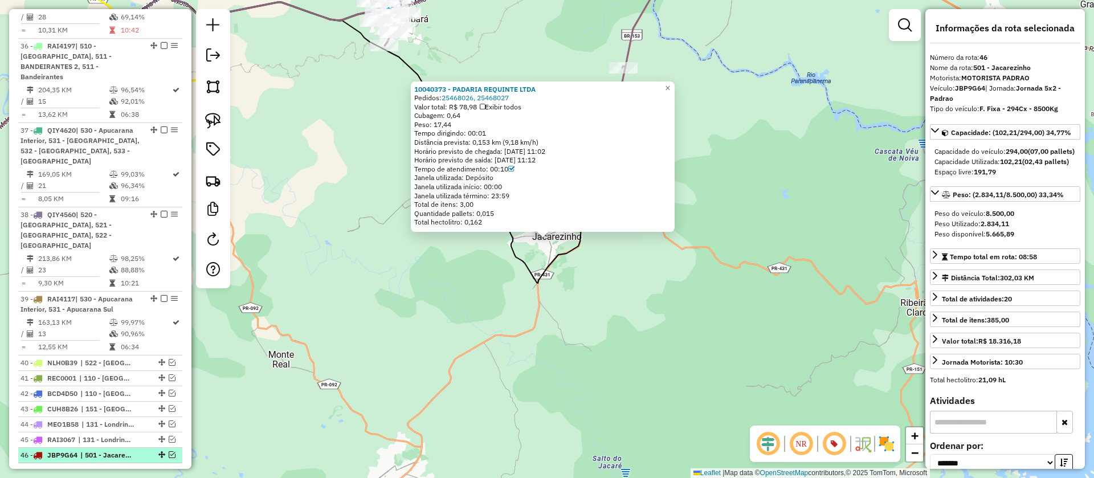
scroll to position [2328, 0]
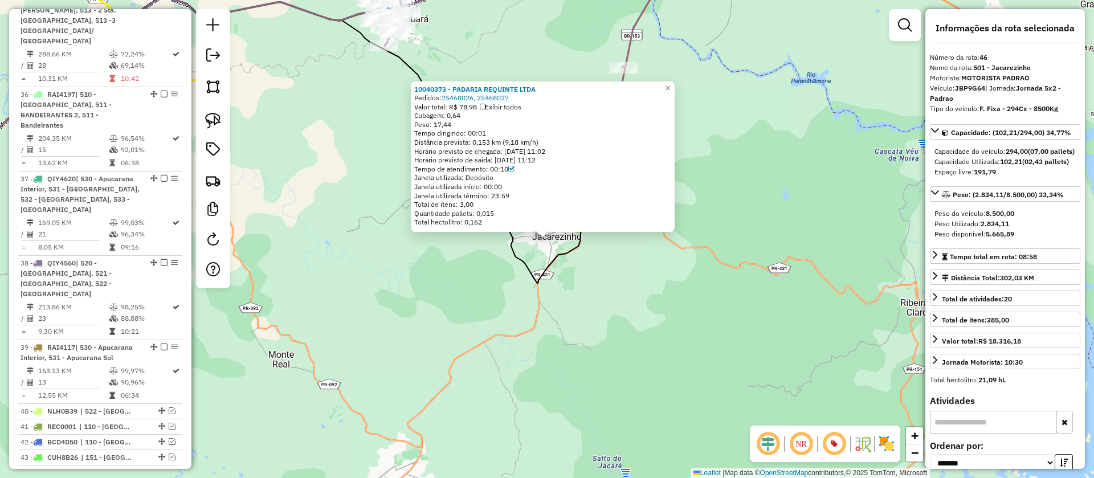
click at [620, 280] on div "10040373 - PADARIA REQUINTE LTDA Pedidos: 25468026, 25468027 Valor total: R$ 78…" at bounding box center [547, 239] width 1094 height 478
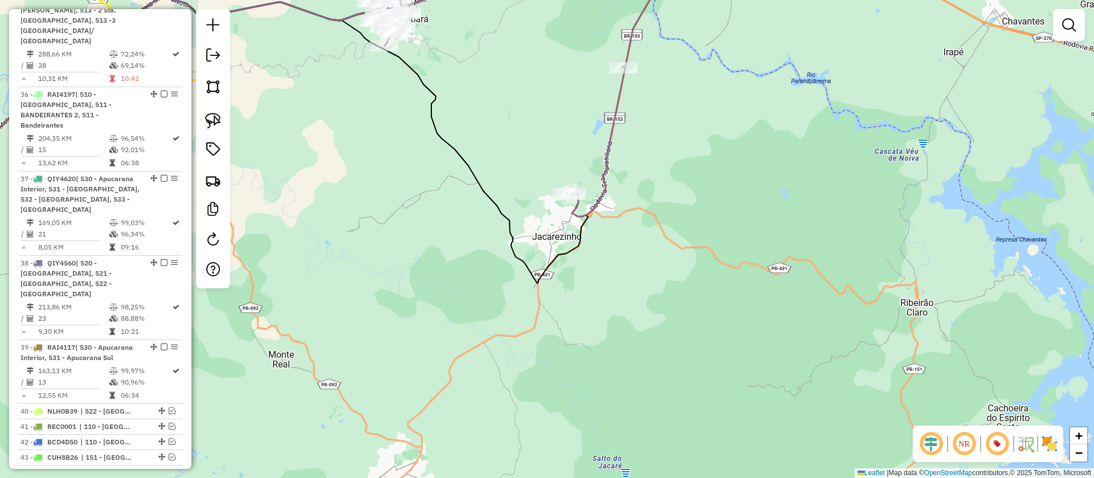
click at [611, 126] on icon at bounding box center [523, 84] width 292 height 264
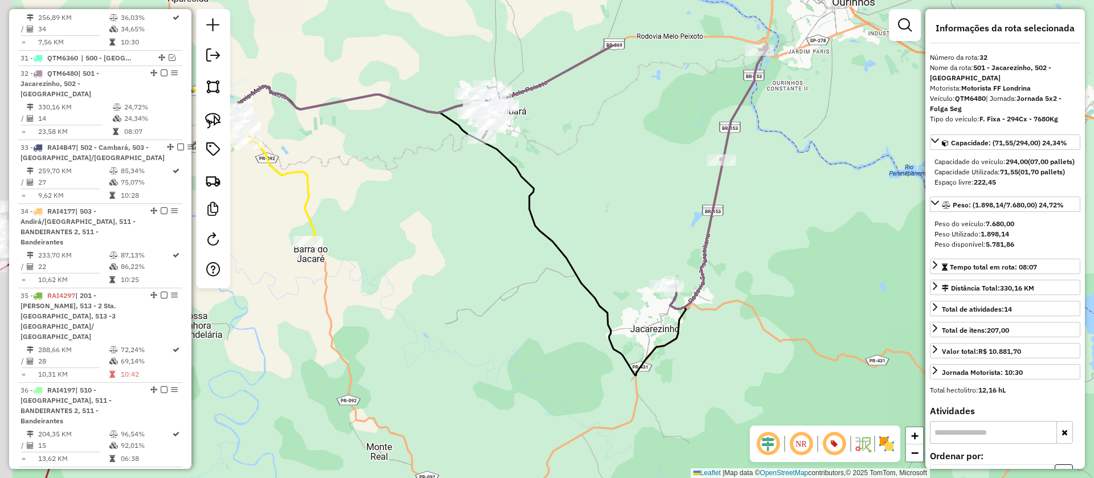
scroll to position [2032, 0]
drag, startPoint x: 546, startPoint y: 84, endPoint x: 736, endPoint y: 274, distance: 268.3
click at [736, 274] on div "Janela de atendimento Grade de atendimento Capacidade Transportadoras Veículos …" at bounding box center [547, 239] width 1094 height 478
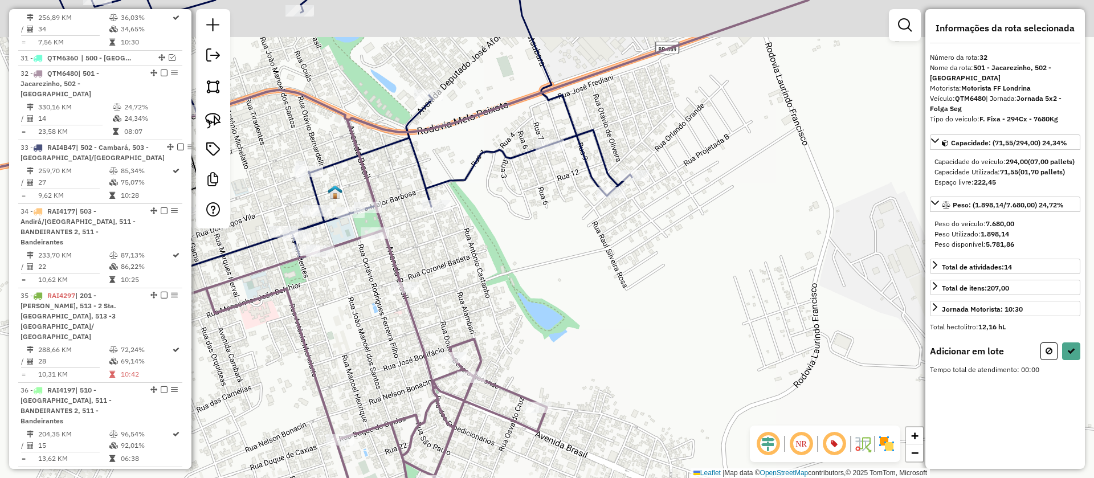
drag, startPoint x: 640, startPoint y: 74, endPoint x: 620, endPoint y: 125, distance: 55.0
click at [620, 125] on div "Janela de atendimento Grade de atendimento Capacidade Transportadoras Veículos …" at bounding box center [547, 239] width 1094 height 478
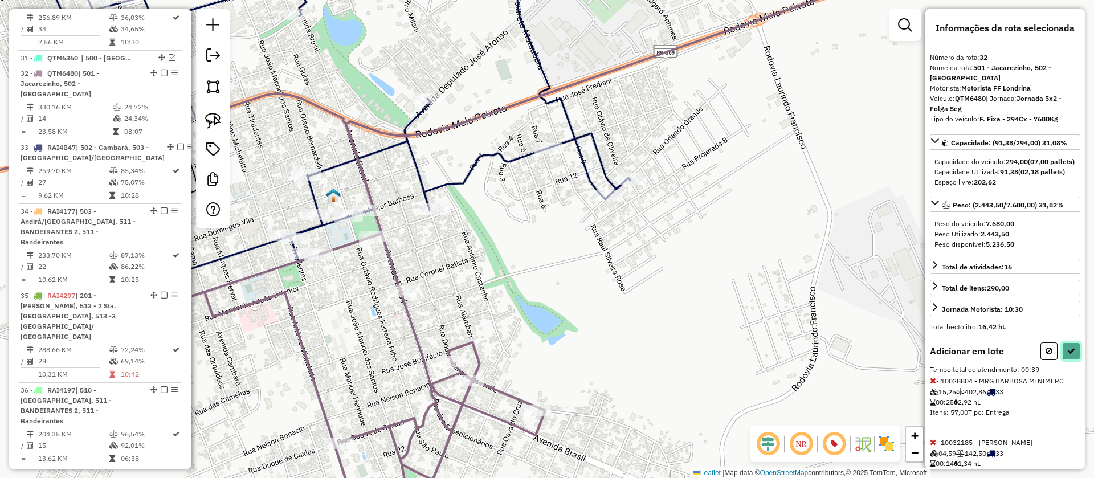
click at [1068, 355] on icon at bounding box center [1071, 351] width 8 height 8
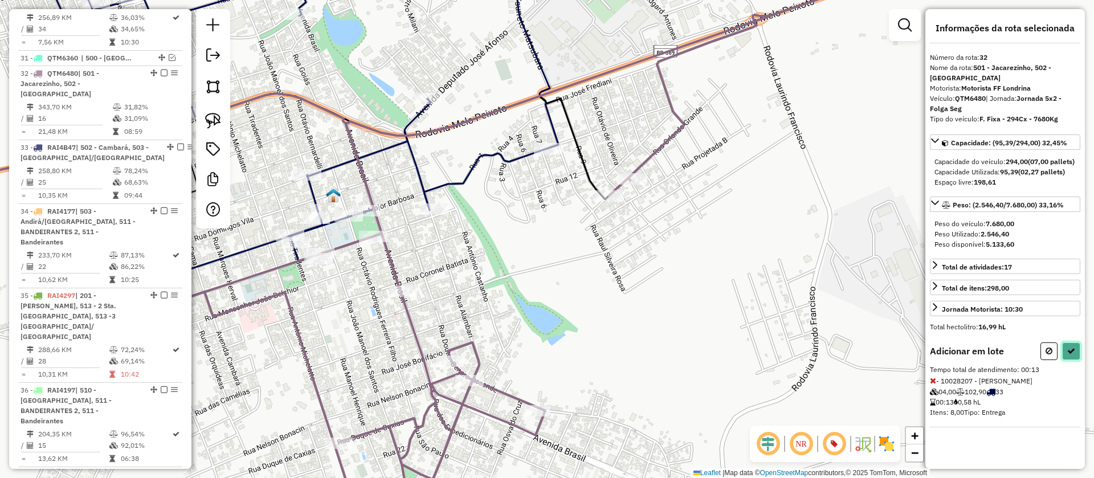
click at [1067, 360] on button at bounding box center [1071, 351] width 18 height 18
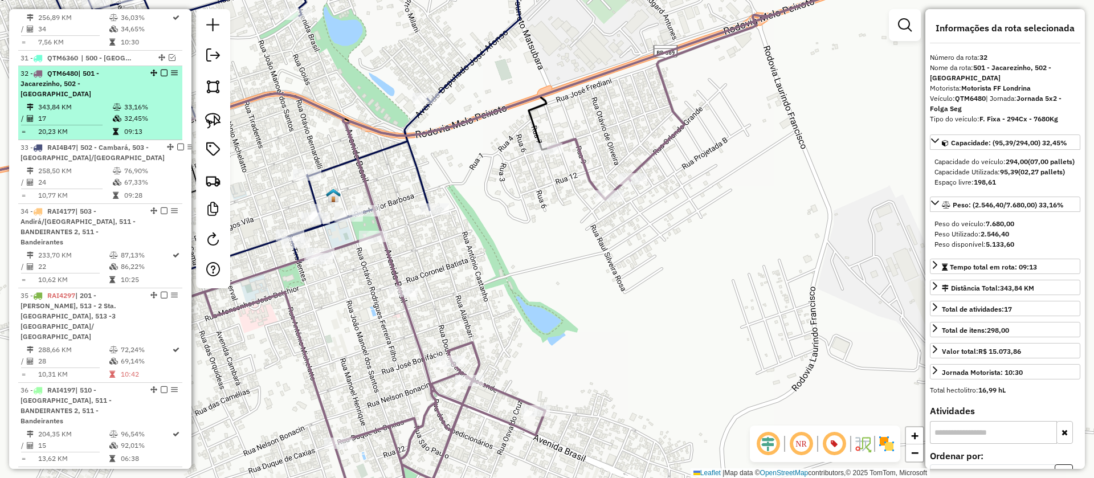
click at [161, 70] on em at bounding box center [164, 73] width 7 height 7
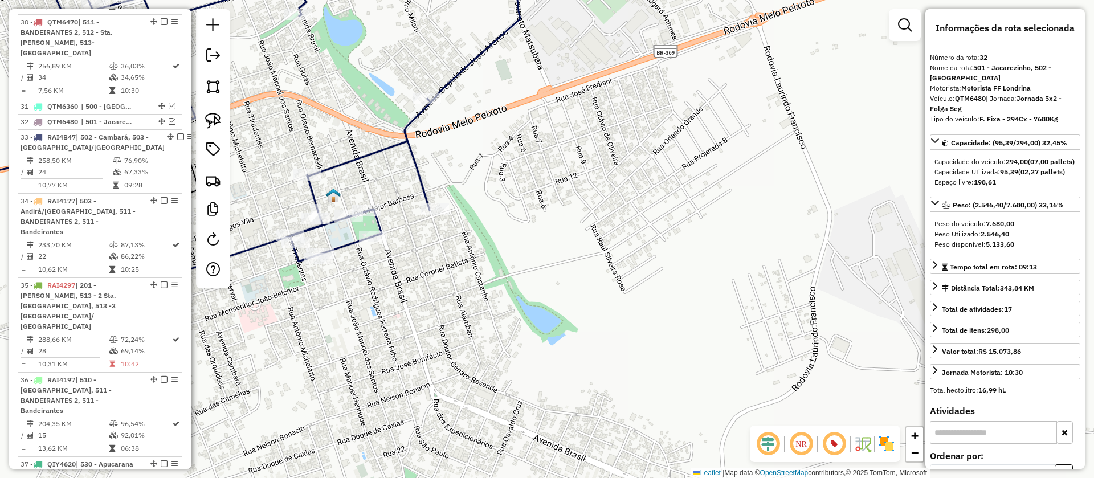
click at [419, 168] on icon at bounding box center [206, 138] width 630 height 372
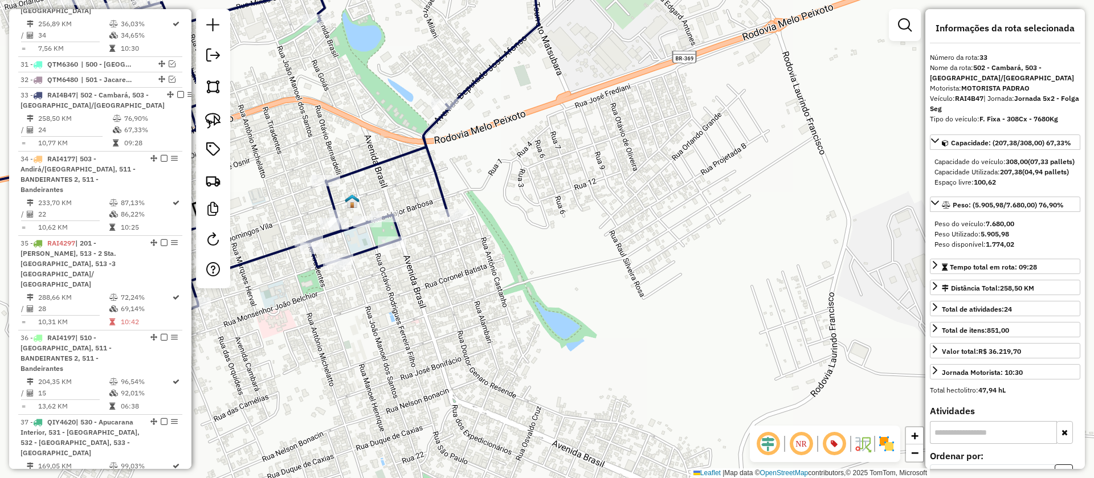
scroll to position [2048, 0]
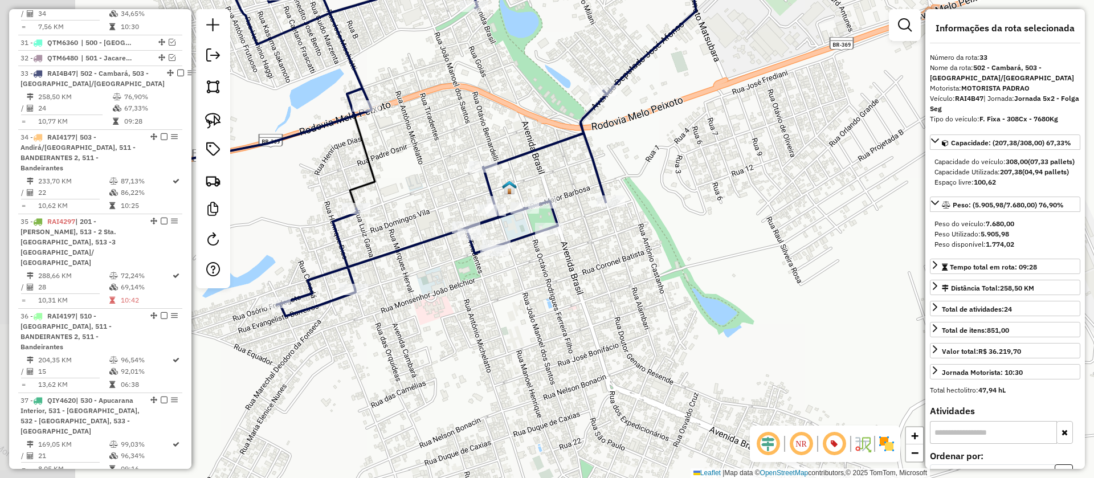
drag, startPoint x: 519, startPoint y: 206, endPoint x: 680, endPoint y: 194, distance: 161.7
click at [687, 188] on div "Janela de atendimento Grade de atendimento Capacidade Transportadoras Veículos …" at bounding box center [547, 239] width 1094 height 478
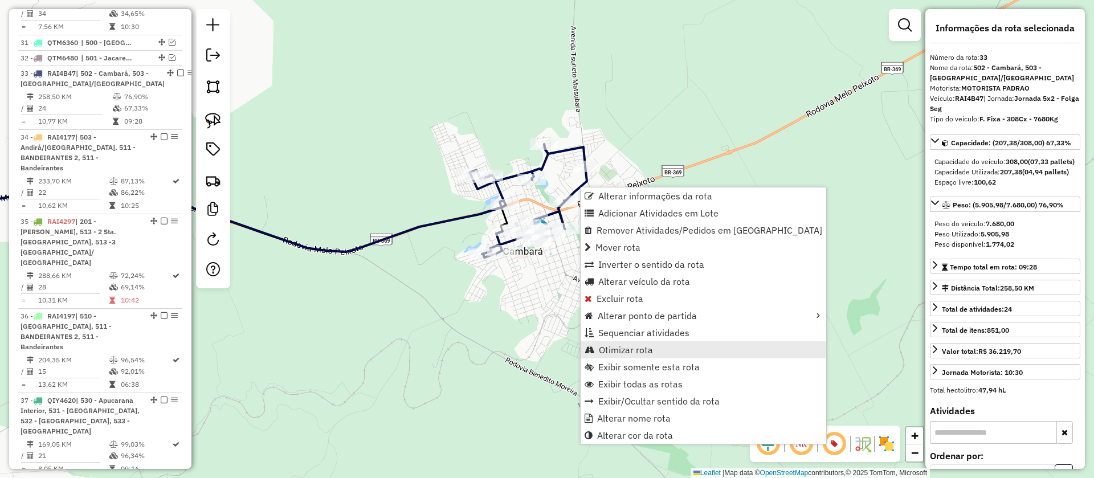
click at [631, 348] on span "Otimizar rota" at bounding box center [626, 349] width 54 height 9
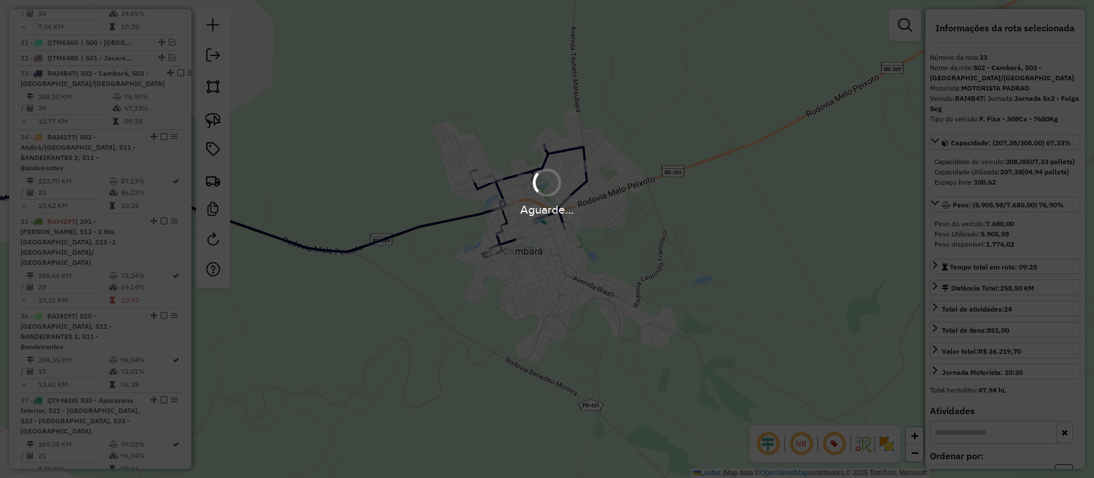
click at [684, 238] on div "Aguarde..." at bounding box center [547, 239] width 1094 height 478
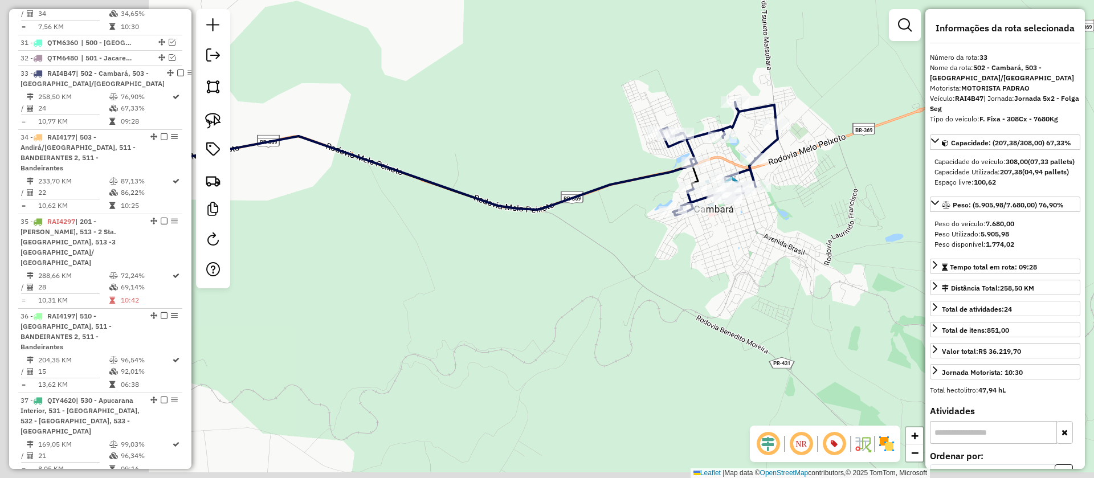
drag, startPoint x: 660, startPoint y: 284, endPoint x: 677, endPoint y: 276, distance: 18.1
click at [675, 277] on div "Janela de atendimento Grade de atendimento Capacidade Transportadoras Veículos …" at bounding box center [547, 239] width 1094 height 478
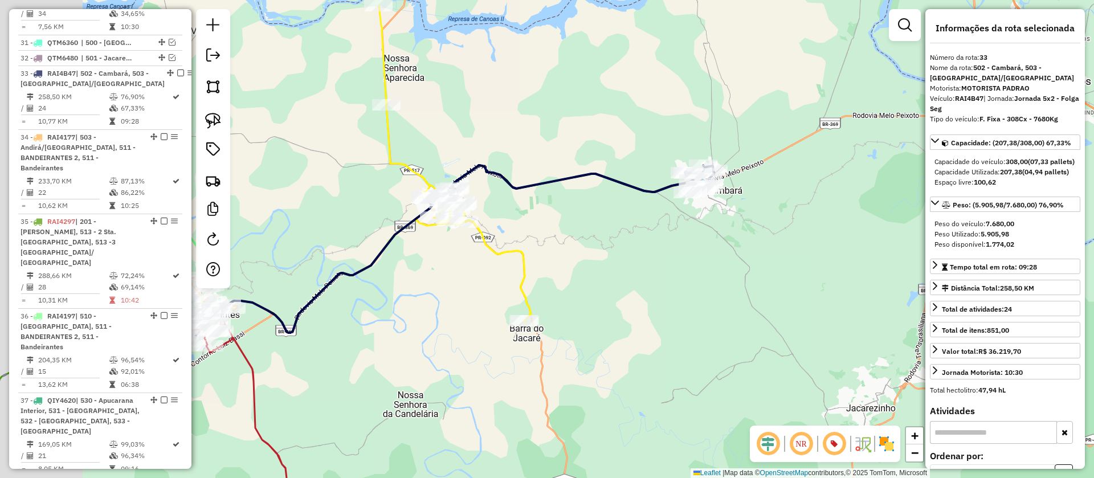
drag, startPoint x: 578, startPoint y: 253, endPoint x: 607, endPoint y: 243, distance: 30.6
click at [607, 243] on div "Janela de atendimento Grade de atendimento Capacidade Transportadoras Veículos …" at bounding box center [547, 239] width 1094 height 478
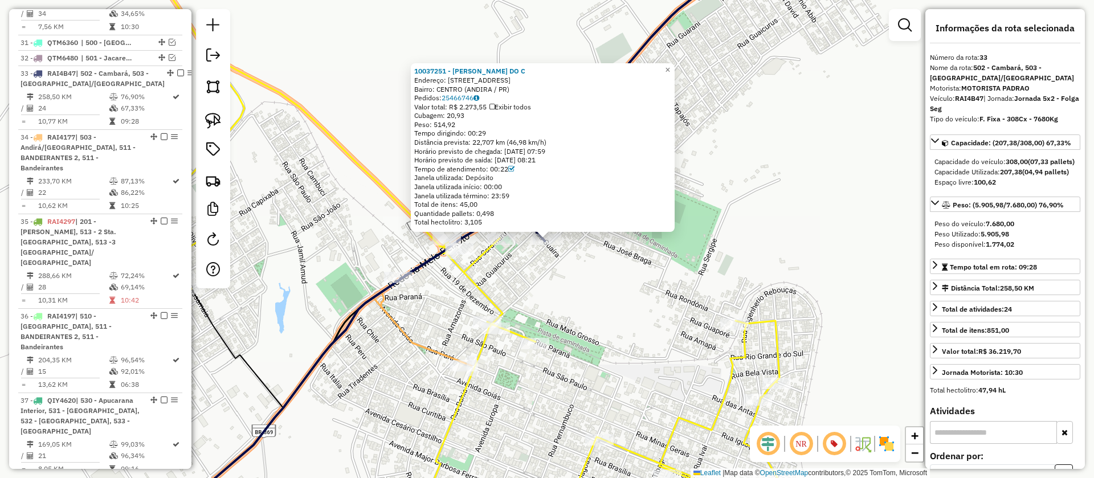
click at [467, 267] on icon at bounding box center [471, 239] width 666 height 574
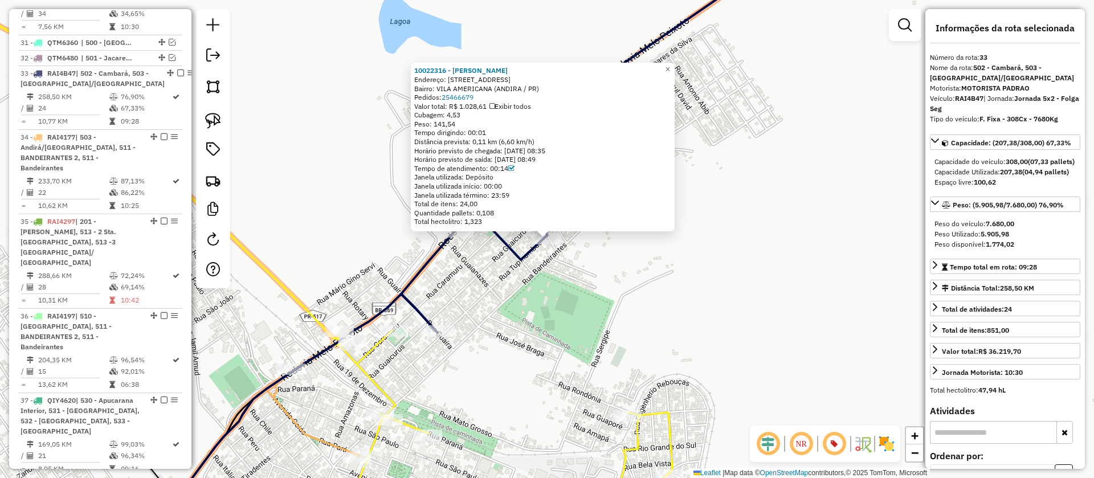
click at [467, 238] on div at bounding box center [459, 231] width 28 height 11
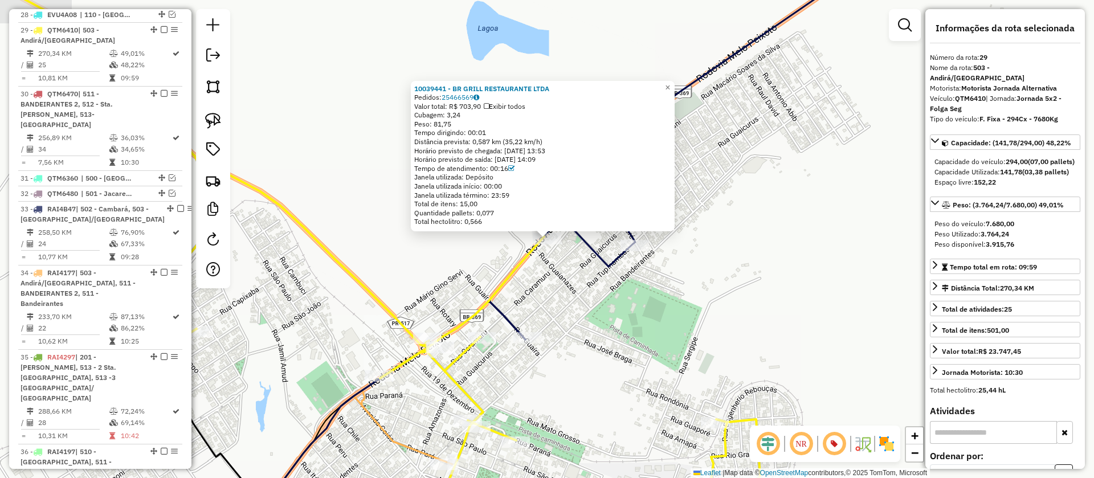
scroll to position [1879, 0]
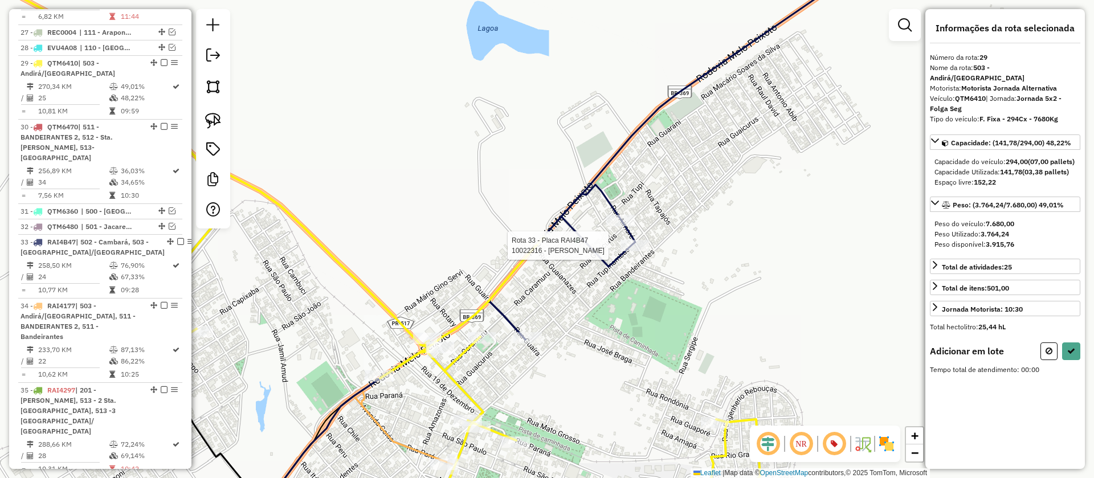
click at [642, 251] on div at bounding box center [634, 245] width 28 height 11
click at [1072, 353] on icon at bounding box center [1071, 351] width 8 height 8
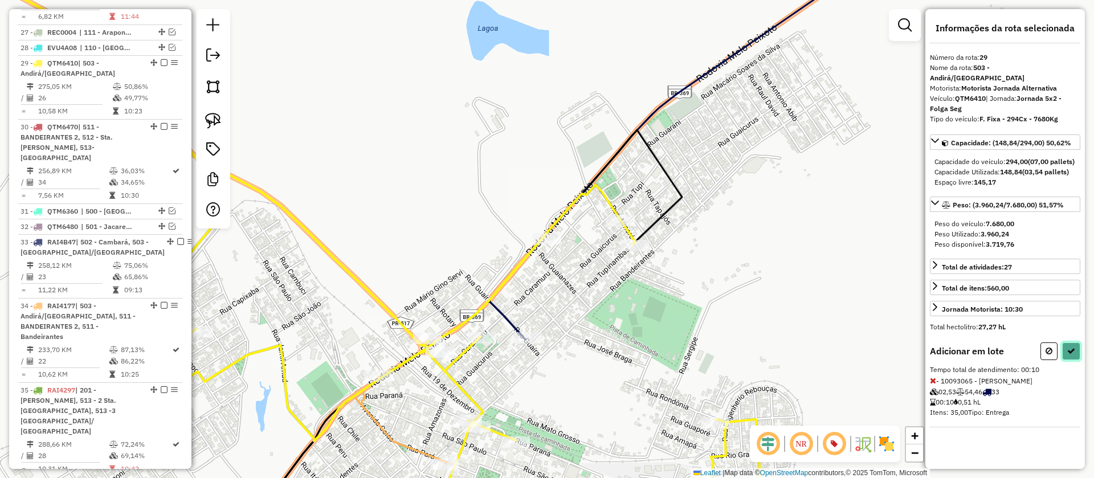
click at [1075, 349] on button at bounding box center [1071, 351] width 18 height 18
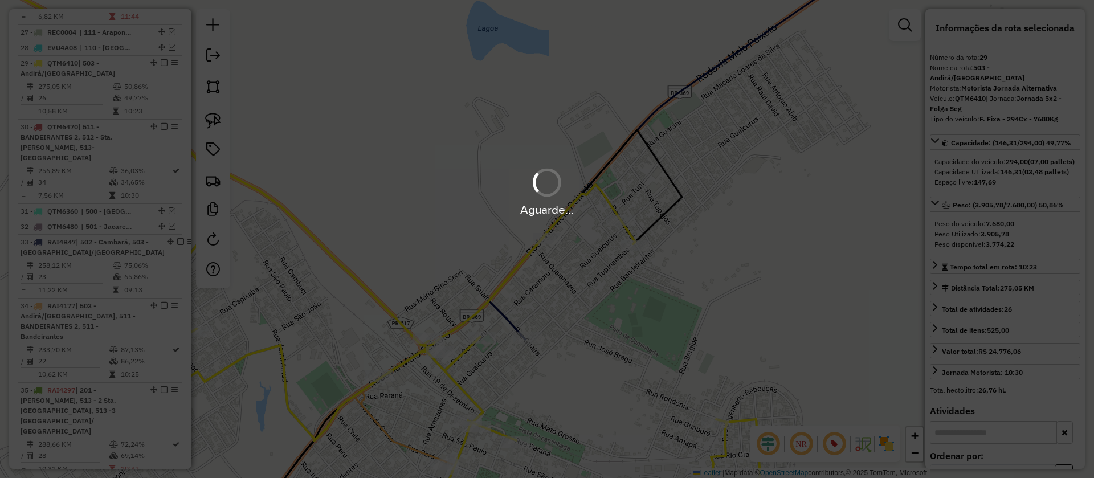
click at [509, 322] on div "Aguarde..." at bounding box center [547, 239] width 1094 height 478
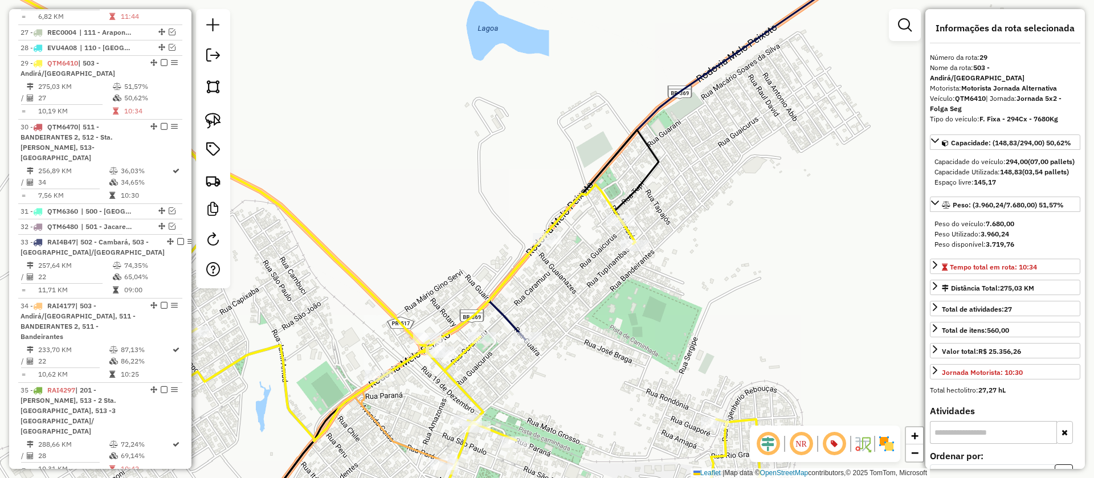
click at [509, 322] on icon at bounding box center [846, 145] width 715 height 387
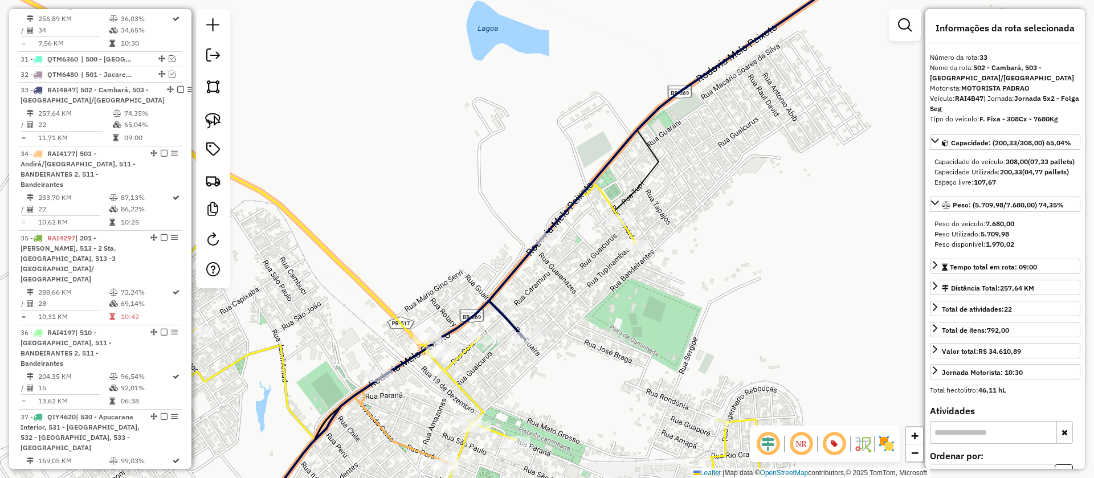
scroll to position [2048, 0]
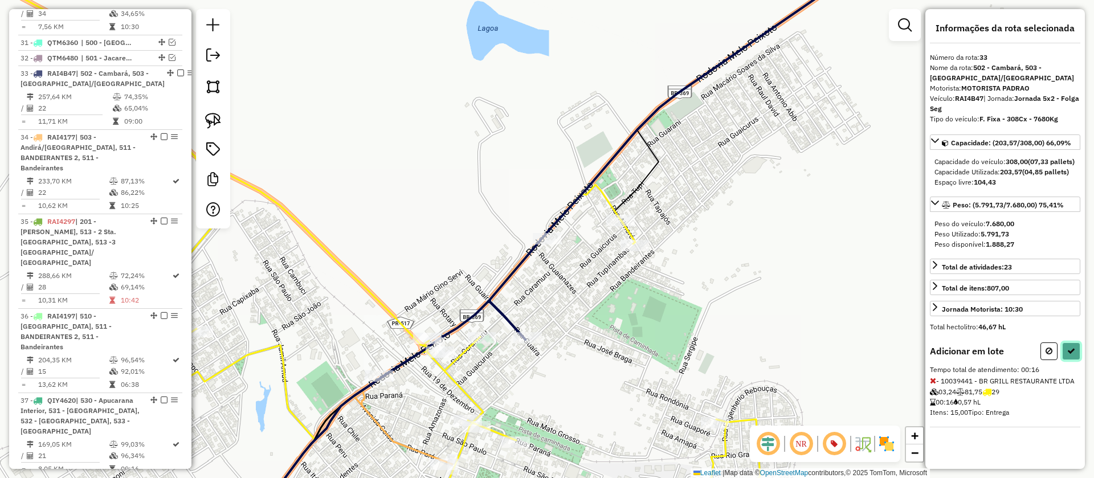
click at [1067, 360] on button at bounding box center [1071, 351] width 18 height 18
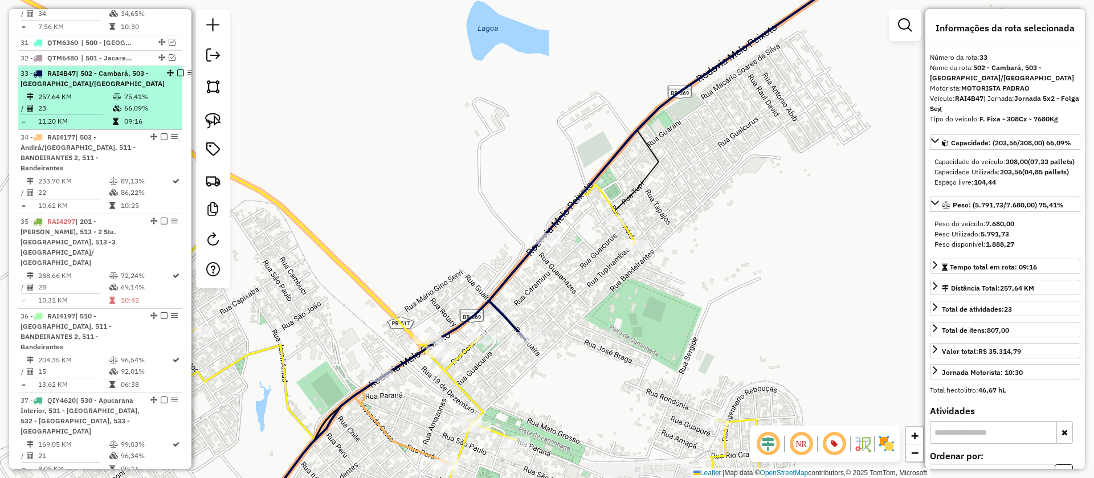
click at [162, 68] on div "33 - RAI4B47 | 502 - Cambará, 503 - [GEOGRAPHIC_DATA]/[GEOGRAPHIC_DATA]" at bounding box center [101, 78] width 160 height 21
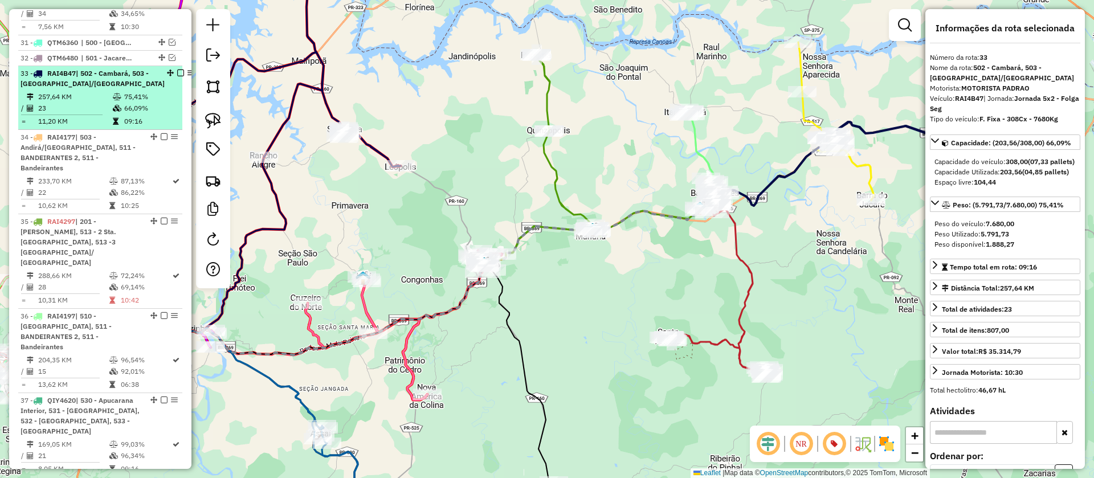
click at [177, 70] on em at bounding box center [180, 73] width 7 height 7
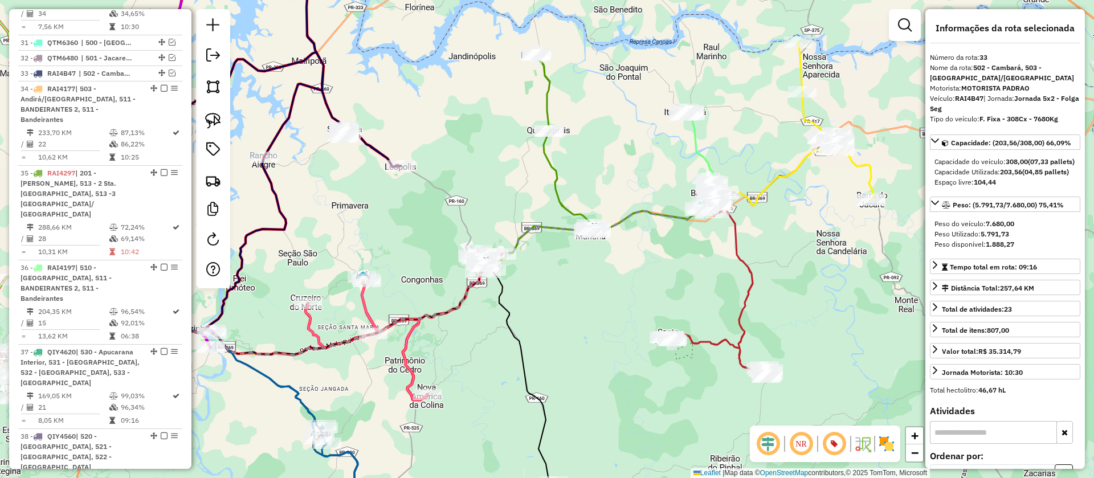
scroll to position [1999, 0]
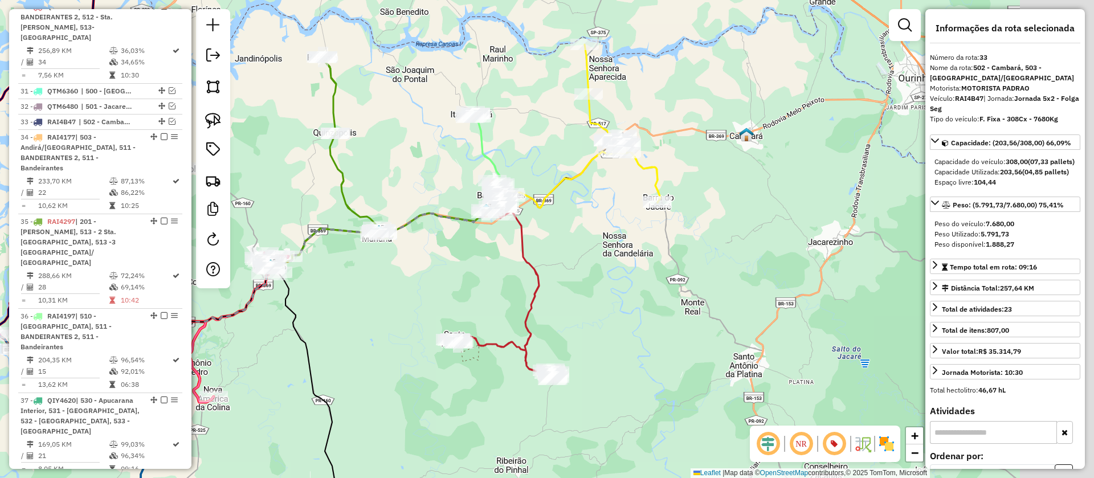
drag, startPoint x: 789, startPoint y: 261, endPoint x: 543, endPoint y: 268, distance: 246.3
click at [543, 268] on div "Janela de atendimento Grade de atendimento Capacidade Transportadoras Veículos …" at bounding box center [547, 239] width 1094 height 478
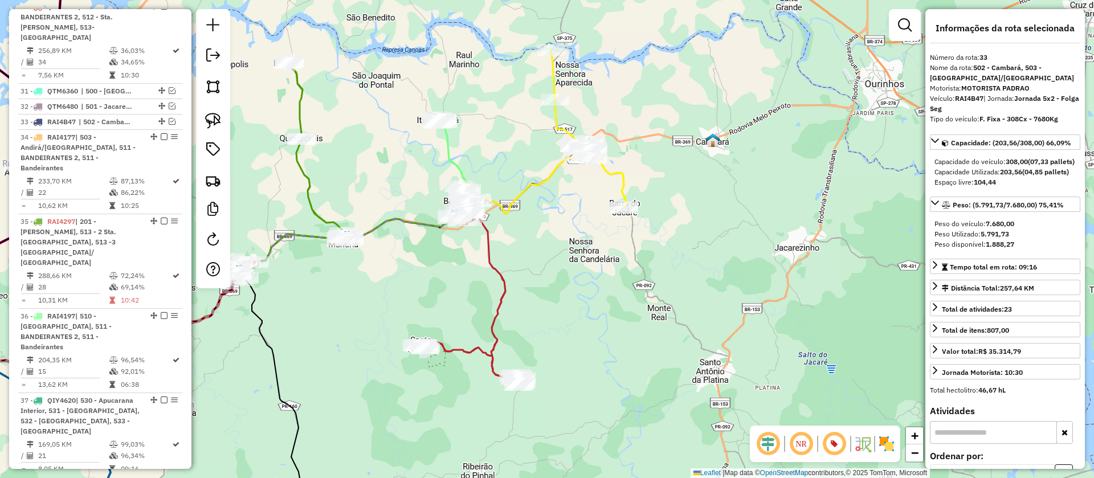
click at [624, 177] on icon at bounding box center [589, 129] width 76 height 158
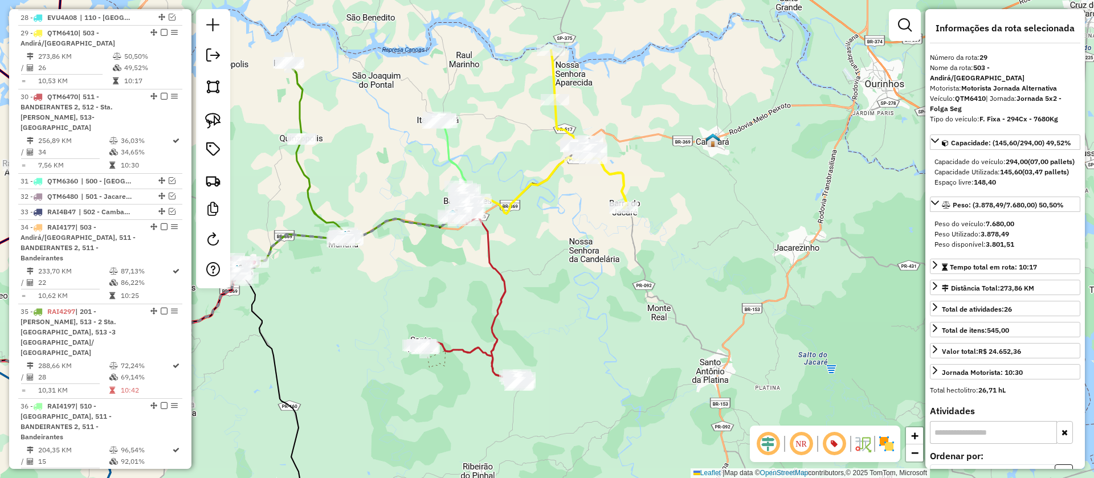
scroll to position [1879, 0]
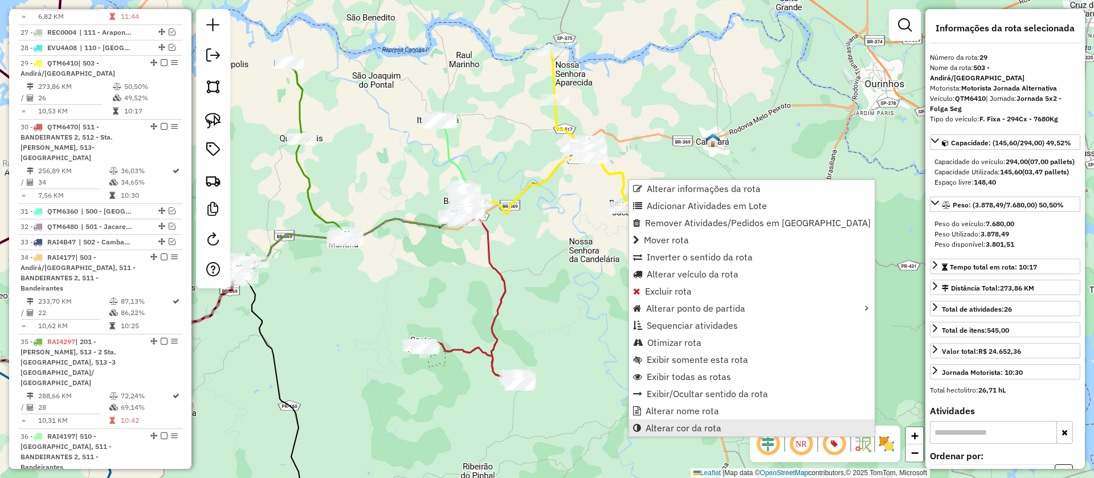
click at [704, 430] on span "Alterar cor da rota" at bounding box center [684, 427] width 76 height 9
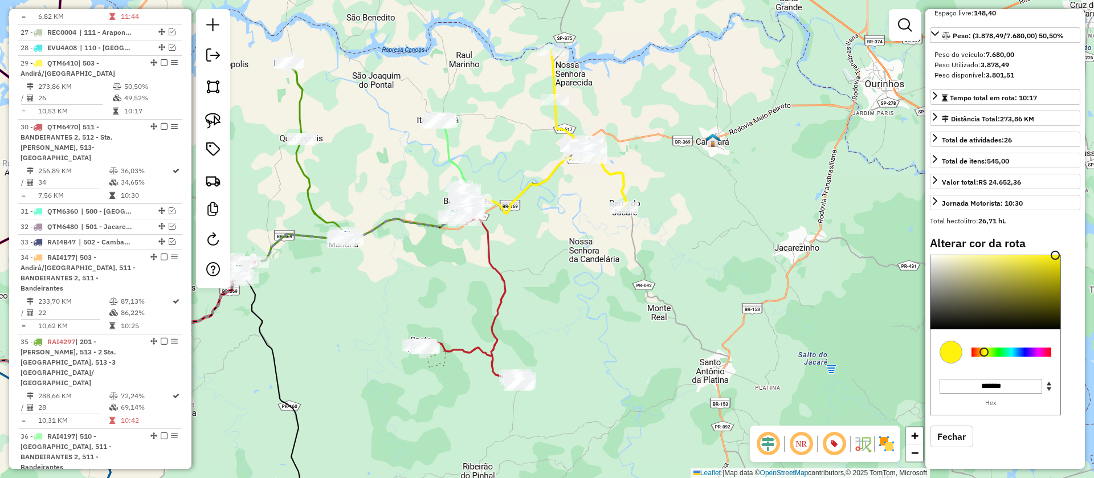
scroll to position [179, 0]
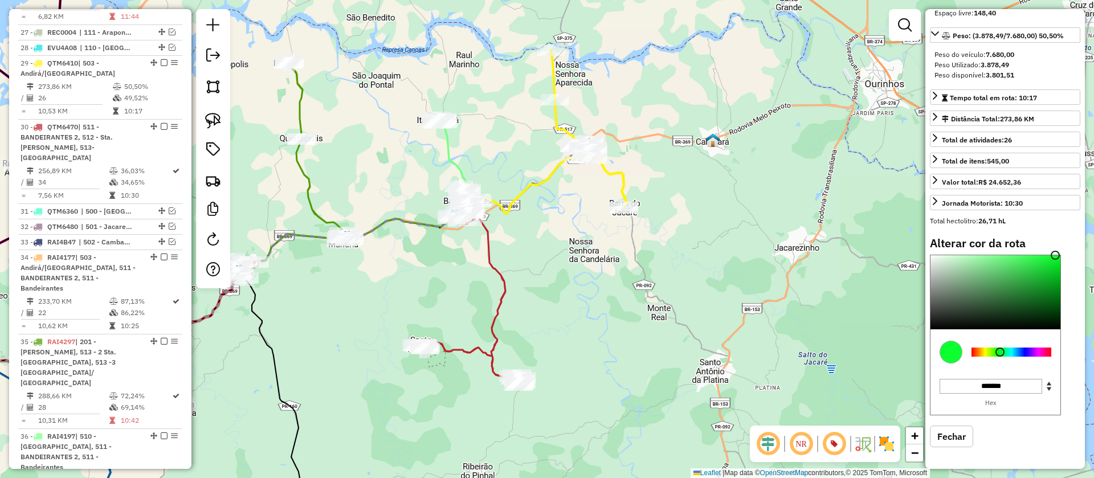
click at [1000, 352] on div at bounding box center [1011, 352] width 80 height 9
type input "*******"
click at [1050, 290] on div at bounding box center [995, 292] width 130 height 74
click at [742, 284] on div "Janela de atendimento Grade de atendimento Capacidade Transportadoras Veículos …" at bounding box center [547, 239] width 1094 height 478
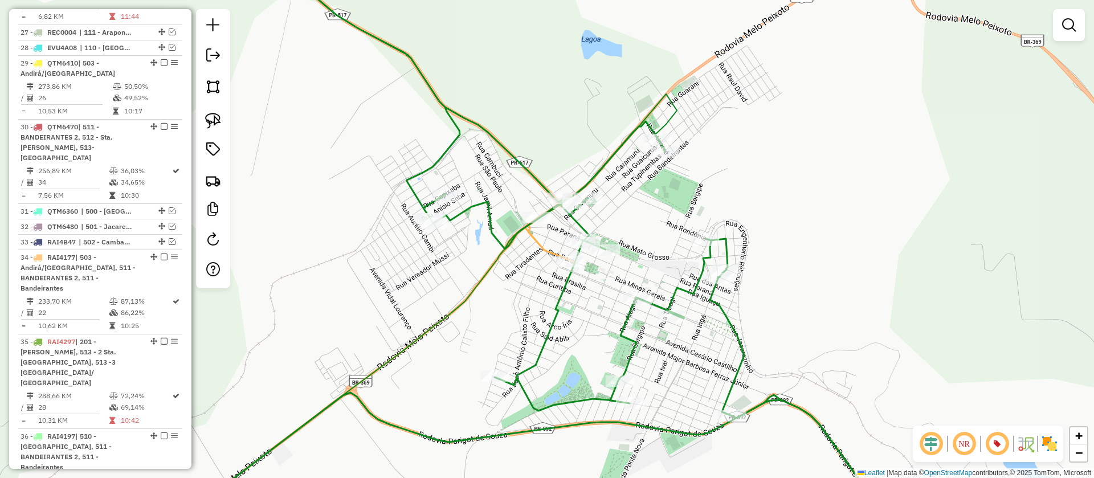
click at [548, 247] on icon at bounding box center [373, 374] width 401 height 301
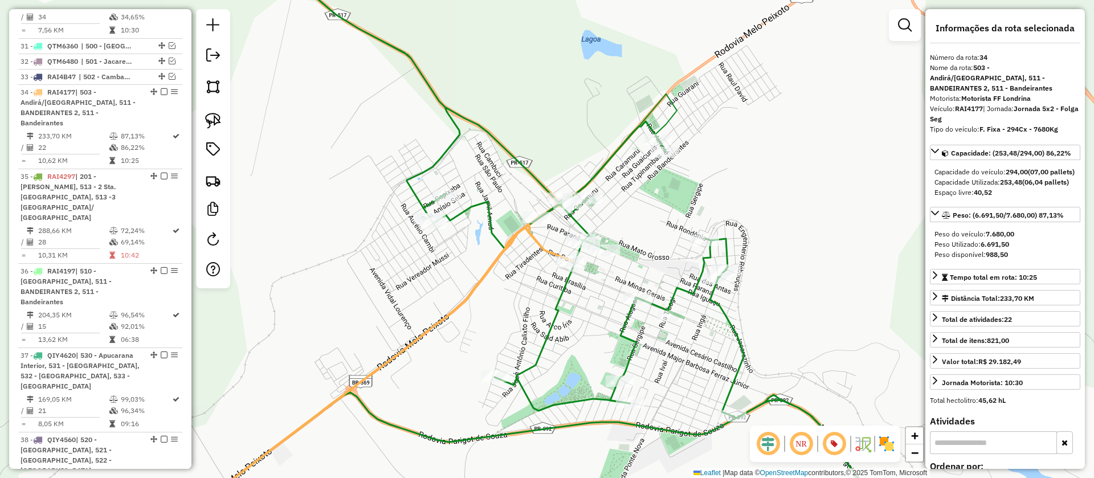
scroll to position [2063, 0]
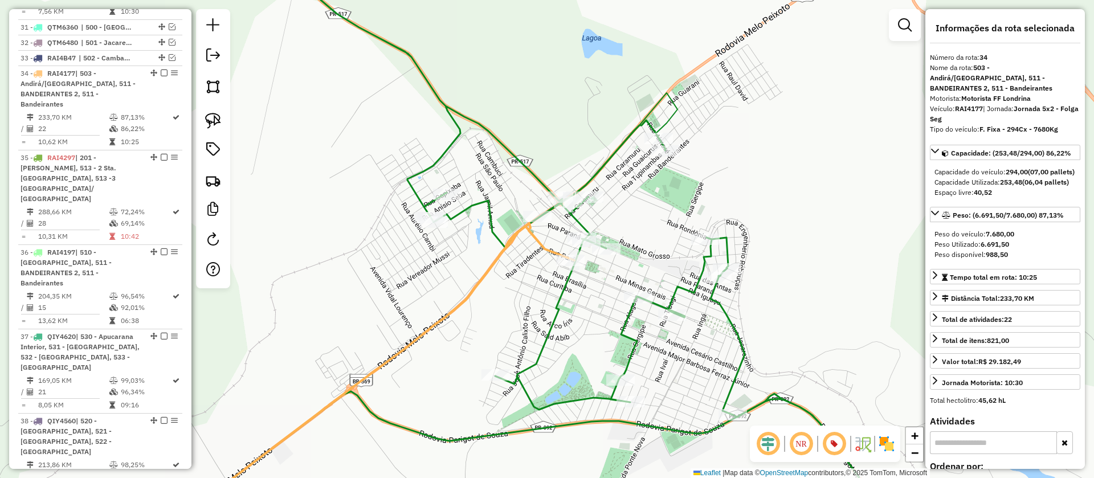
drag, startPoint x: 523, startPoint y: 312, endPoint x: 544, endPoint y: 253, distance: 62.9
click at [544, 254] on div "Janela de atendimento Grade de atendimento Capacidade Transportadoras Veículos …" at bounding box center [547, 239] width 1094 height 478
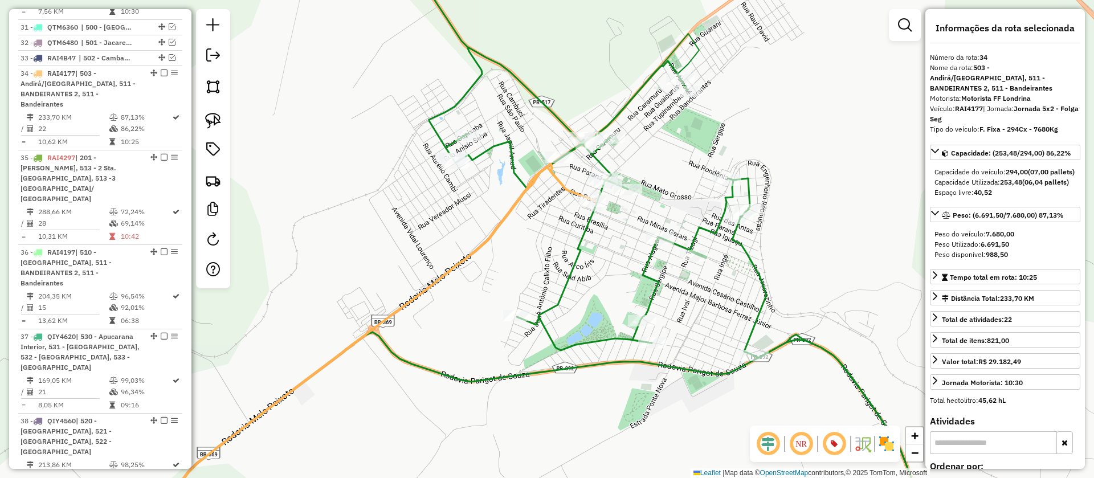
click at [581, 255] on icon at bounding box center [643, 239] width 574 height 574
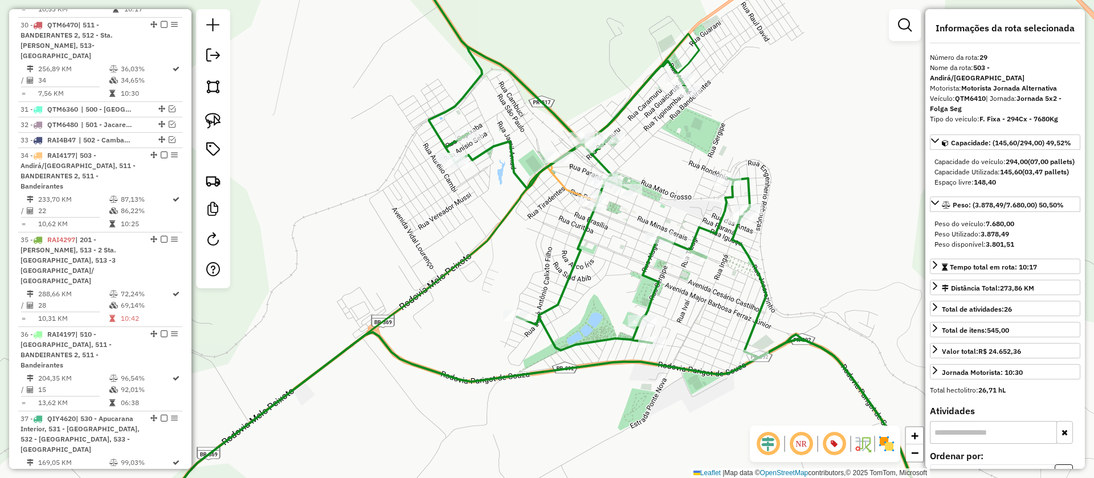
scroll to position [1879, 0]
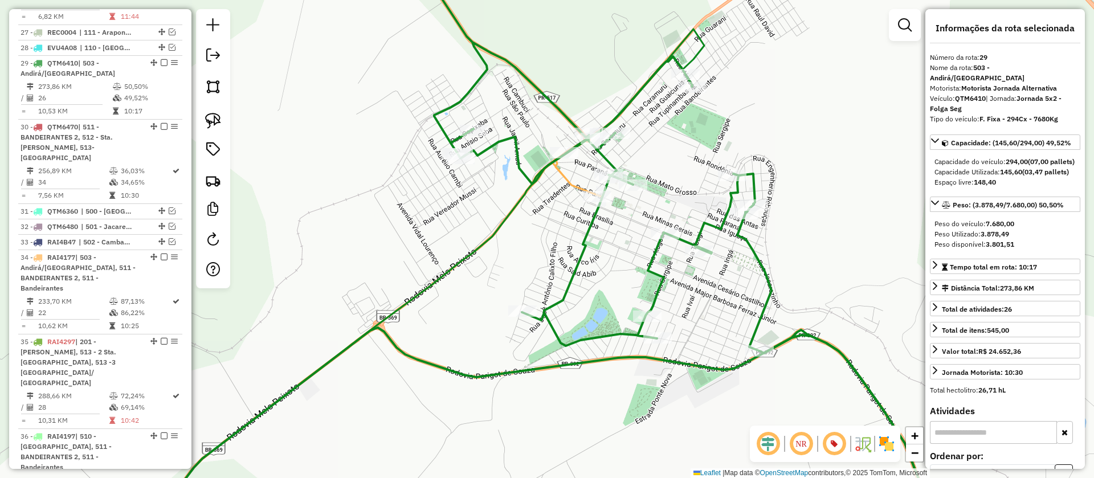
drag, startPoint x: 593, startPoint y: 286, endPoint x: 650, endPoint y: 195, distance: 107.5
click at [648, 198] on div "Janela de atendimento Grade de atendimento Capacidade Transportadoras Veículos …" at bounding box center [547, 239] width 1094 height 478
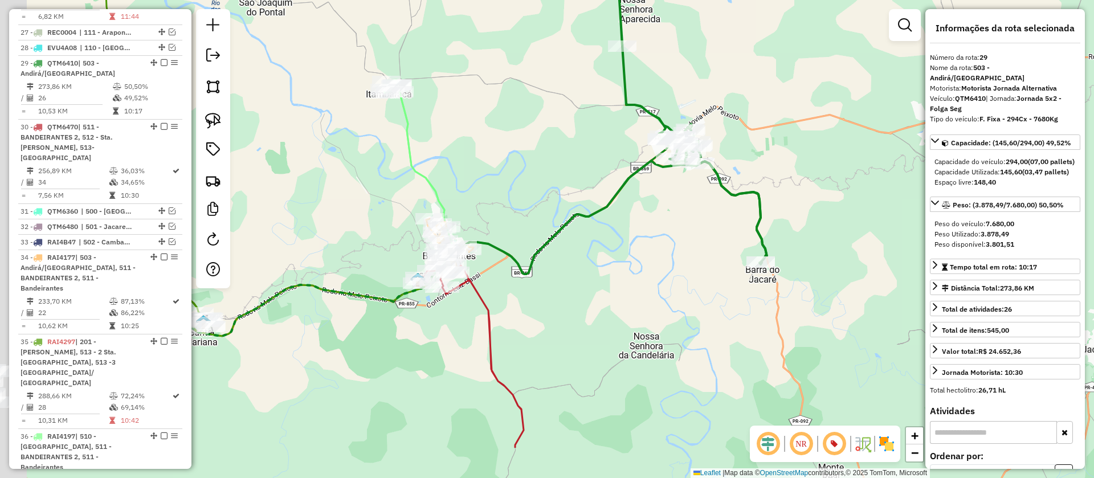
drag, startPoint x: 549, startPoint y: 332, endPoint x: 714, endPoint y: 202, distance: 210.5
click at [714, 202] on div "Janela de atendimento Grade de atendimento Capacidade Transportadoras Veículos …" at bounding box center [547, 239] width 1094 height 478
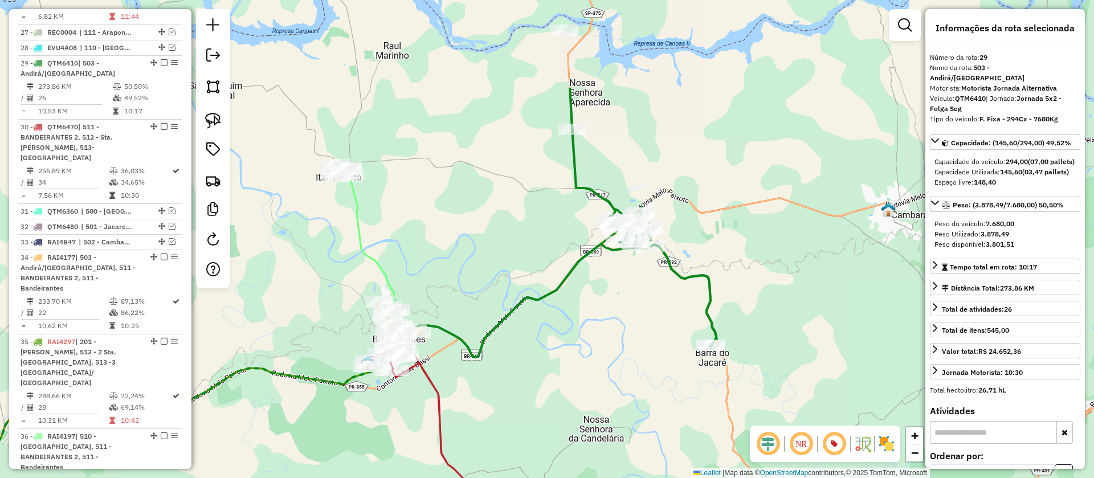
drag, startPoint x: 707, startPoint y: 174, endPoint x: 619, endPoint y: 300, distance: 154.3
click at [619, 300] on div "Janela de atendimento Grade de atendimento Capacidade Transportadoras Veículos …" at bounding box center [547, 239] width 1094 height 478
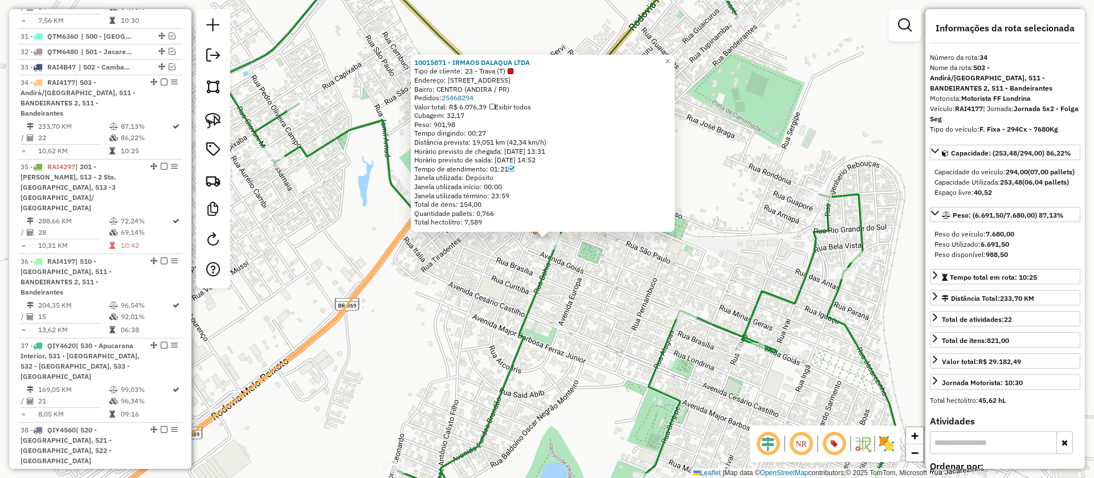
scroll to position [2063, 0]
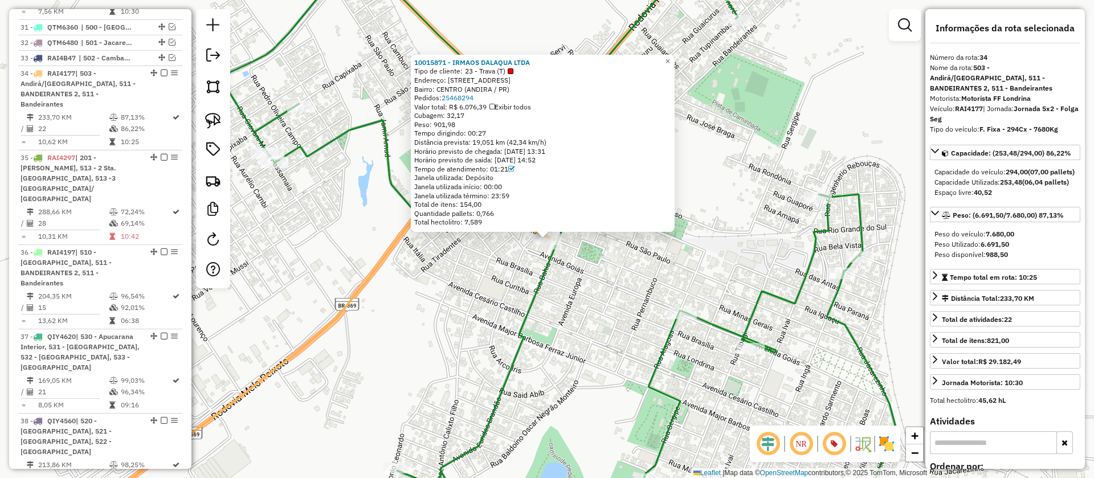
click at [497, 283] on div "10015871 - IRMAOS DALAQUA LTDA Tipo de cliente: 23 - Trava (T) Endereço: AV Bah…" at bounding box center [547, 239] width 1094 height 478
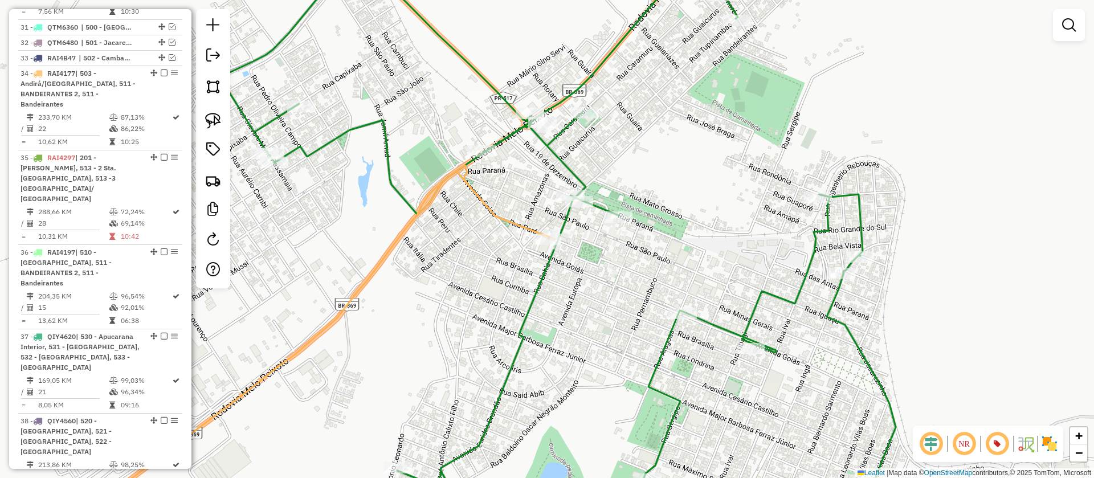
click at [214, 121] on img at bounding box center [213, 121] width 16 height 16
drag, startPoint x: 490, startPoint y: 249, endPoint x: 604, endPoint y: 272, distance: 116.3
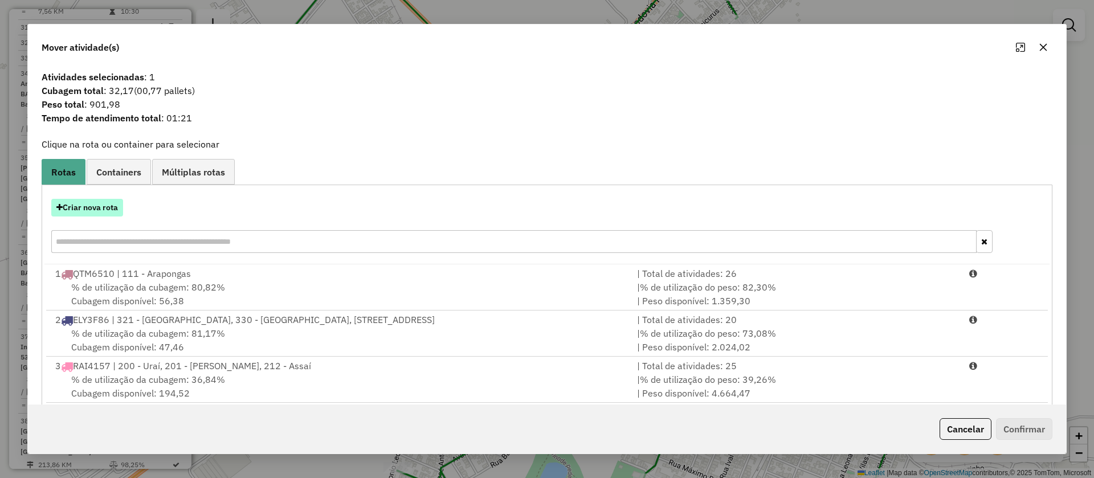
click at [108, 209] on button "Criar nova rota" at bounding box center [87, 208] width 72 height 18
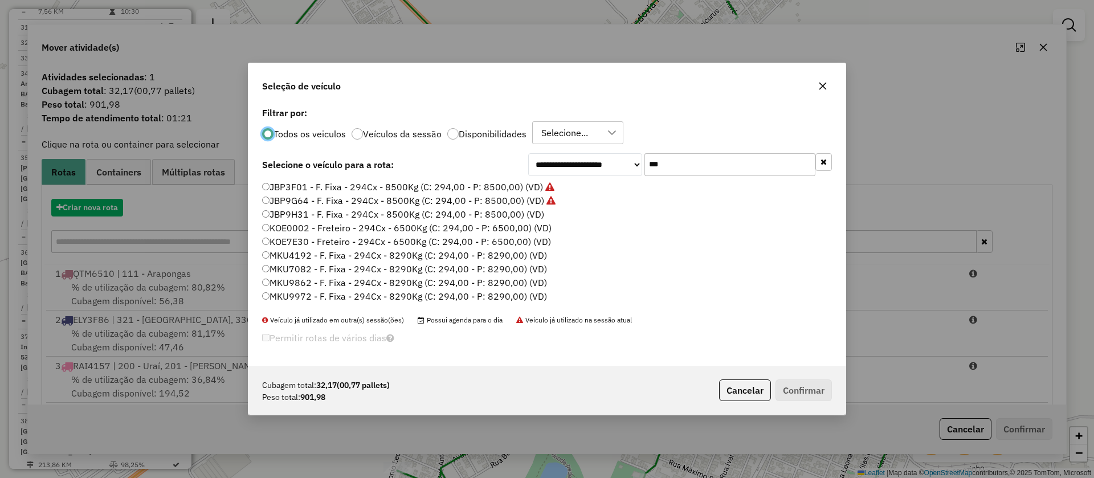
scroll to position [6, 3]
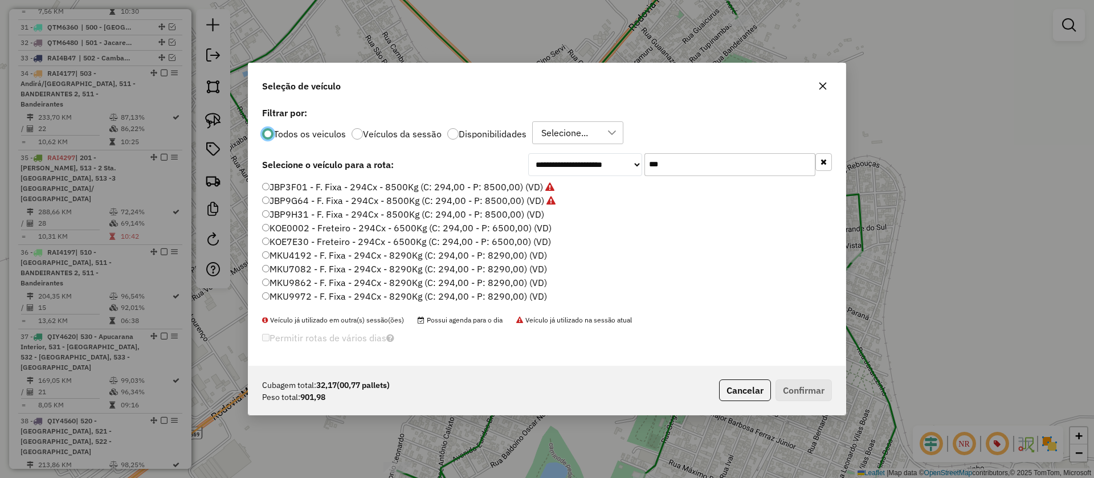
click at [493, 211] on label "JBP9H31 - F. Fixa - 294Cx - 8500Kg (C: 294,00 - P: 8500,00) (VD)" at bounding box center [403, 214] width 282 height 14
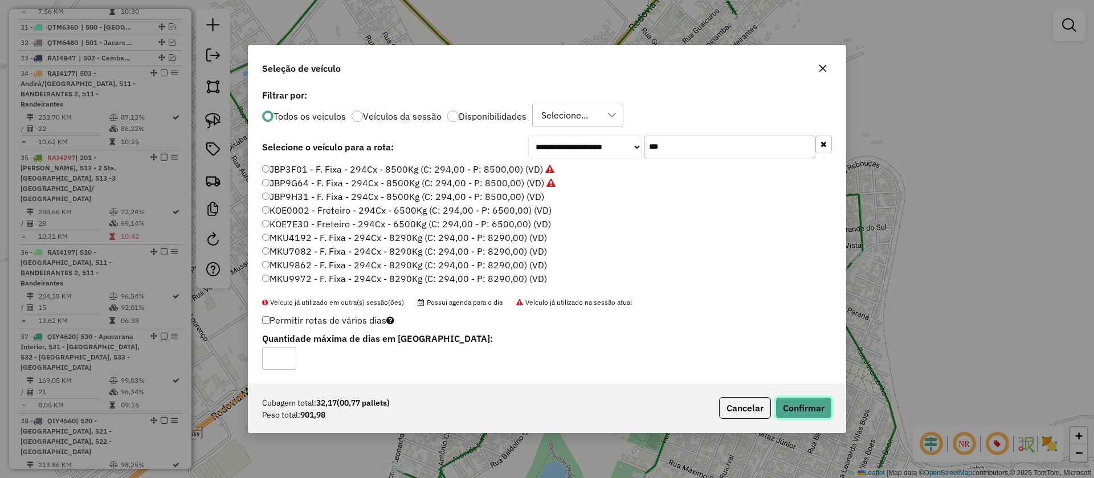
click at [795, 407] on button "Confirmar" at bounding box center [803, 408] width 56 height 22
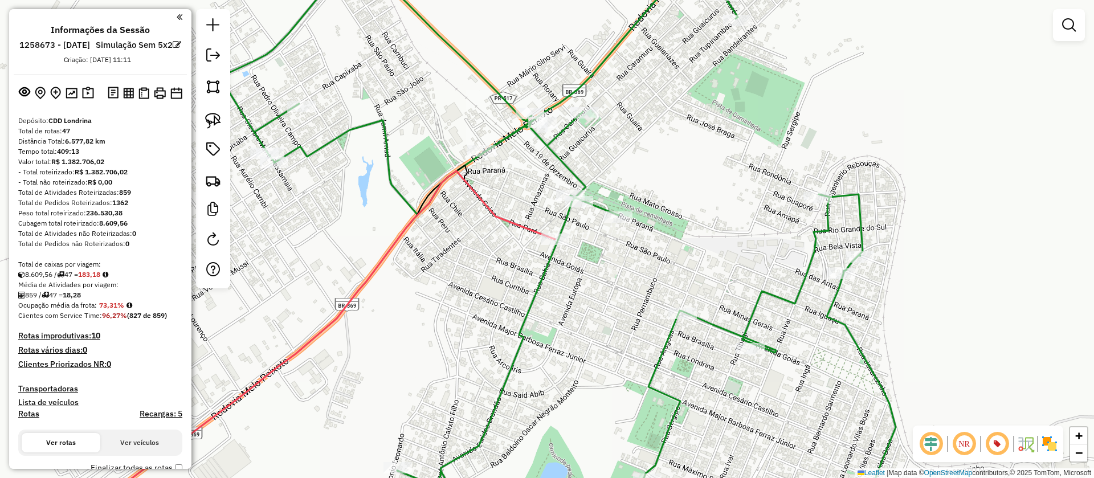
scroll to position [1979, 0]
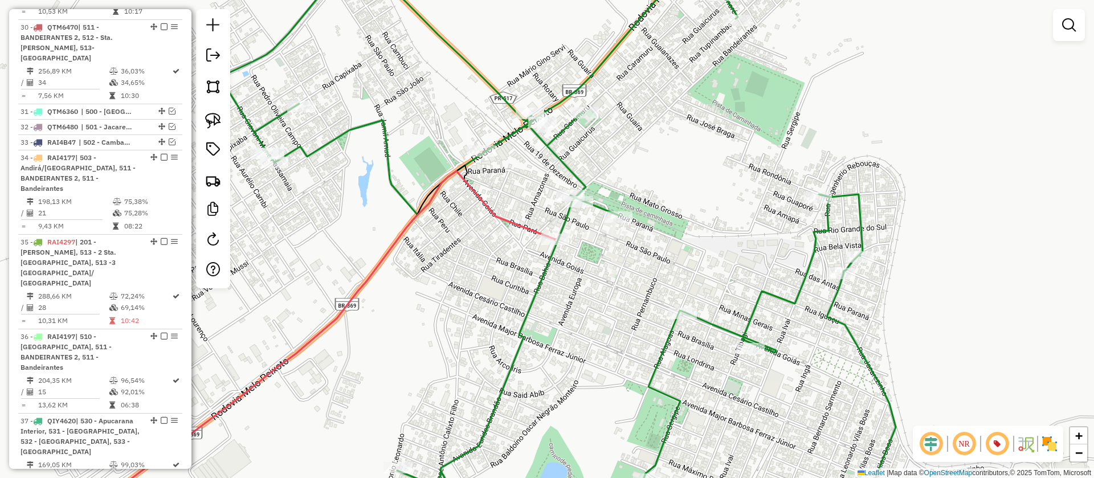
click at [524, 227] on icon at bounding box center [311, 348] width 487 height 355
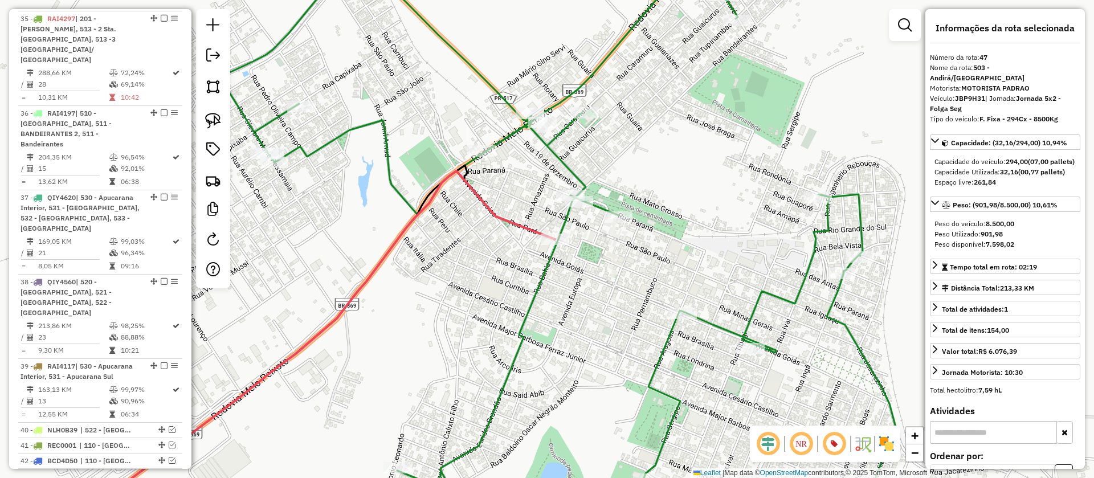
scroll to position [2295, 0]
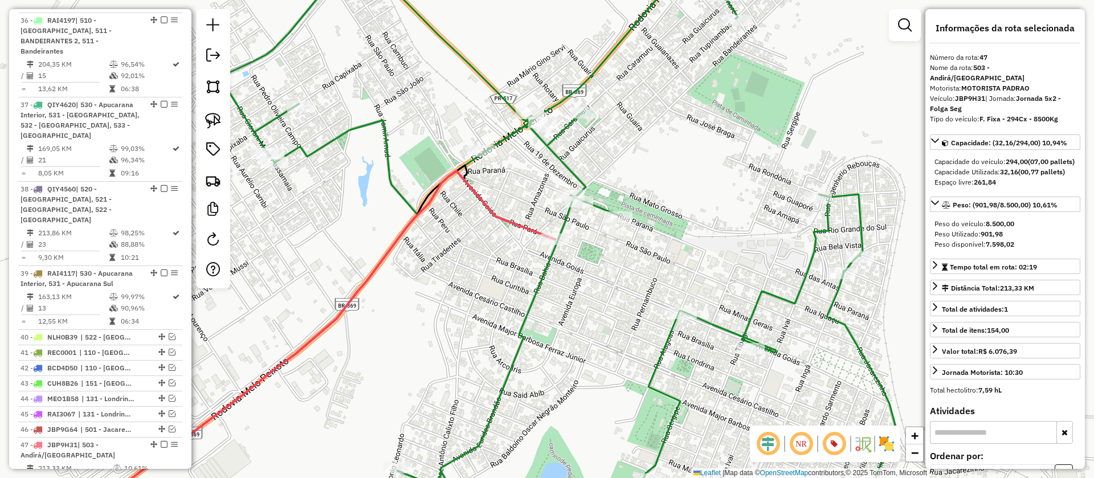
drag, startPoint x: 522, startPoint y: 284, endPoint x: 474, endPoint y: 207, distance: 90.1
click at [474, 207] on div "Janela de atendimento Grade de atendimento Capacidade Transportadoras Veículos …" at bounding box center [547, 239] width 1094 height 478
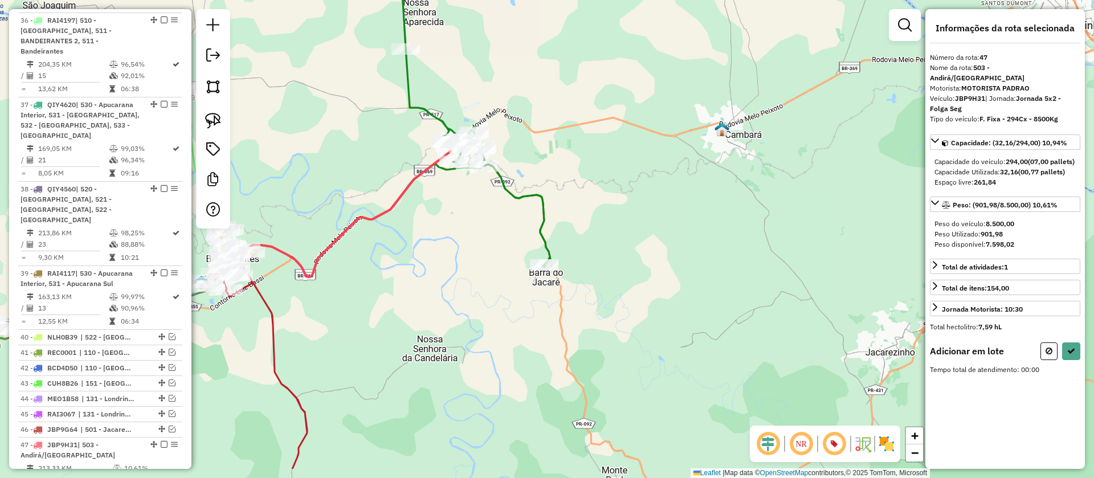
click at [565, 181] on div "Janela de atendimento Grade de atendimento Capacidade Transportadoras Veículos …" at bounding box center [547, 239] width 1094 height 478
click at [214, 123] on img at bounding box center [213, 121] width 16 height 16
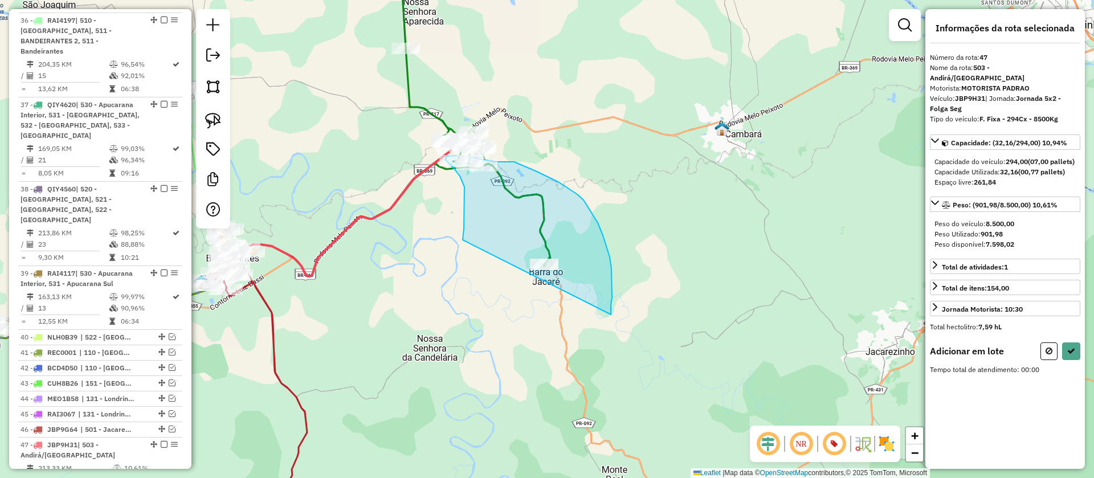
drag, startPoint x: 463, startPoint y: 233, endPoint x: 611, endPoint y: 315, distance: 168.6
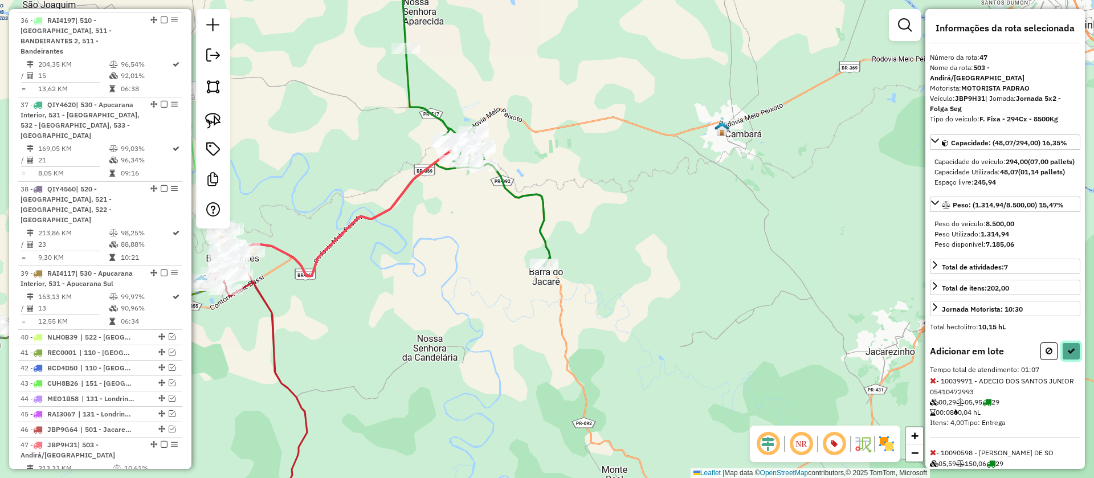
click at [1069, 351] on icon at bounding box center [1071, 351] width 8 height 8
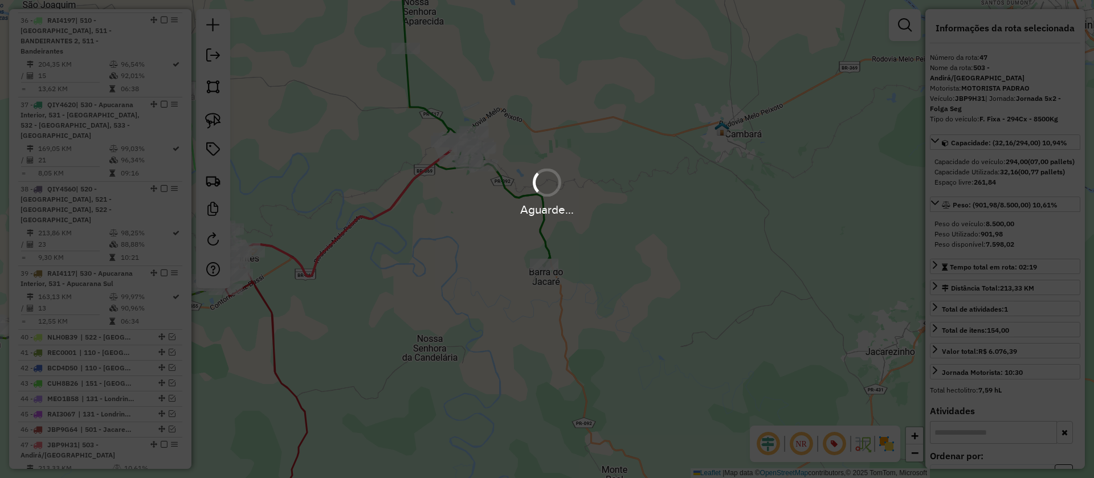
click at [430, 115] on div "Aguarde..." at bounding box center [547, 239] width 1094 height 478
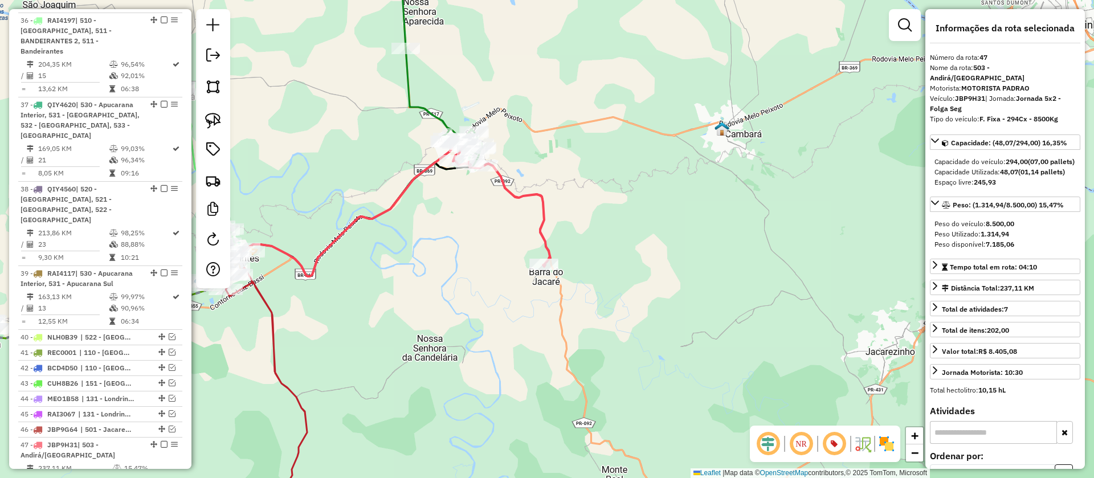
click at [430, 115] on icon at bounding box center [440, 53] width 84 height 202
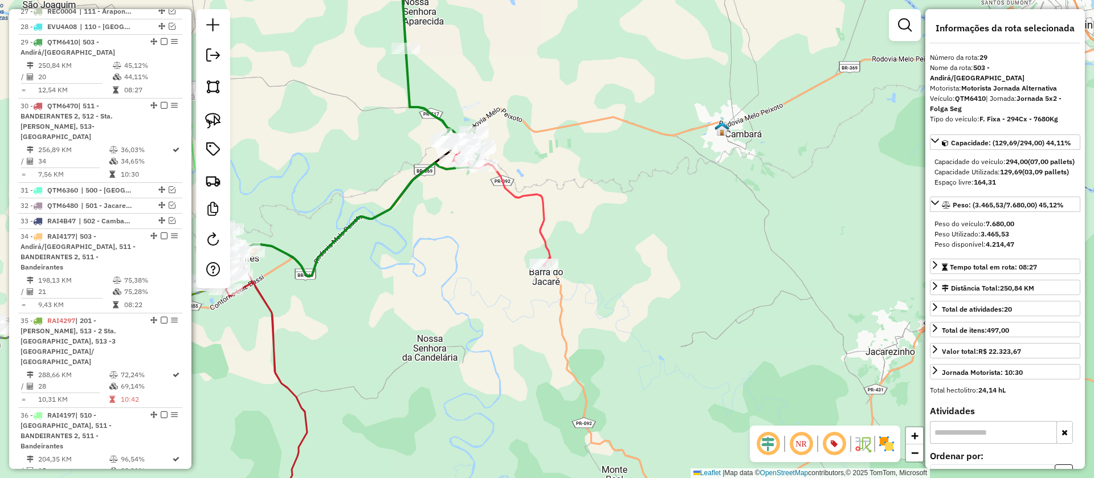
scroll to position [1879, 0]
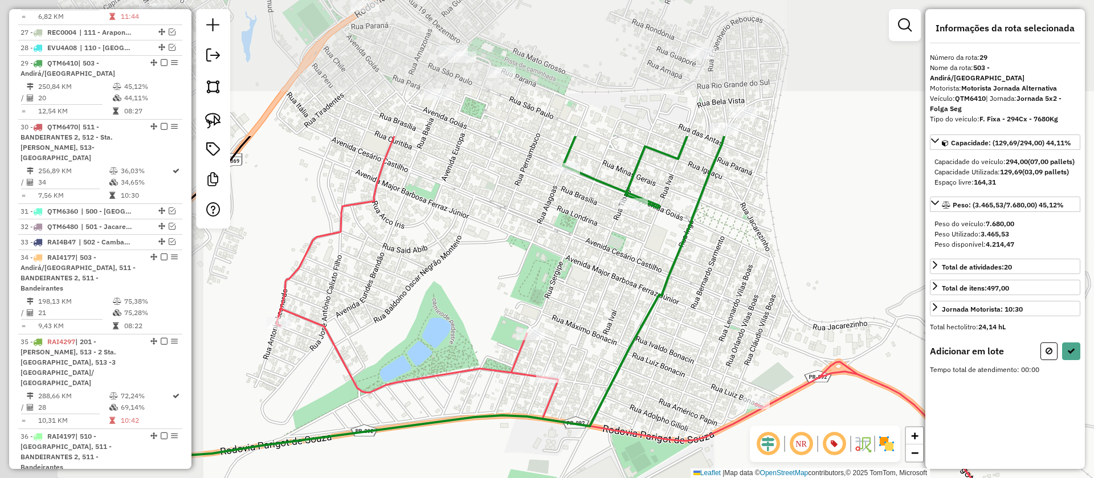
drag, startPoint x: 484, startPoint y: 118, endPoint x: 746, endPoint y: 307, distance: 323.2
click at [746, 307] on div "Janela de atendimento Grade de atendimento Capacidade Transportadoras Veículos …" at bounding box center [547, 239] width 1094 height 478
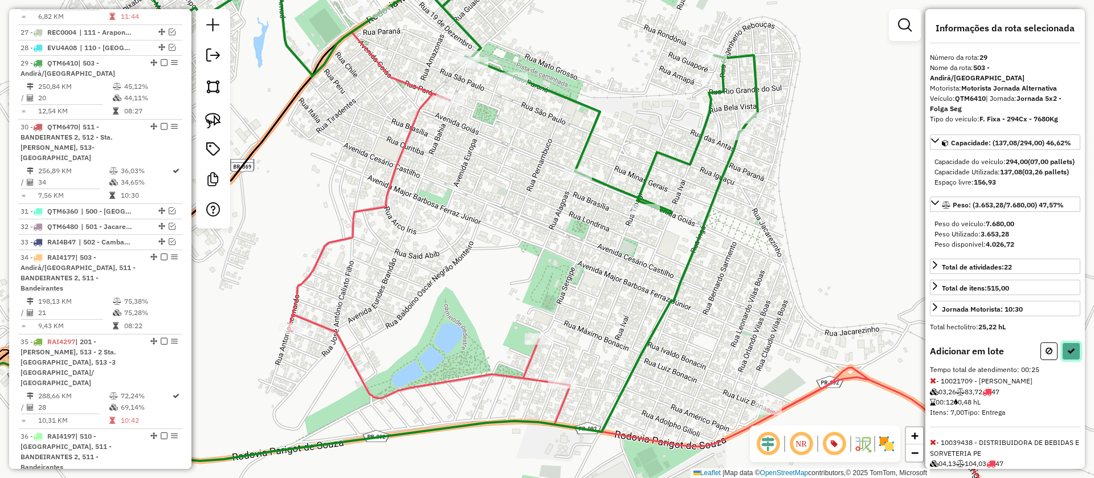
click at [1062, 360] on button at bounding box center [1071, 351] width 18 height 18
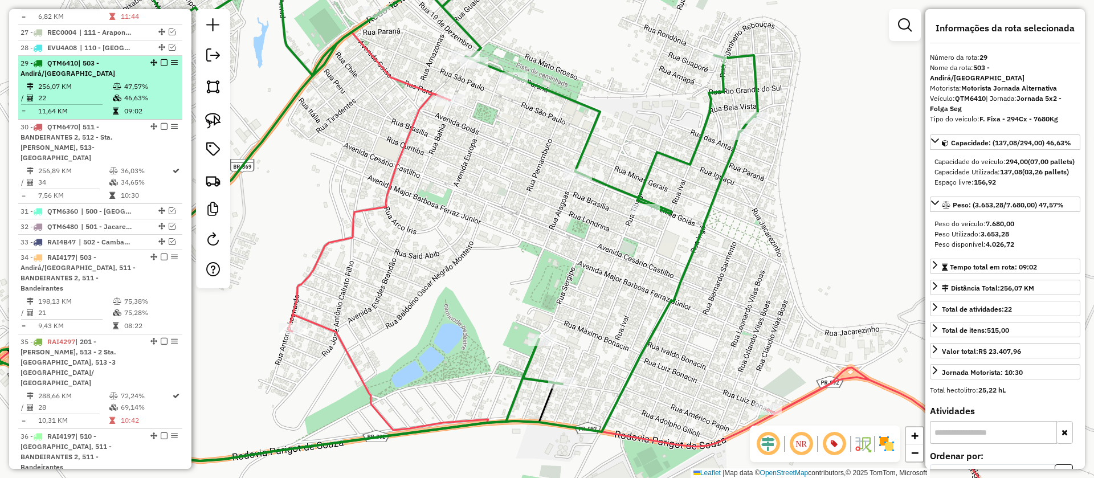
click at [161, 59] on em at bounding box center [164, 62] width 7 height 7
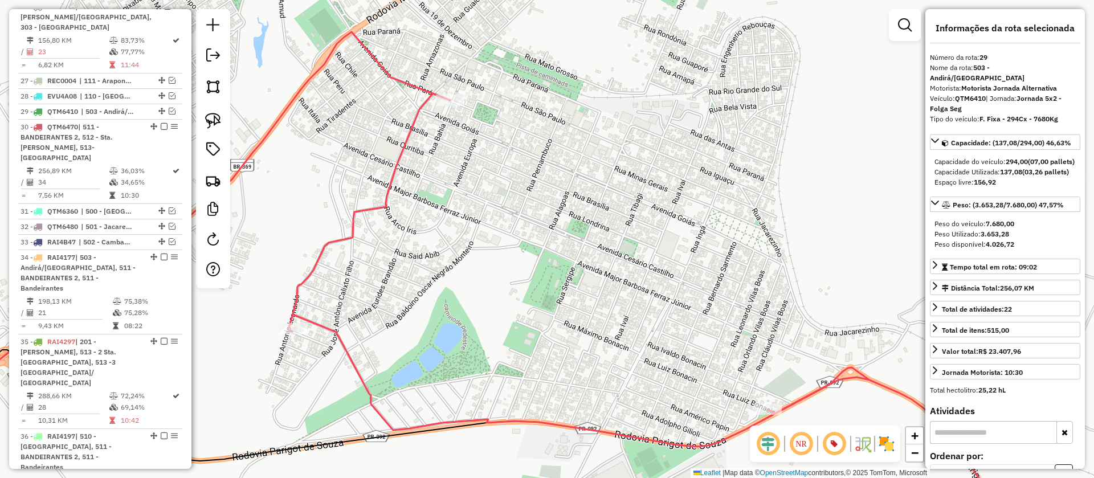
click at [401, 170] on icon at bounding box center [650, 309] width 724 height 432
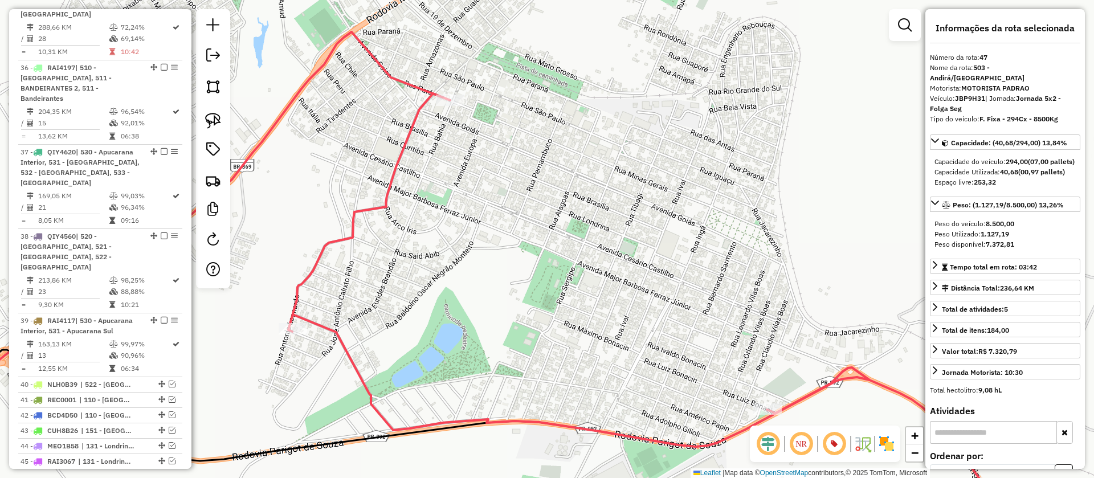
scroll to position [2247, 0]
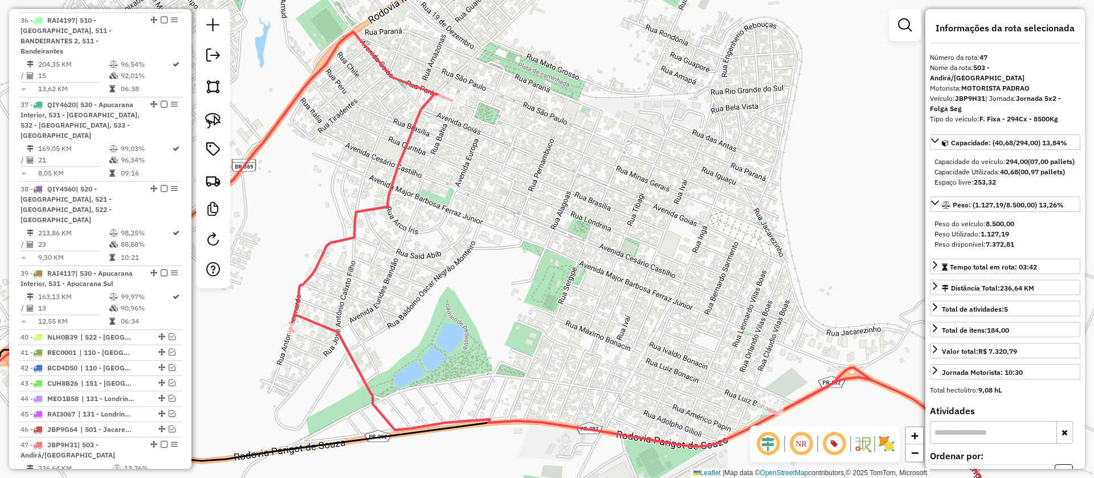
drag, startPoint x: 444, startPoint y: 233, endPoint x: 673, endPoint y: 158, distance: 240.4
click at [665, 163] on div "Janela de atendimento Grade de atendimento Capacidade Transportadoras Veículos …" at bounding box center [547, 239] width 1094 height 478
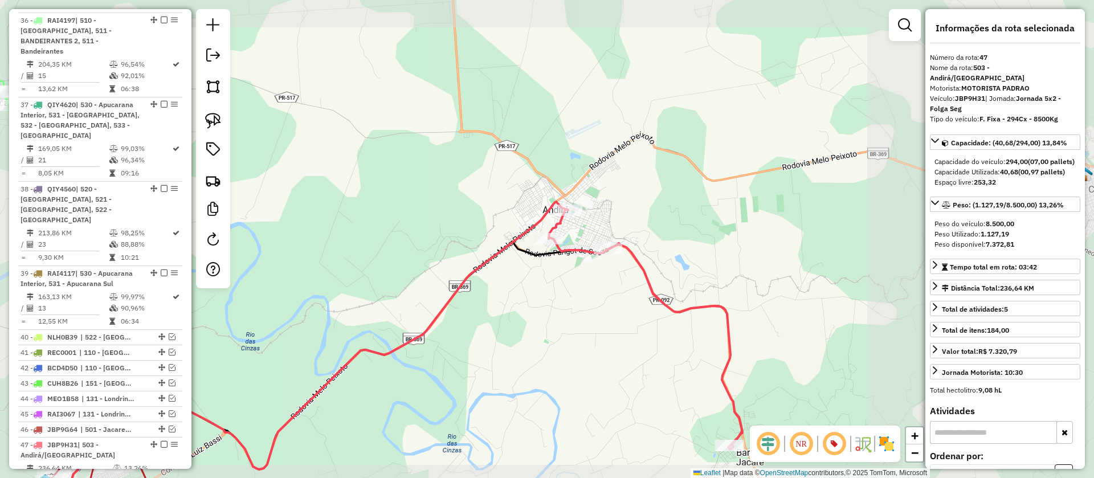
drag, startPoint x: 499, startPoint y: 365, endPoint x: 835, endPoint y: 134, distance: 407.8
click at [835, 134] on div "Janela de atendimento Grade de atendimento Capacidade Transportadoras Veículos …" at bounding box center [547, 239] width 1094 height 478
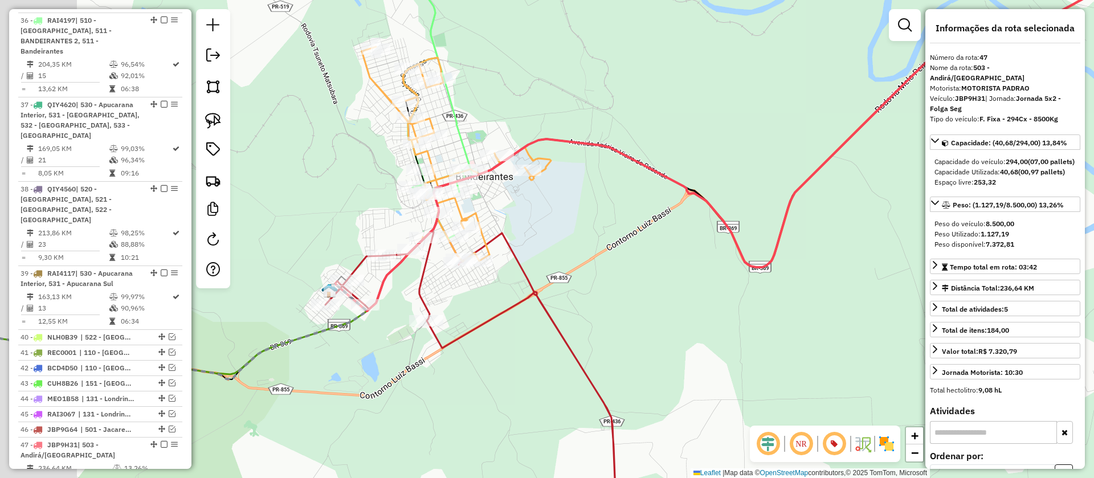
drag, startPoint x: 455, startPoint y: 180, endPoint x: 602, endPoint y: 232, distance: 155.3
click at [602, 232] on div "Janela de atendimento Grade de atendimento Capacidade Transportadoras Veículos …" at bounding box center [547, 239] width 1094 height 478
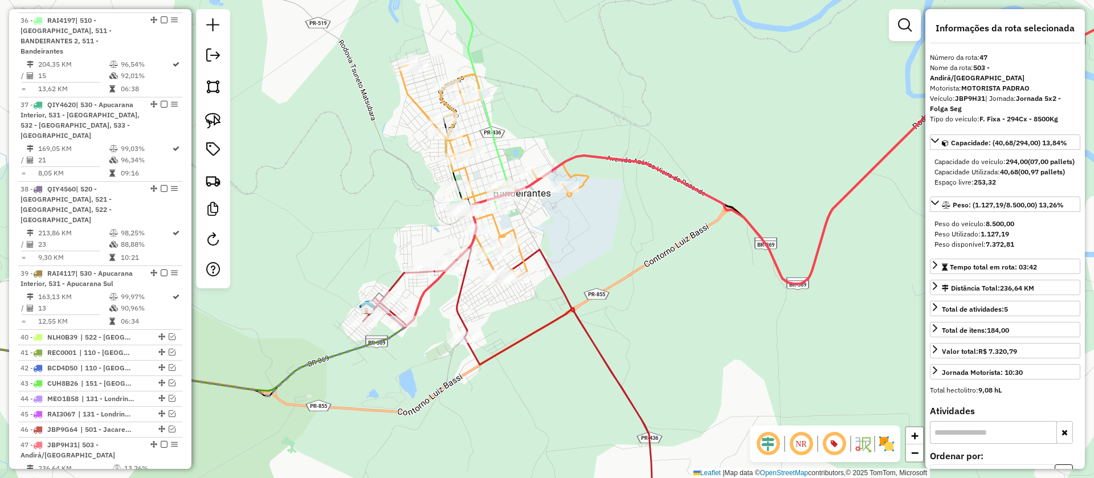
click at [496, 156] on icon at bounding box center [440, 139] width 141 height 375
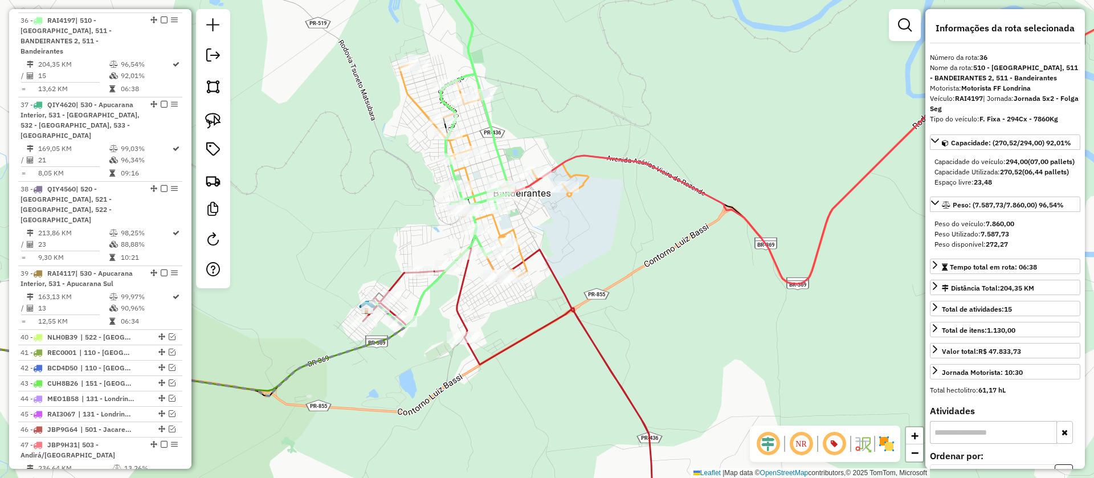
scroll to position [2173, 0]
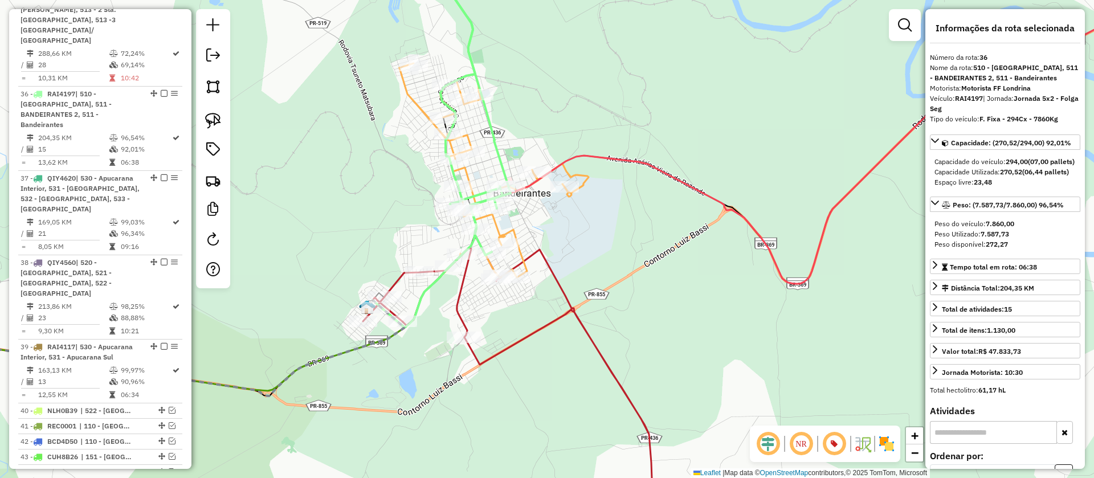
click at [577, 174] on icon at bounding box center [493, 170] width 189 height 215
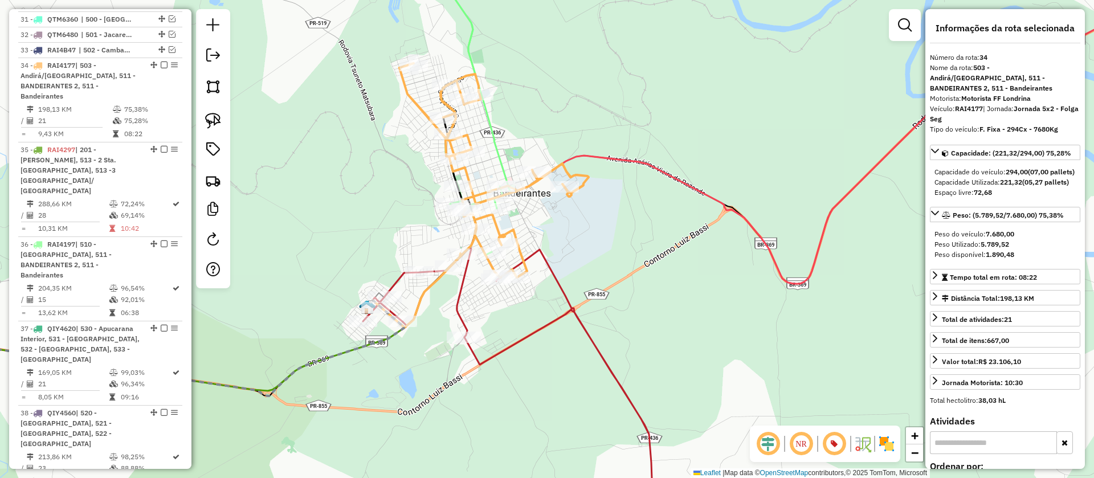
scroll to position [2015, 0]
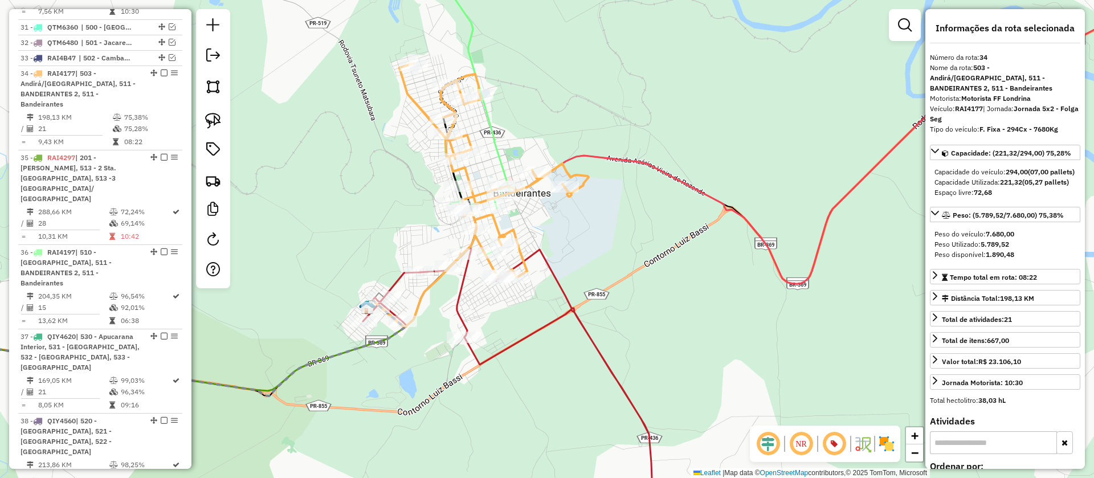
click at [659, 168] on icon at bounding box center [770, 139] width 801 height 375
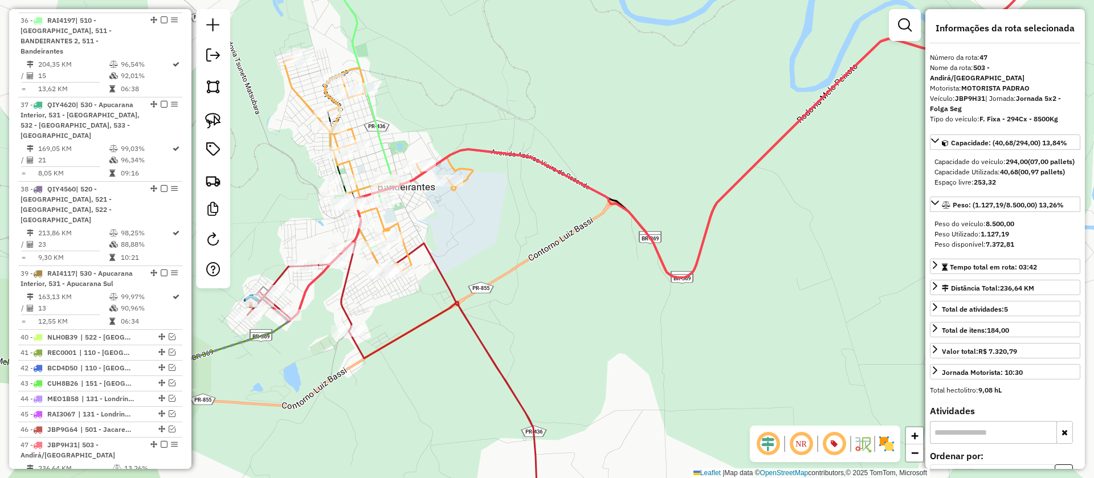
drag, startPoint x: 653, startPoint y: 215, endPoint x: 524, endPoint y: 209, distance: 129.5
click at [524, 209] on div "Janela de atendimento Grade de atendimento Capacidade Transportadoras Veículos …" at bounding box center [547, 239] width 1094 height 478
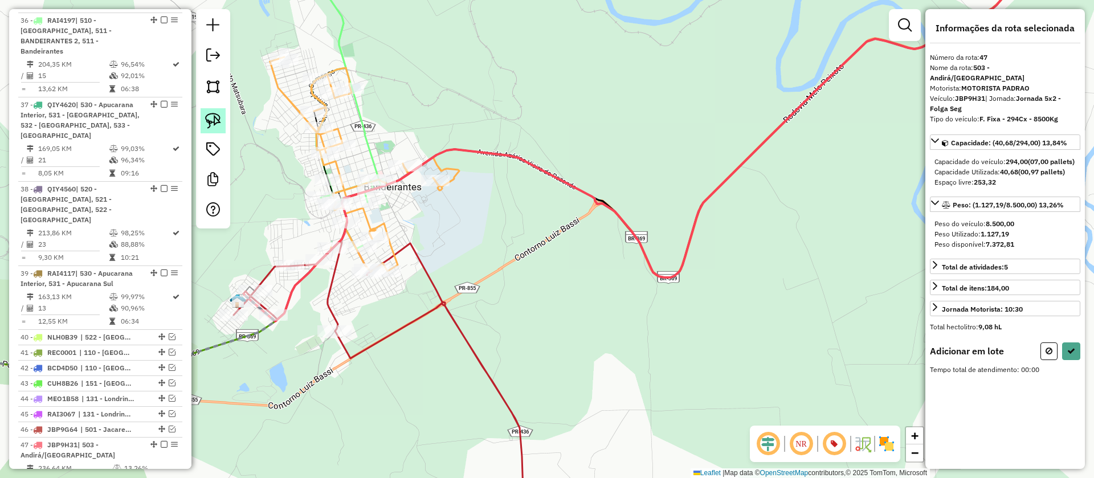
drag, startPoint x: 214, startPoint y: 123, endPoint x: 320, endPoint y: 141, distance: 107.4
click at [214, 123] on img at bounding box center [213, 121] width 16 height 16
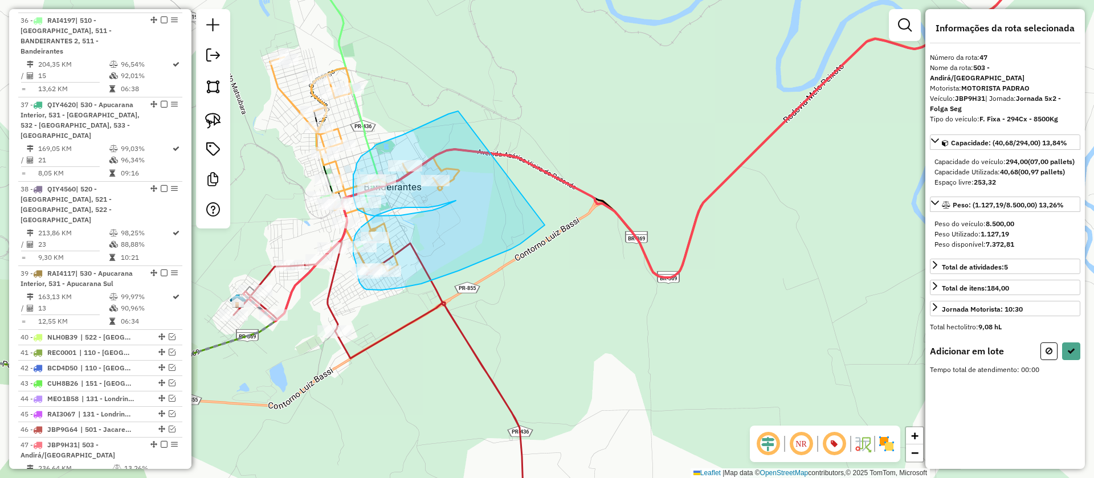
drag, startPoint x: 458, startPoint y: 111, endPoint x: 545, endPoint y: 225, distance: 143.1
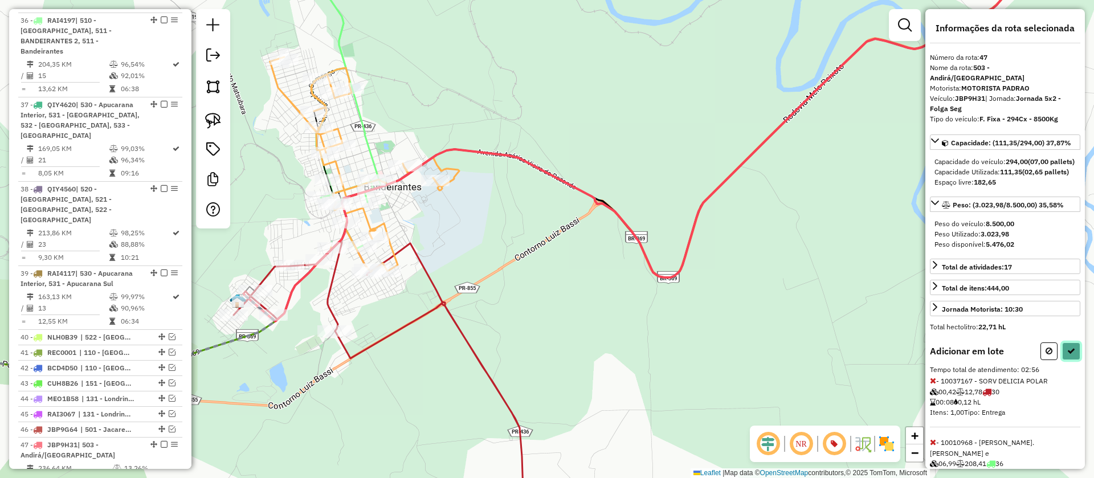
click at [1069, 355] on icon at bounding box center [1071, 351] width 8 height 8
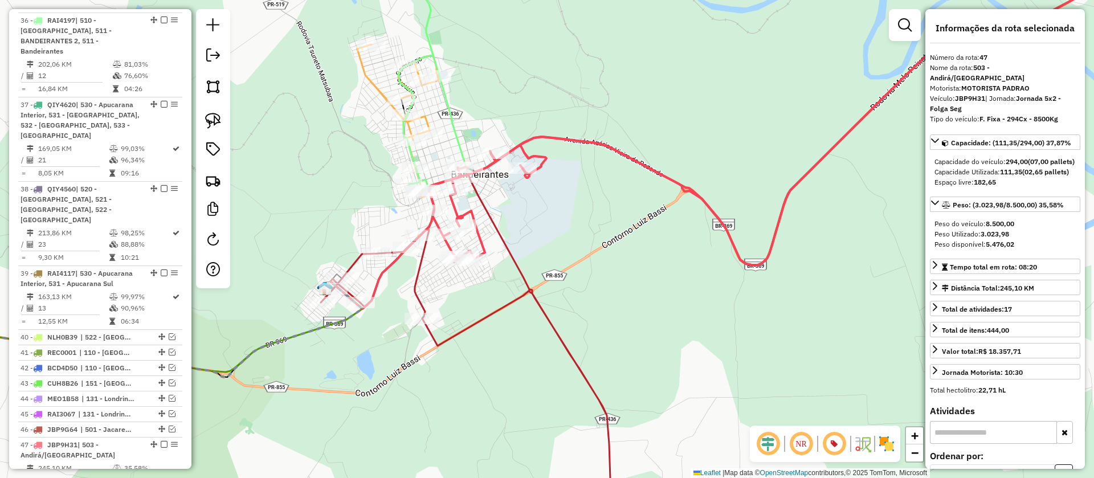
drag, startPoint x: 500, startPoint y: 217, endPoint x: 639, endPoint y: 193, distance: 141.1
click at [639, 193] on div "Janela de atendimento Grade de atendimento Capacidade Transportadoras Veículos …" at bounding box center [547, 239] width 1094 height 478
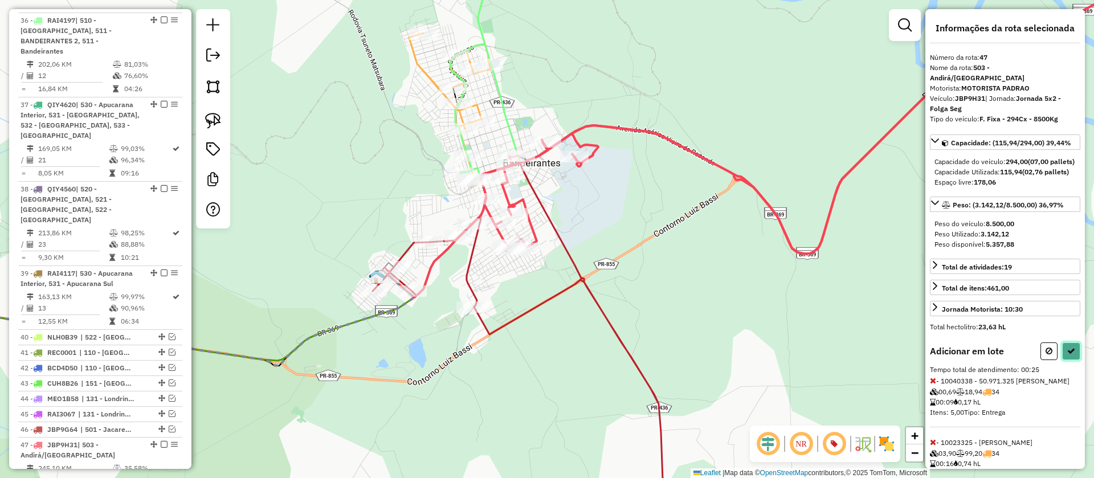
click at [1074, 358] on button at bounding box center [1071, 351] width 18 height 18
